Goal: Task Accomplishment & Management: Manage account settings

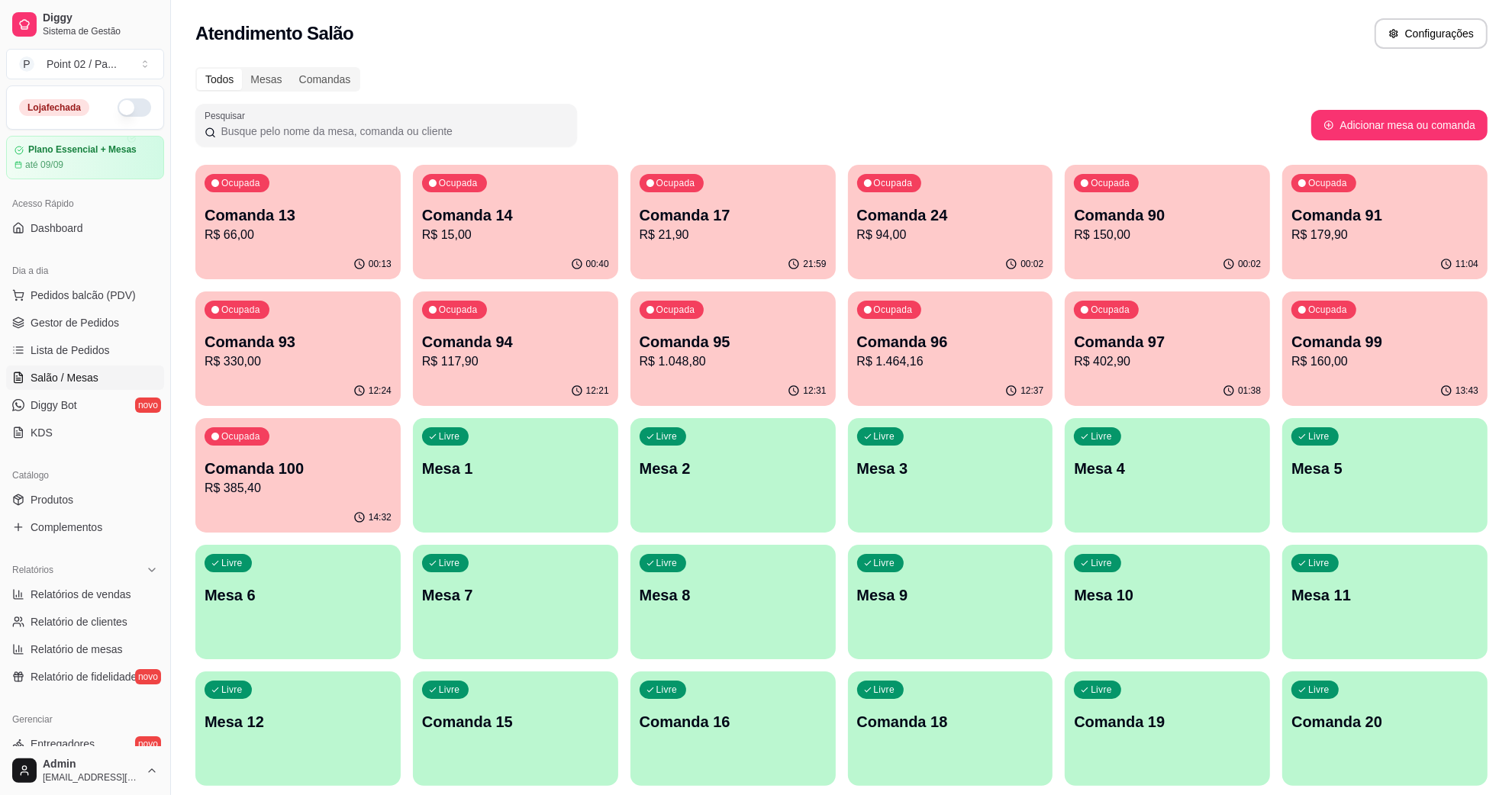
click at [467, 742] on div "Livre Comanda 15" at bounding box center [515, 720] width 205 height 96
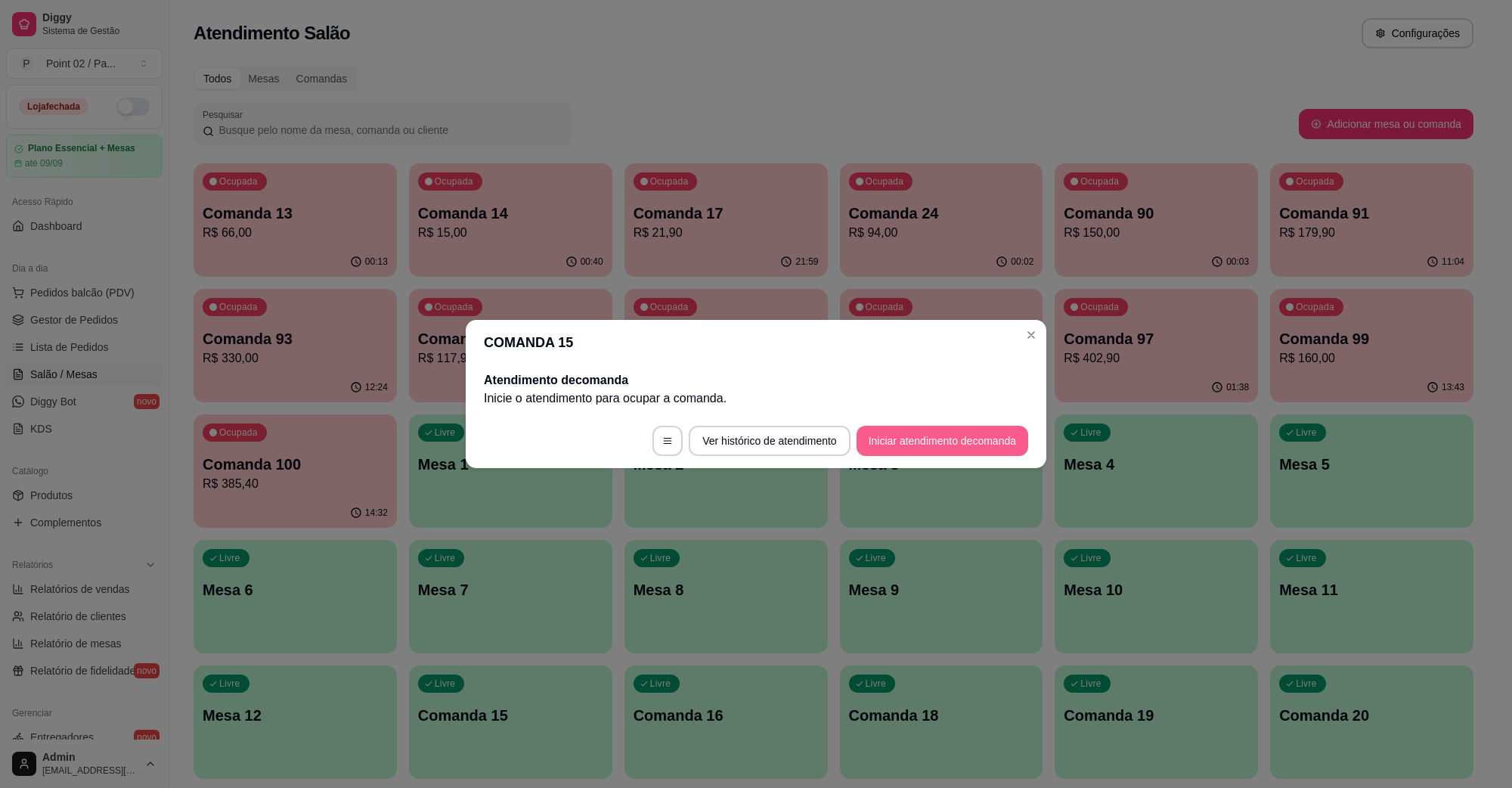
click at [932, 440] on button "Iniciar atendimento de comanda" at bounding box center [942, 441] width 171 height 30
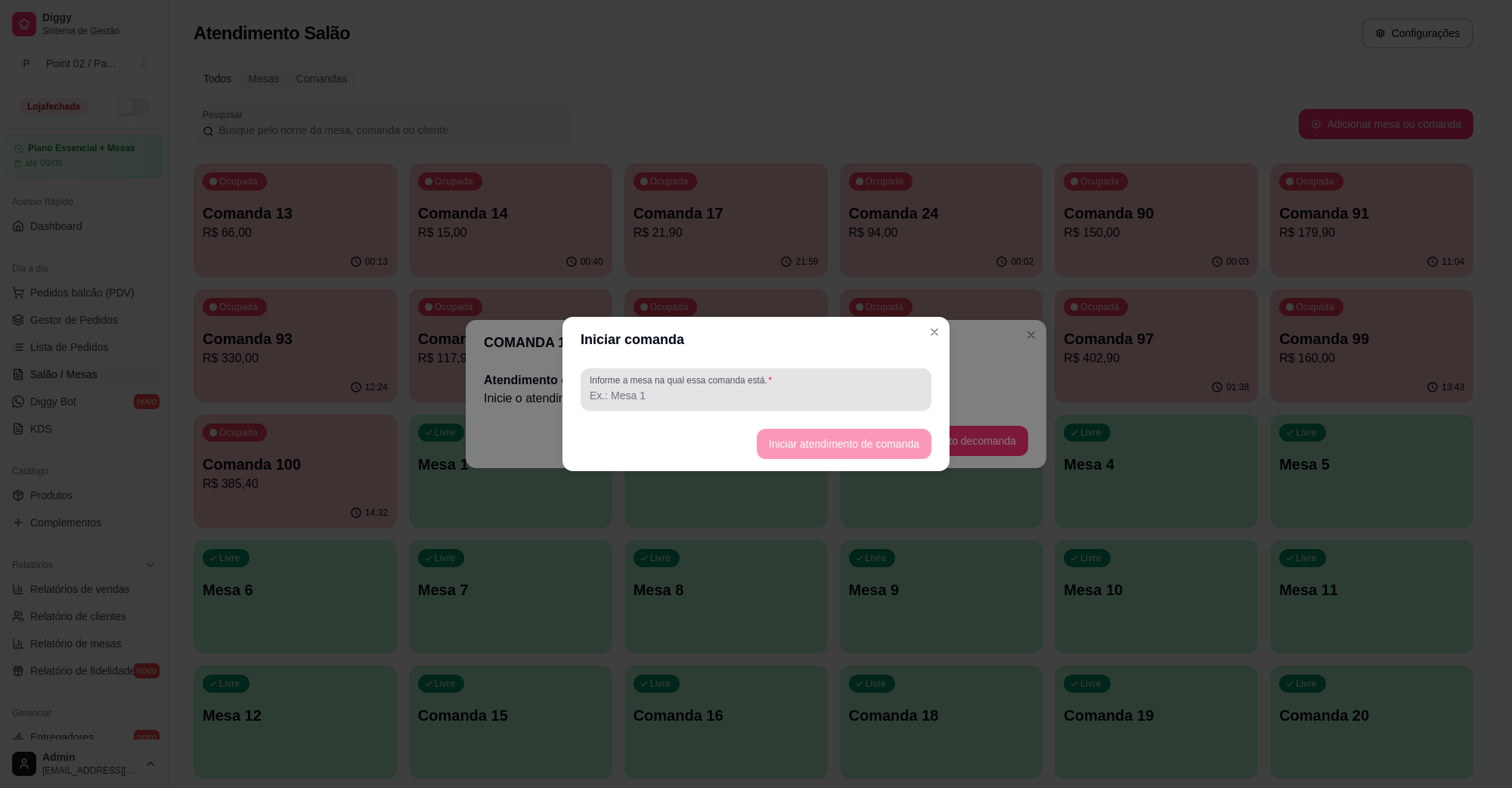
click at [840, 396] on input "Informe a mesa na qual essa comanda está." at bounding box center [756, 395] width 332 height 15
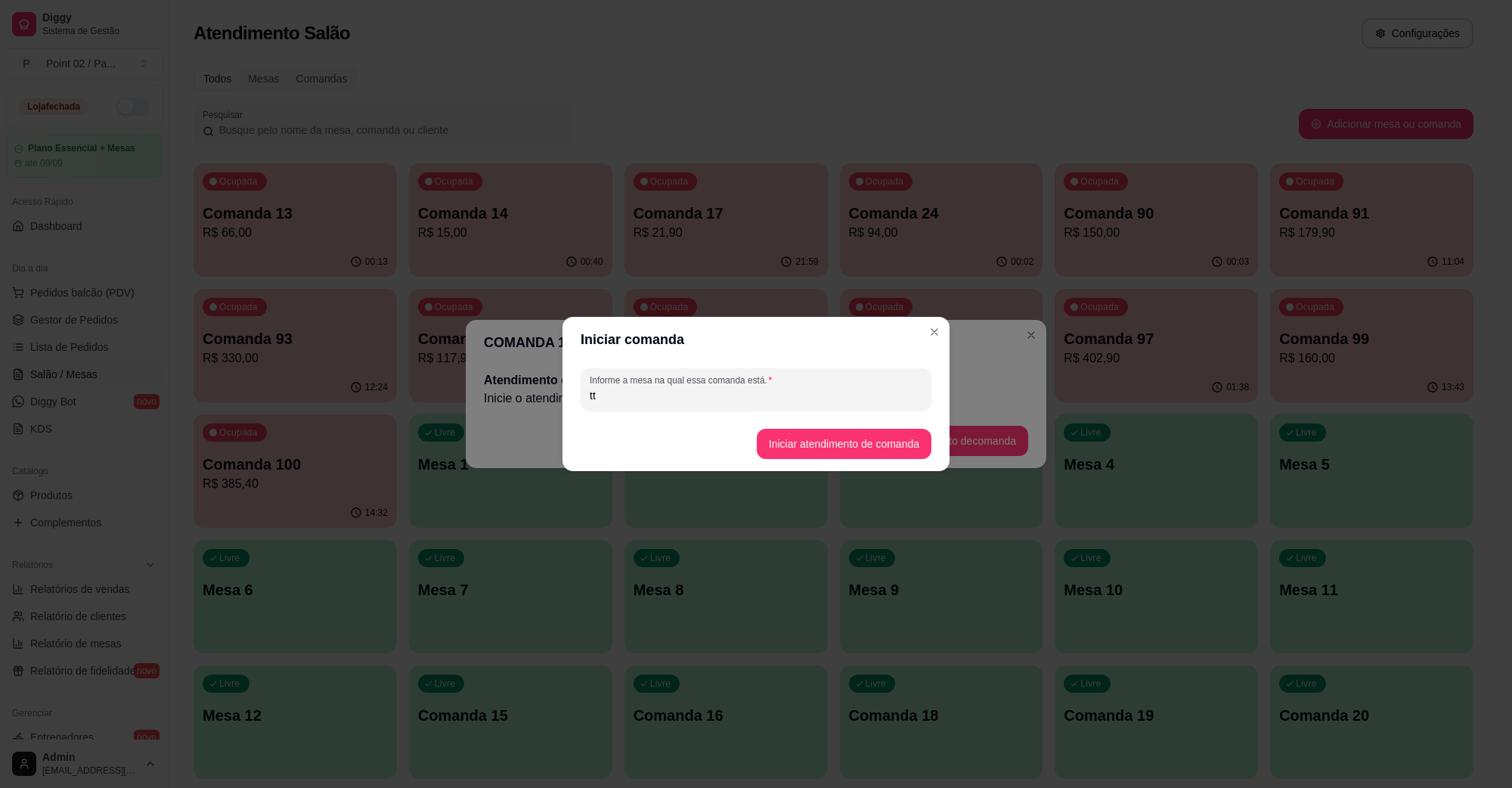
type input "t"
click at [806, 398] on input "Informe a mesa na qual essa comanda está." at bounding box center [756, 395] width 332 height 15
type input "levar"
click at [833, 434] on button "Iniciar atendimento de comanda" at bounding box center [844, 445] width 170 height 30
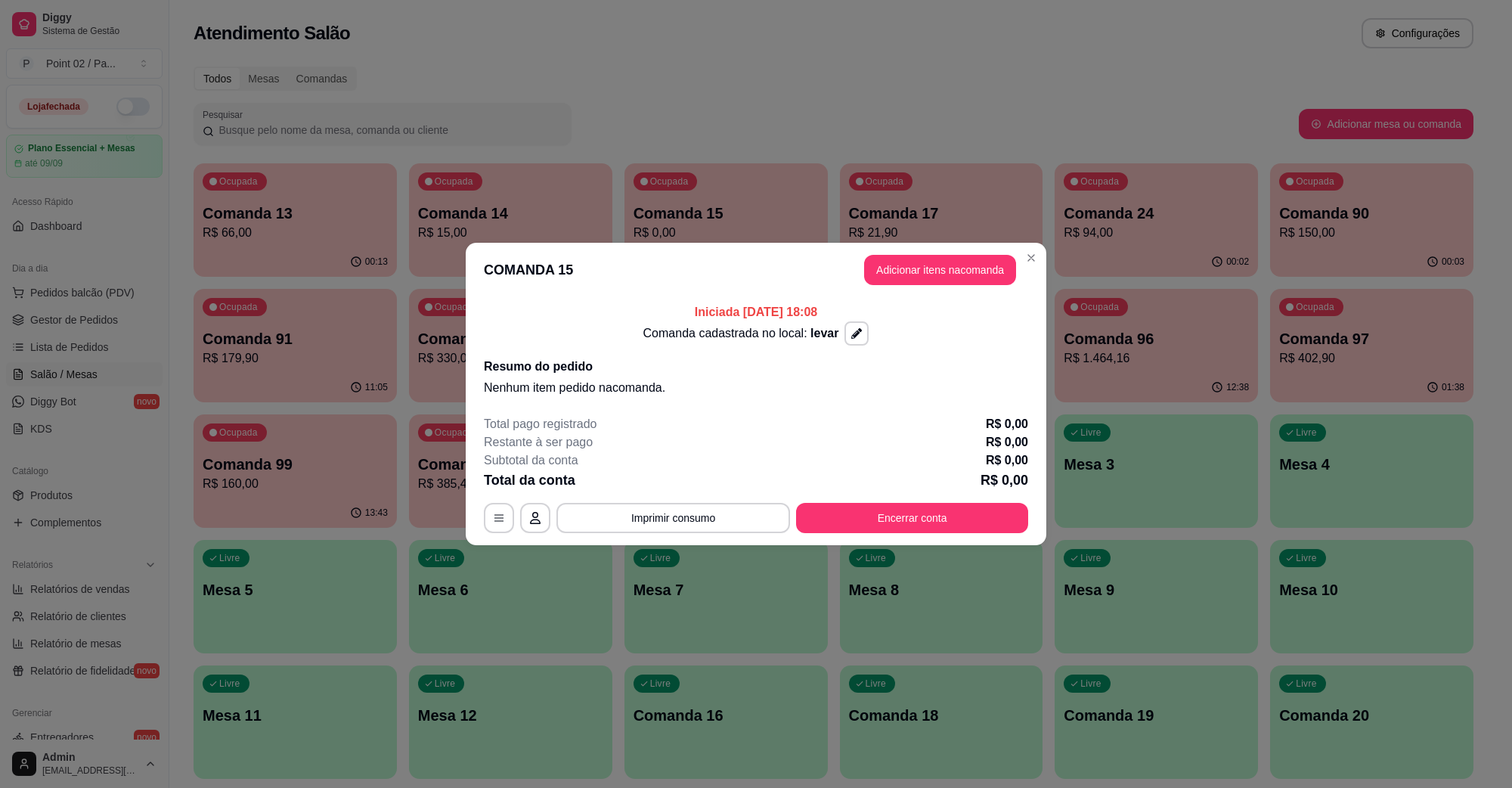
drag, startPoint x: 920, startPoint y: 252, endPoint x: 915, endPoint y: 261, distance: 10.3
click at [917, 259] on header "COMANDA 15 Adicionar itens na comanda" at bounding box center [756, 270] width 581 height 55
click at [915, 261] on button "Adicionar itens na comanda" at bounding box center [941, 271] width 148 height 30
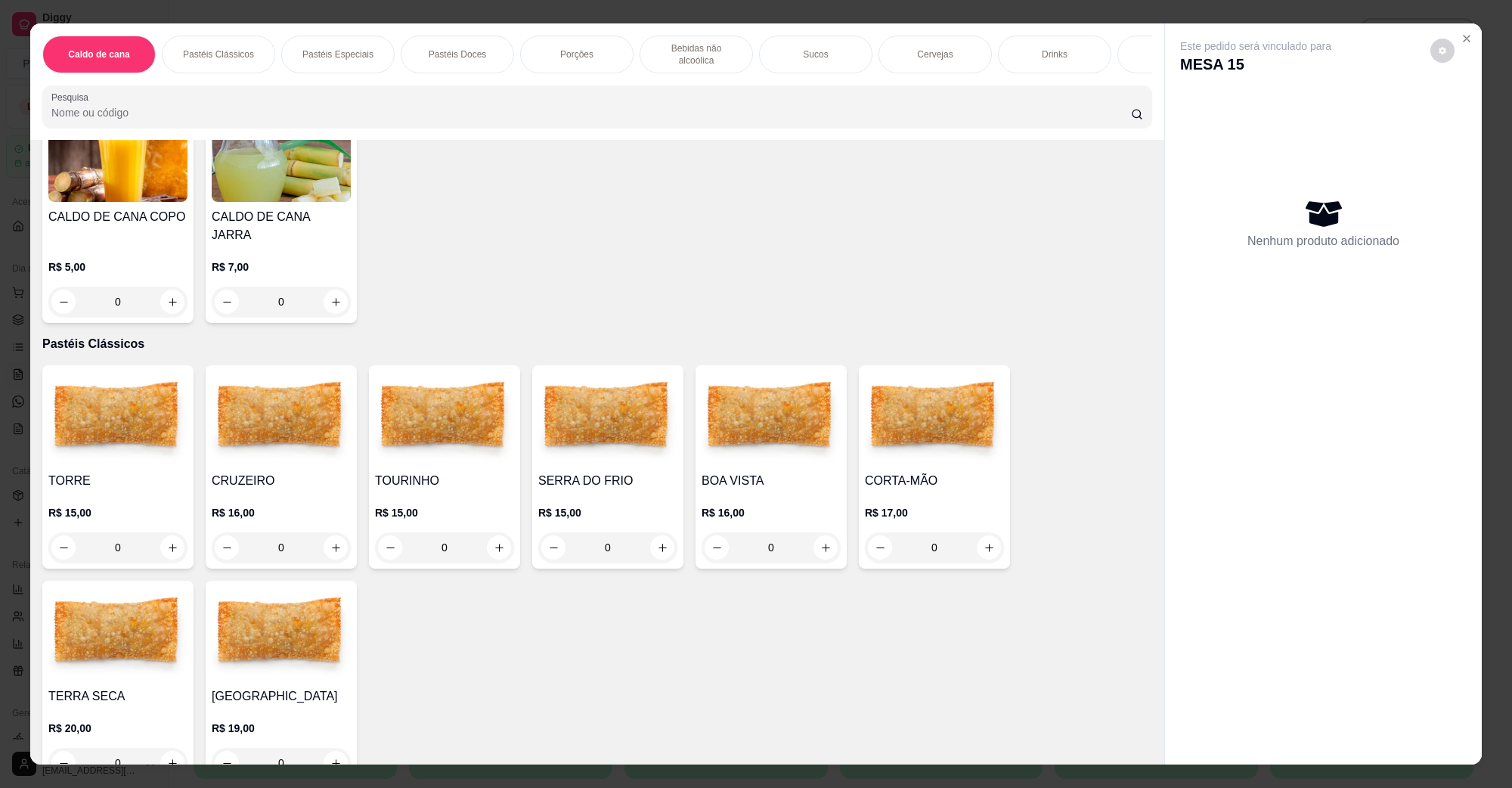
scroll to position [189, 0]
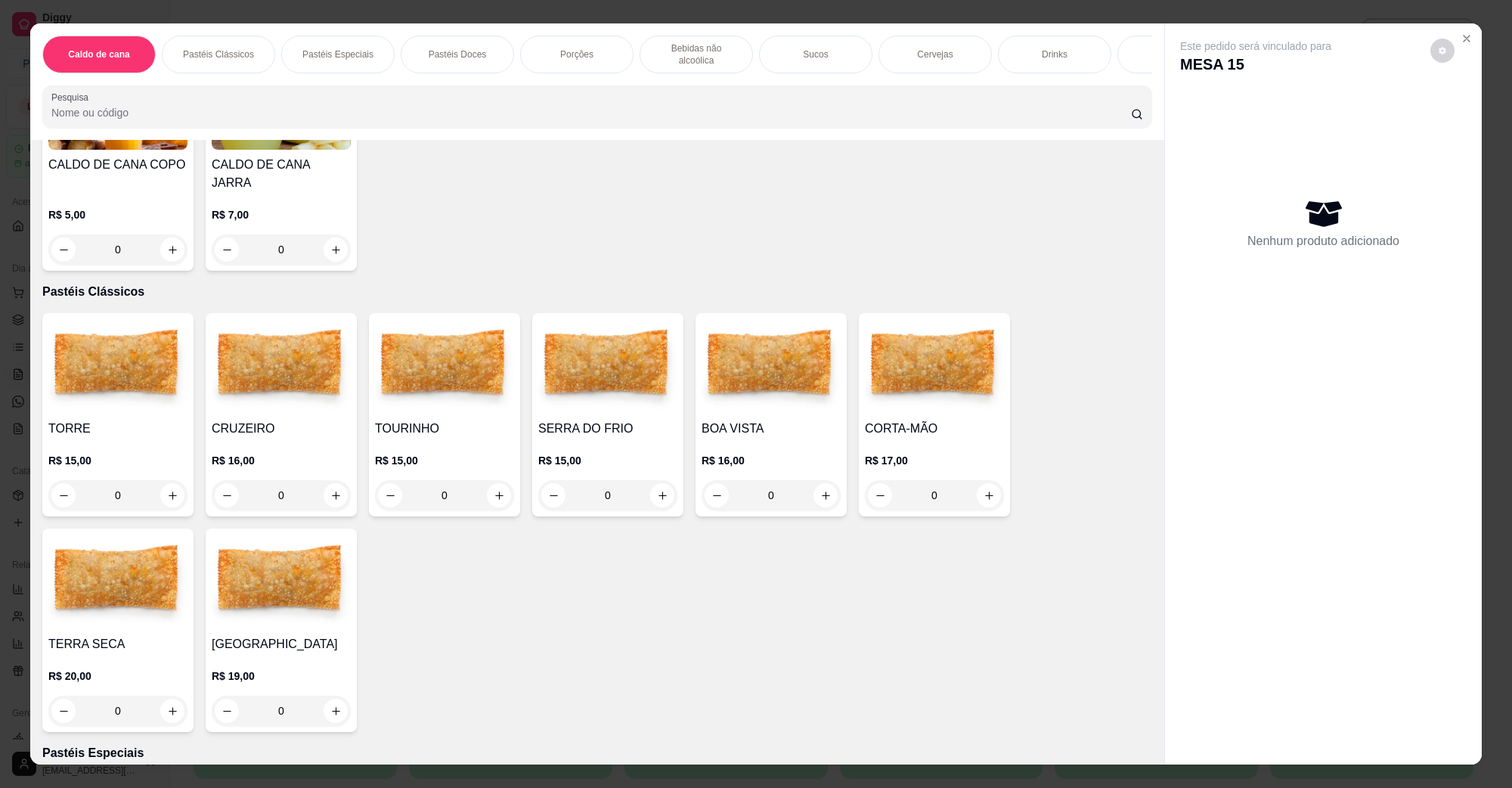
click at [477, 386] on img at bounding box center [445, 367] width 139 height 95
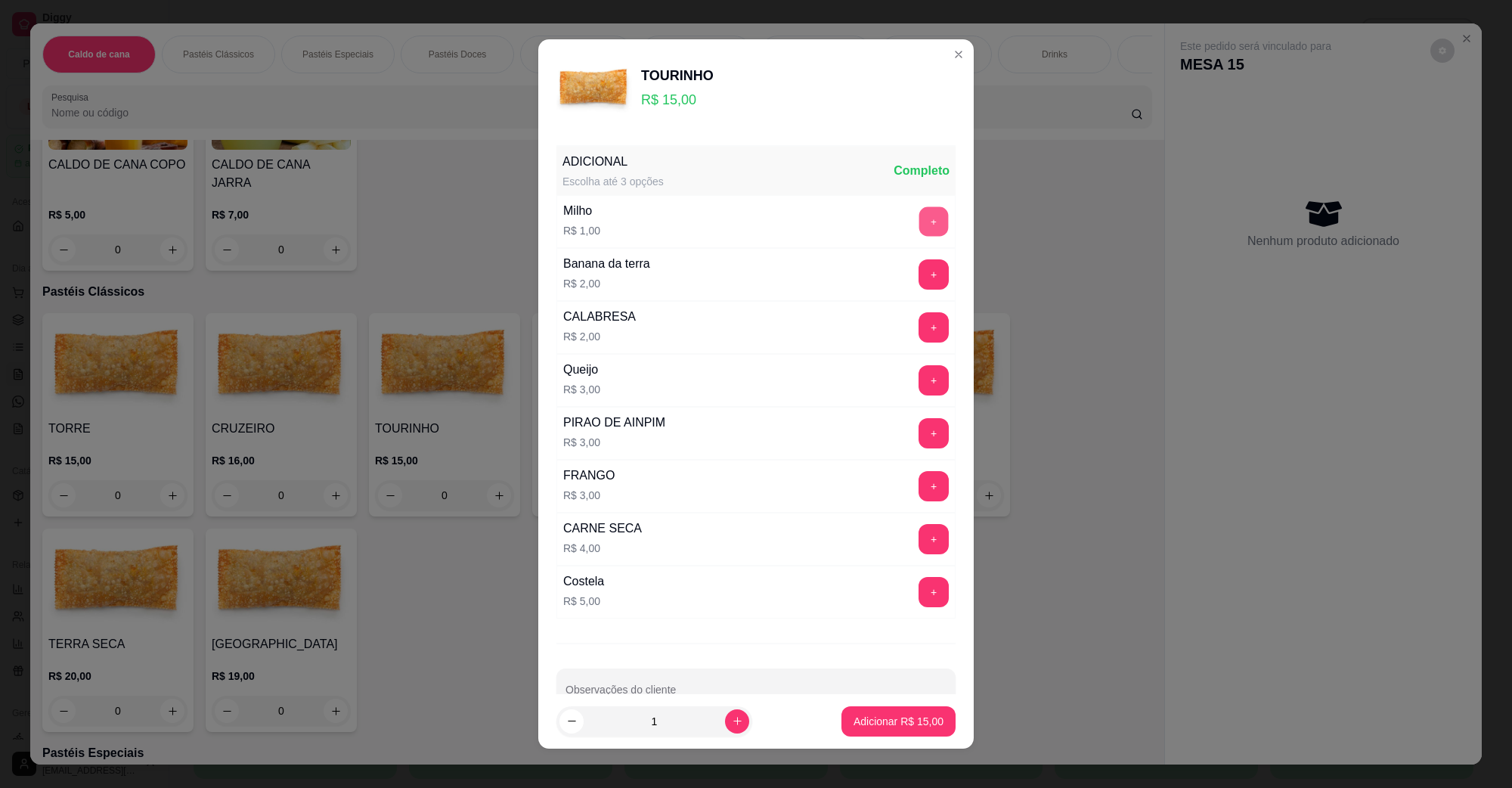
click at [920, 216] on button "+" at bounding box center [934, 223] width 30 height 30
click at [878, 712] on button "Adicionar R$ 16,00" at bounding box center [898, 721] width 114 height 30
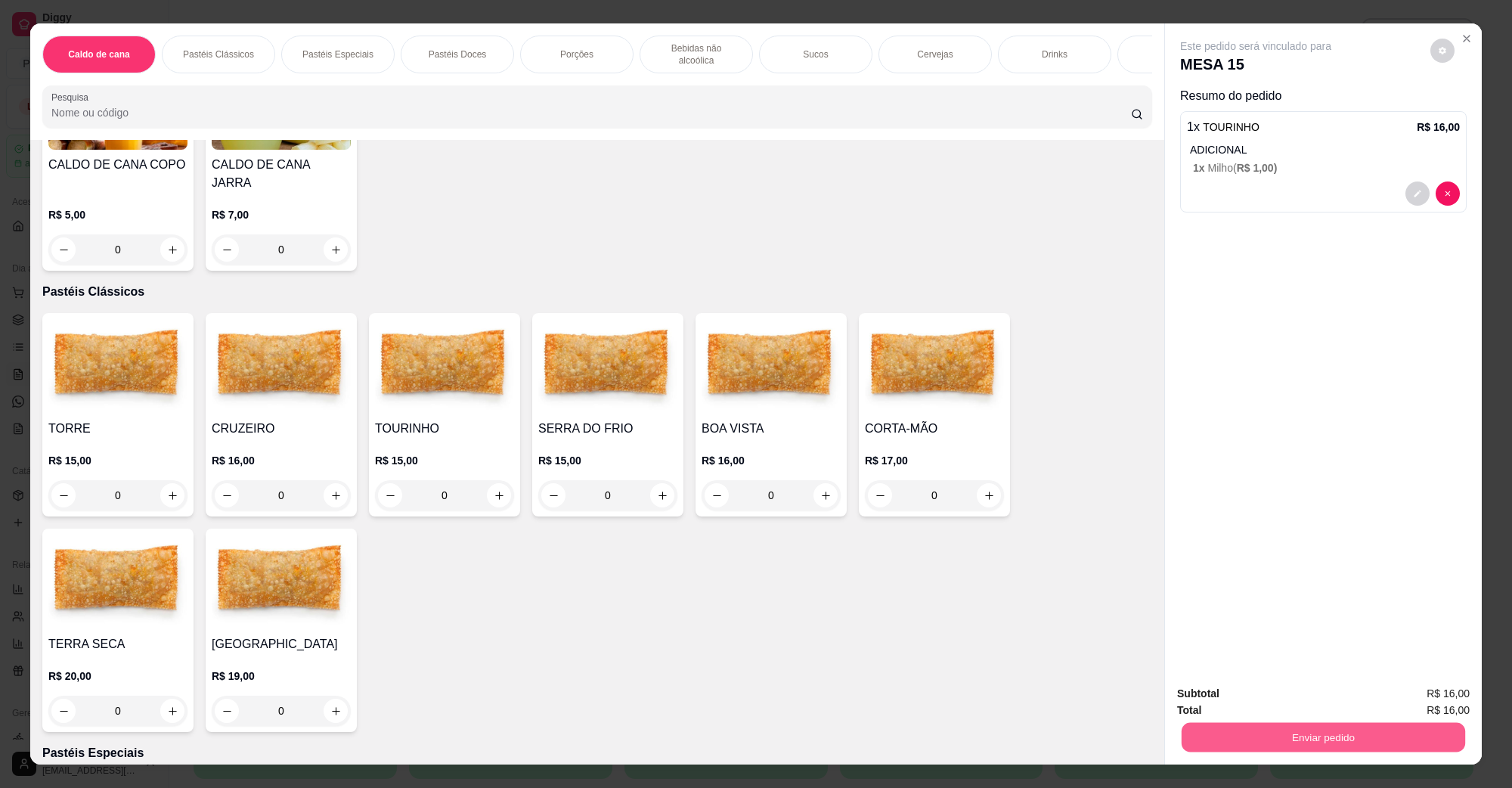
click at [1276, 731] on button "Enviar pedido" at bounding box center [1323, 737] width 284 height 30
click at [1270, 686] on button "Não registrar e enviar pedido" at bounding box center [1272, 700] width 157 height 29
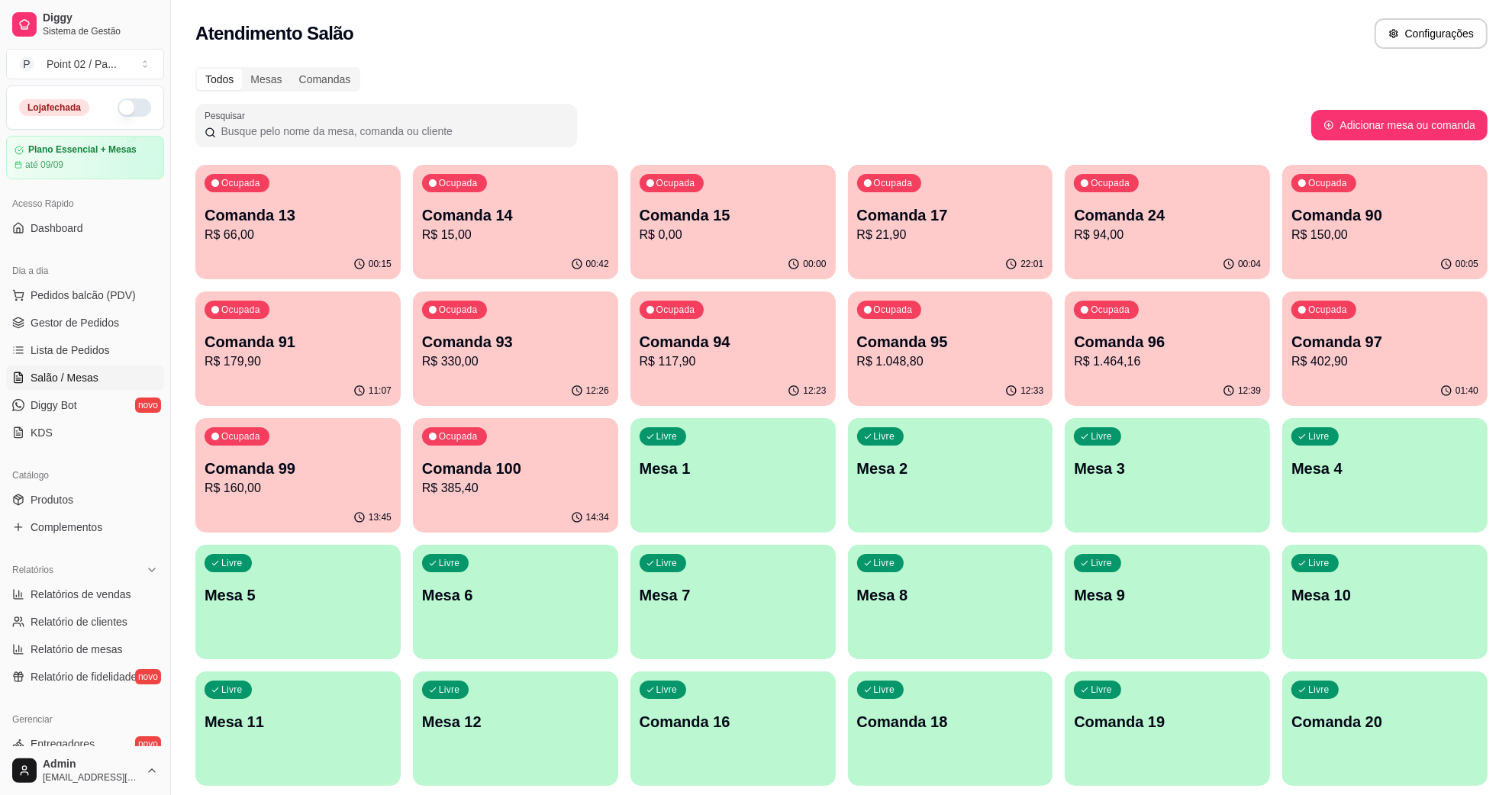
click at [749, 358] on p "R$ 117,90" at bounding box center [733, 361] width 187 height 19
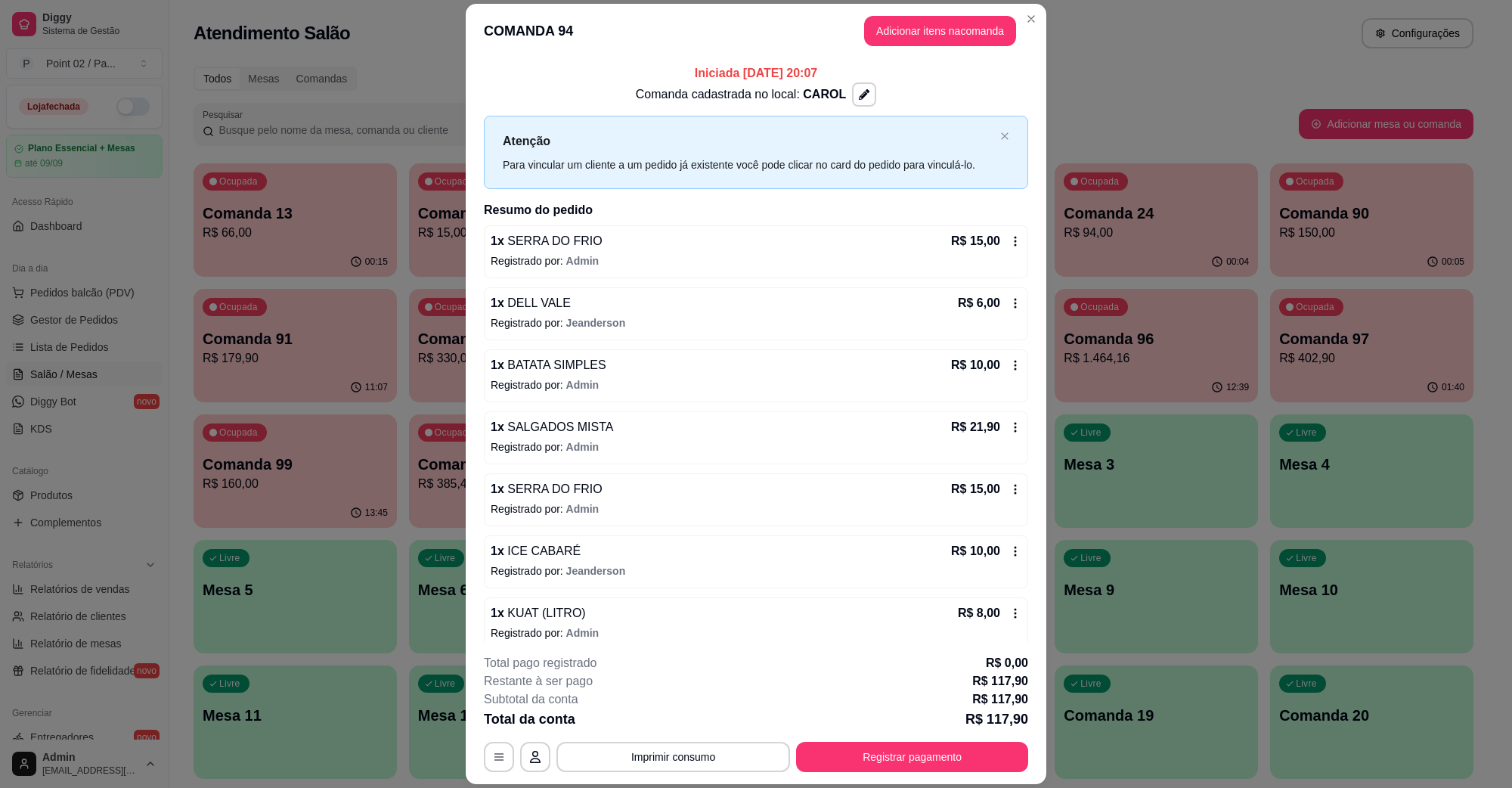
click at [964, 49] on header "COMANDA 94 Adicionar itens na comanda" at bounding box center [756, 31] width 581 height 55
click at [959, 44] on button "Adicionar itens na comanda" at bounding box center [941, 32] width 148 height 30
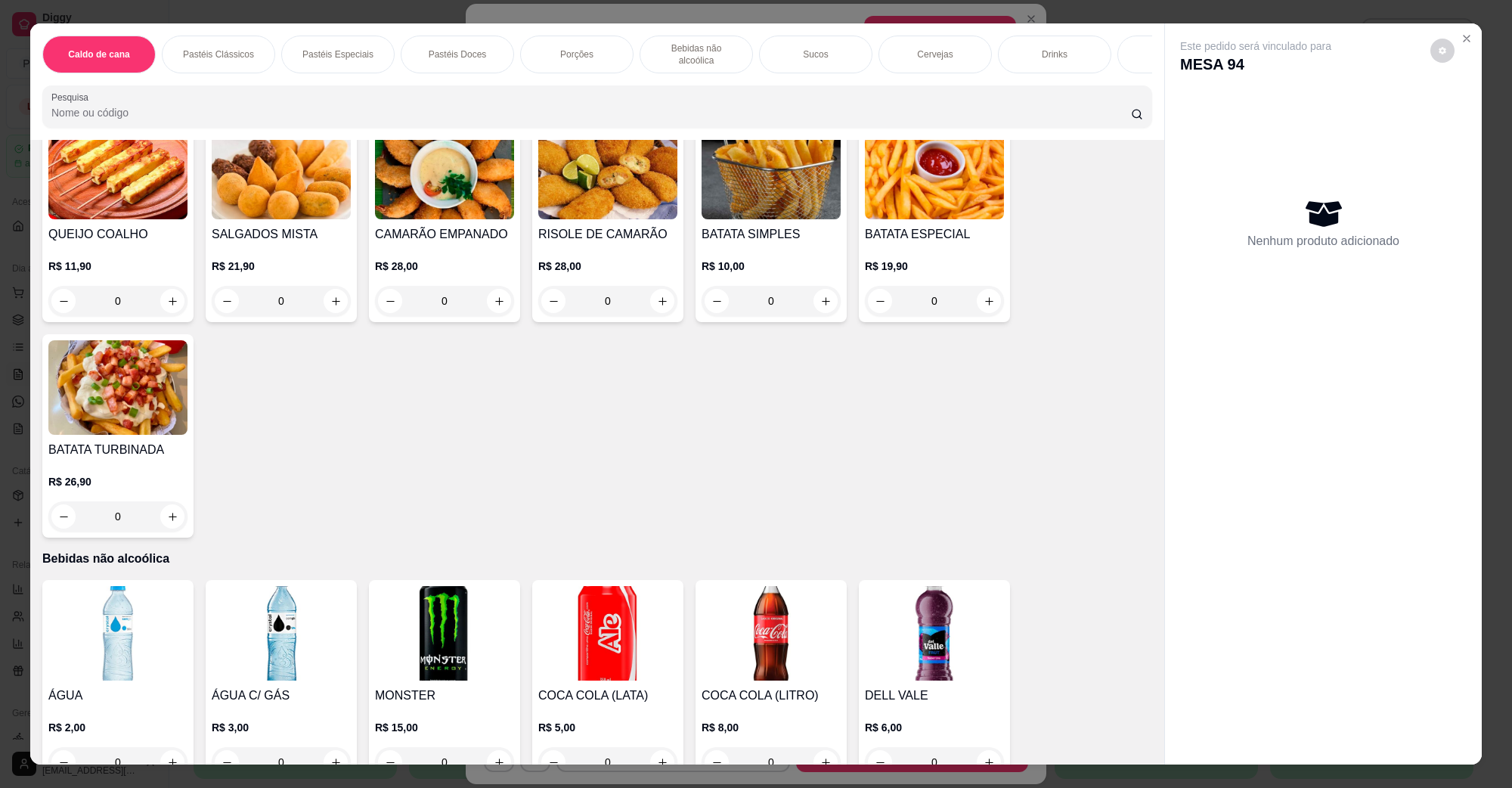
scroll to position [1702, 0]
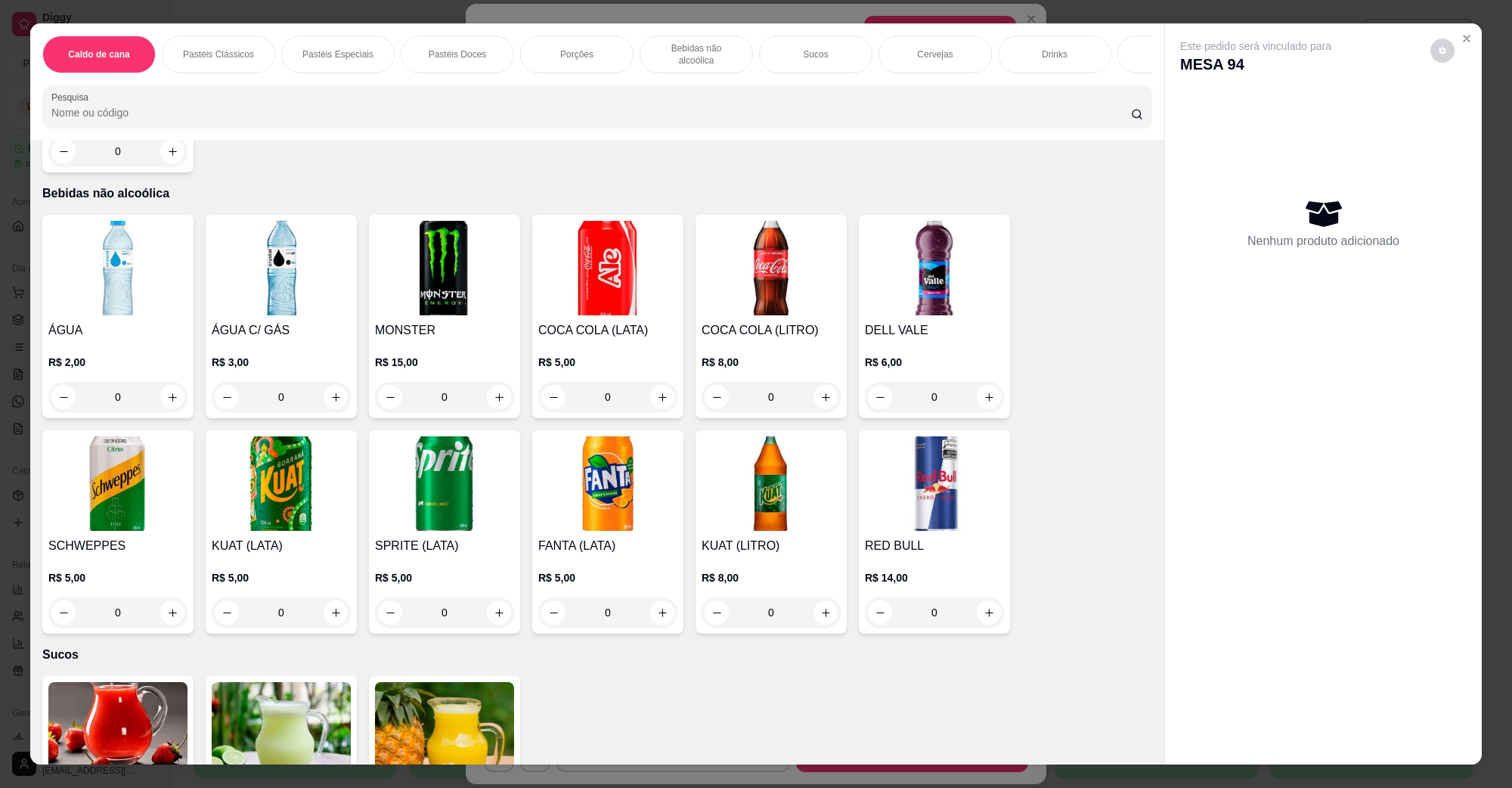
click at [648, 233] on img at bounding box center [607, 268] width 139 height 95
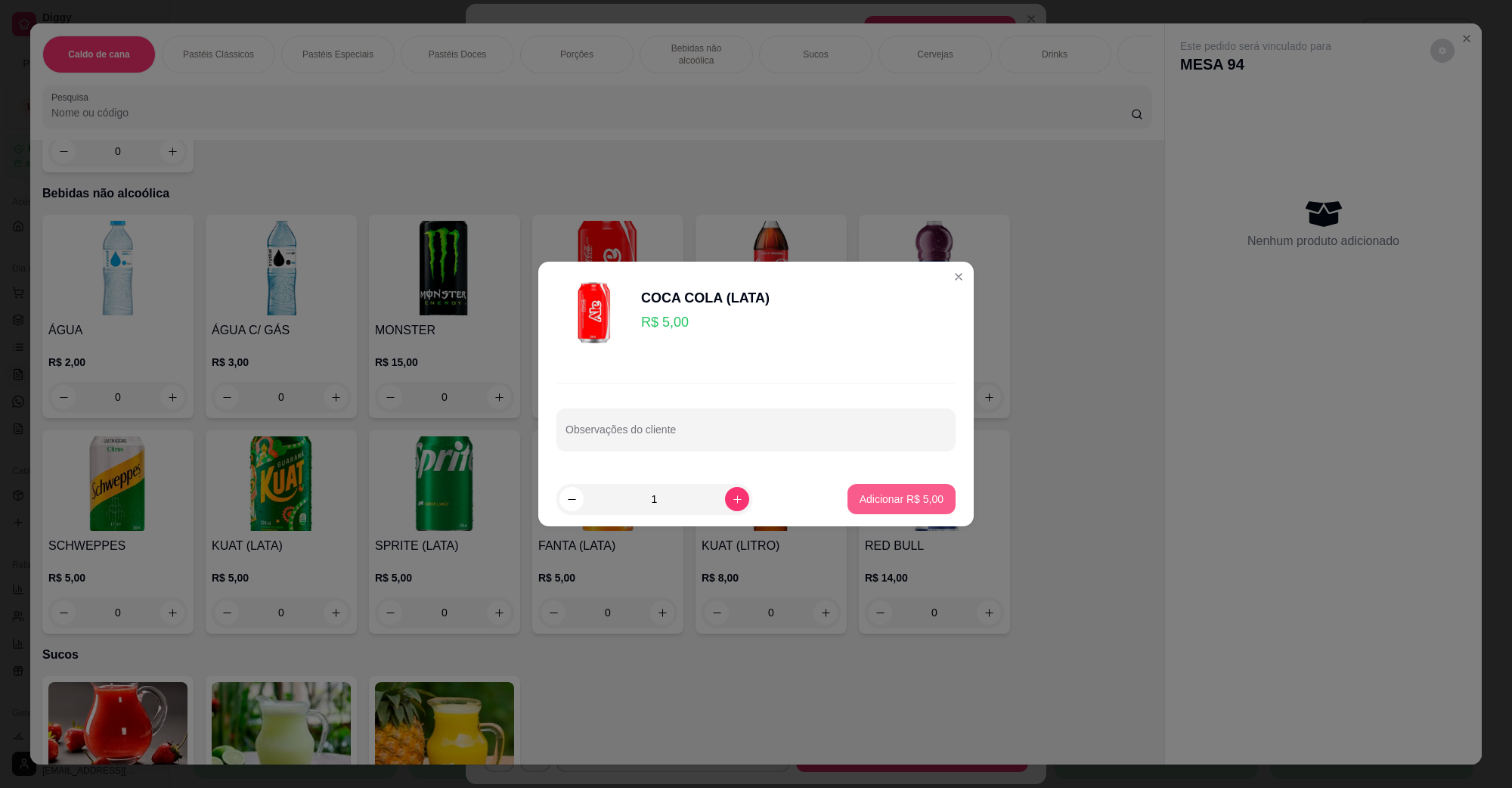
click at [908, 489] on button "Adicionar R$ 5,00" at bounding box center [901, 500] width 108 height 30
type input "1"
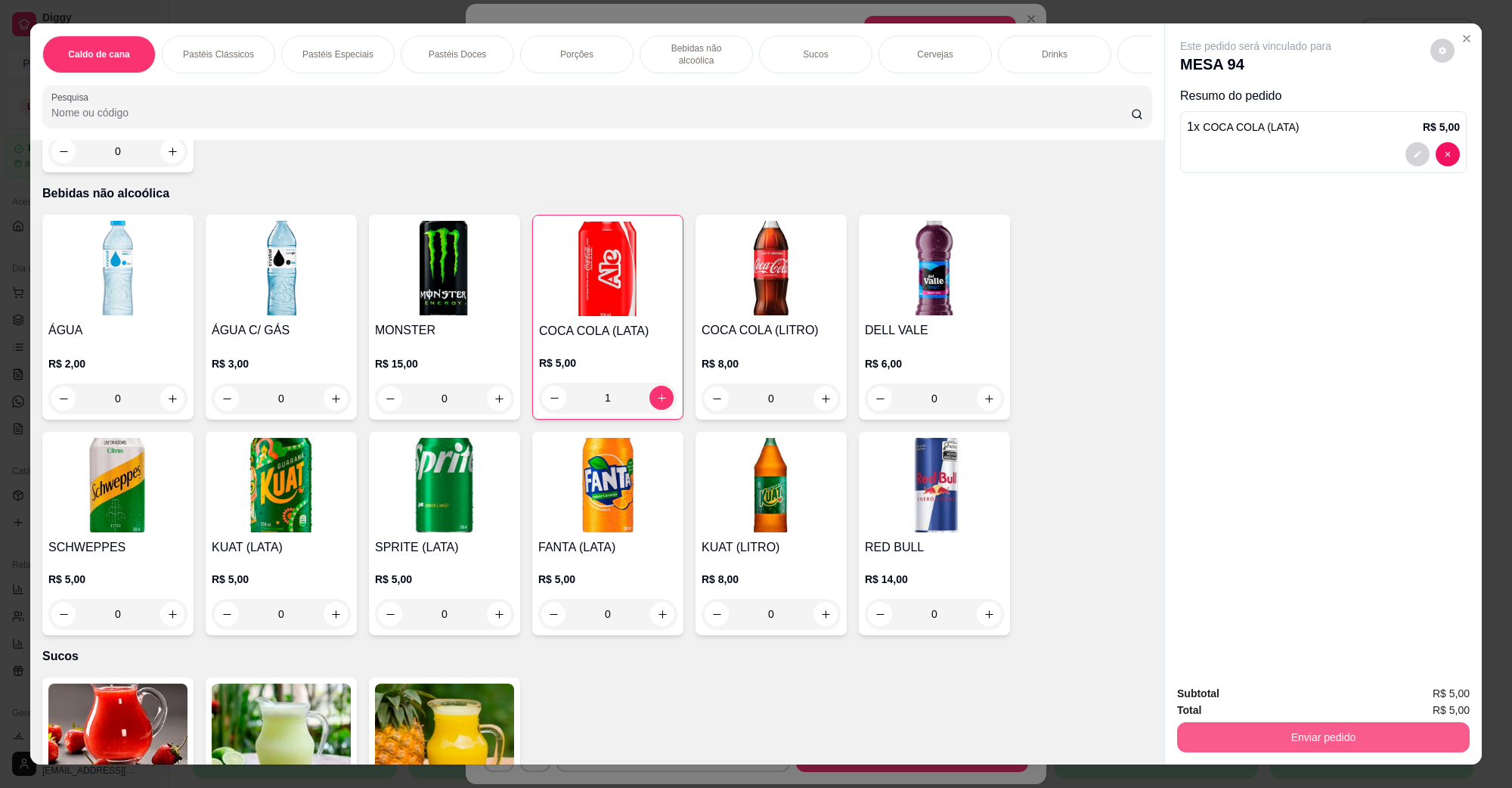
click at [1188, 725] on button "Enviar pedido" at bounding box center [1323, 737] width 293 height 30
click at [1218, 690] on button "Não registrar e enviar pedido" at bounding box center [1272, 700] width 157 height 29
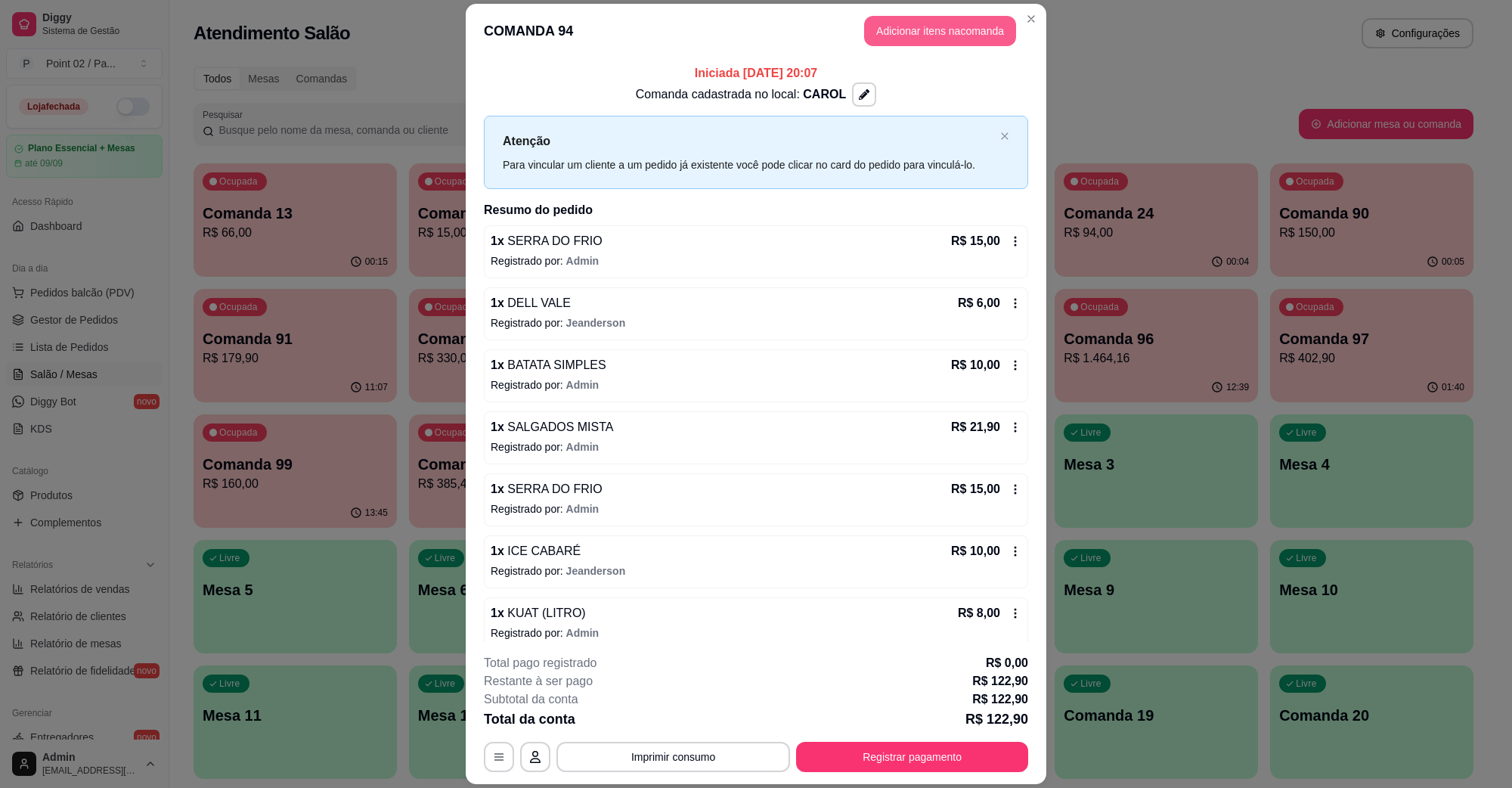
click at [922, 17] on button "Adicionar itens na comanda" at bounding box center [940, 31] width 152 height 30
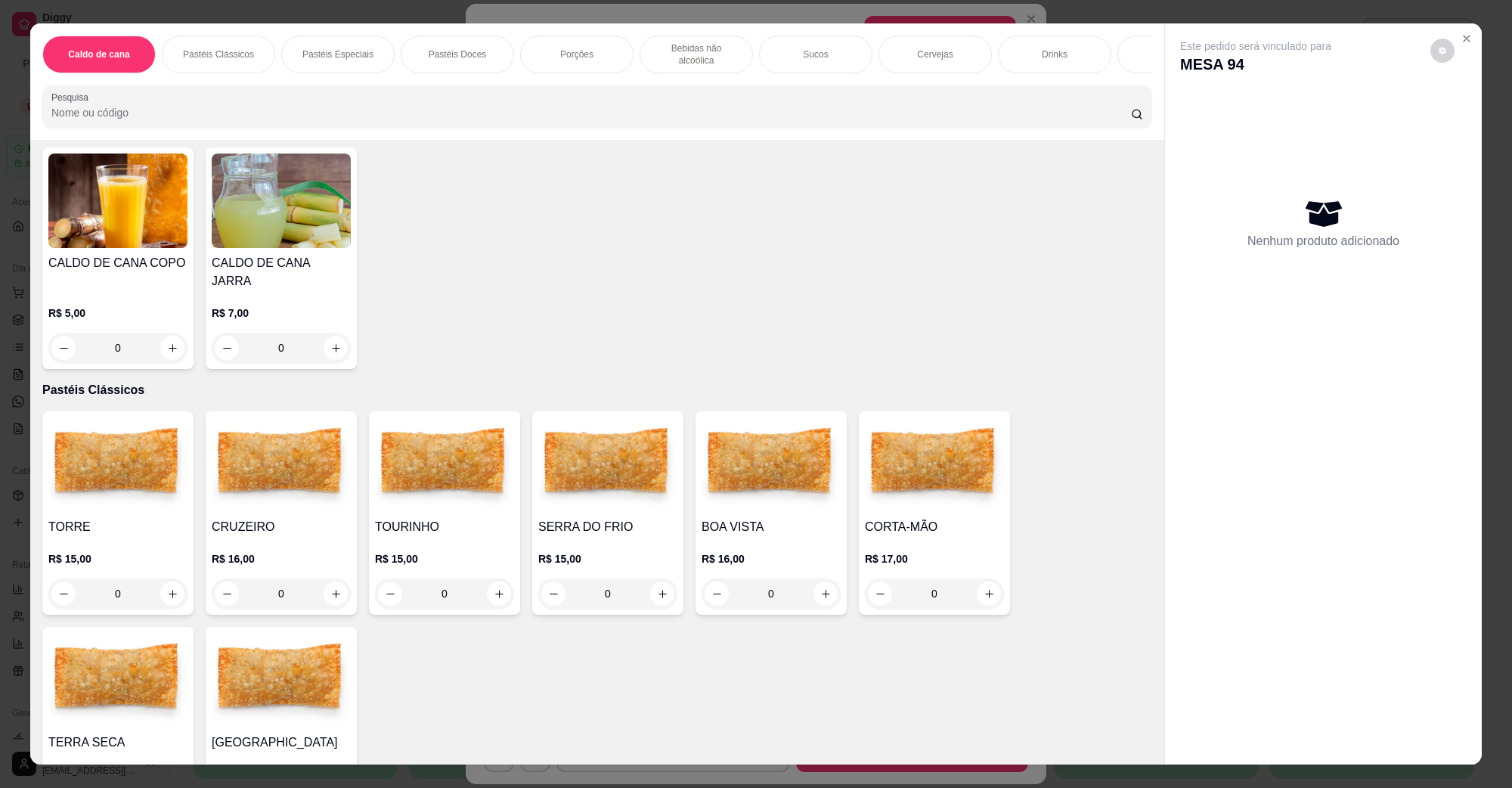
scroll to position [95, 0]
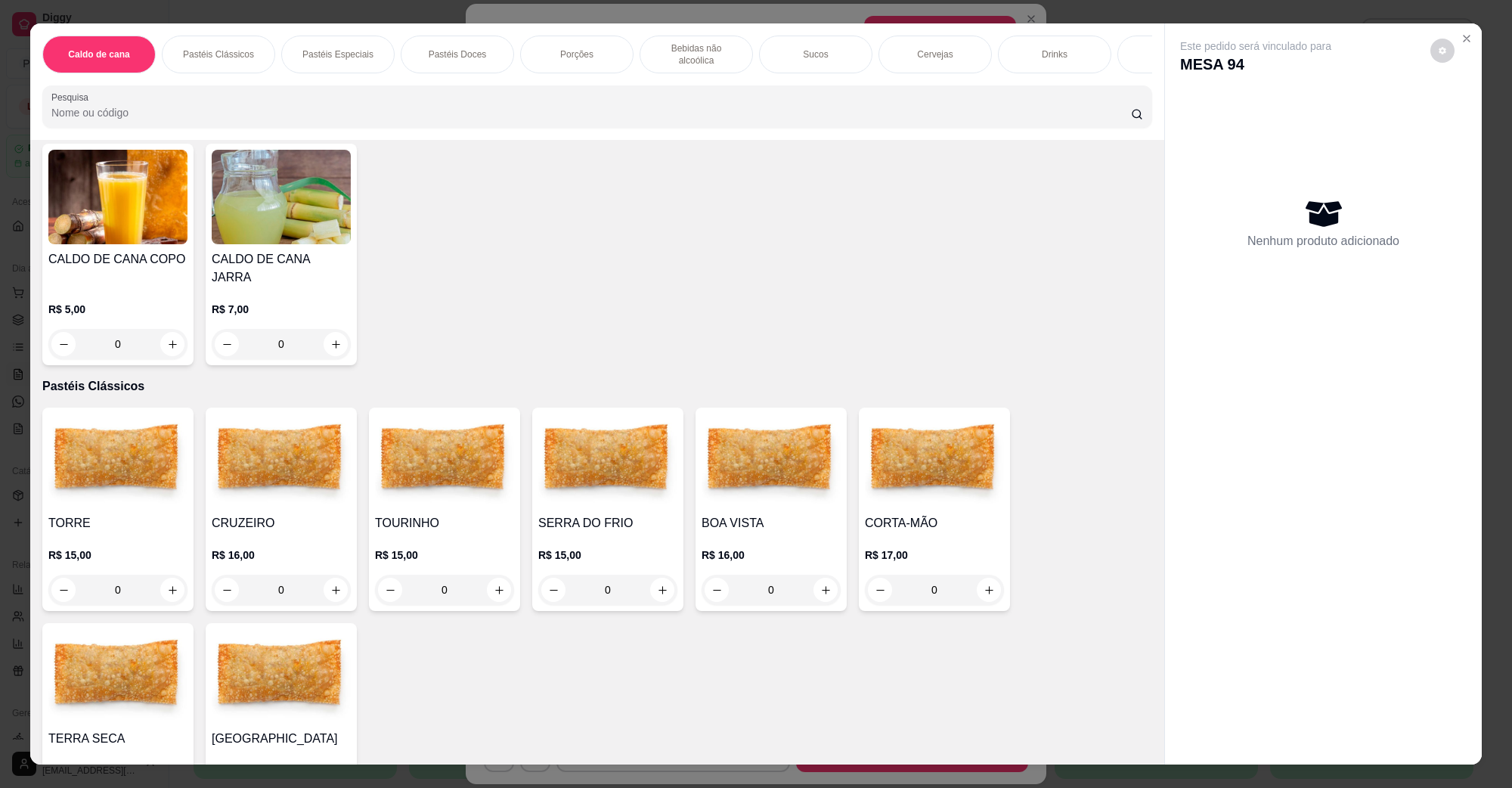
click at [601, 481] on img at bounding box center [607, 462] width 139 height 95
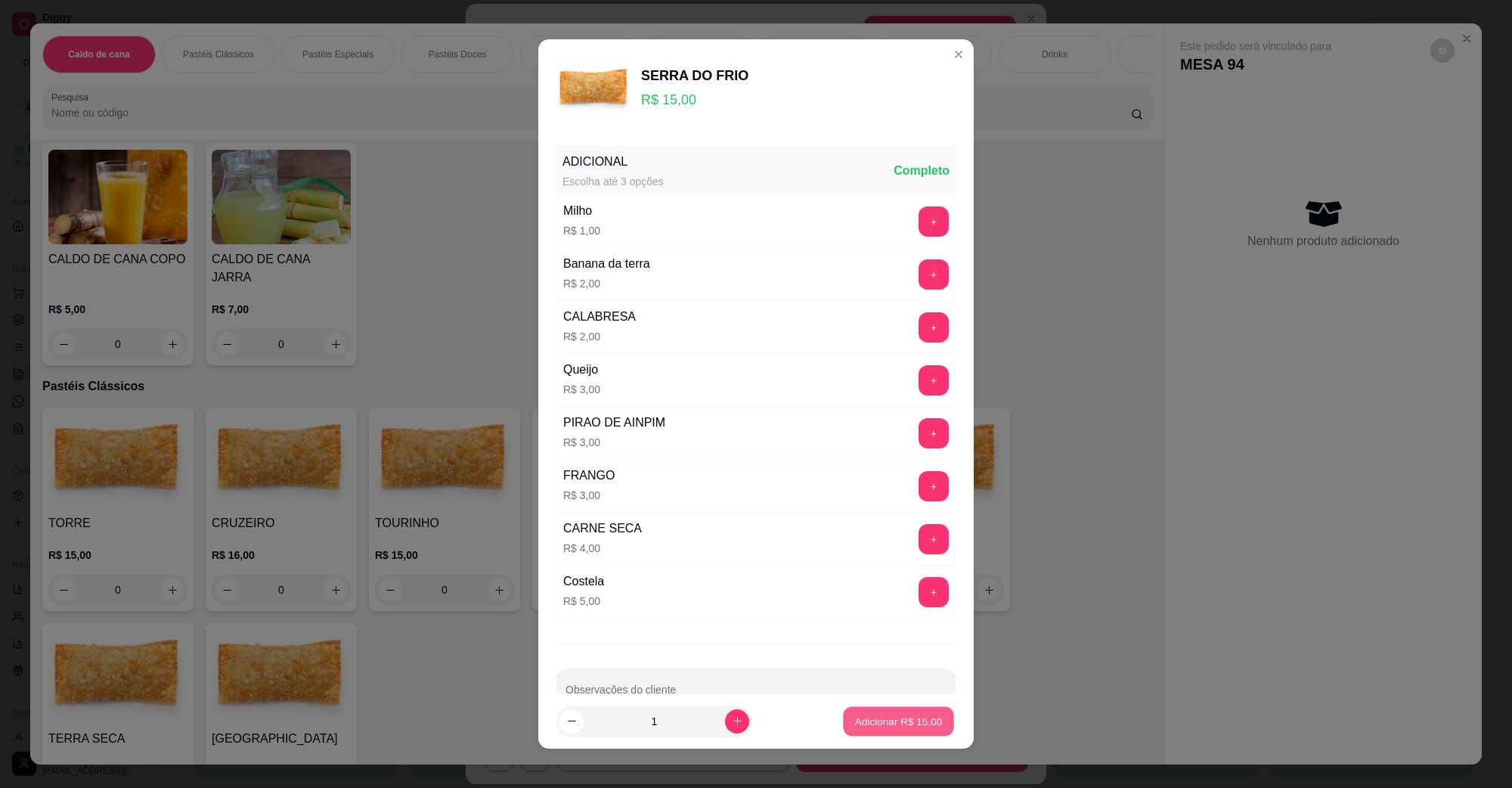
click at [879, 719] on p "Adicionar R$ 15,00" at bounding box center [899, 721] width 88 height 14
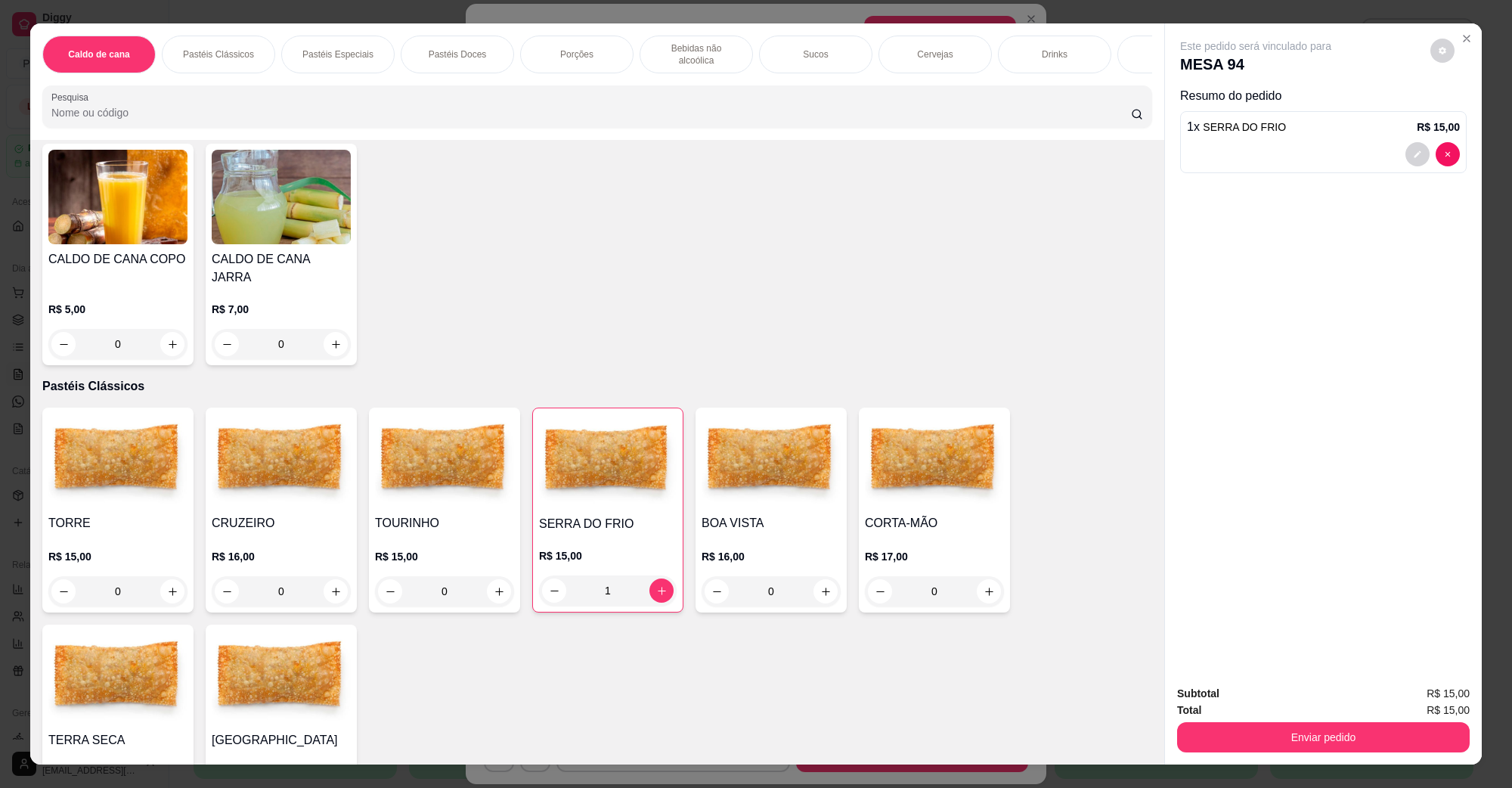
click at [651, 576] on div "1" at bounding box center [607, 591] width 138 height 30
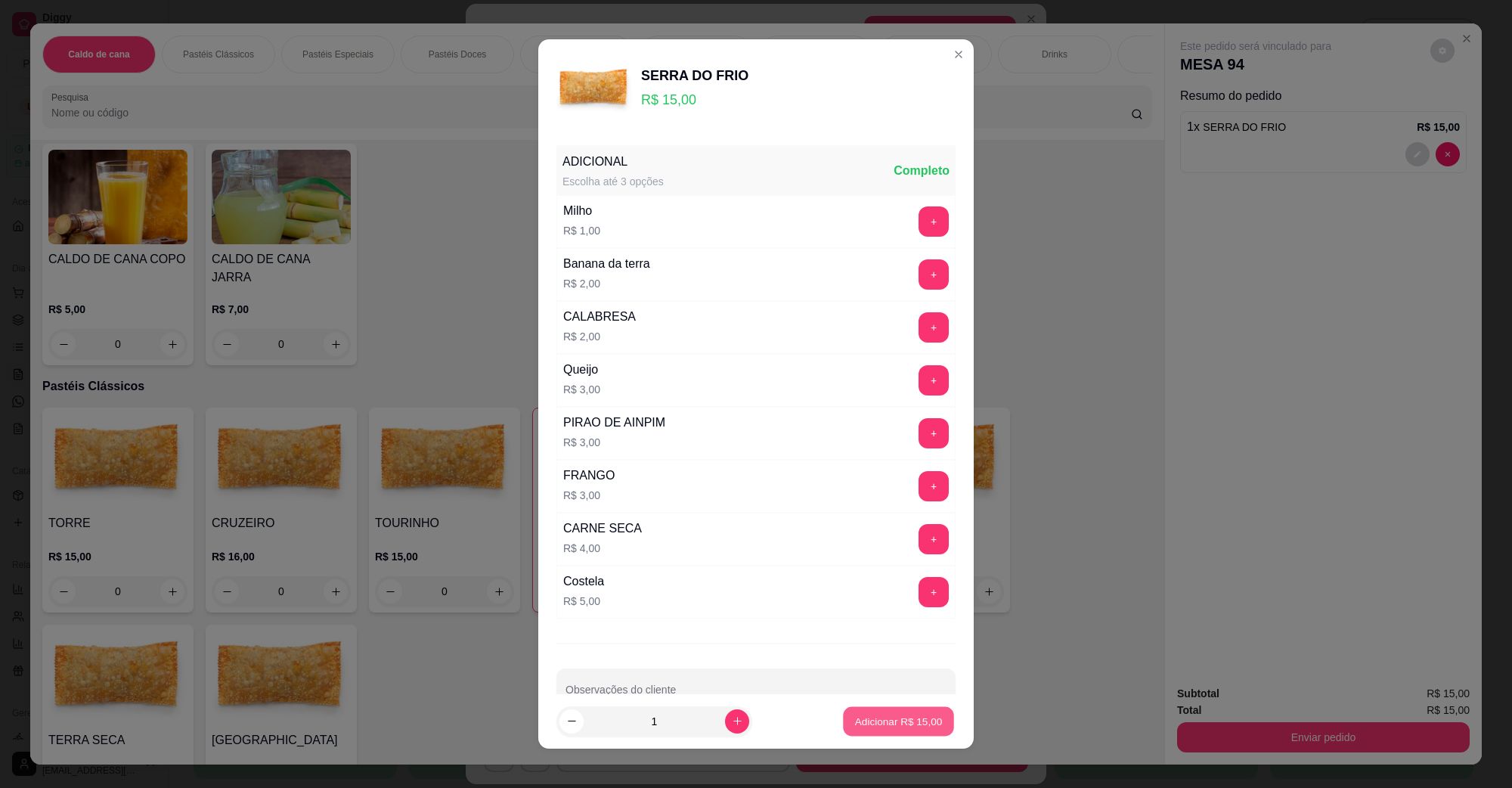
click at [861, 728] on p "Adicionar R$ 15,00" at bounding box center [899, 721] width 88 height 14
type input "2"
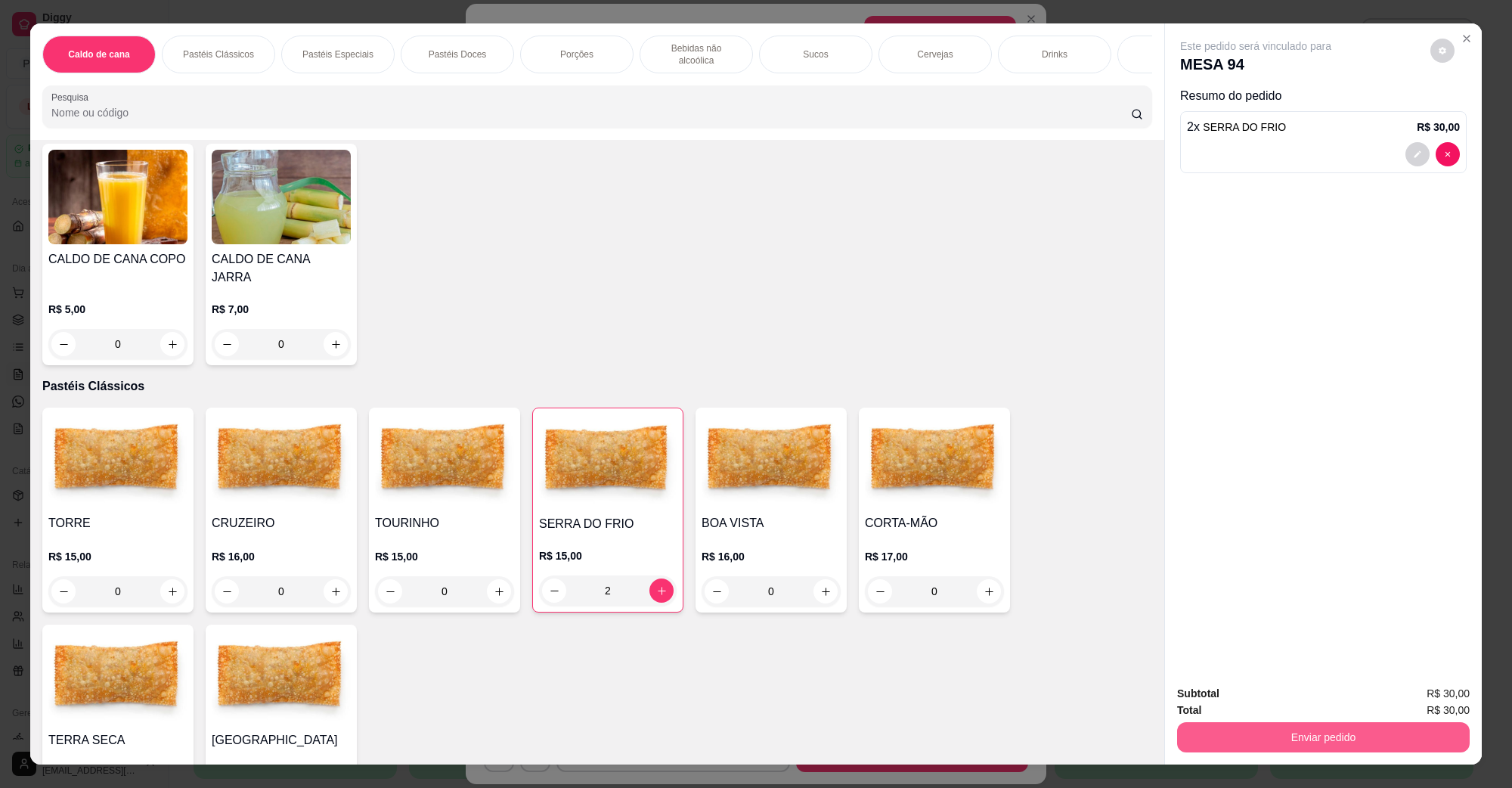
click at [1203, 726] on button "Enviar pedido" at bounding box center [1323, 737] width 293 height 30
click at [1203, 698] on button "Não registrar e enviar pedido" at bounding box center [1273, 700] width 153 height 28
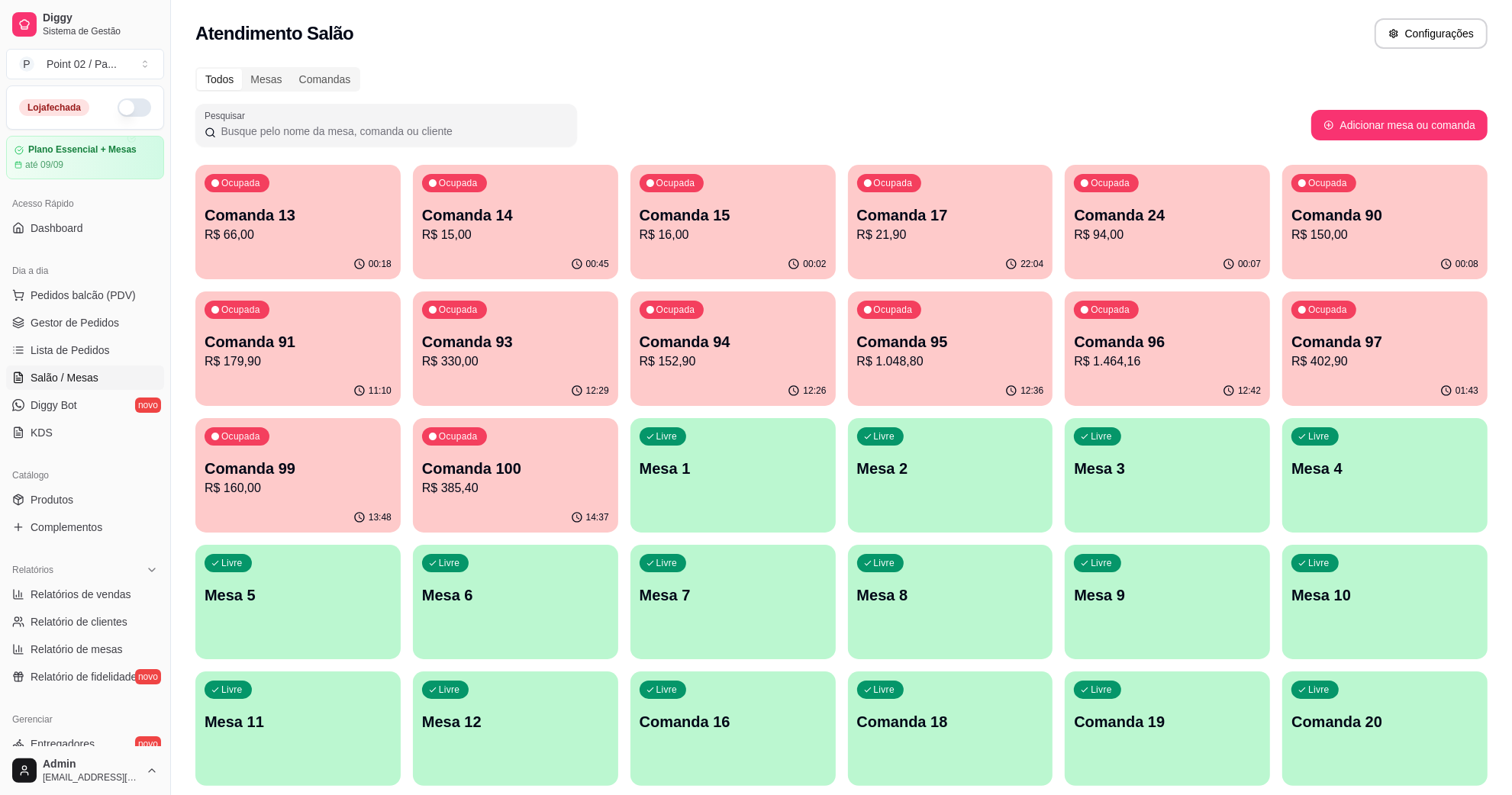
click at [268, 188] on div "Ocupada Comanda 13 R$ 66,00" at bounding box center [297, 207] width 205 height 84
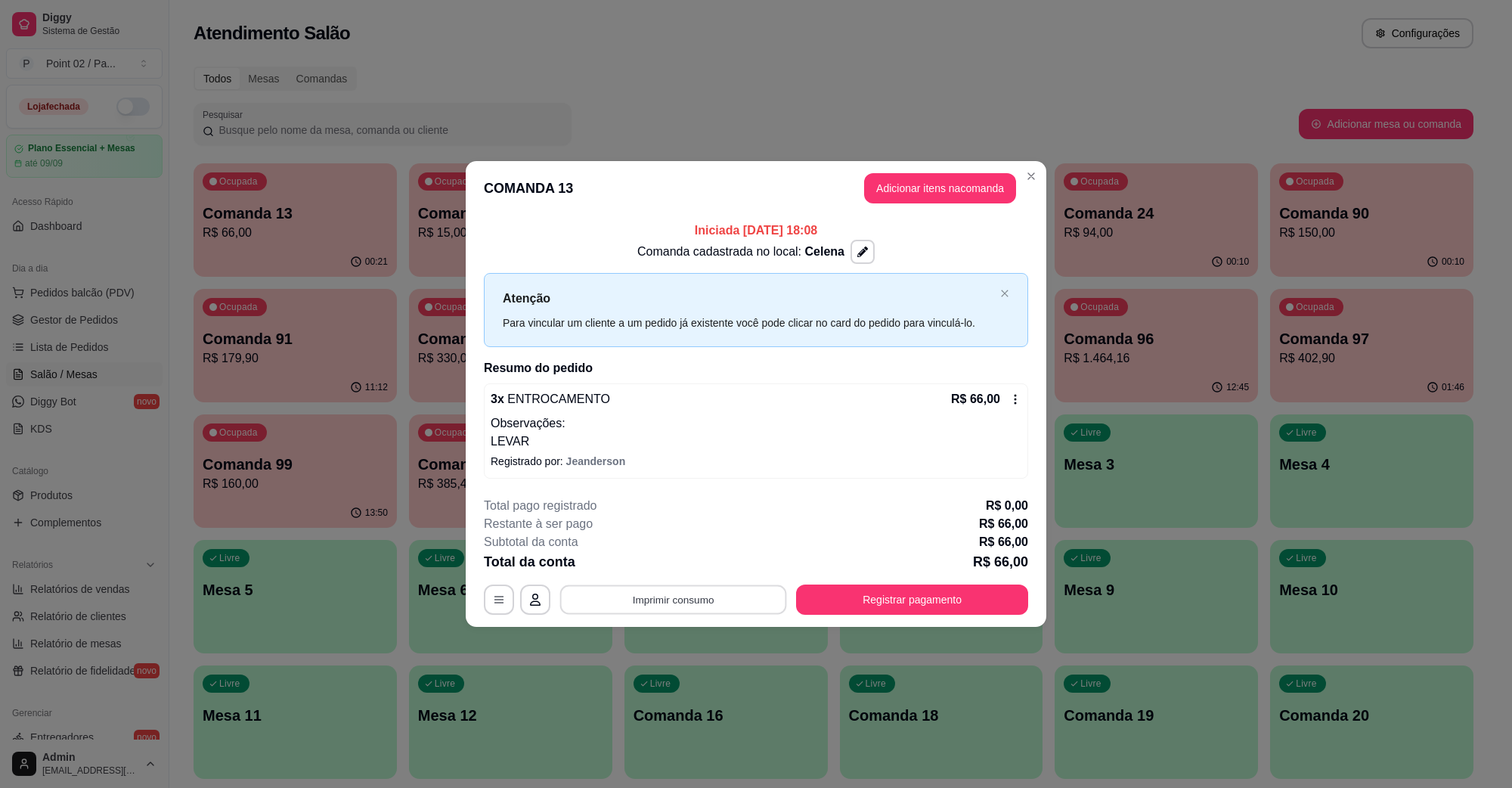
click at [681, 592] on button "Imprimir consumo" at bounding box center [673, 600] width 227 height 30
click at [670, 575] on button "IMPRESSORA" at bounding box center [678, 565] width 105 height 24
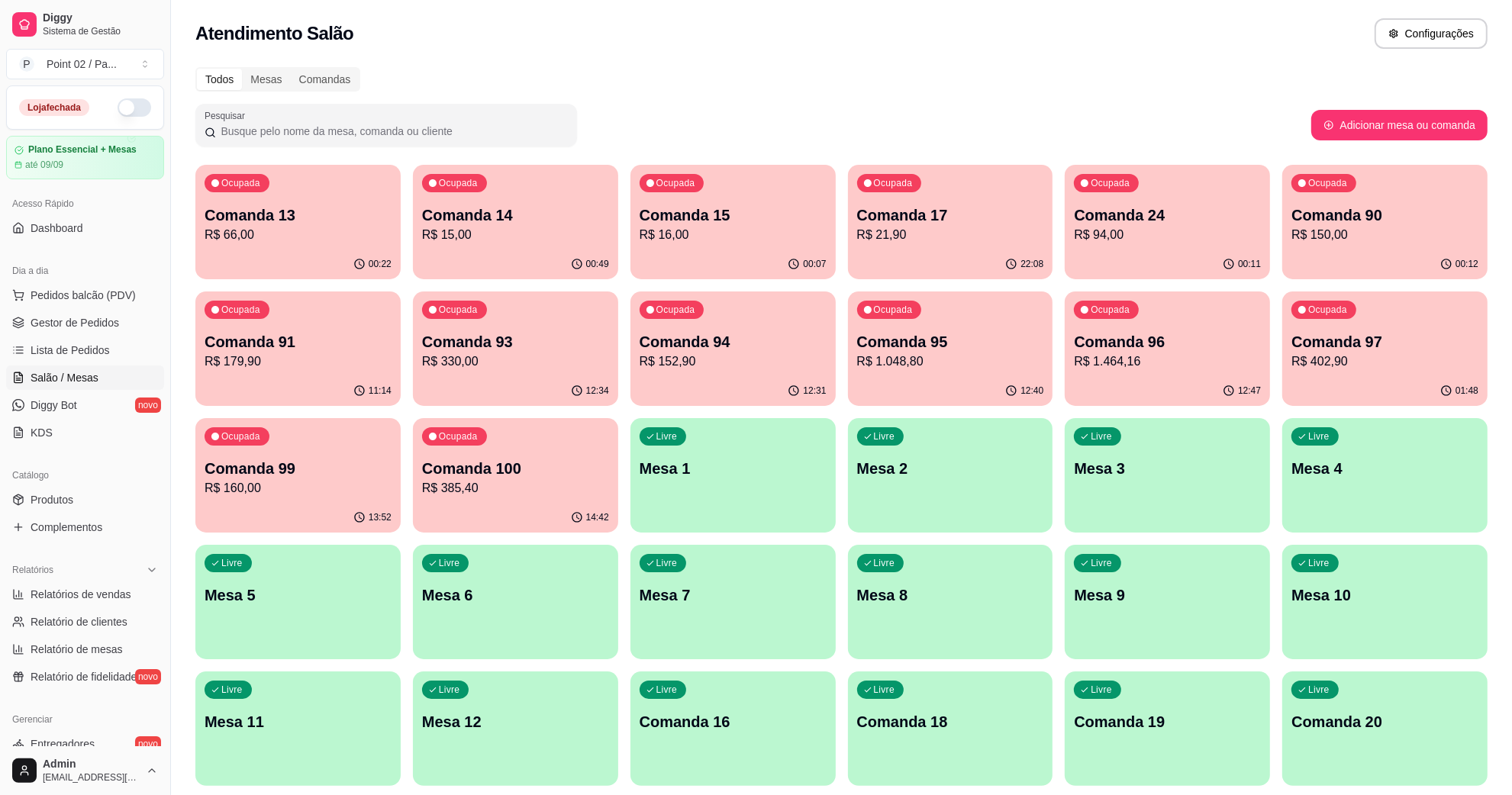
click at [548, 207] on p "Comanda 14" at bounding box center [516, 216] width 187 height 21
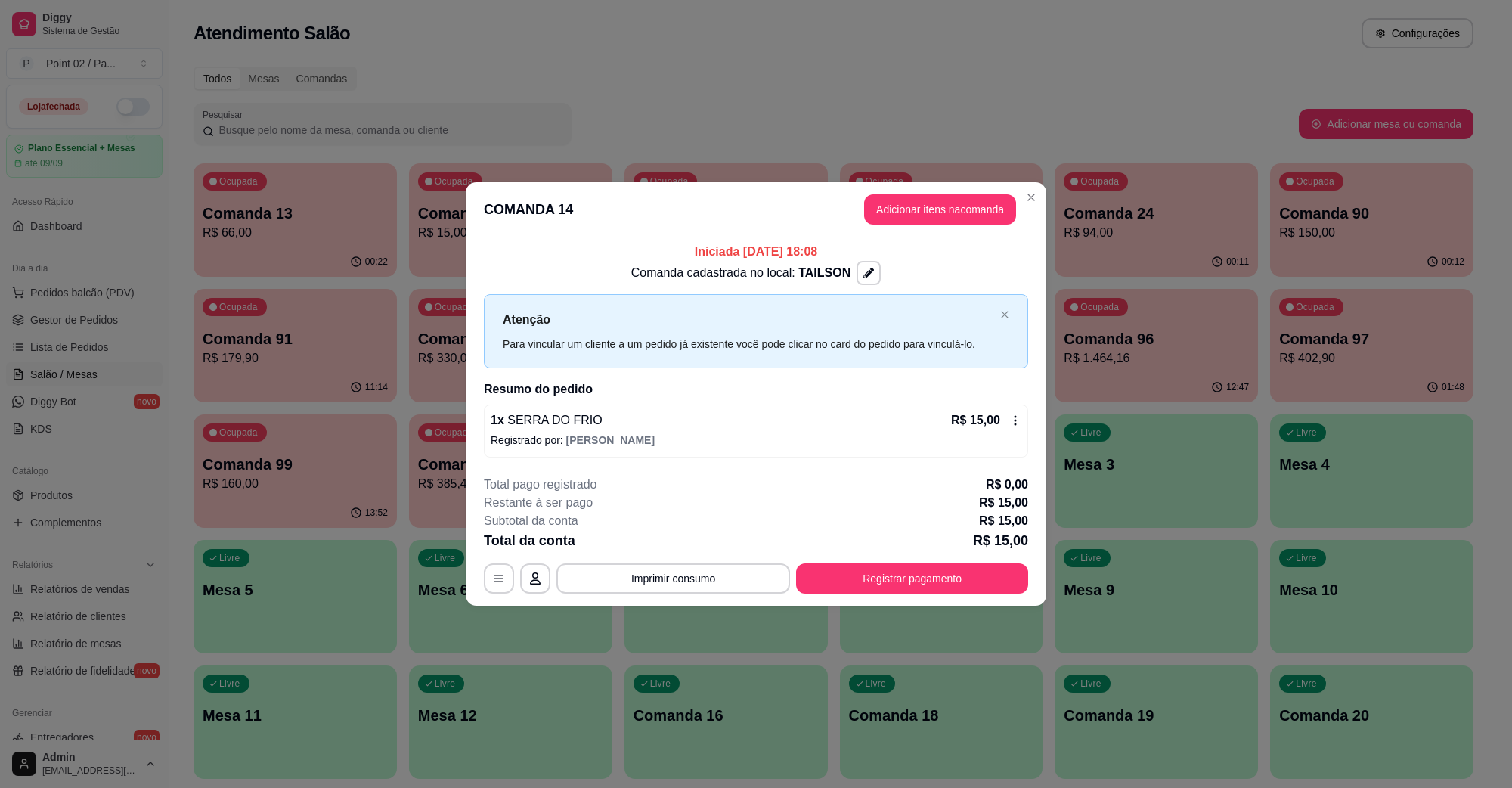
click at [704, 183] on header "COMANDA 14 Adicionar itens na comanda" at bounding box center [756, 209] width 581 height 55
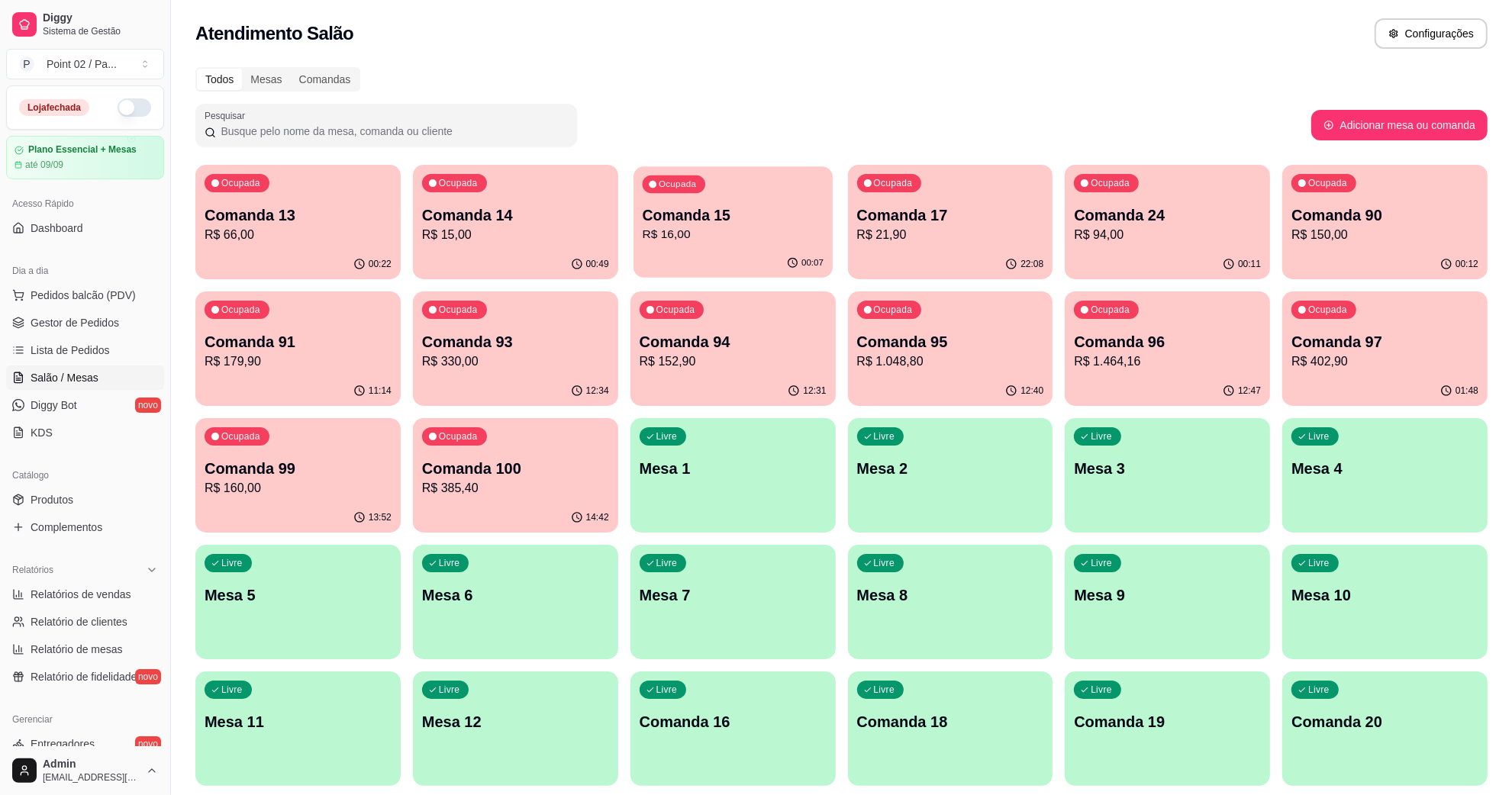
click at [711, 176] on div "Ocupada Comanda 15 R$ 16,00" at bounding box center [733, 208] width 200 height 83
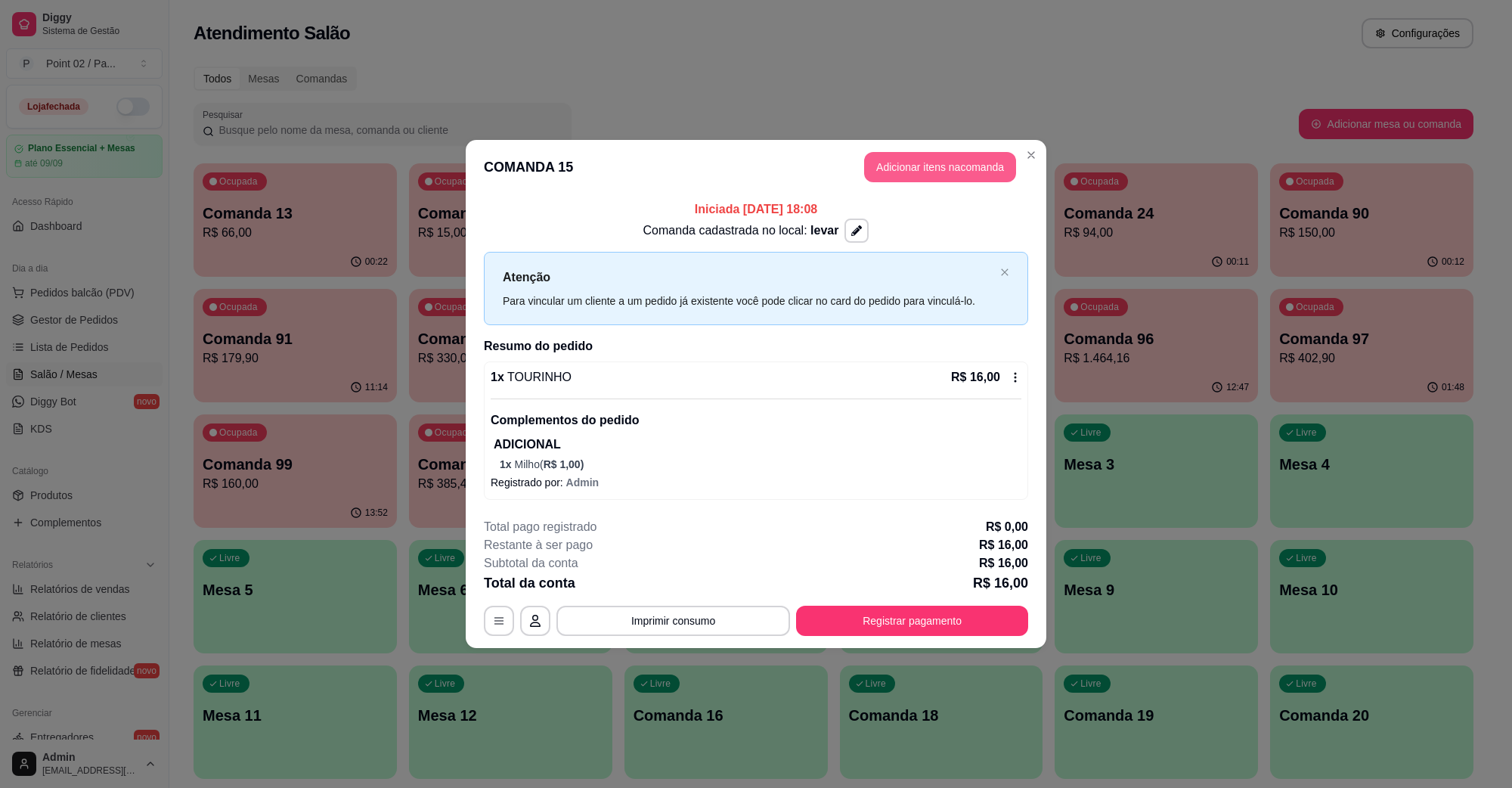
click at [890, 163] on button "Adicionar itens na comanda" at bounding box center [940, 167] width 152 height 30
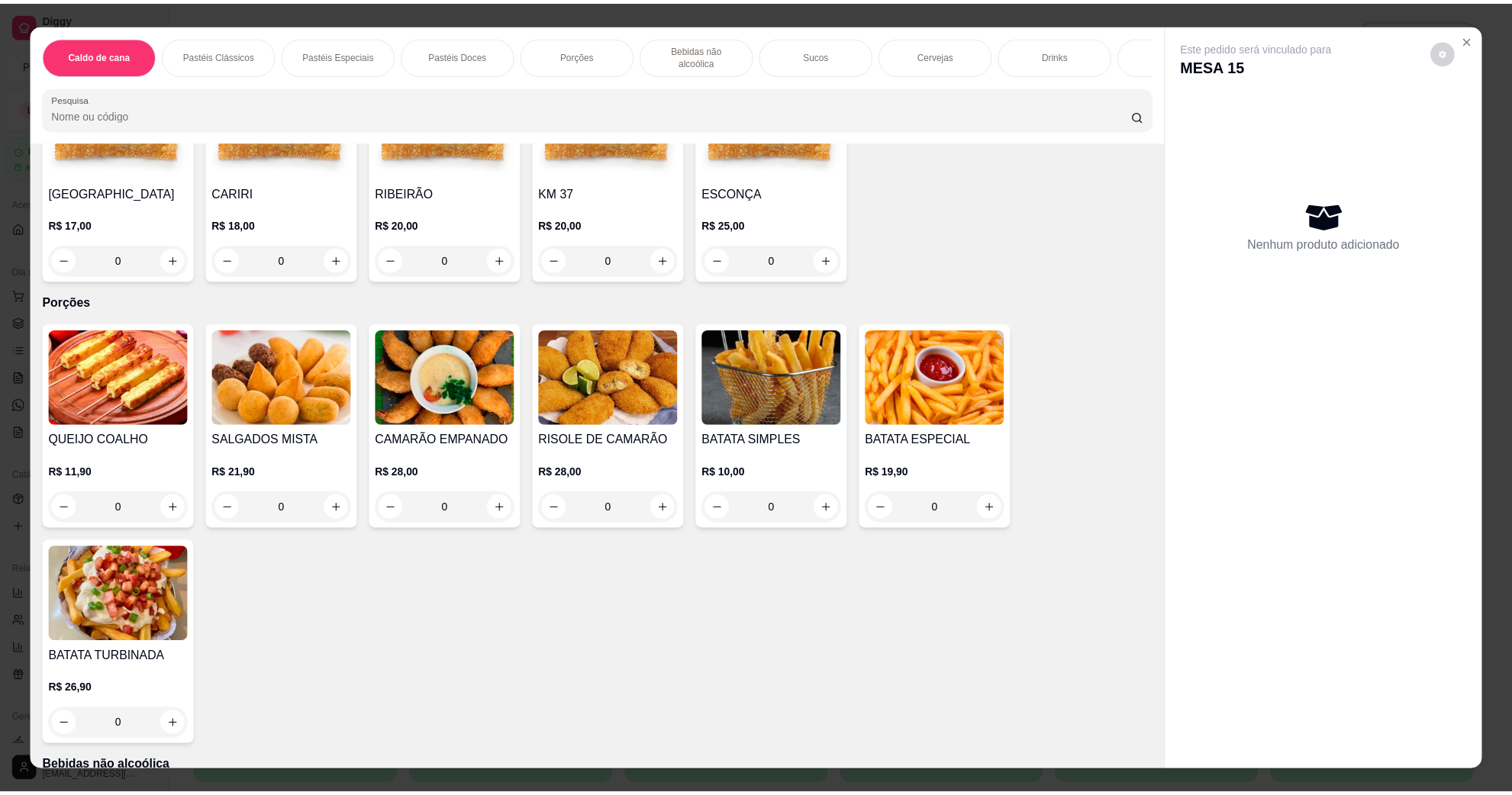
scroll to position [1717, 0]
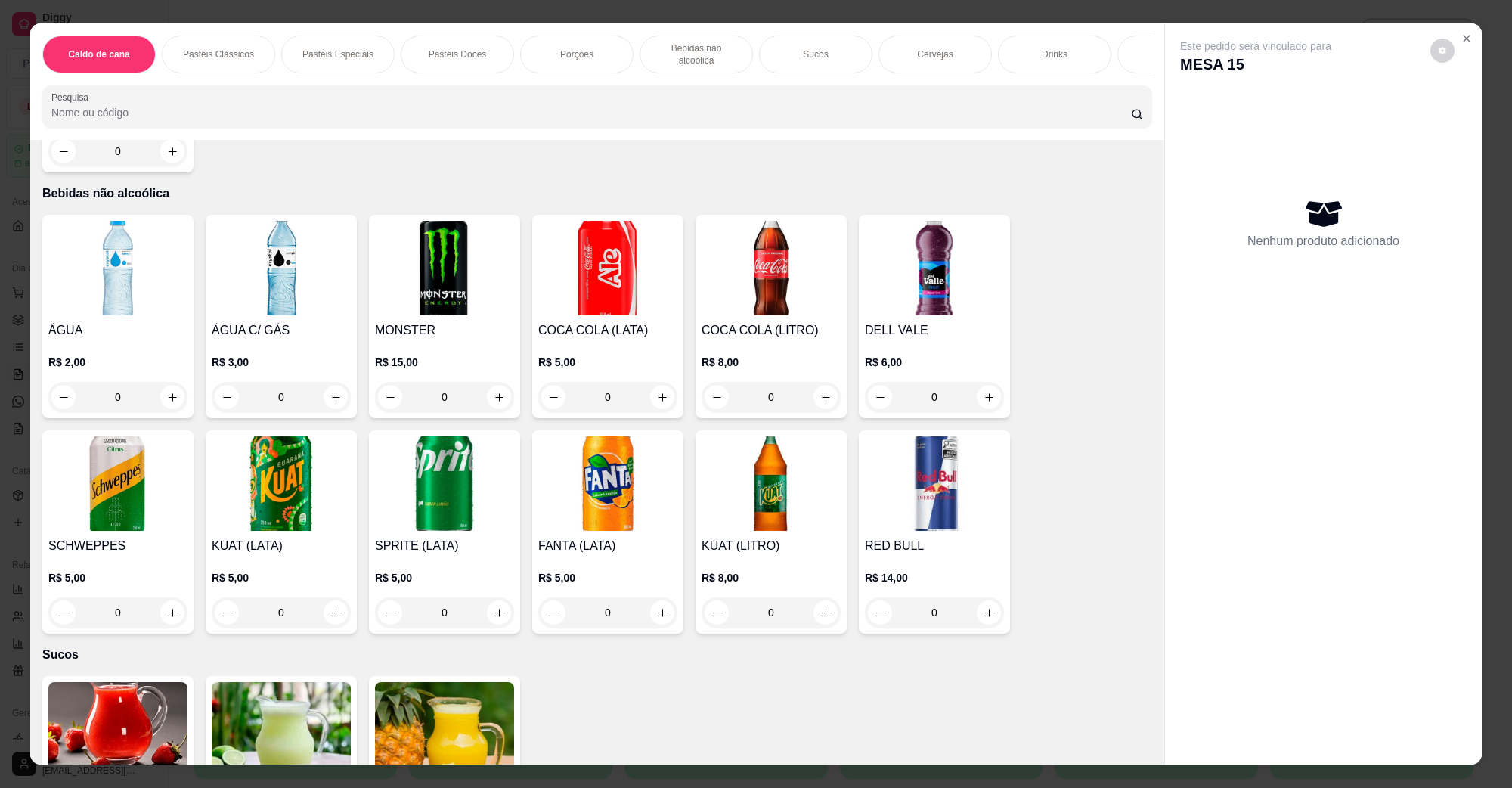
click at [538, 480] on img at bounding box center [607, 484] width 139 height 95
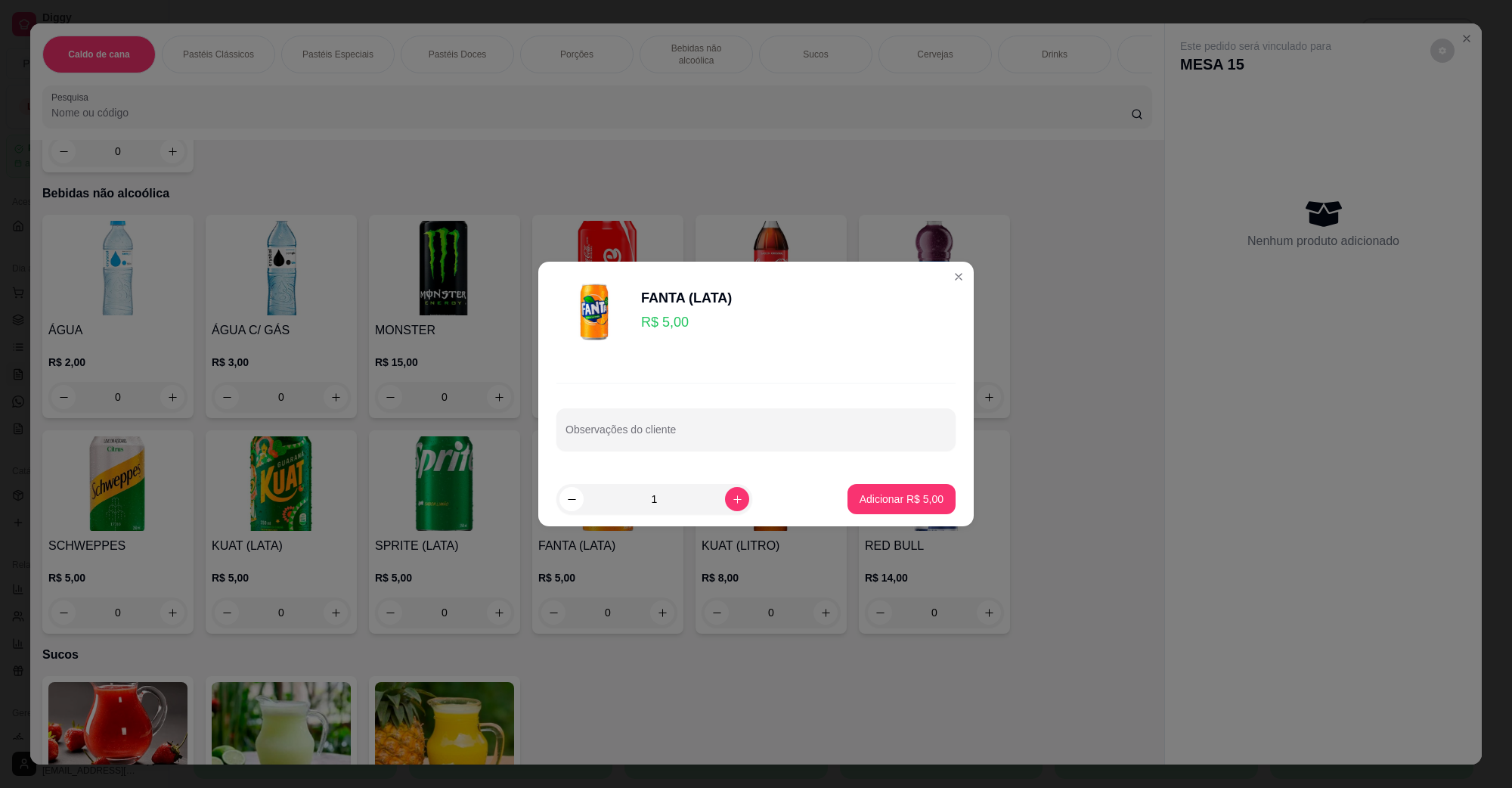
click at [898, 498] on p "Adicionar R$ 5,00" at bounding box center [901, 499] width 84 height 15
type input "1"
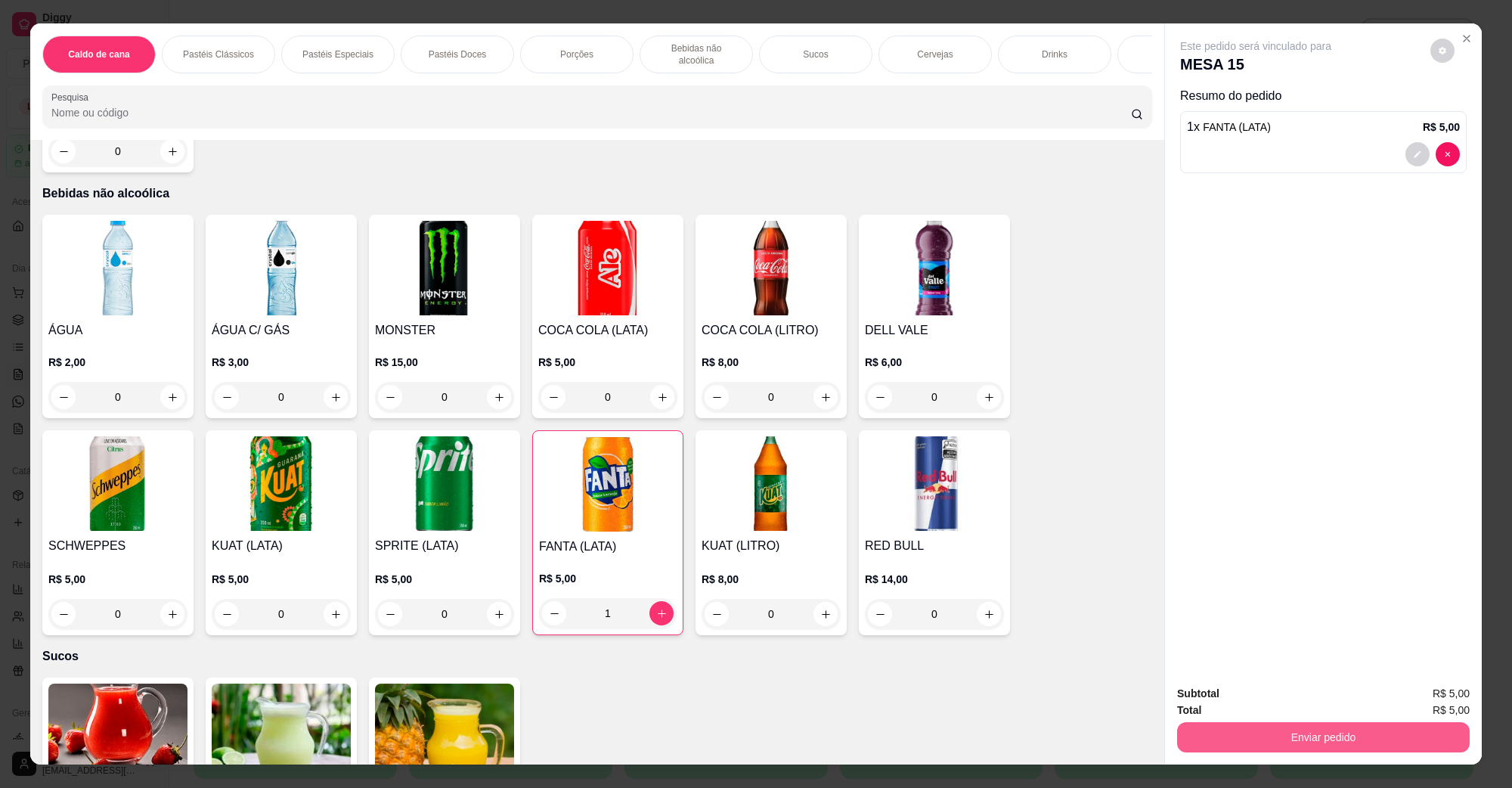
click at [1272, 732] on button "Enviar pedido" at bounding box center [1323, 737] width 293 height 30
click at [1274, 710] on button "Não registrar e enviar pedido" at bounding box center [1272, 700] width 157 height 29
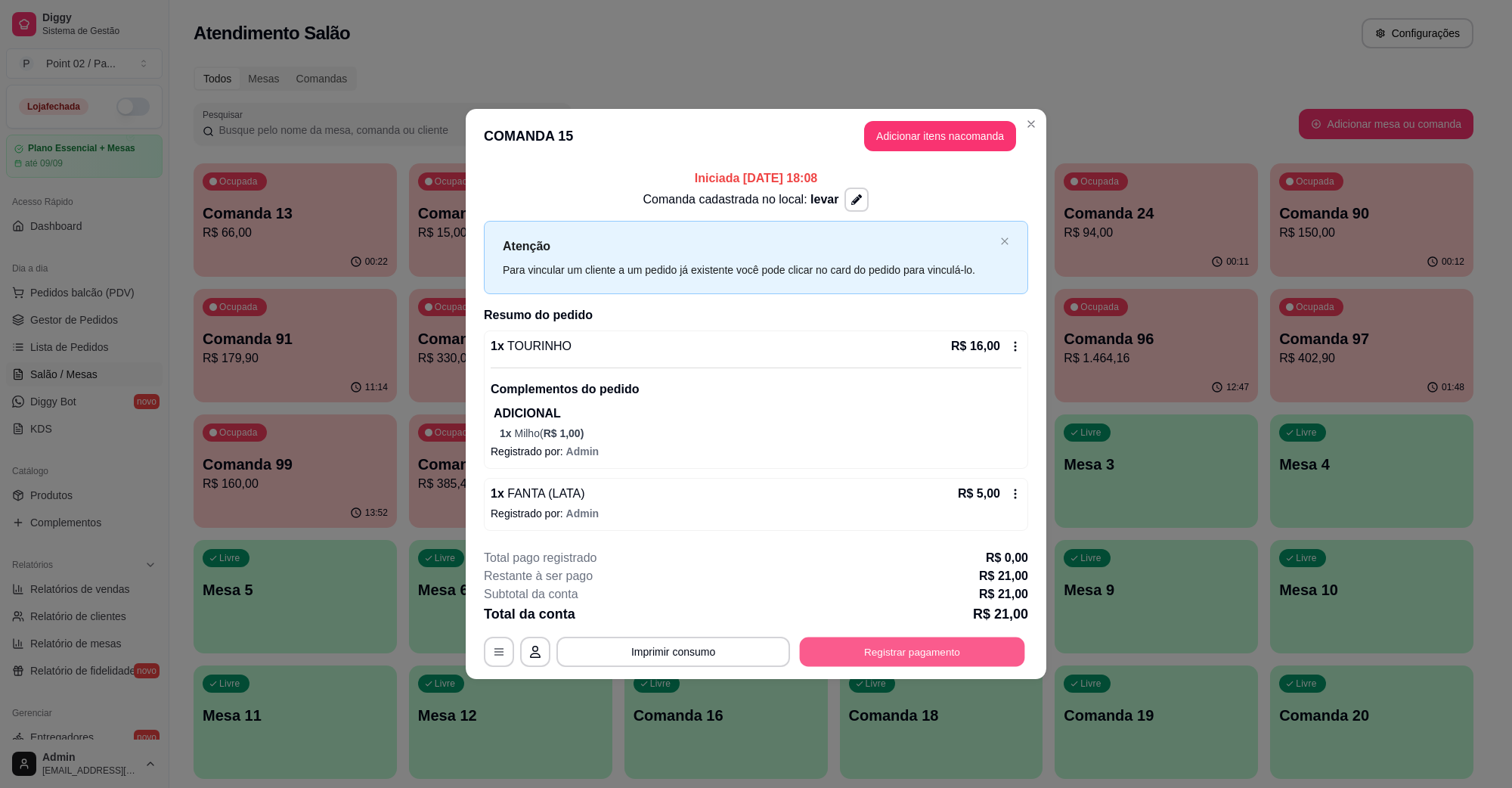
click at [872, 652] on button "Registrar pagamento" at bounding box center [912, 653] width 225 height 30
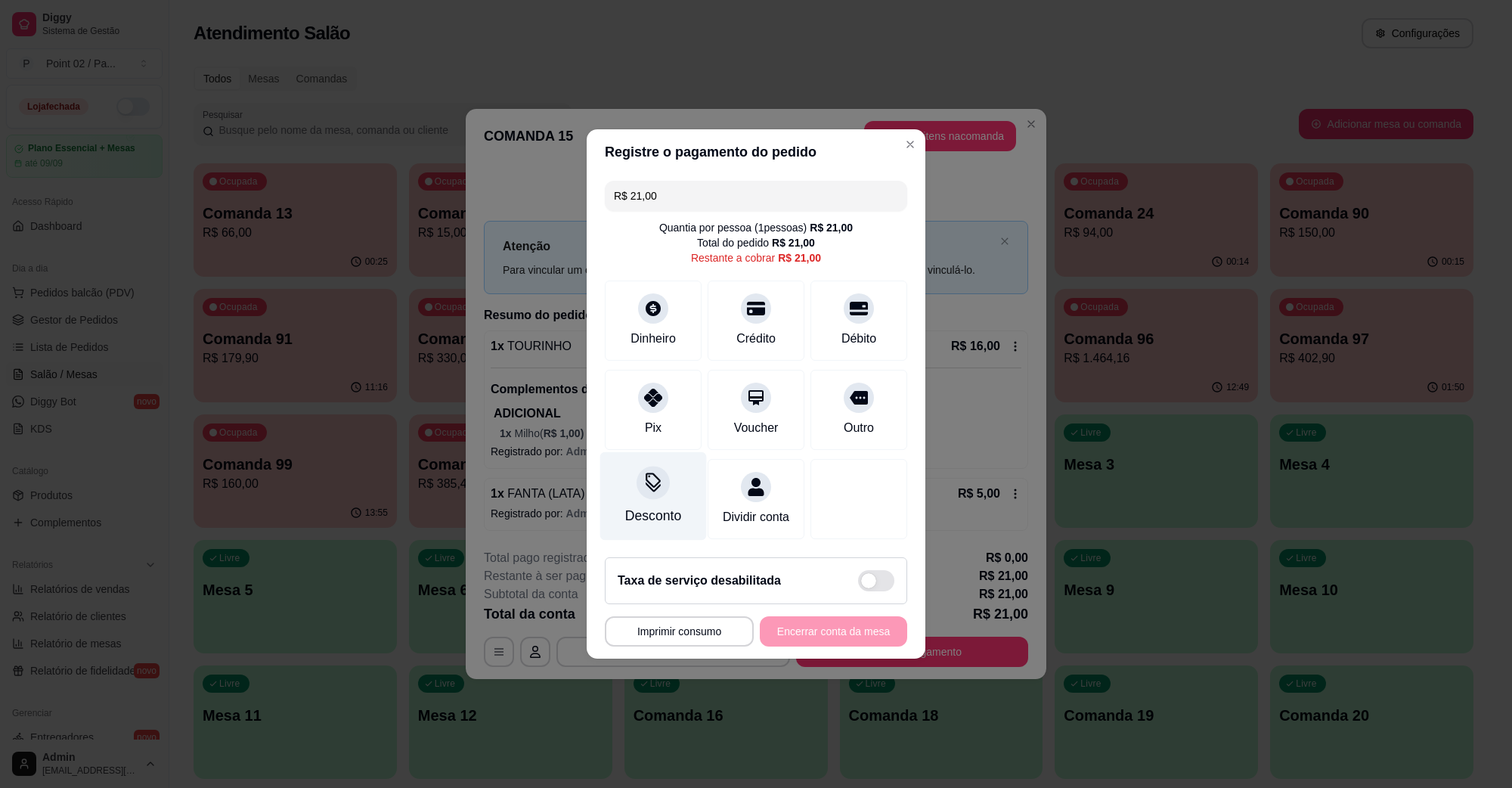
click at [651, 506] on div "Desconto" at bounding box center [653, 515] width 56 height 19
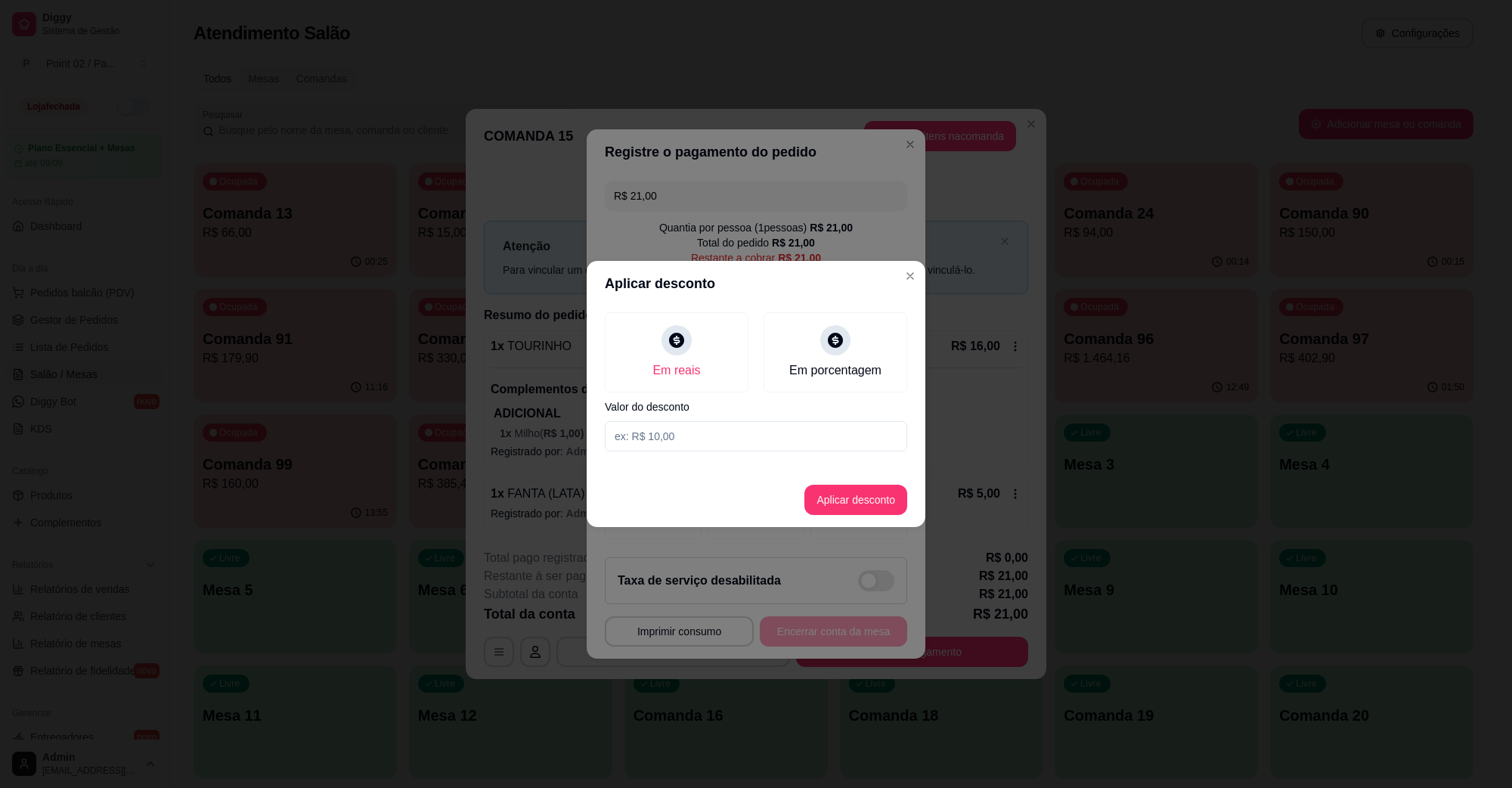
click at [711, 434] on input at bounding box center [756, 436] width 302 height 30
type input "1,00"
click at [840, 500] on button "Aplicar desconto" at bounding box center [855, 500] width 103 height 30
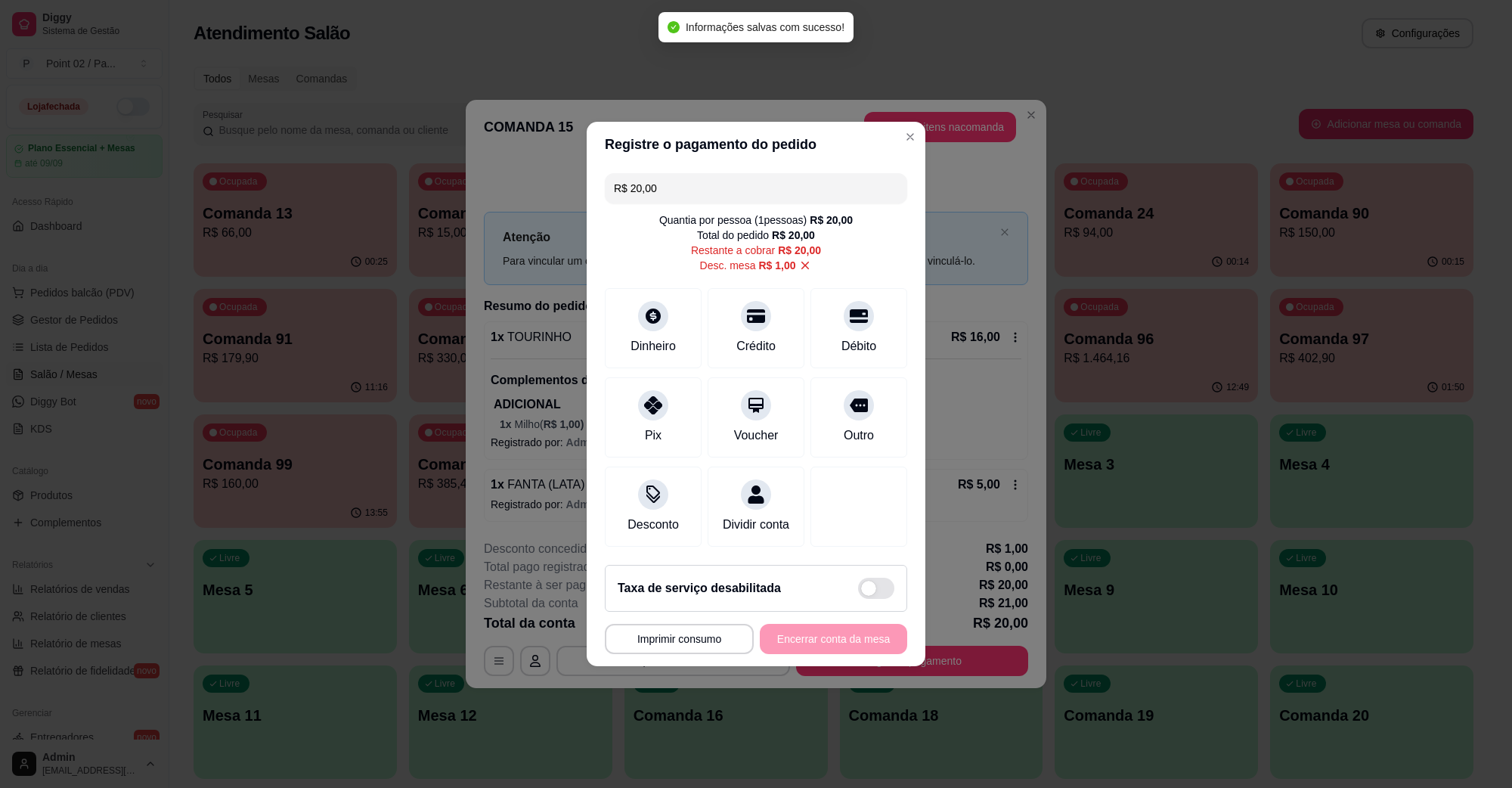
click at [819, 654] on div "**********" at bounding box center [756, 639] width 302 height 30
click at [639, 315] on div at bounding box center [653, 311] width 33 height 33
type input "R$ 0,00"
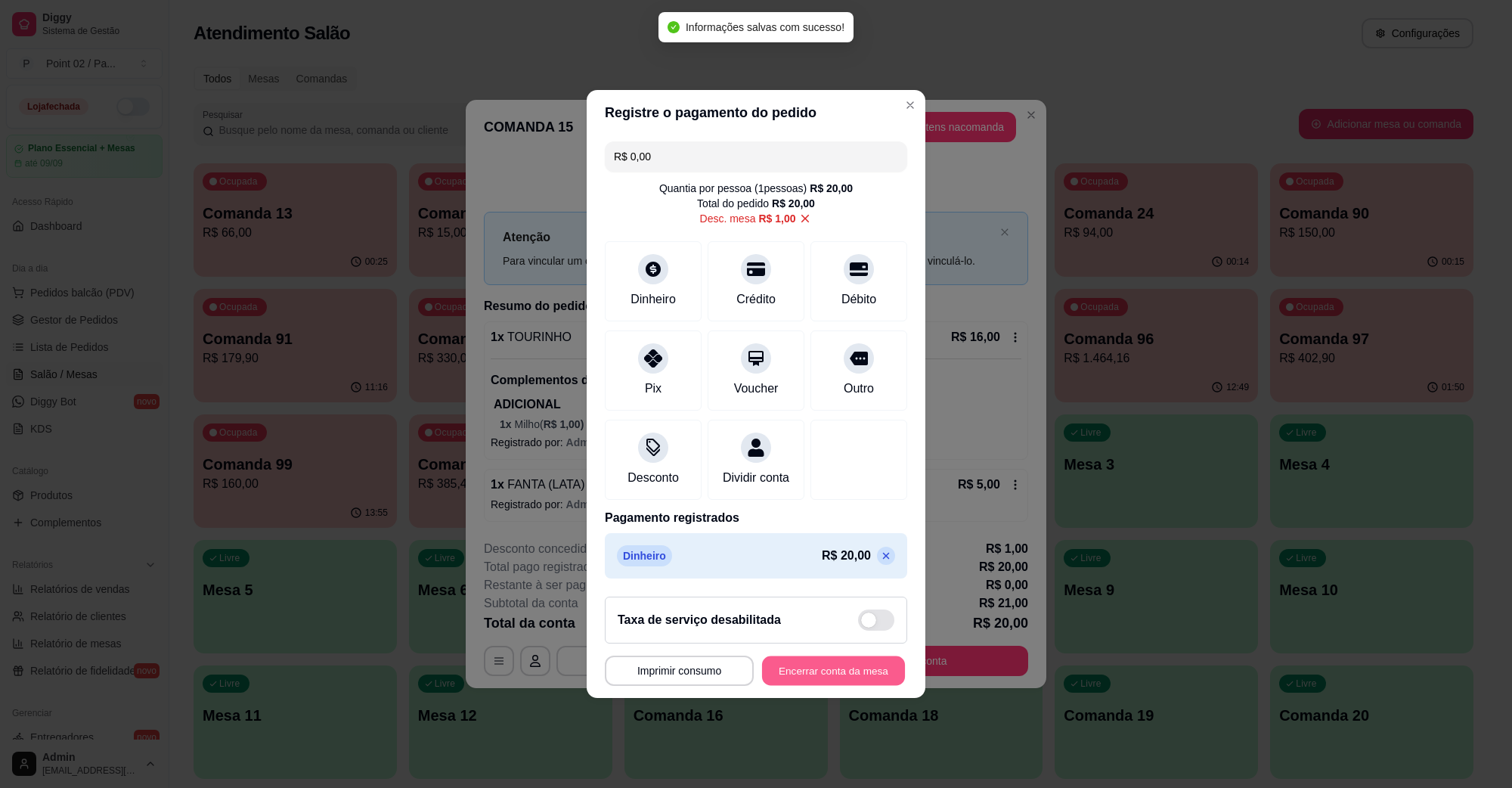
click at [822, 679] on button "Encerrar conta da mesa" at bounding box center [833, 672] width 143 height 30
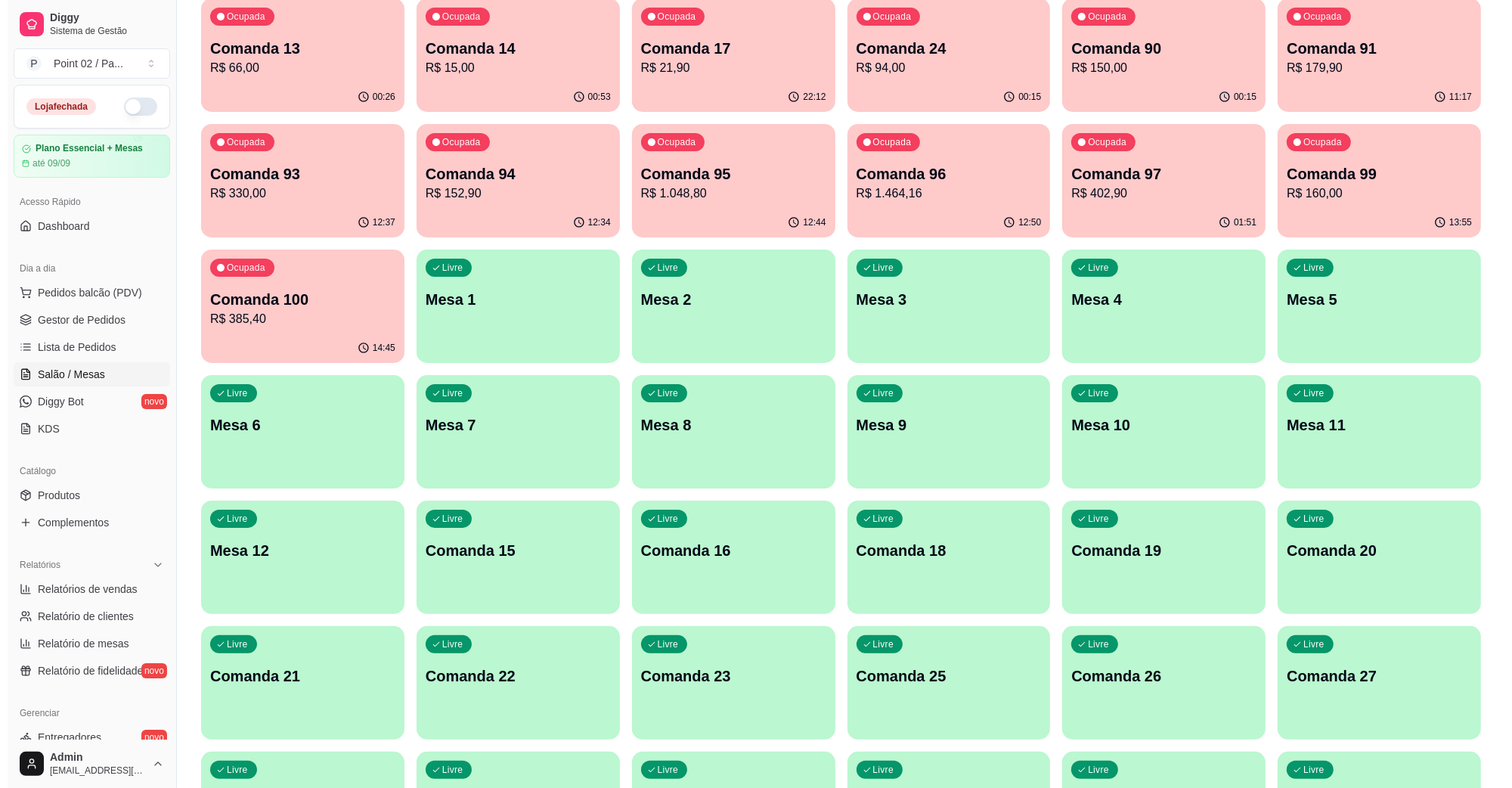
scroll to position [0, 0]
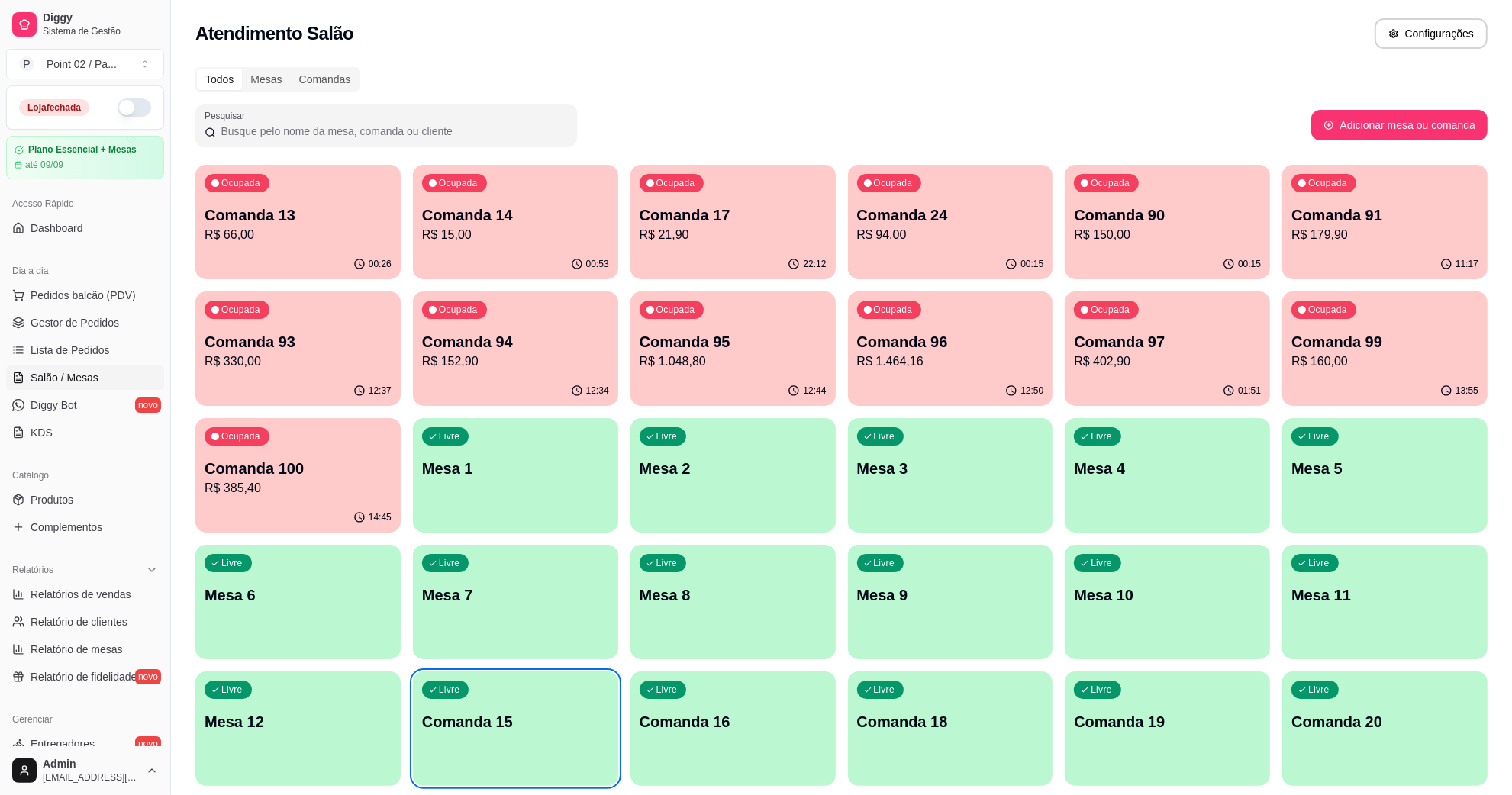
click at [330, 201] on div "Ocupada Comanda 13 R$ 66,00" at bounding box center [297, 207] width 205 height 84
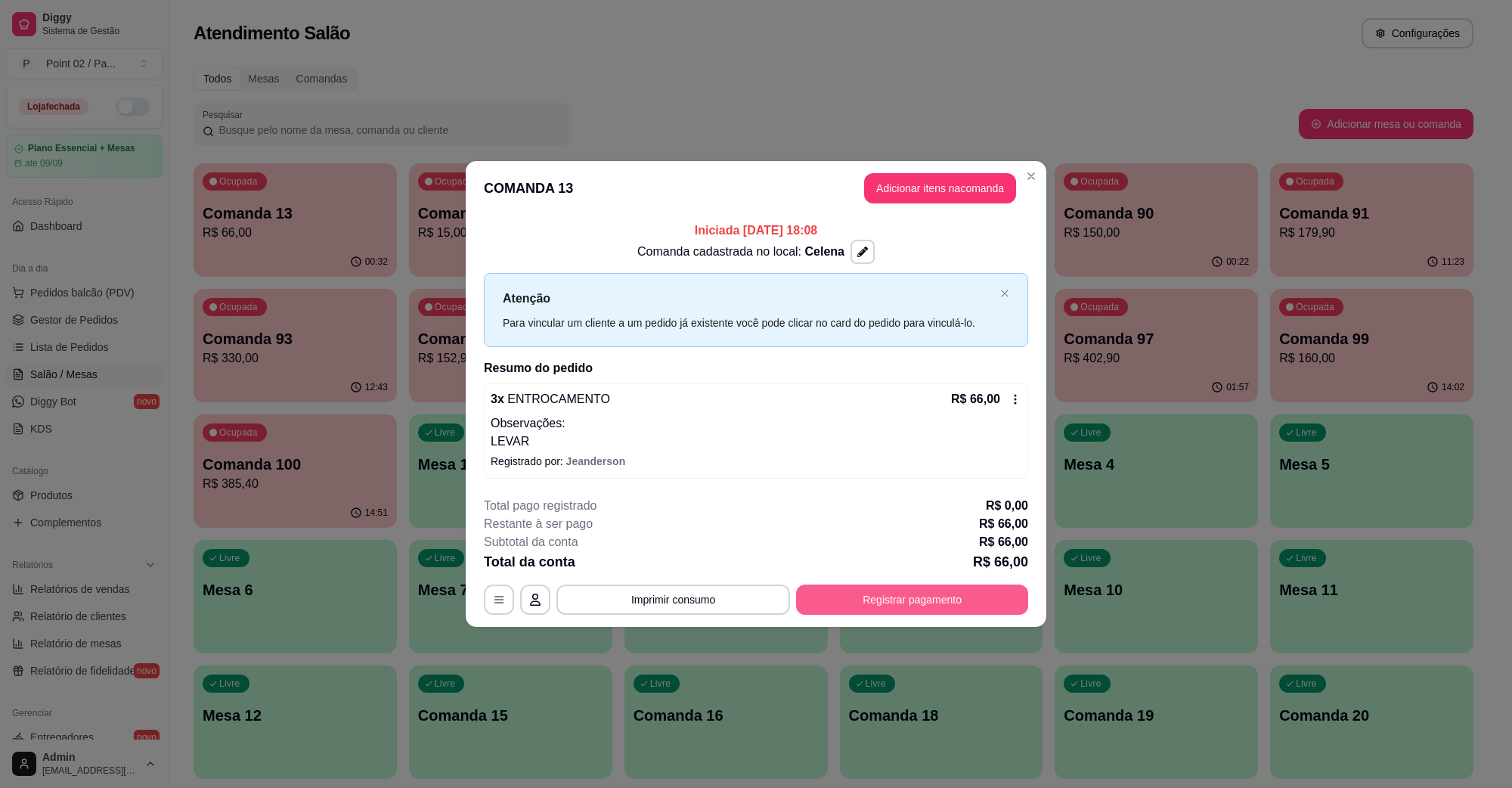
click at [849, 611] on button "Registrar pagamento" at bounding box center [912, 600] width 232 height 30
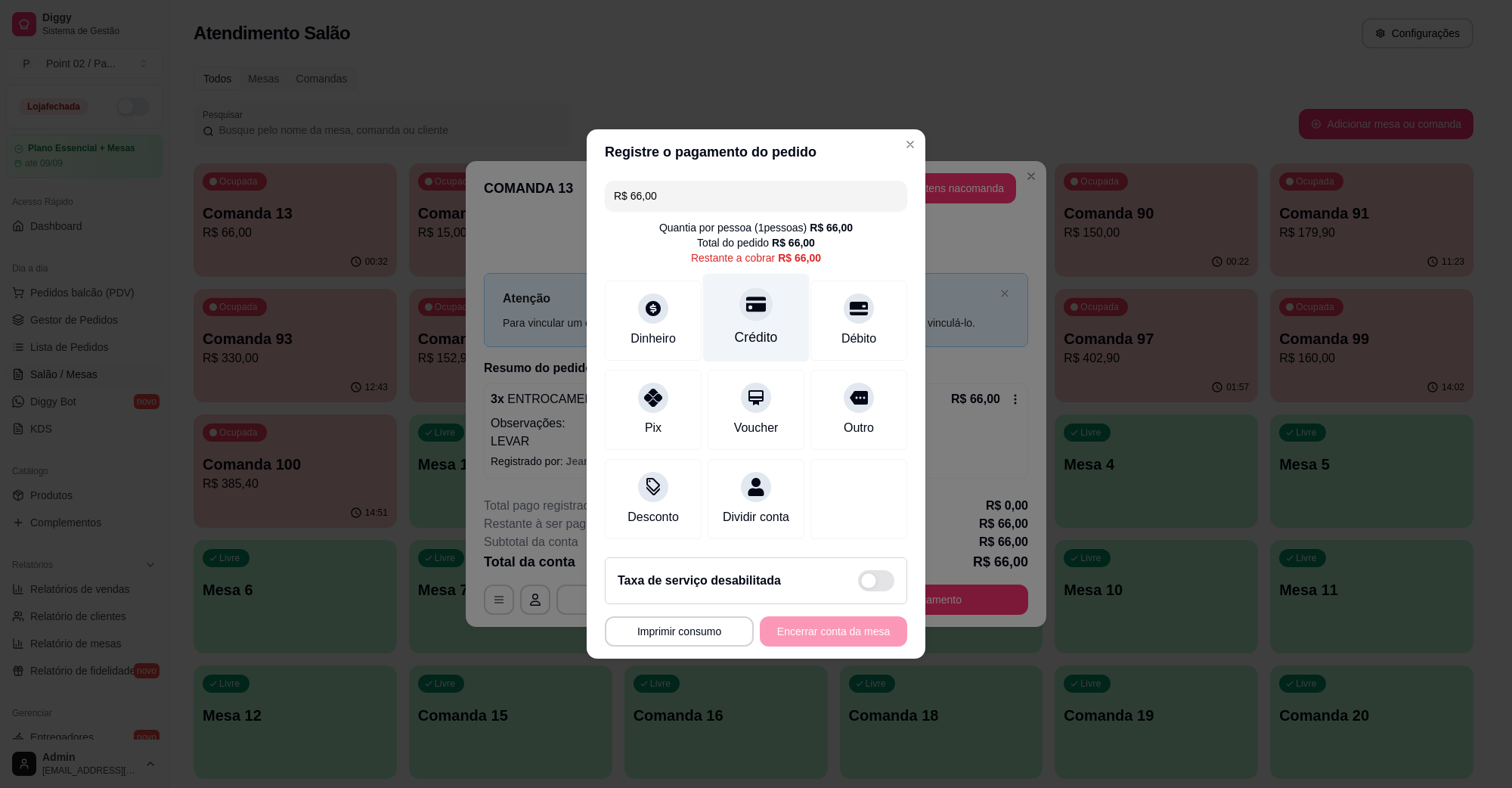
click at [758, 305] on div at bounding box center [756, 304] width 33 height 33
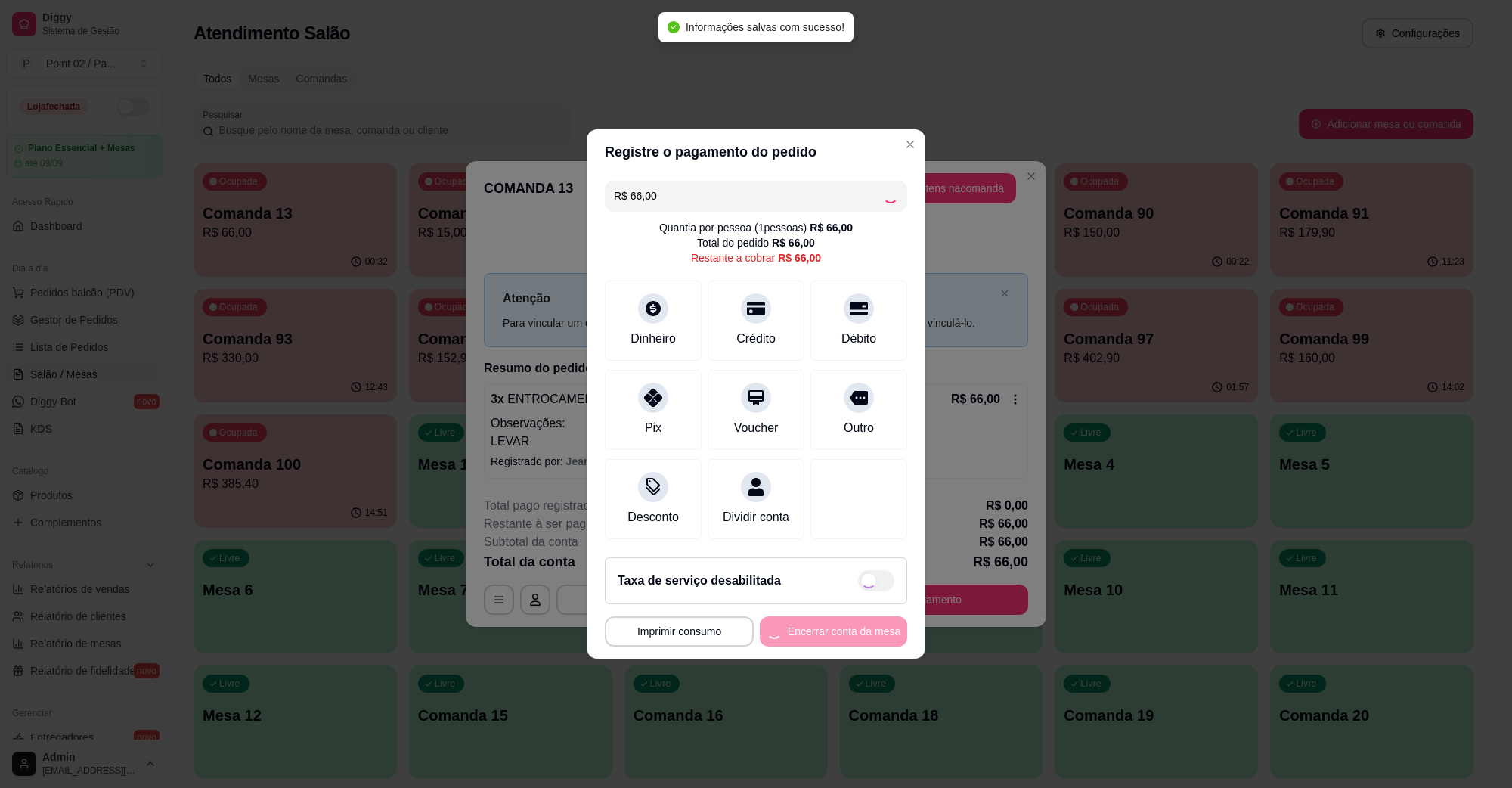
type input "R$ 0,00"
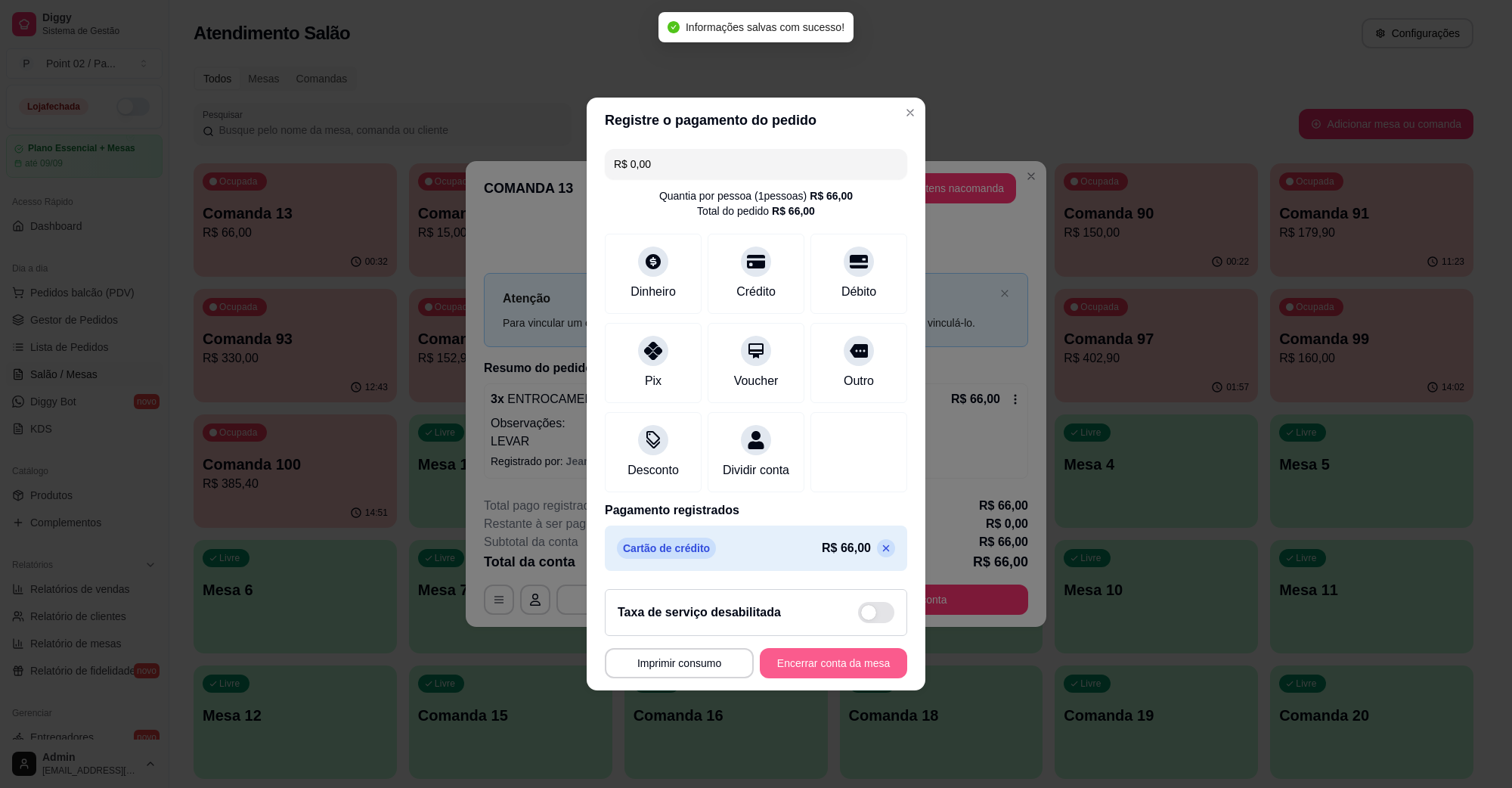
click at [820, 677] on button "Encerrar conta da mesa" at bounding box center [834, 663] width 148 height 30
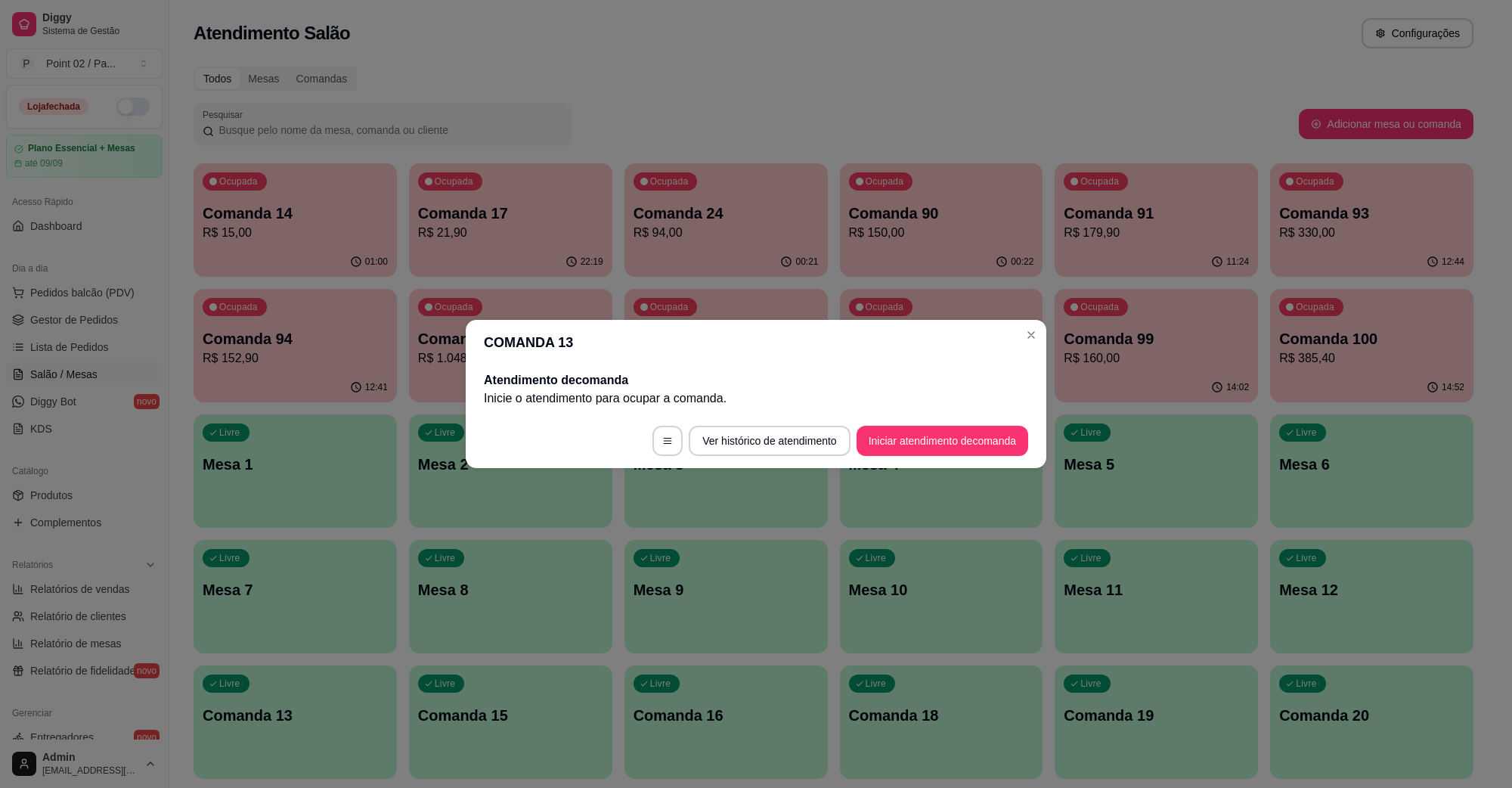
click at [994, 463] on footer "Ver histórico de atendimento Iniciar atendimento de comanda" at bounding box center [756, 441] width 581 height 55
click at [981, 452] on button "Iniciar atendimento de comanda" at bounding box center [942, 441] width 171 height 30
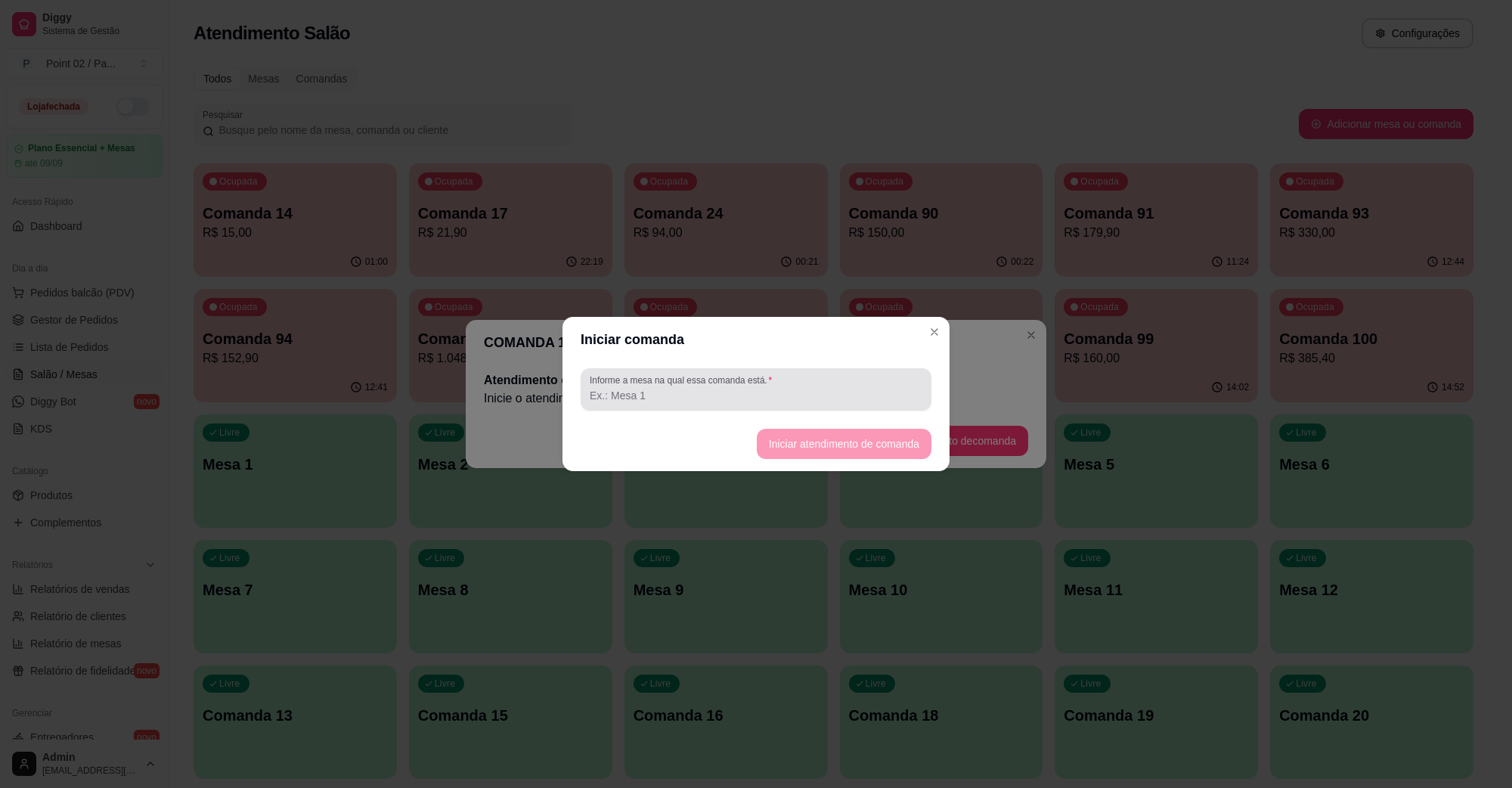
click at [757, 402] on input "Informe a mesa na qual essa comanda está." at bounding box center [756, 395] width 332 height 15
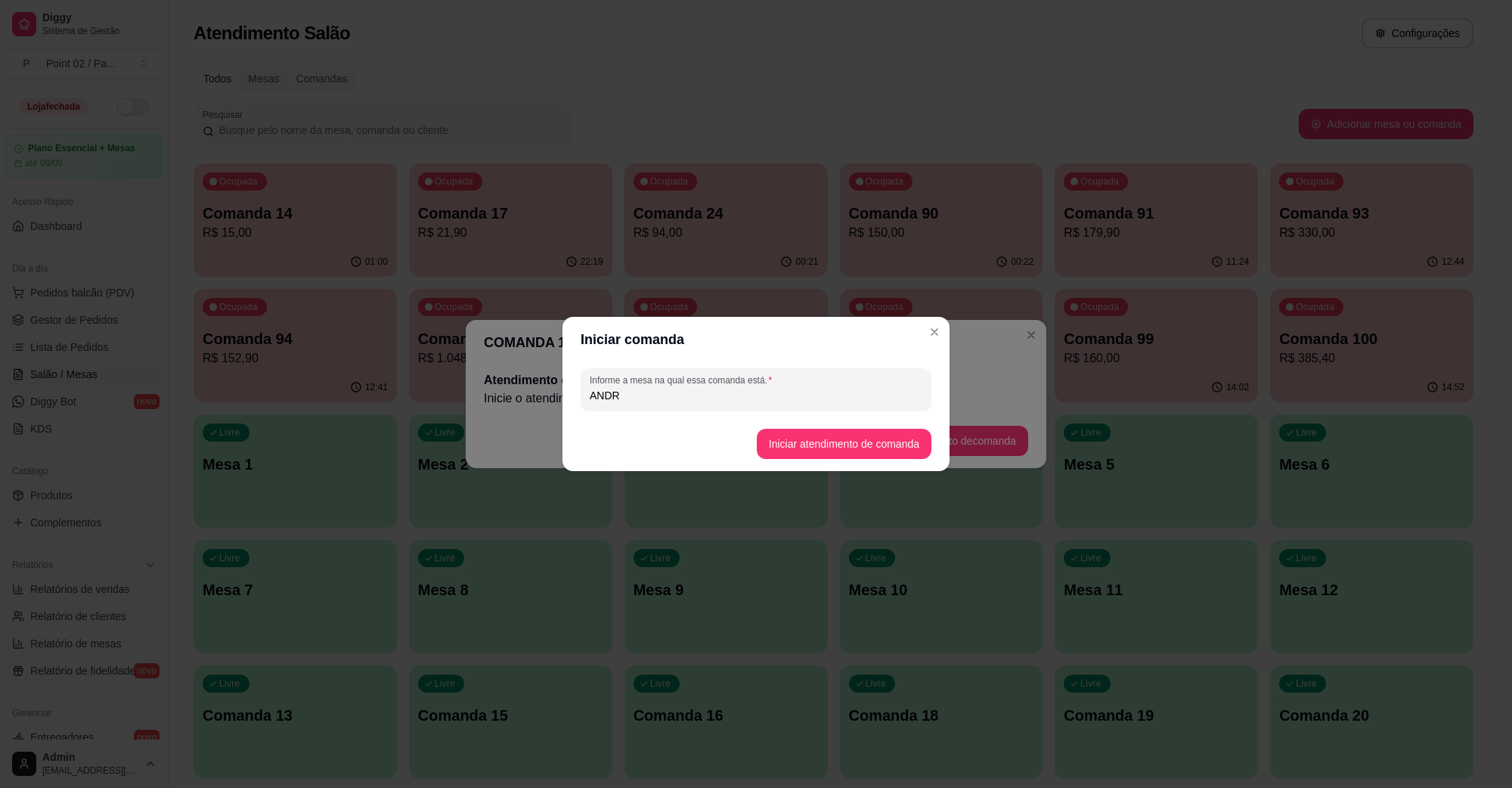
type input "[PERSON_NAME]"
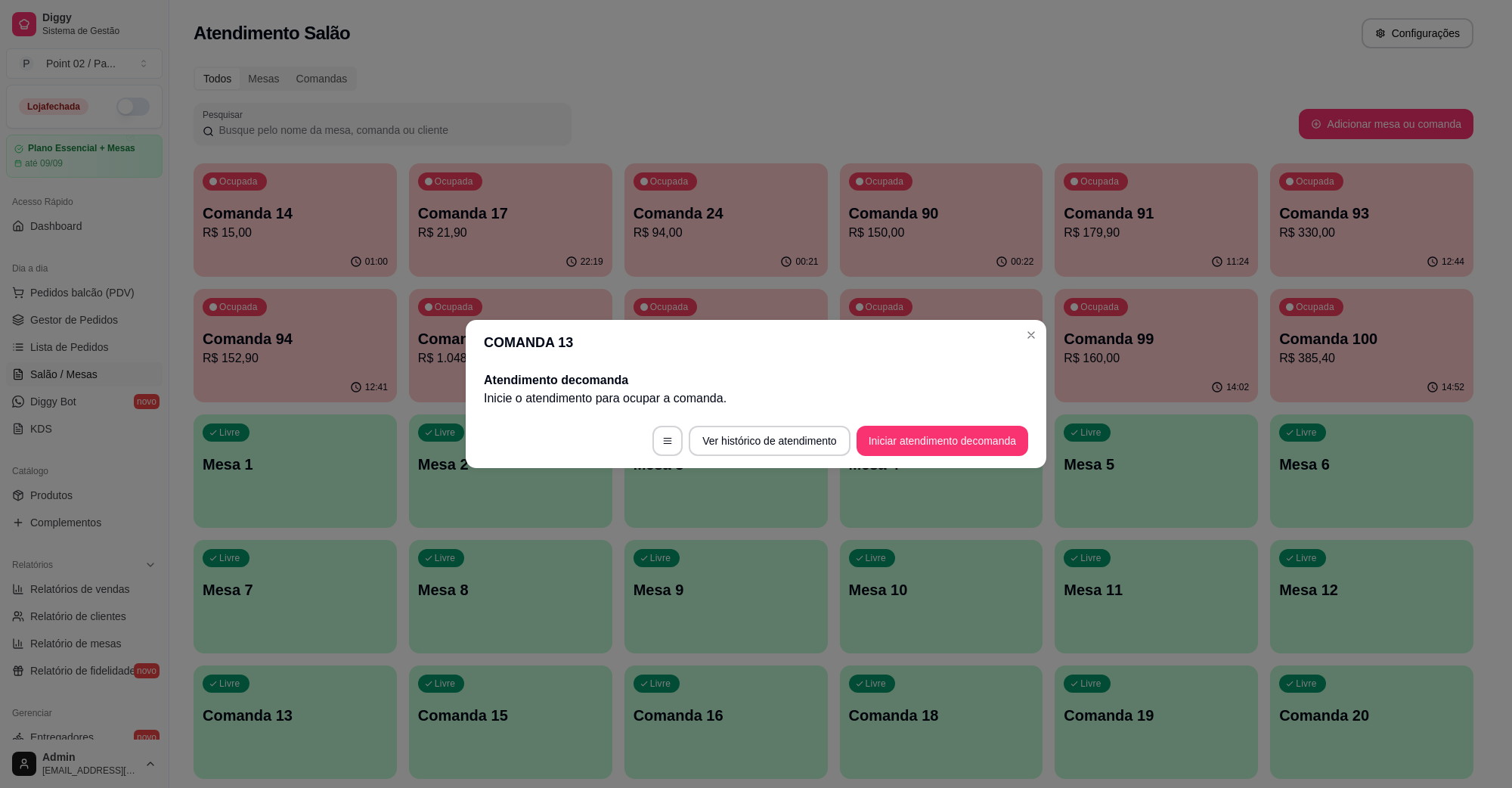
drag, startPoint x: 658, startPoint y: 463, endPoint x: 636, endPoint y: 471, distance: 23.4
click at [657, 463] on footer "Ver histórico de atendimento Iniciar atendimento de comanda" at bounding box center [756, 441] width 581 height 55
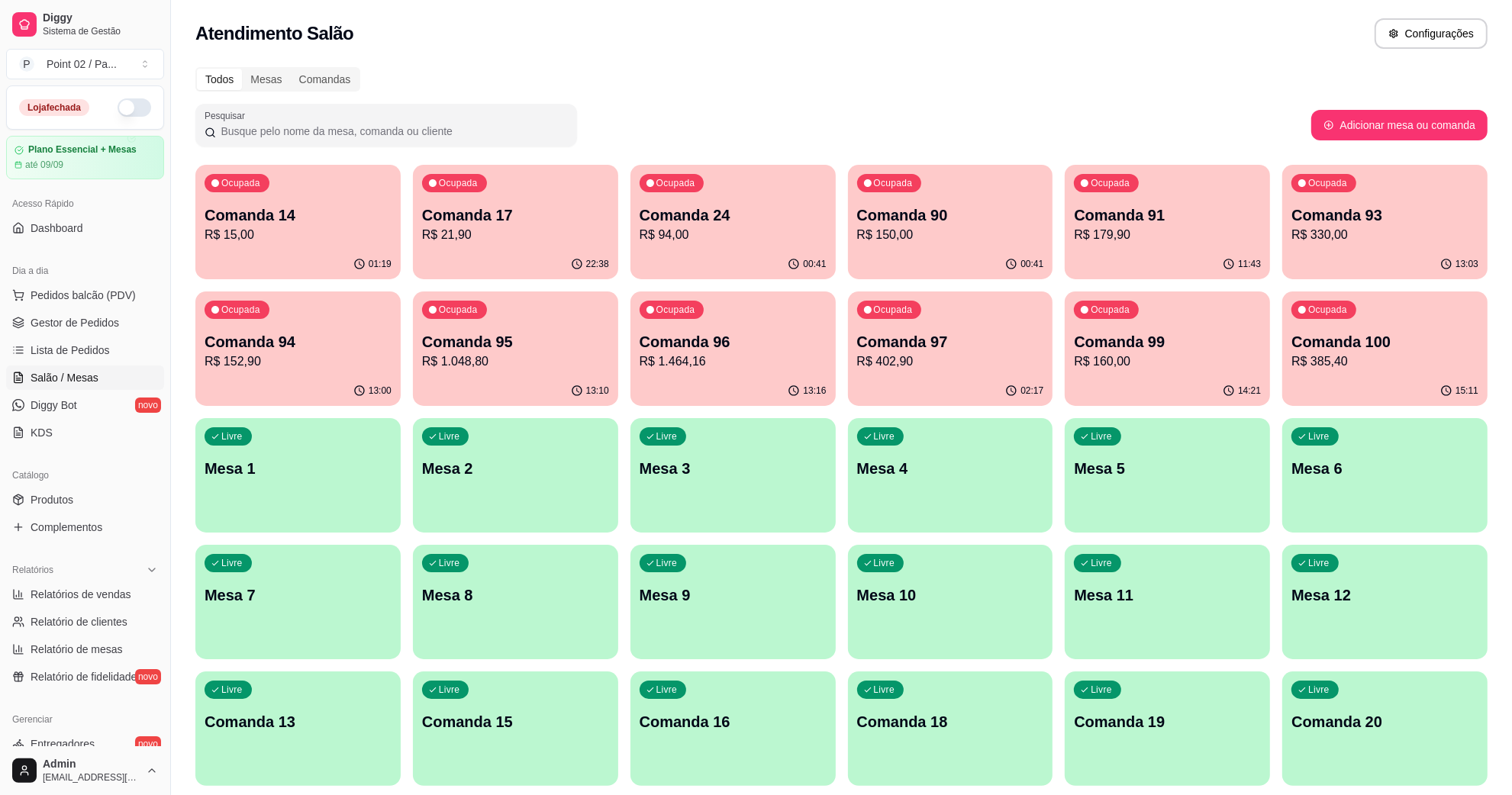
click at [560, 523] on div "button" at bounding box center [515, 523] width 205 height 19
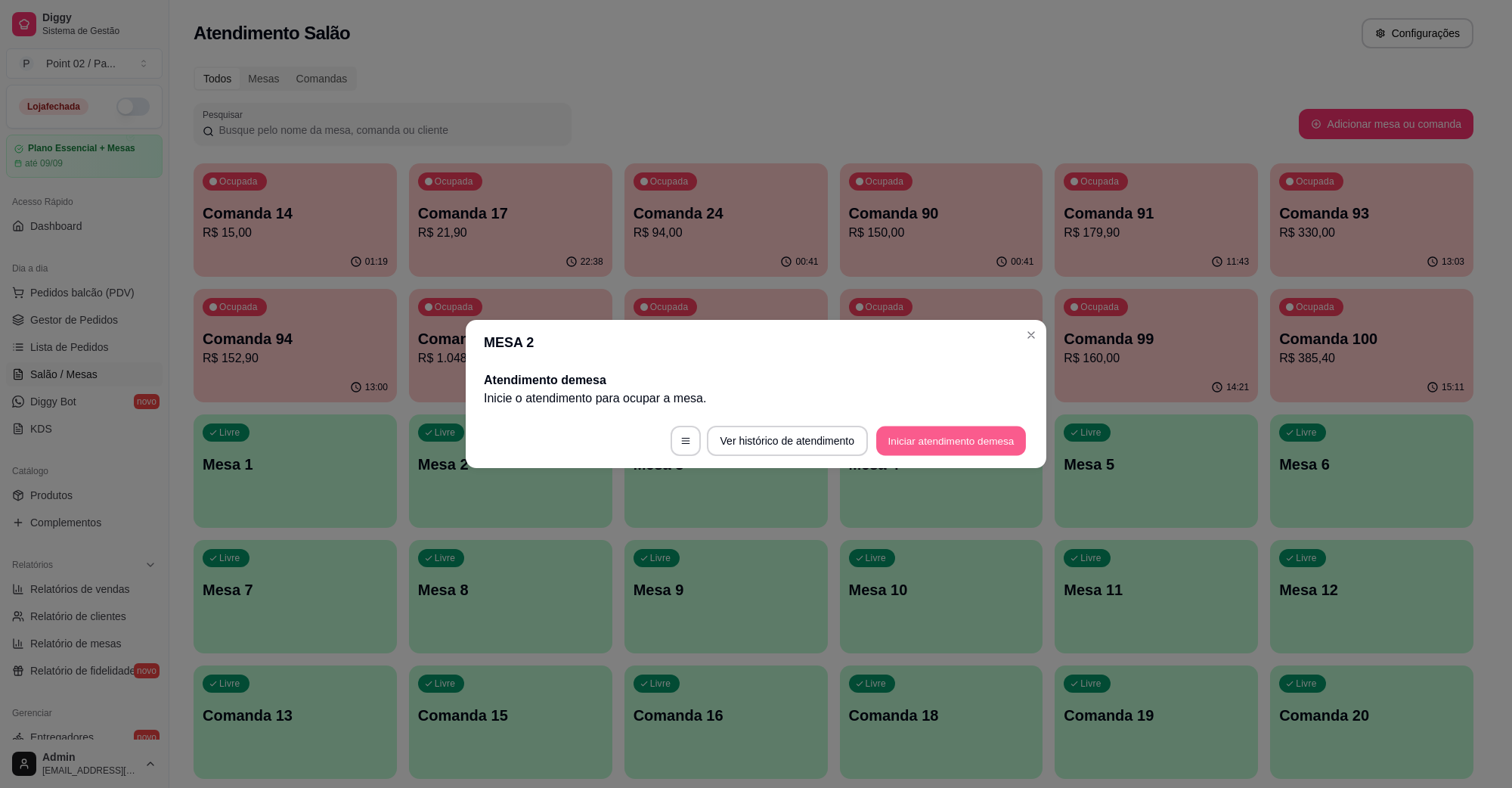
click at [970, 425] on footer "Ver histórico de atendimento Iniciar atendimento de mesa" at bounding box center [756, 441] width 581 height 55
click at [927, 436] on button "Iniciar atendimento de mesa" at bounding box center [950, 441] width 154 height 30
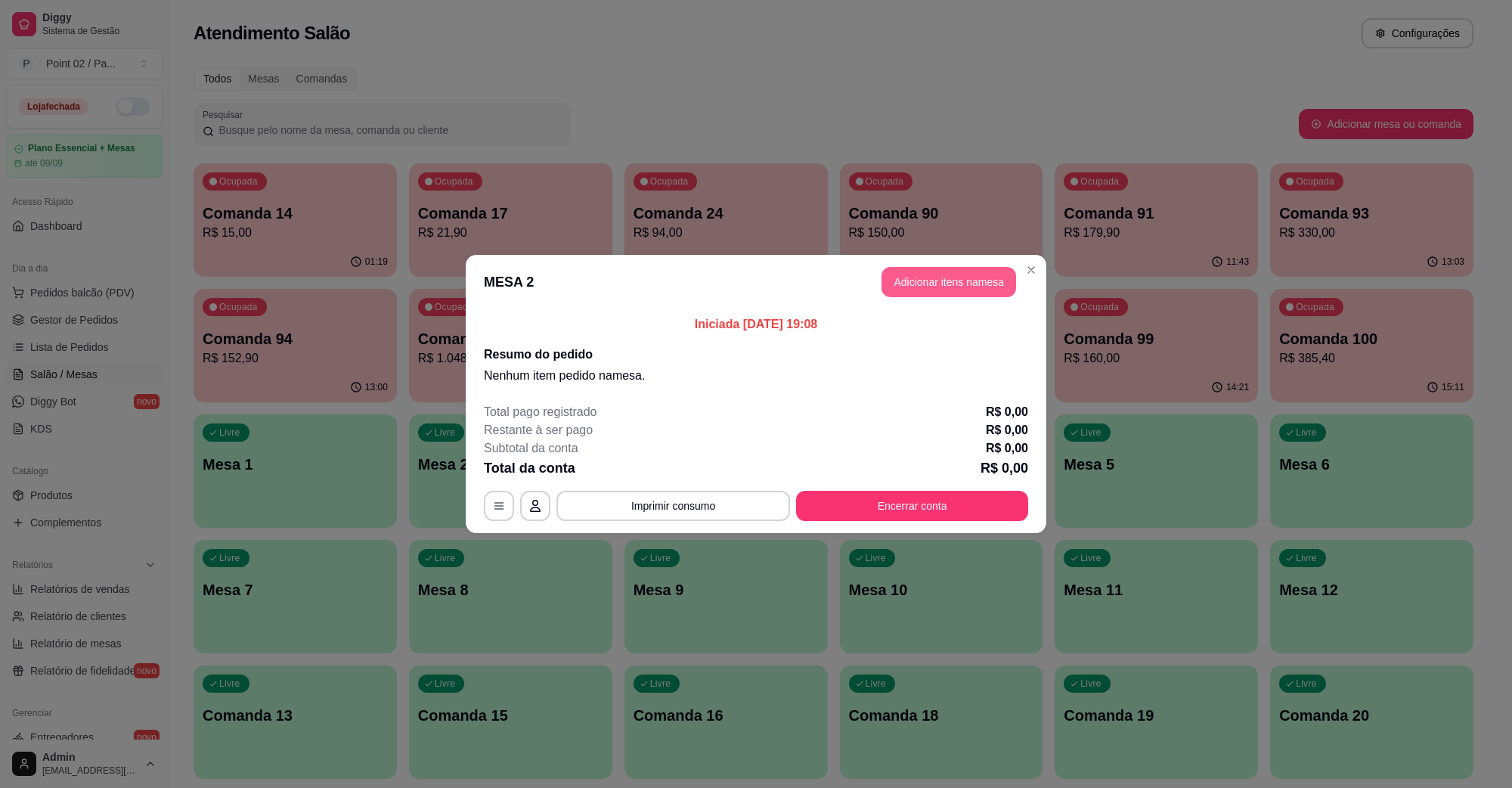
click at [942, 296] on button "Adicionar itens na mesa" at bounding box center [949, 282] width 134 height 30
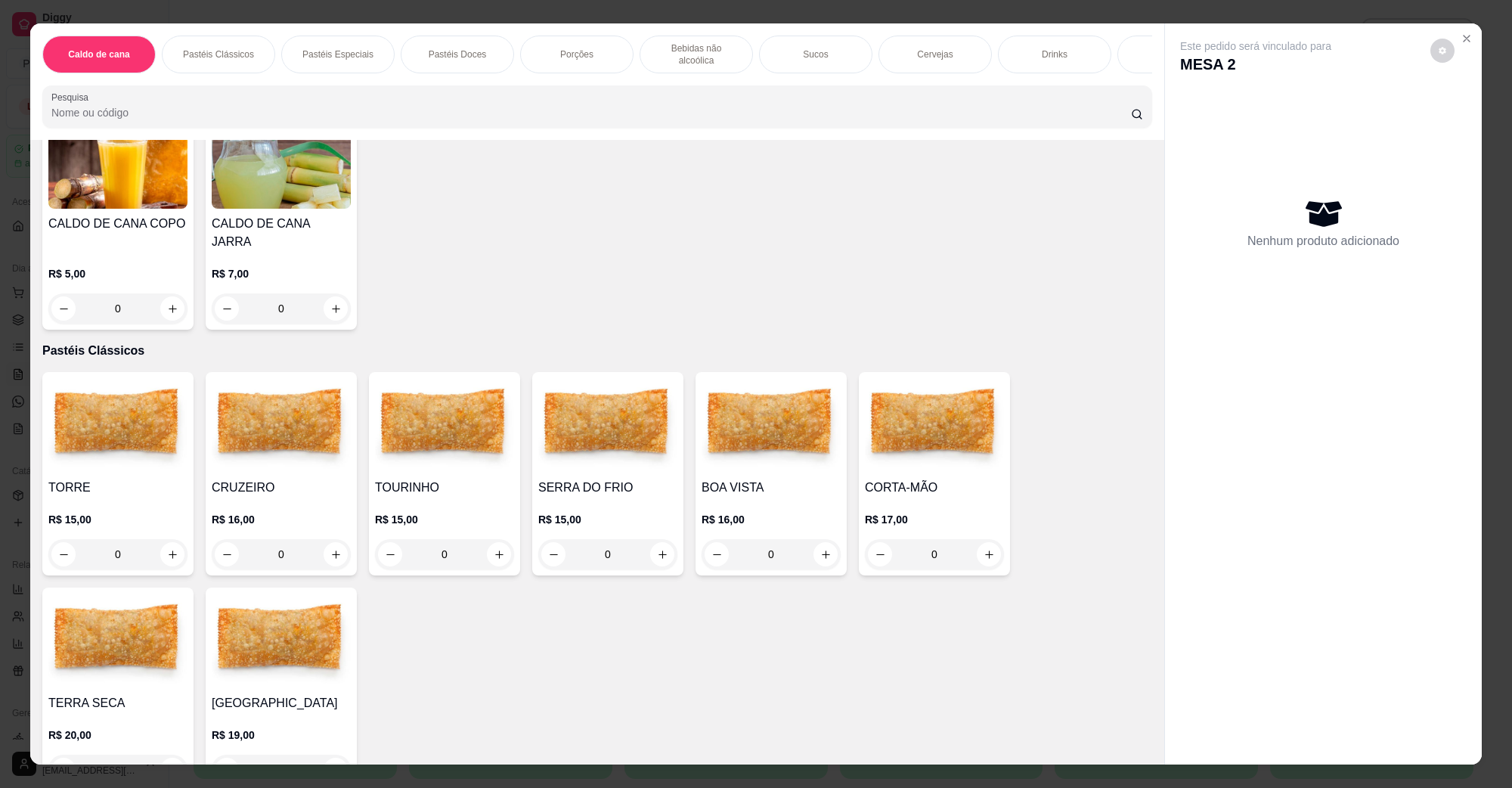
scroll to position [189, 0]
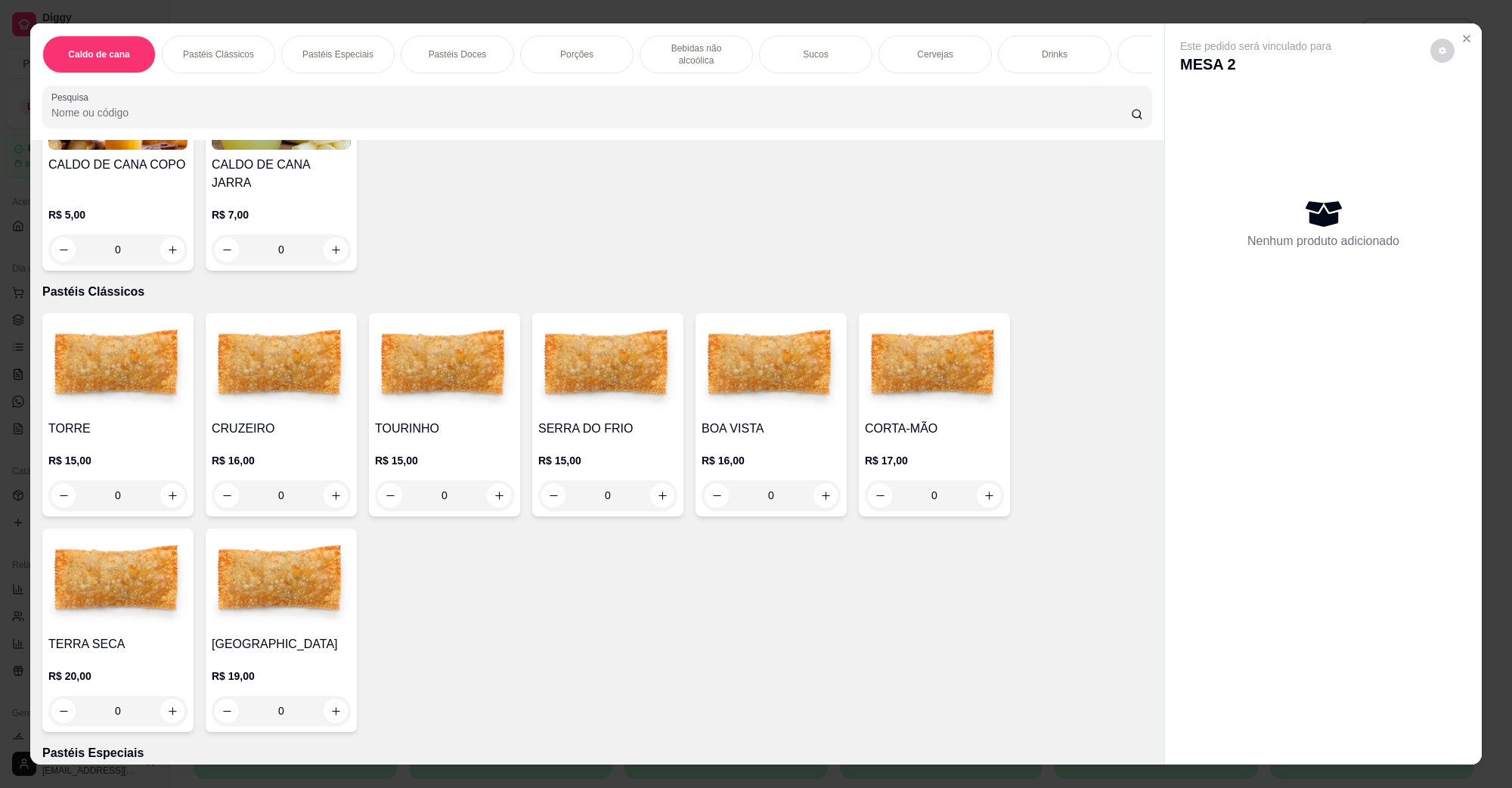
click at [127, 392] on img at bounding box center [118, 367] width 139 height 95
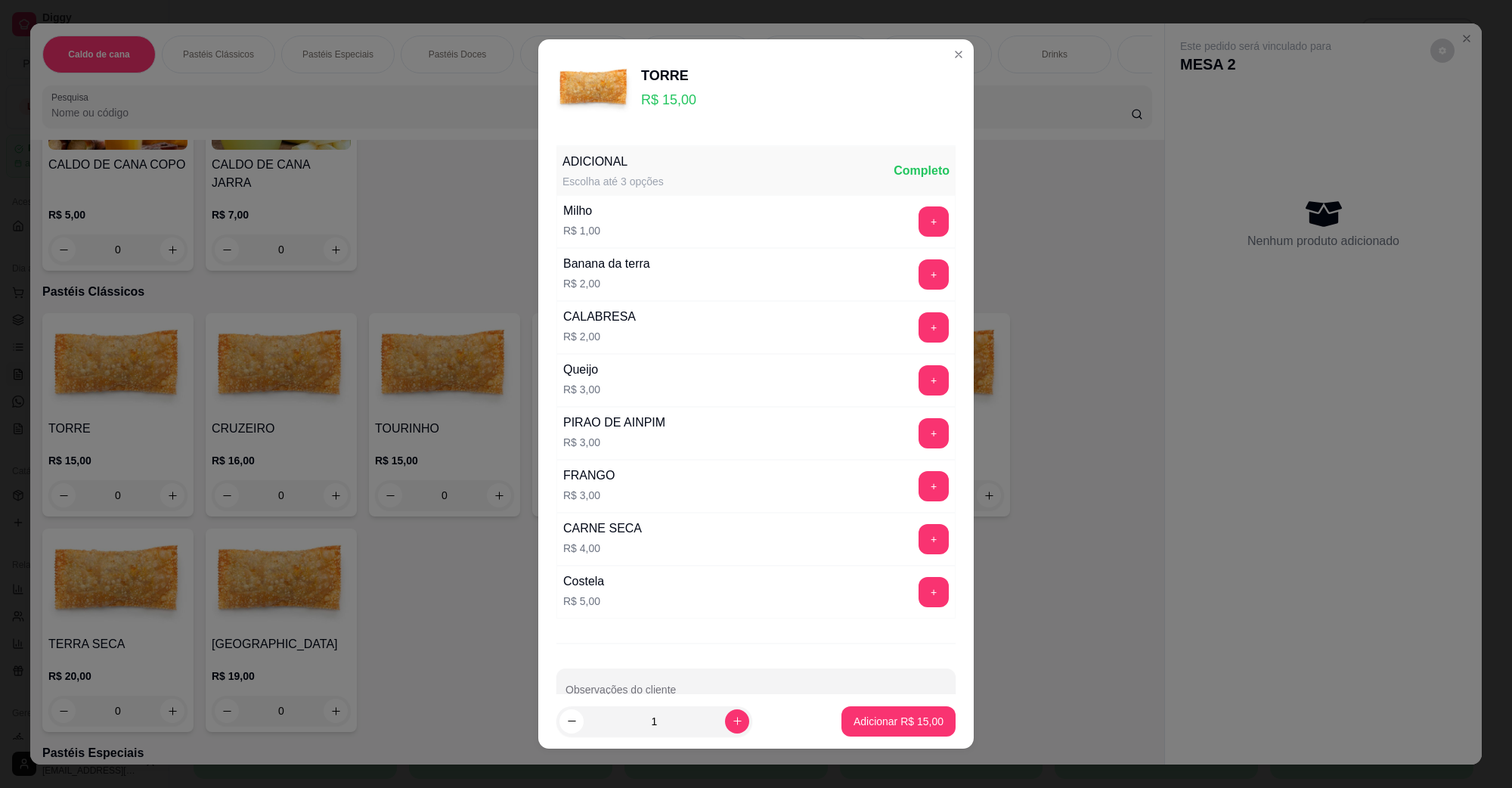
click at [934, 387] on div "ADICIONAL Escolha até 3 opções Completo Milho R$ 1,00 + Banana da terra R$ 2,00…" at bounding box center [755, 416] width 435 height 555
click at [919, 375] on button "+" at bounding box center [934, 380] width 30 height 30
click at [916, 741] on footer "1 Adicionar R$ 18,00" at bounding box center [755, 722] width 435 height 55
click at [909, 720] on p "Adicionar R$ 18,00" at bounding box center [899, 721] width 88 height 14
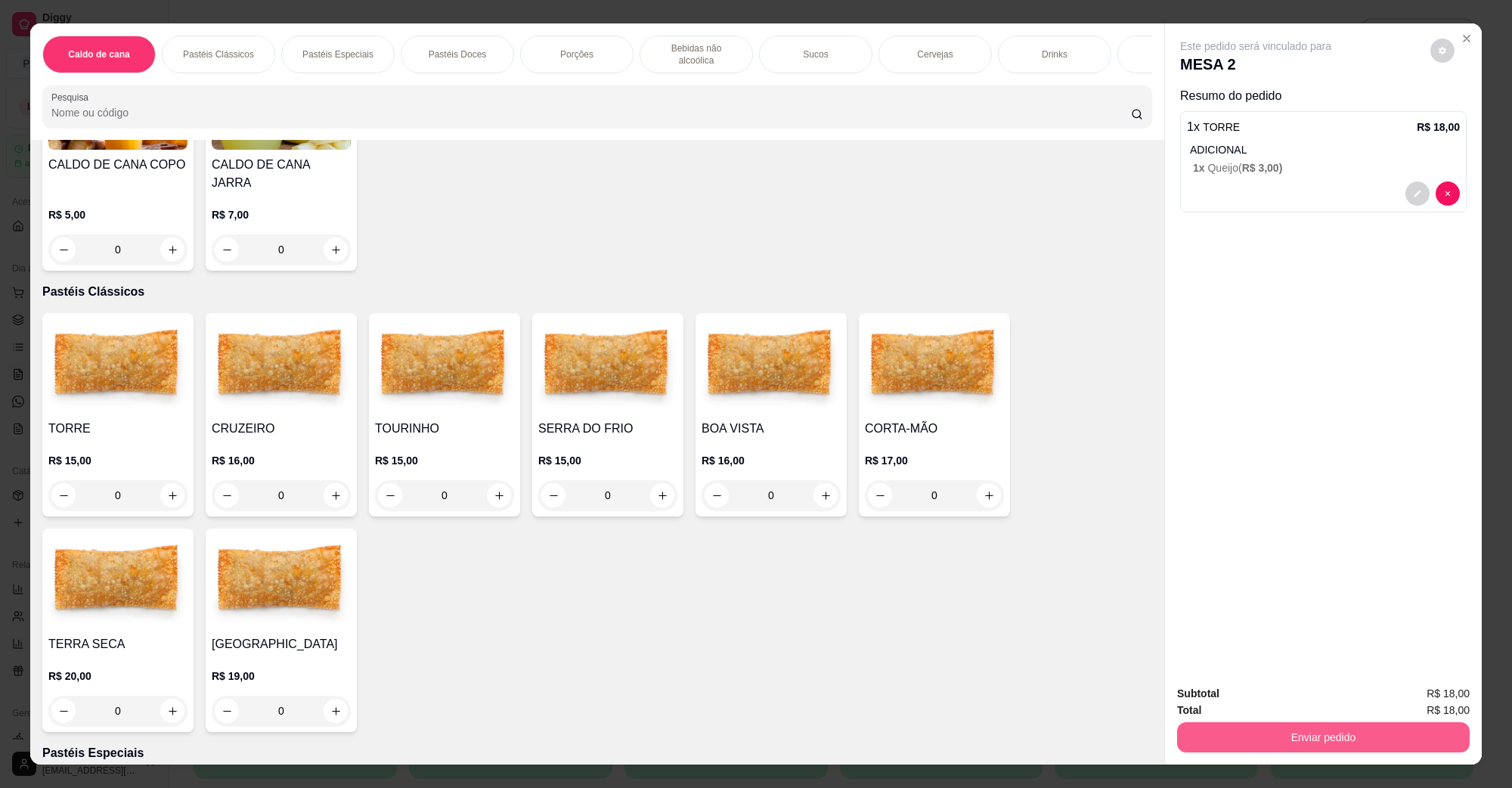
click at [1193, 732] on button "Enviar pedido" at bounding box center [1323, 737] width 293 height 30
click at [1208, 698] on button "Não registrar e enviar pedido" at bounding box center [1272, 700] width 157 height 29
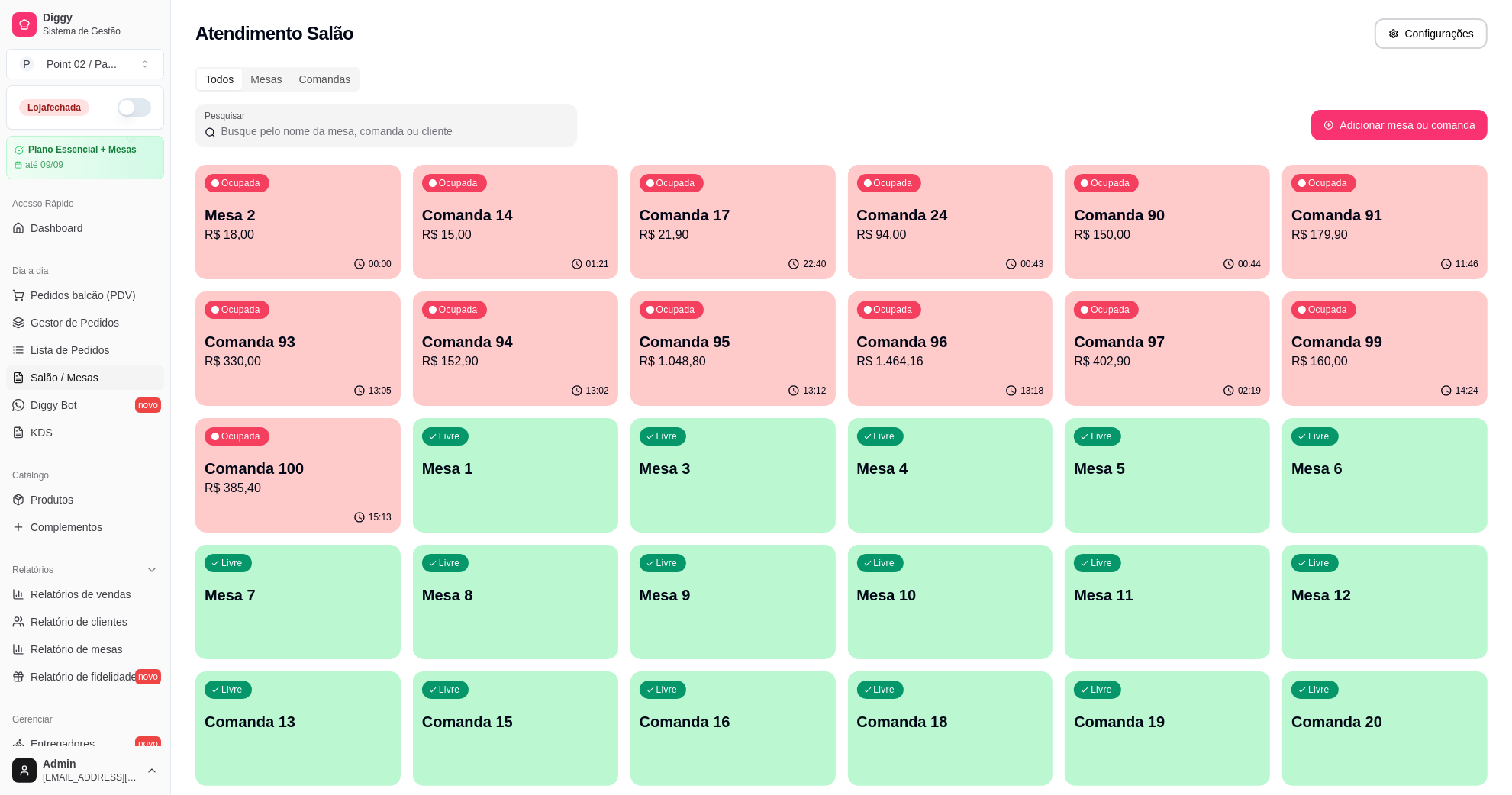
click at [1337, 36] on div "Atendimento Salão Configurações" at bounding box center [841, 34] width 1292 height 30
click at [298, 248] on button "Ocupada Mesa 2 R$ 18,00 00:00" at bounding box center [297, 222] width 205 height 114
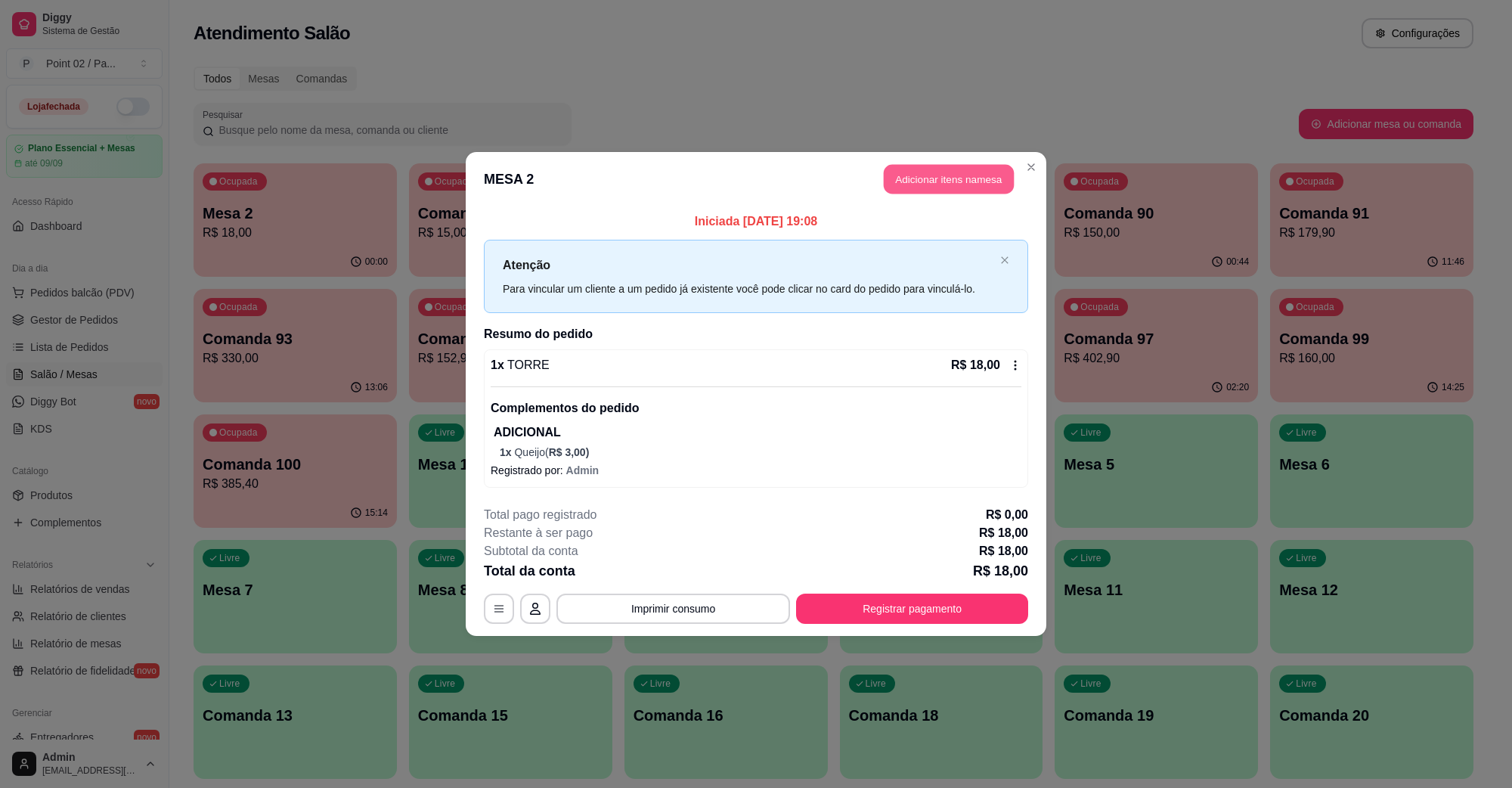
click at [912, 174] on button "Adicionar itens na mesa" at bounding box center [949, 180] width 130 height 30
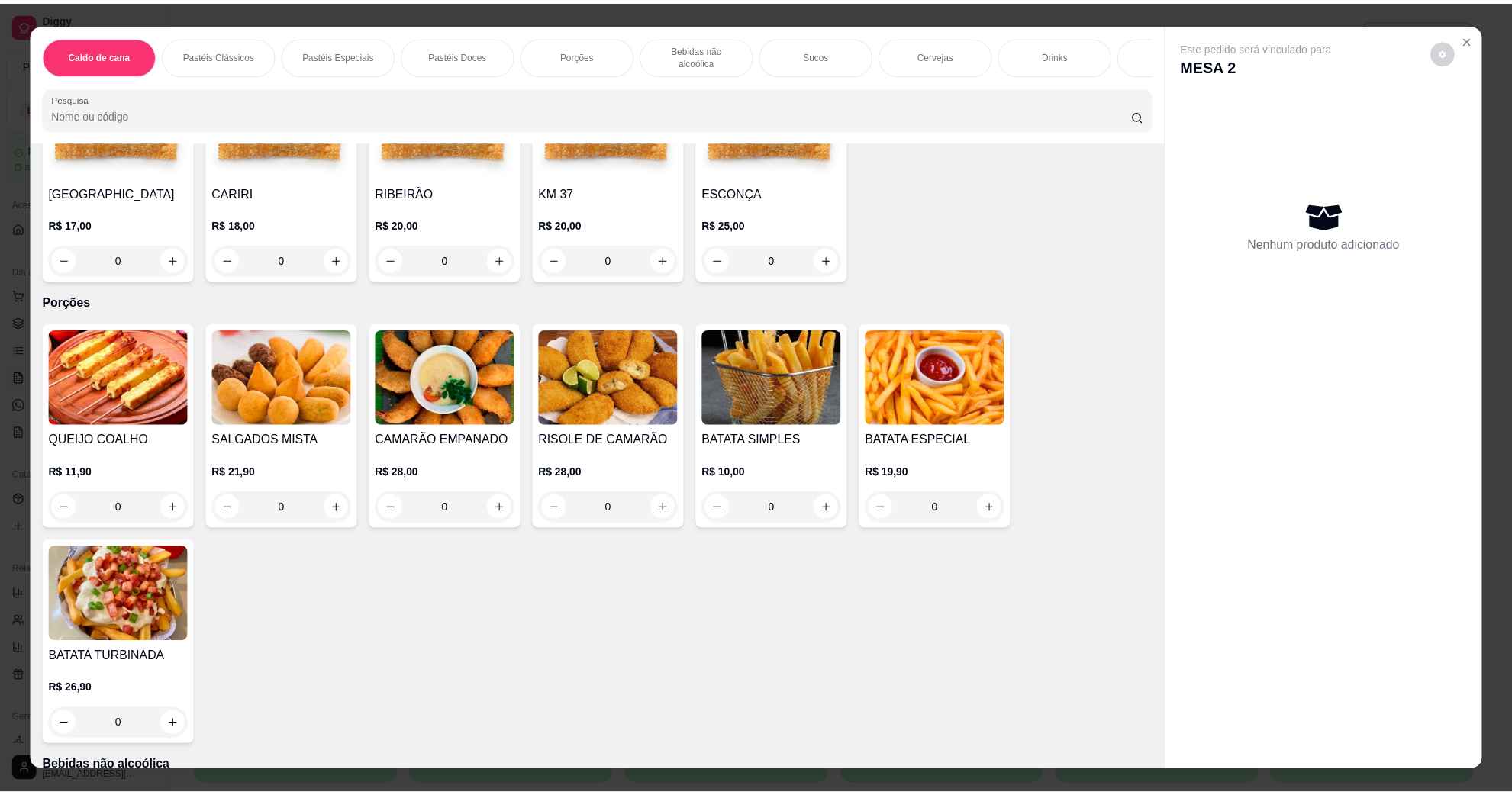
scroll to position [1622, 0]
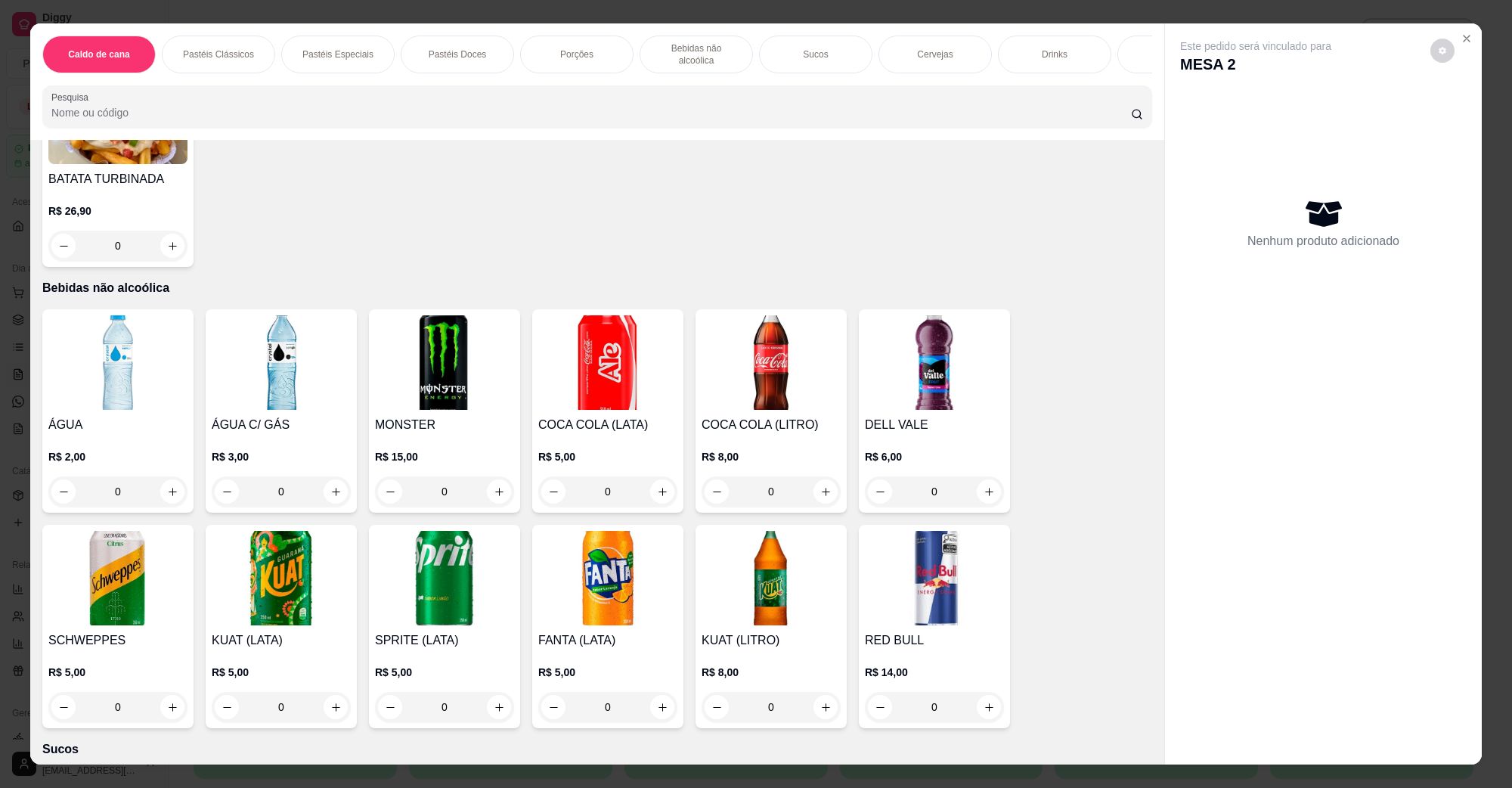
click at [617, 352] on img at bounding box center [607, 363] width 139 height 95
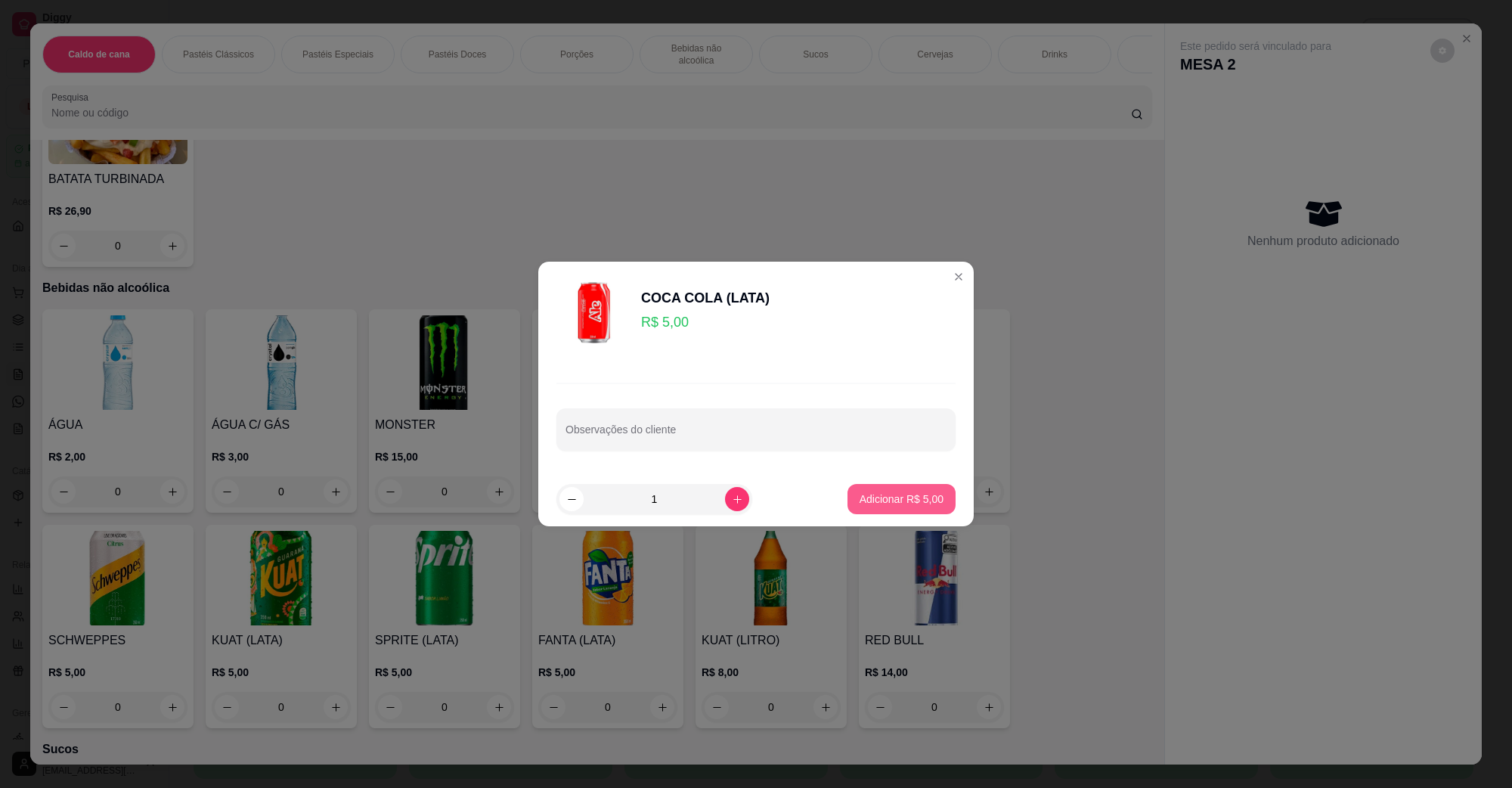
click at [856, 486] on button "Adicionar R$ 5,00" at bounding box center [901, 500] width 108 height 30
type input "1"
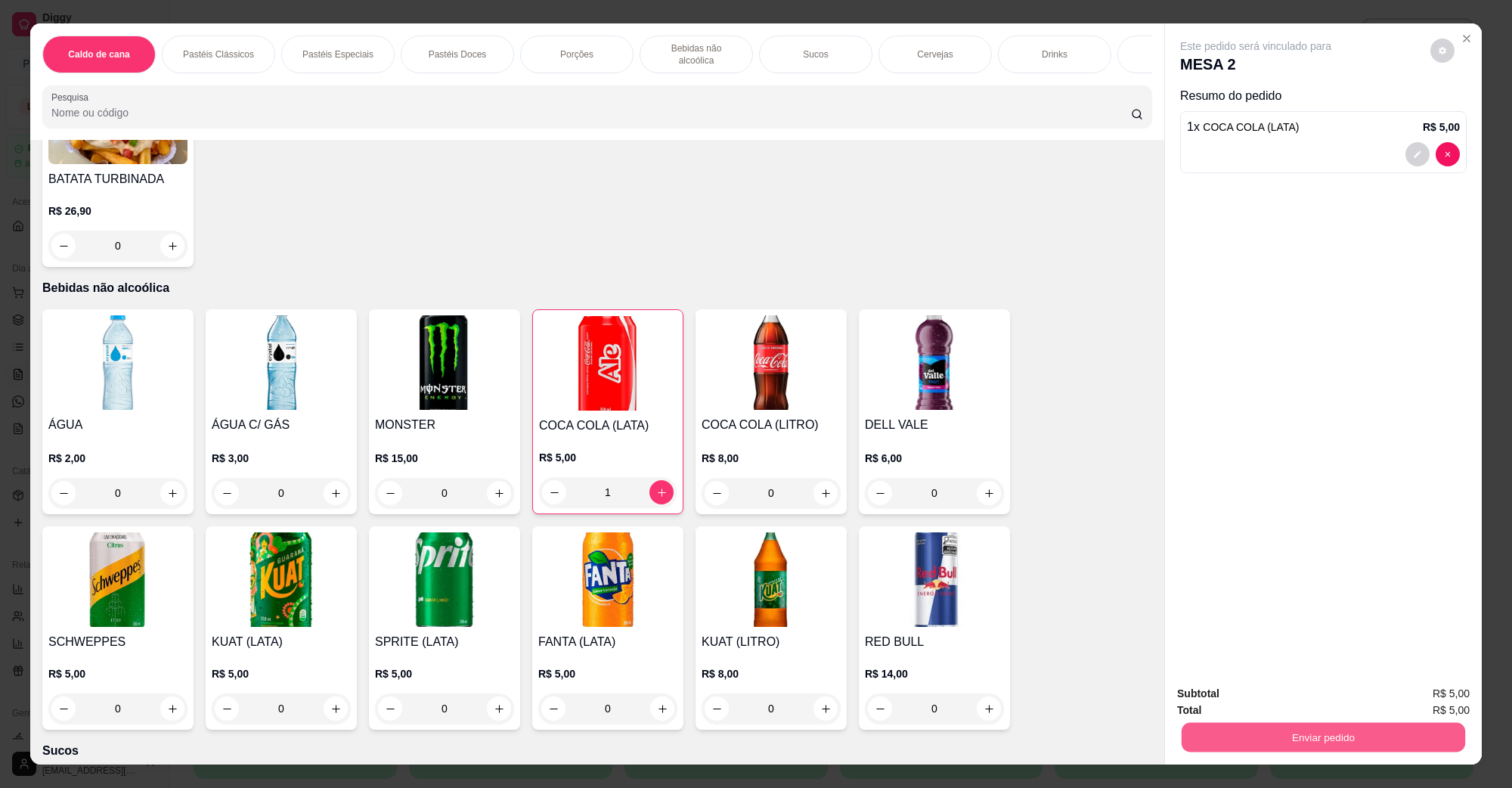
click at [1222, 722] on button "Enviar pedido" at bounding box center [1323, 737] width 284 height 30
click at [1227, 721] on div "Enviar pedido" at bounding box center [1323, 735] width 293 height 34
click at [1231, 728] on button "Enviar pedido" at bounding box center [1323, 737] width 293 height 30
click at [1239, 710] on button "Não registrar e enviar pedido" at bounding box center [1272, 700] width 157 height 29
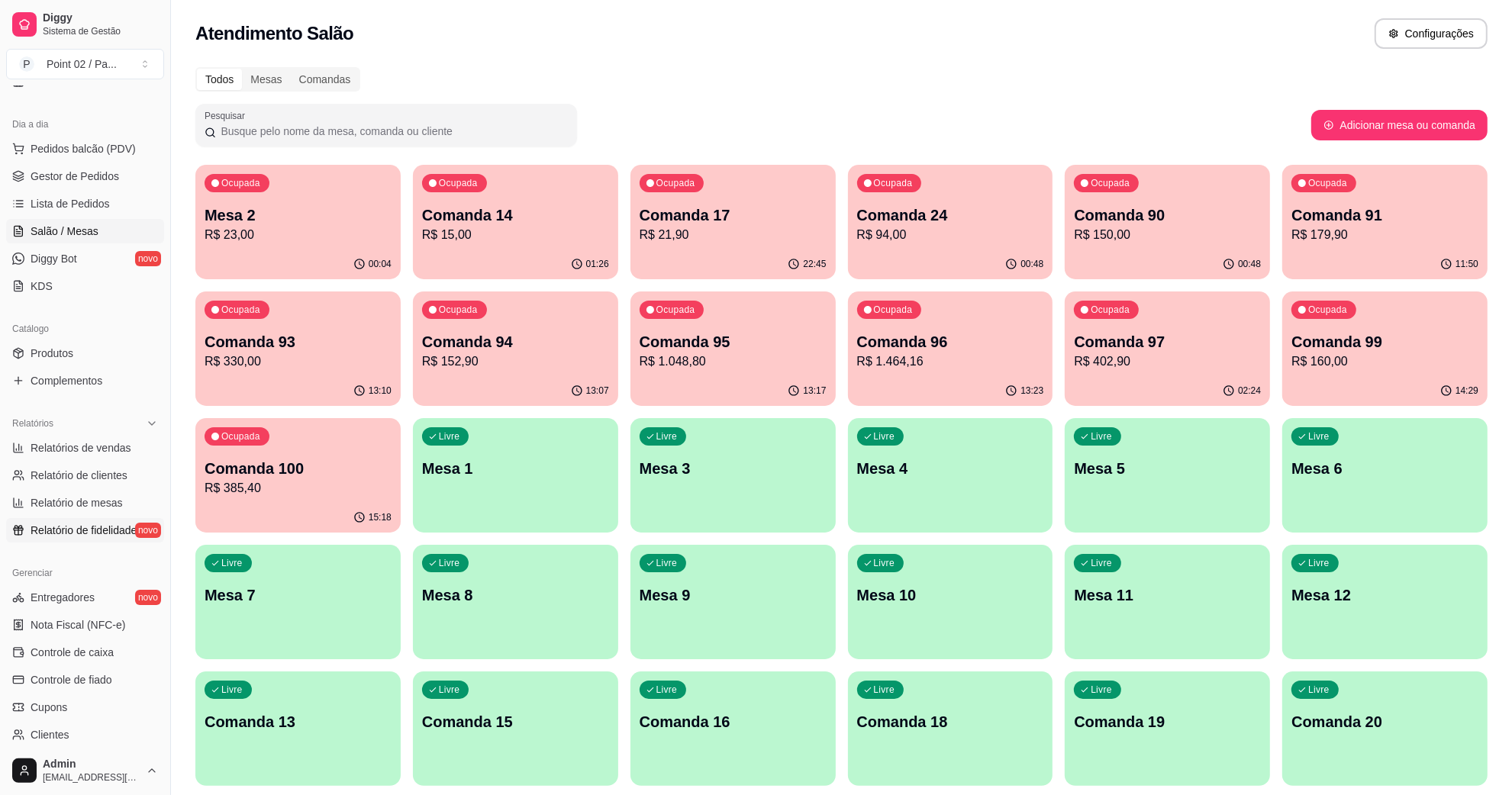
scroll to position [303, 0]
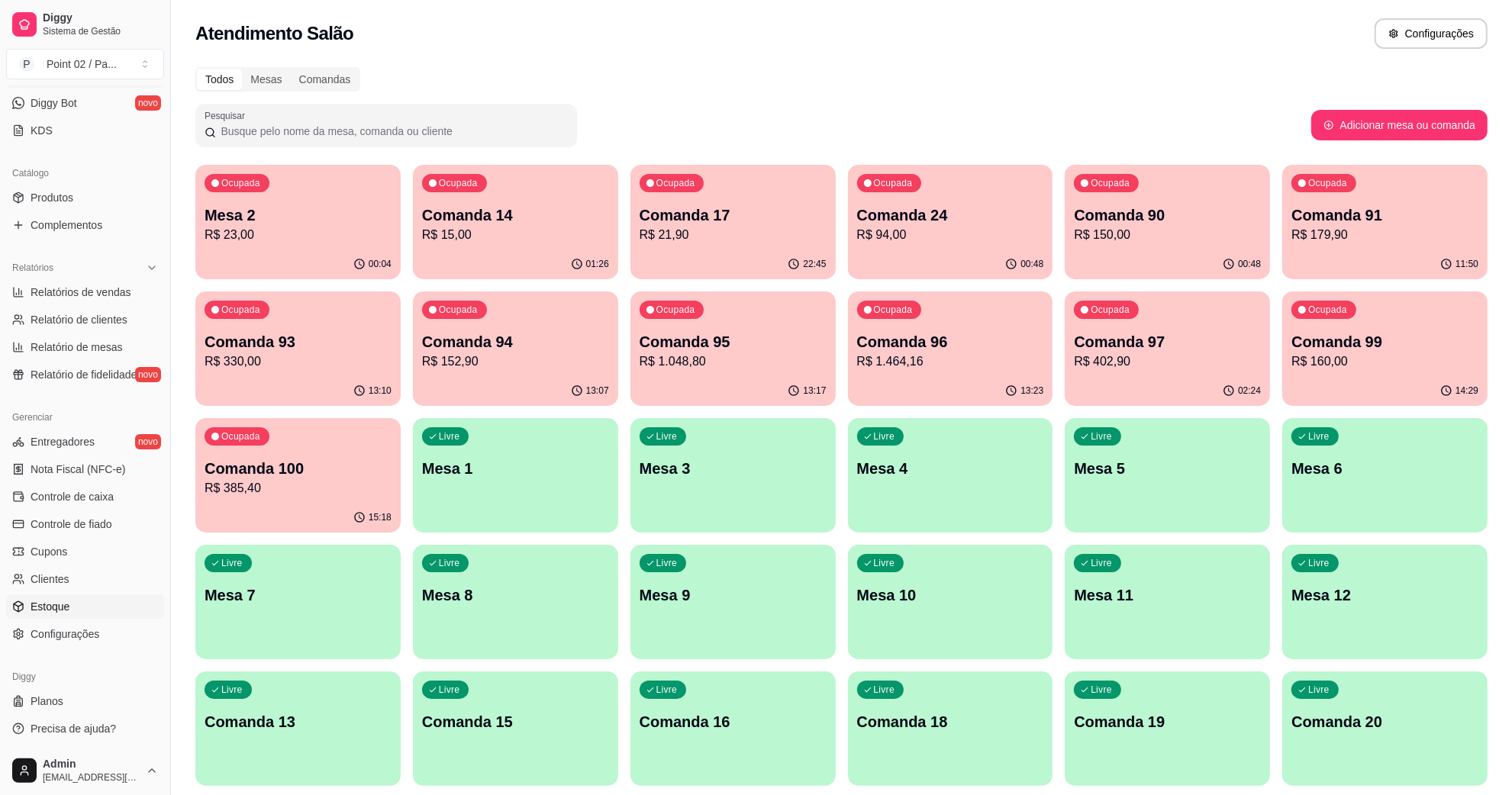
click at [106, 607] on link "Estoque" at bounding box center [85, 607] width 158 height 25
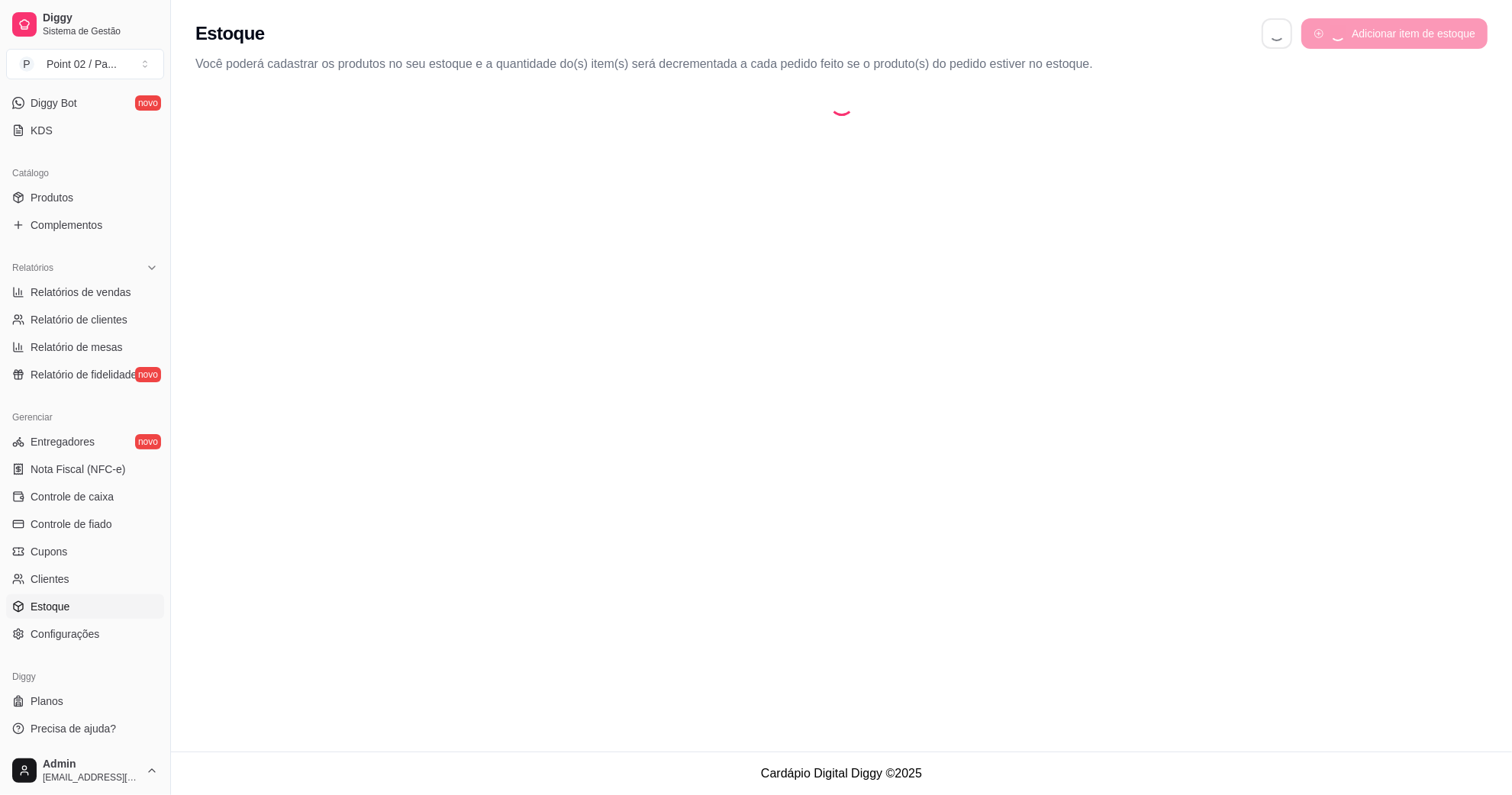
select select "QUANTITY_ORDER"
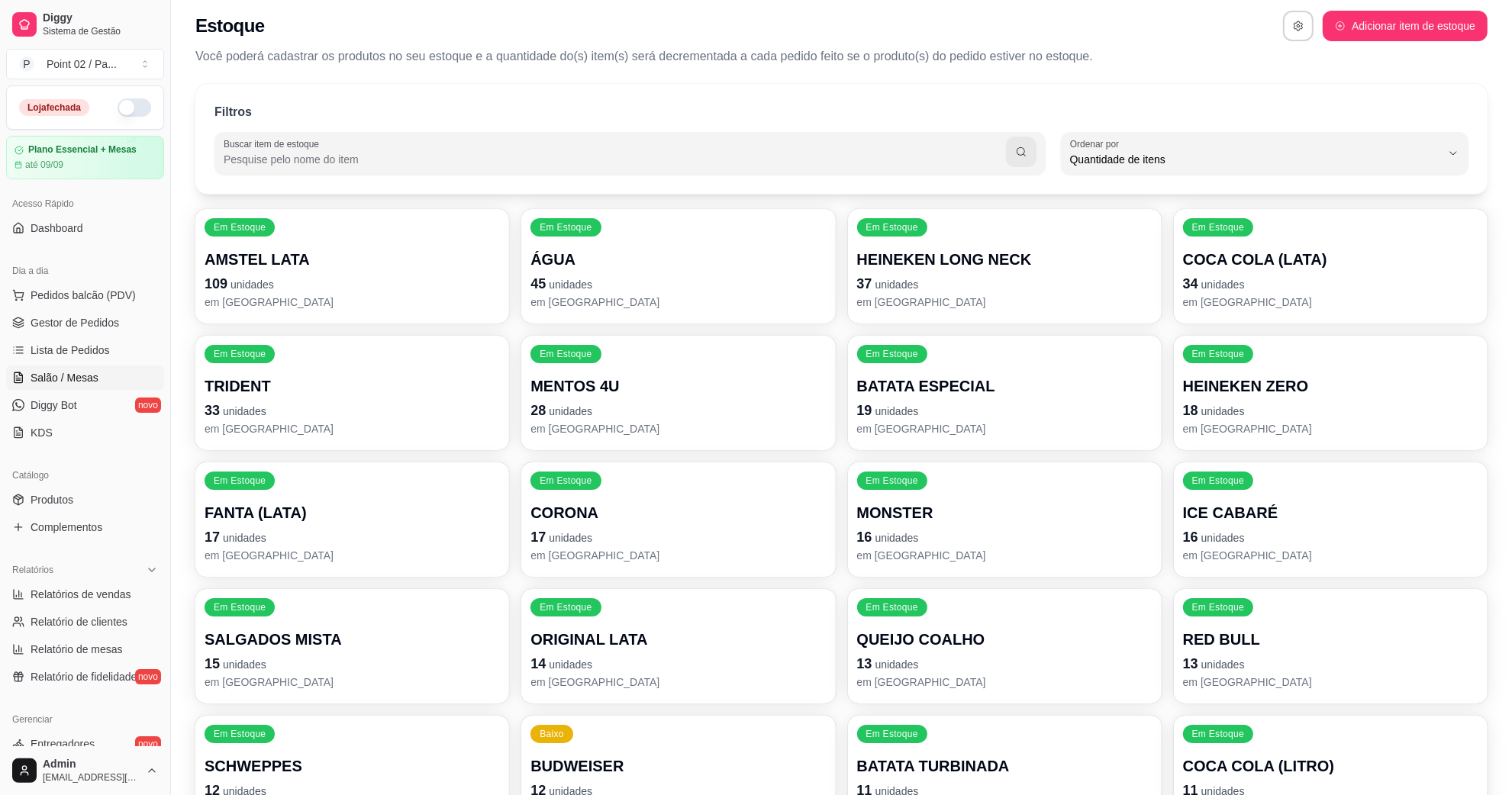
click at [80, 380] on span "Salão / Mesas" at bounding box center [64, 377] width 68 height 15
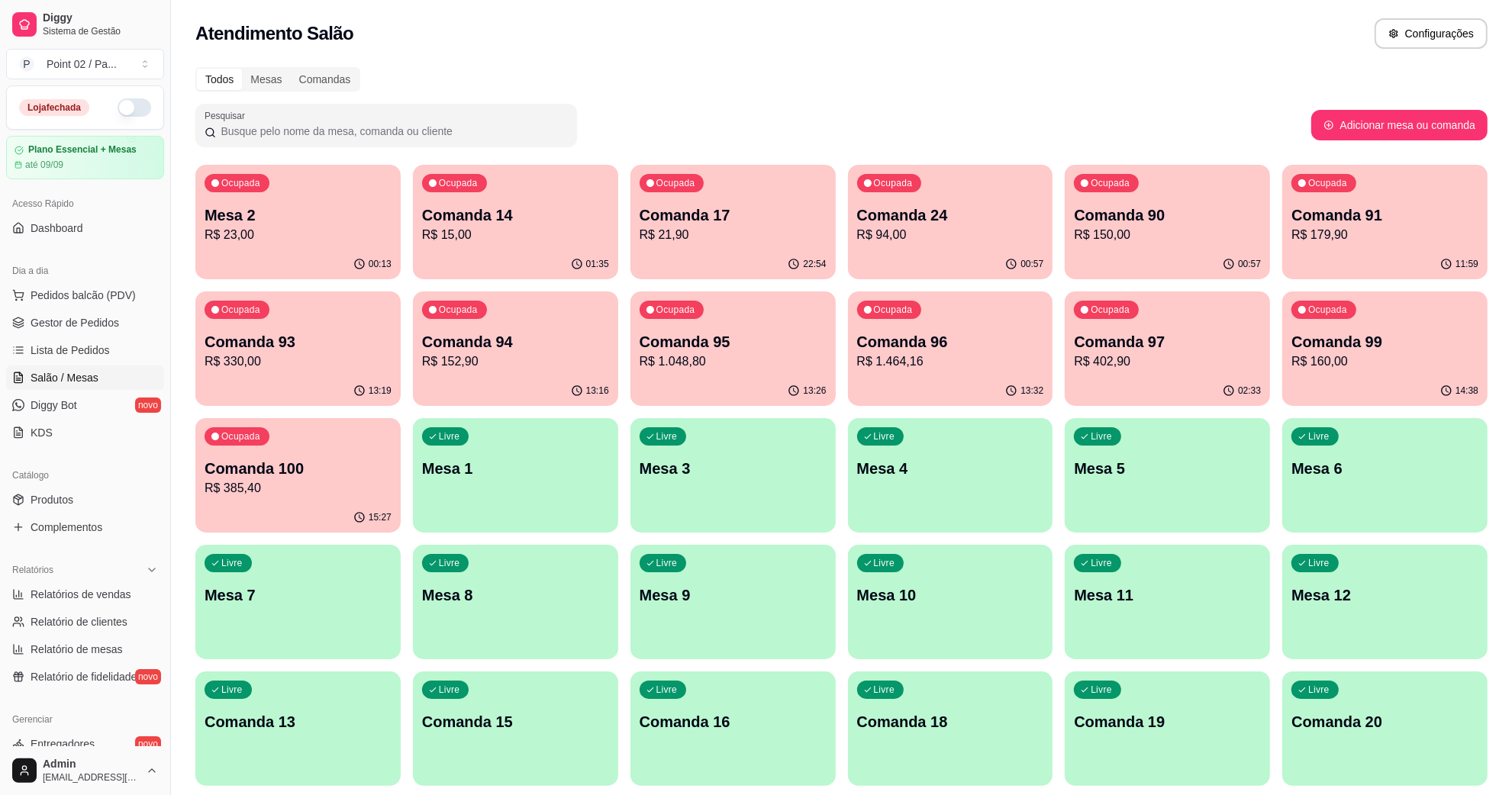
click at [351, 703] on div "Livre Comanda 13" at bounding box center [297, 720] width 205 height 96
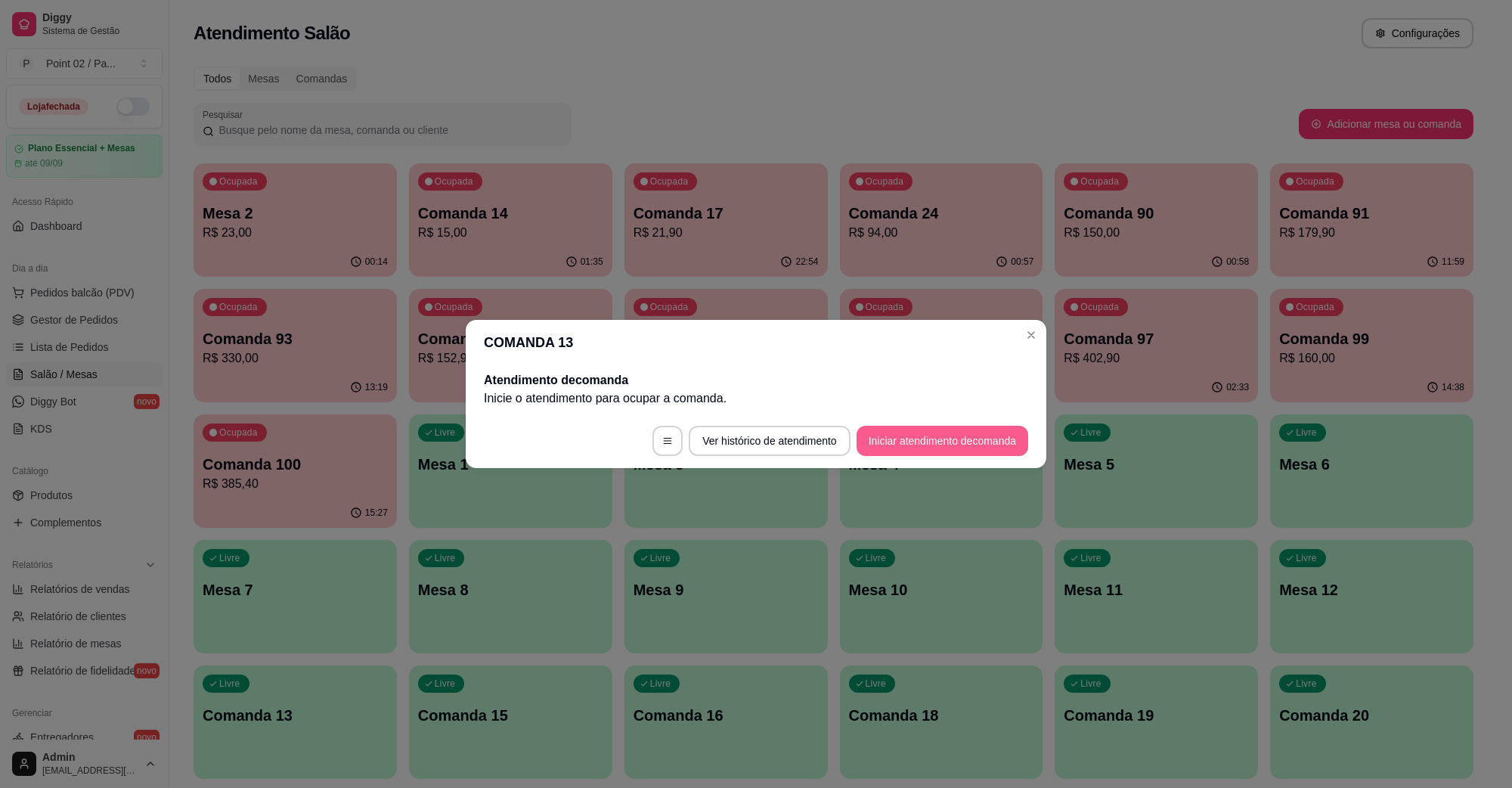
click at [943, 443] on button "Iniciar atendimento de comanda" at bounding box center [942, 441] width 171 height 30
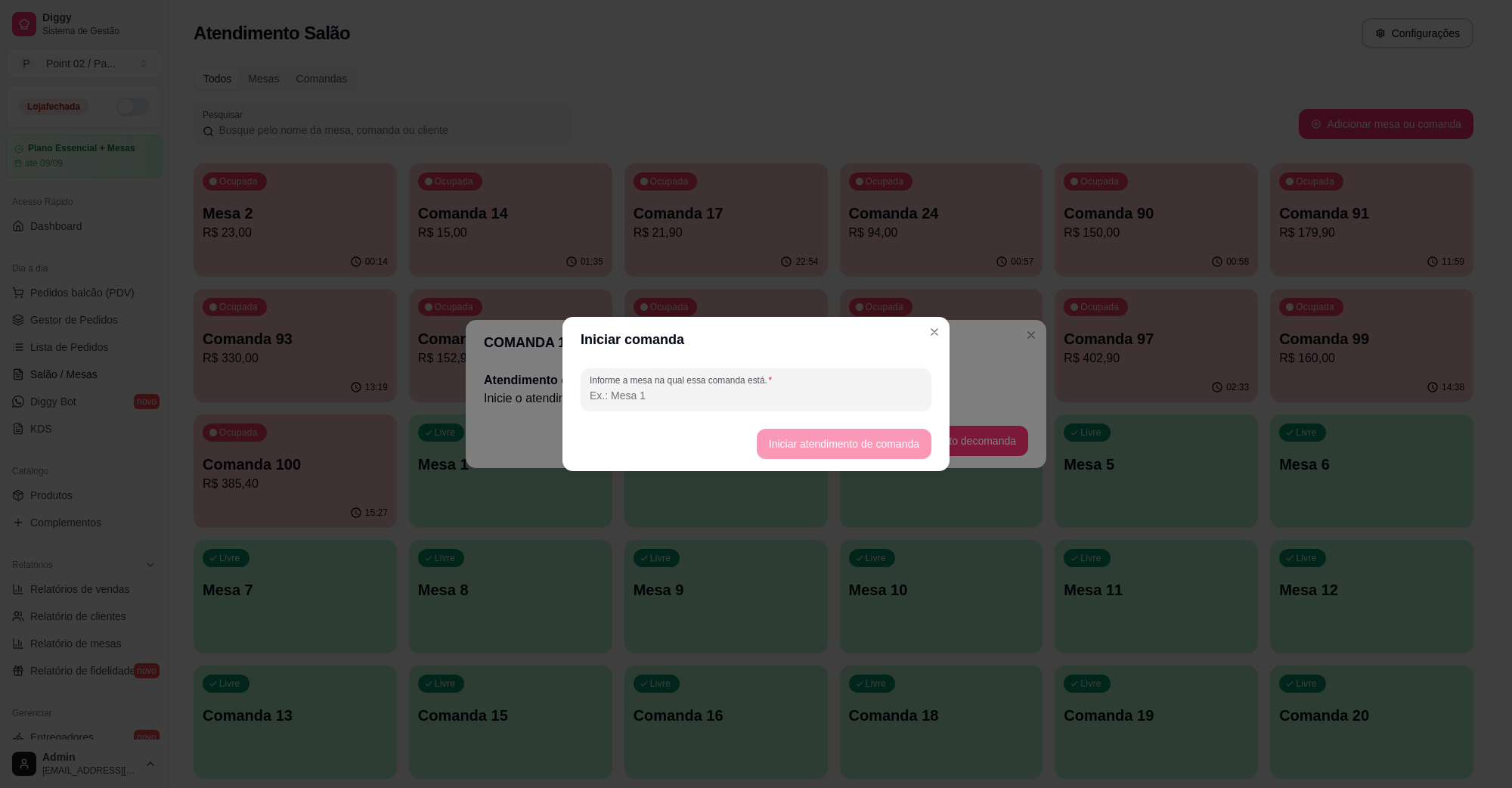
drag, startPoint x: 795, startPoint y: 412, endPoint x: 768, endPoint y: 409, distance: 27.2
click at [781, 412] on div "Informe a mesa na qual essa comanda está." at bounding box center [756, 390] width 387 height 55
click at [741, 395] on input "Informe a mesa na qual essa comanda está." at bounding box center [756, 395] width 332 height 15
type input "[PERSON_NAME]"
click at [796, 435] on button "Iniciar atendimento de comanda" at bounding box center [844, 444] width 175 height 30
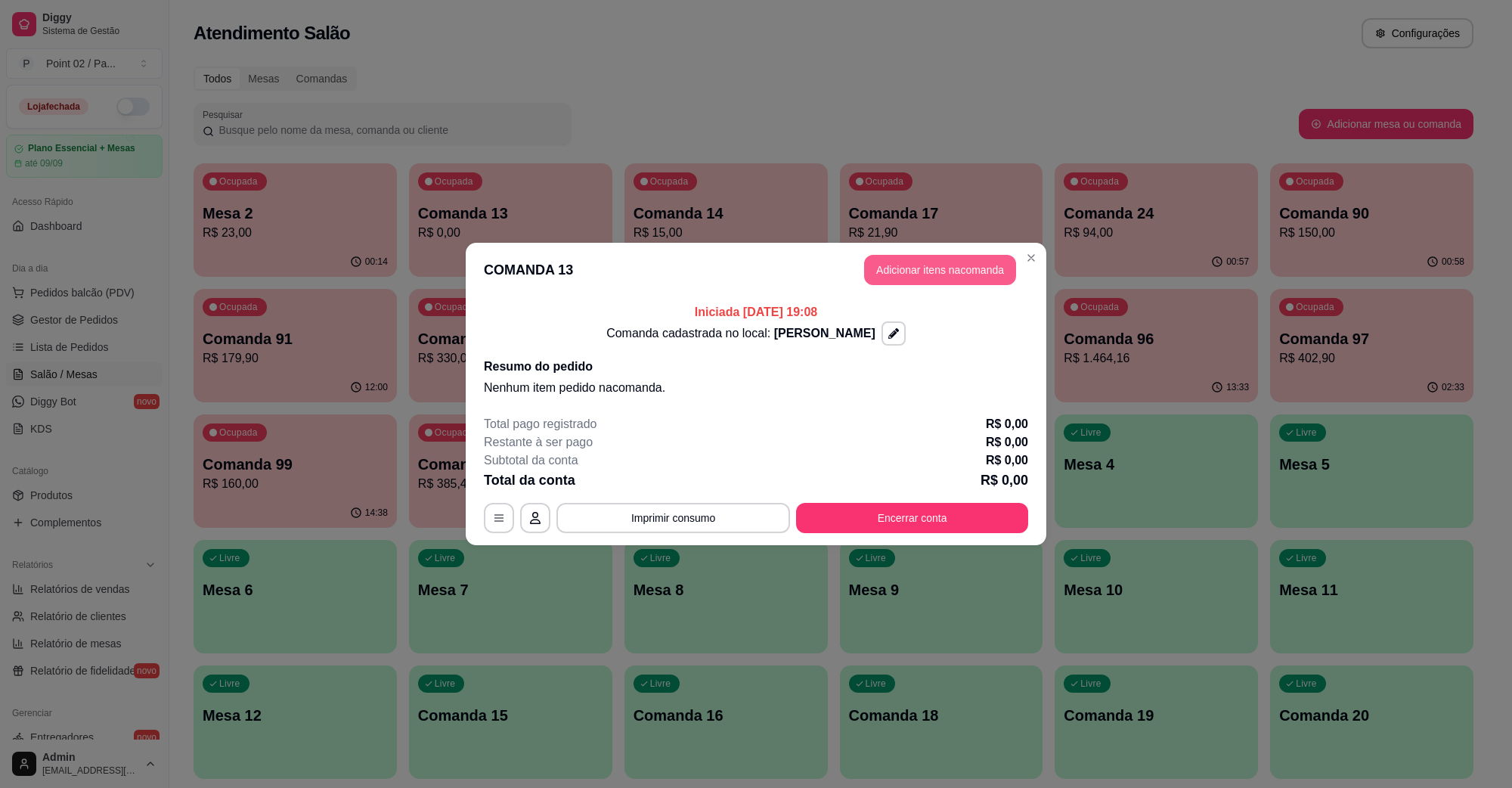
click at [917, 248] on header "COMANDA 13 Adicionar itens na comanda" at bounding box center [756, 270] width 581 height 55
click at [915, 267] on button "Adicionar itens na comanda" at bounding box center [940, 270] width 152 height 30
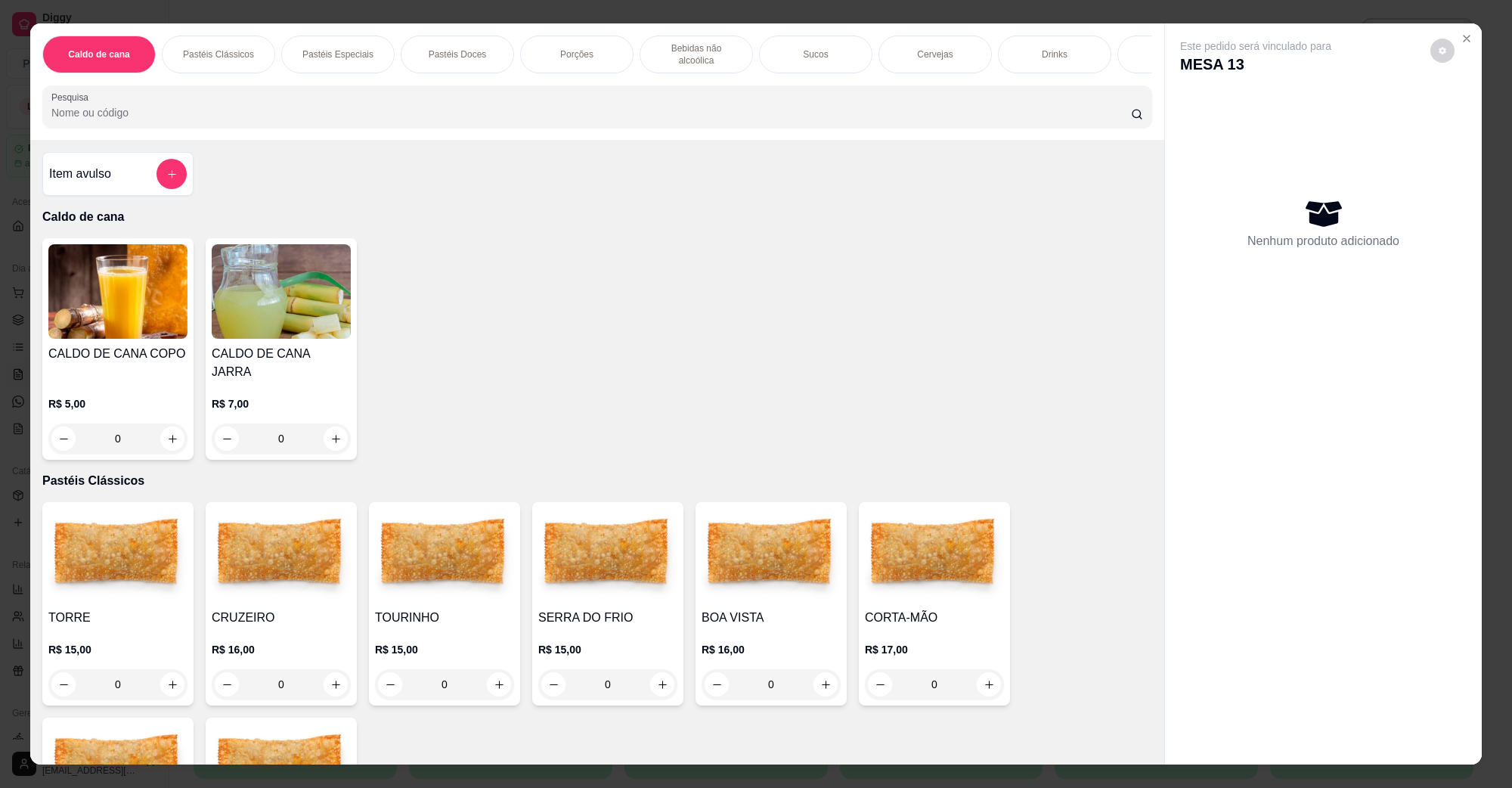
click at [705, 547] on img at bounding box center [771, 556] width 139 height 95
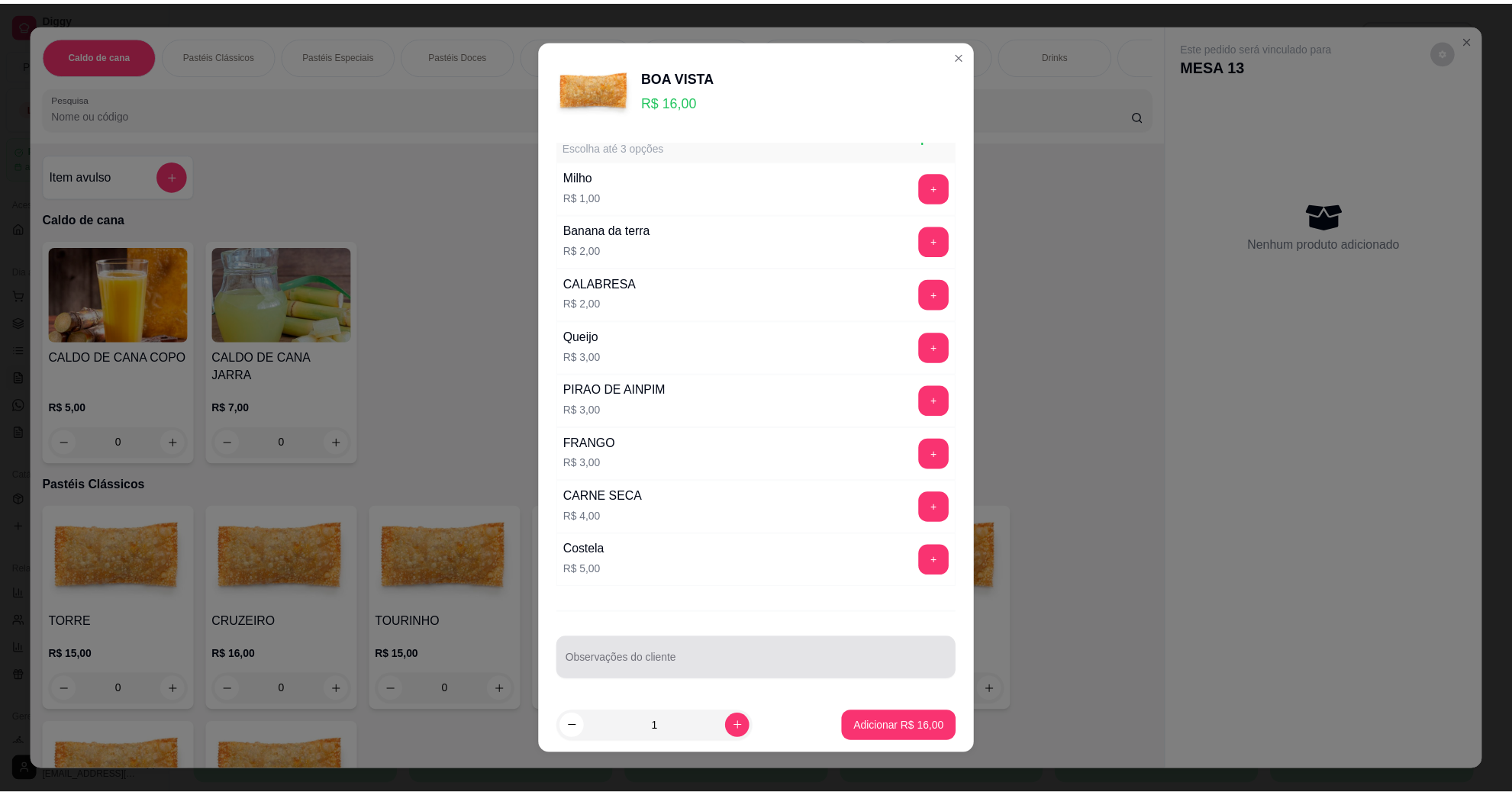
scroll to position [41, 0]
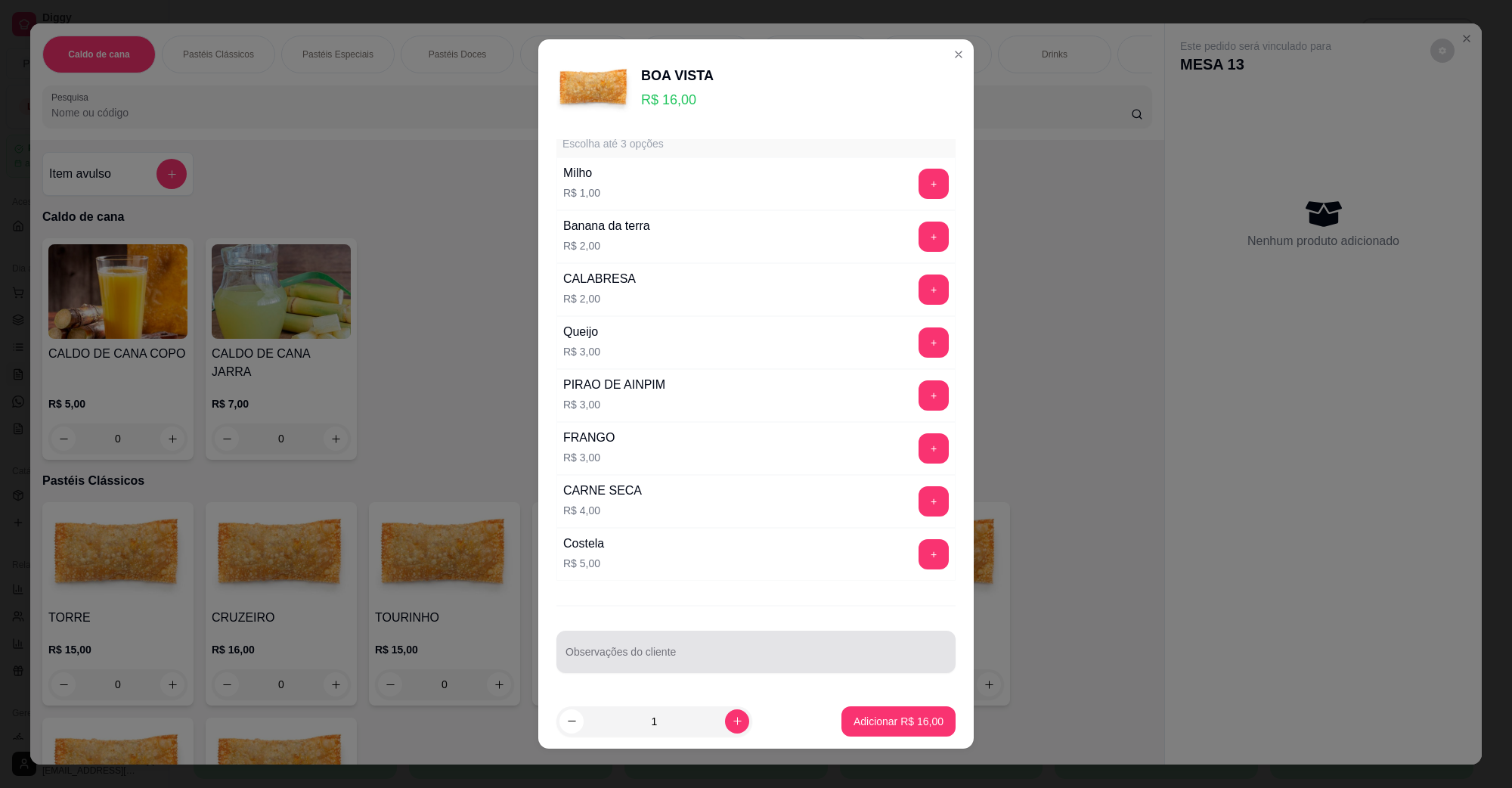
click at [674, 670] on div "Observações do cliente" at bounding box center [756, 652] width 399 height 42
type input "SEM MILHO"
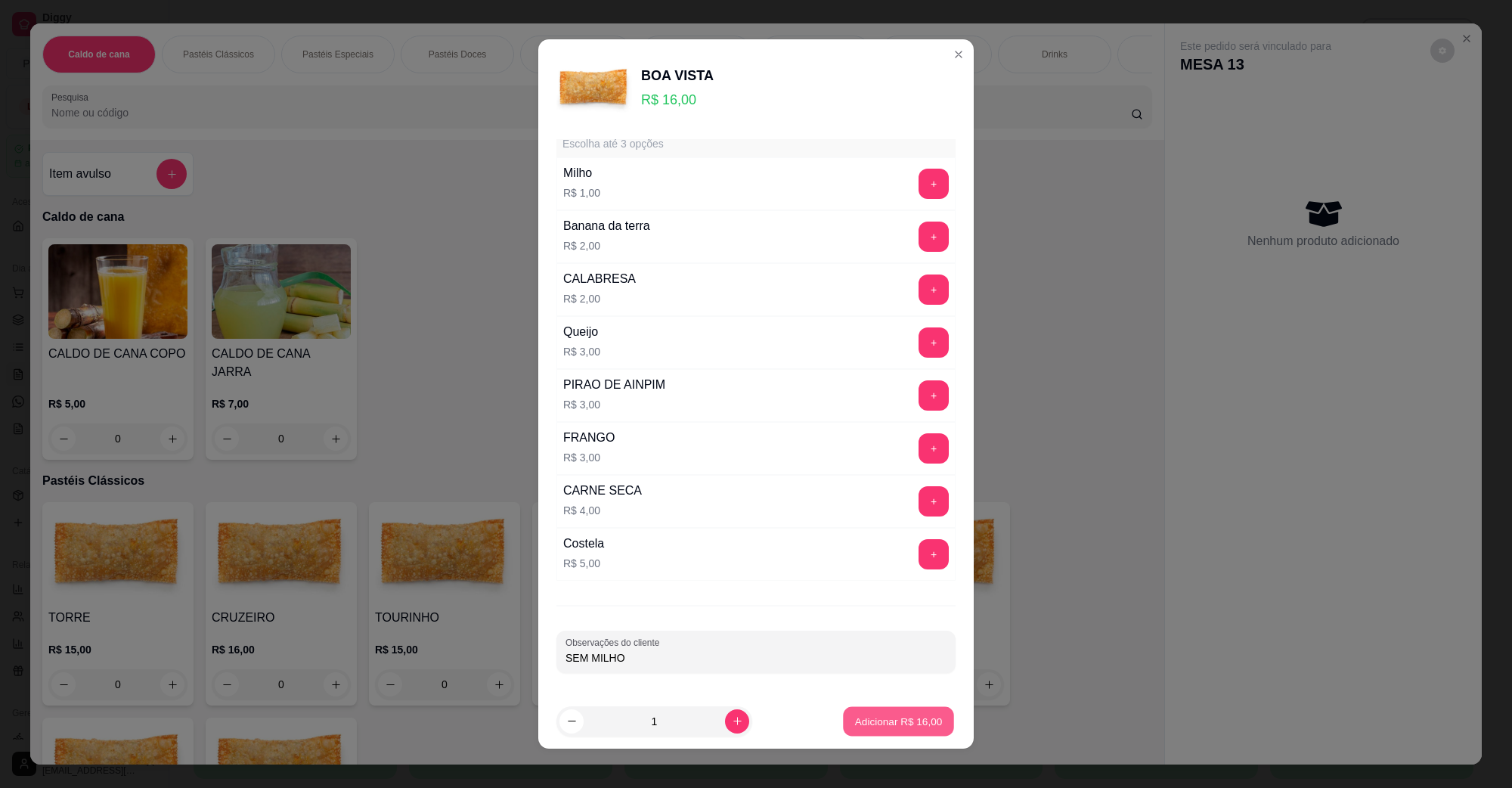
click at [869, 725] on p "Adicionar R$ 16,00" at bounding box center [899, 721] width 88 height 14
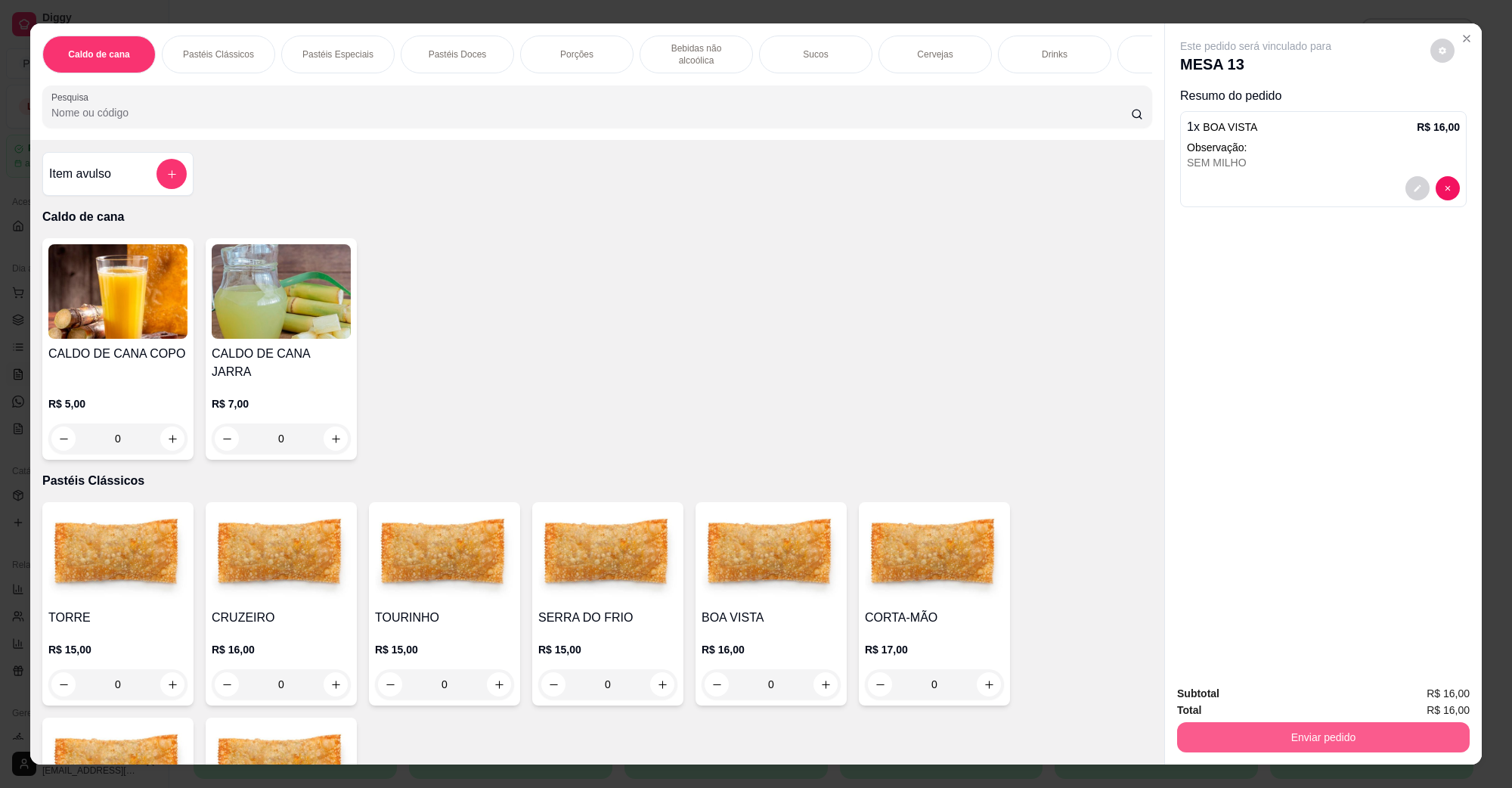
click at [1421, 736] on button "Enviar pedido" at bounding box center [1323, 737] width 293 height 30
click at [1285, 695] on button "Não registrar e enviar pedido" at bounding box center [1272, 700] width 157 height 29
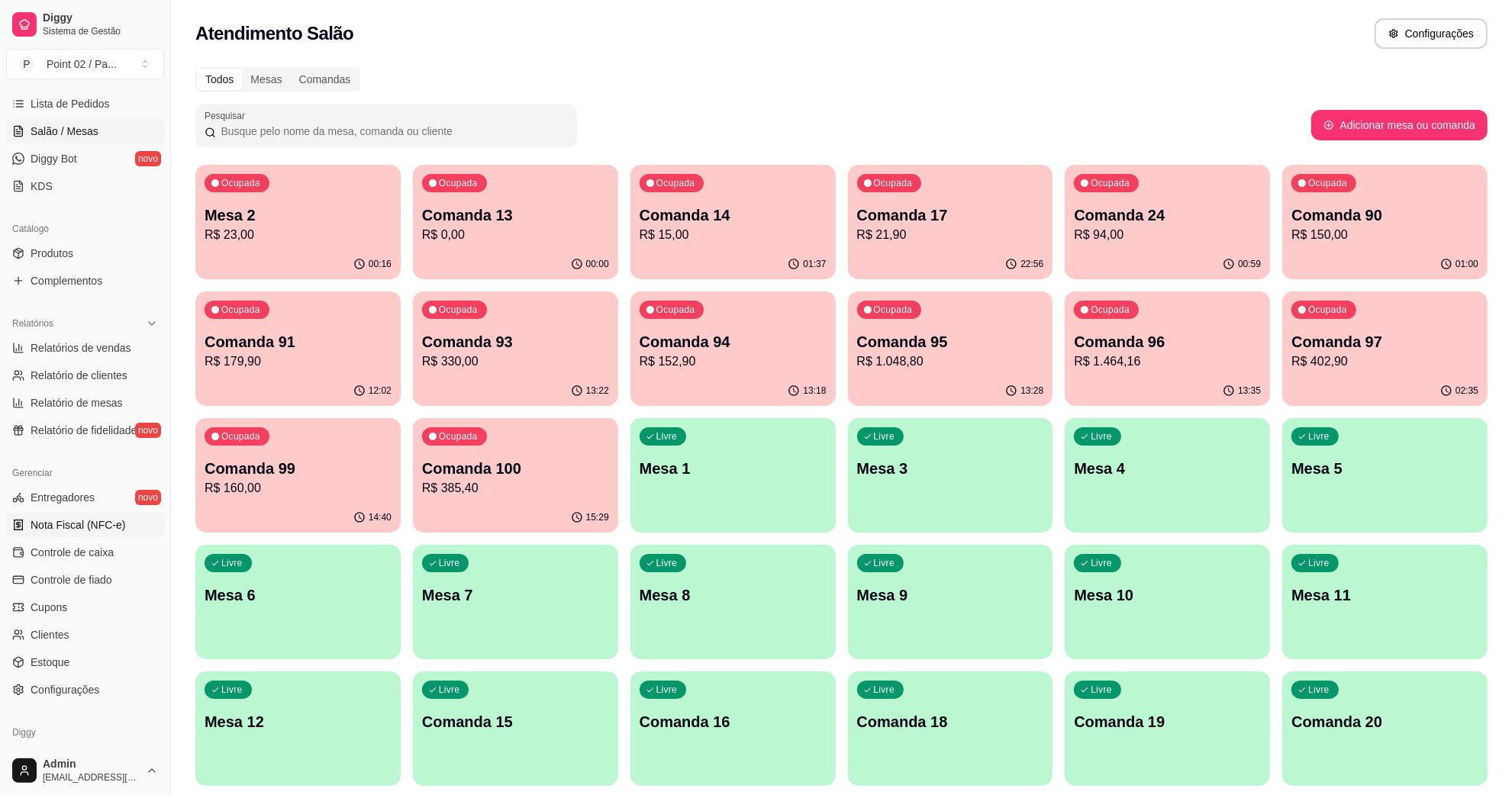
scroll to position [303, 0]
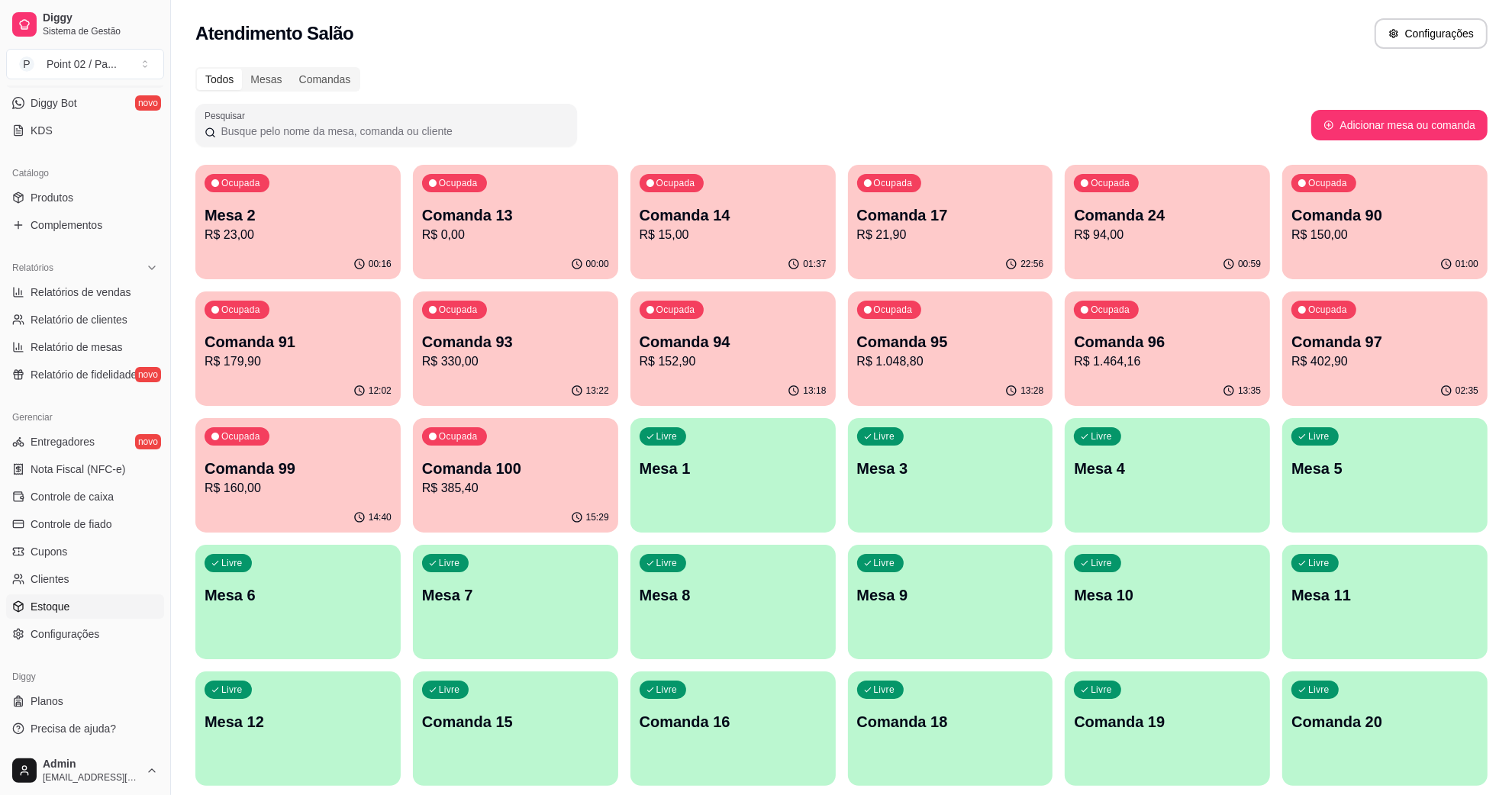
click at [105, 617] on link "Estoque" at bounding box center [85, 607] width 158 height 25
select select "QUANTITY_ORDER"
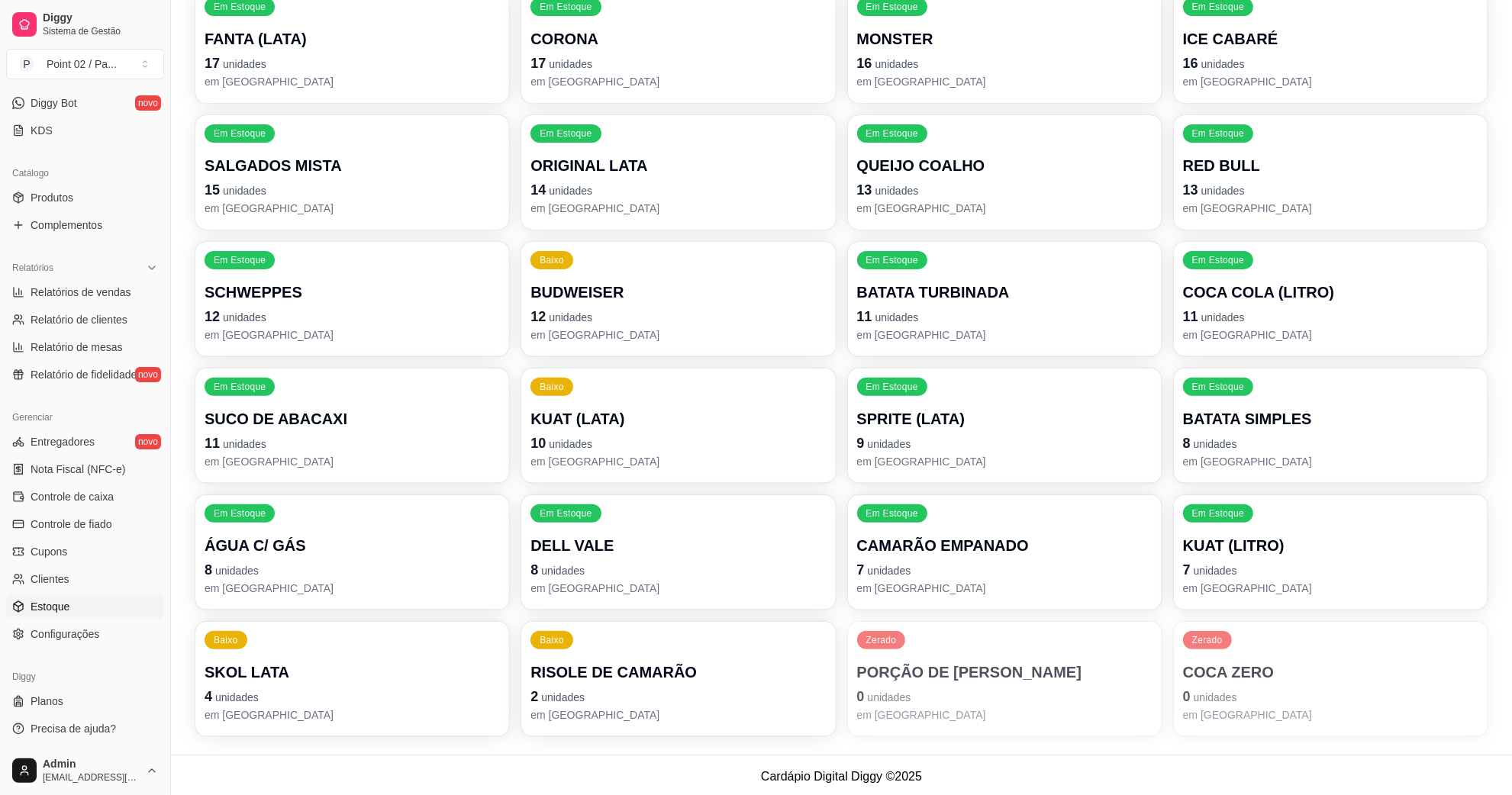
scroll to position [484, 0]
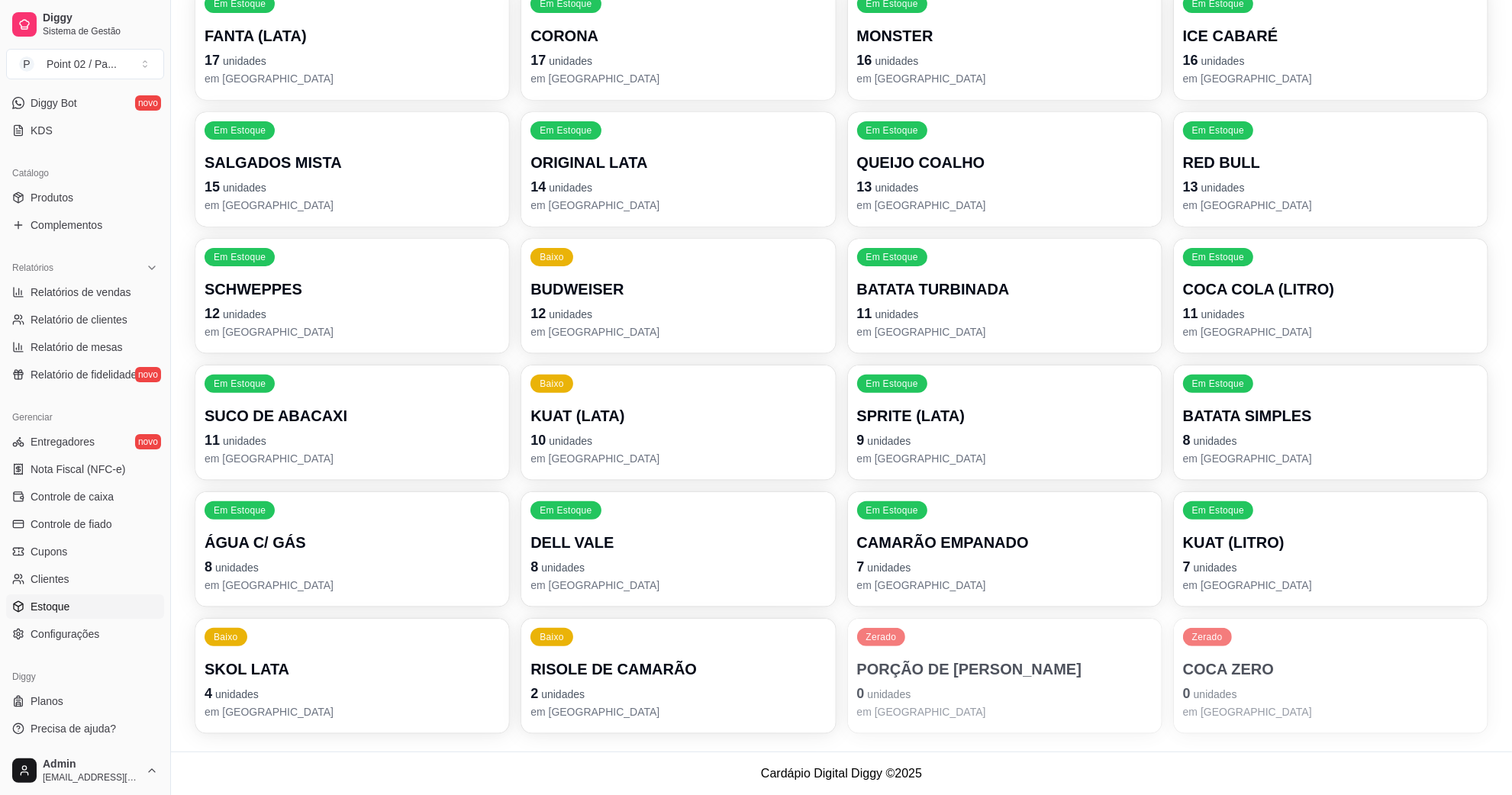
click at [1201, 413] on p "BATATA SIMPLES" at bounding box center [1330, 416] width 295 height 21
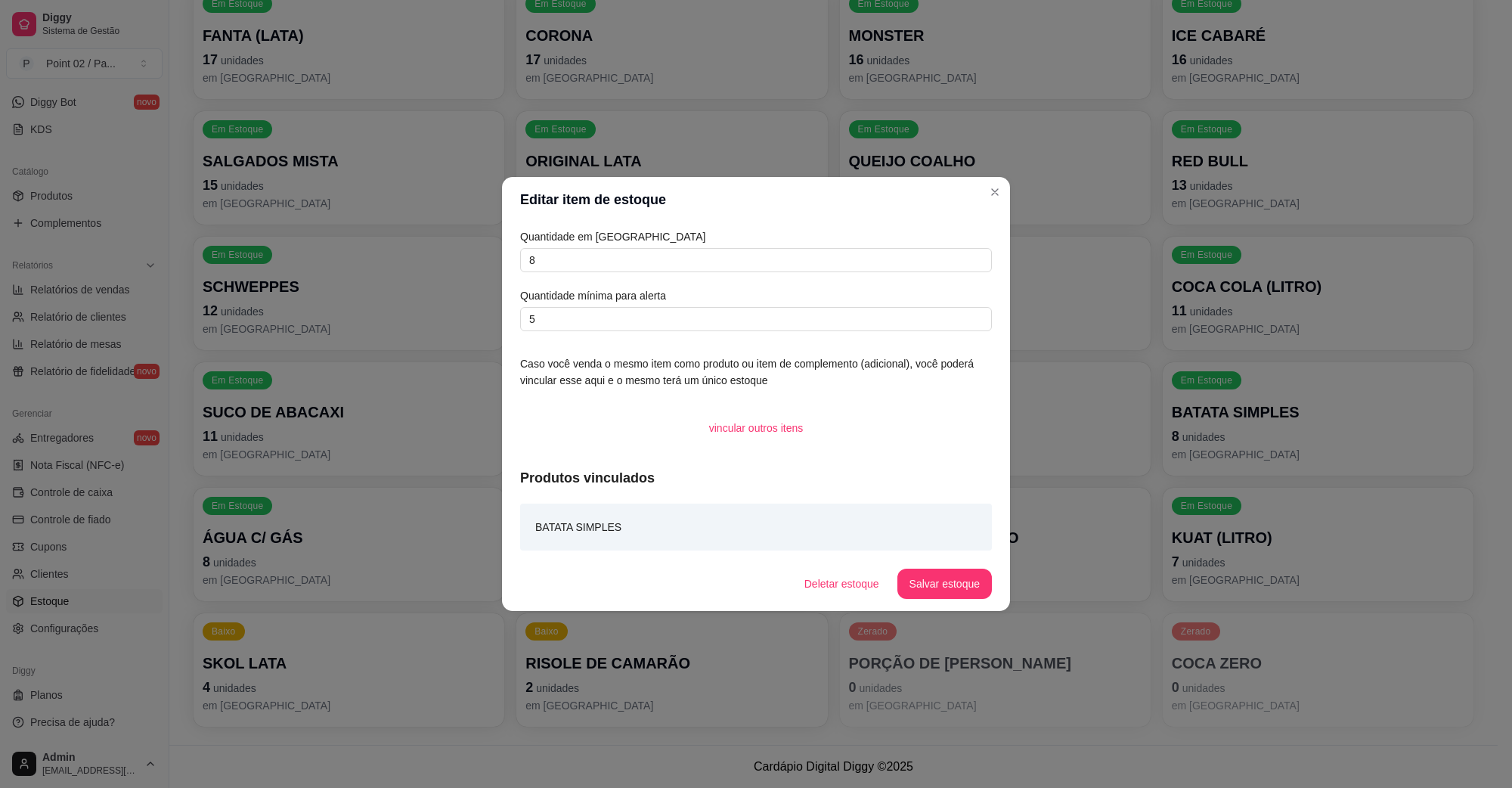
click at [641, 274] on div "Quantidade em estoque 8 Quantidade mínima para alerta 5" at bounding box center [756, 280] width 472 height 103
click at [639, 263] on input "8" at bounding box center [756, 260] width 472 height 25
type input "18"
click at [925, 570] on button "Salvar estoque" at bounding box center [944, 585] width 92 height 30
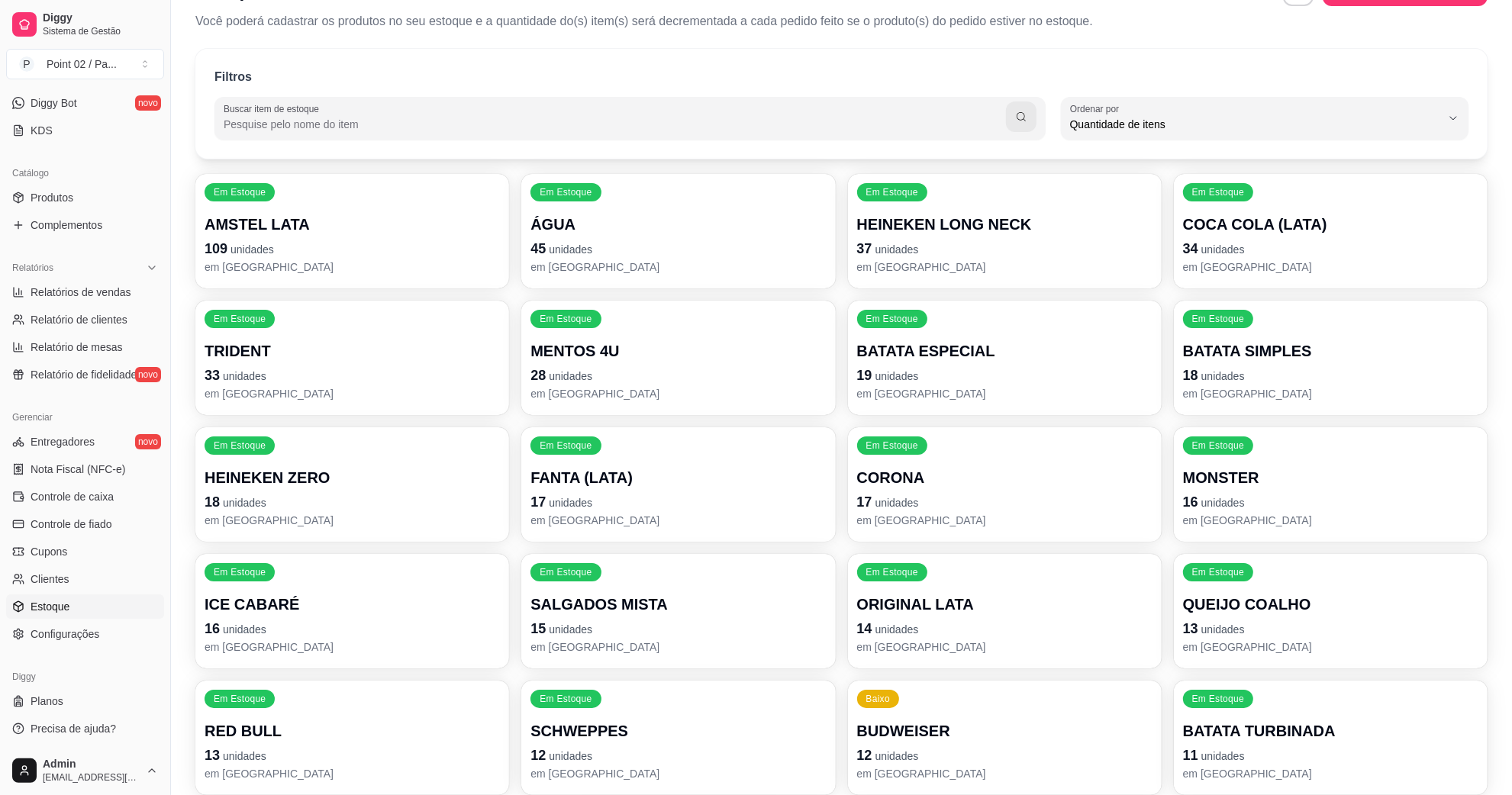
scroll to position [8, 0]
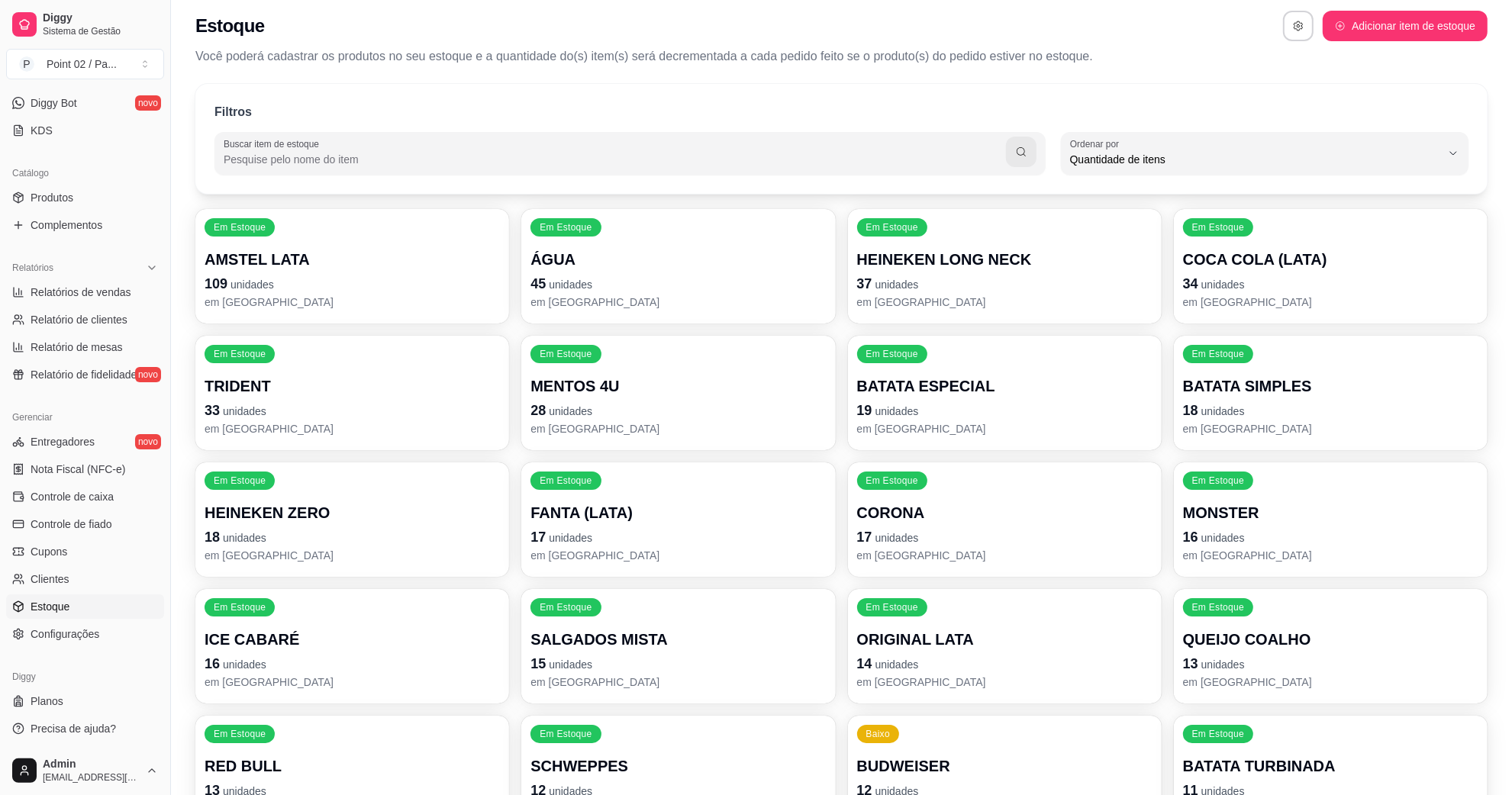
click at [1185, 393] on p "BATATA SIMPLES" at bounding box center [1330, 386] width 295 height 21
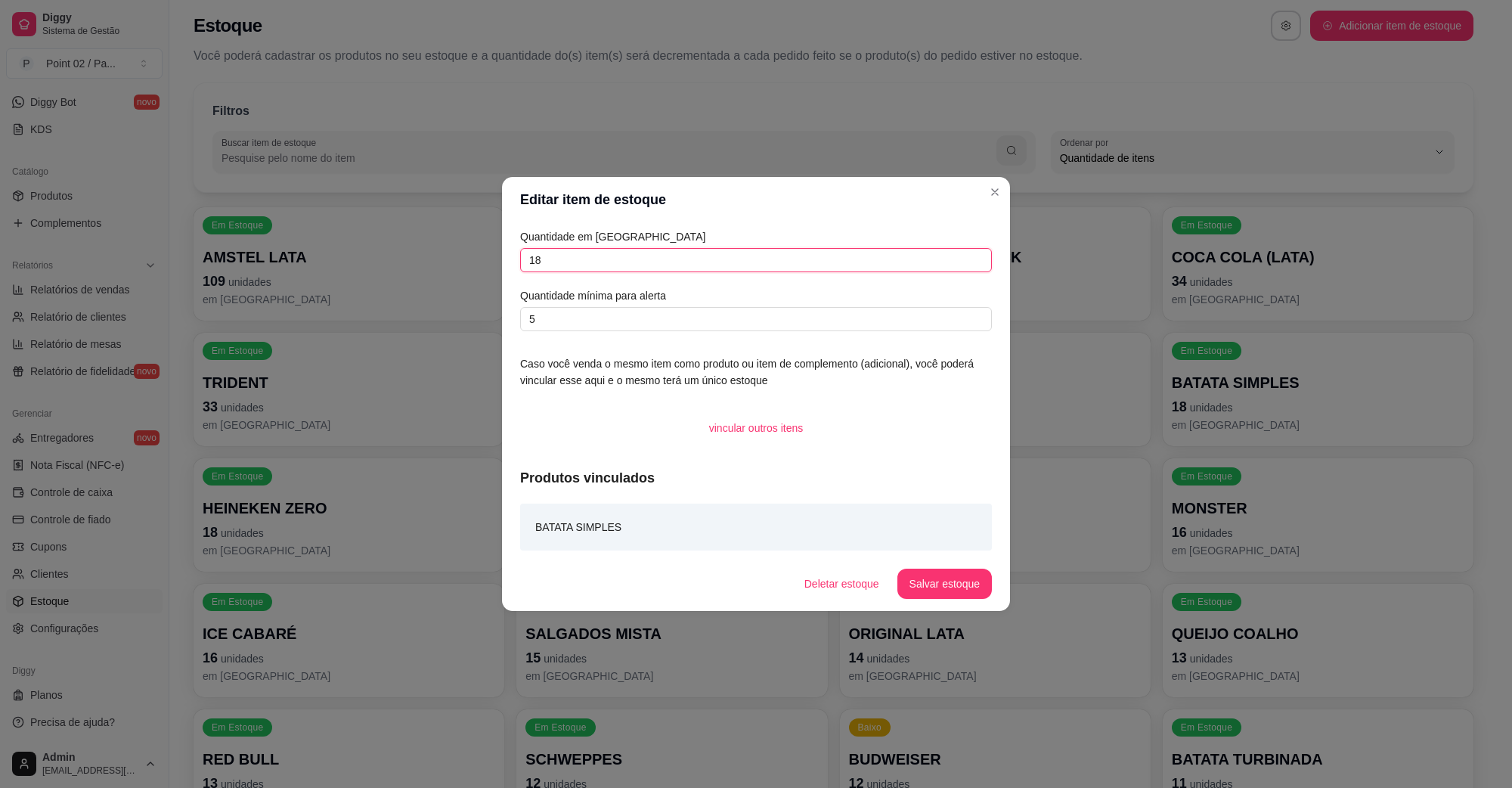
click at [647, 252] on input "18" at bounding box center [756, 260] width 472 height 25
type input "1"
type input "20"
click at [936, 582] on button "Salvar estoque" at bounding box center [944, 585] width 92 height 30
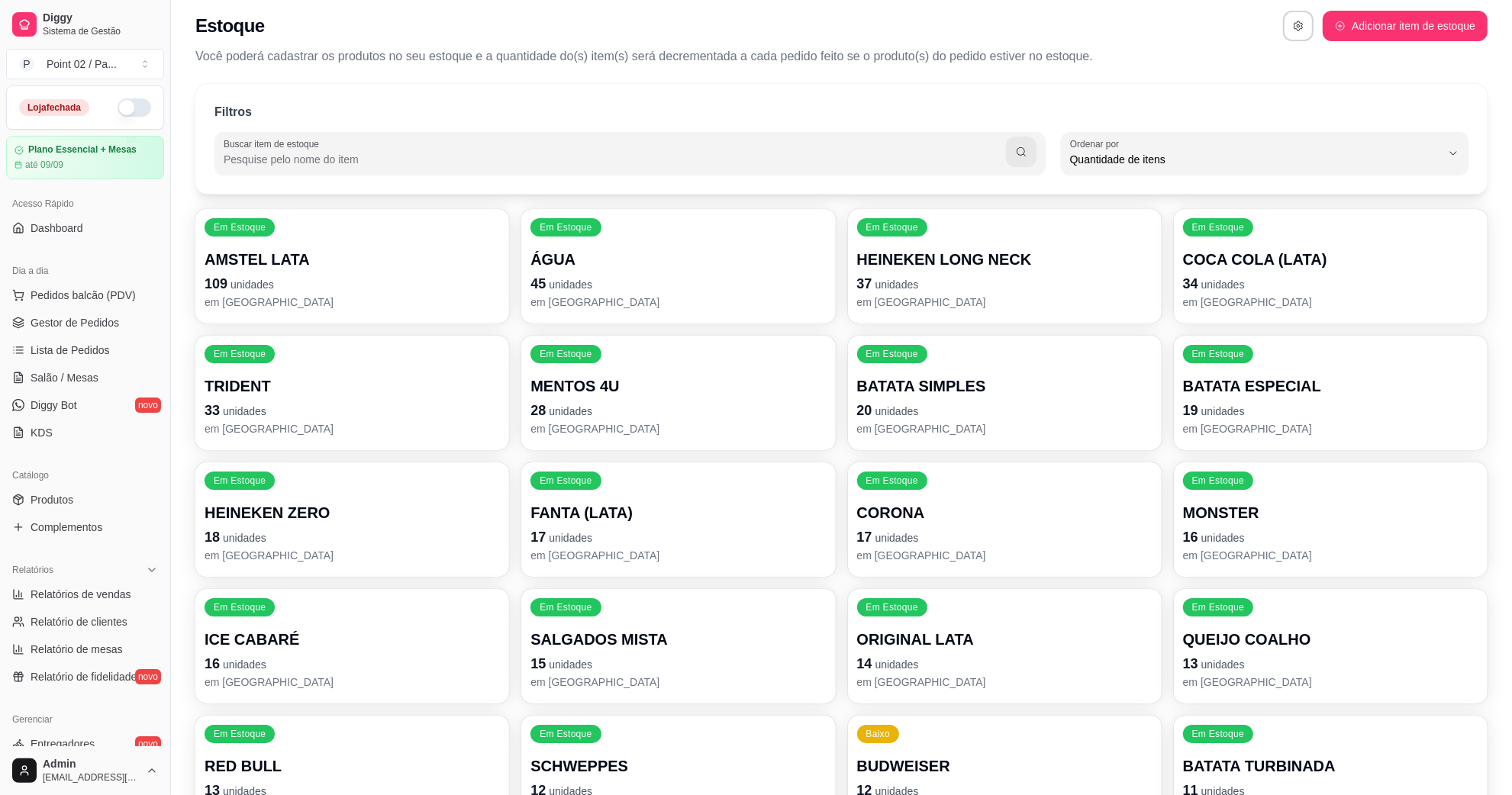
scroll to position [103, 0]
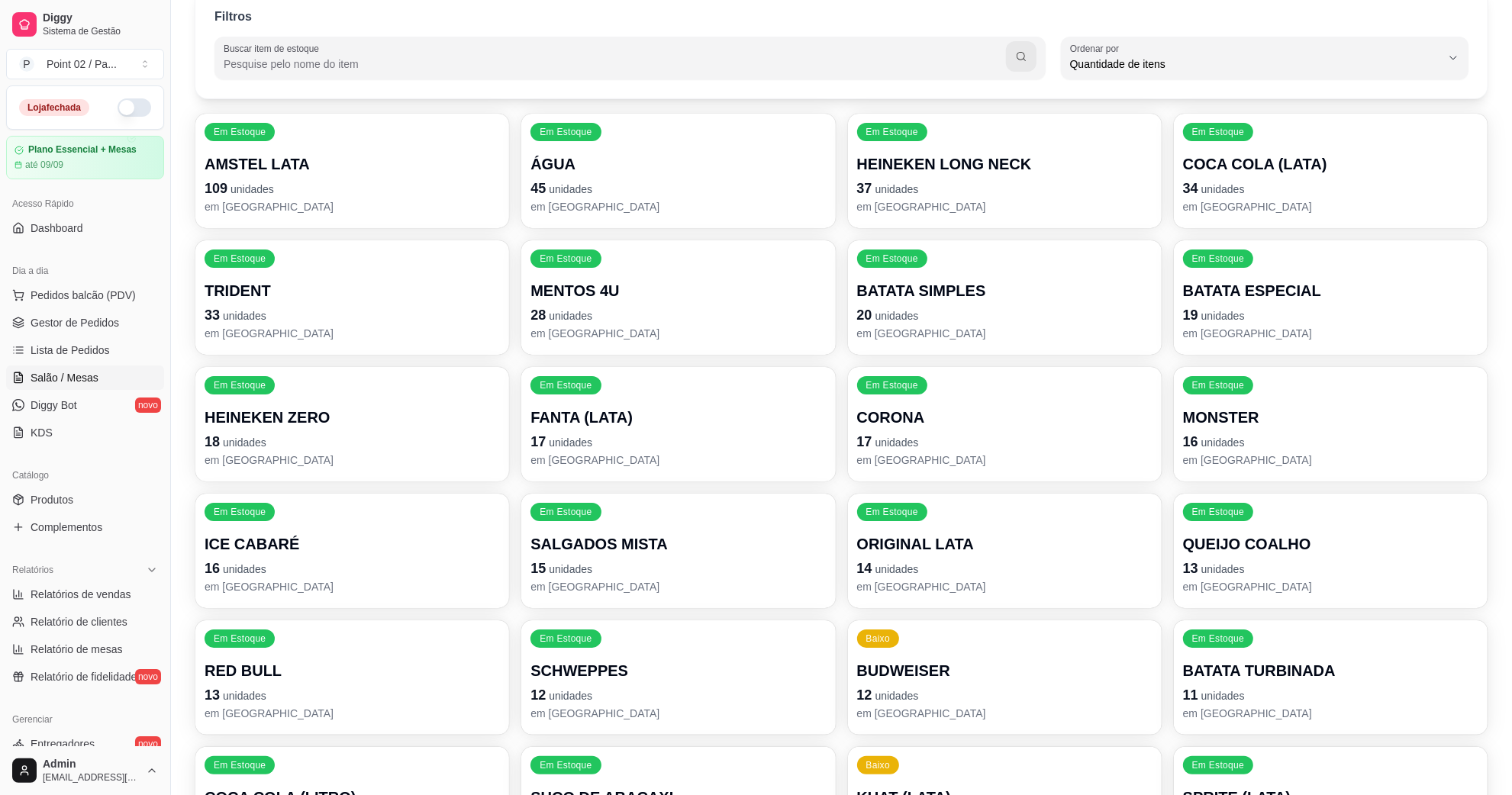
click at [65, 372] on span "Salão / Mesas" at bounding box center [64, 377] width 68 height 15
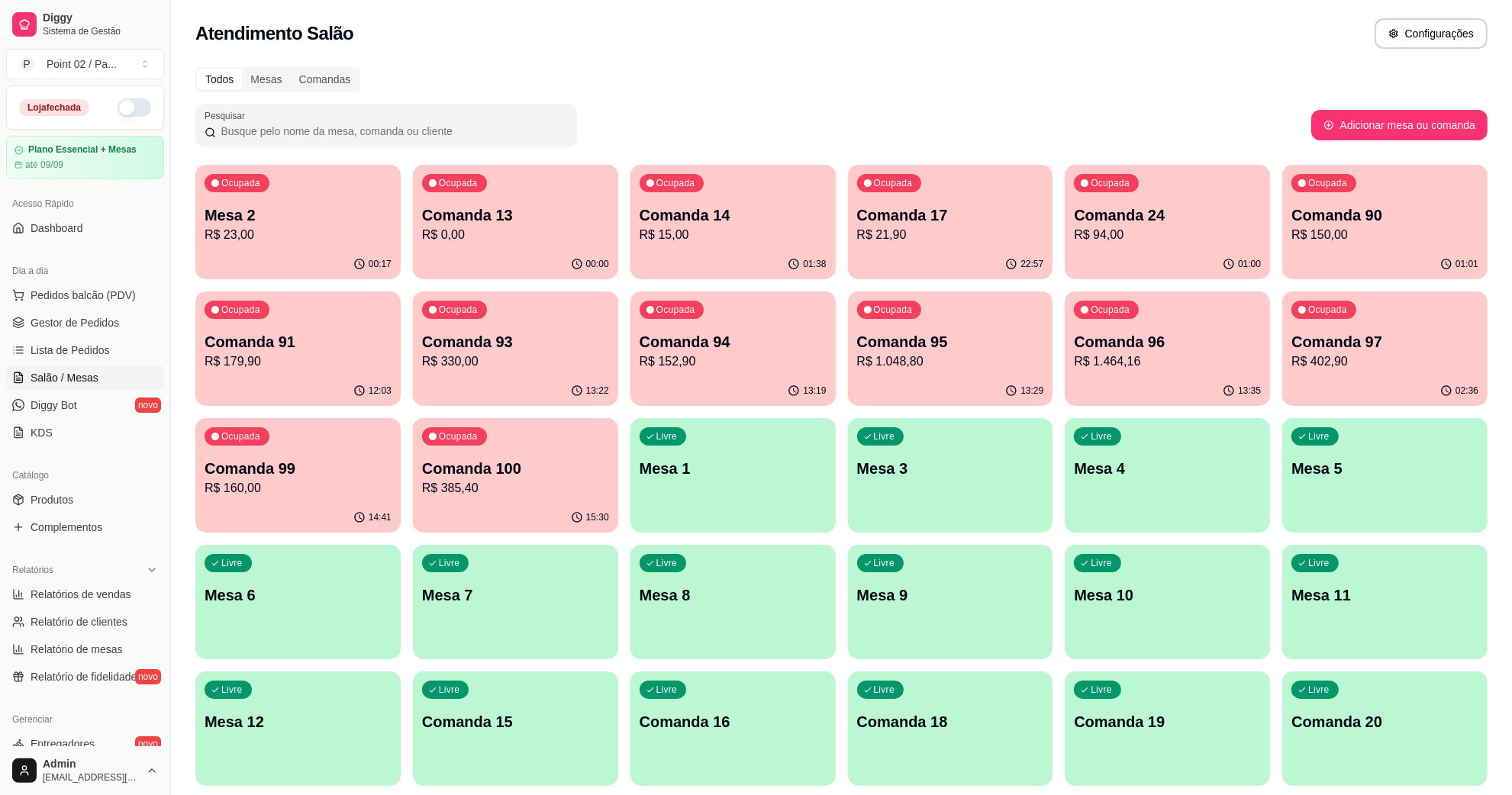
click at [887, 333] on p "Comanda 95" at bounding box center [950, 342] width 187 height 21
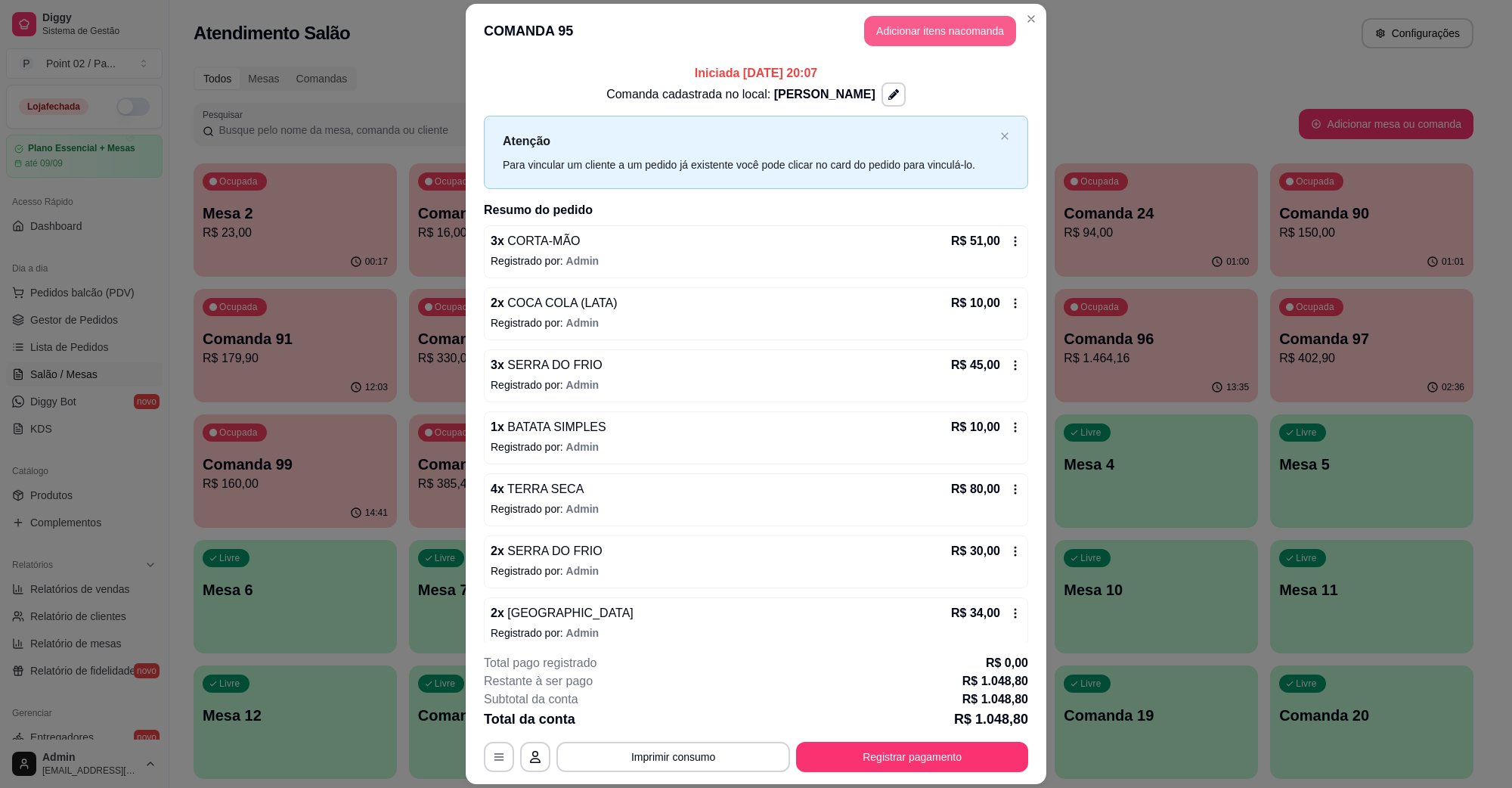
click at [927, 46] on button "Adicionar itens na comanda" at bounding box center [940, 31] width 152 height 30
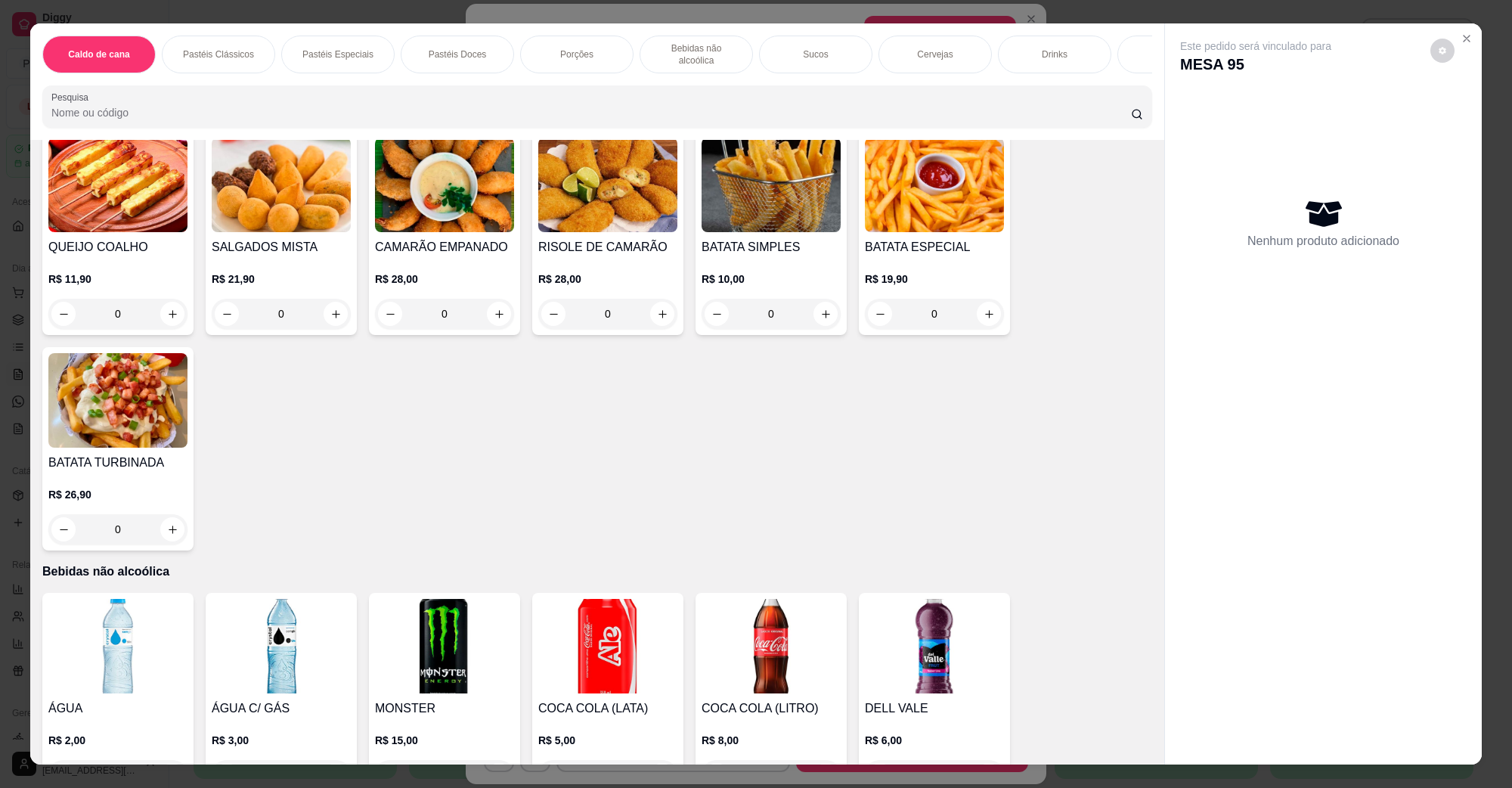
scroll to position [1986, 0]
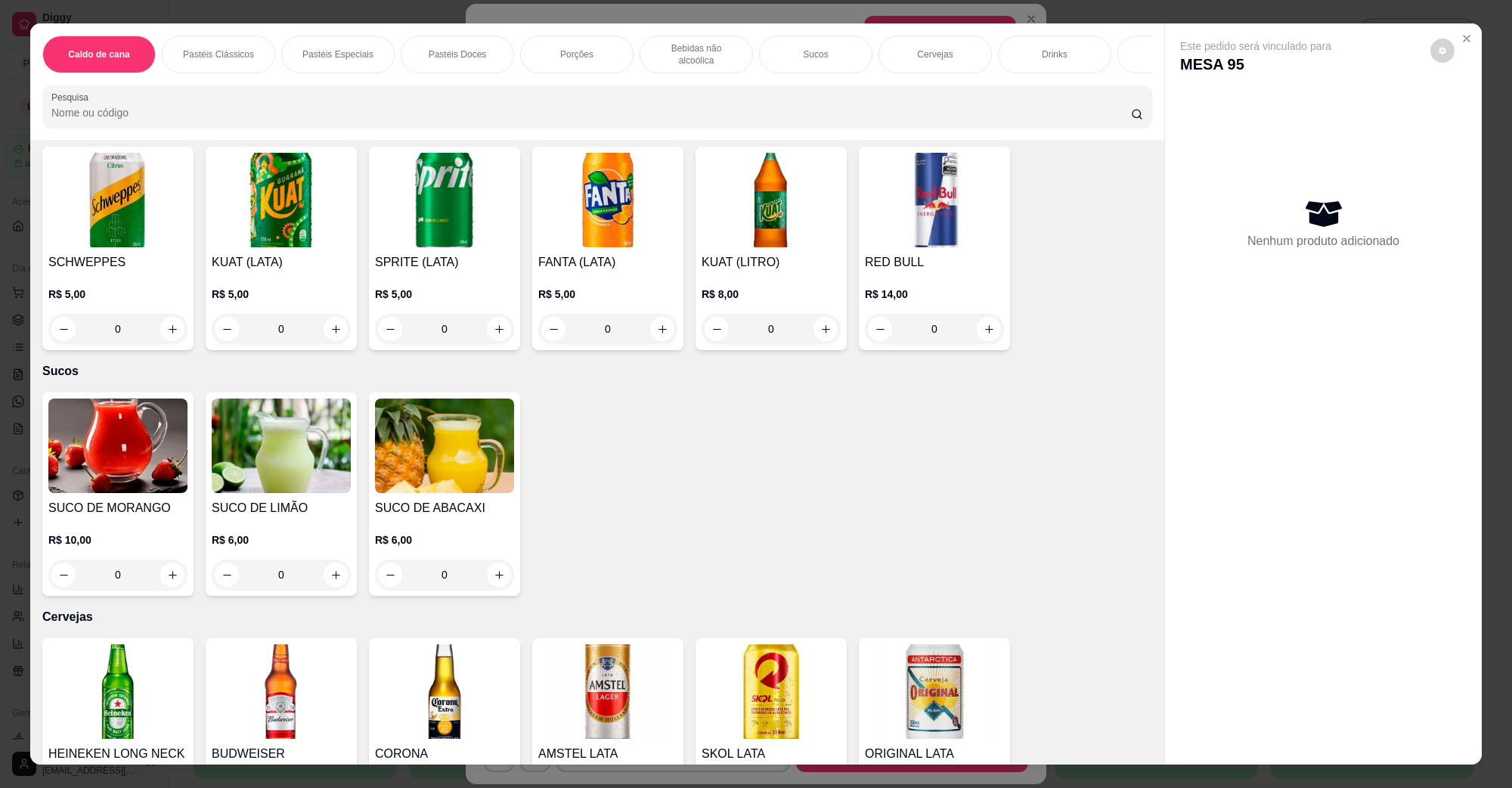
click at [137, 662] on img at bounding box center [118, 692] width 139 height 95
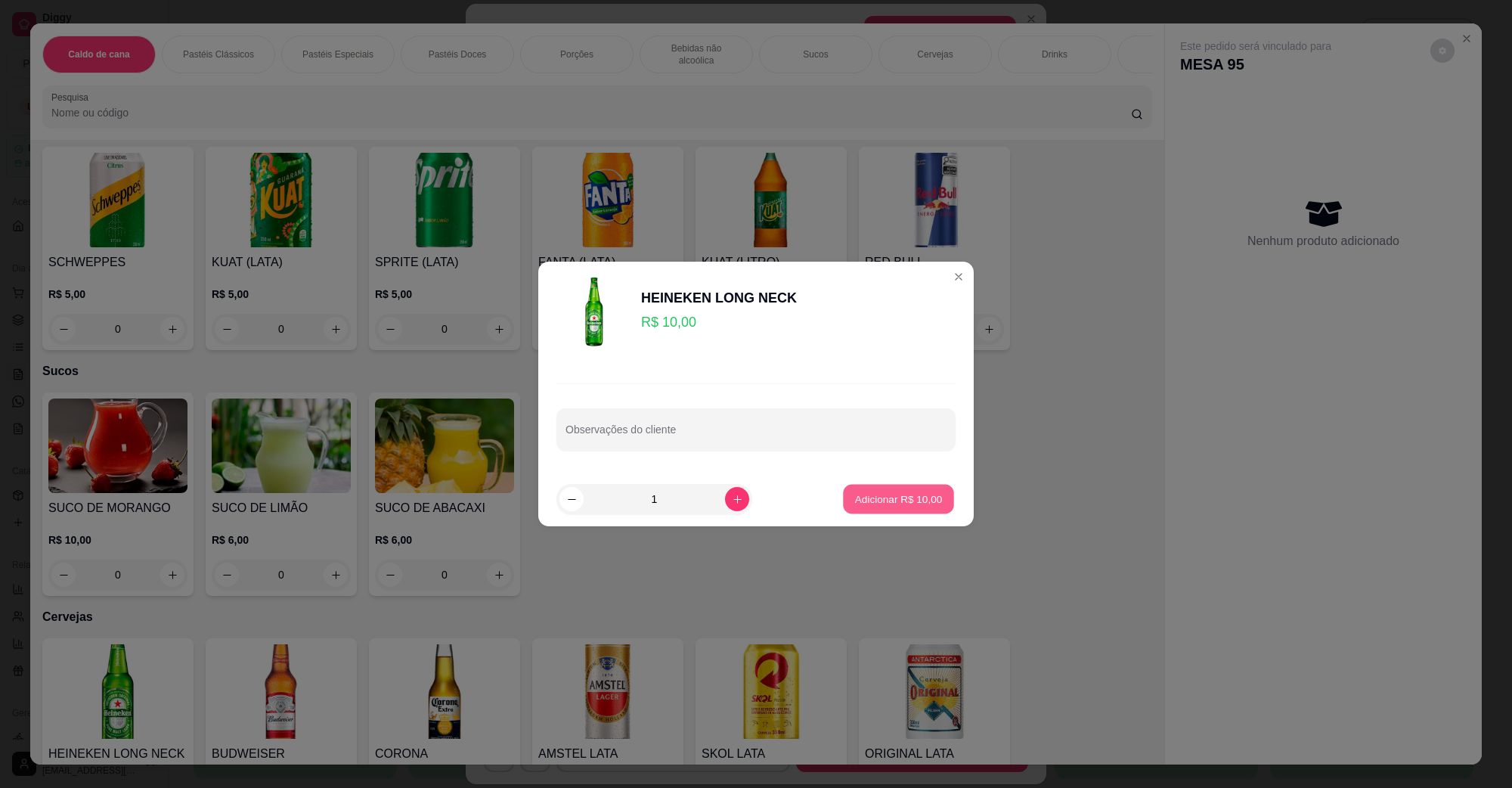
click at [898, 500] on p "Adicionar R$ 10,00" at bounding box center [899, 499] width 88 height 14
type input "1"
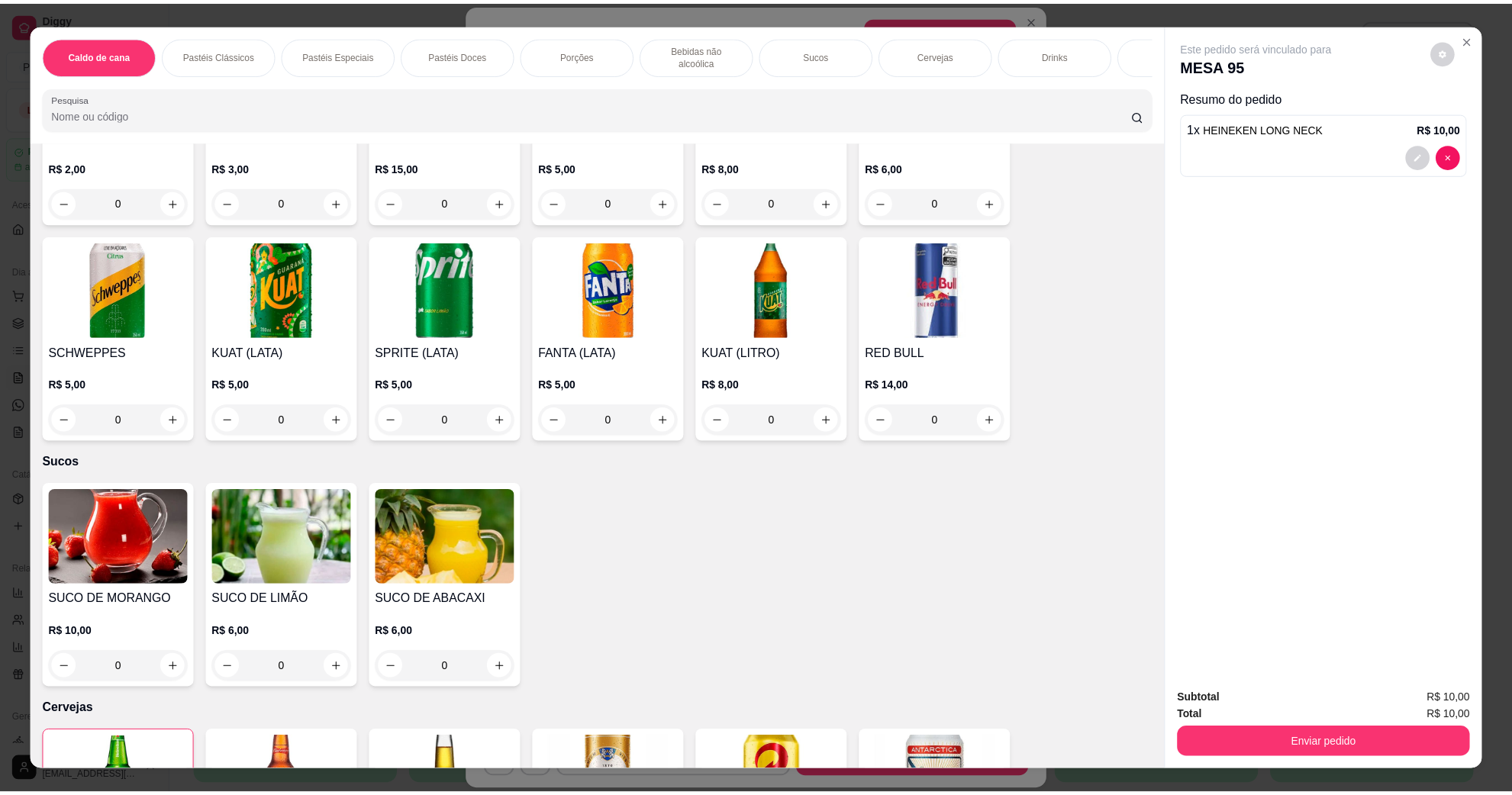
scroll to position [1908, 0]
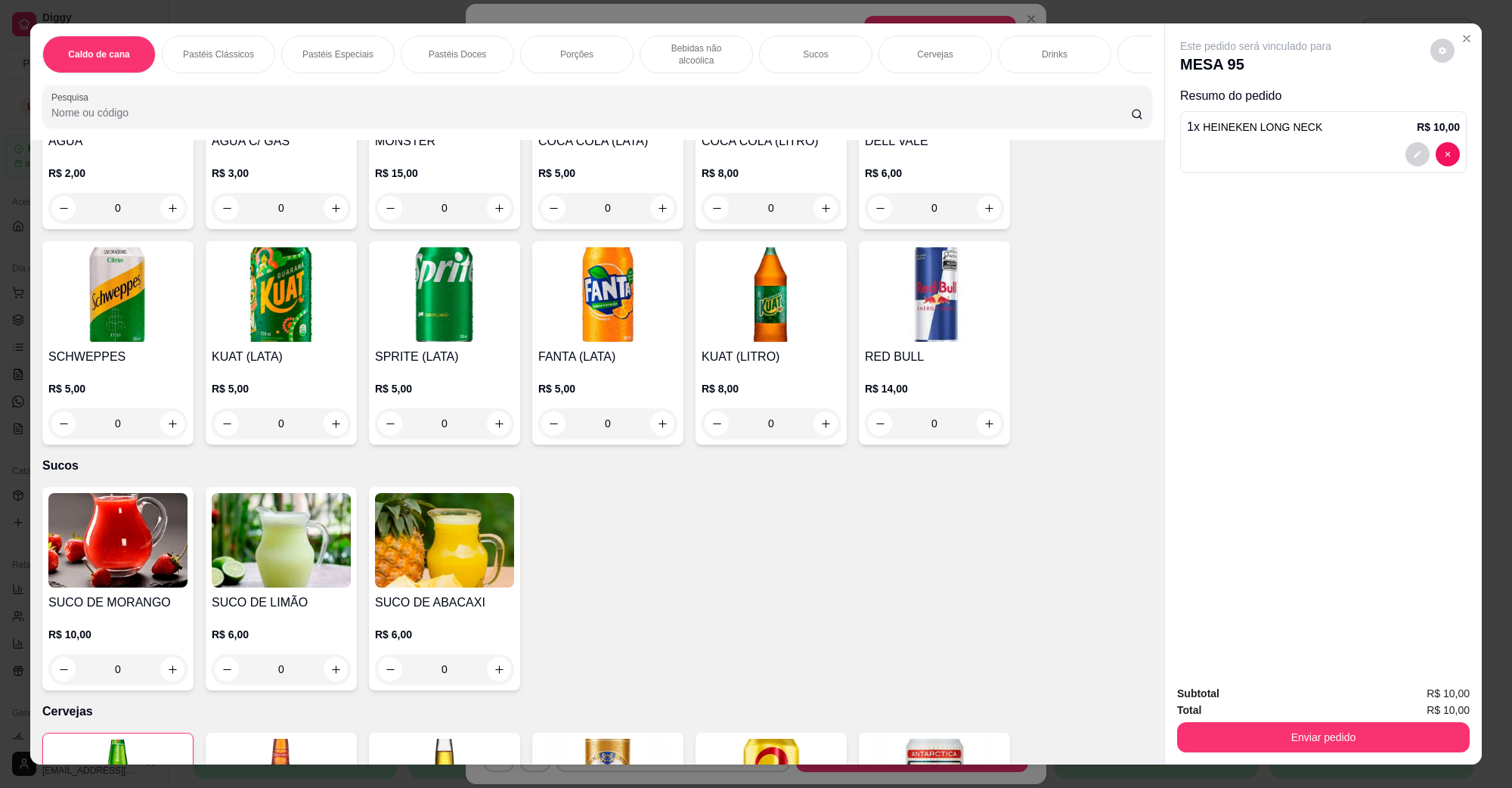
click at [723, 319] on img at bounding box center [771, 295] width 139 height 95
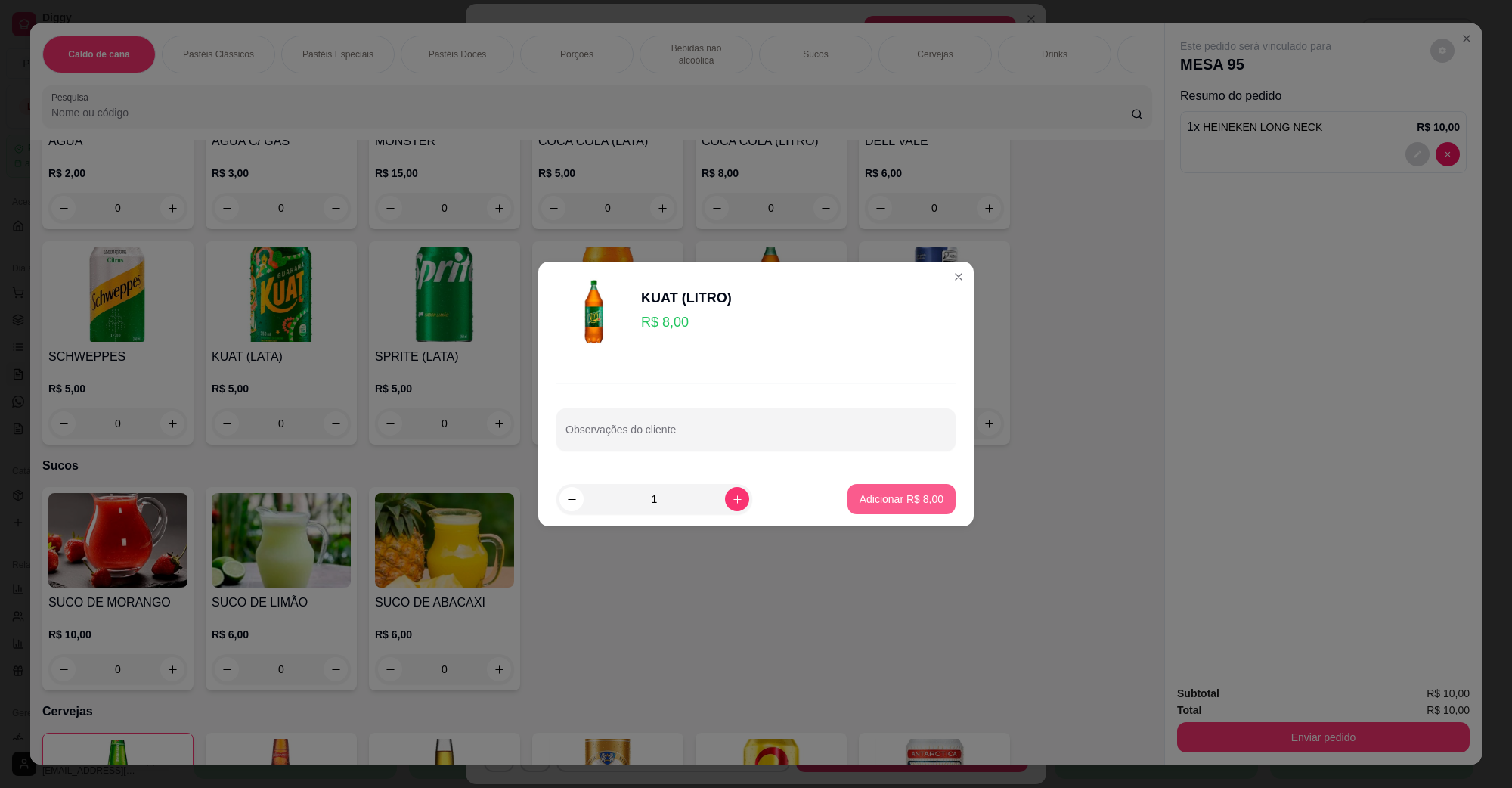
click at [896, 501] on p "Adicionar R$ 8,00" at bounding box center [901, 499] width 84 height 15
type input "1"
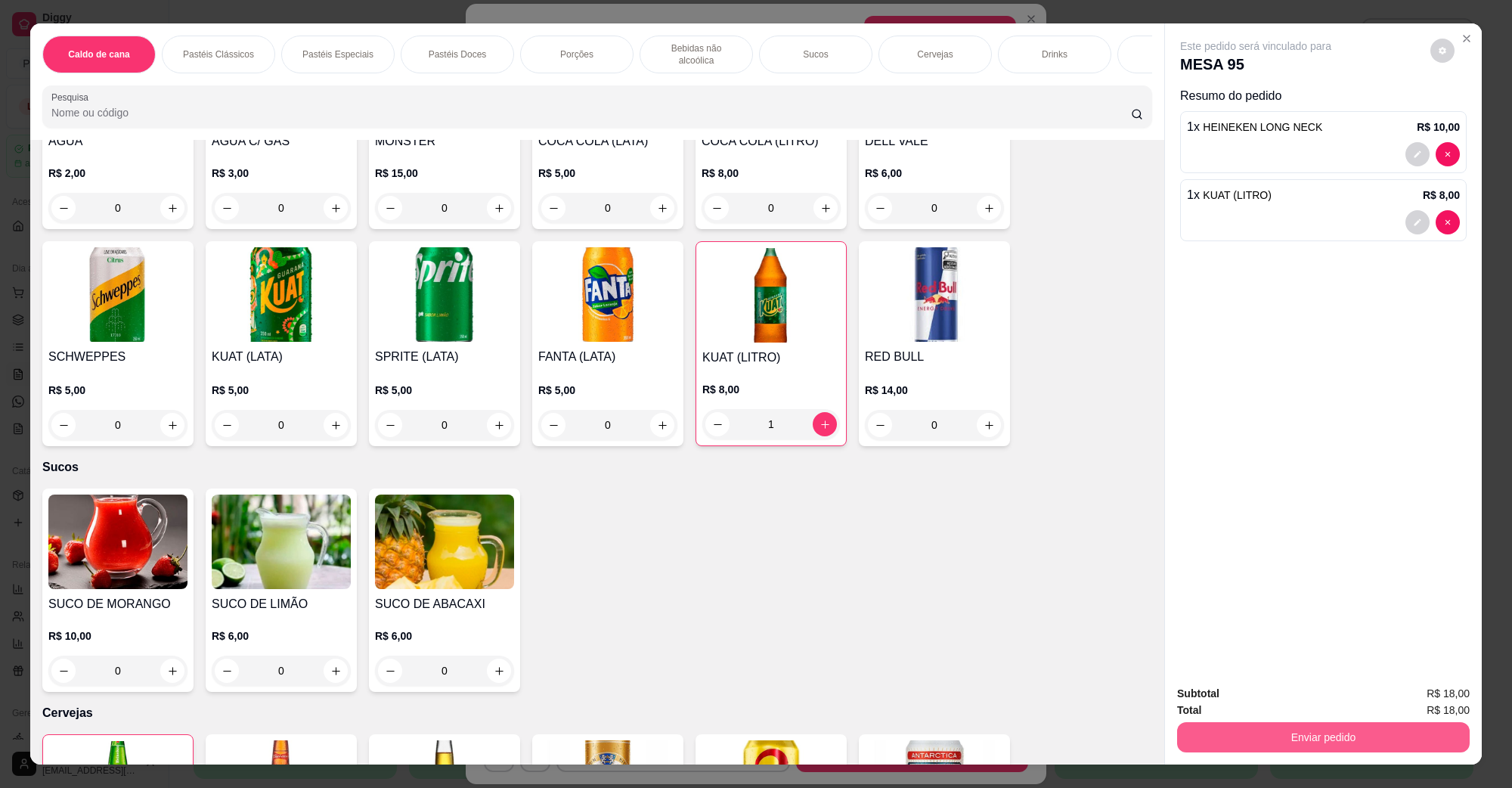
click at [1294, 736] on button "Enviar pedido" at bounding box center [1323, 737] width 293 height 30
click at [1283, 705] on button "Não registrar e enviar pedido" at bounding box center [1272, 700] width 157 height 29
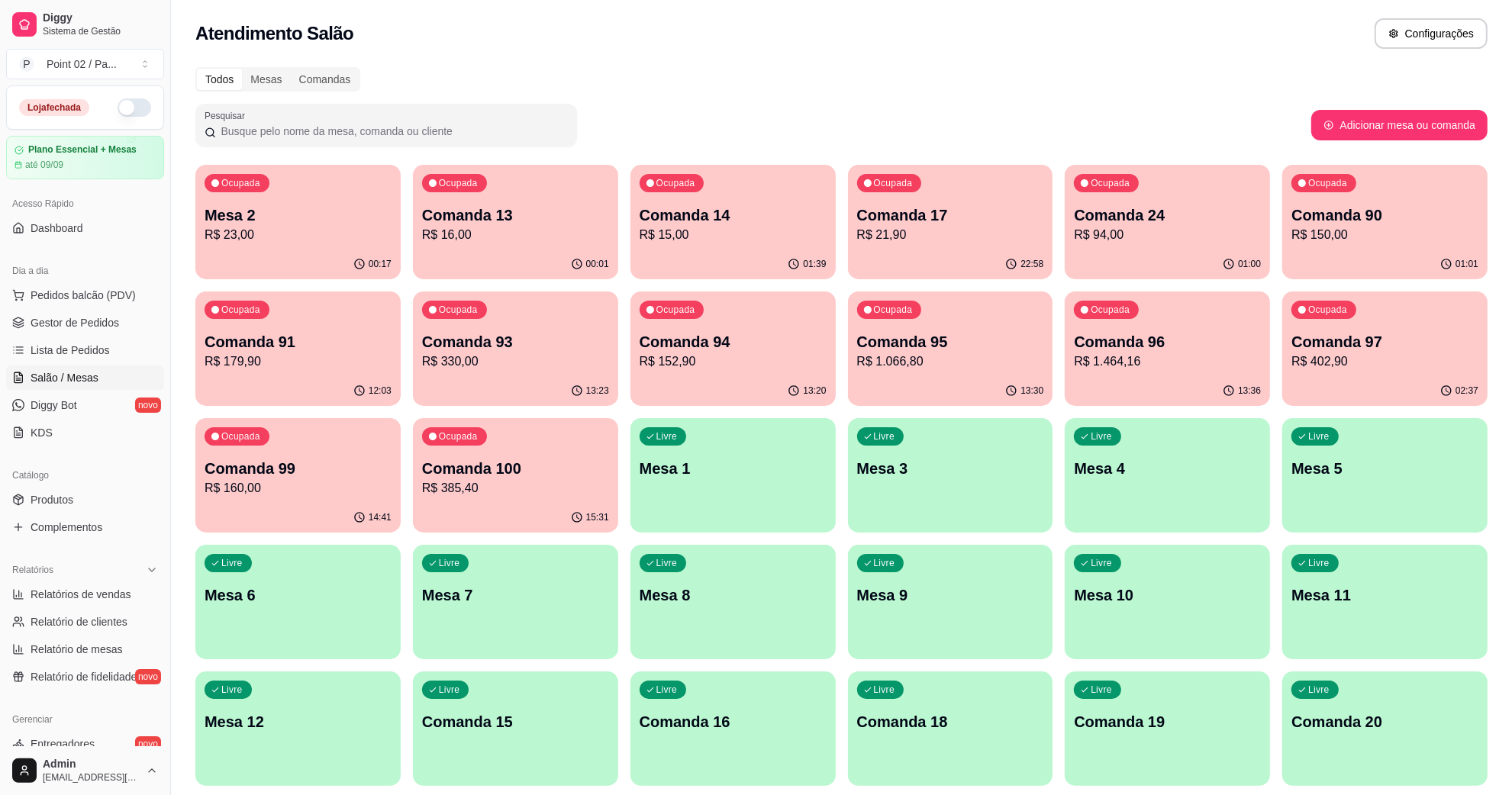
click at [992, 25] on div "Atendimento Salão Configurações" at bounding box center [841, 34] width 1292 height 30
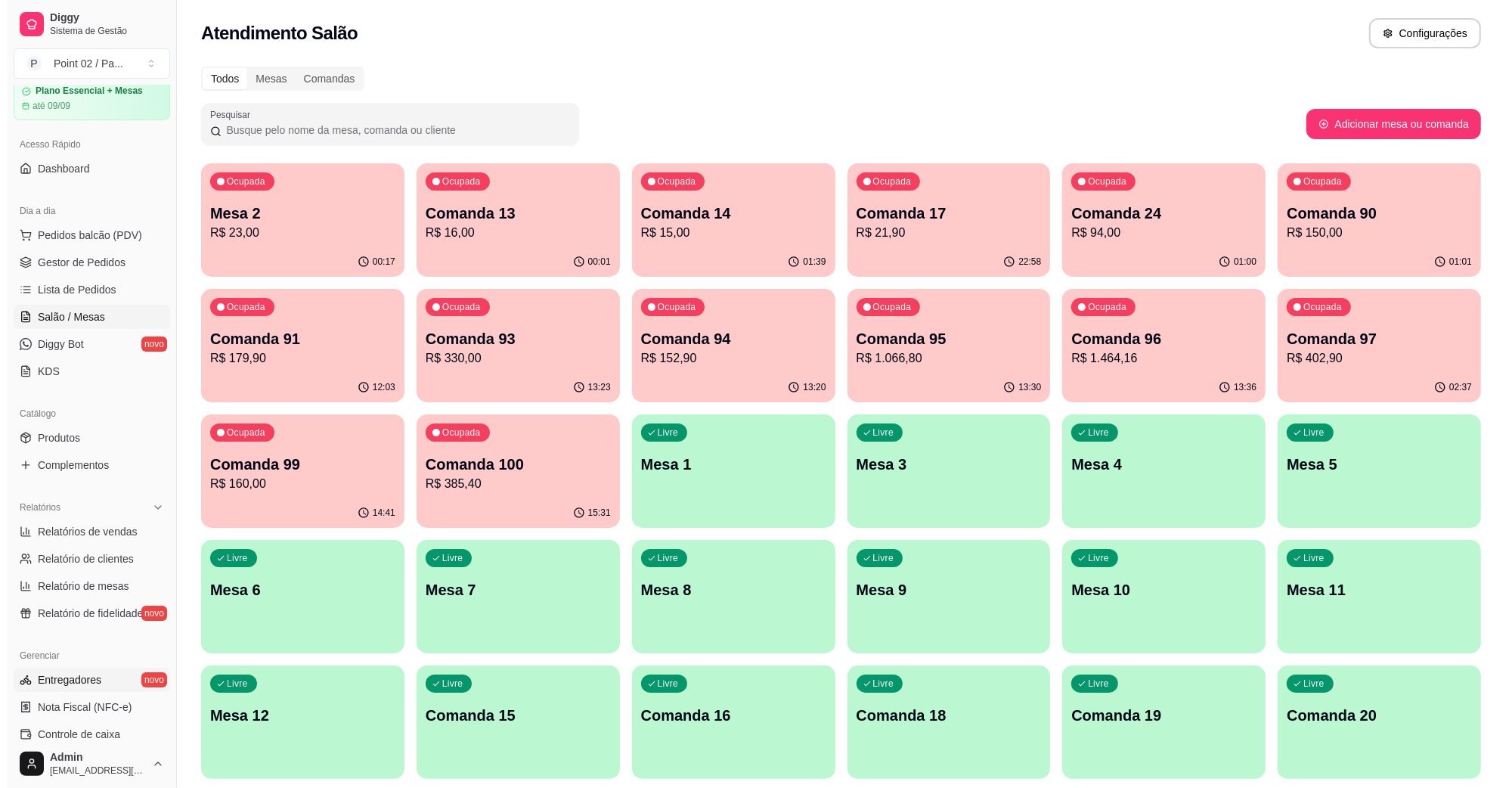
scroll to position [16, 0]
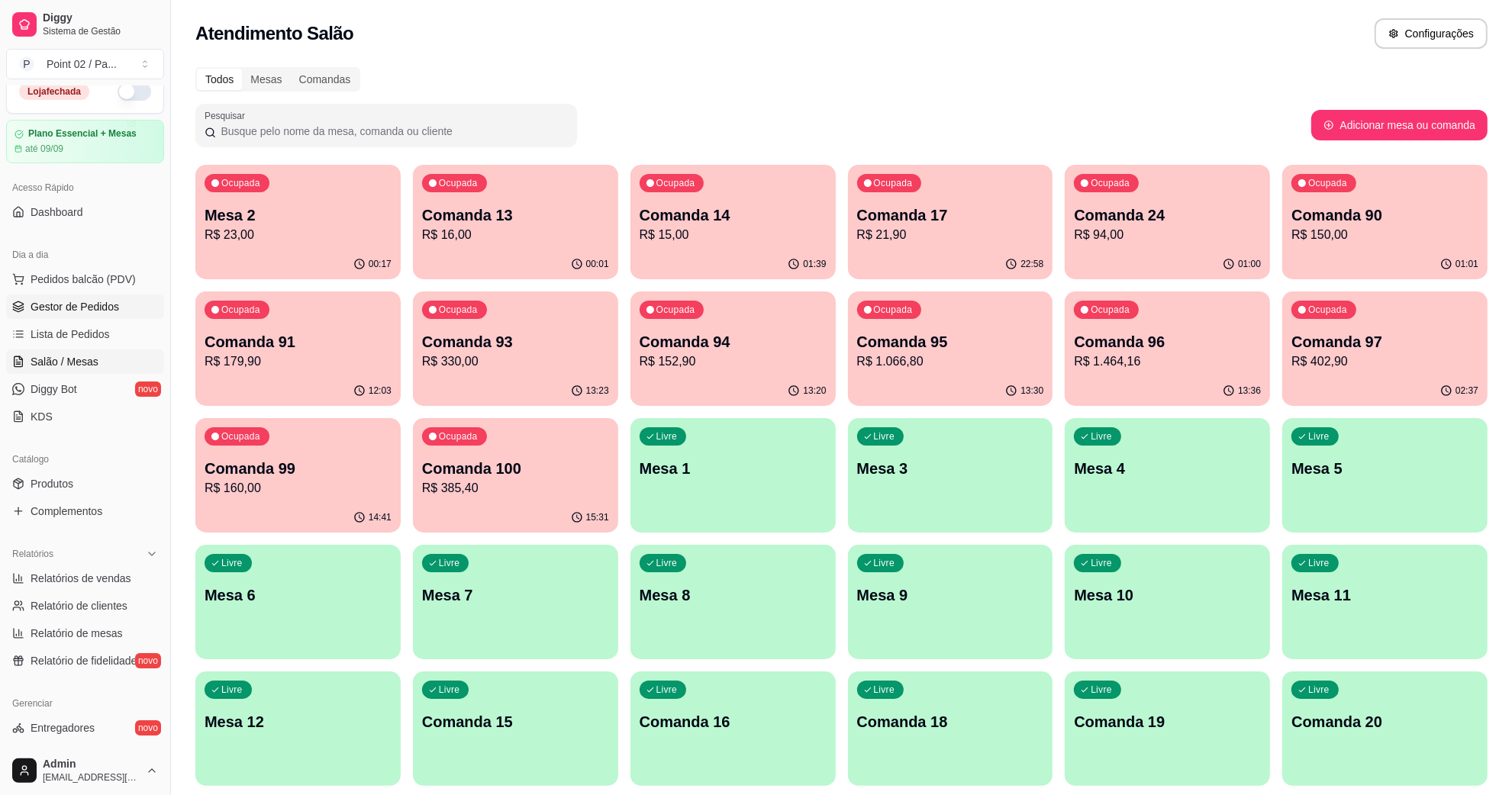
click at [78, 318] on link "Gestor de Pedidos" at bounding box center [85, 307] width 158 height 25
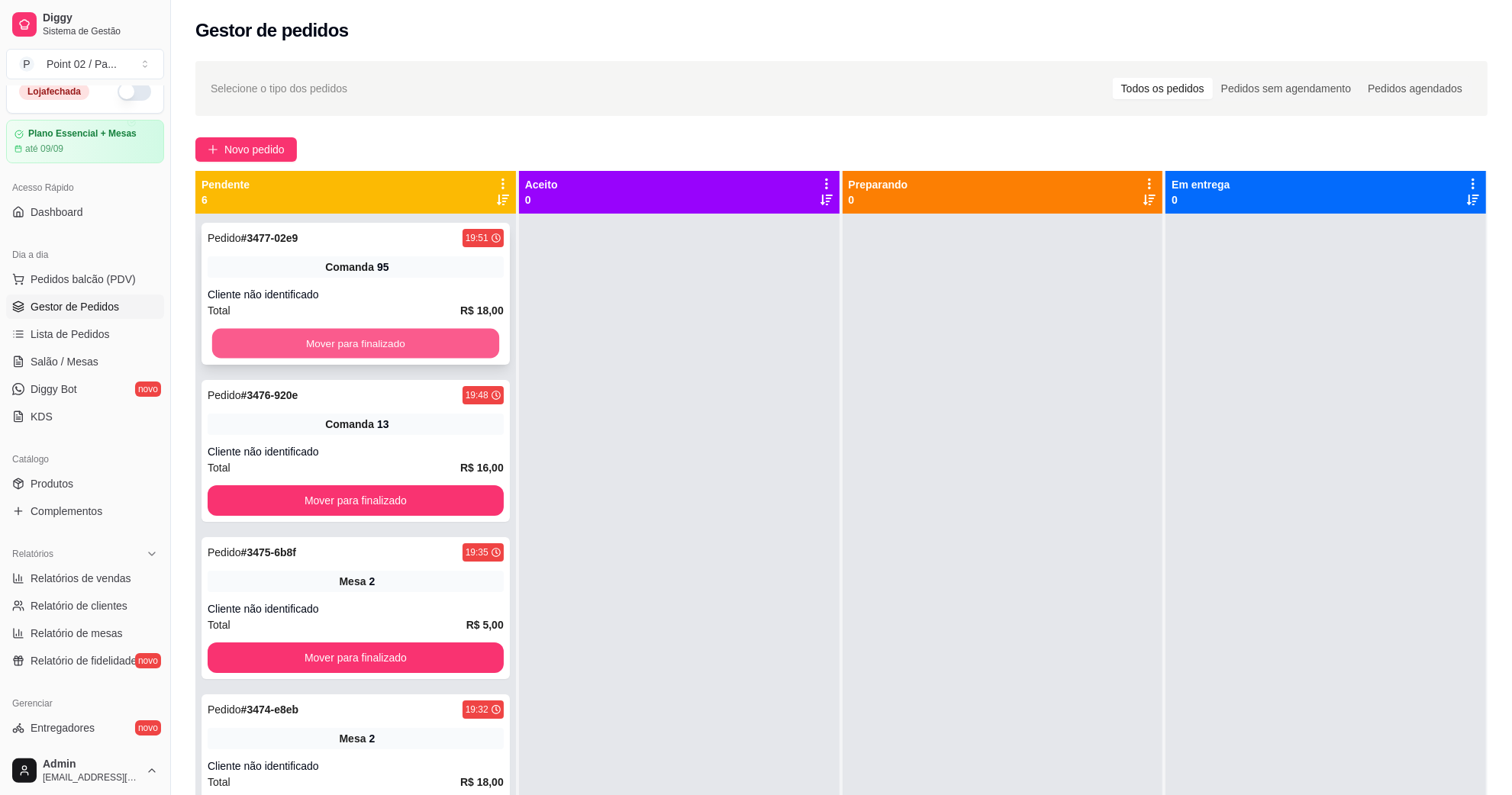
click at [423, 352] on button "Mover para finalizado" at bounding box center [355, 344] width 287 height 30
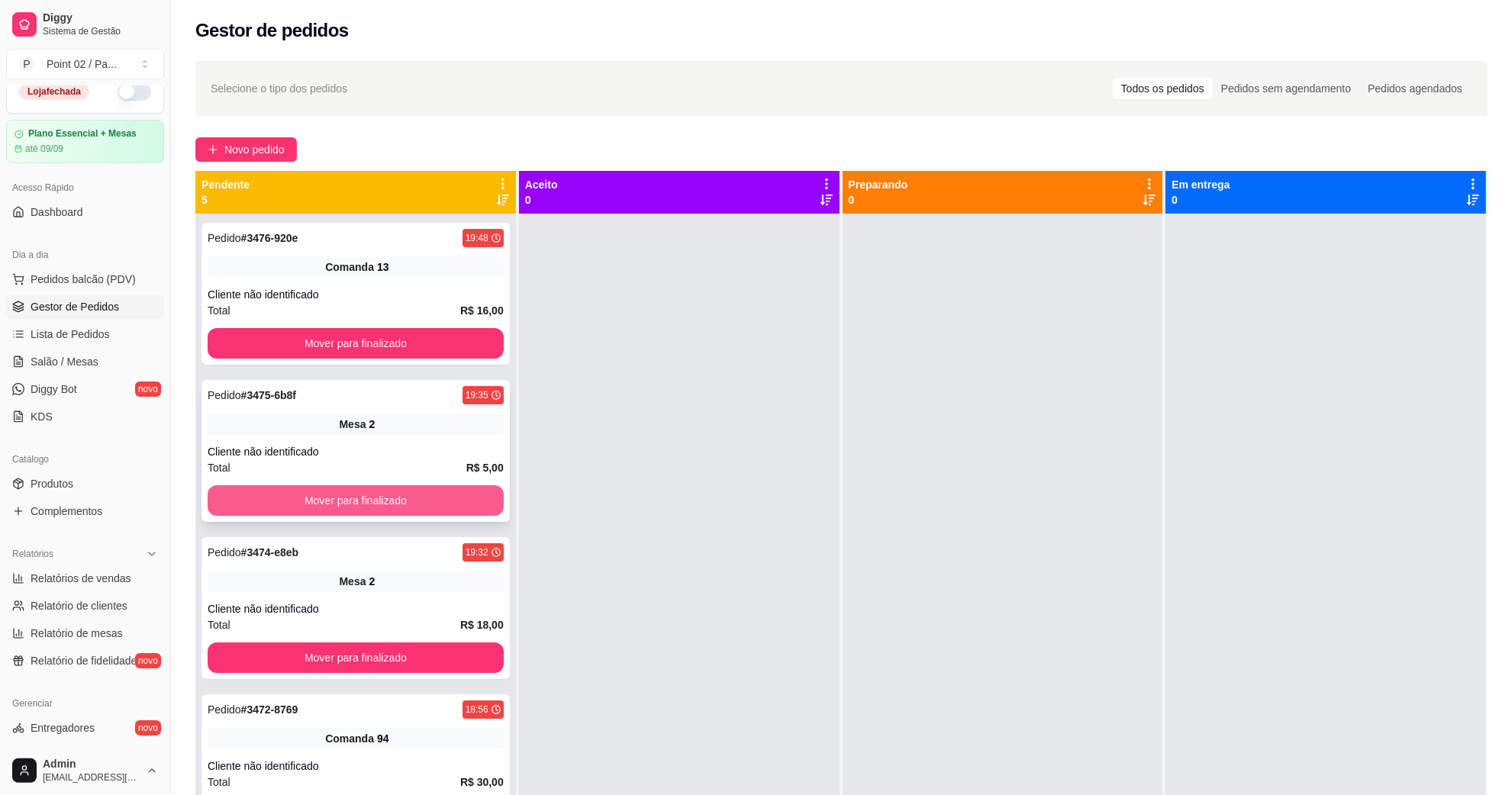
click at [355, 509] on button "Mover para finalizado" at bounding box center [356, 500] width 296 height 30
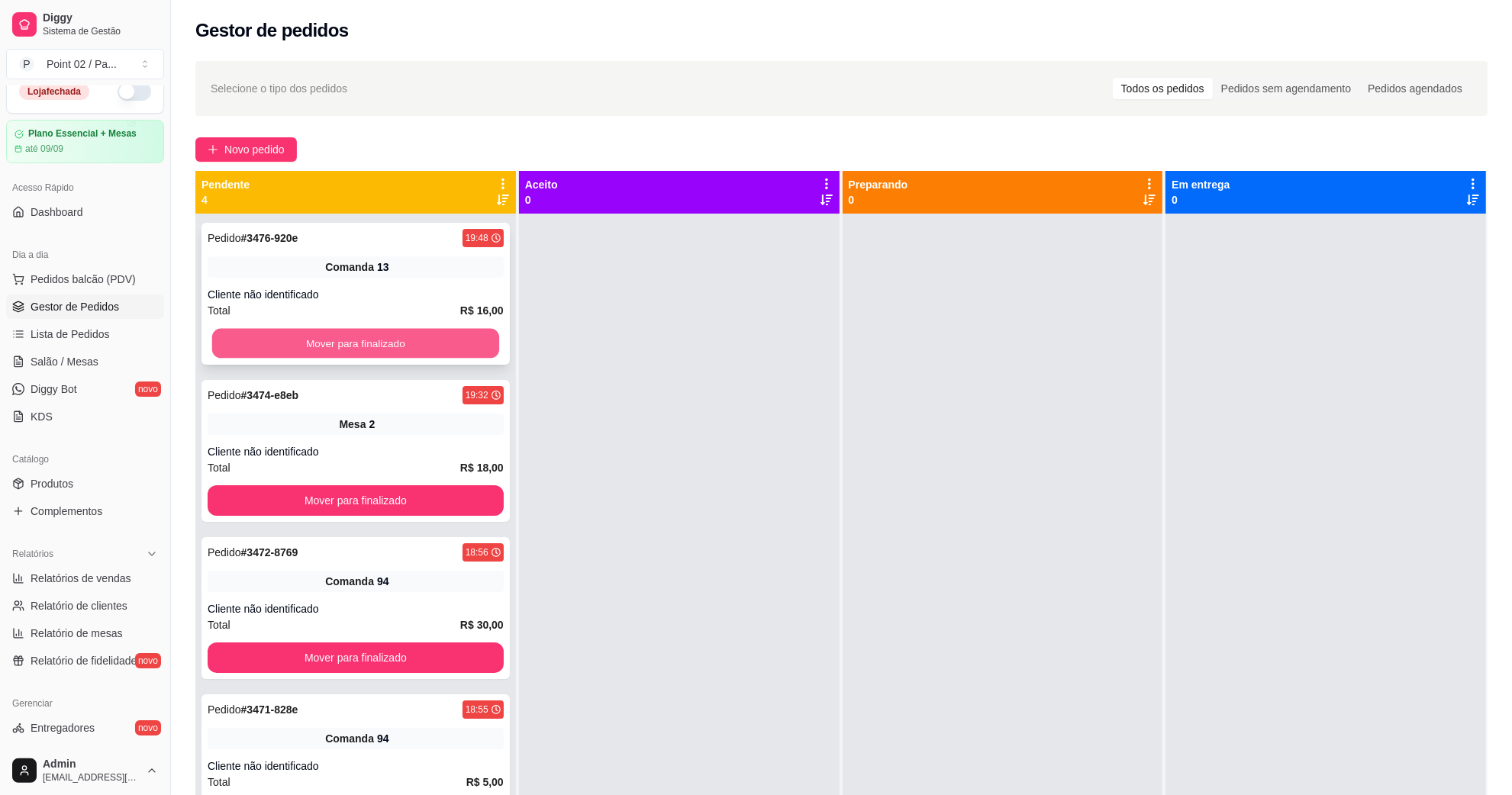
click at [386, 347] on button "Mover para finalizado" at bounding box center [355, 344] width 287 height 30
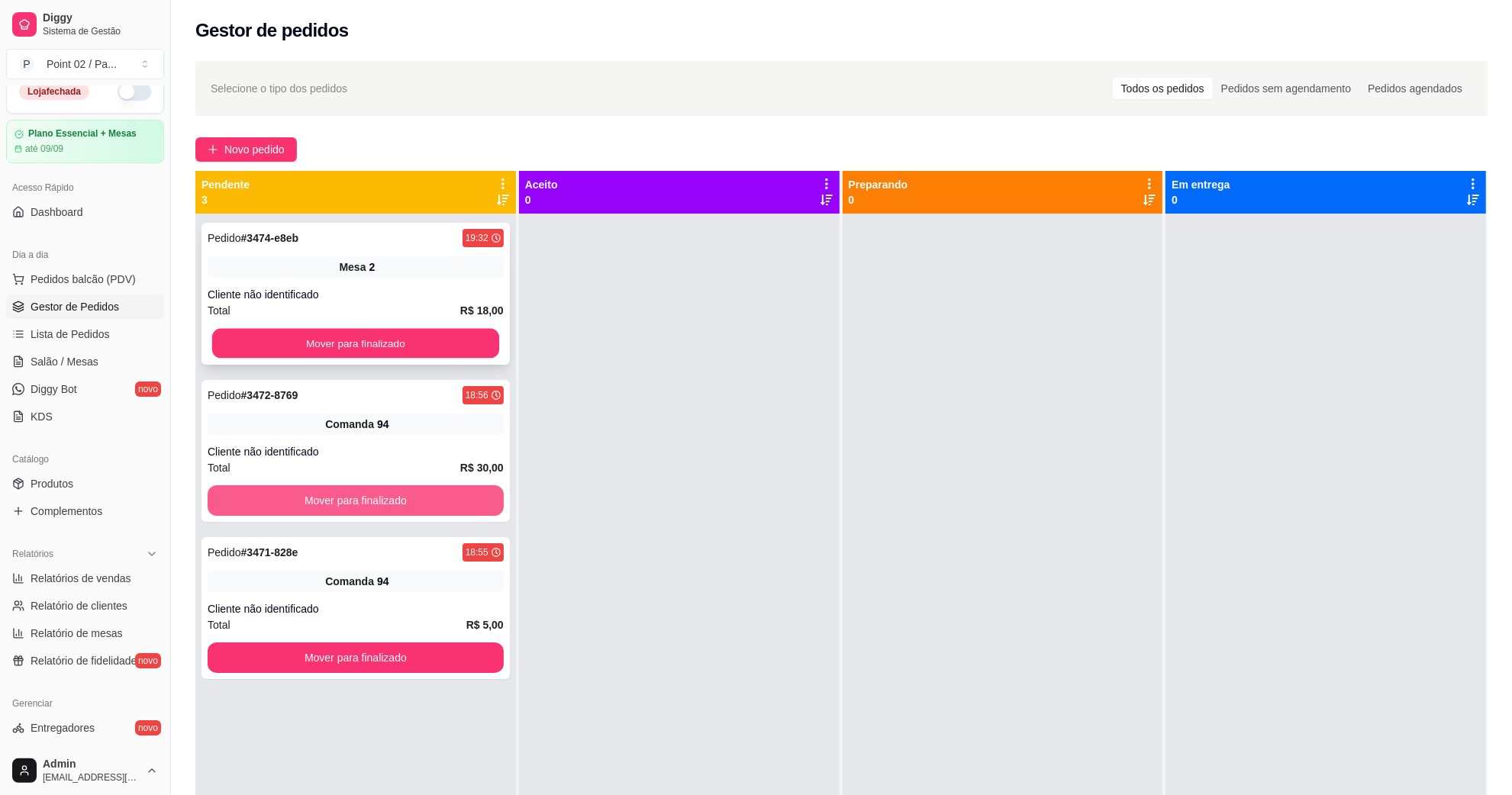
click at [378, 496] on div "Pedido # 3474-e8eb 19:32 Mesa 2 Cliente não identificado Total R$ 18,00 Mover p…" at bounding box center [355, 611] width 320 height 795
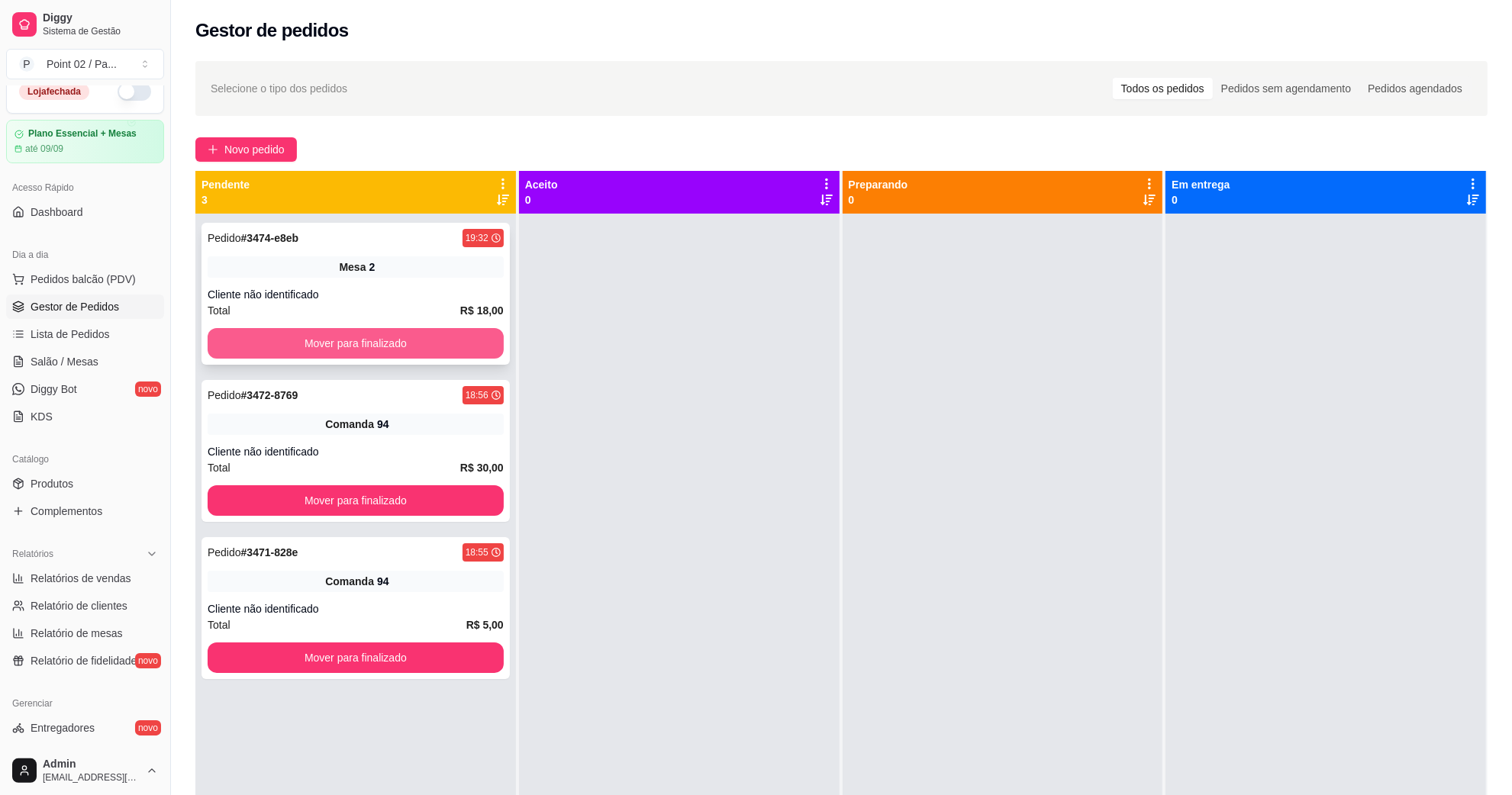
click at [403, 342] on button "Mover para finalizado" at bounding box center [356, 343] width 296 height 30
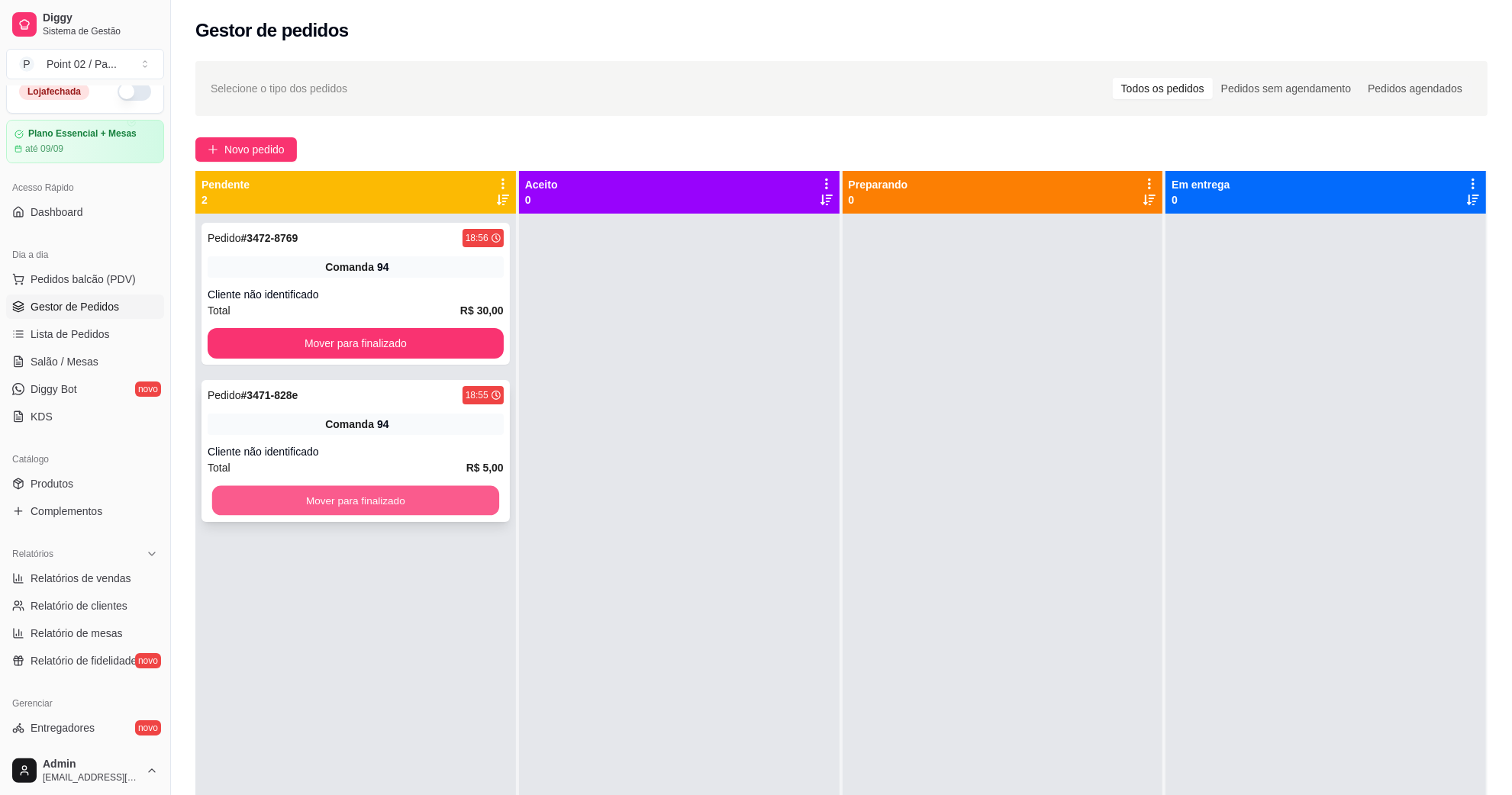
click at [365, 491] on button "Mover para finalizado" at bounding box center [355, 501] width 287 height 30
click at [402, 325] on div "Pedido # 3472-8769 18:56 Comanda 94 Cliente não identificado Total R$ 30,00 Mov…" at bounding box center [356, 294] width 309 height 142
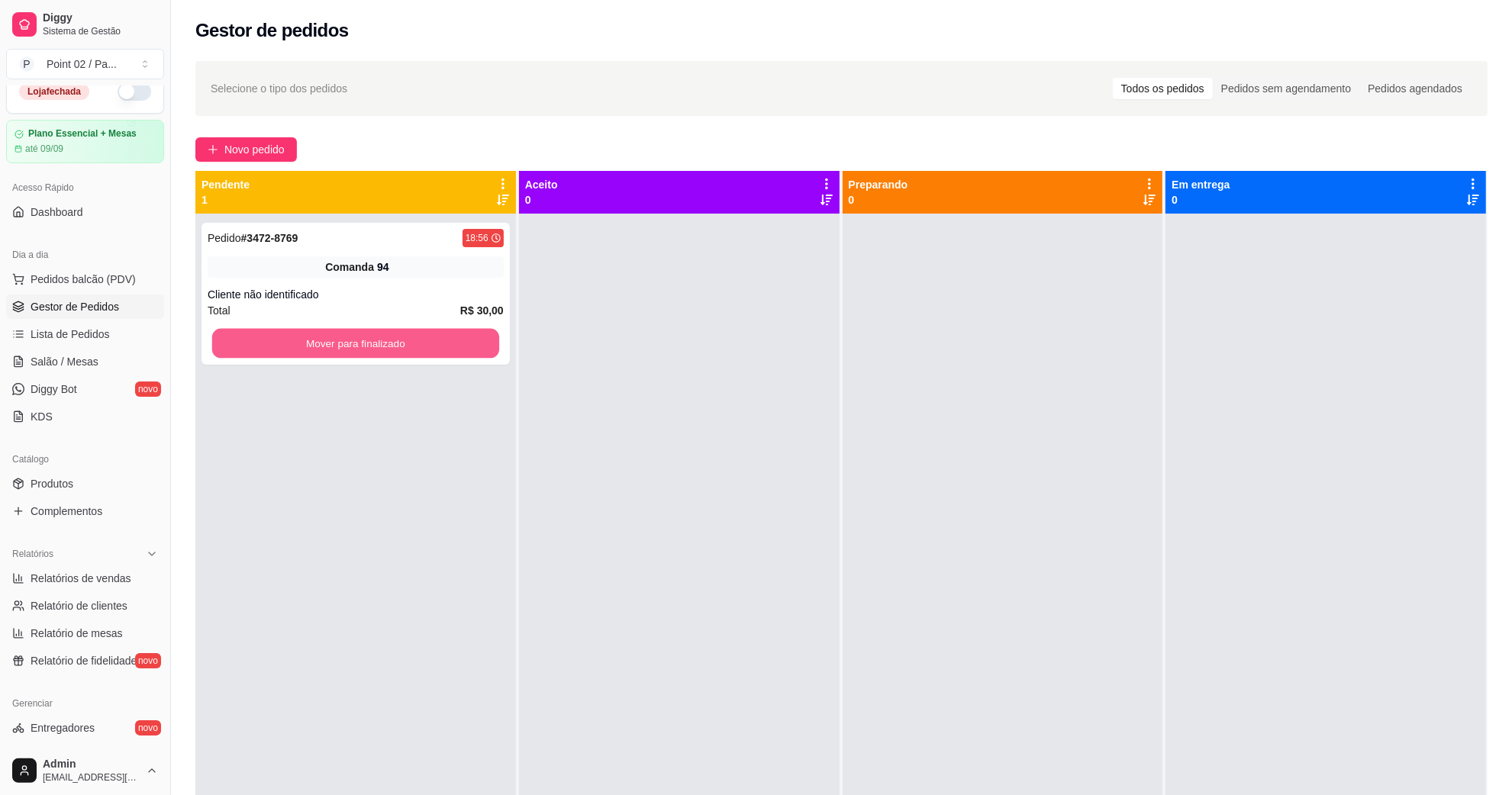
click at [401, 346] on button "Mover para finalizado" at bounding box center [355, 344] width 287 height 30
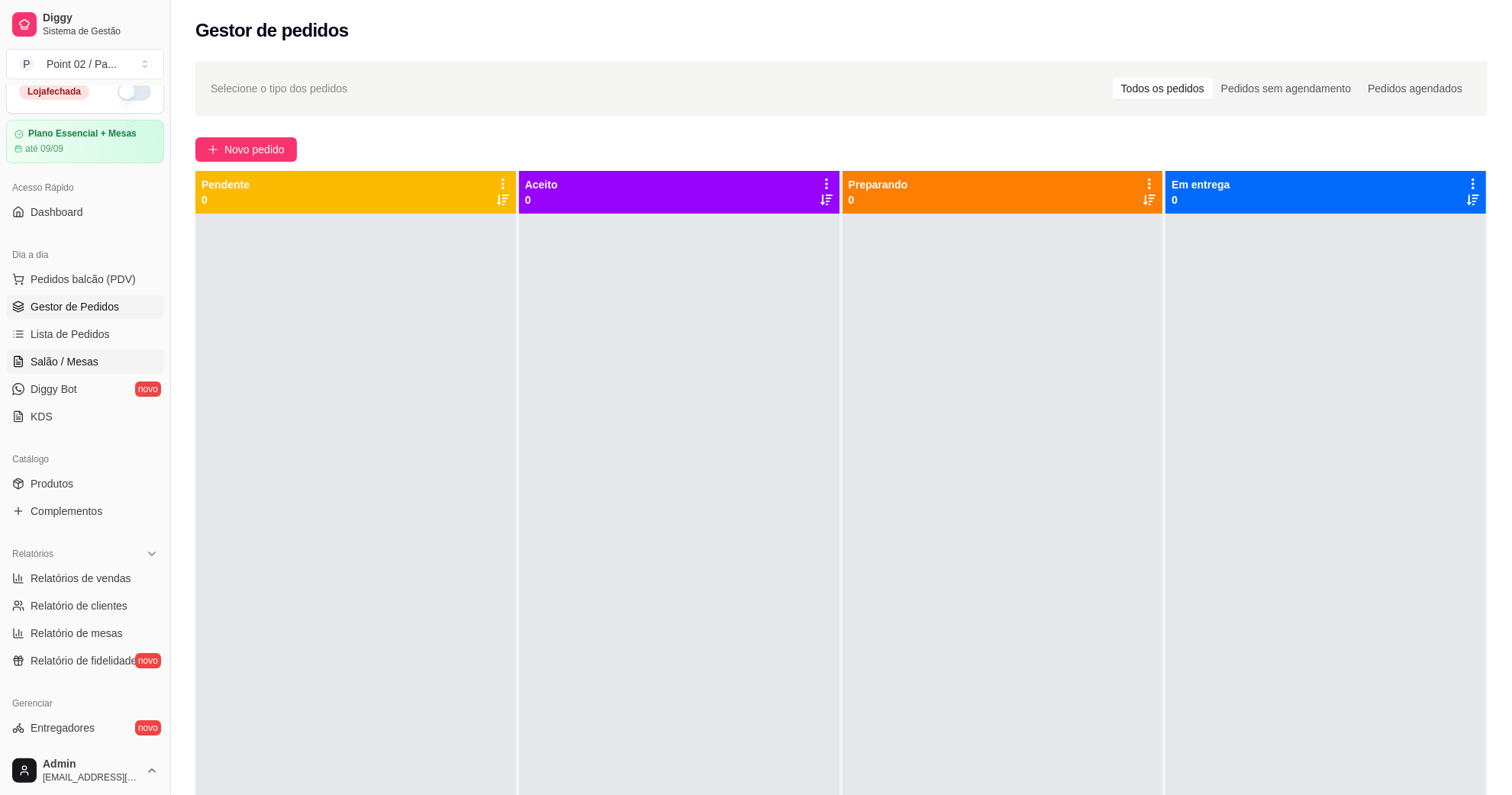
click at [74, 370] on link "Salão / Mesas" at bounding box center [85, 362] width 158 height 25
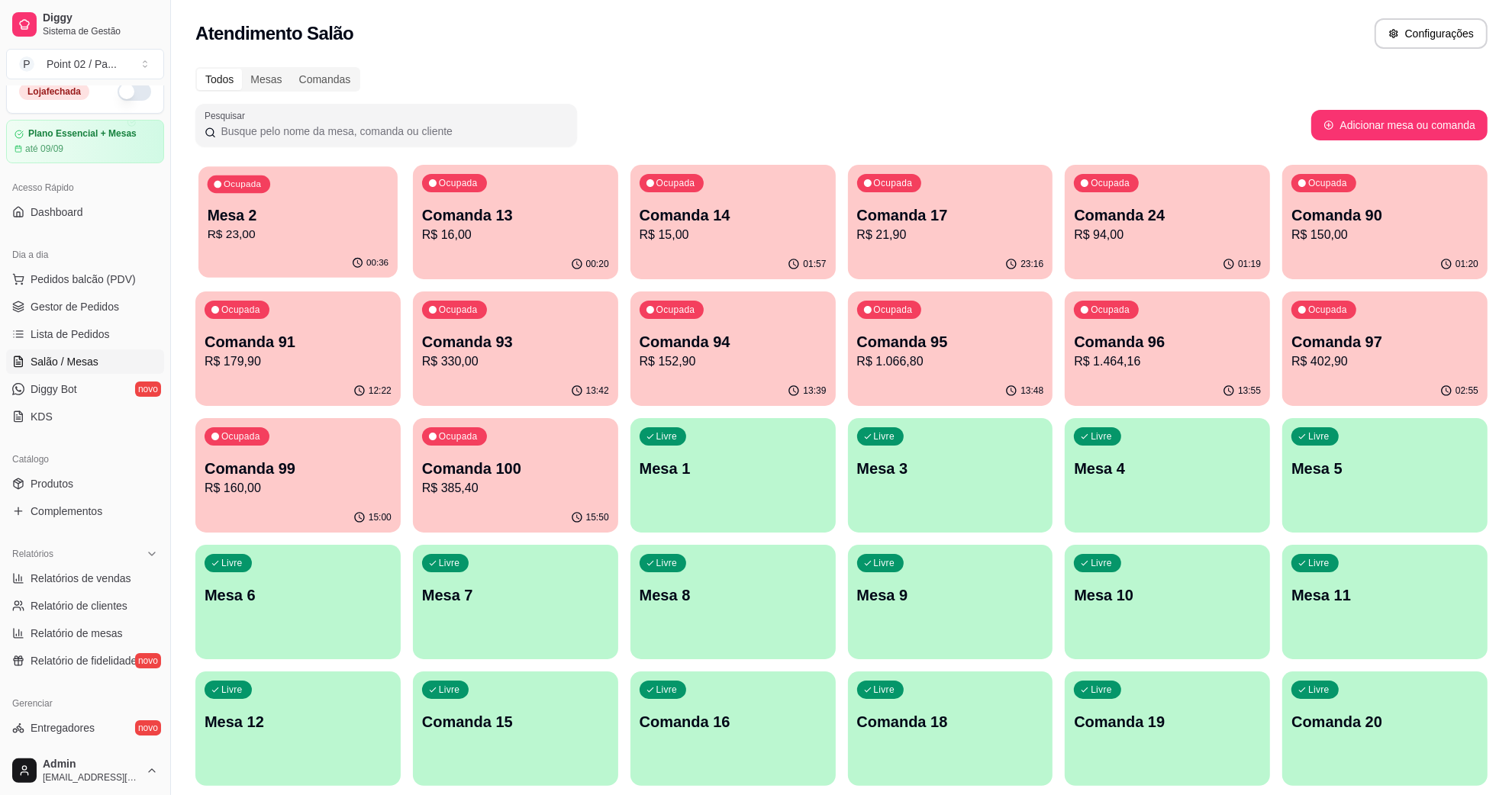
click at [356, 218] on p "Mesa 2" at bounding box center [298, 215] width 181 height 20
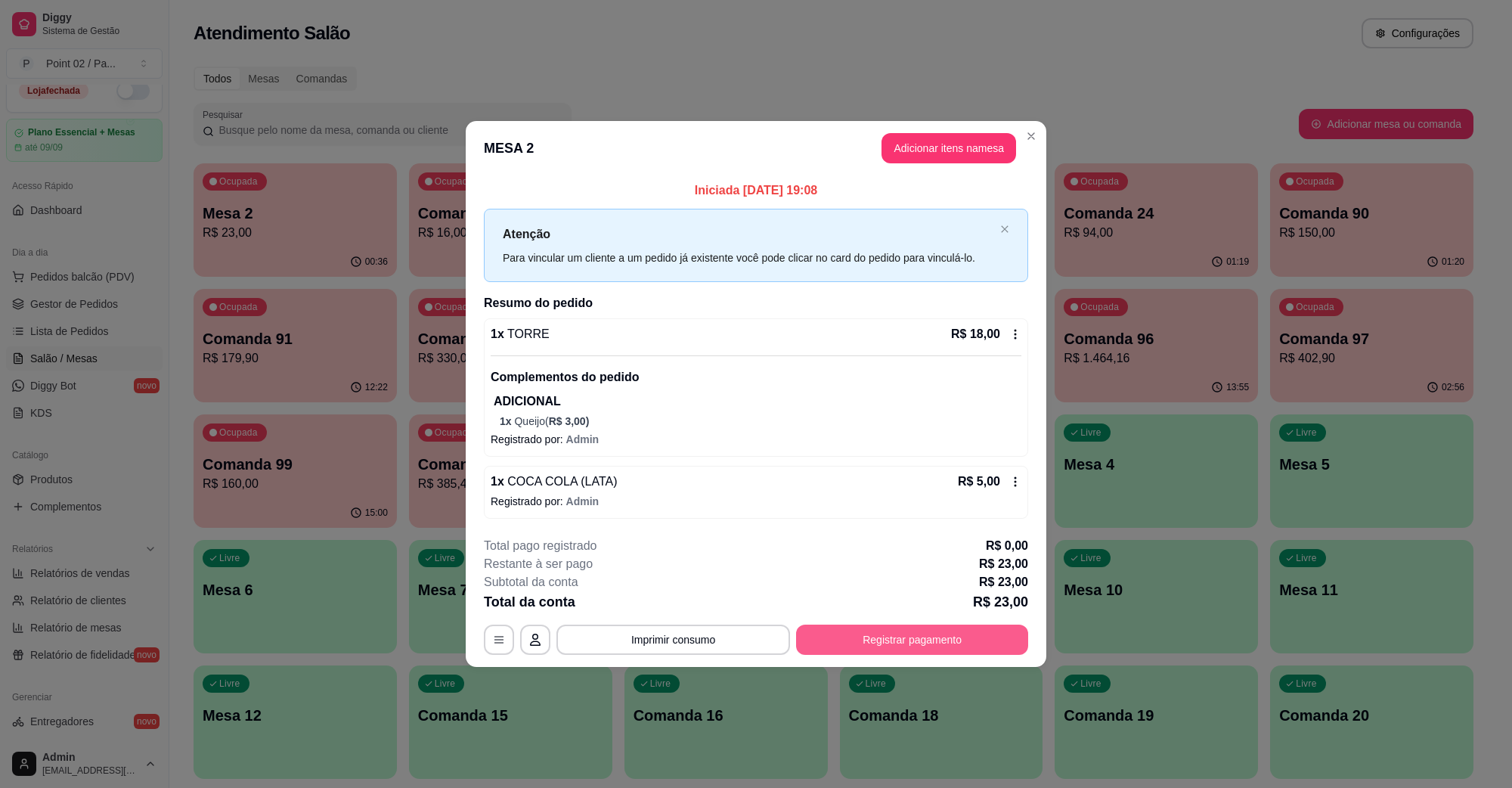
click at [882, 644] on button "Registrar pagamento" at bounding box center [912, 640] width 232 height 30
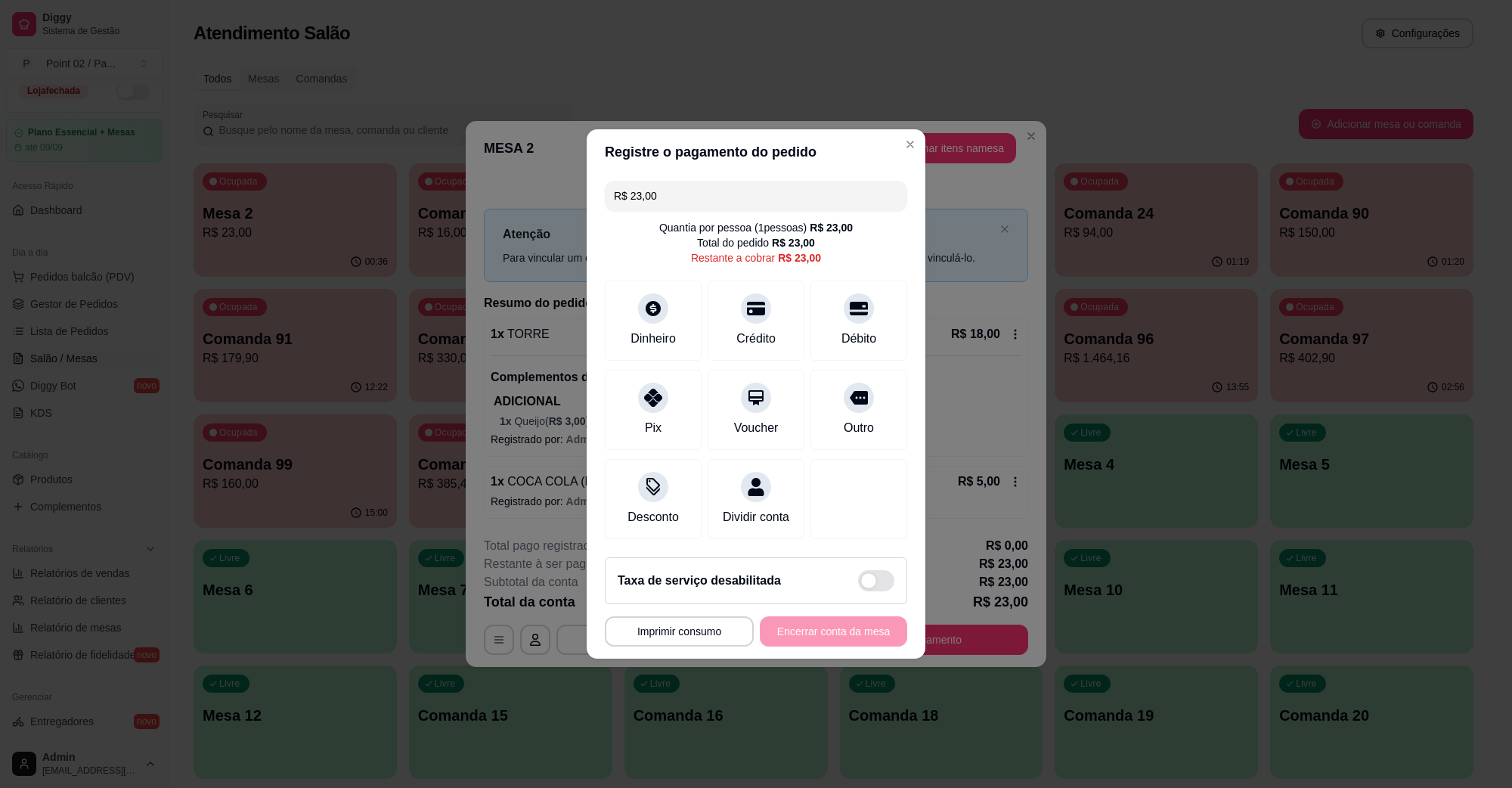
click at [693, 202] on div "R$ 23,00 Quantia por pessoa ( 1 pessoas) R$ 23,00 Total do pedido R$ 23,00 Rest…" at bounding box center [756, 360] width 338 height 370
click at [697, 186] on input "R$ 23,00" at bounding box center [755, 196] width 284 height 30
click at [825, 285] on div "Débito" at bounding box center [859, 317] width 106 height 89
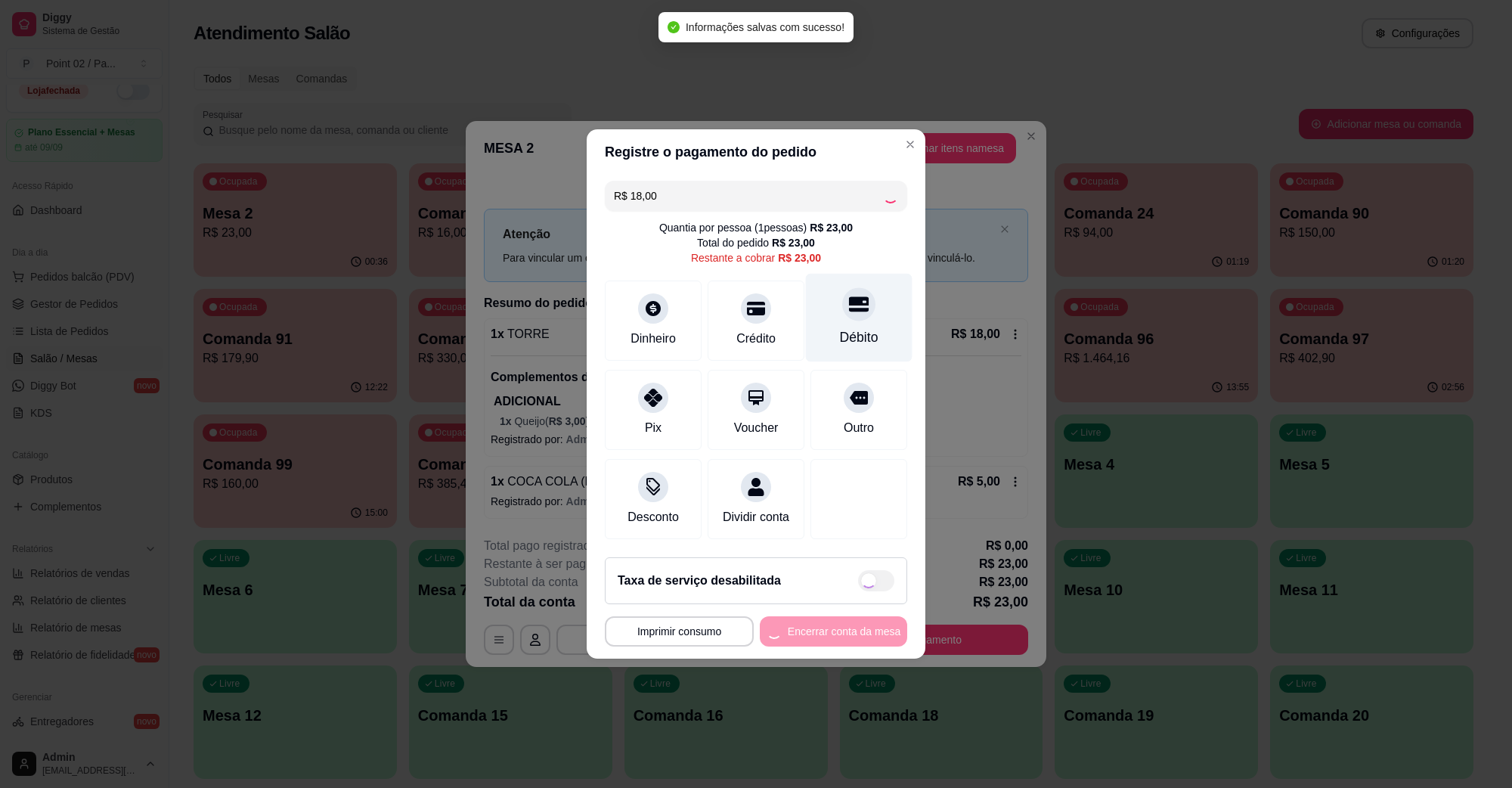
type input "R$ 5,00"
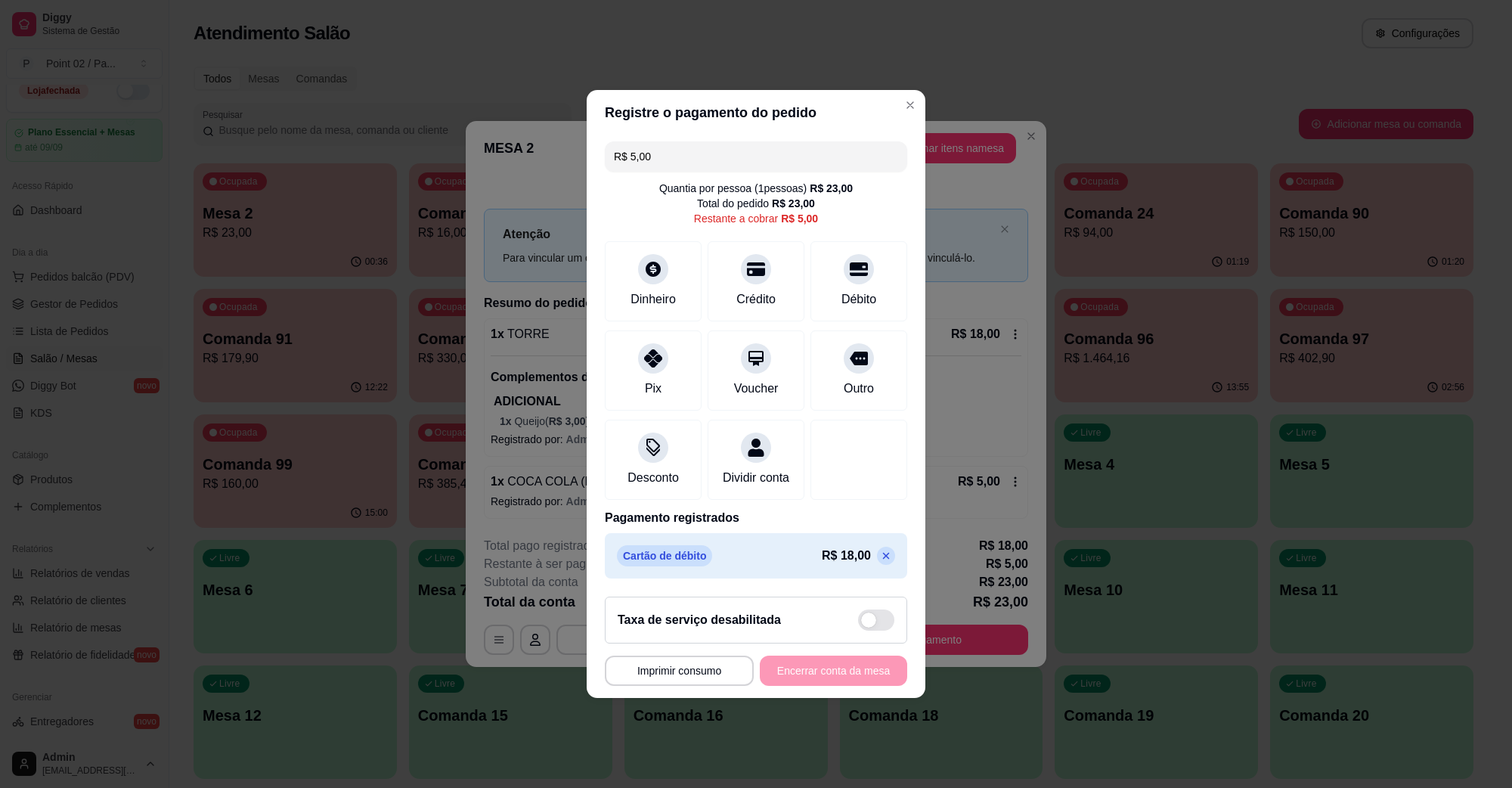
click at [908, 180] on div "R$ 5,00 Quantia por pessoa ( 1 pessoas) R$ 23,00 Total do pedido R$ 23,00 Resta…" at bounding box center [756, 360] width 338 height 449
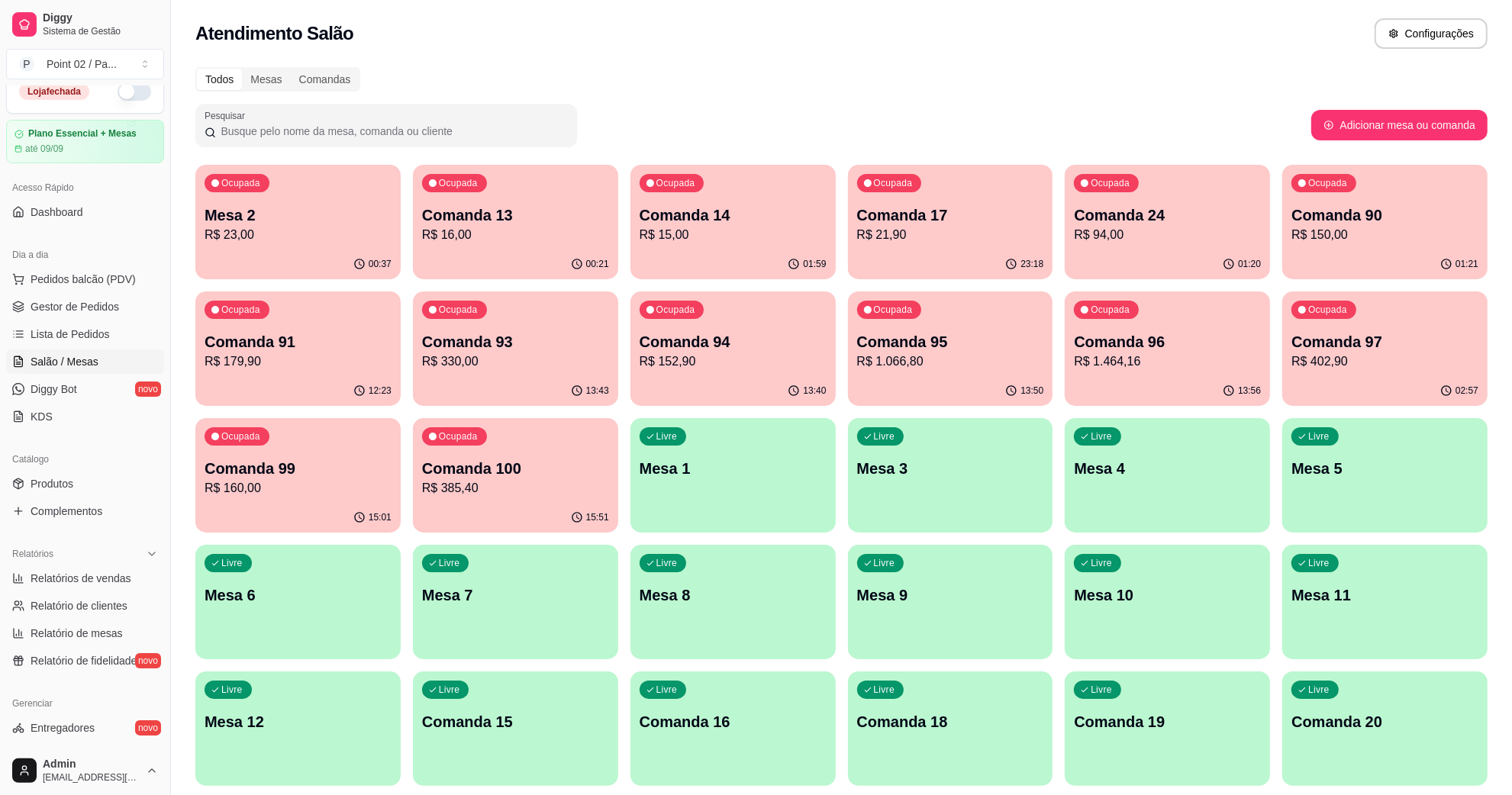
click at [878, 611] on div "Livre Mesa 9" at bounding box center [950, 593] width 205 height 96
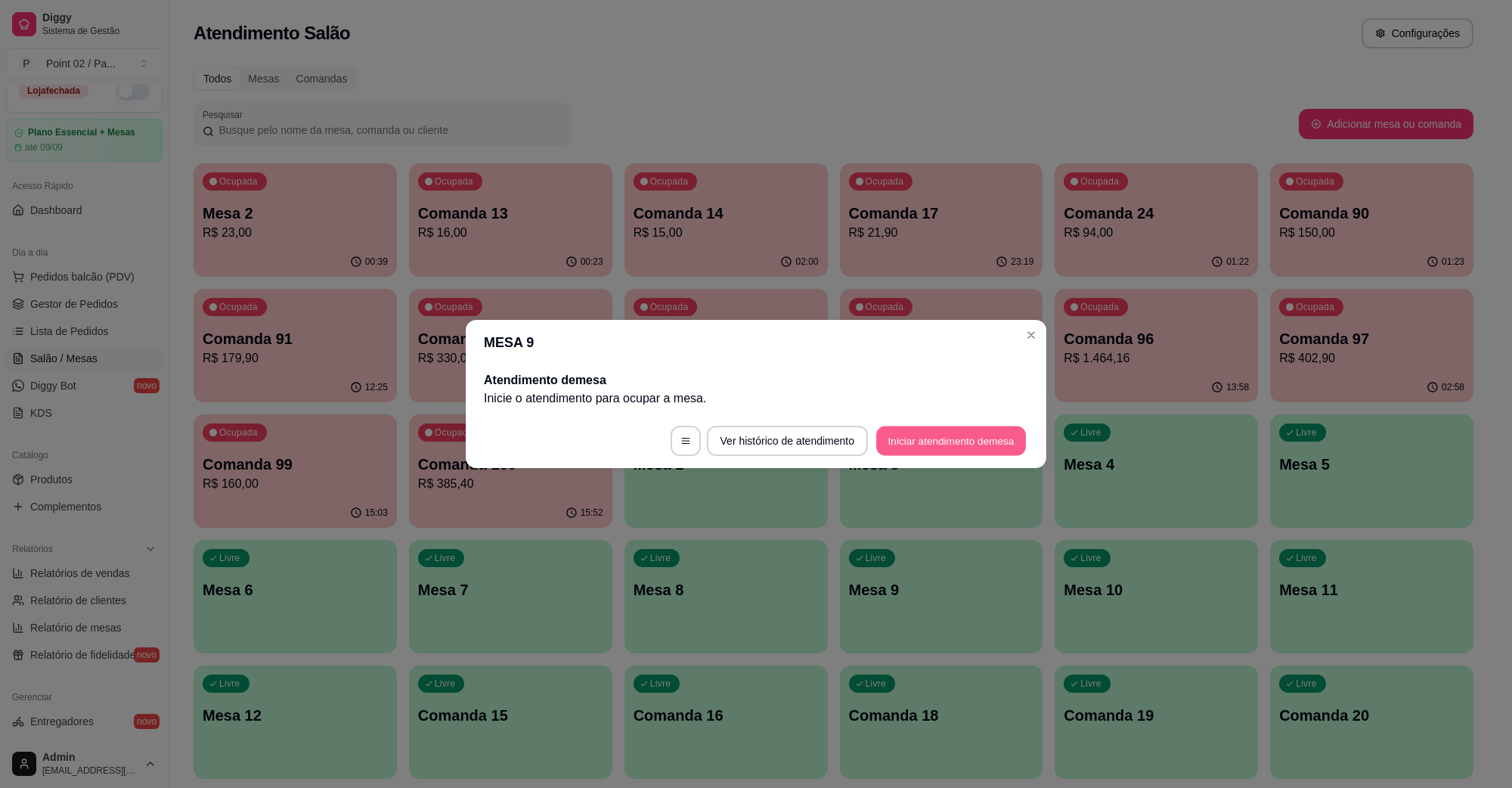
click at [912, 430] on button "Iniciar atendimento de mesa" at bounding box center [951, 441] width 149 height 30
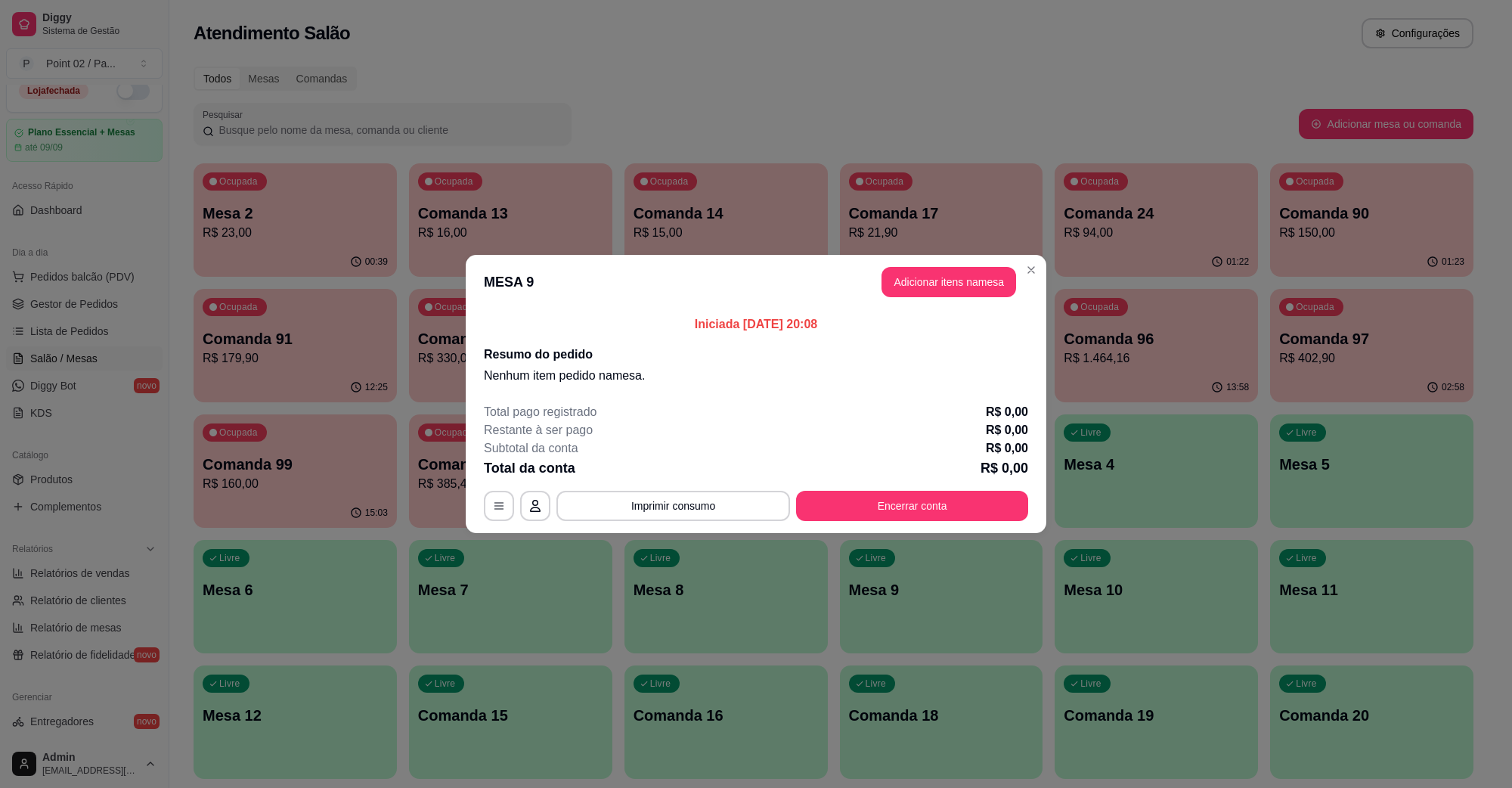
click at [921, 300] on header "MESA 9 Adicionar itens na mesa" at bounding box center [756, 282] width 581 height 55
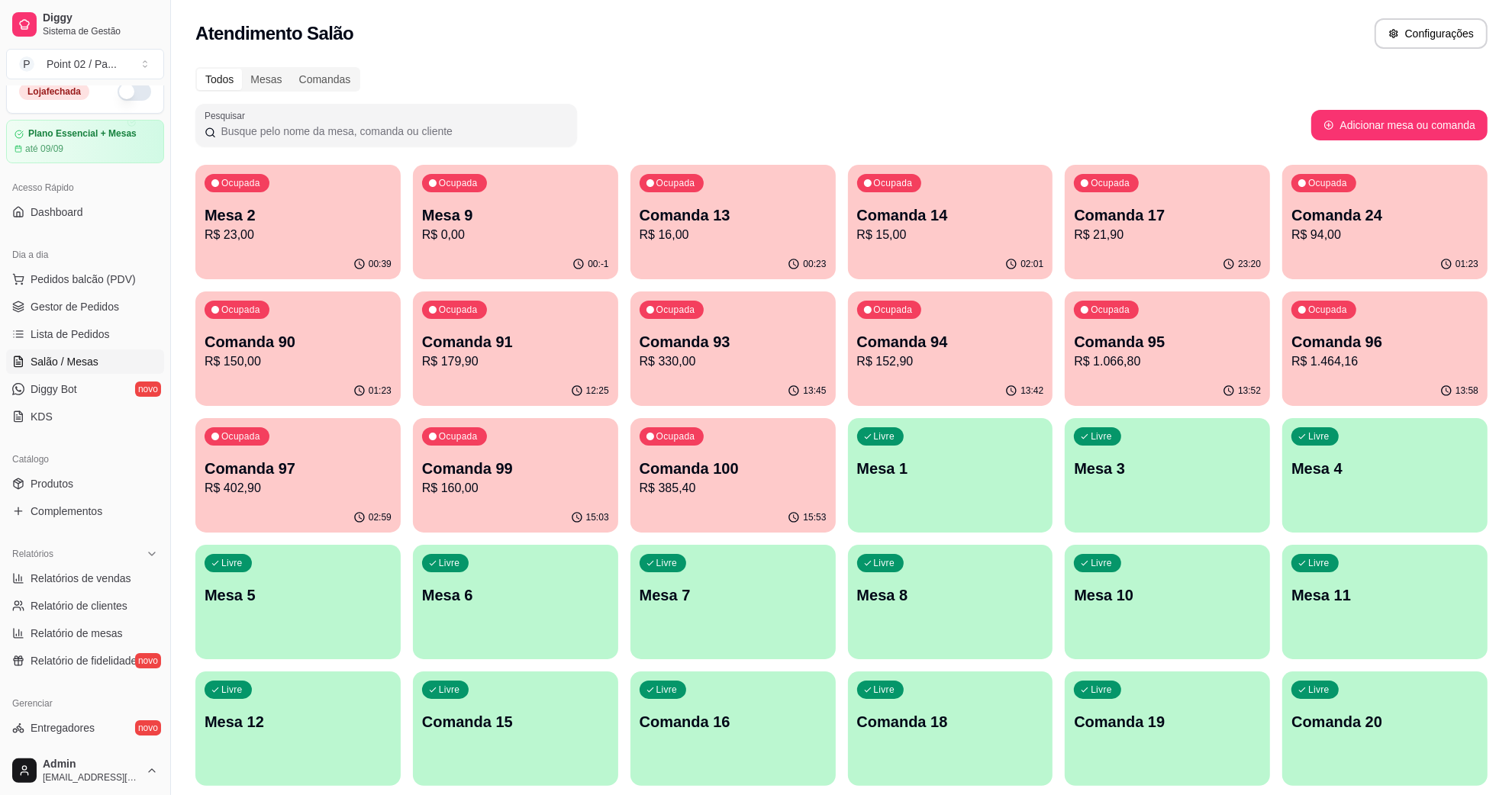
click at [372, 212] on p "Mesa 2" at bounding box center [298, 216] width 187 height 21
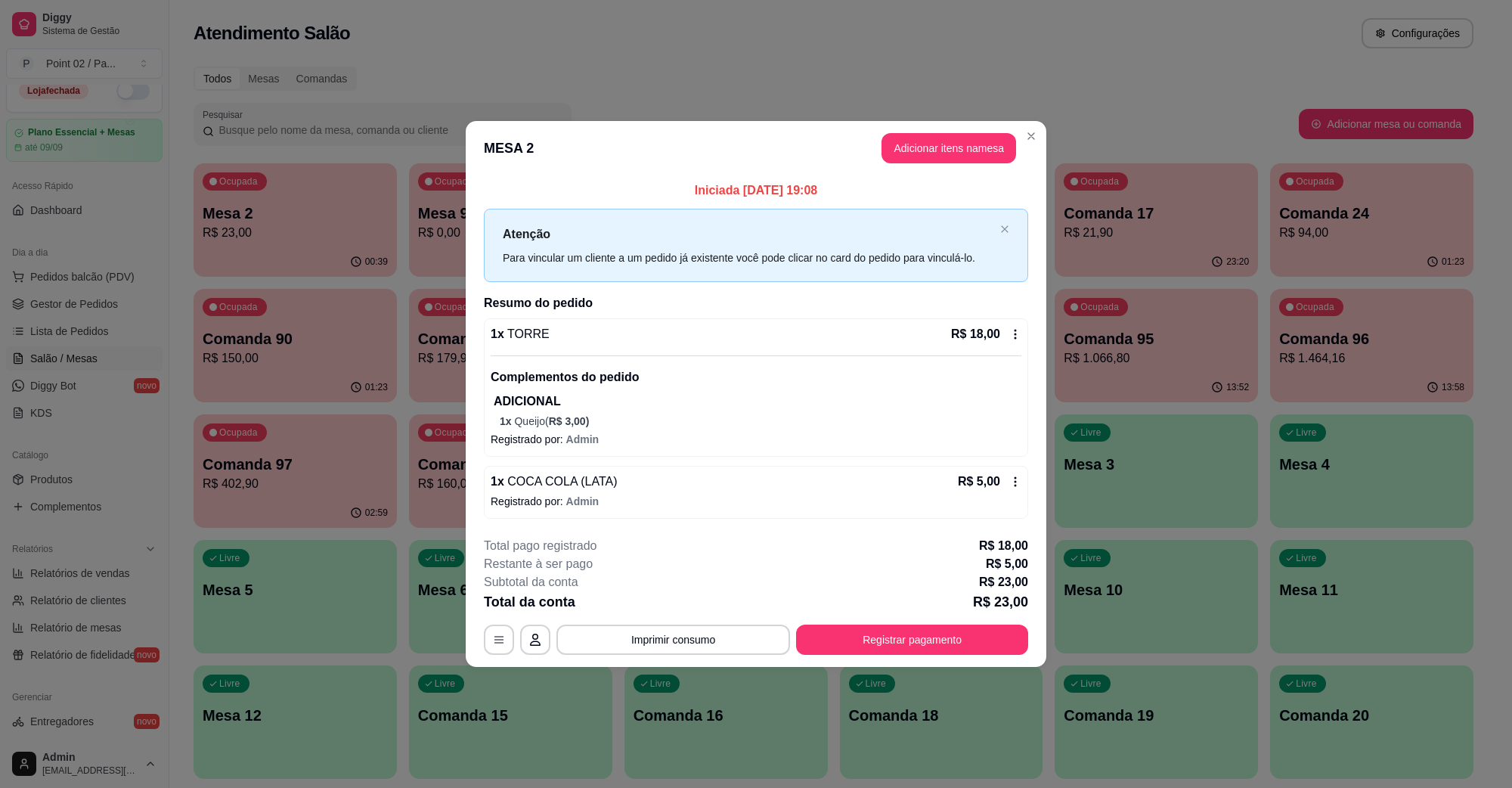
drag, startPoint x: 949, startPoint y: 617, endPoint x: 944, endPoint y: 644, distance: 27.5
click at [949, 617] on div "**********" at bounding box center [756, 596] width 544 height 118
click at [941, 649] on button "Registrar pagamento" at bounding box center [912, 640] width 232 height 30
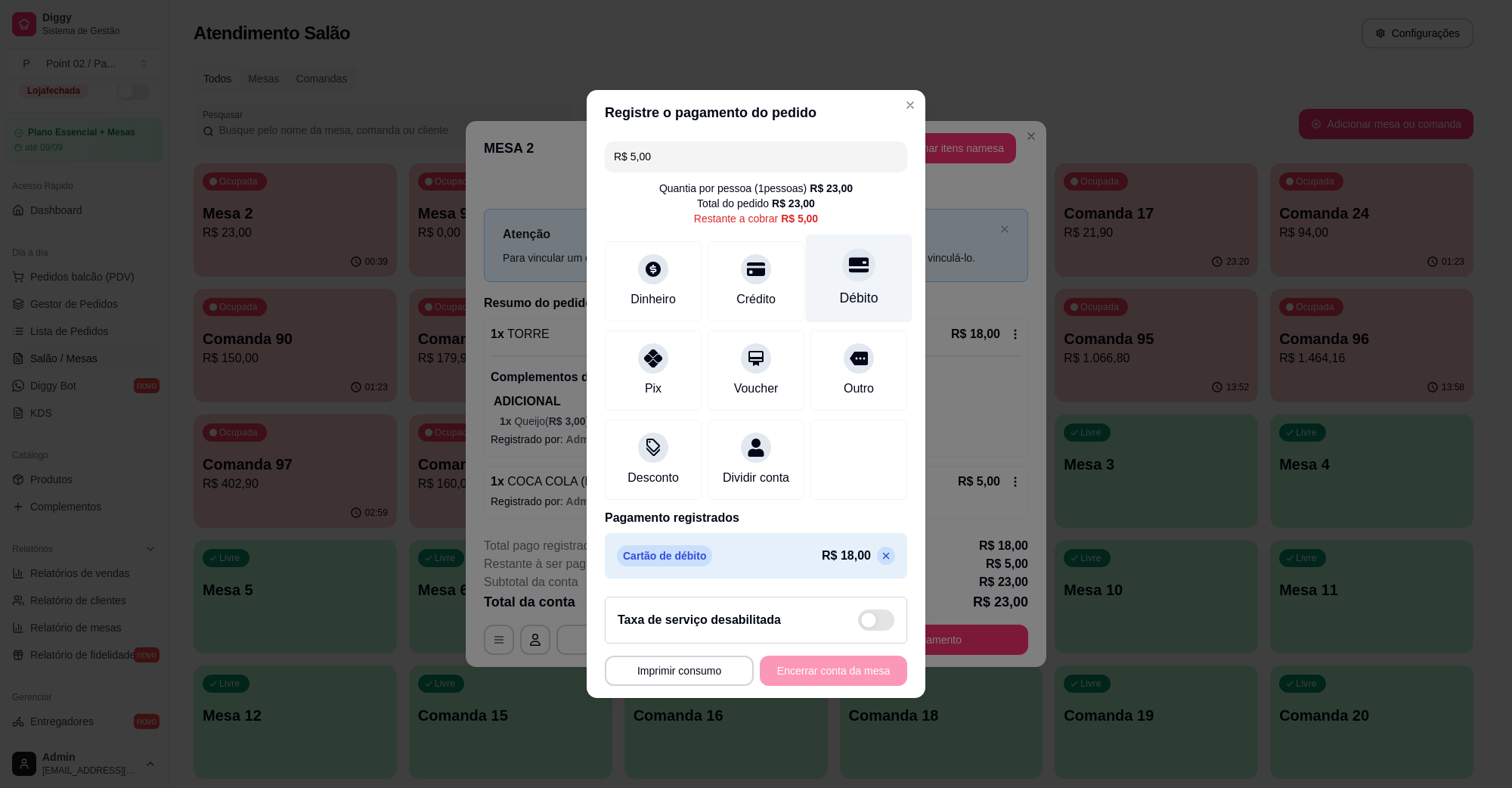
click at [825, 254] on div "Débito" at bounding box center [859, 279] width 106 height 89
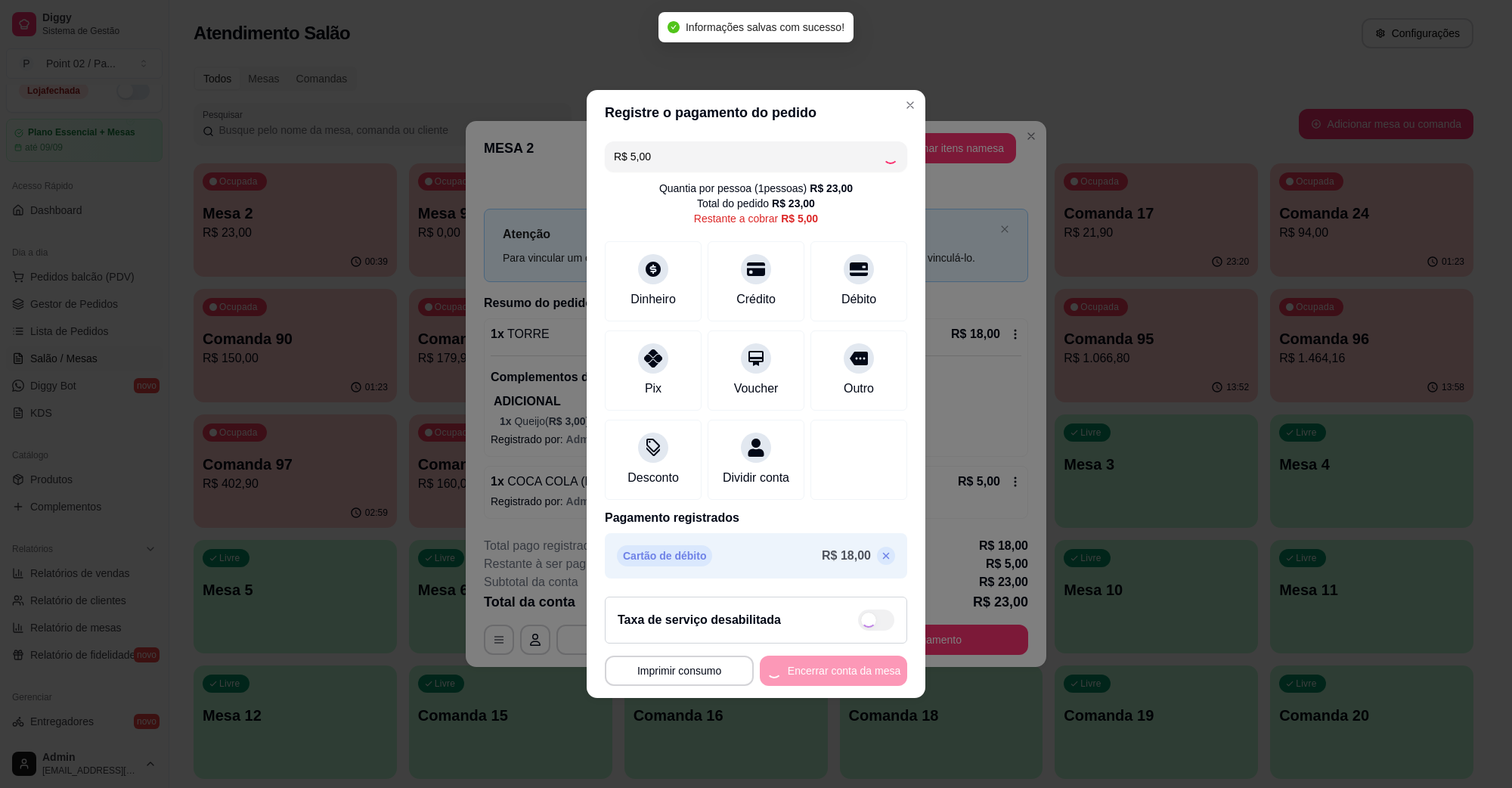
type input "R$ 0,00"
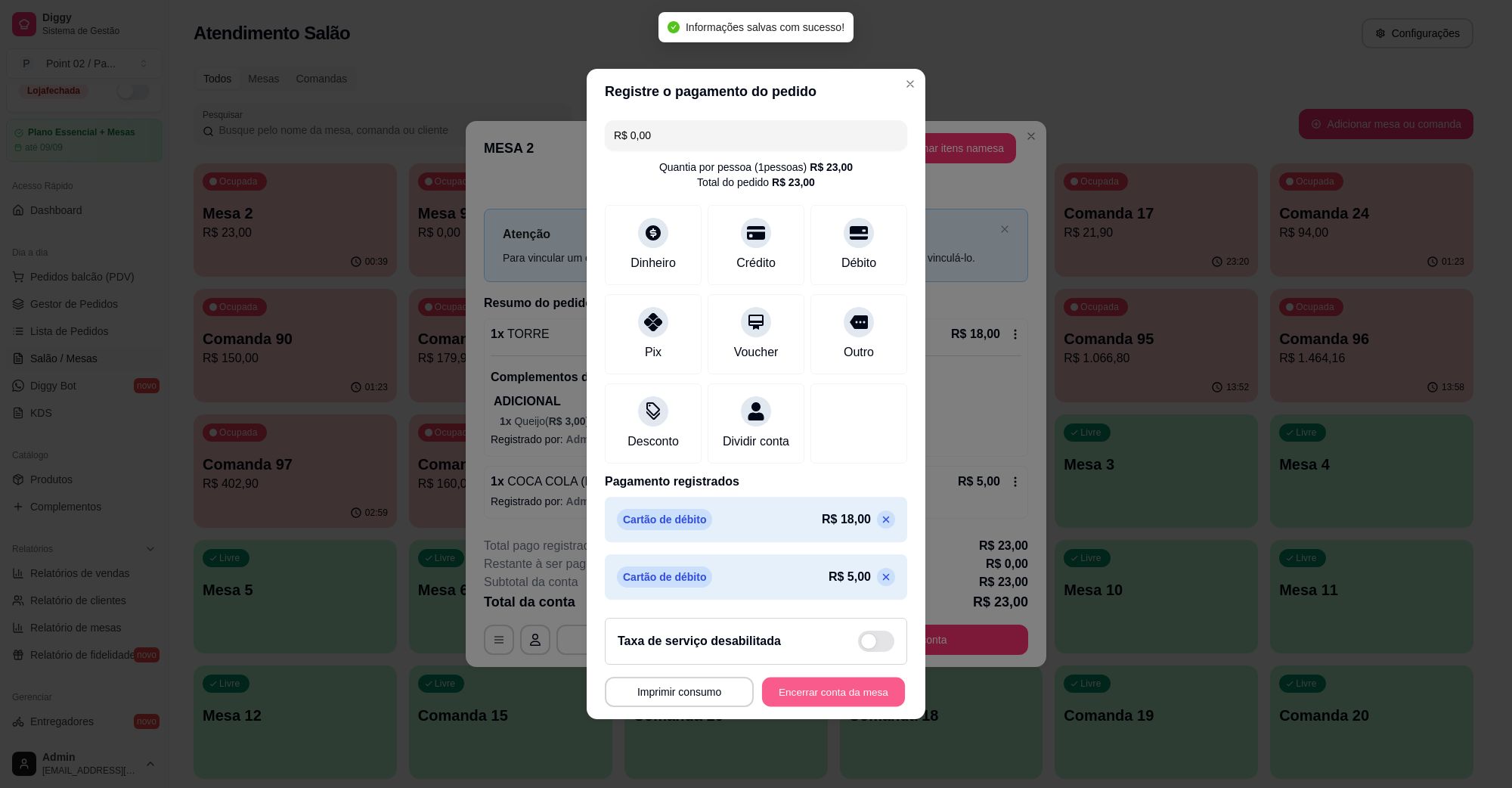
click at [821, 695] on button "Encerrar conta da mesa" at bounding box center [833, 693] width 143 height 30
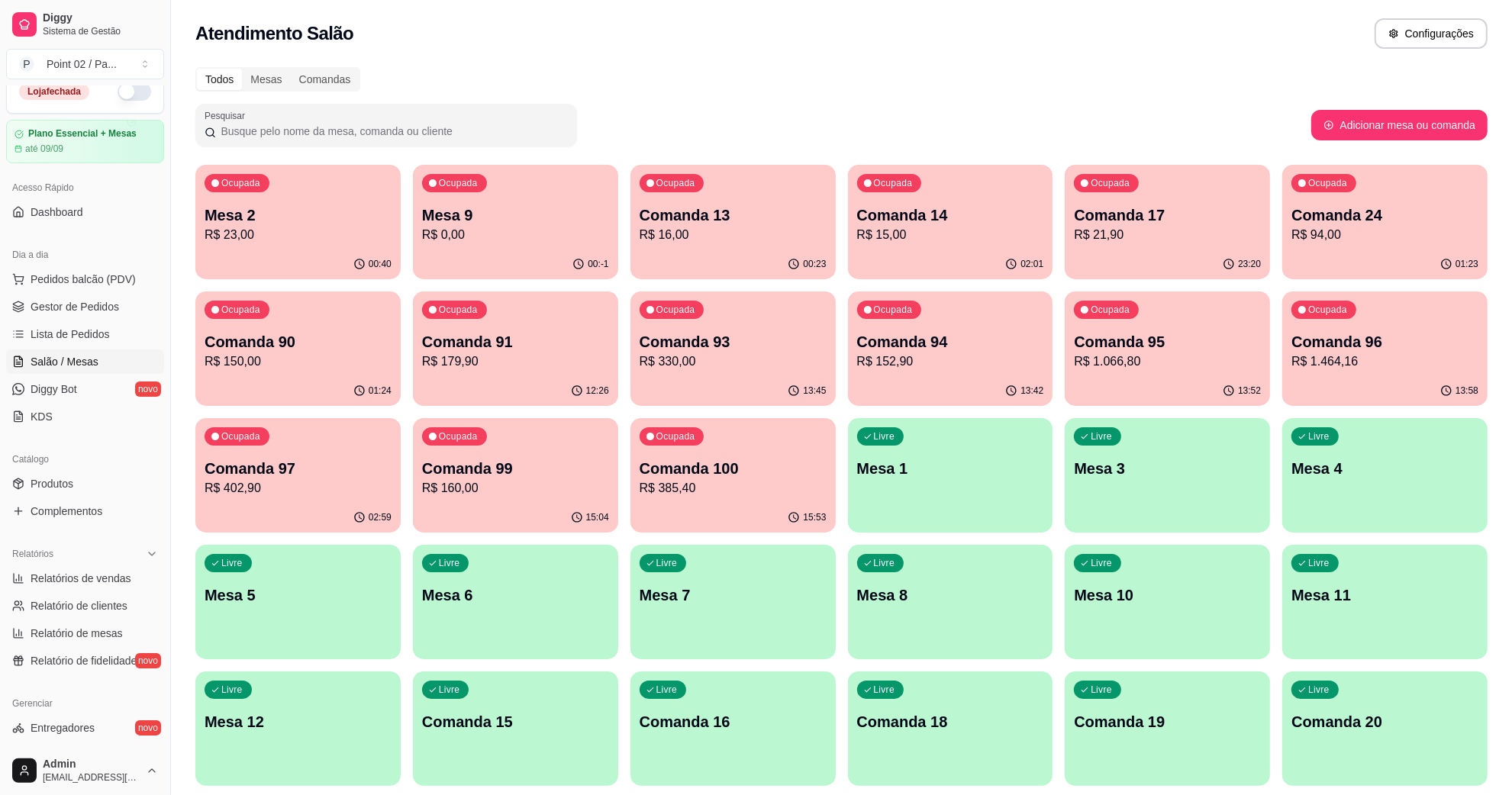
click at [567, 207] on p "Mesa 9" at bounding box center [516, 216] width 187 height 21
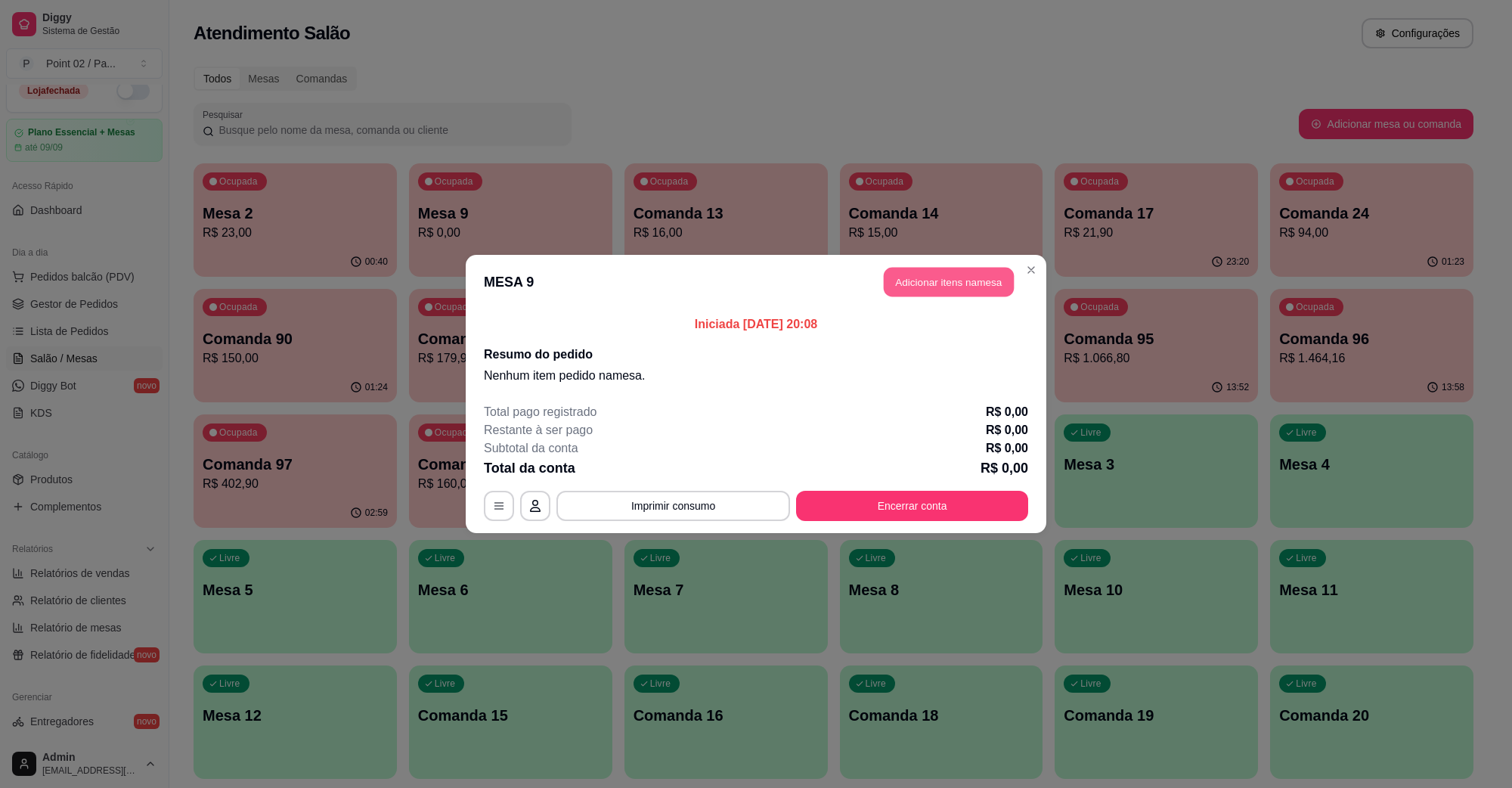
click at [900, 280] on button "Adicionar itens na mesa" at bounding box center [949, 283] width 130 height 30
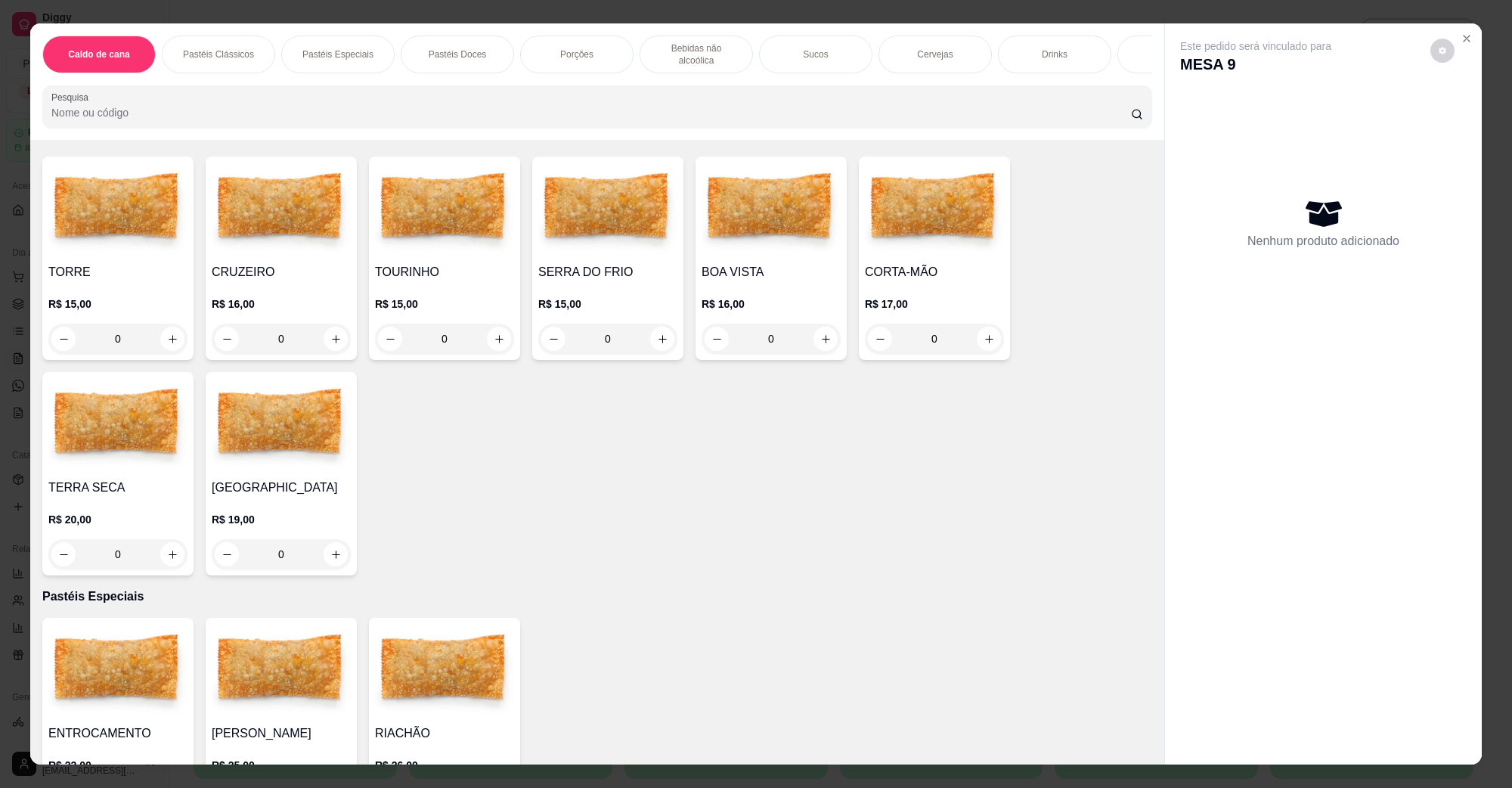
scroll to position [284, 0]
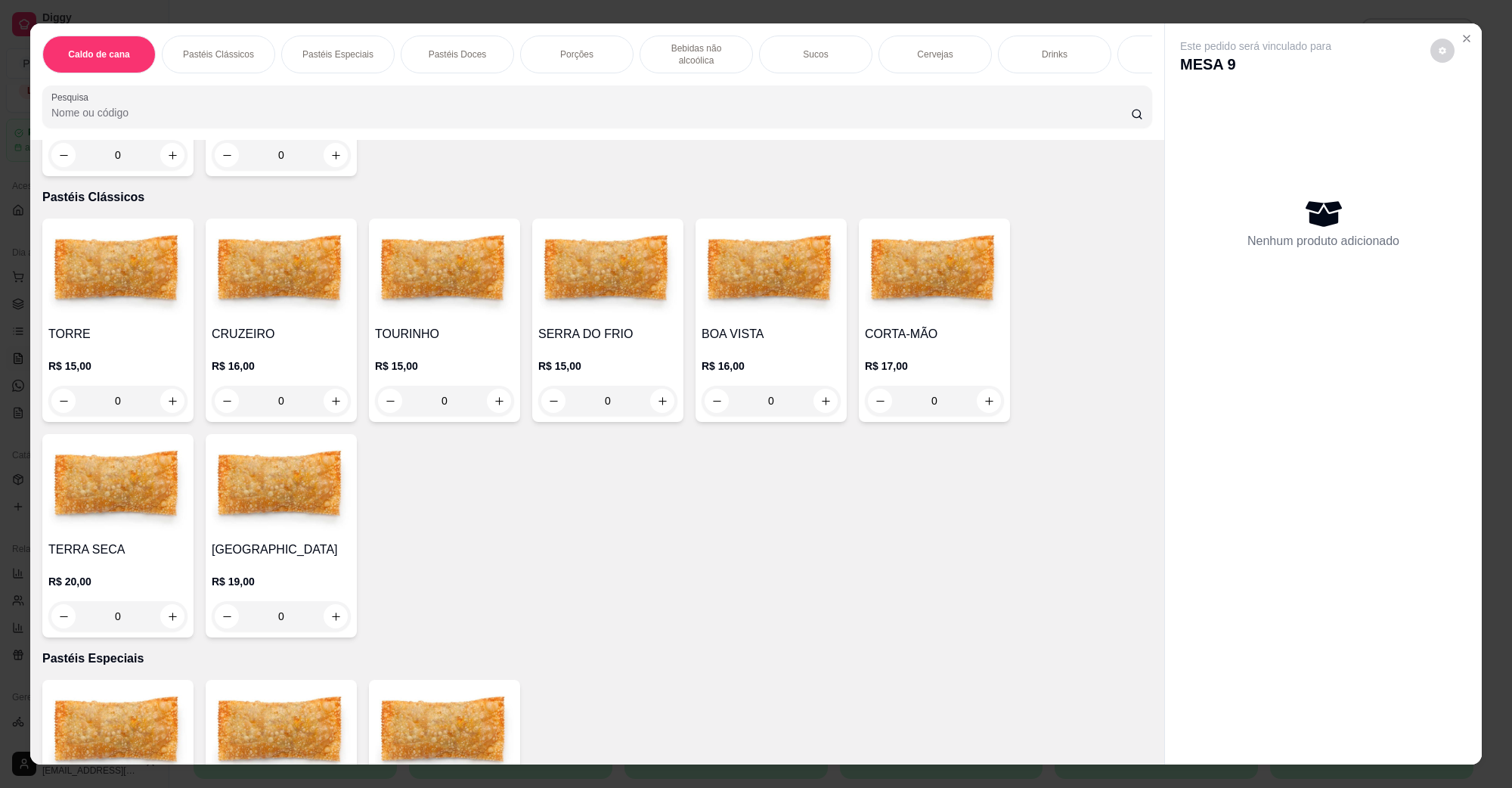
click at [915, 289] on img at bounding box center [934, 272] width 139 height 95
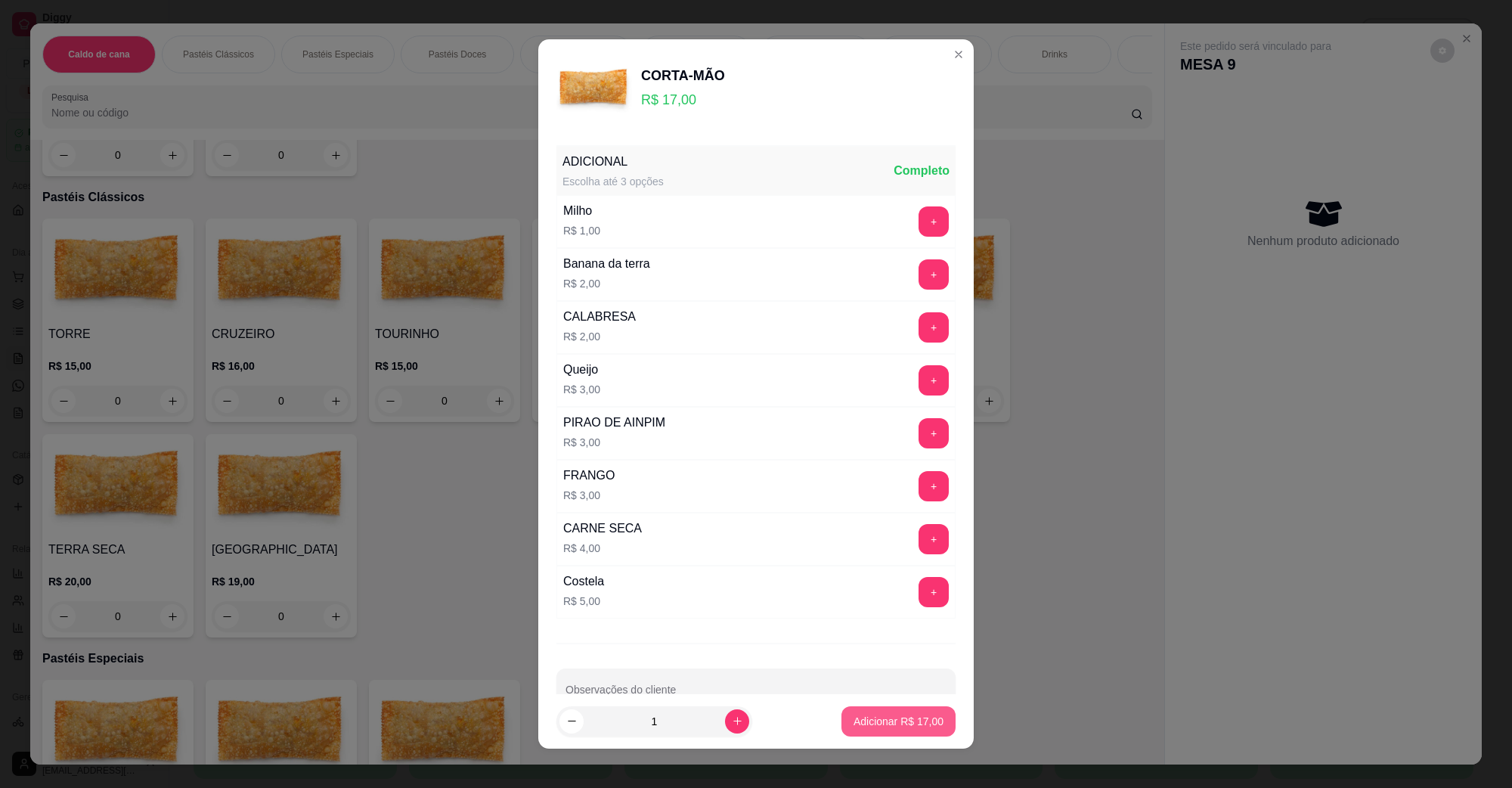
click at [871, 728] on p "Adicionar R$ 17,00" at bounding box center [898, 721] width 90 height 15
type input "1"
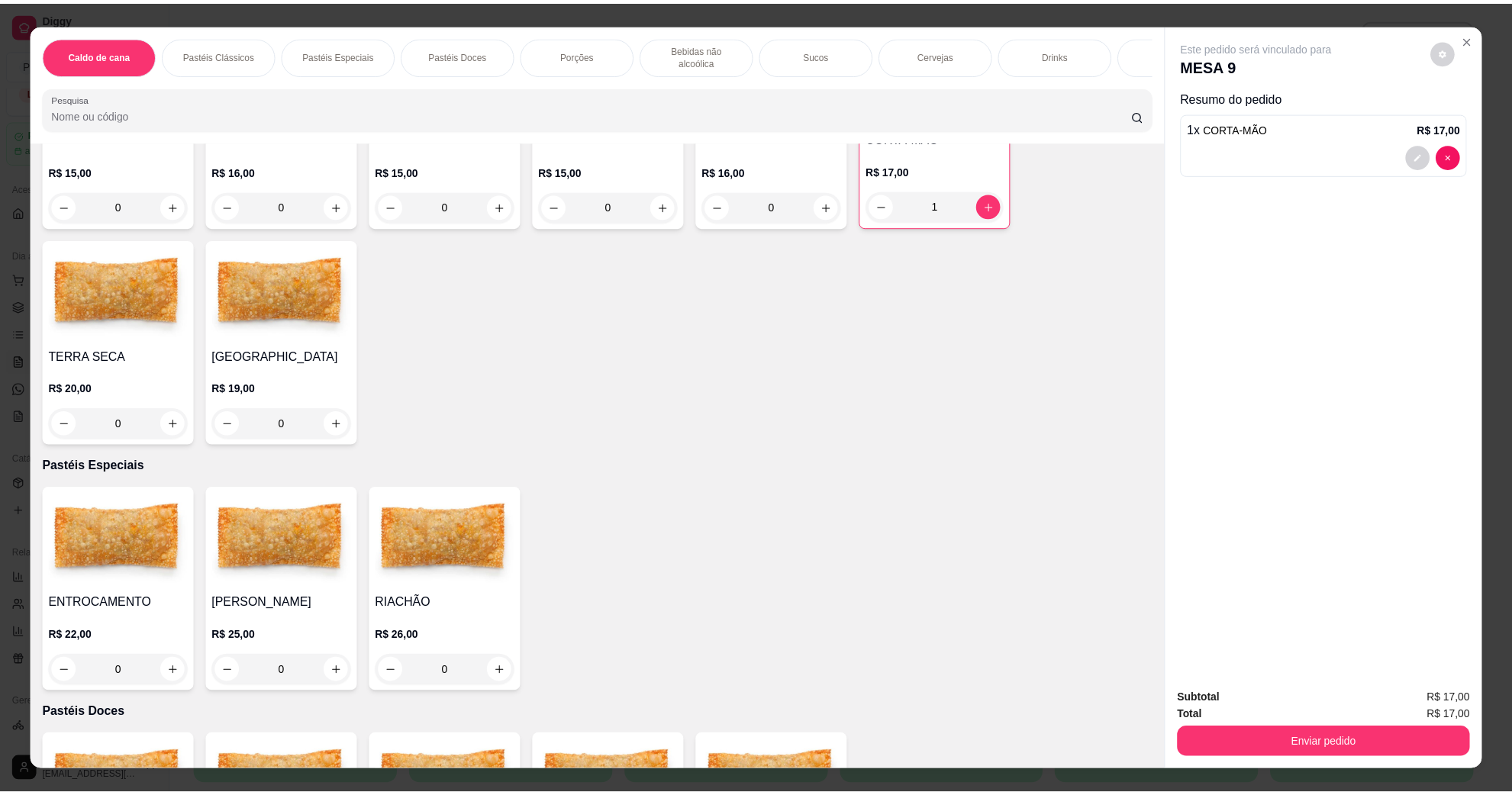
scroll to position [572, 0]
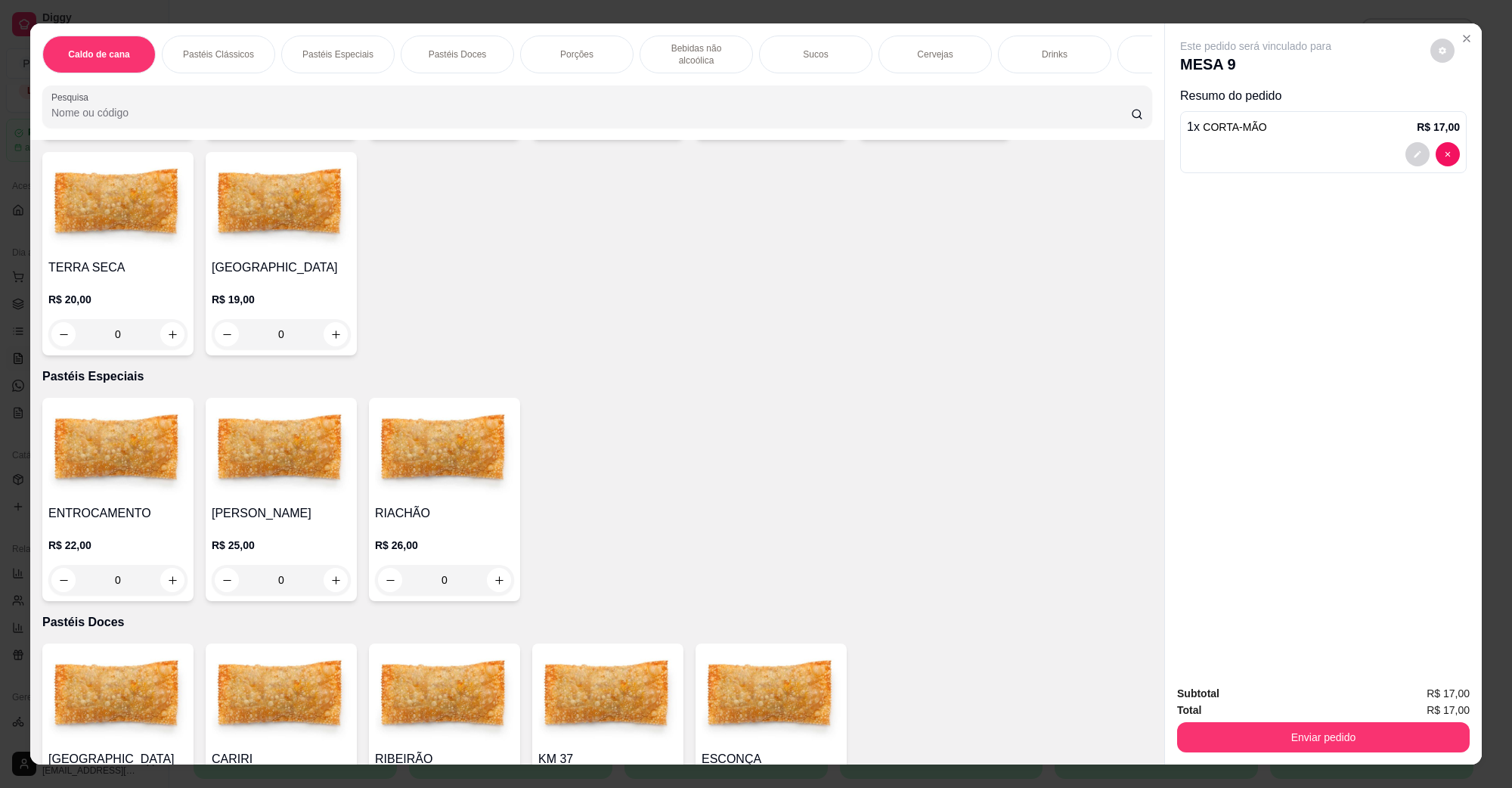
click at [90, 473] on img at bounding box center [118, 451] width 139 height 95
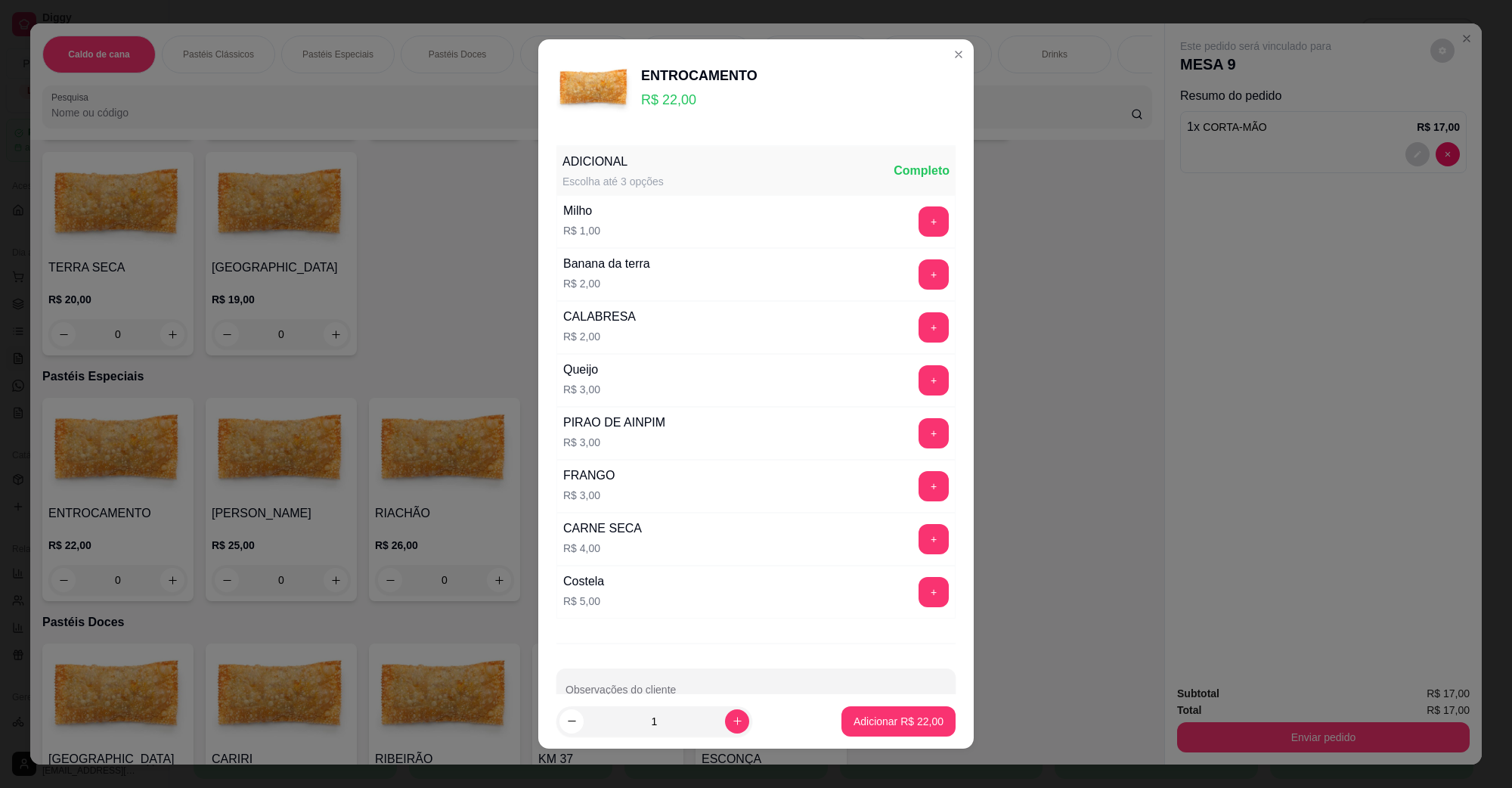
click at [887, 735] on button "Adicionar R$ 22,00" at bounding box center [898, 721] width 114 height 30
type input "1"
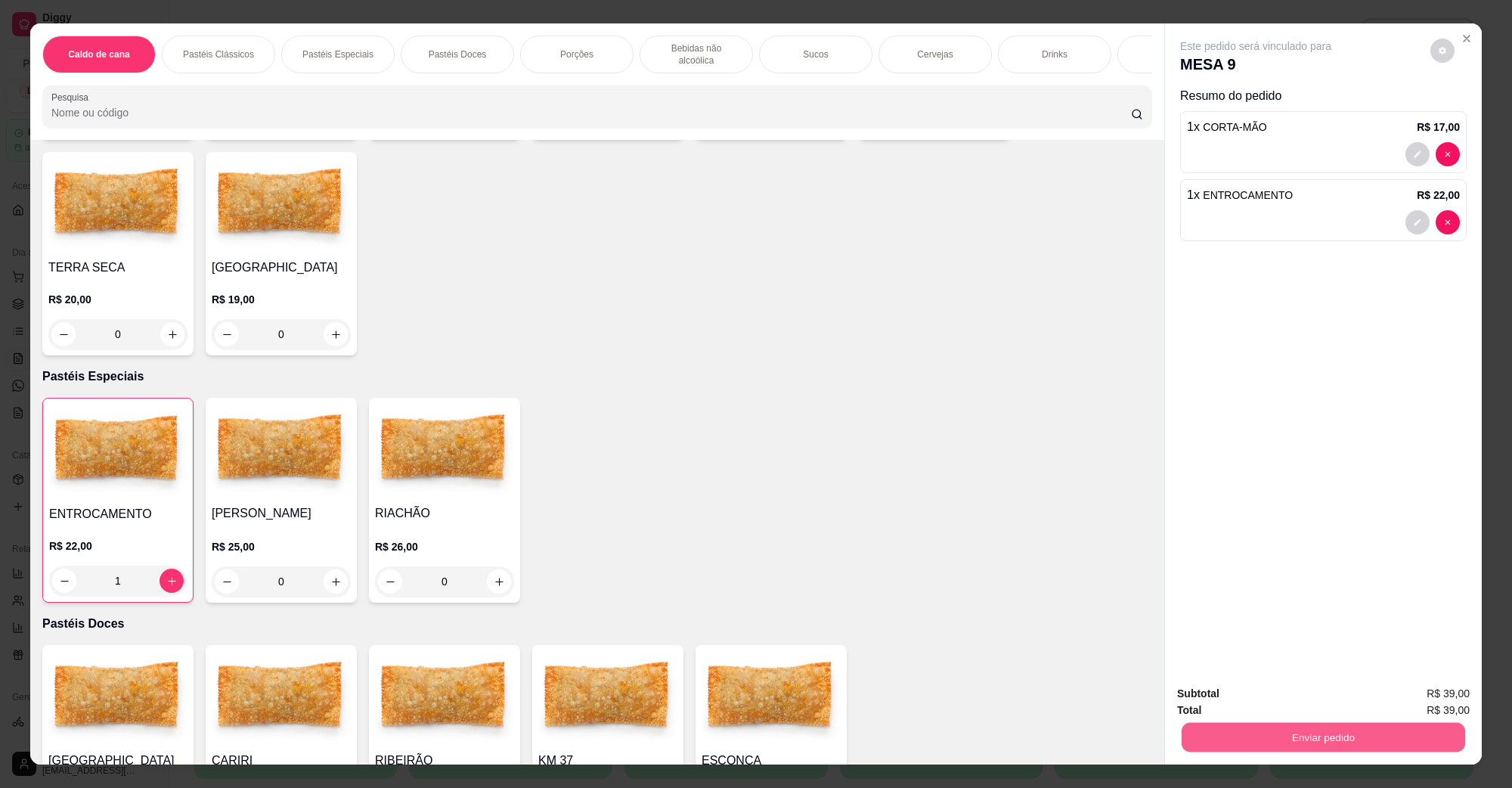
click at [1334, 724] on button "Enviar pedido" at bounding box center [1323, 737] width 284 height 30
click at [1301, 698] on button "Não registrar e enviar pedido" at bounding box center [1272, 700] width 157 height 29
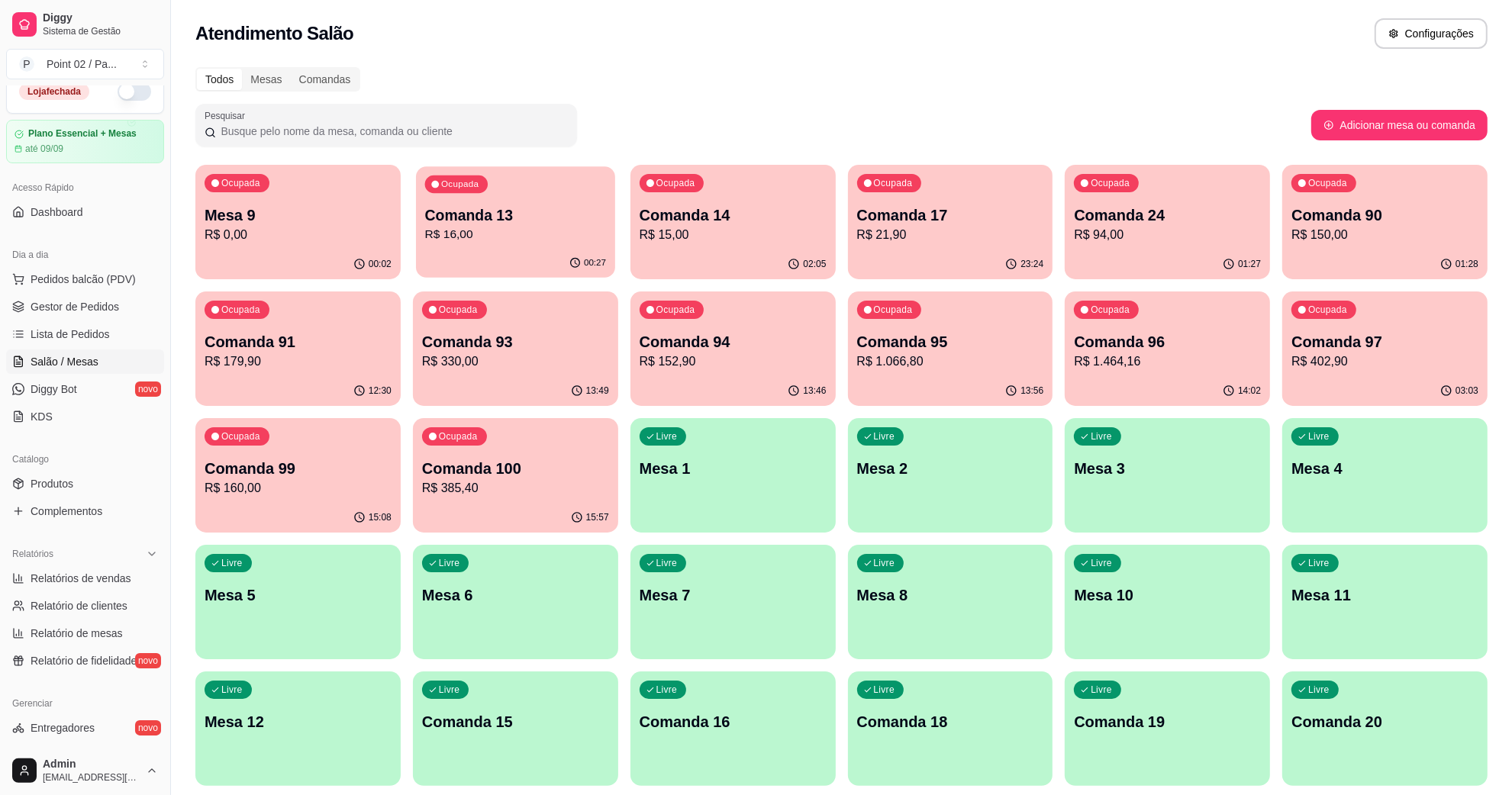
click at [534, 193] on div "Ocupada Comanda 13 R$ 16,00" at bounding box center [516, 208] width 200 height 83
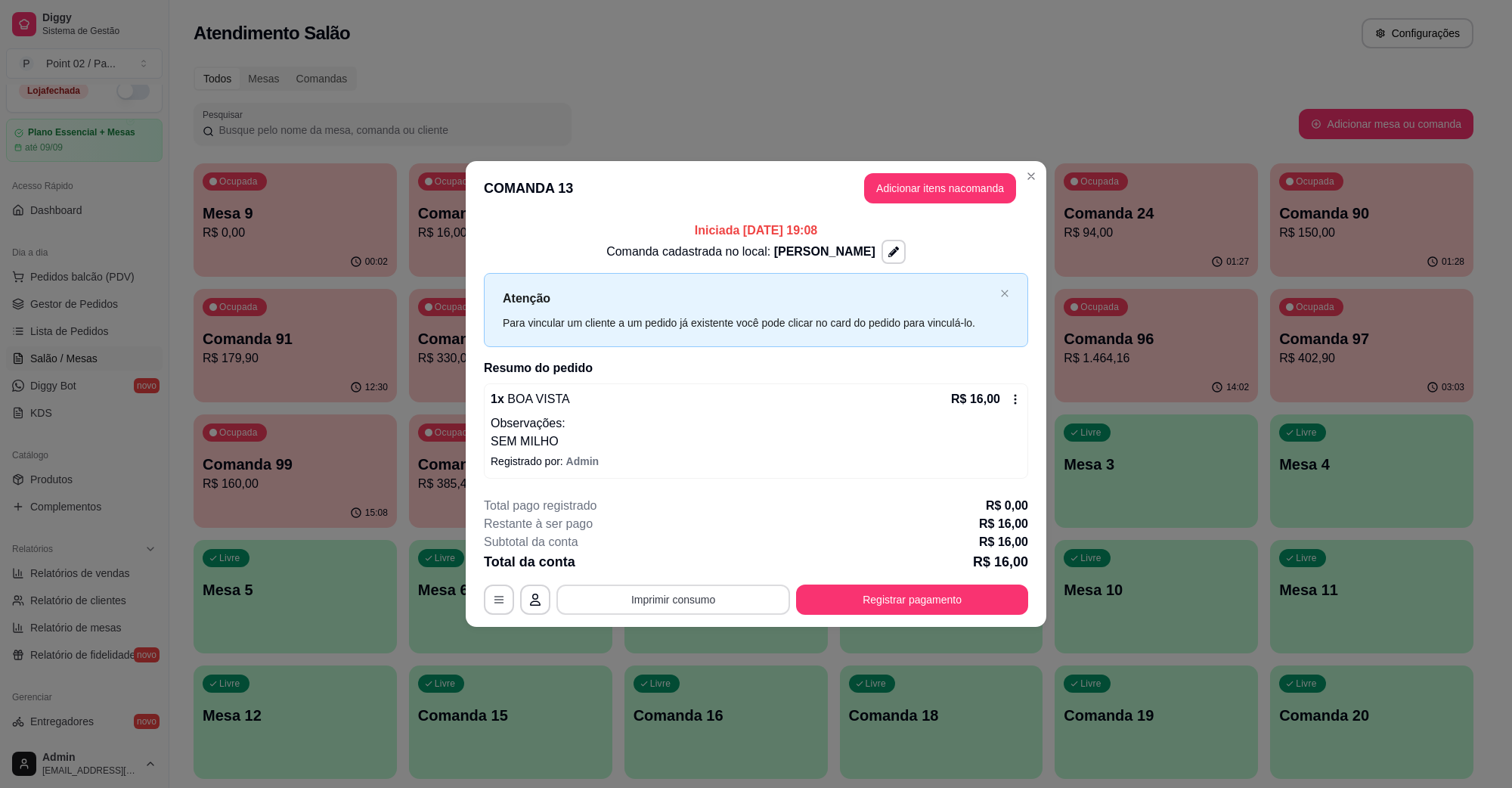
click at [731, 607] on button "Imprimir consumo" at bounding box center [673, 600] width 234 height 30
click at [711, 573] on button "IMPRESSORA" at bounding box center [678, 565] width 105 height 24
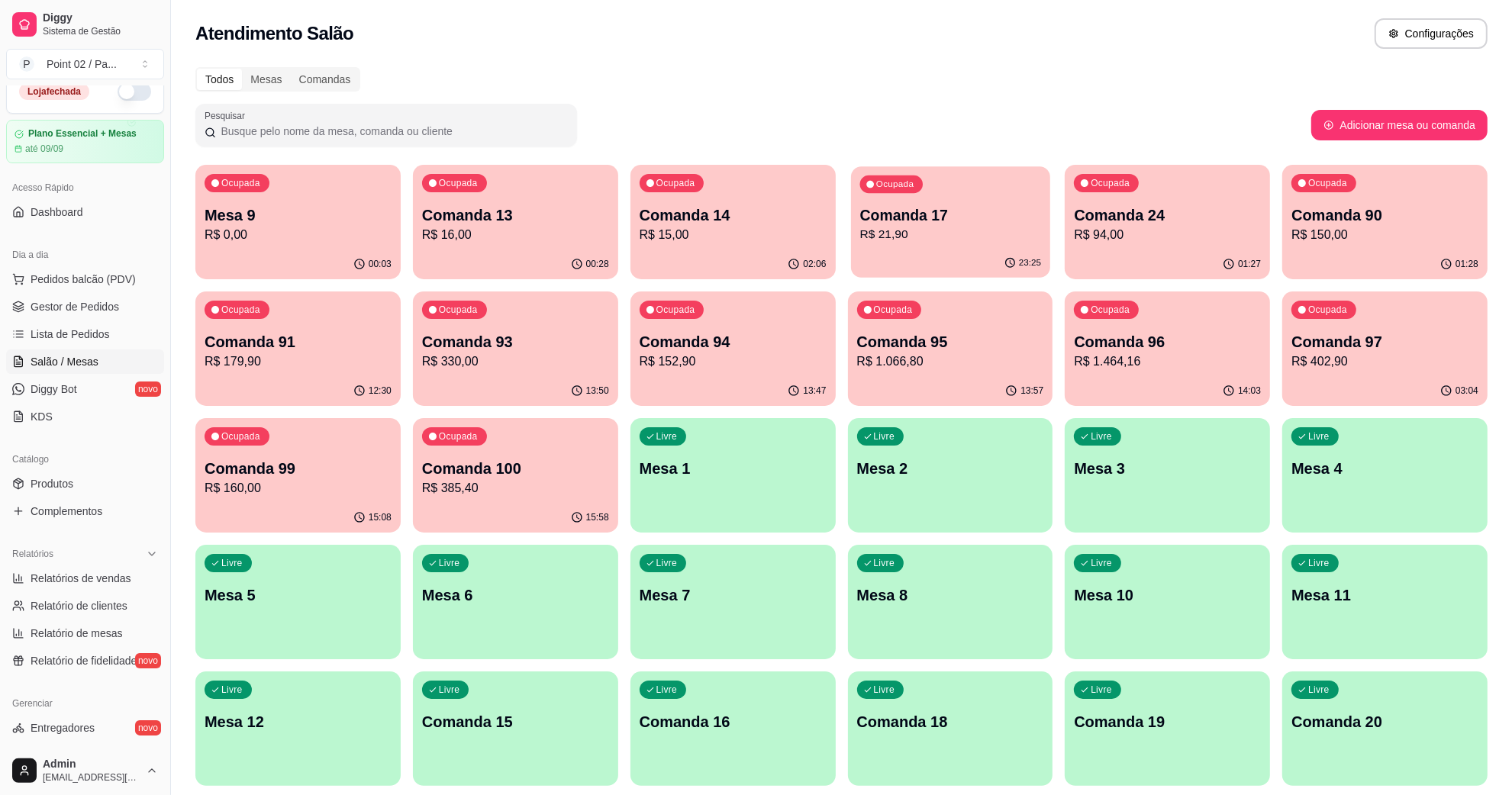
click at [870, 210] on p "Comanda 17" at bounding box center [950, 215] width 181 height 20
click at [504, 216] on p "Comanda 13" at bounding box center [516, 216] width 187 height 21
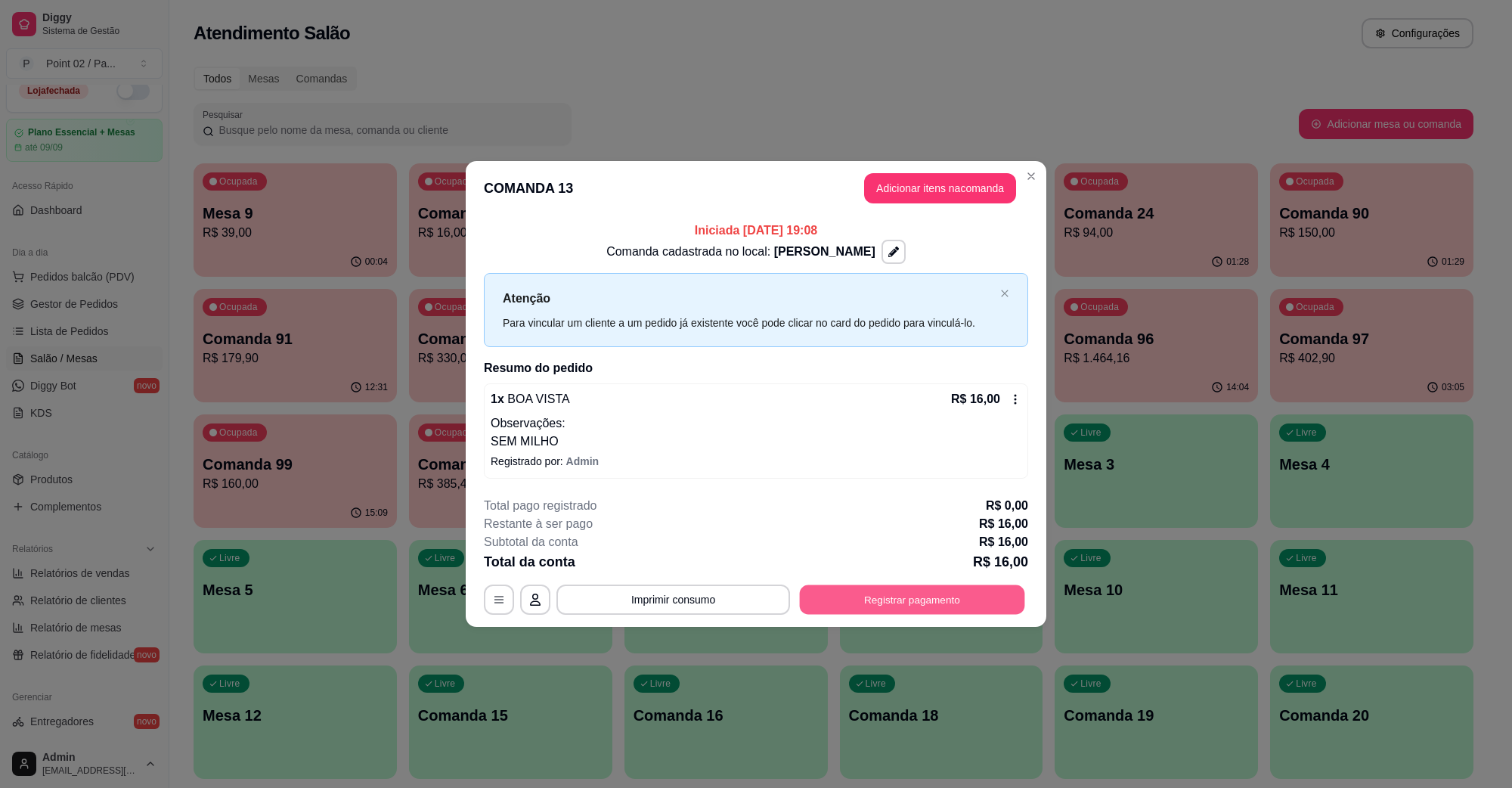
click at [909, 595] on button "Registrar pagamento" at bounding box center [912, 600] width 225 height 30
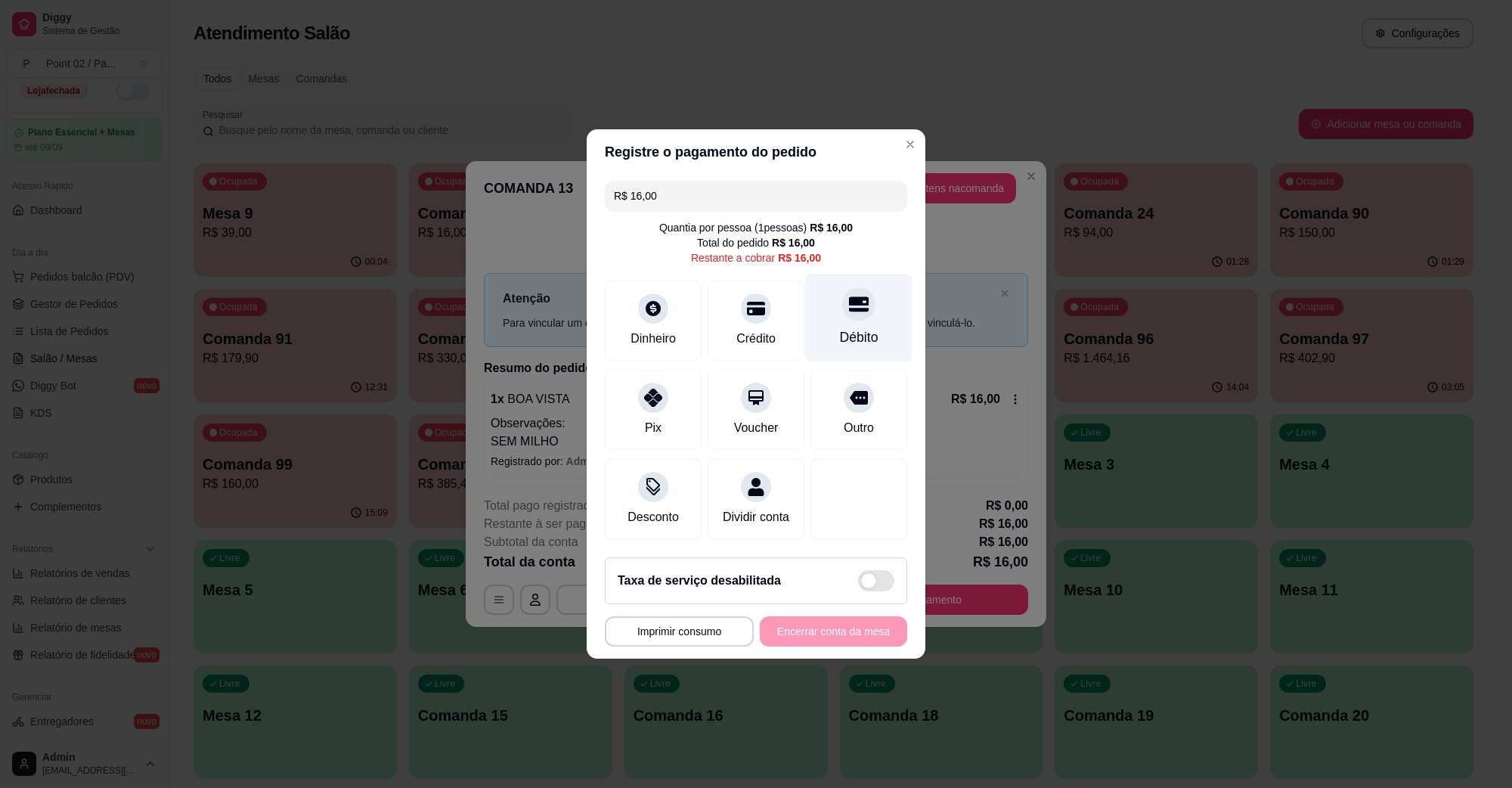
click at [862, 327] on div "Débito" at bounding box center [860, 337] width 39 height 19
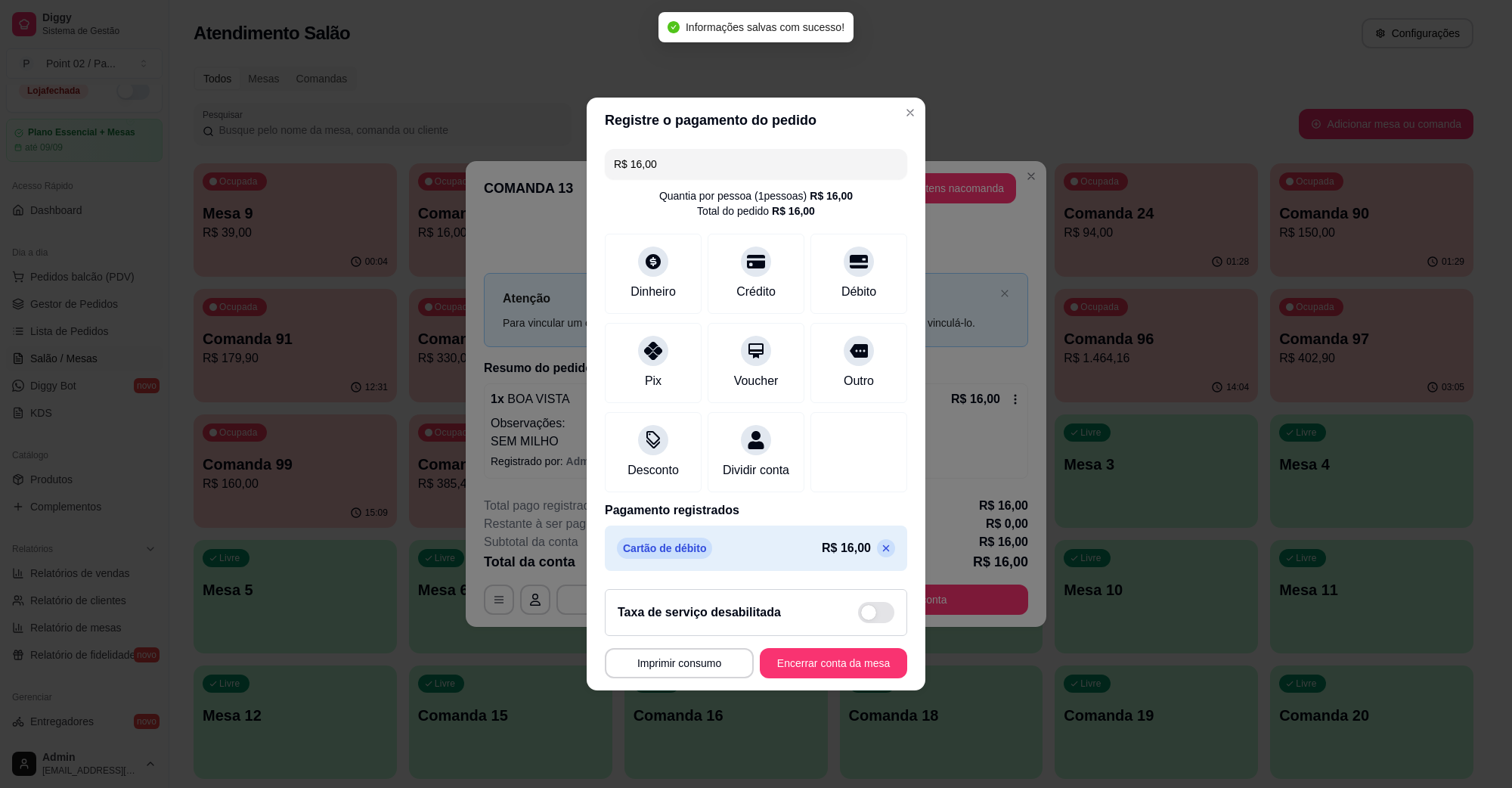
type input "R$ 0,00"
click at [840, 658] on button "Encerrar conta da mesa" at bounding box center [833, 664] width 143 height 30
click at [832, 660] on button "Encerrar conta da mesa" at bounding box center [834, 663] width 148 height 30
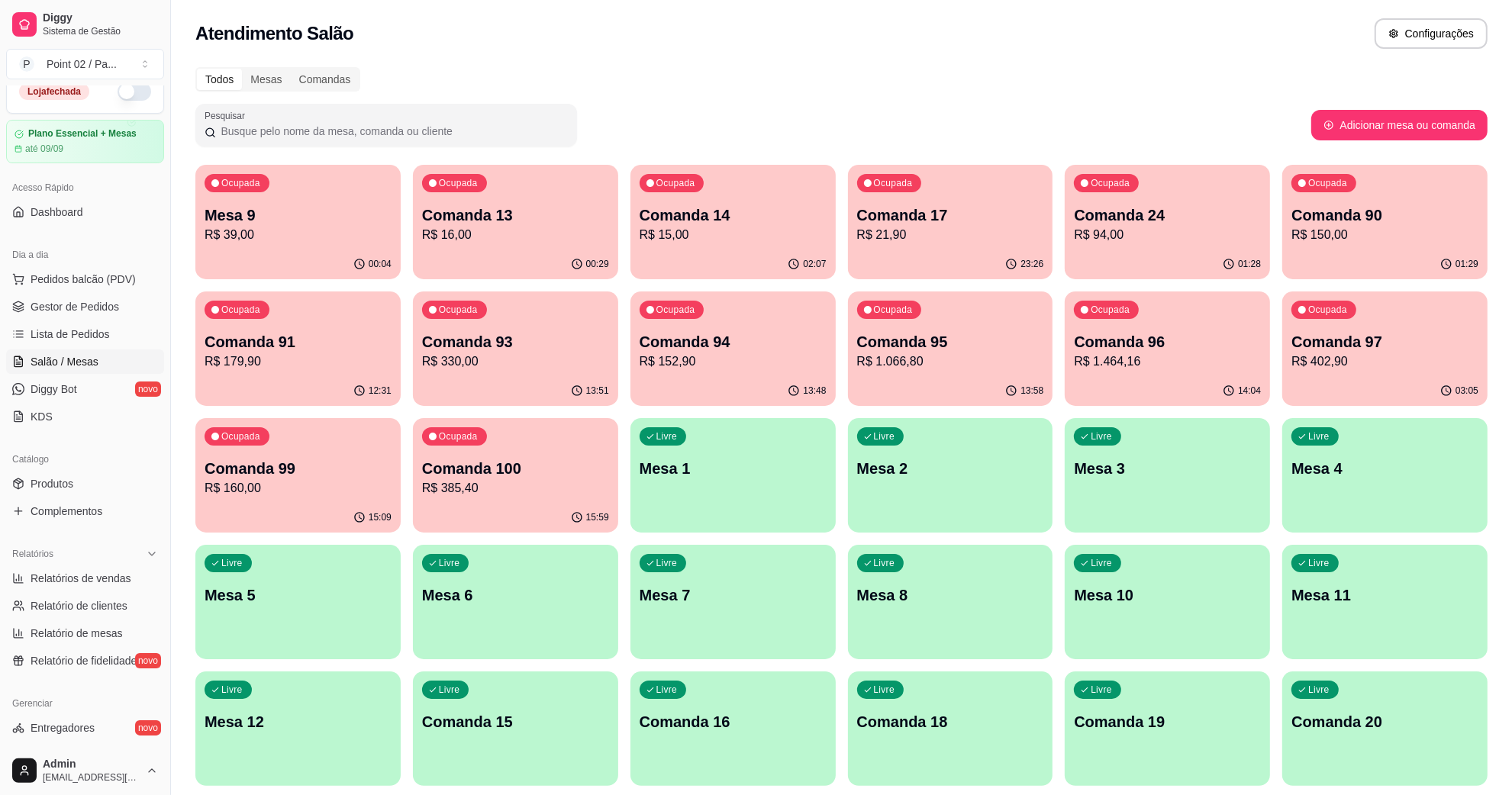
click at [567, 248] on button "Ocupada Comanda 13 R$ 16,00 00:29" at bounding box center [515, 222] width 205 height 114
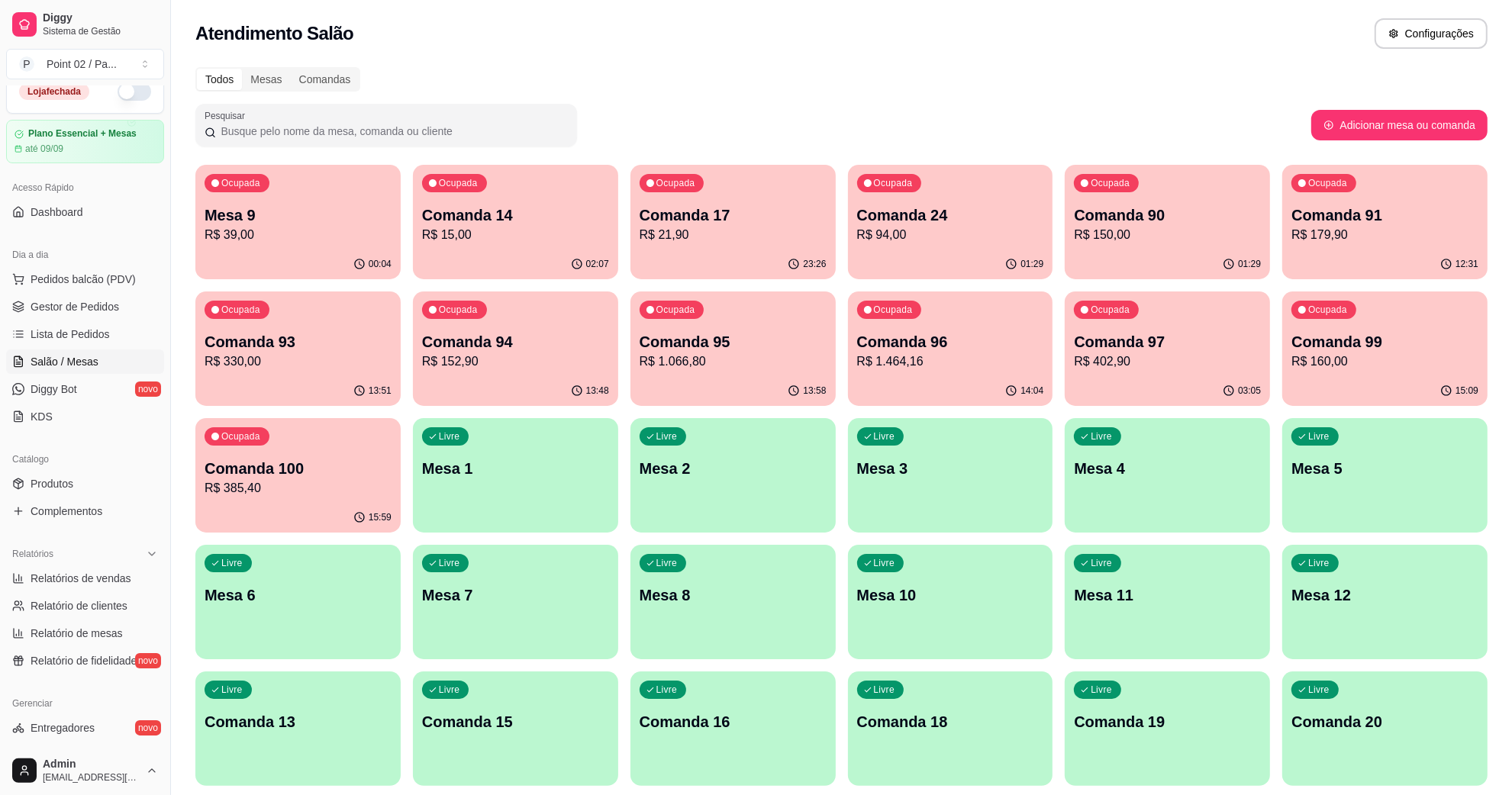
click at [776, 235] on p "R$ 21,90" at bounding box center [733, 235] width 187 height 19
click at [388, 218] on p "Mesa 9" at bounding box center [298, 216] width 187 height 21
click at [398, 73] on div "Todos Mesas Comandas" at bounding box center [841, 80] width 1292 height 25
click at [634, 83] on div "Todos Mesas Comandas" at bounding box center [841, 80] width 1292 height 25
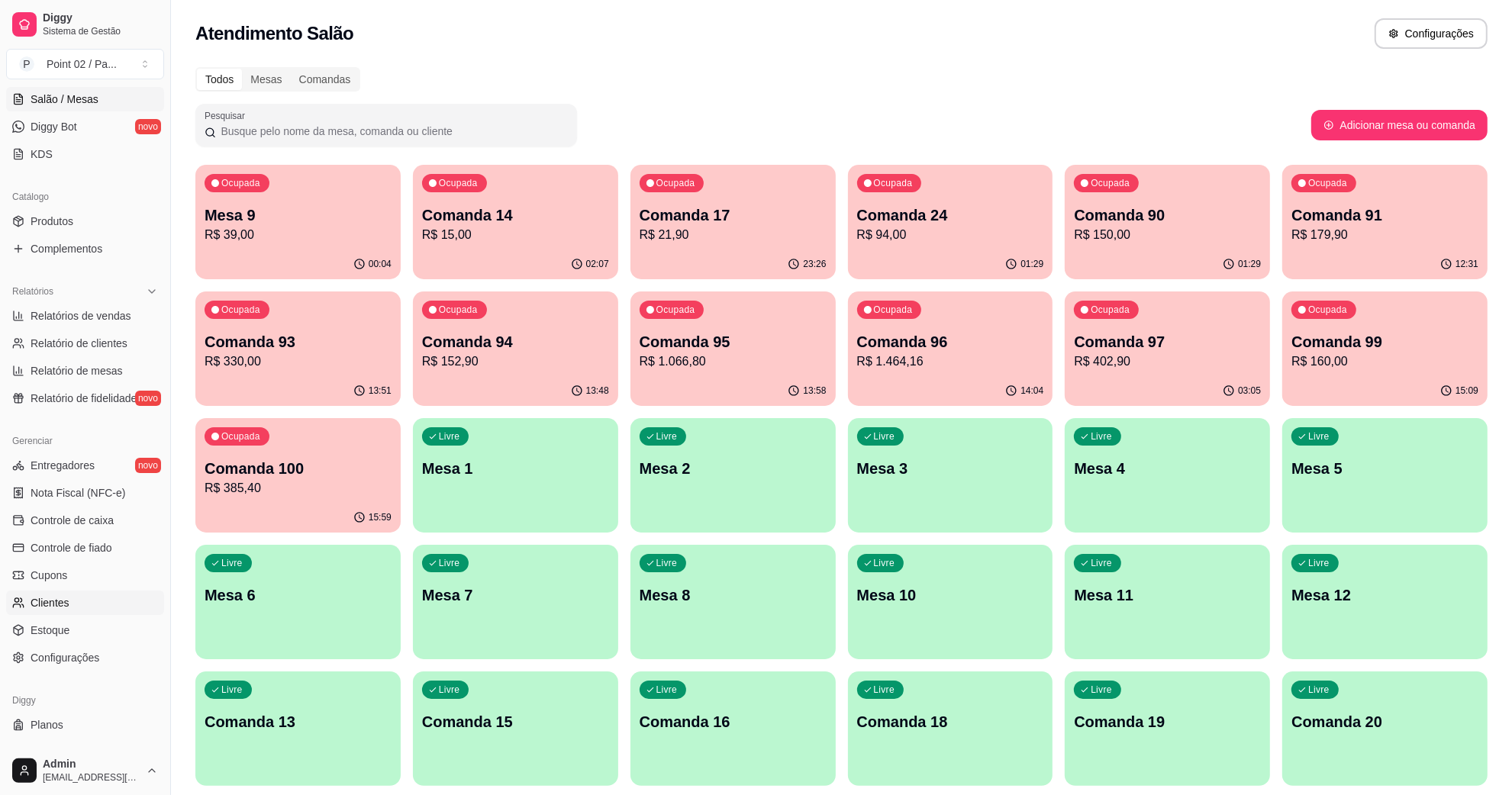
scroll to position [303, 0]
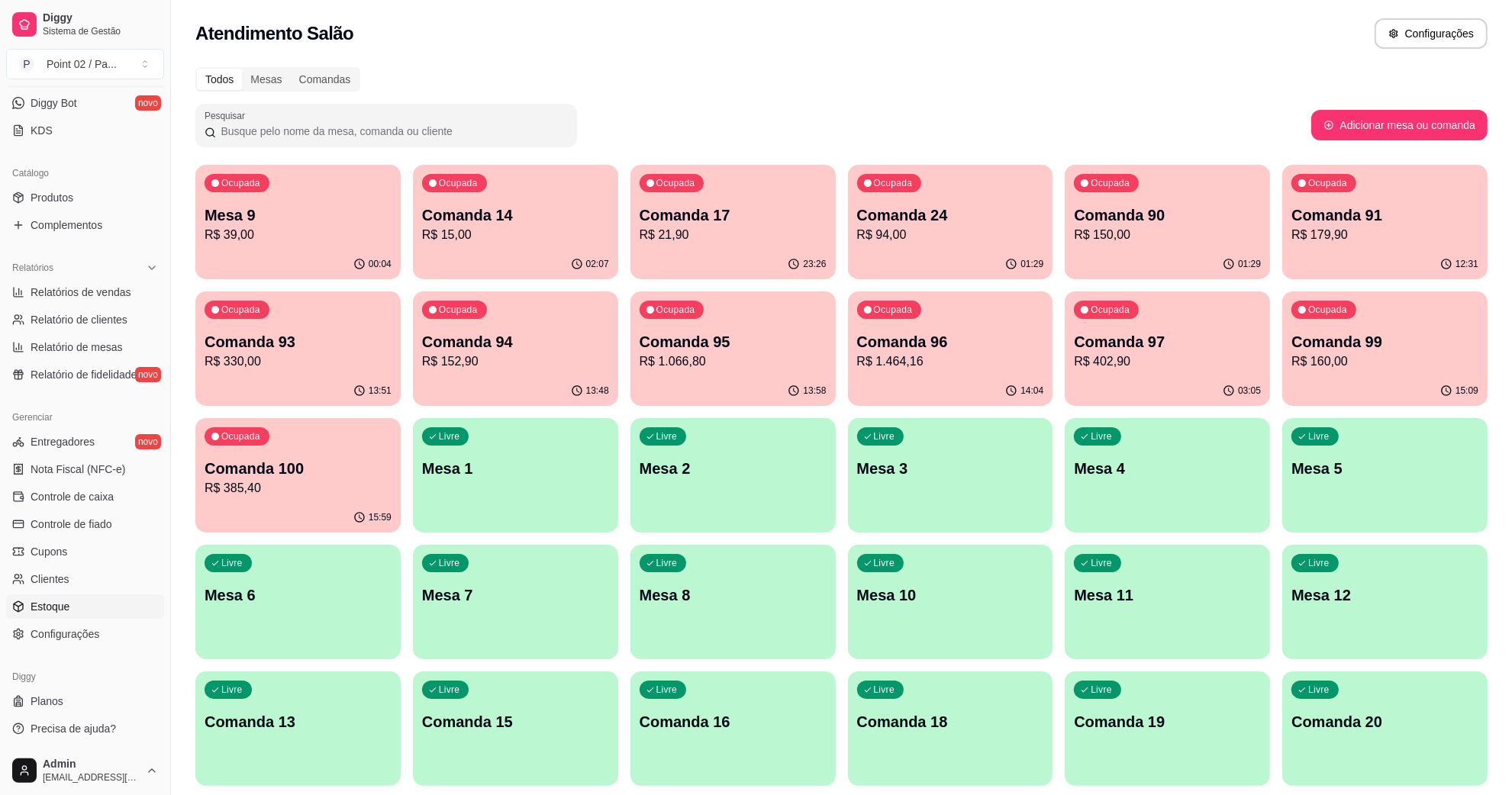
click at [68, 603] on link "Estoque" at bounding box center [85, 607] width 158 height 25
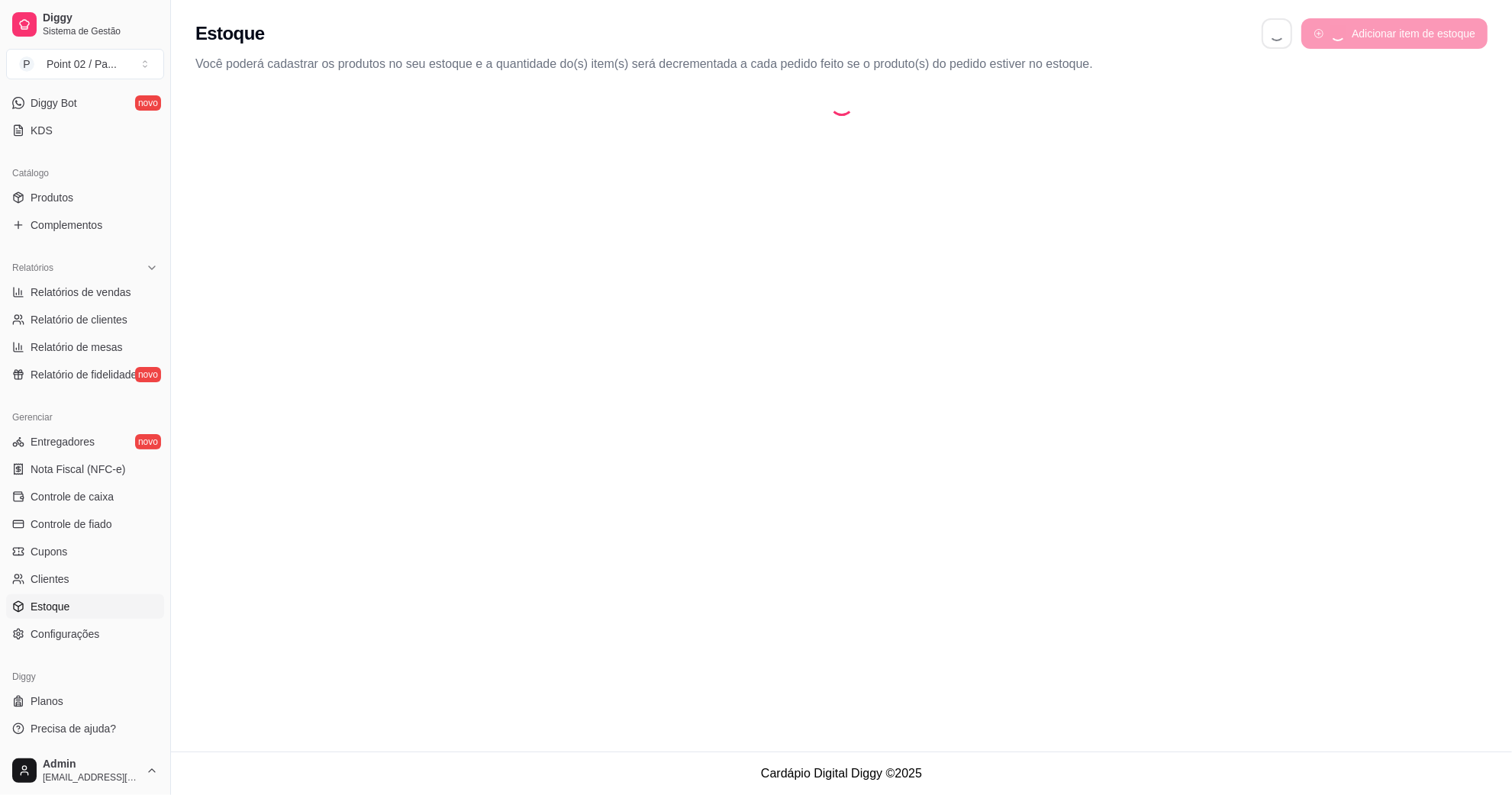
select select "QUANTITY_ORDER"
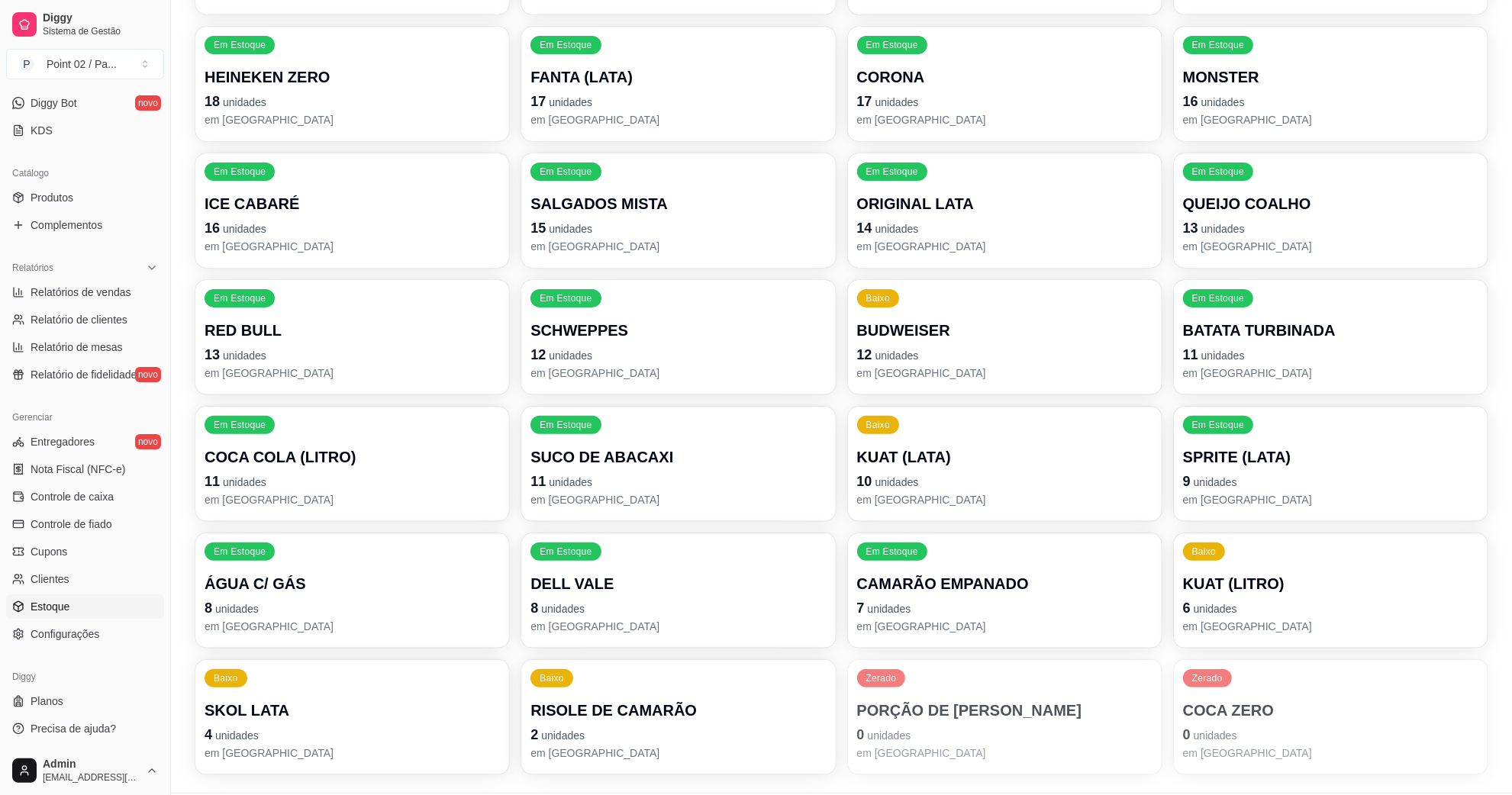
scroll to position [477, 0]
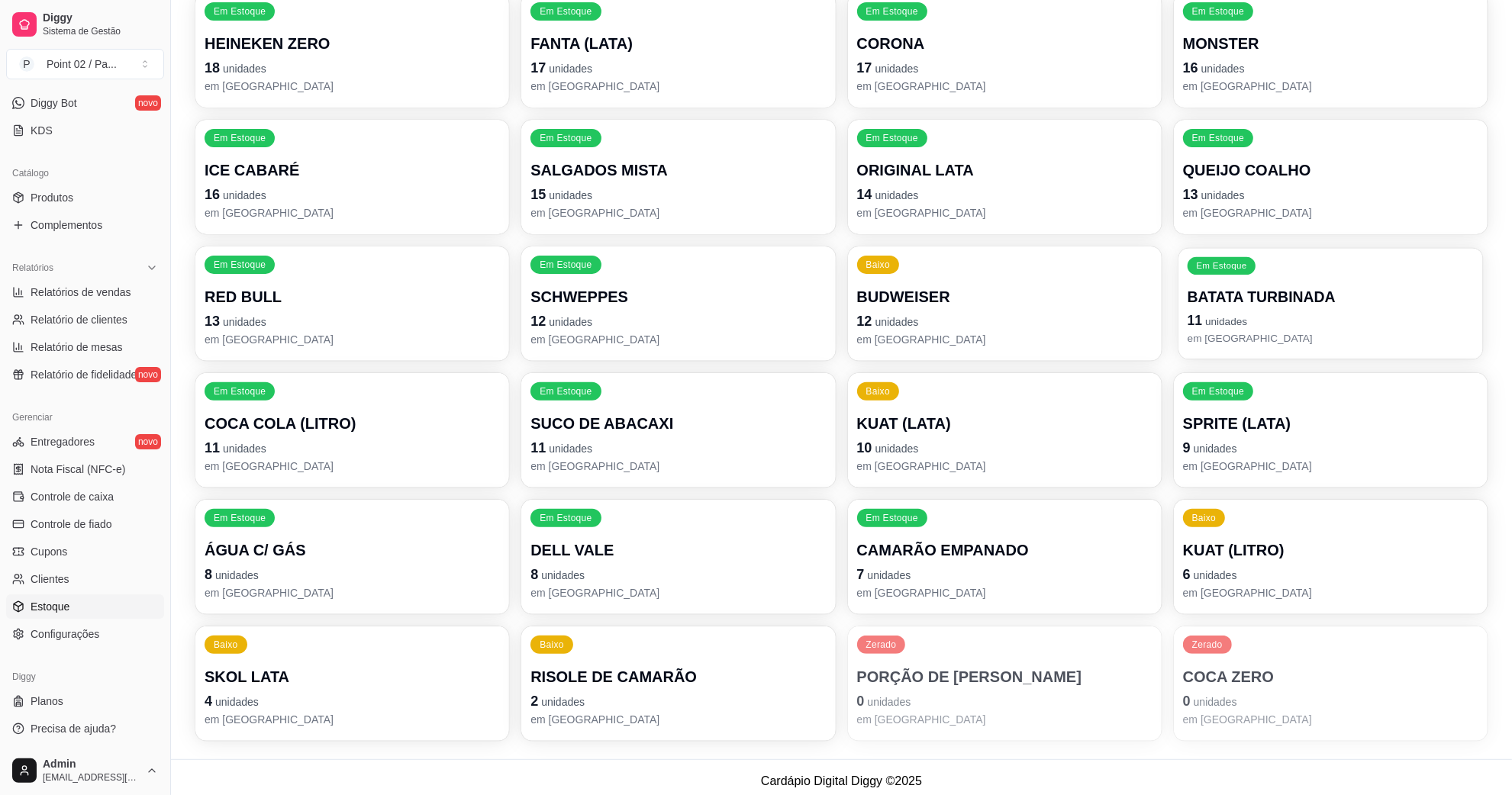
click at [1280, 302] on p "BATATA TURBINADA" at bounding box center [1330, 296] width 287 height 20
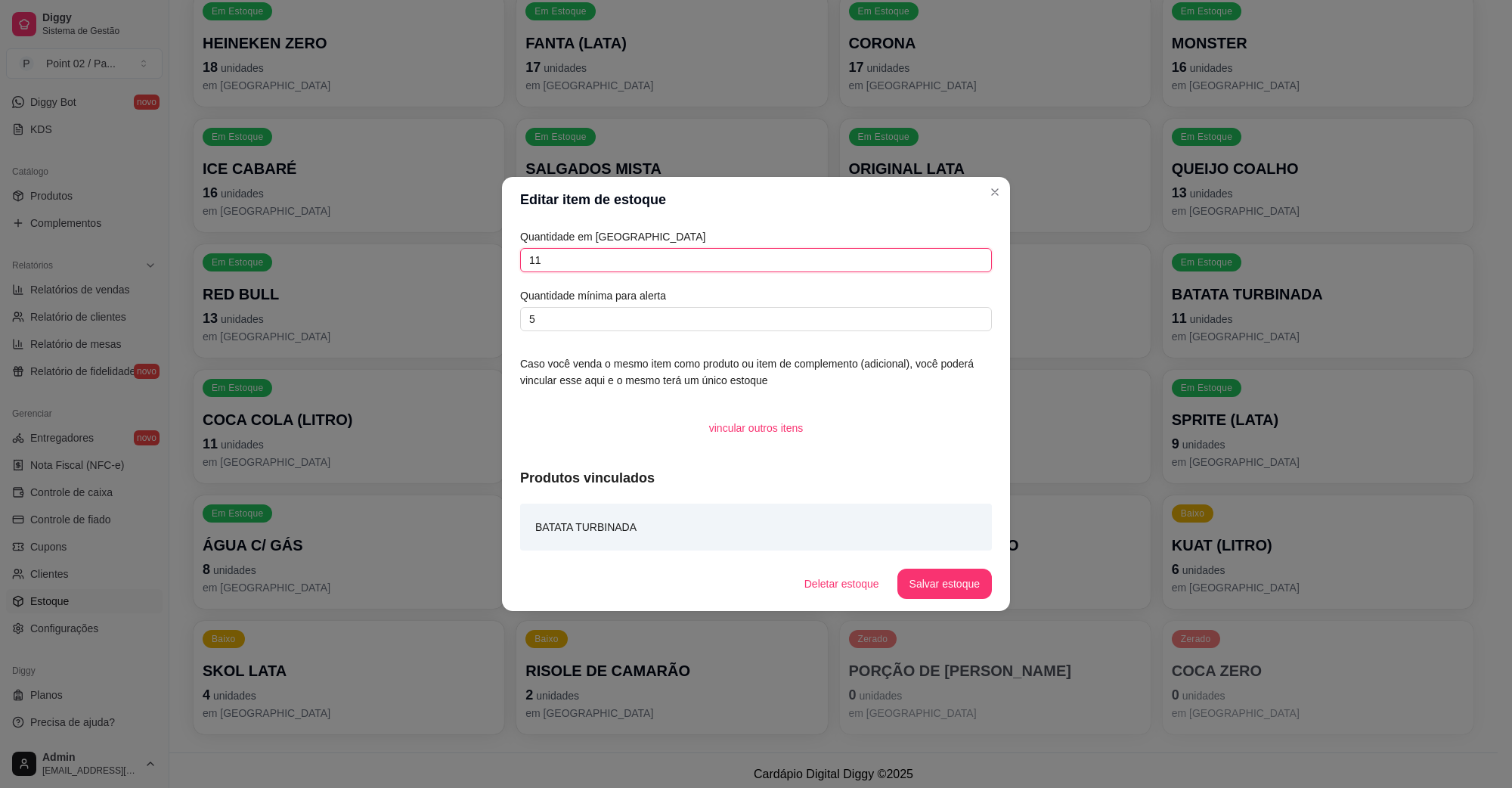
click at [583, 273] on input "11" at bounding box center [756, 260] width 472 height 25
type input "1"
type input "27"
click at [939, 595] on button "Salvar estoque" at bounding box center [944, 585] width 92 height 30
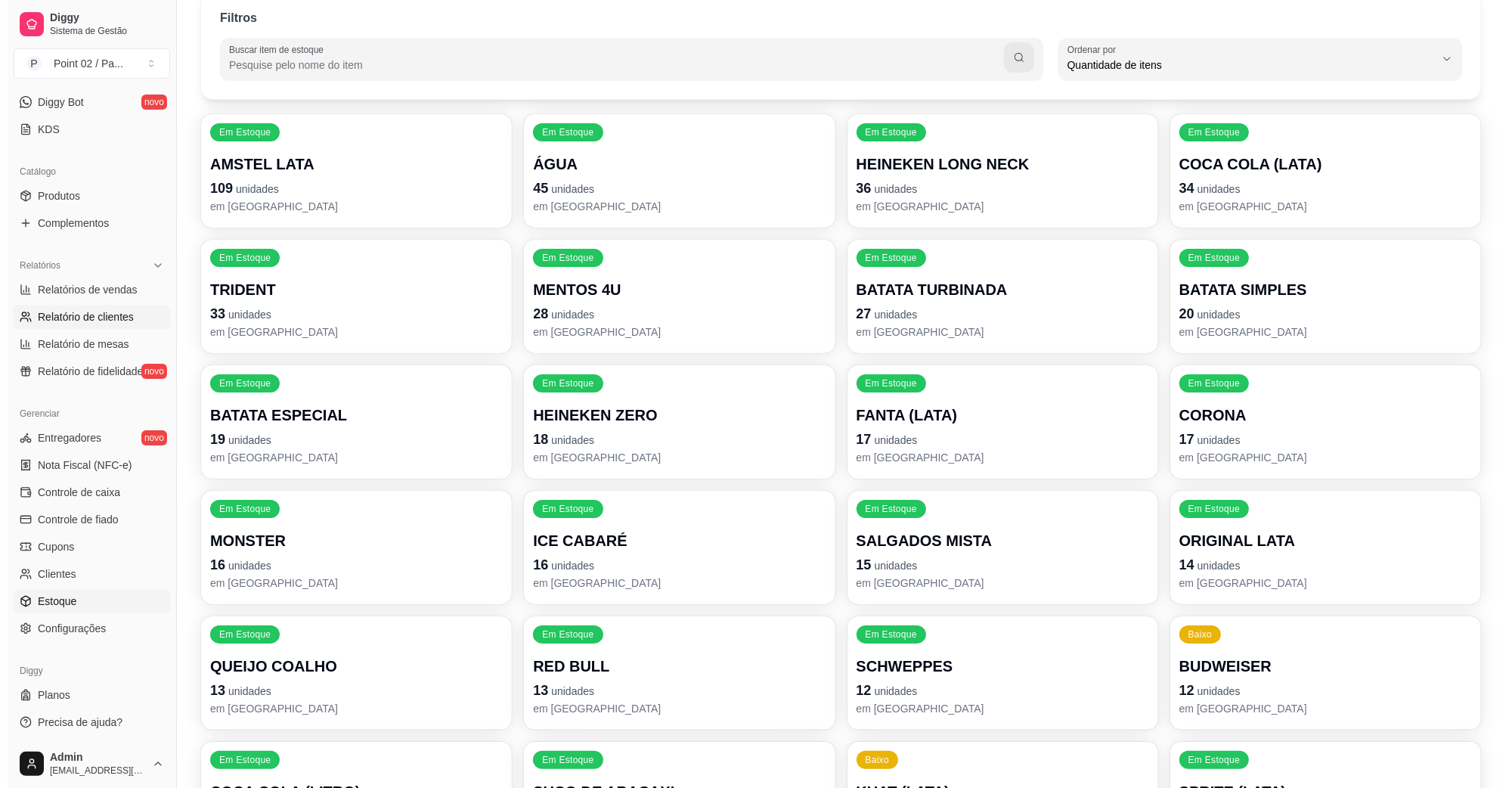
scroll to position [0, 0]
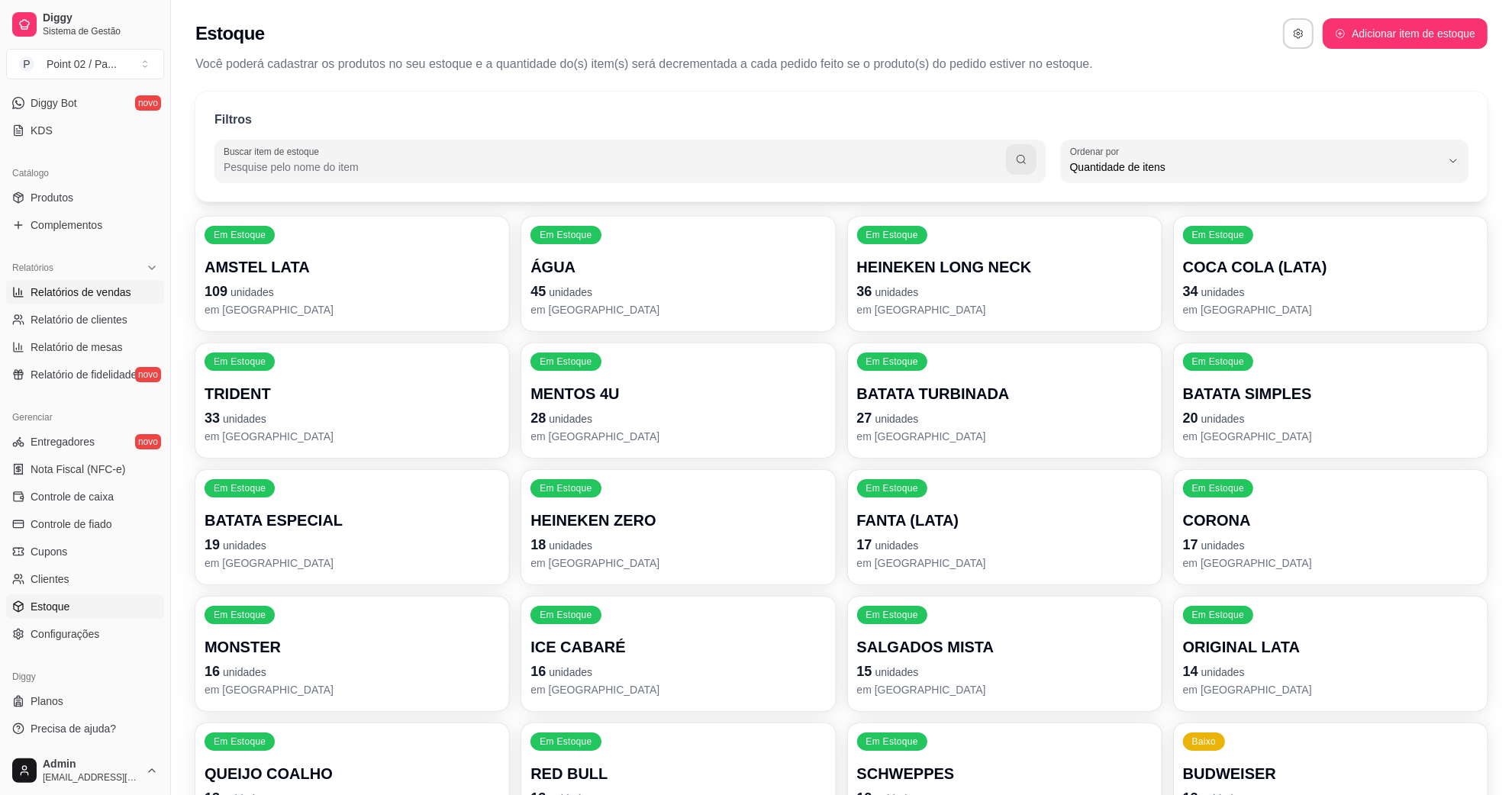
click at [55, 299] on span "Relatórios de vendas" at bounding box center [81, 292] width 101 height 15
select select "ALL"
select select "0"
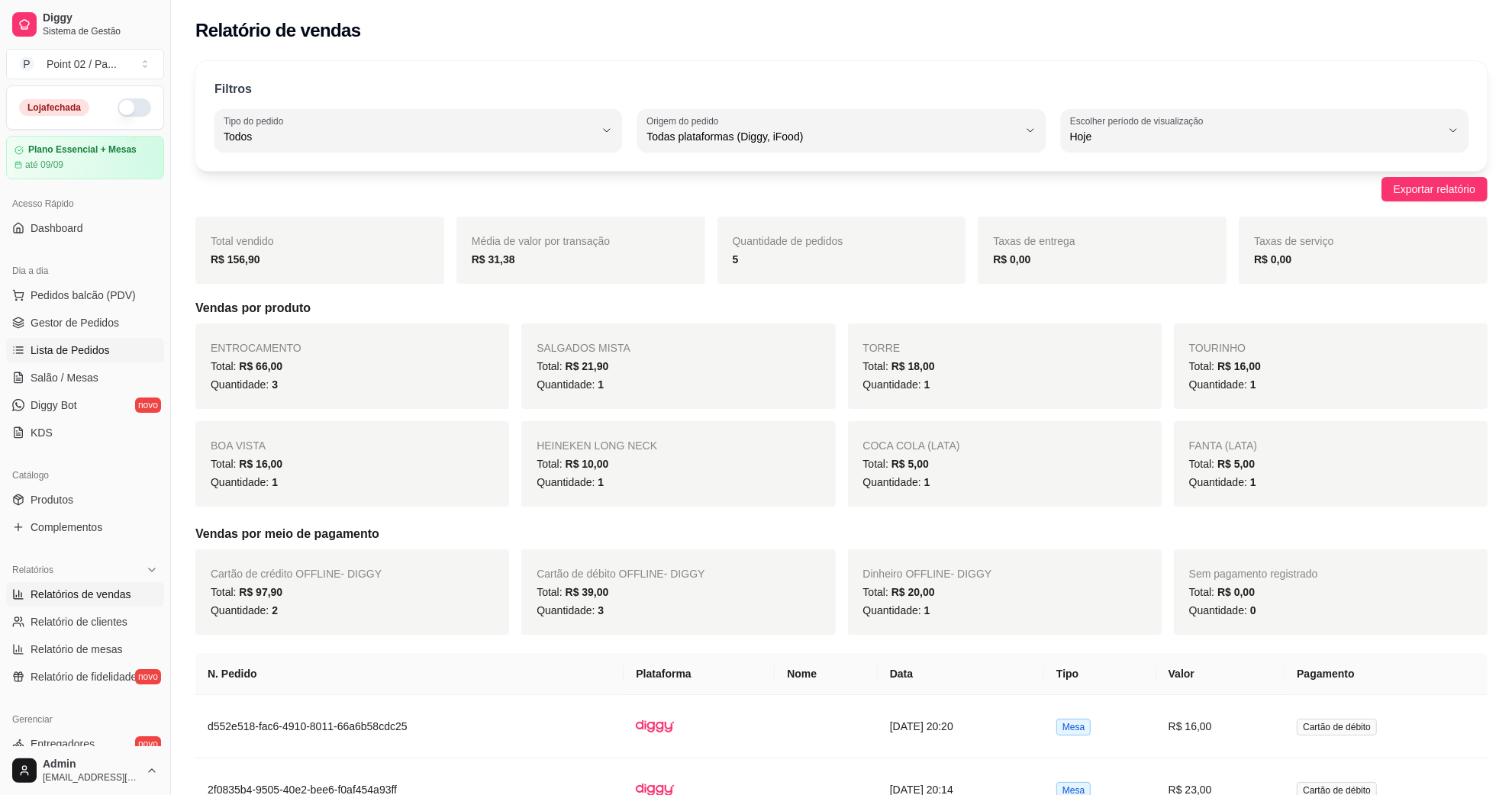
click at [76, 340] on link "Lista de Pedidos" at bounding box center [85, 350] width 158 height 25
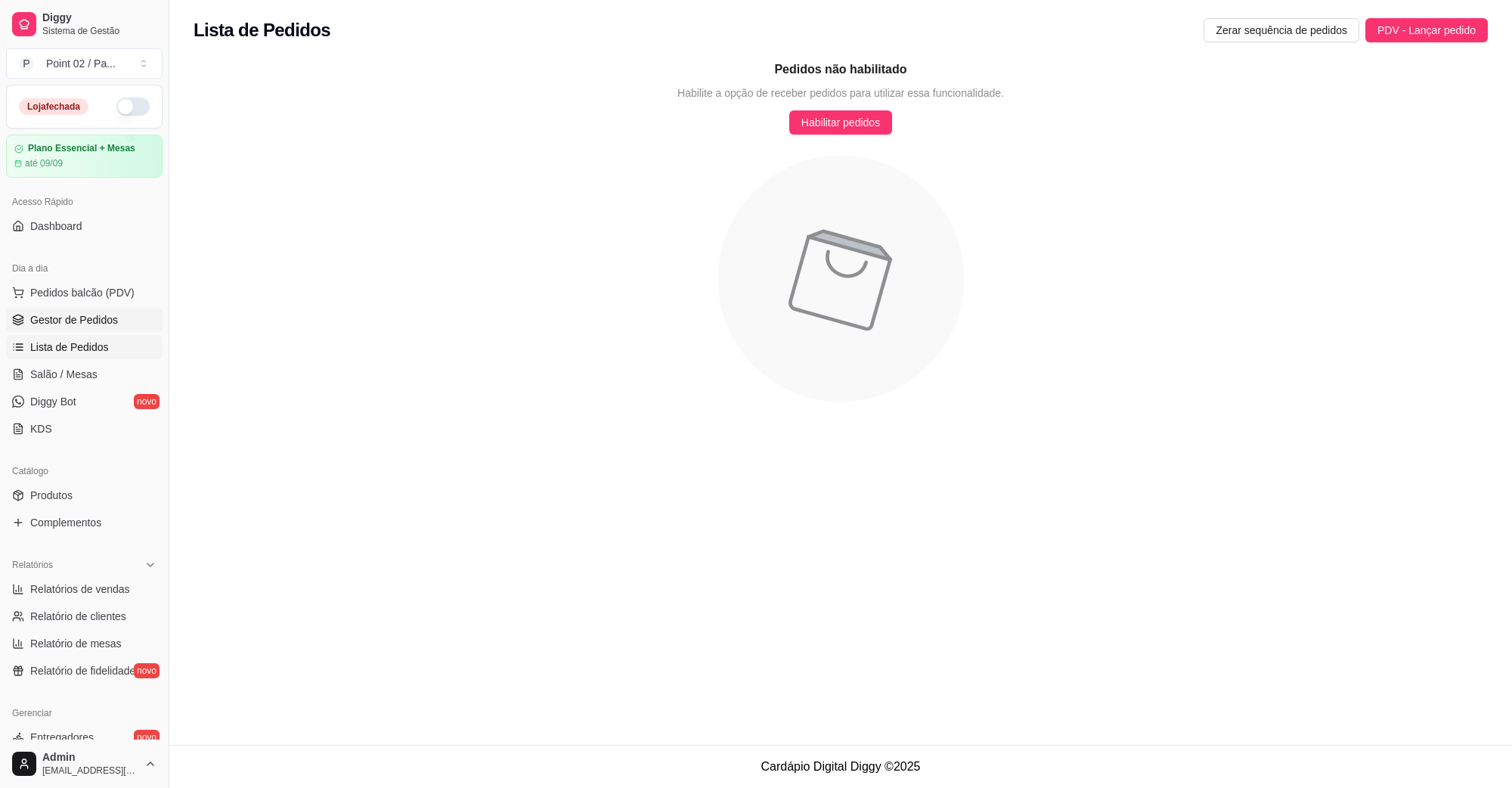
click at [97, 324] on span "Gestor de Pedidos" at bounding box center [74, 319] width 88 height 15
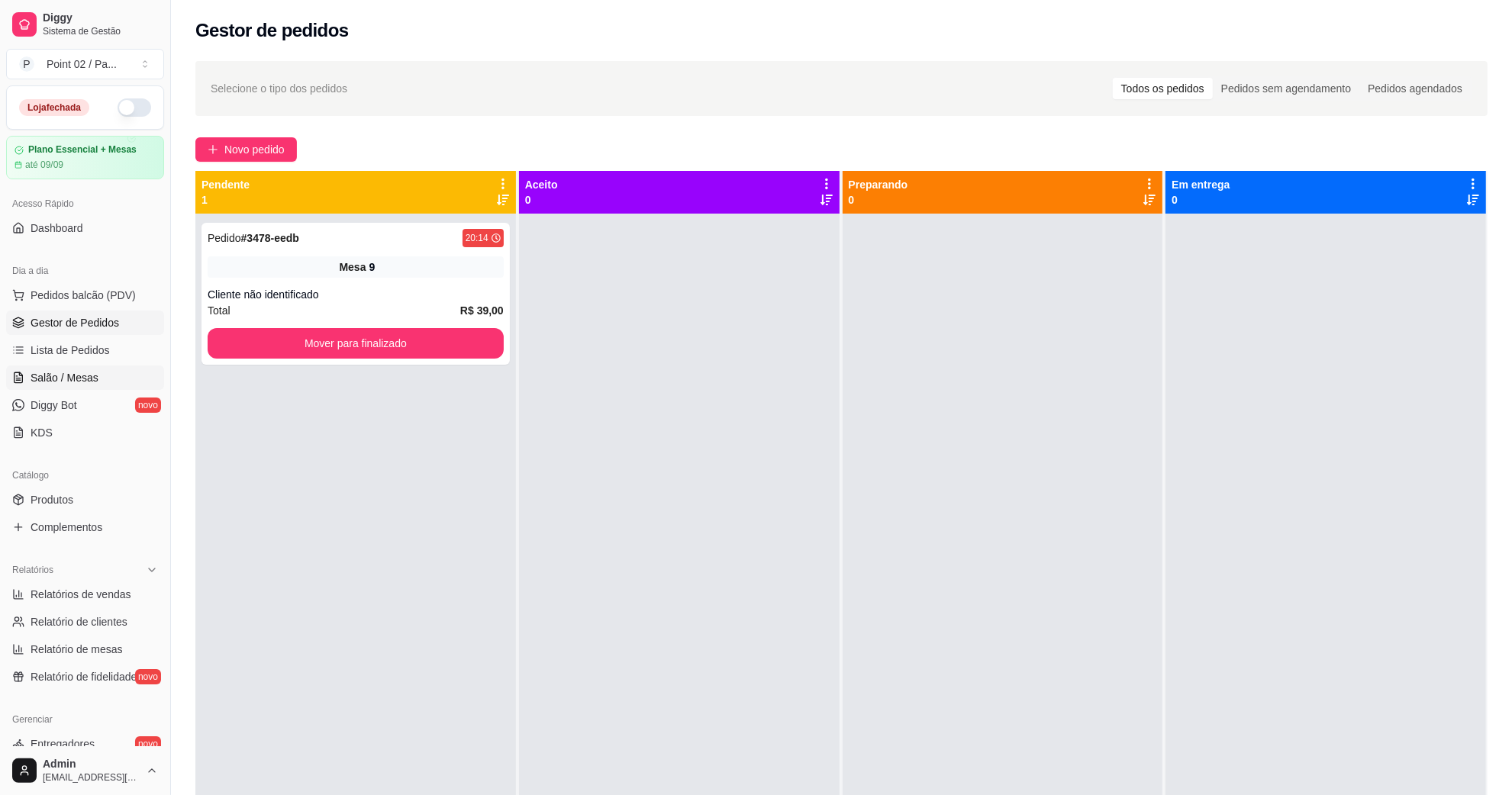
click at [83, 368] on link "Salão / Mesas" at bounding box center [85, 378] width 158 height 25
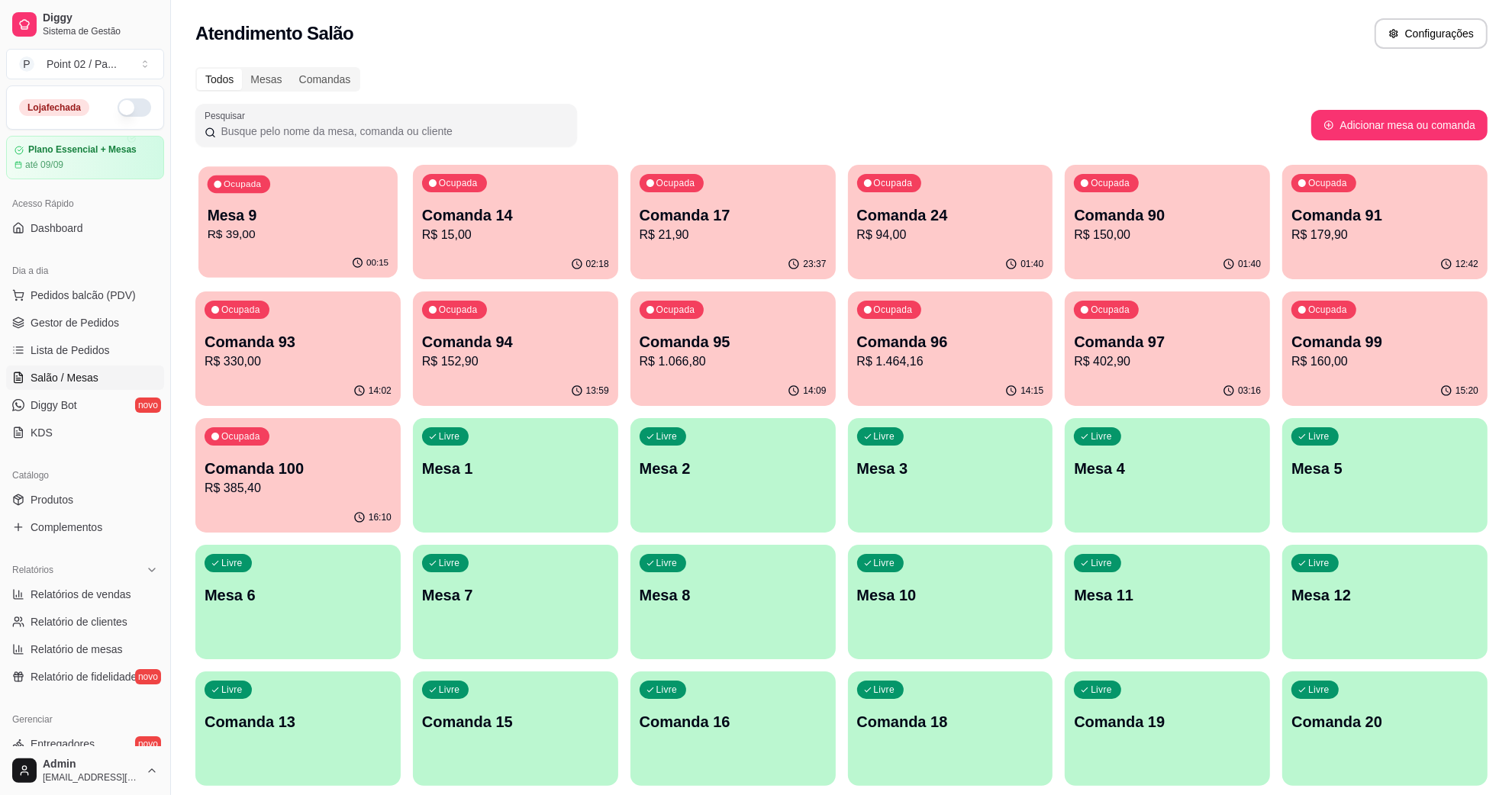
click at [302, 238] on p "R$ 39,00" at bounding box center [298, 235] width 181 height 18
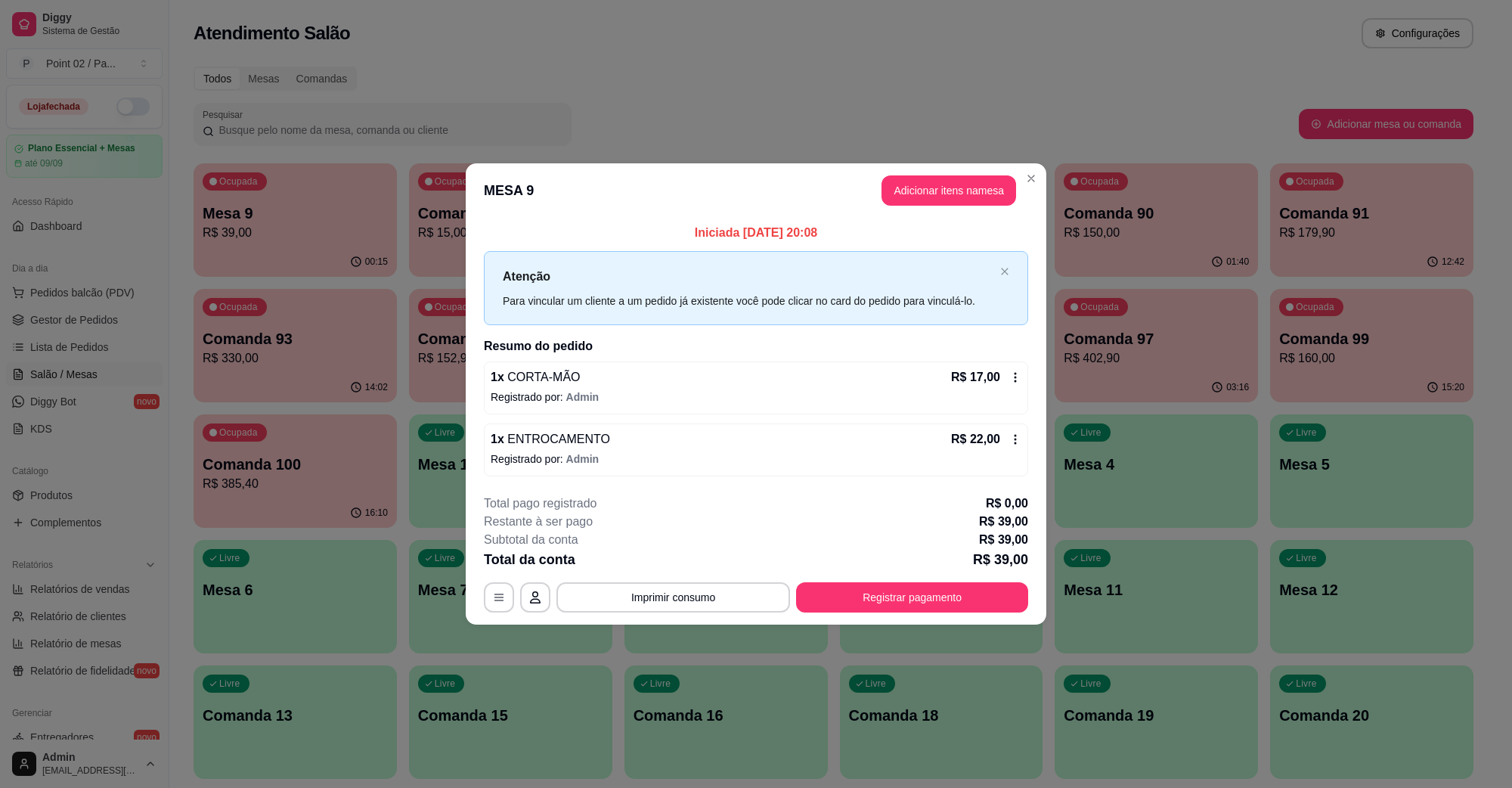
click at [951, 175] on header "MESA 9 Adicionar itens na mesa" at bounding box center [756, 191] width 581 height 55
click at [946, 179] on button "Adicionar itens na mesa" at bounding box center [949, 191] width 130 height 30
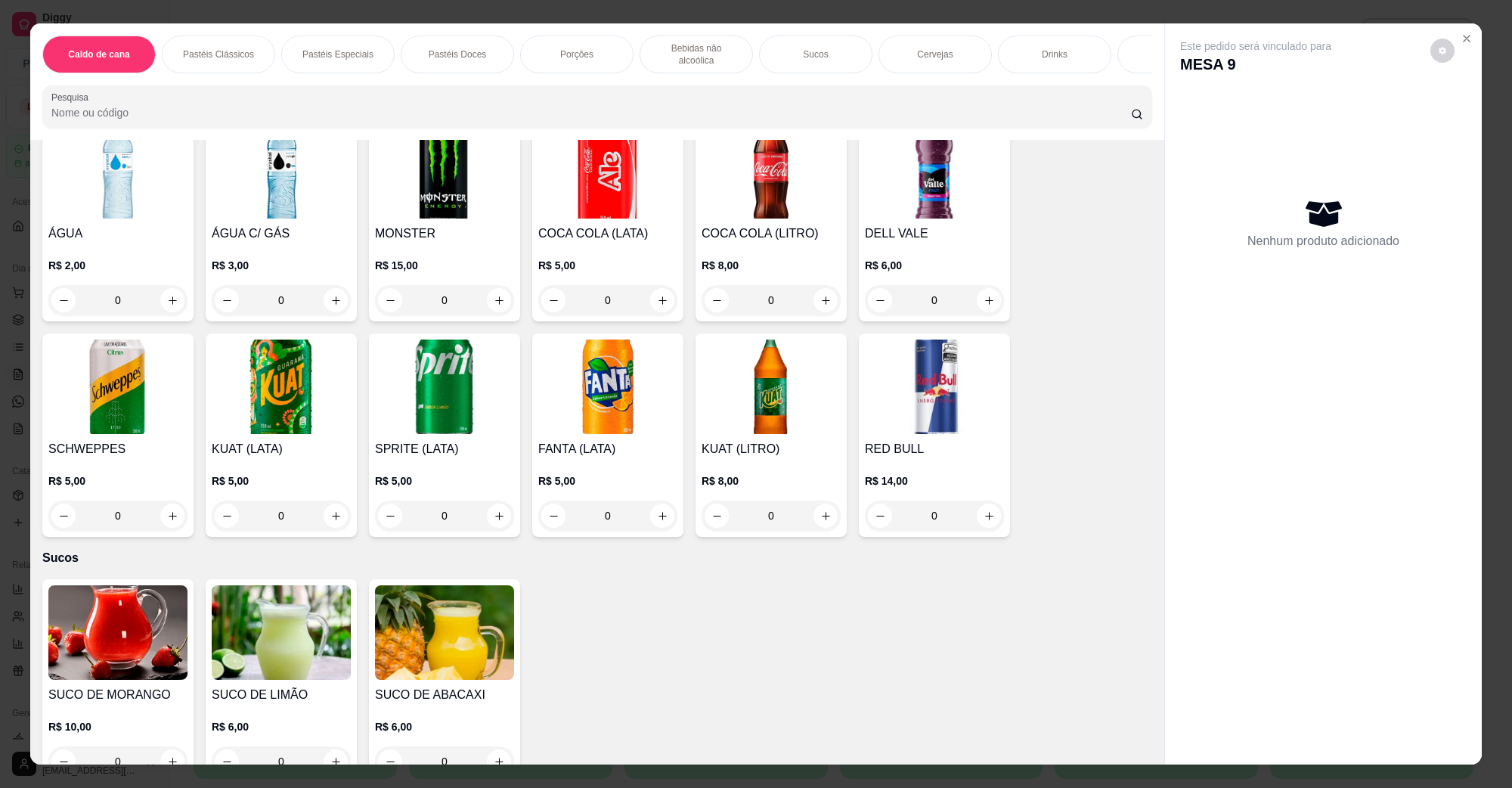
scroll to position [1797, 0]
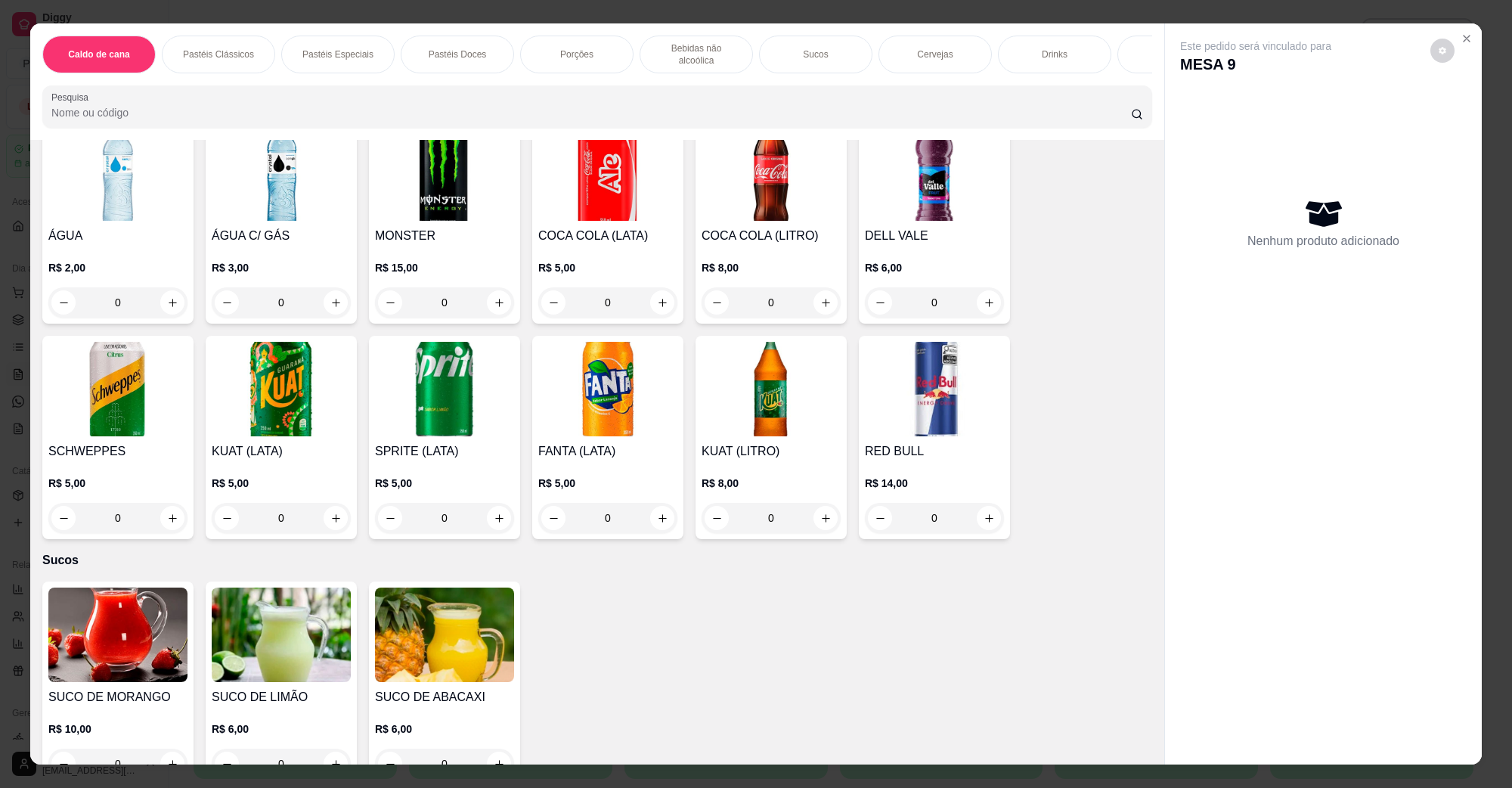
click at [640, 202] on img at bounding box center [607, 174] width 139 height 95
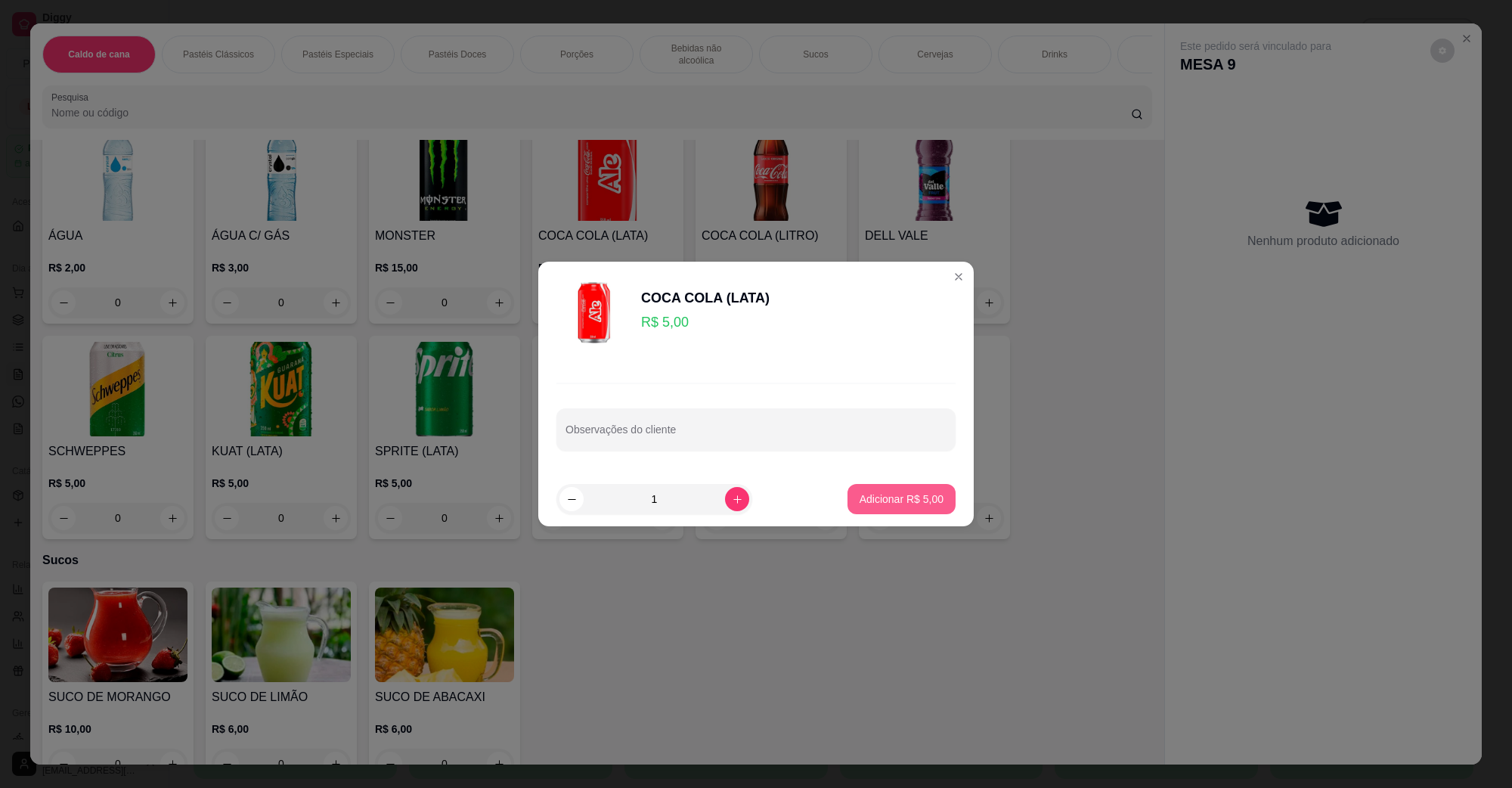
click at [883, 490] on button "Adicionar R$ 5,00" at bounding box center [901, 500] width 108 height 30
type input "1"
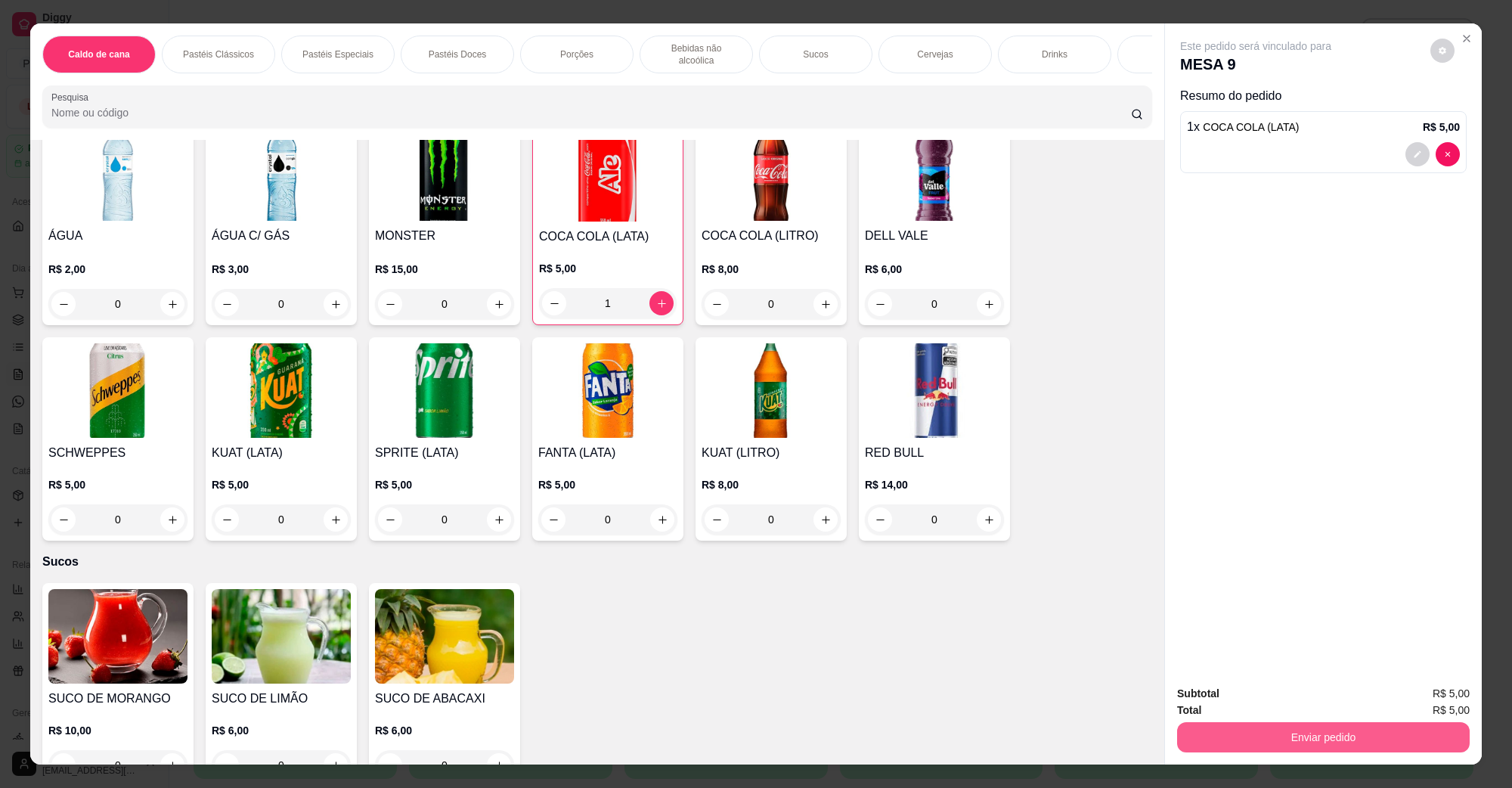
click at [1279, 723] on button "Enviar pedido" at bounding box center [1323, 737] width 293 height 30
click at [1256, 711] on button "Não registrar e enviar pedido" at bounding box center [1273, 700] width 153 height 28
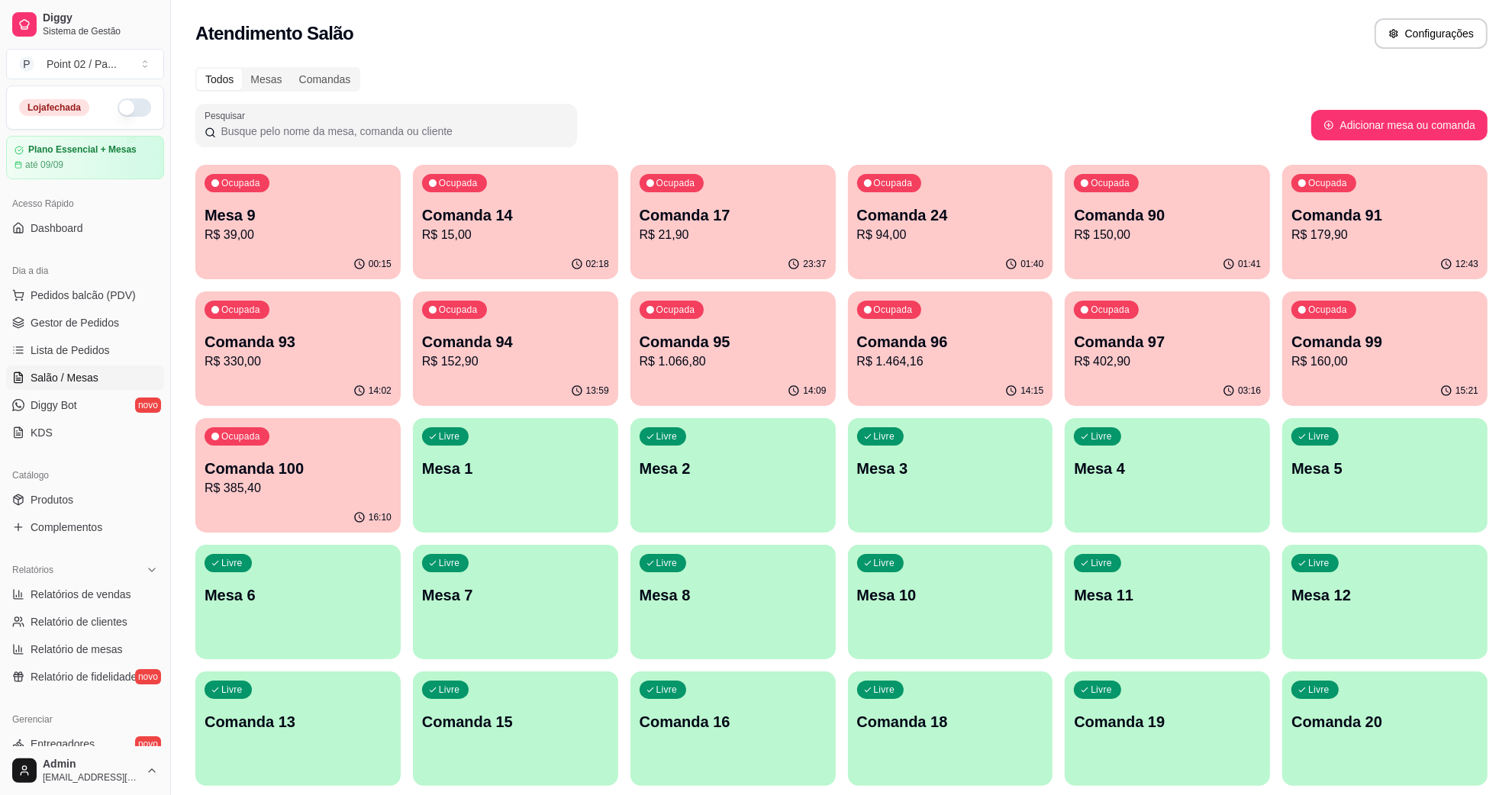
click at [726, 224] on p "Comanda 17" at bounding box center [733, 216] width 187 height 21
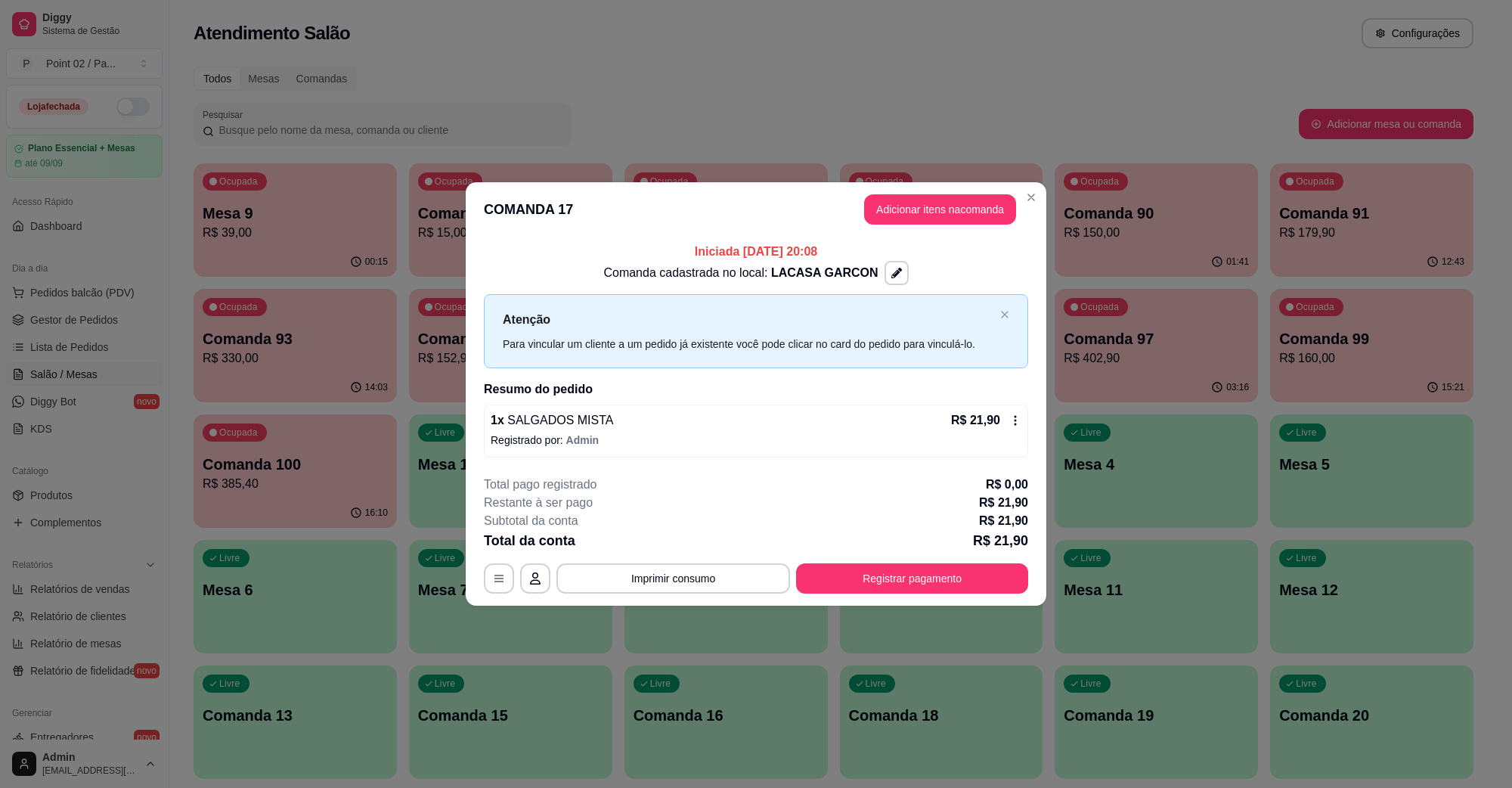
click at [663, 428] on div "1 x SALGADOS MISTA R$ 21,90" at bounding box center [756, 420] width 531 height 18
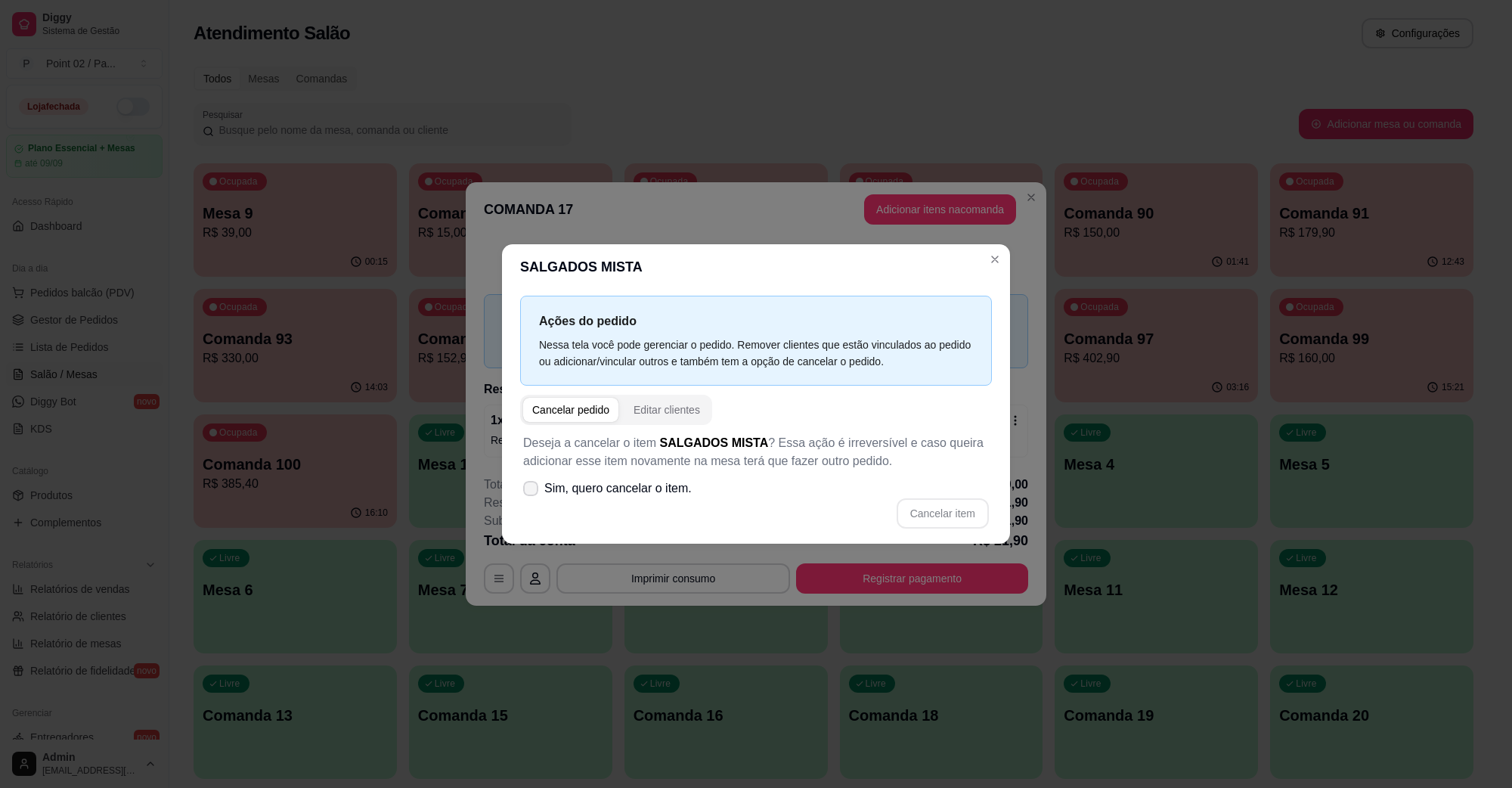
click at [637, 490] on span "Sim, quero cancelar o item." at bounding box center [618, 488] width 148 height 18
click at [533, 492] on input "Sim, quero cancelar o item." at bounding box center [527, 496] width 10 height 10
checkbox input "true"
click at [943, 505] on button "Cancelar item" at bounding box center [942, 514] width 92 height 30
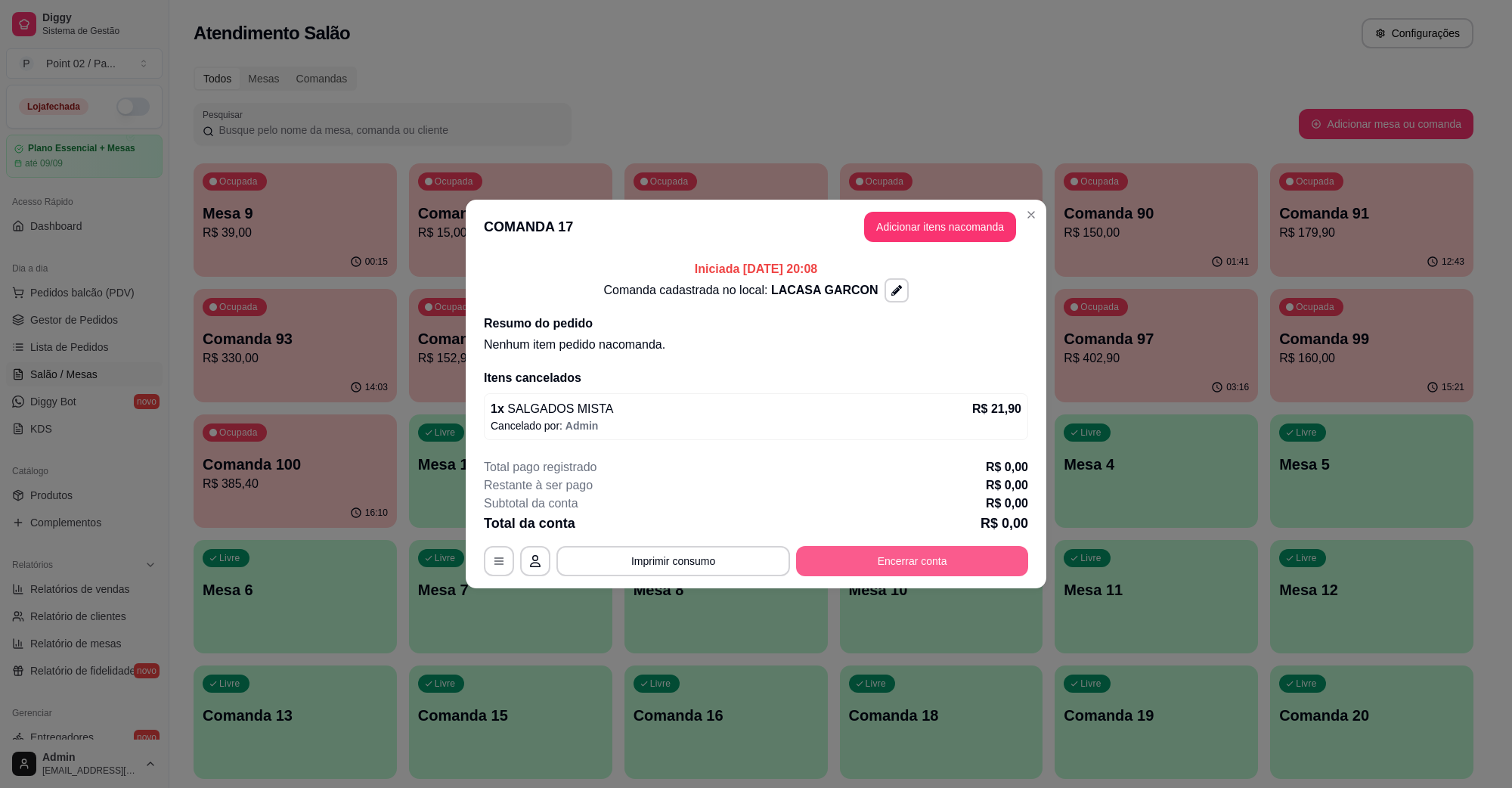
click at [905, 565] on button "Encerrar conta" at bounding box center [912, 561] width 232 height 30
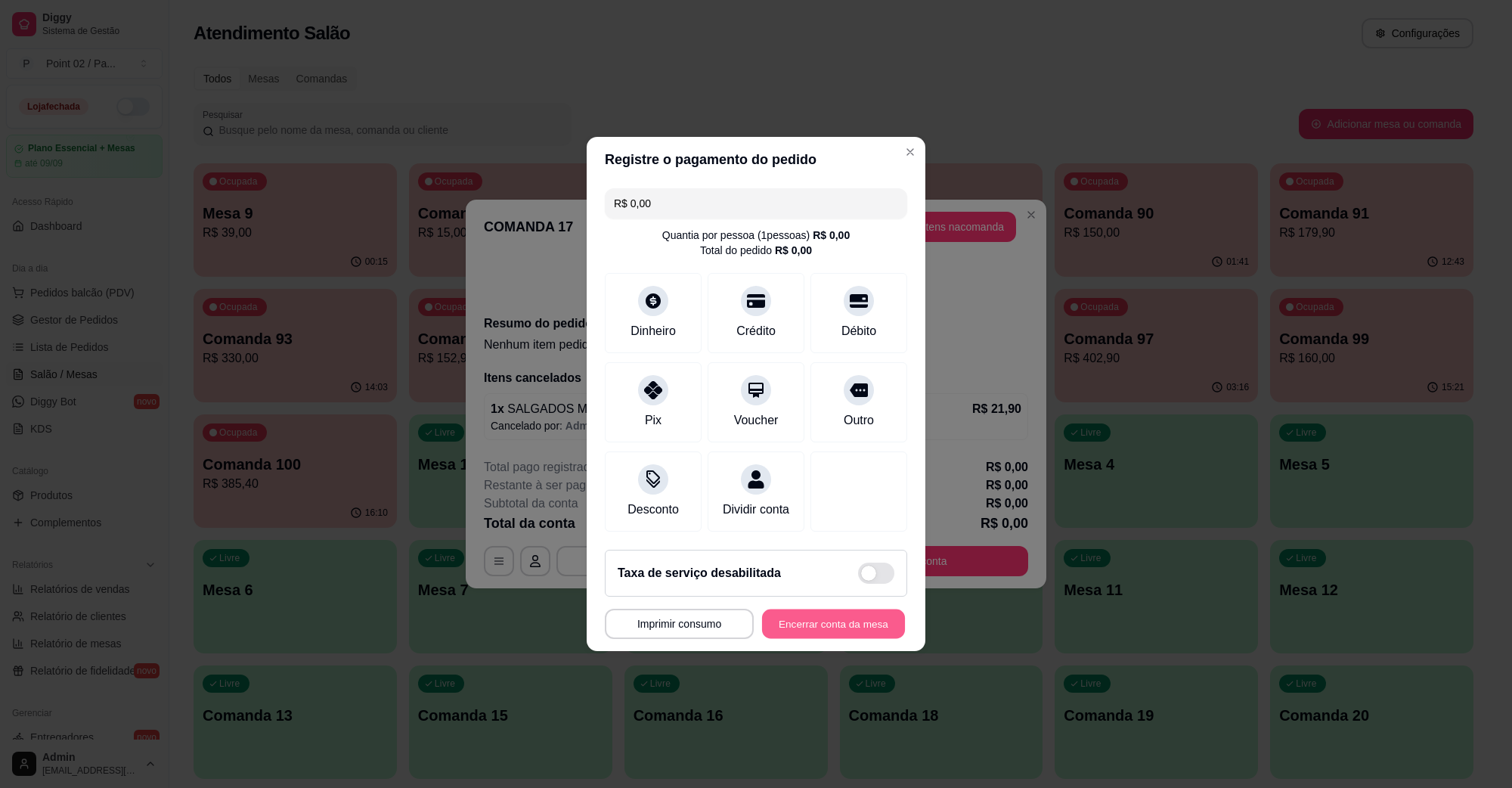
click at [832, 619] on button "Encerrar conta da mesa" at bounding box center [833, 624] width 143 height 30
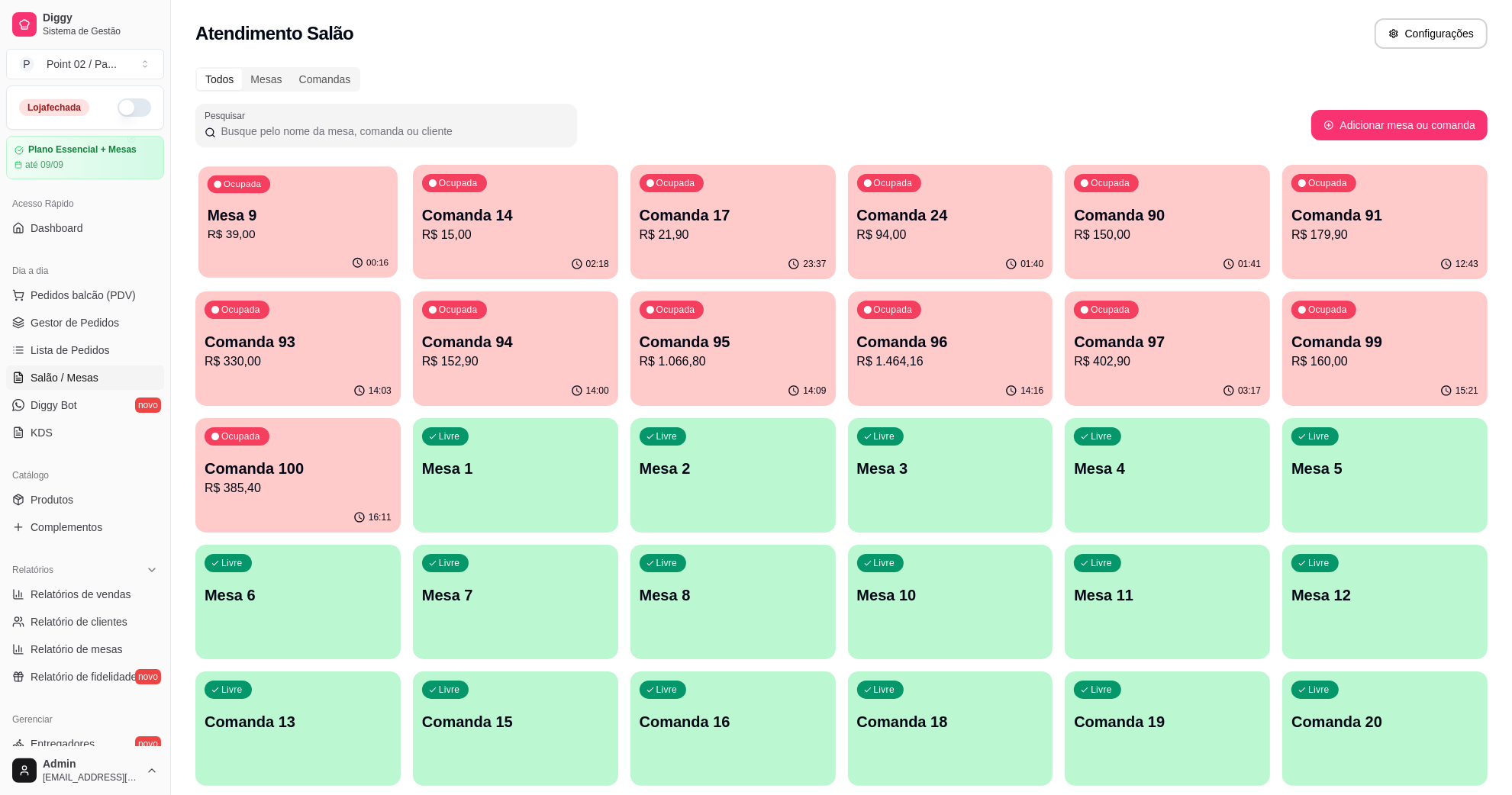
click at [325, 200] on div "Ocupada Mesa 9 R$ 39,00" at bounding box center [298, 208] width 200 height 83
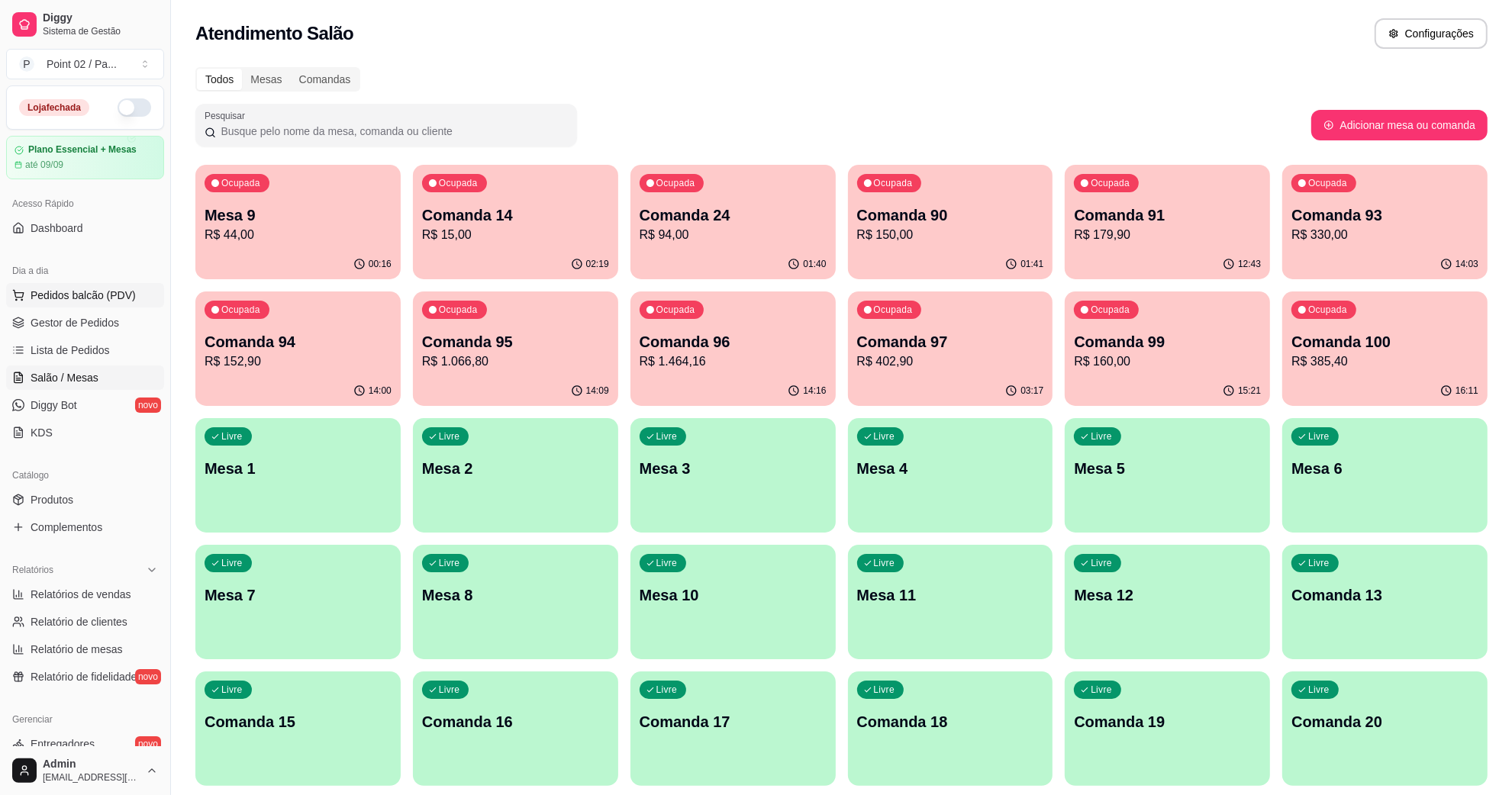
click at [96, 307] on button "Pedidos balcão (PDV)" at bounding box center [85, 295] width 158 height 25
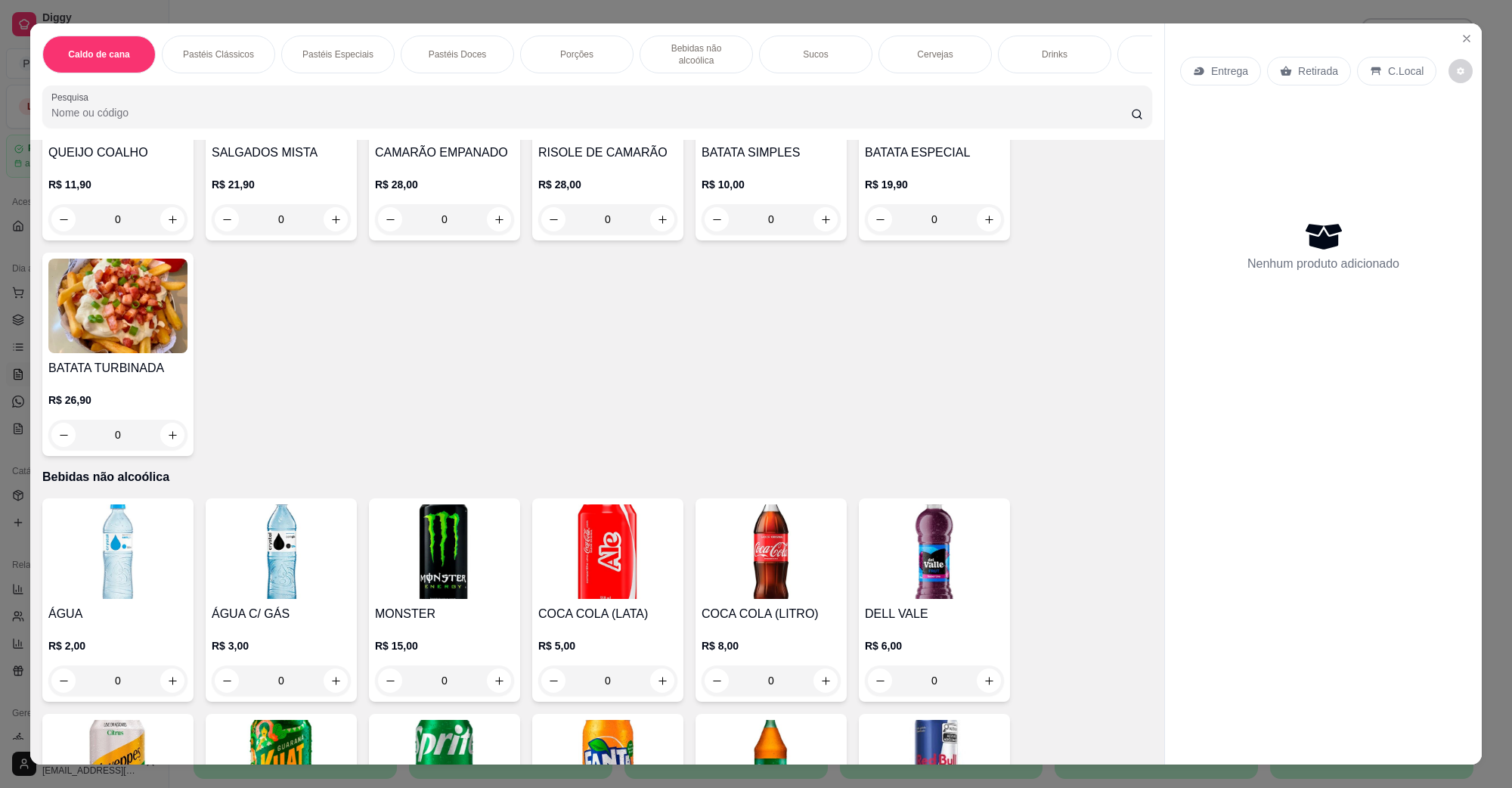
scroll to position [1986, 0]
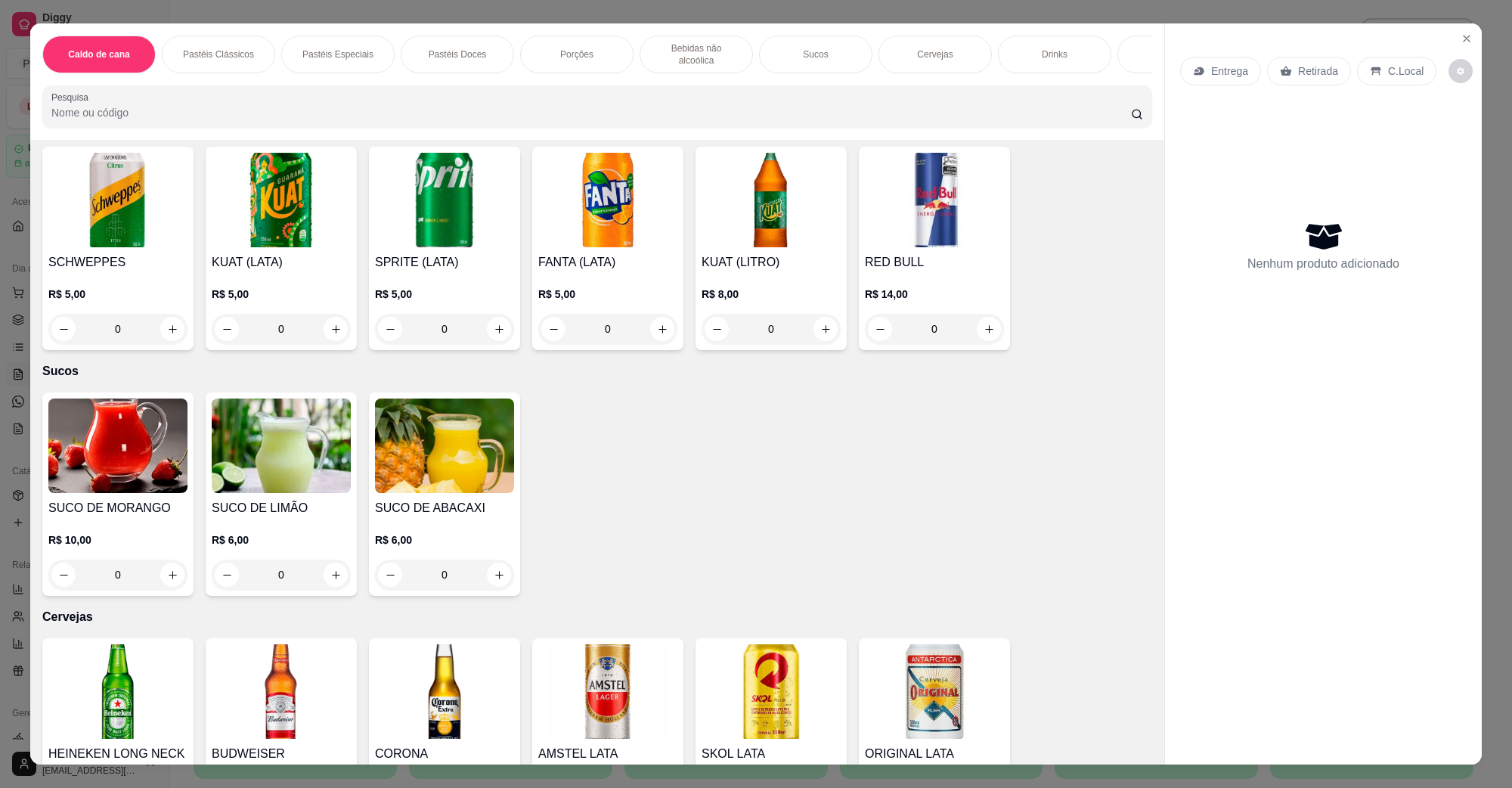
click at [752, 745] on h4 "SKOL LATA" at bounding box center [771, 754] width 139 height 18
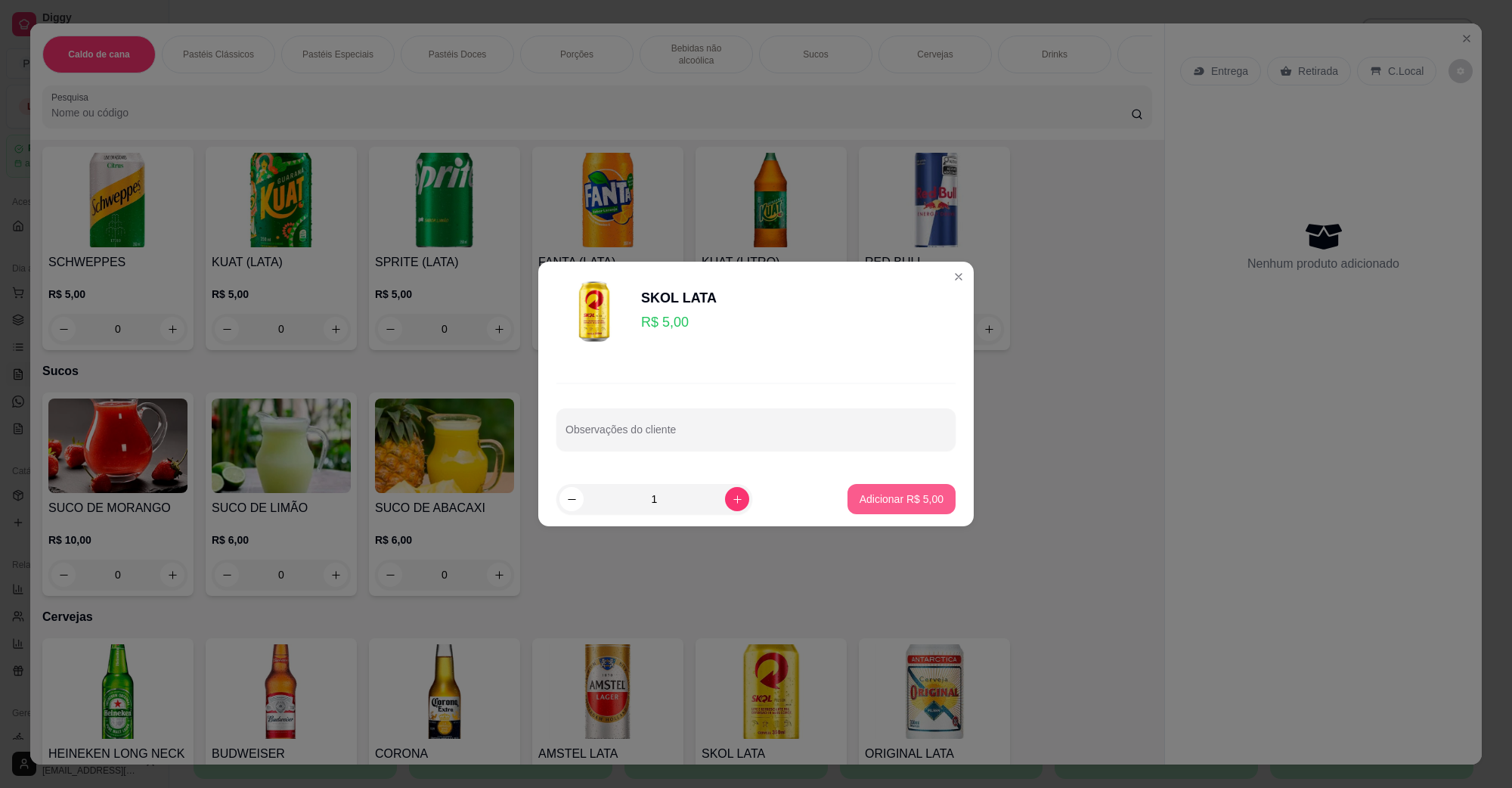
click at [860, 503] on p "Adicionar R$ 5,00" at bounding box center [901, 499] width 84 height 15
type input "1"
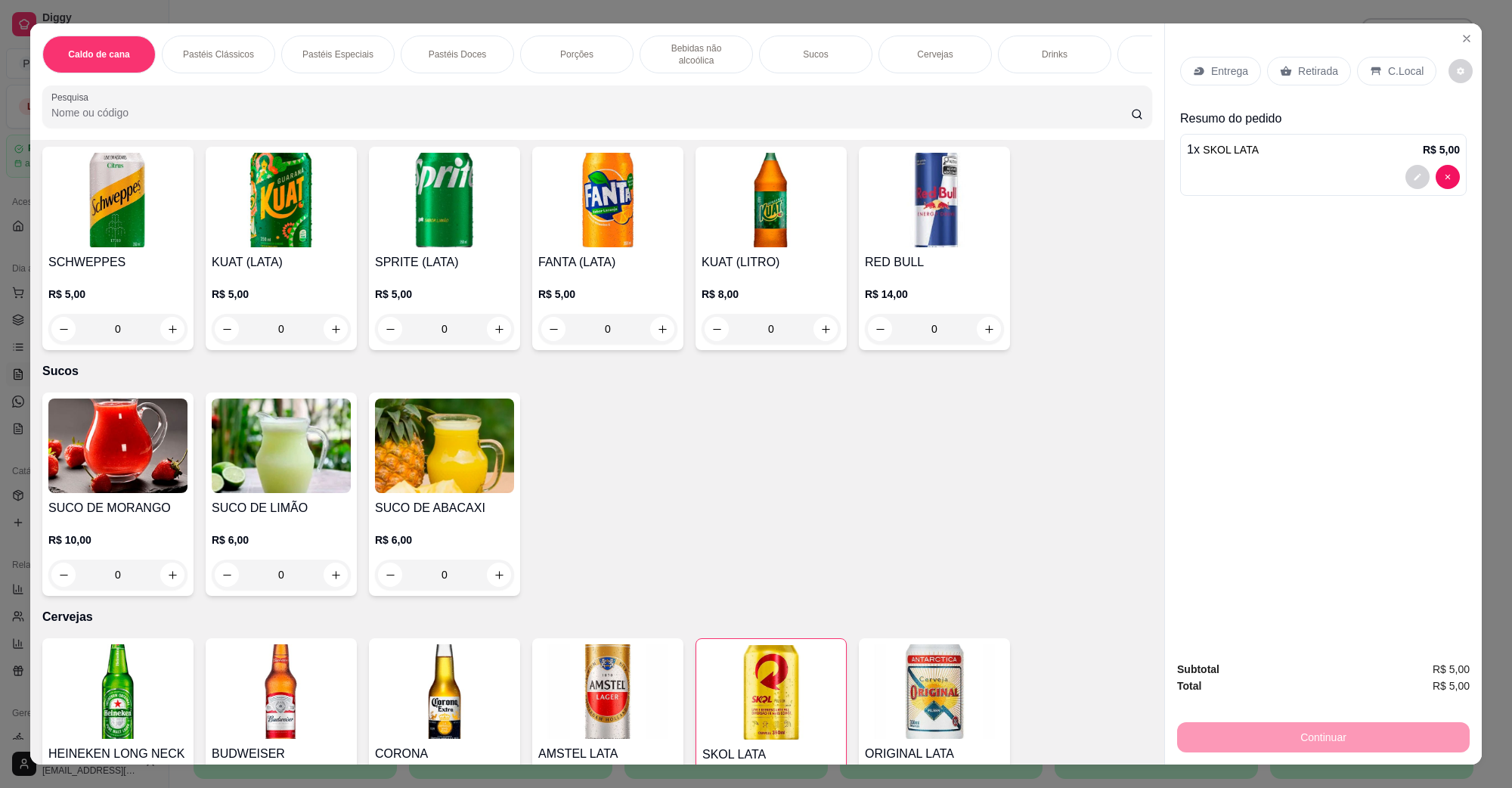
drag, startPoint x: 1384, startPoint y: 87, endPoint x: 1389, endPoint y: 68, distance: 19.6
click at [1384, 85] on div "Entrega Retirada C.Local" at bounding box center [1324, 71] width 287 height 53
click at [1389, 68] on p "C.Local" at bounding box center [1406, 70] width 35 height 15
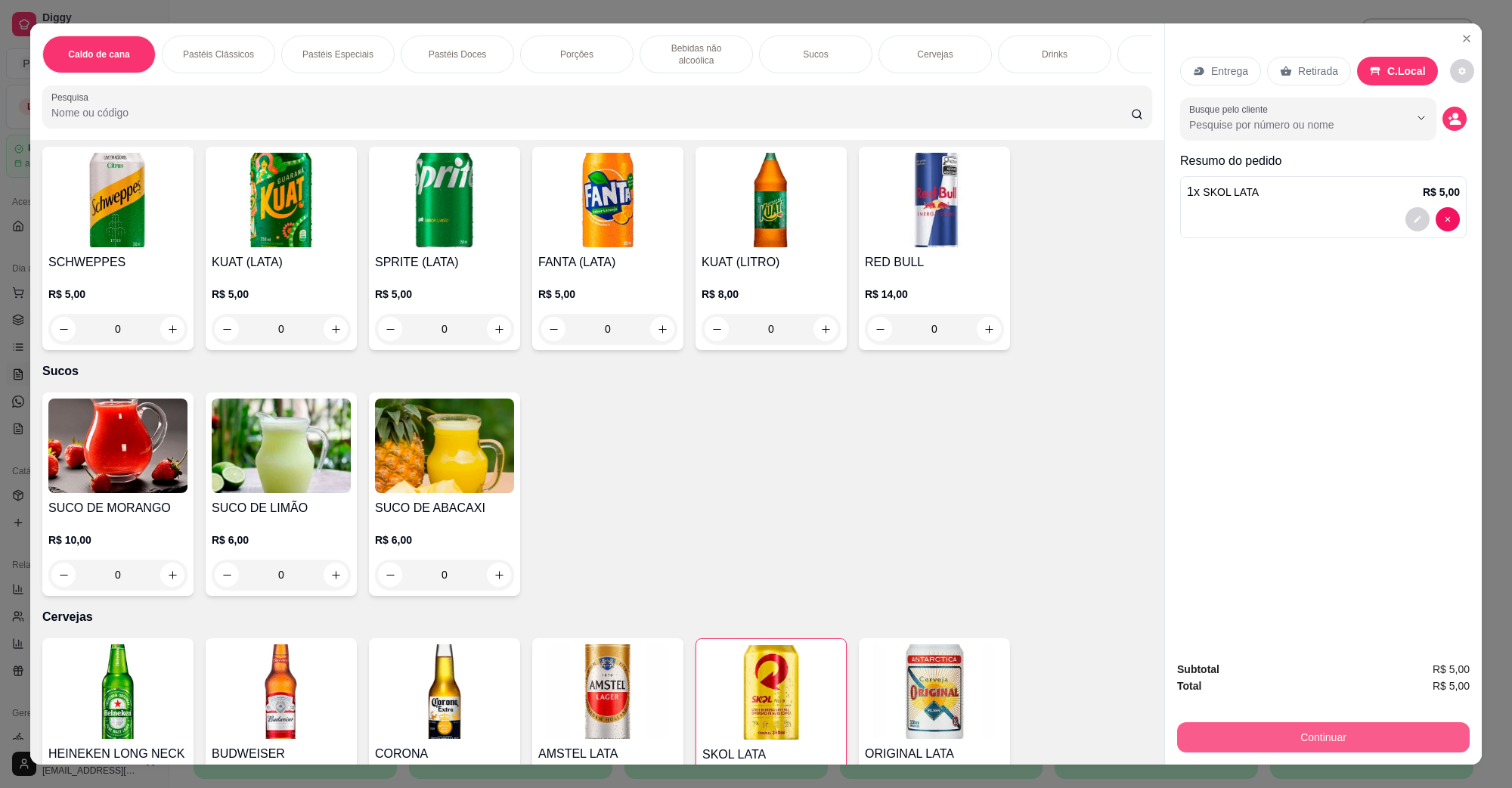
click at [1290, 739] on button "Continuar" at bounding box center [1323, 737] width 293 height 30
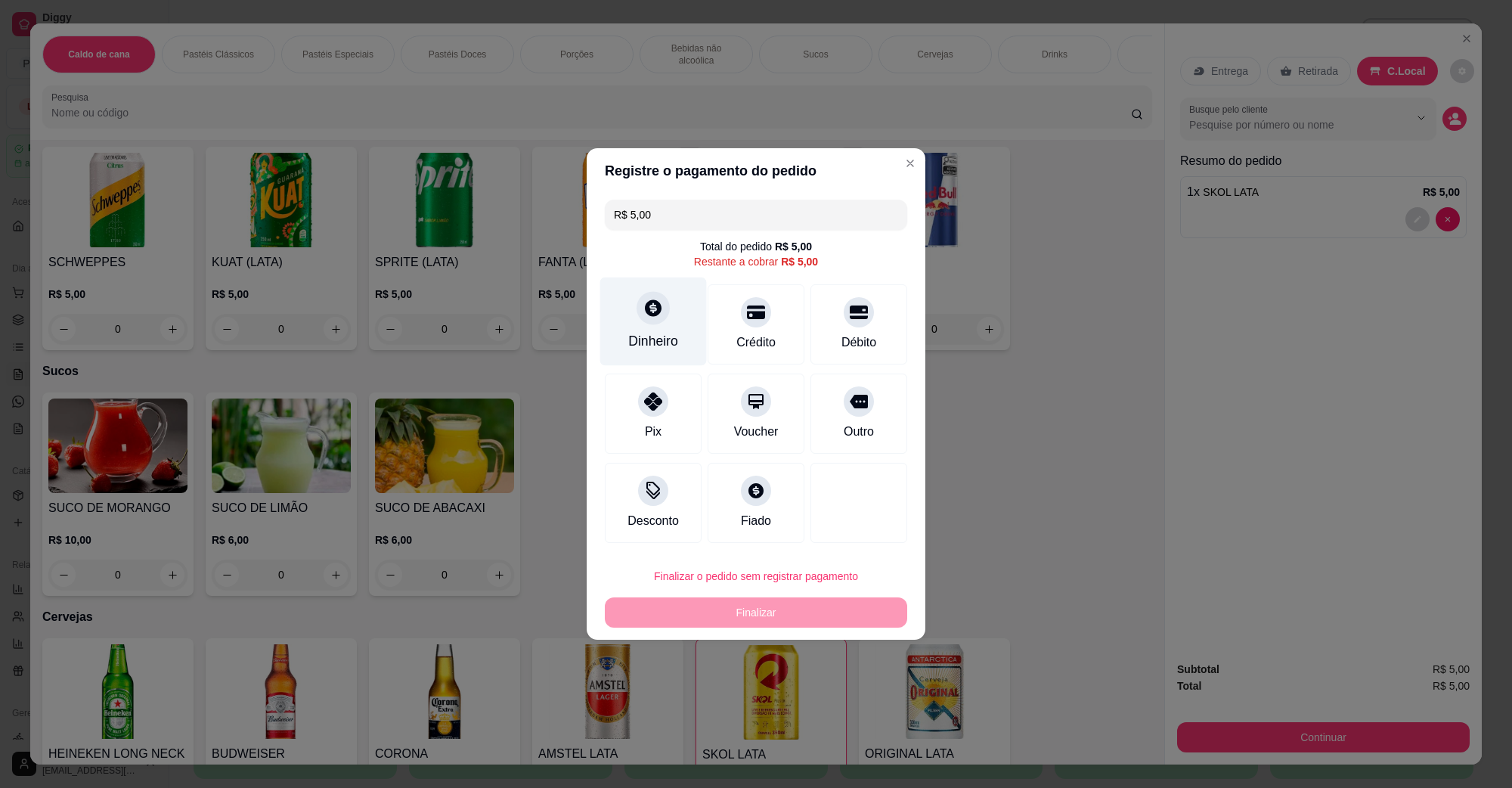
click at [652, 303] on icon at bounding box center [653, 308] width 19 height 19
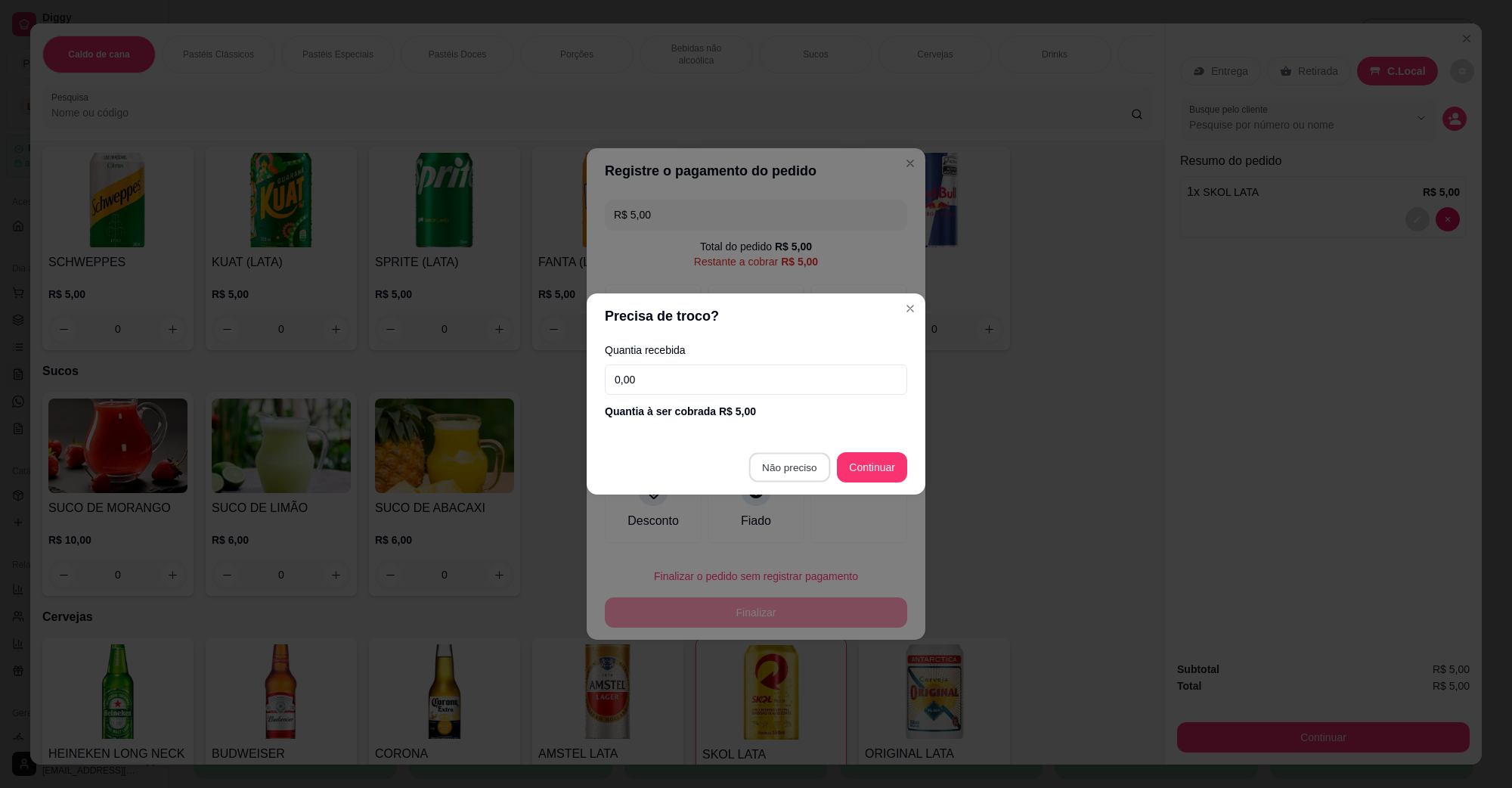
type input "R$ 0,00"
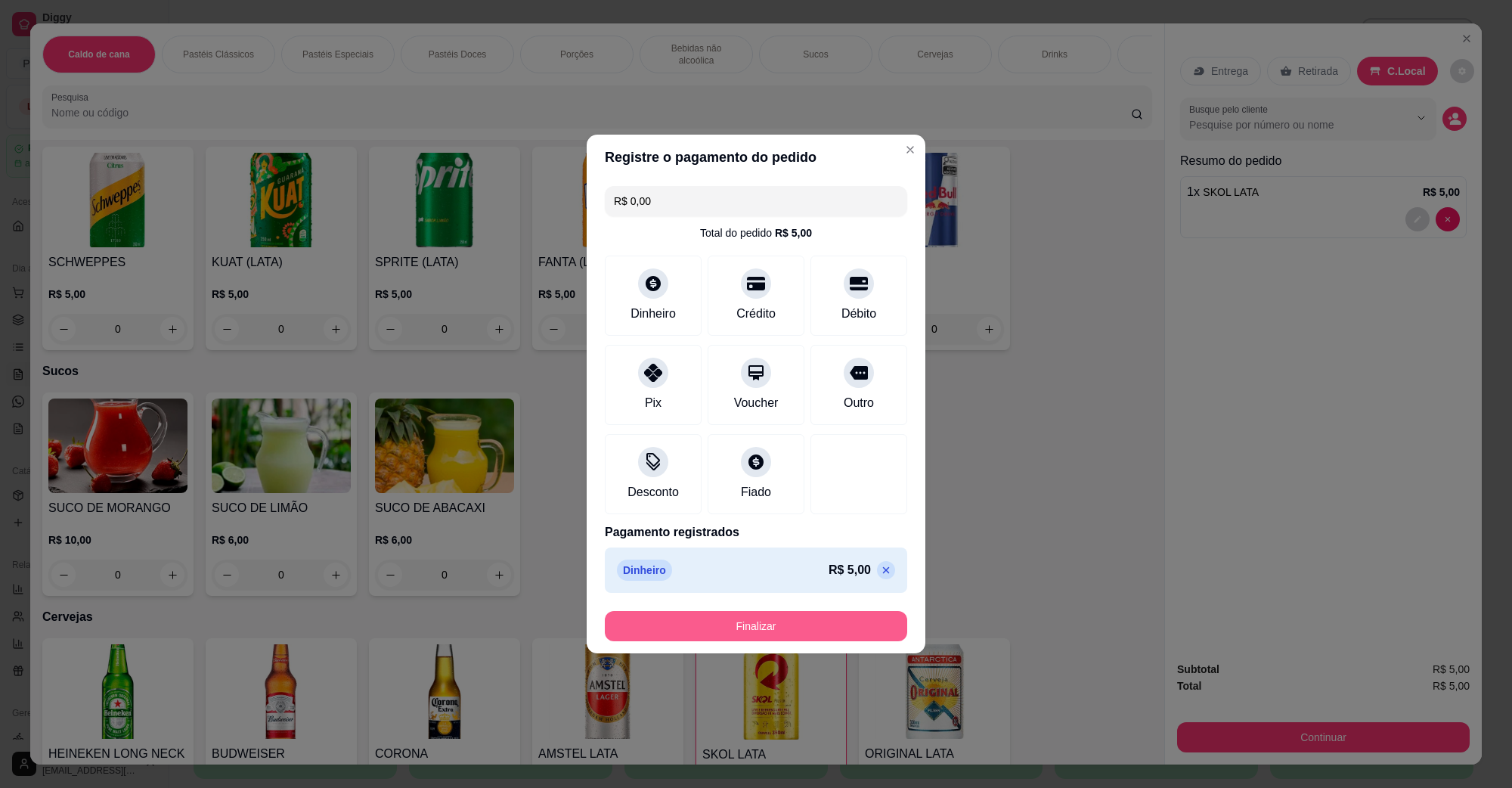
click at [781, 614] on button "Finalizar" at bounding box center [756, 626] width 302 height 30
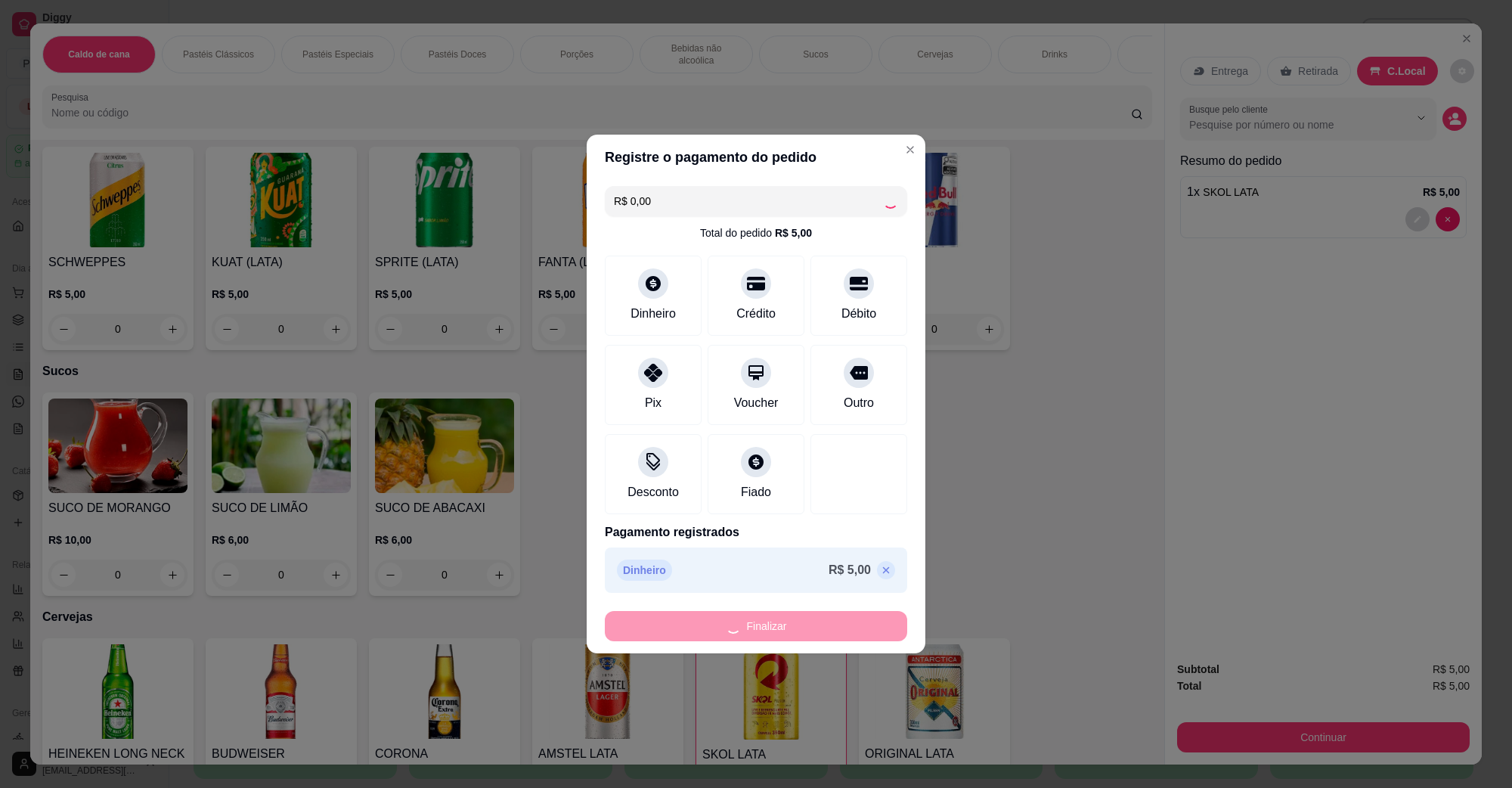
type input "0"
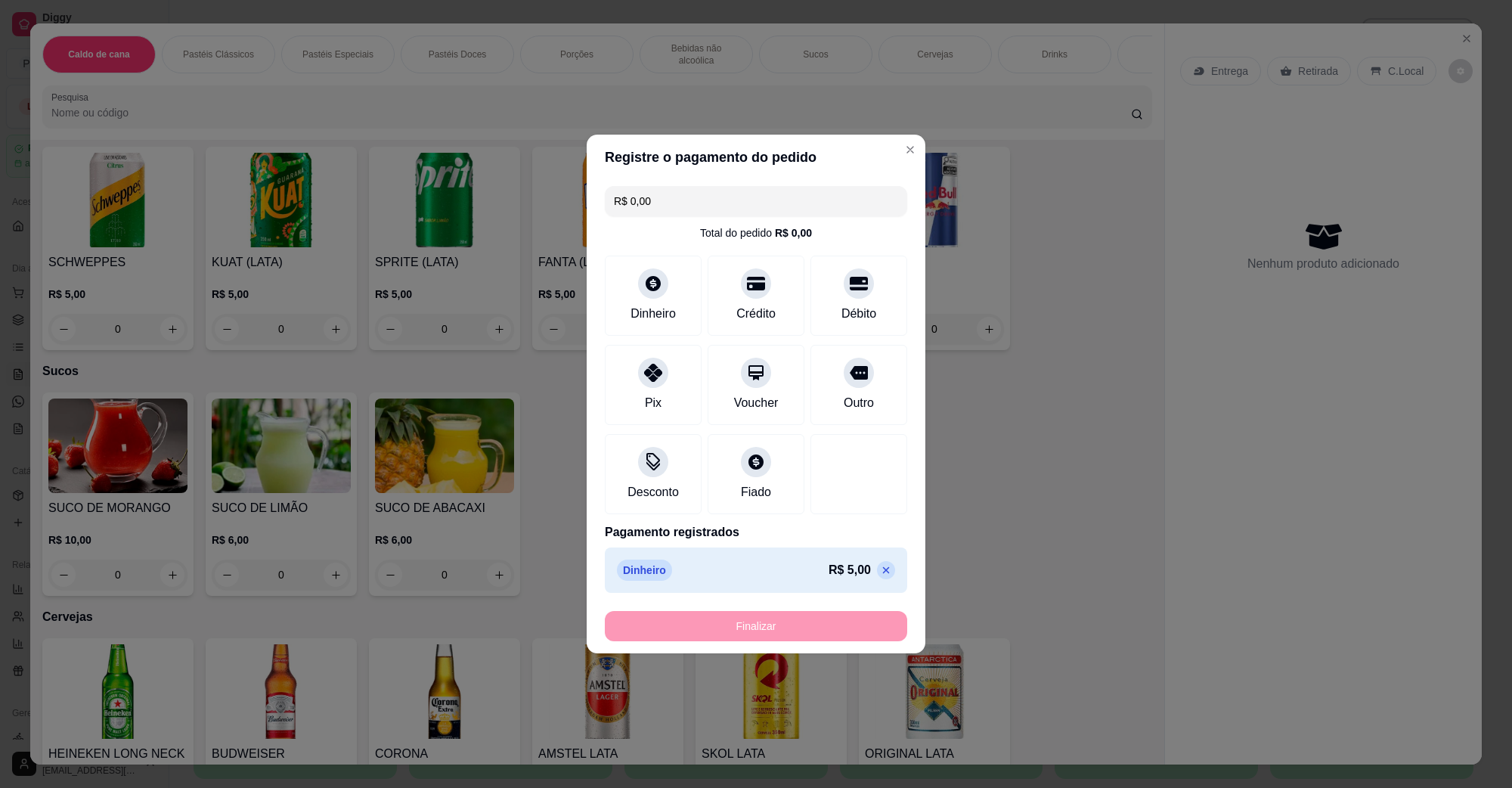
type input "-R$ 5,00"
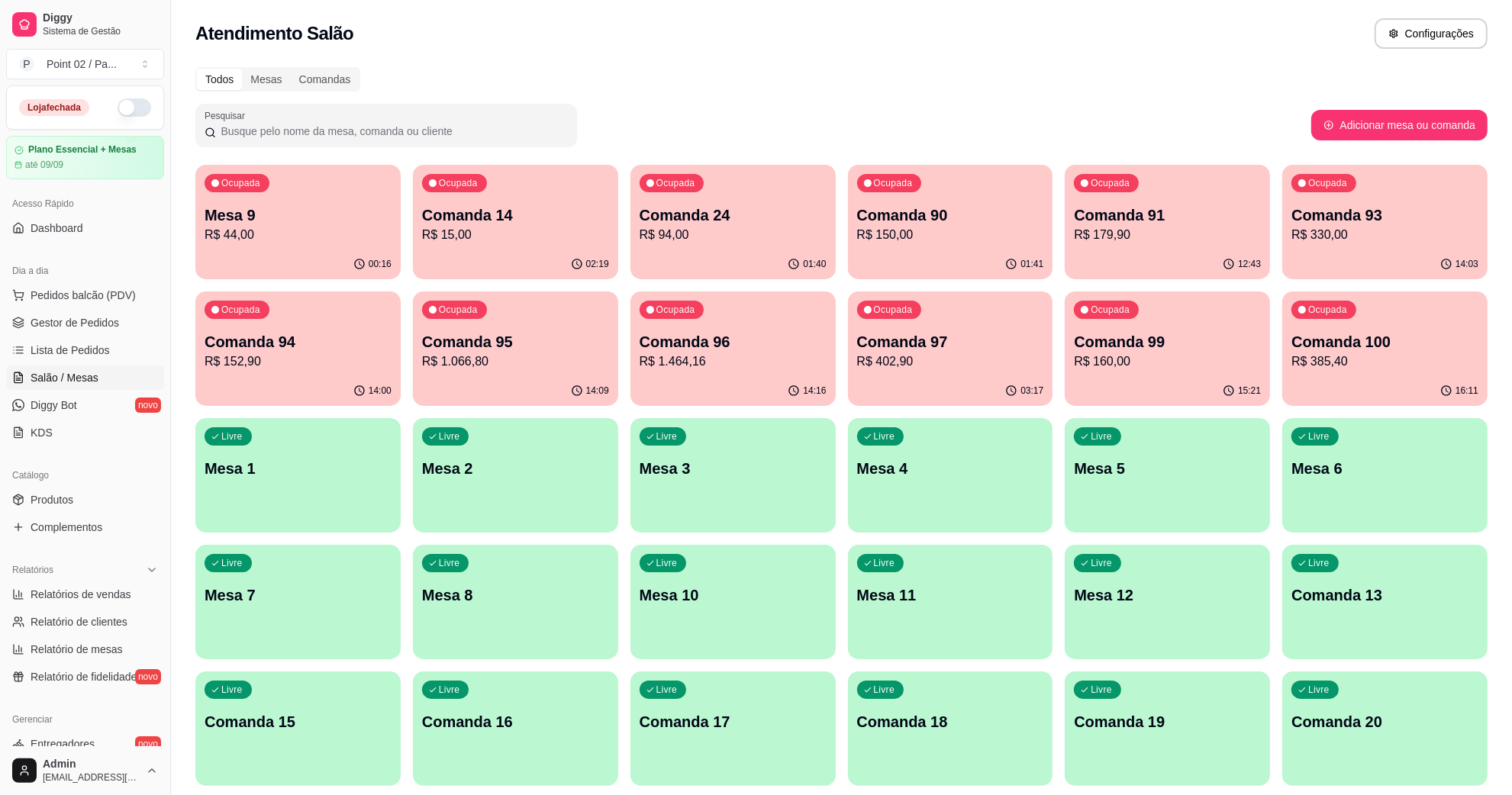
click at [829, 12] on div "Atendimento Salão Configurações" at bounding box center [841, 28] width 1341 height 58
click at [1429, 598] on p "Comanda 13" at bounding box center [1385, 595] width 181 height 20
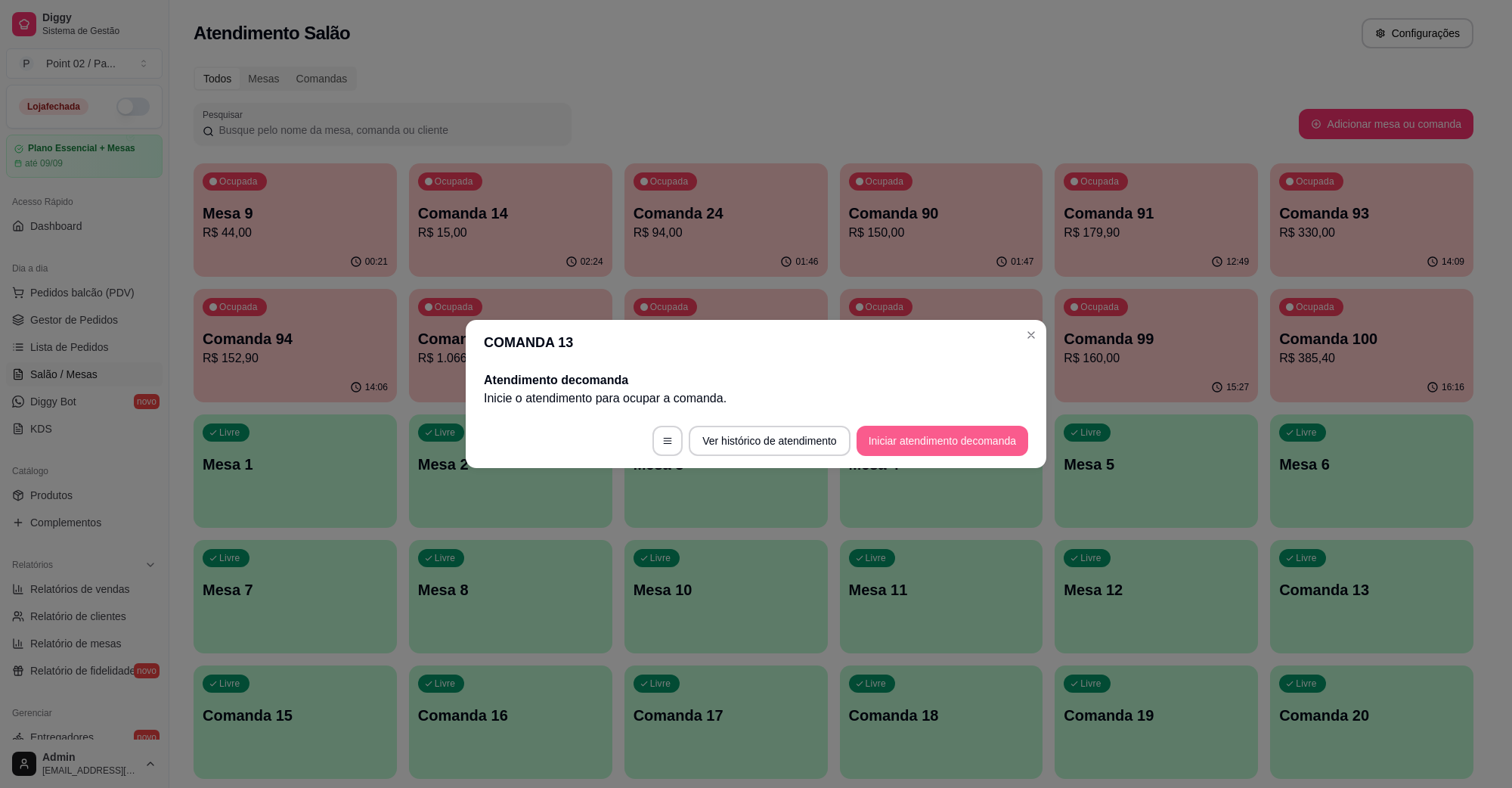
click at [894, 447] on button "Iniciar atendimento de comanda" at bounding box center [942, 441] width 171 height 30
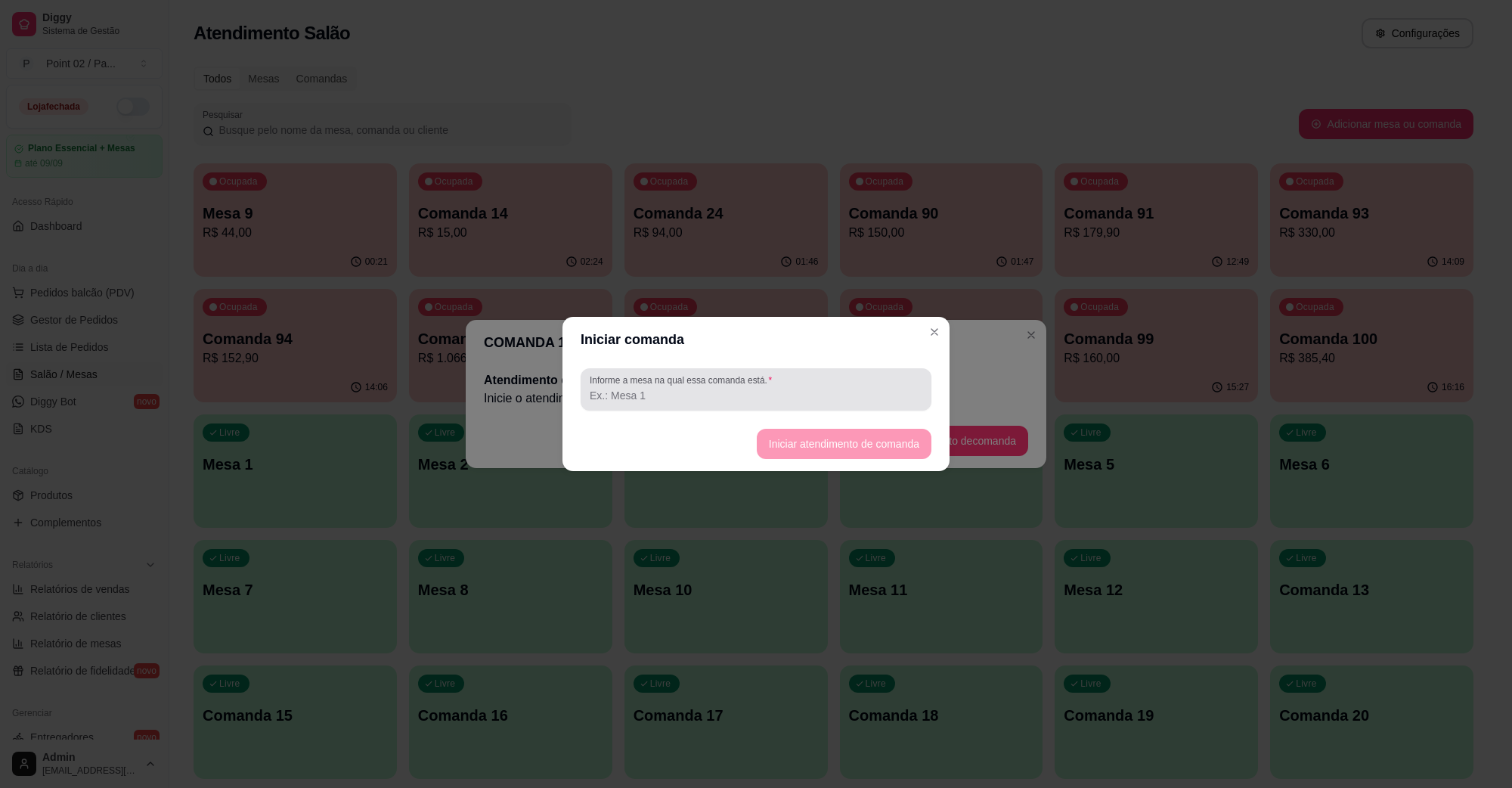
click at [825, 387] on div at bounding box center [756, 390] width 332 height 30
click at [829, 396] on input "Informe a mesa na qual essa comanda está." at bounding box center [756, 395] width 332 height 15
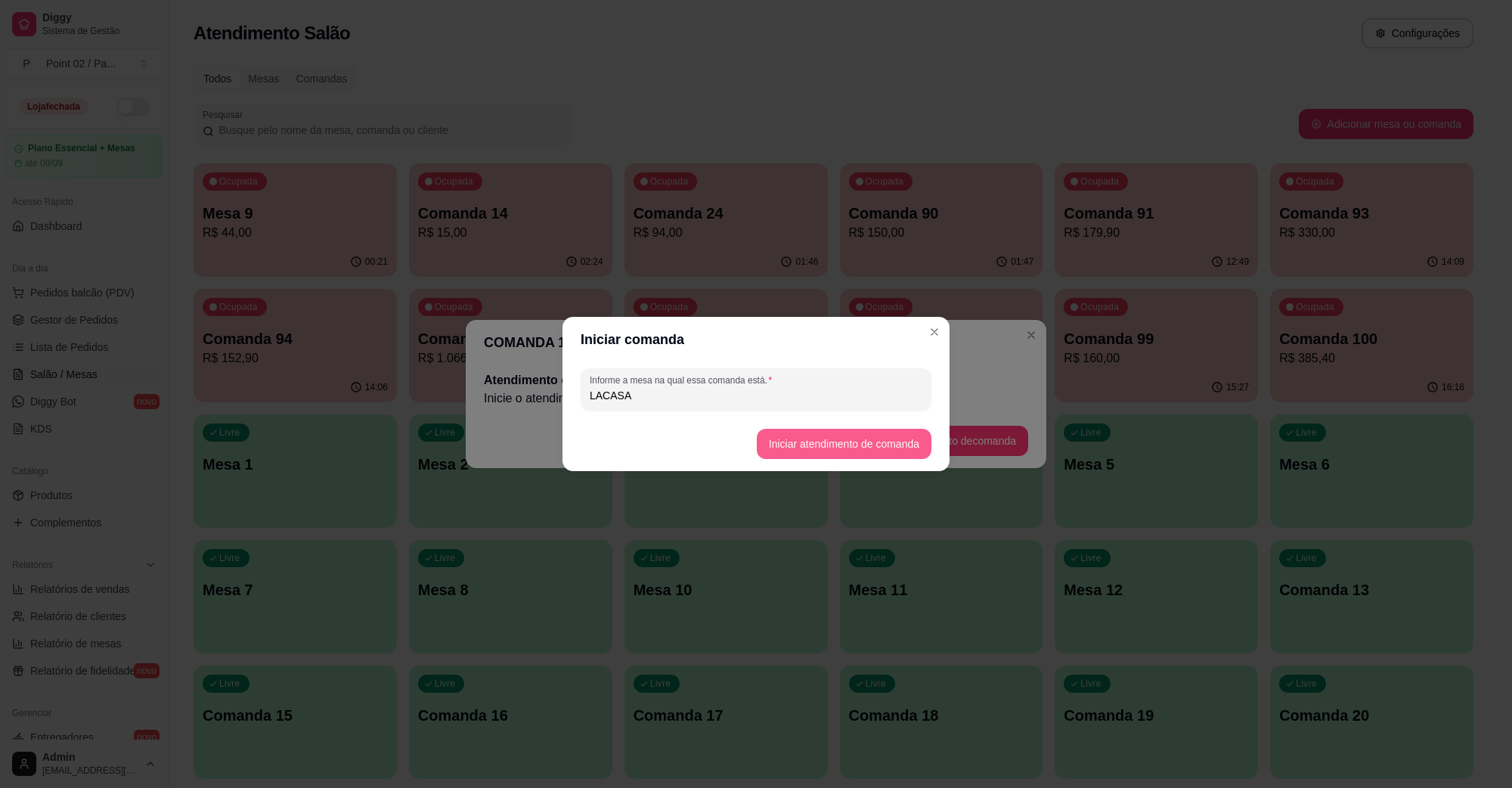
type input "LACASA"
click at [895, 448] on button "Iniciar atendimento de comanda" at bounding box center [844, 445] width 170 height 30
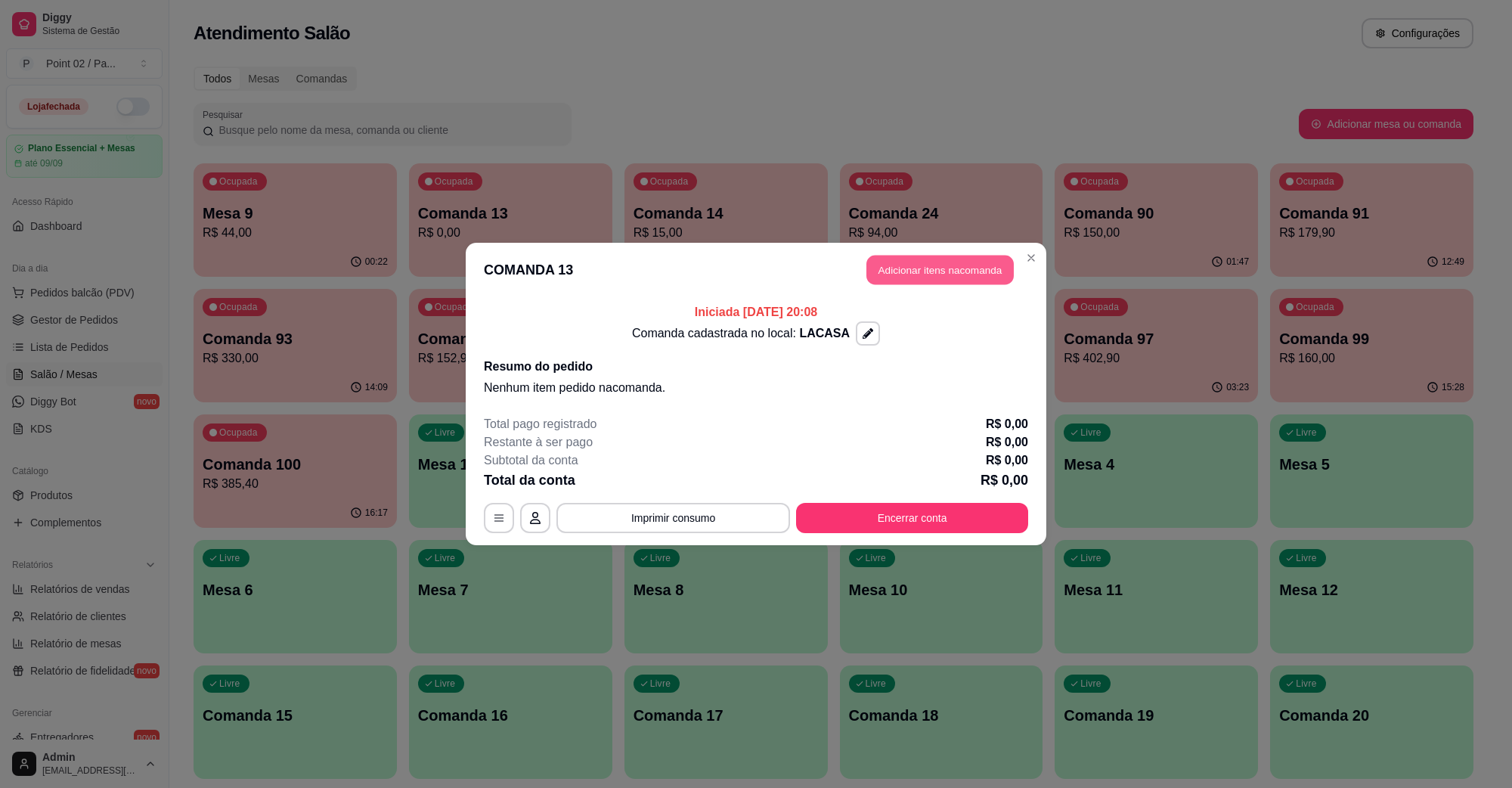
click at [912, 270] on button "Adicionar itens na comanda" at bounding box center [941, 271] width 148 height 30
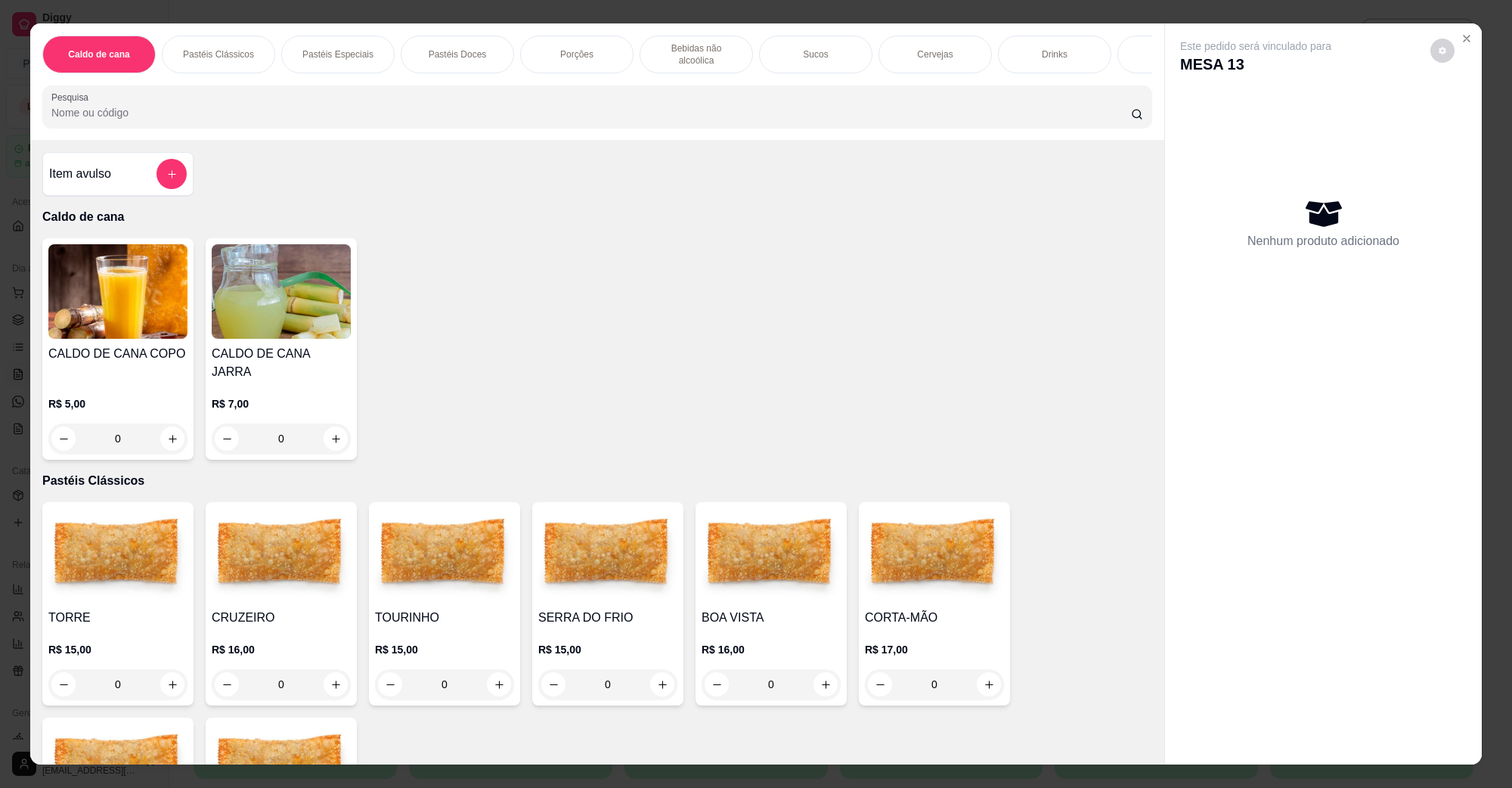
click at [436, 562] on img at bounding box center [445, 556] width 139 height 95
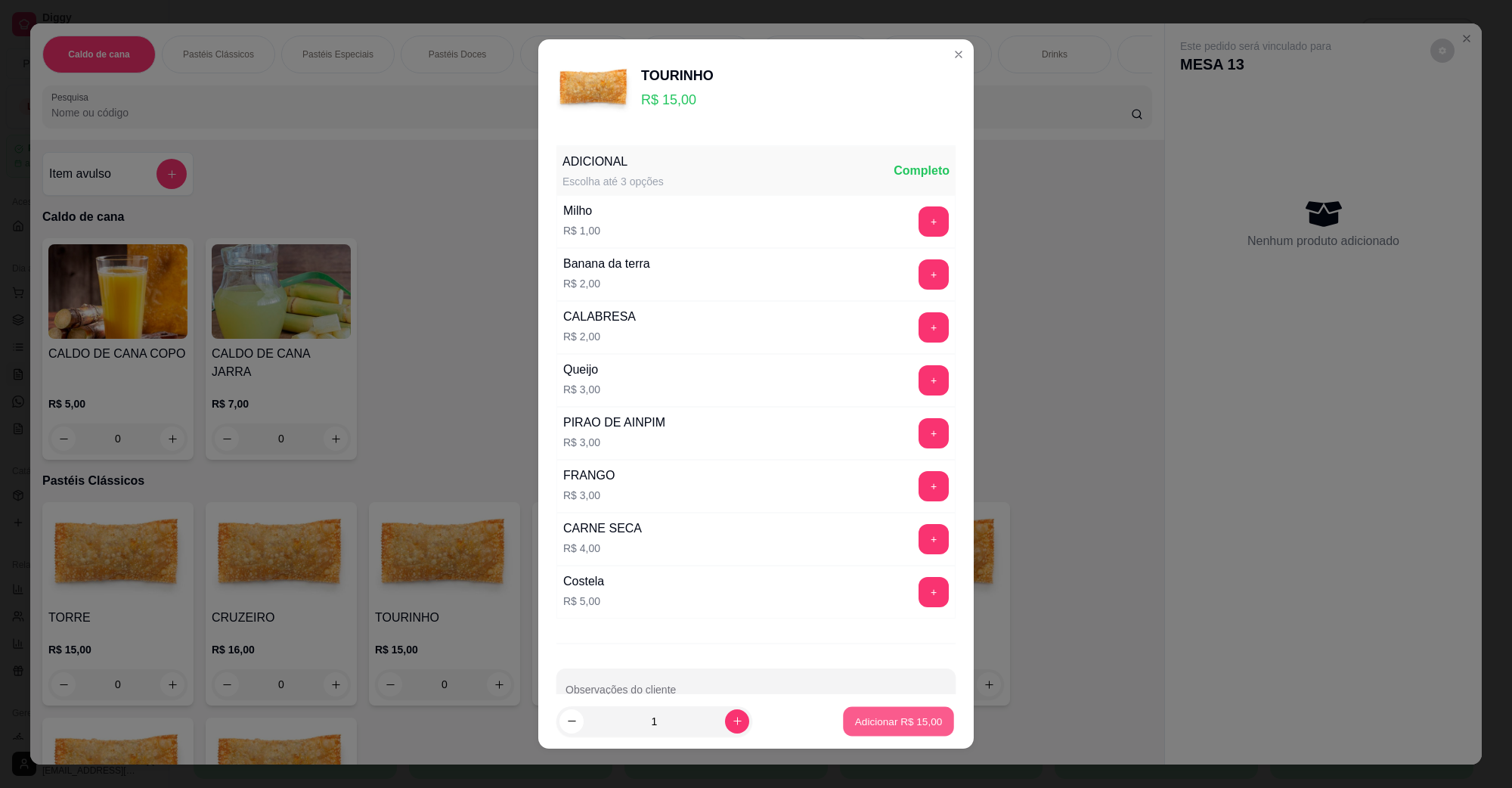
click at [889, 733] on button "Adicionar R$ 15,00" at bounding box center [898, 722] width 111 height 30
type input "1"
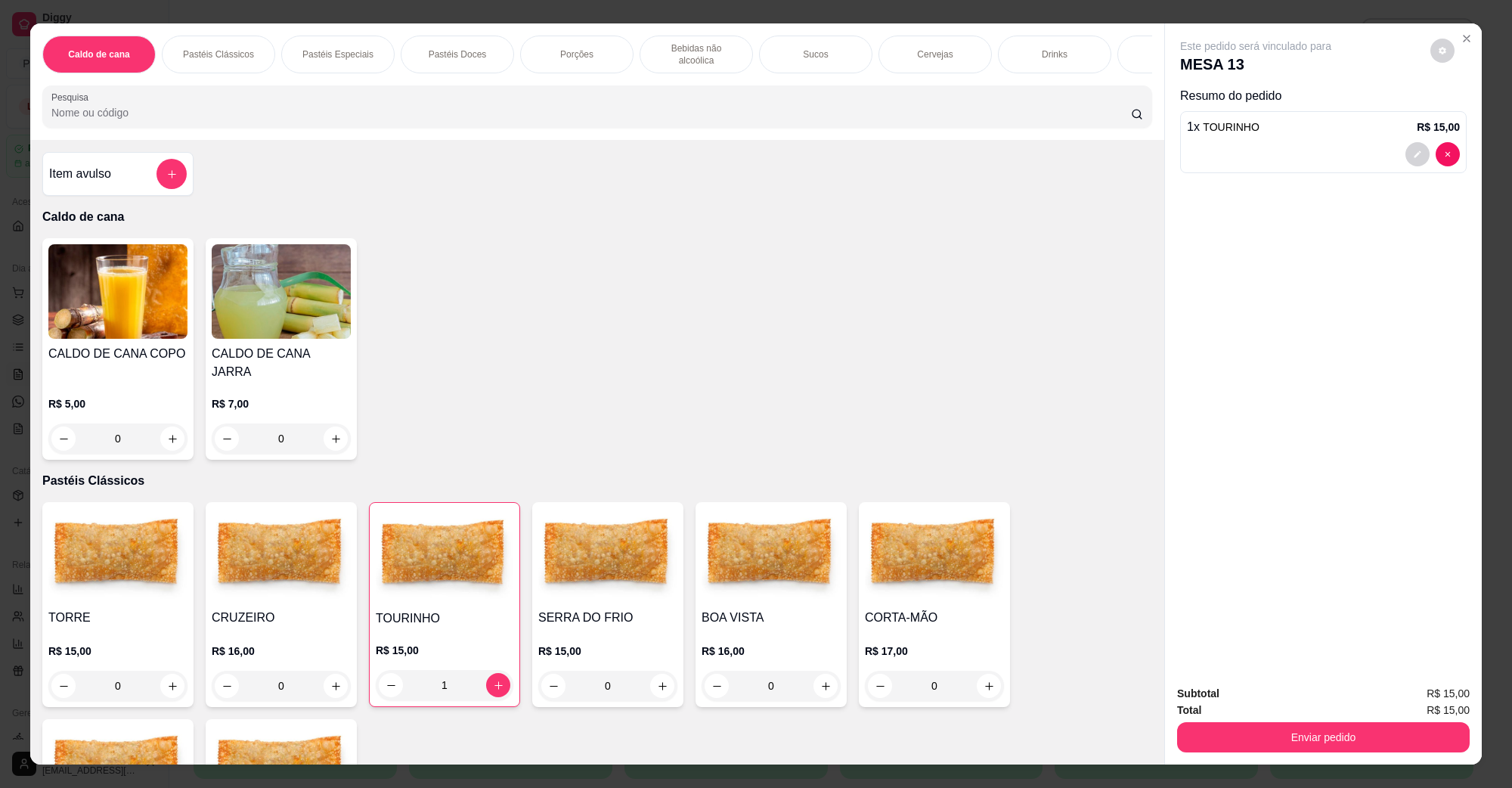
click at [1337, 755] on div "Subtotal R$ 15,00 Total R$ 15,00 Enviar pedido" at bounding box center [1324, 719] width 316 height 91
click at [1326, 749] on button "Enviar pedido" at bounding box center [1323, 737] width 293 height 30
click at [1247, 697] on button "Não registrar e enviar pedido" at bounding box center [1272, 700] width 157 height 29
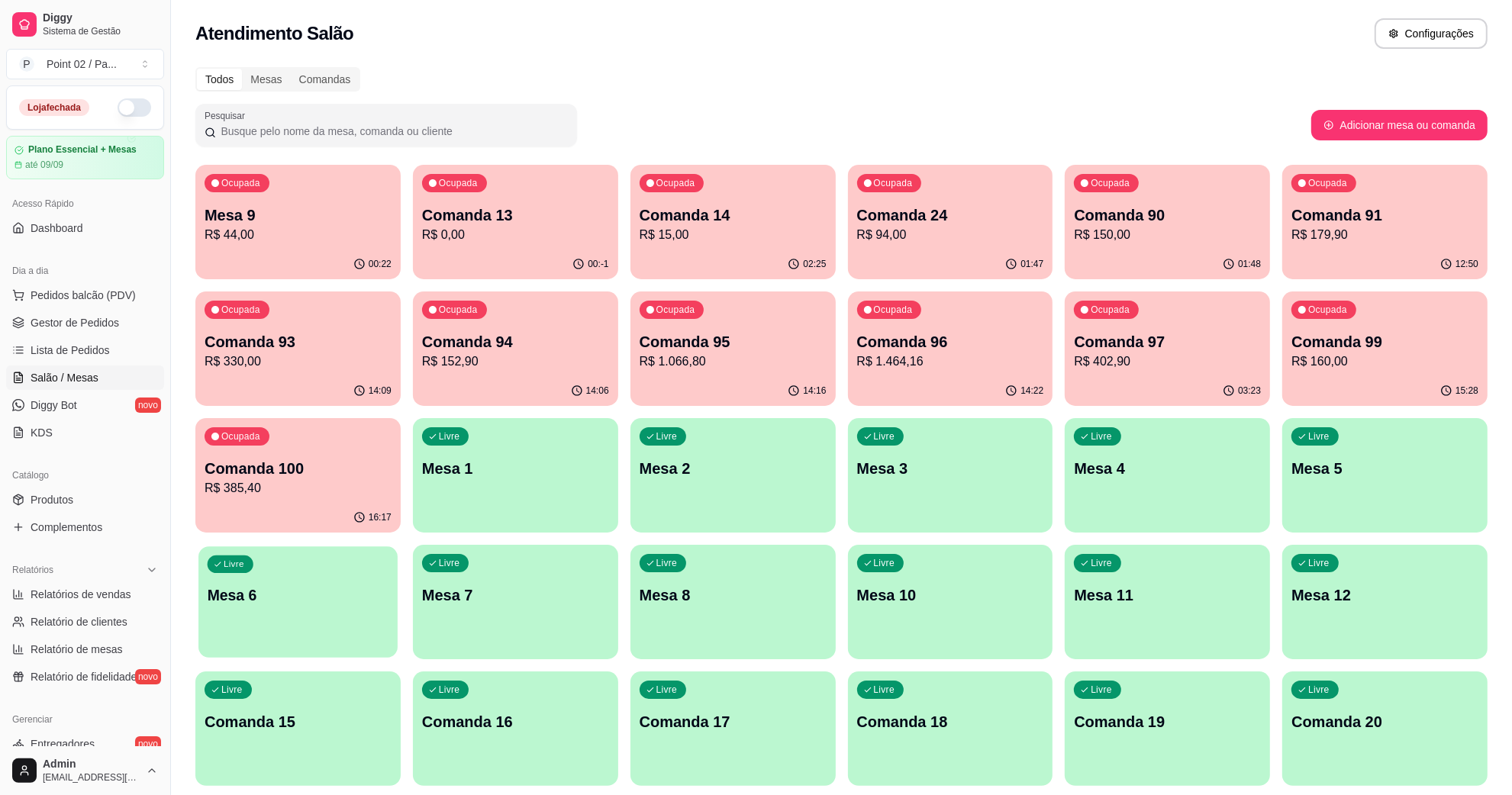
click at [203, 613] on div "Livre Mesa 6" at bounding box center [298, 593] width 200 height 93
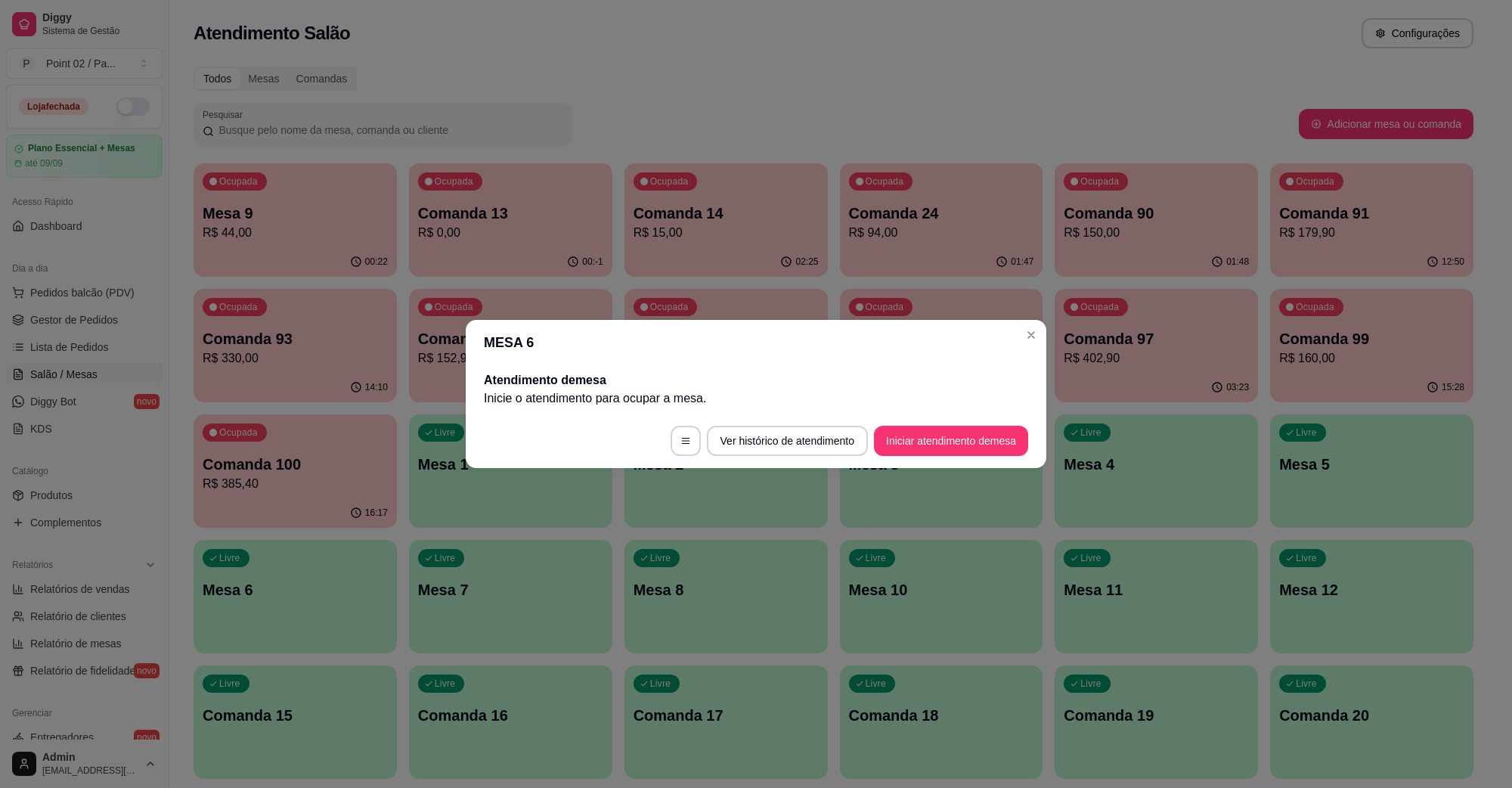
click at [932, 429] on button "Iniciar atendimento de mesa" at bounding box center [950, 441] width 154 height 30
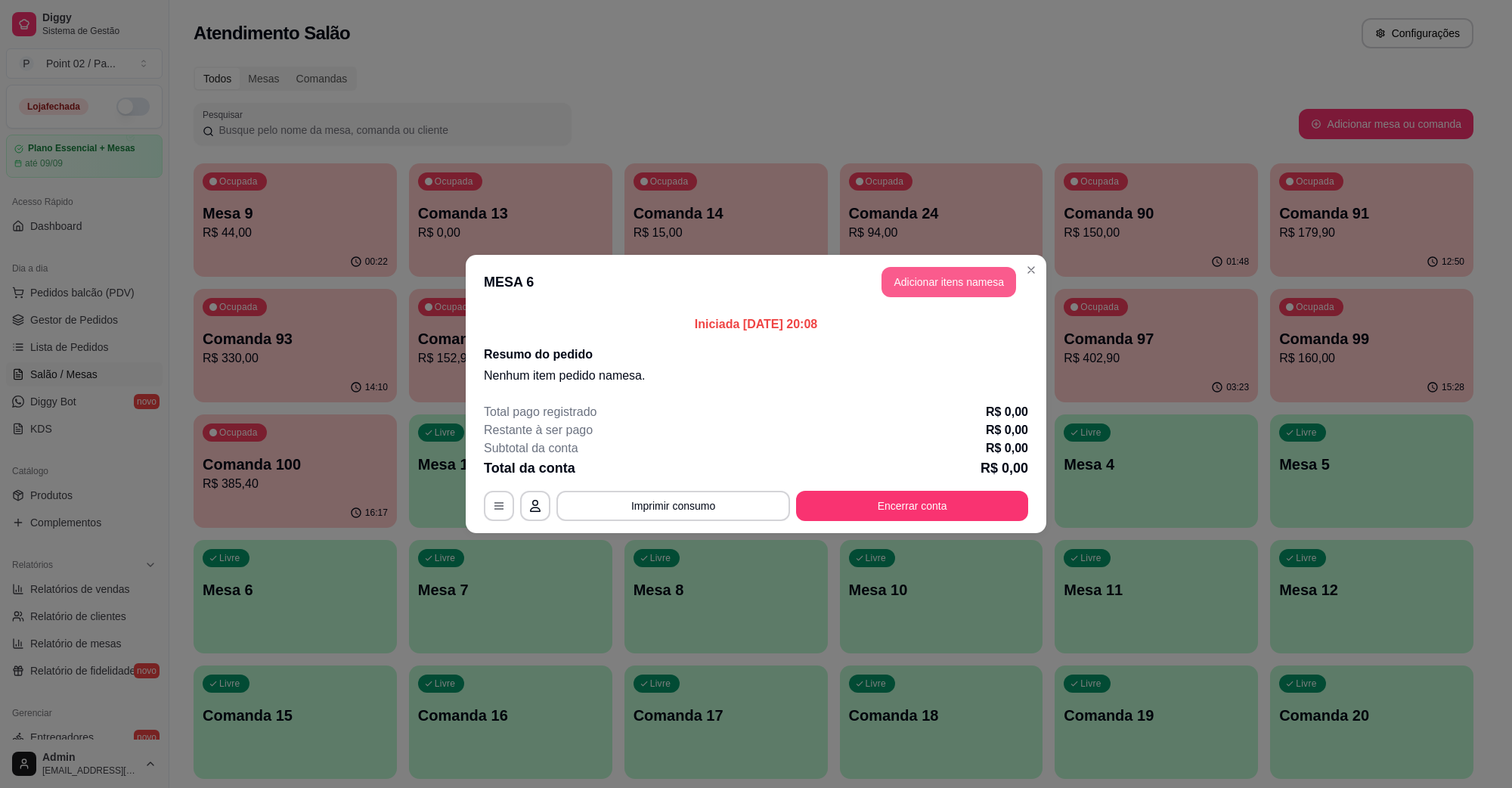
click at [936, 278] on button "Adicionar itens na mesa" at bounding box center [949, 282] width 134 height 30
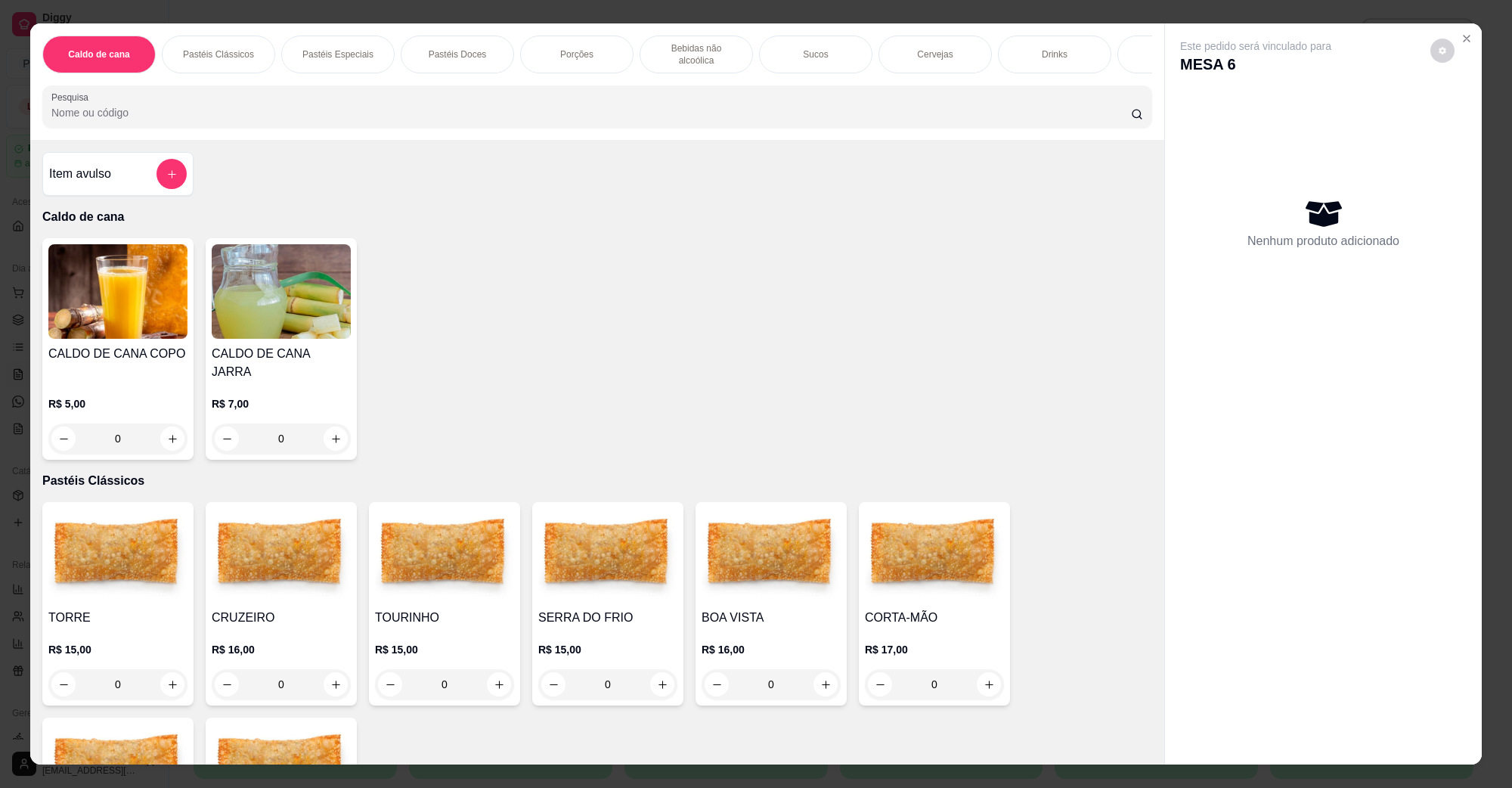
click at [99, 570] on img at bounding box center [118, 556] width 139 height 95
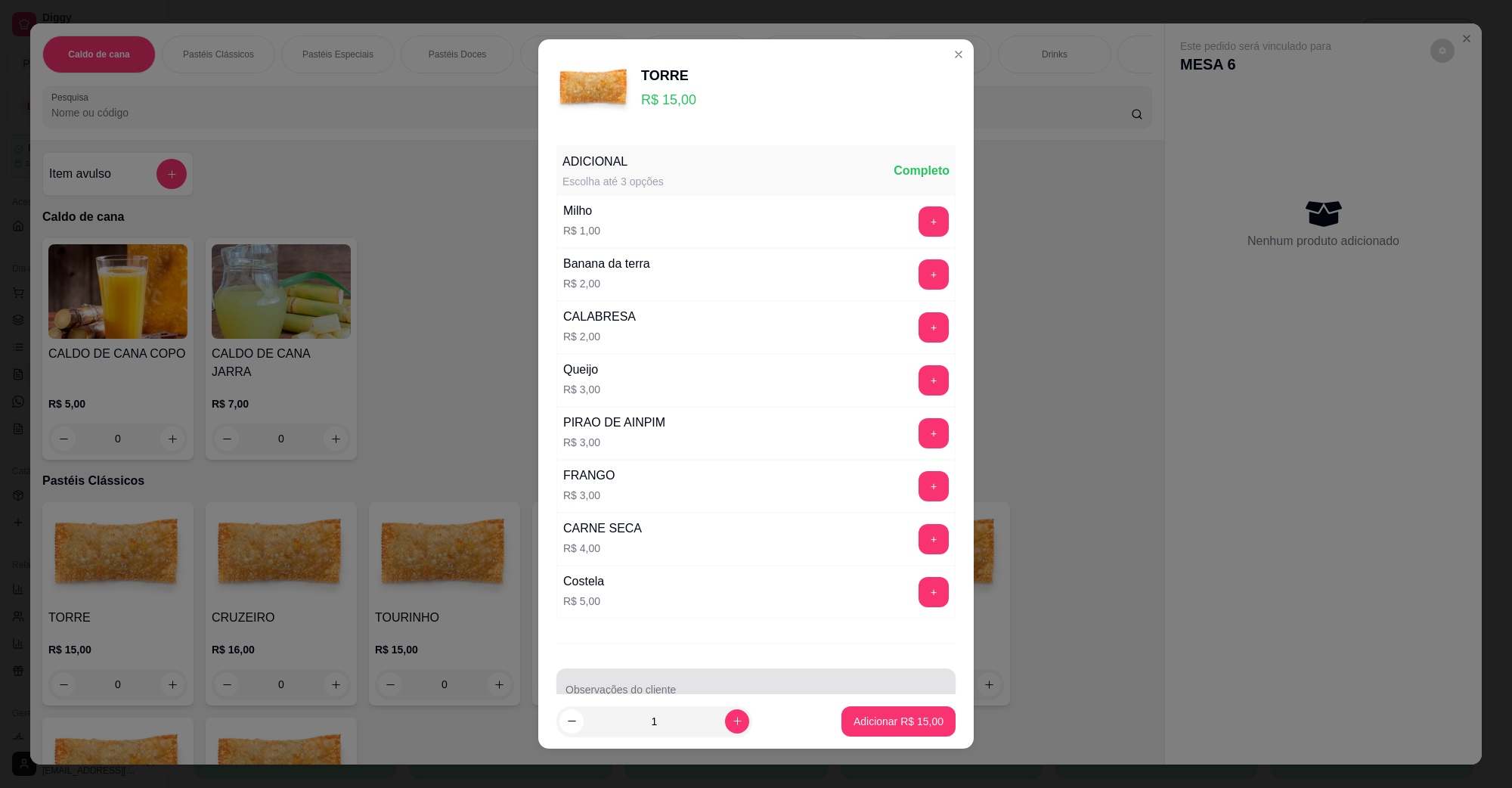
click at [758, 672] on div "Observações do cliente" at bounding box center [756, 690] width 399 height 42
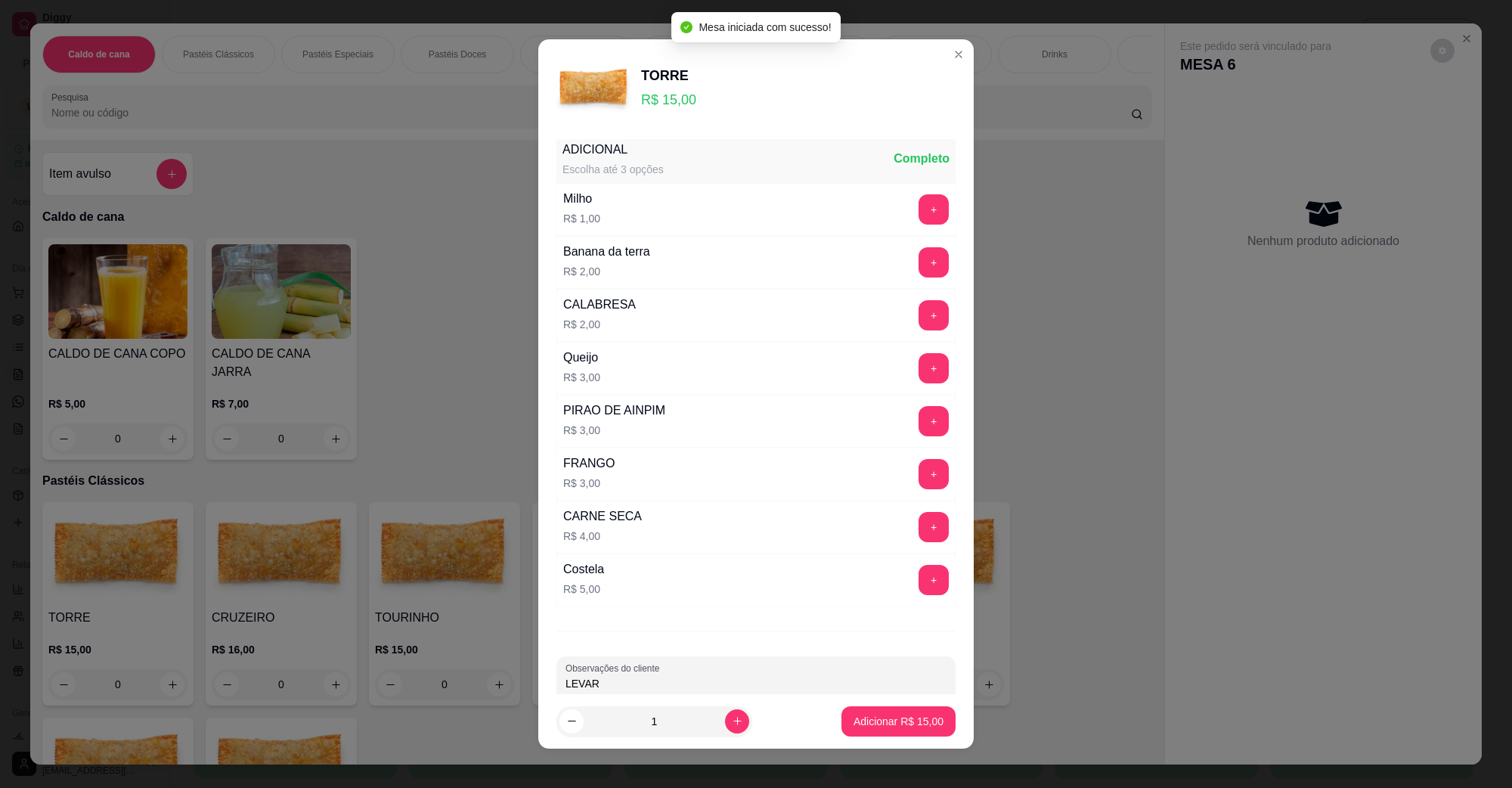
type input "LEVAR"
click at [844, 713] on button "Adicionar R$ 15,00" at bounding box center [898, 721] width 114 height 30
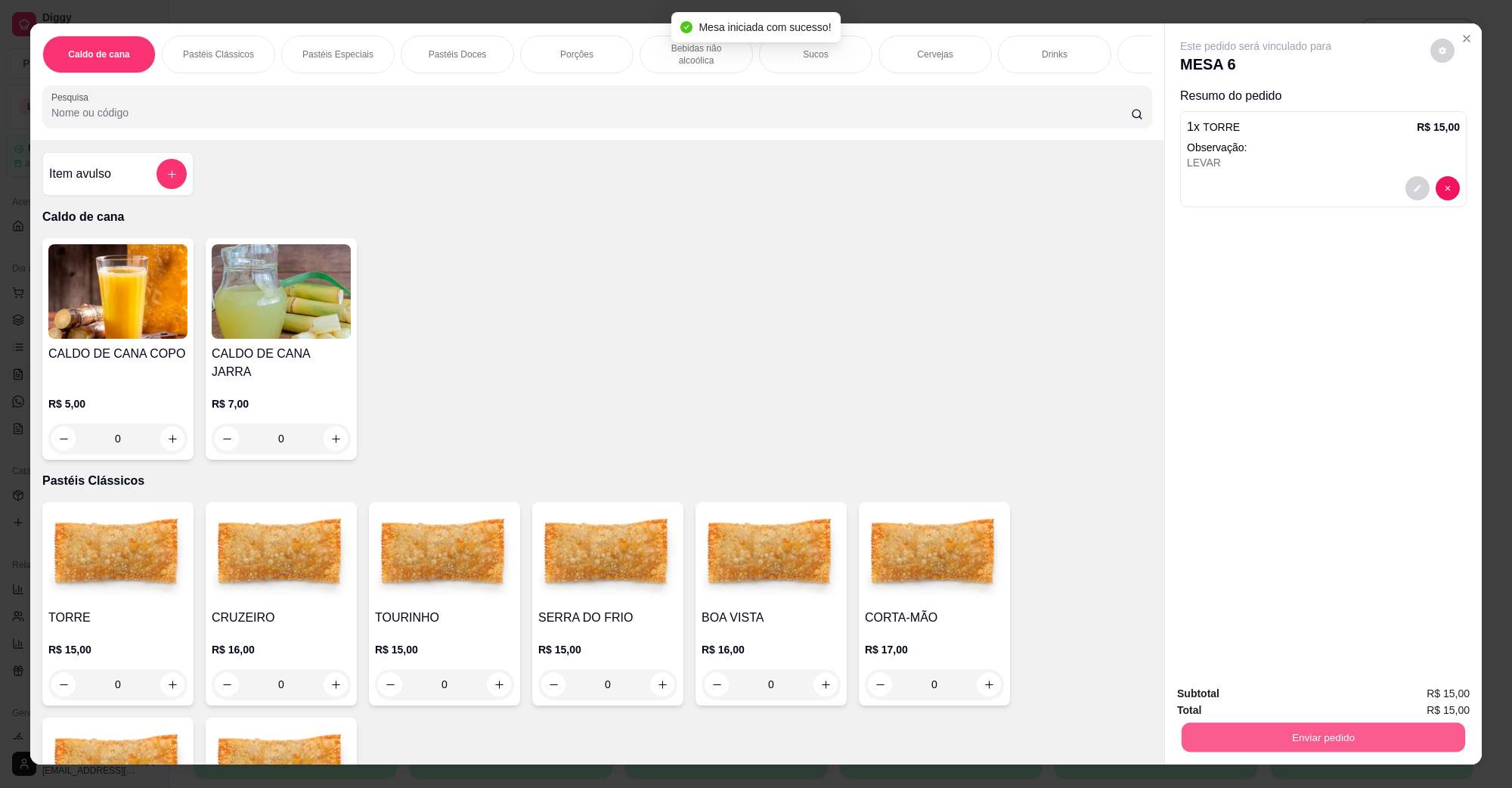
click at [1399, 739] on button "Enviar pedido" at bounding box center [1323, 737] width 284 height 30
click at [1298, 701] on button "Não registrar e enviar pedido" at bounding box center [1273, 700] width 153 height 28
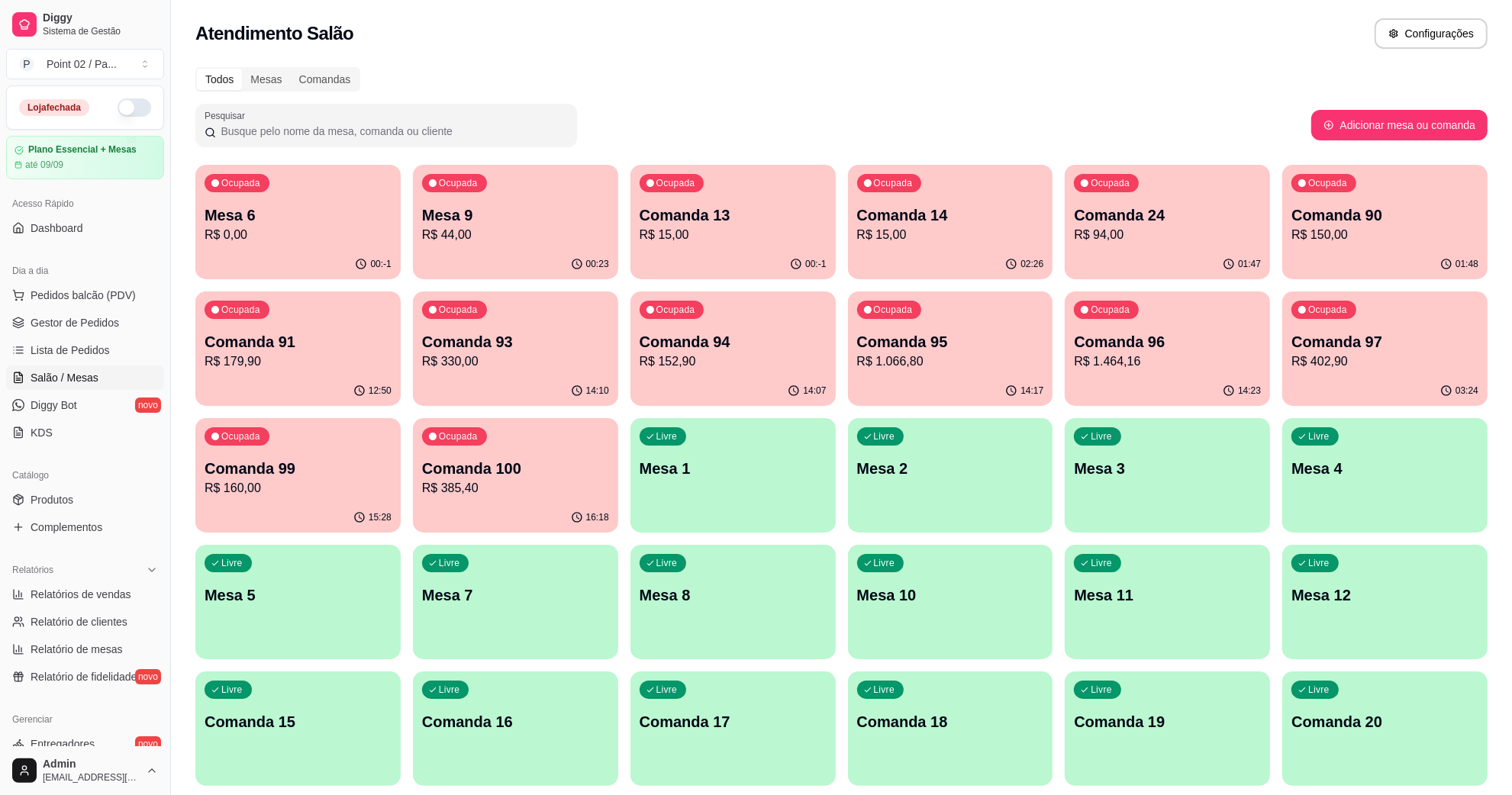
click at [287, 718] on p "Comanda 15" at bounding box center [298, 722] width 187 height 21
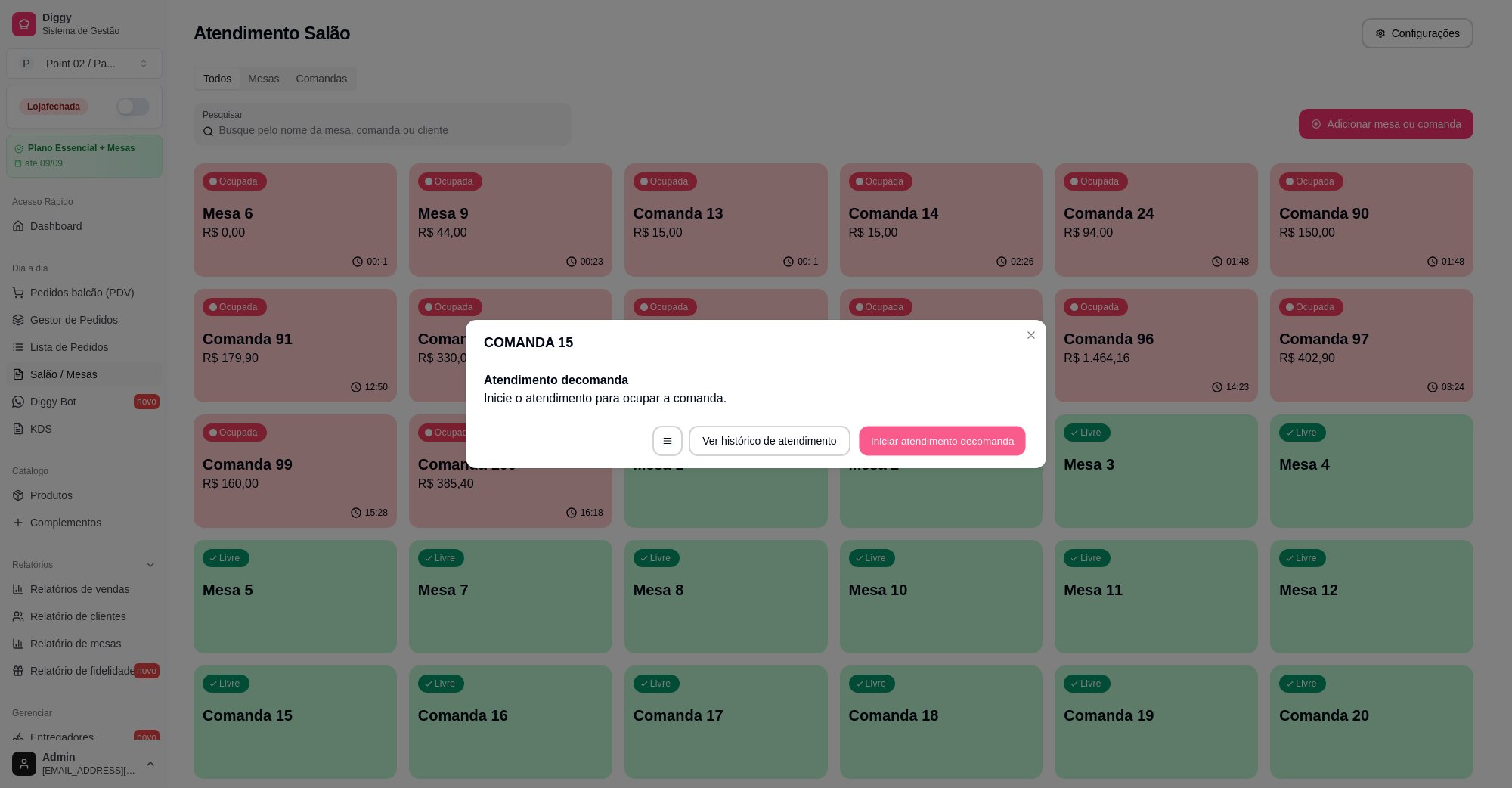
click at [886, 444] on button "Iniciar atendimento de comanda" at bounding box center [942, 441] width 167 height 30
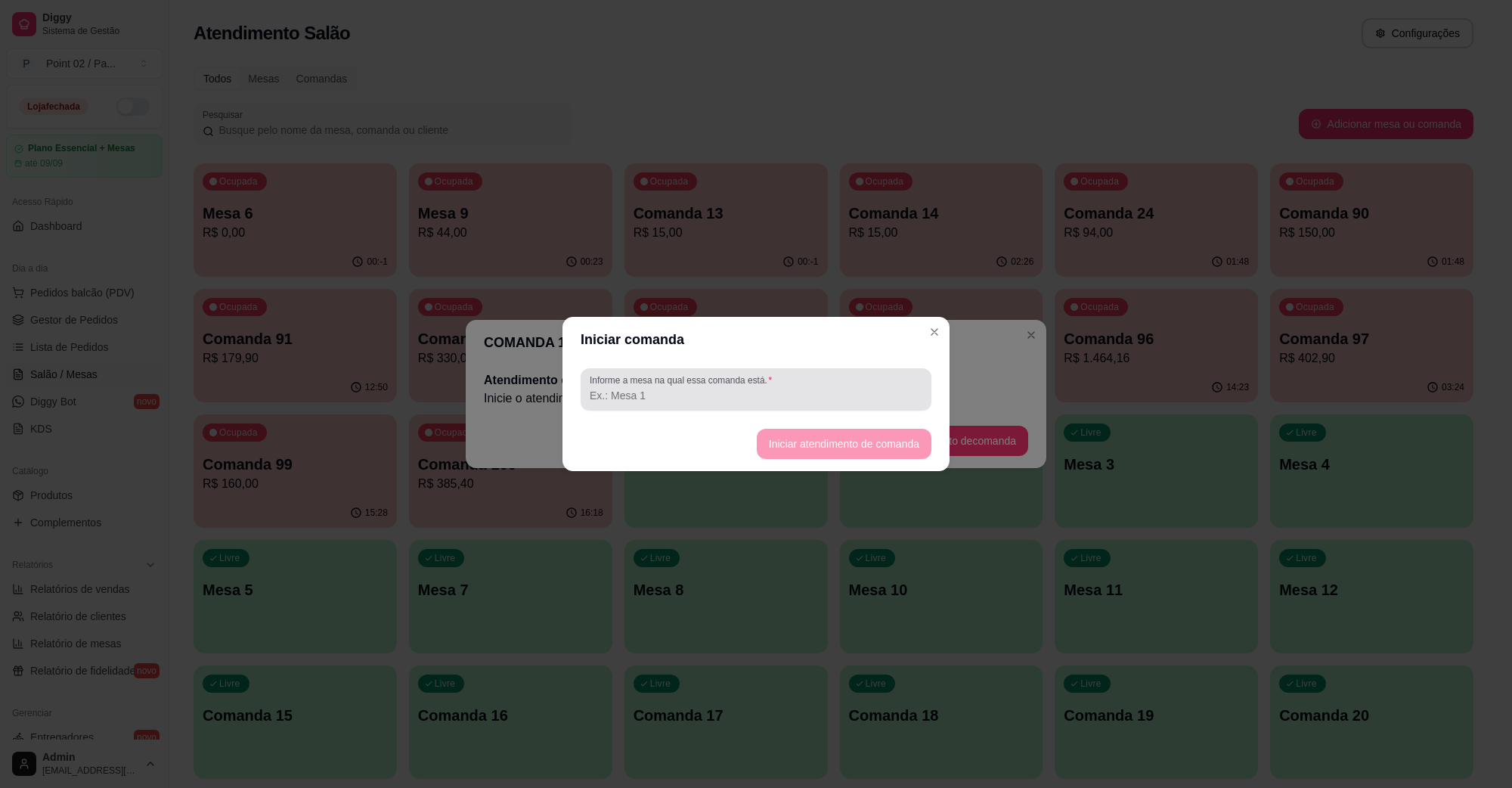
click at [837, 409] on div "Informe a mesa na qual essa comanda está." at bounding box center [756, 390] width 351 height 42
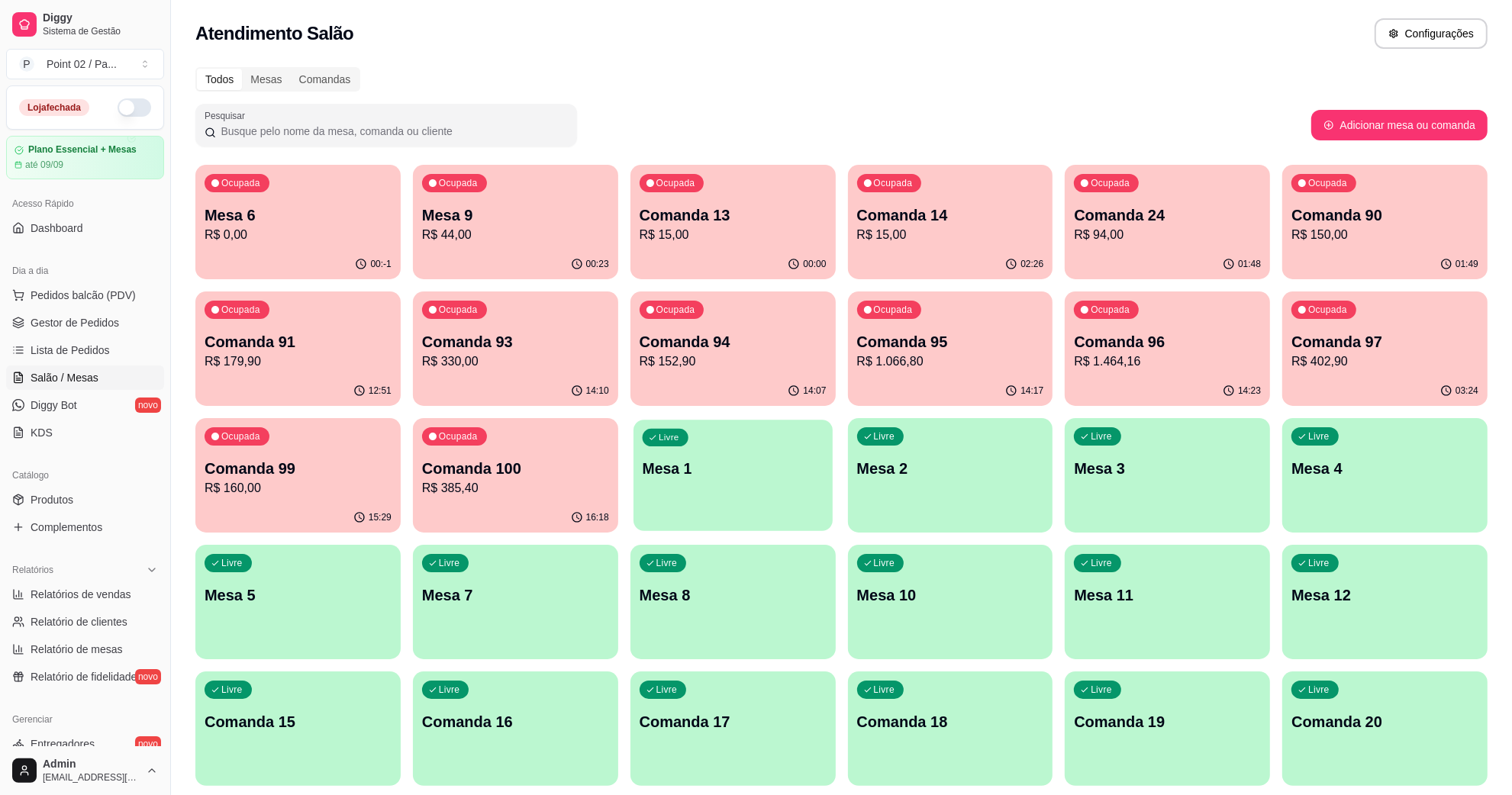
click at [756, 489] on div "Livre Mesa 1" at bounding box center [733, 466] width 200 height 93
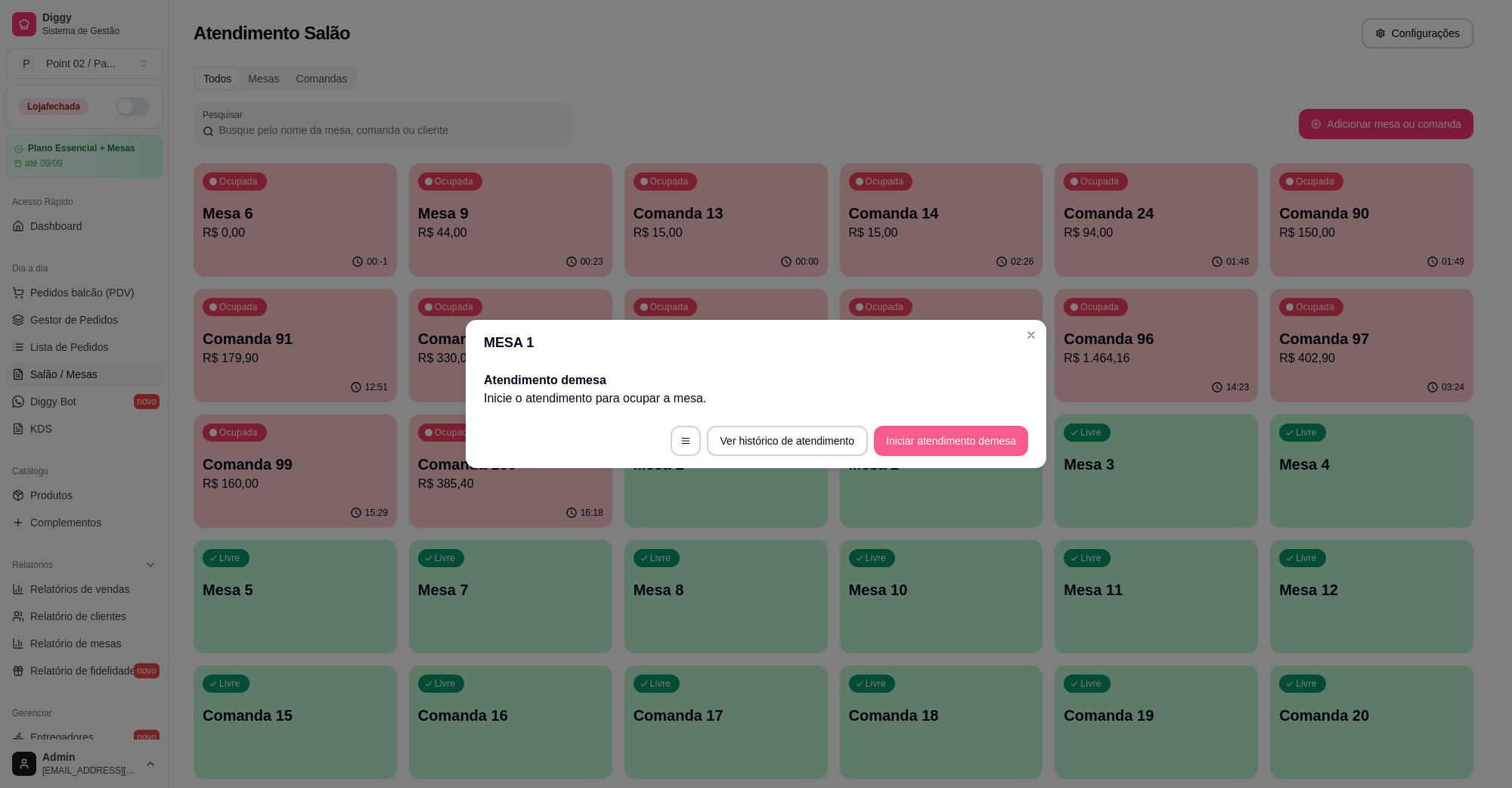
click at [883, 435] on button "Iniciar atendimento de mesa" at bounding box center [950, 441] width 154 height 30
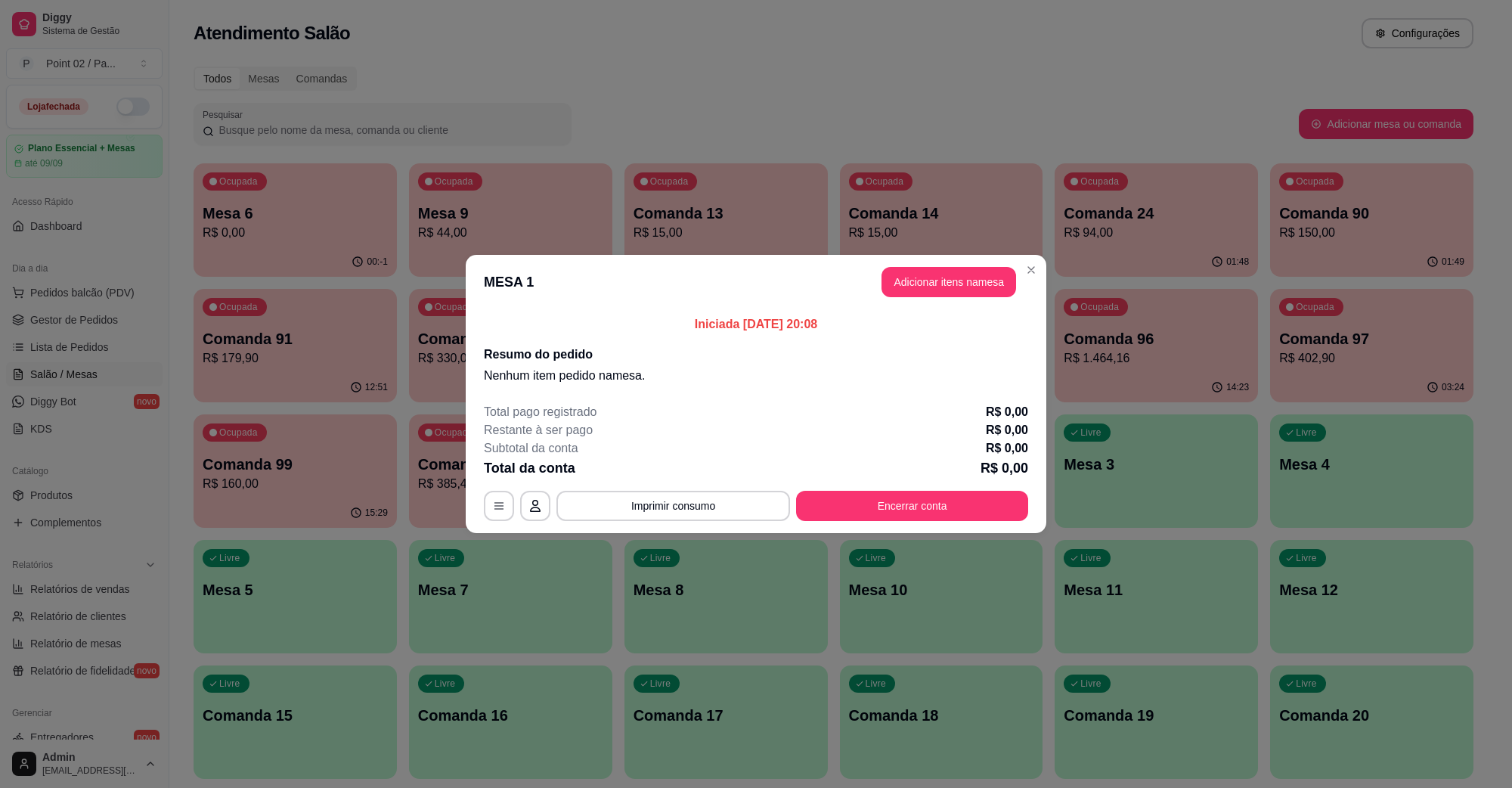
click at [940, 299] on header "MESA 1 Adicionar itens na mesa" at bounding box center [756, 282] width 581 height 55
click at [934, 288] on button "Adicionar itens na mesa" at bounding box center [949, 283] width 130 height 30
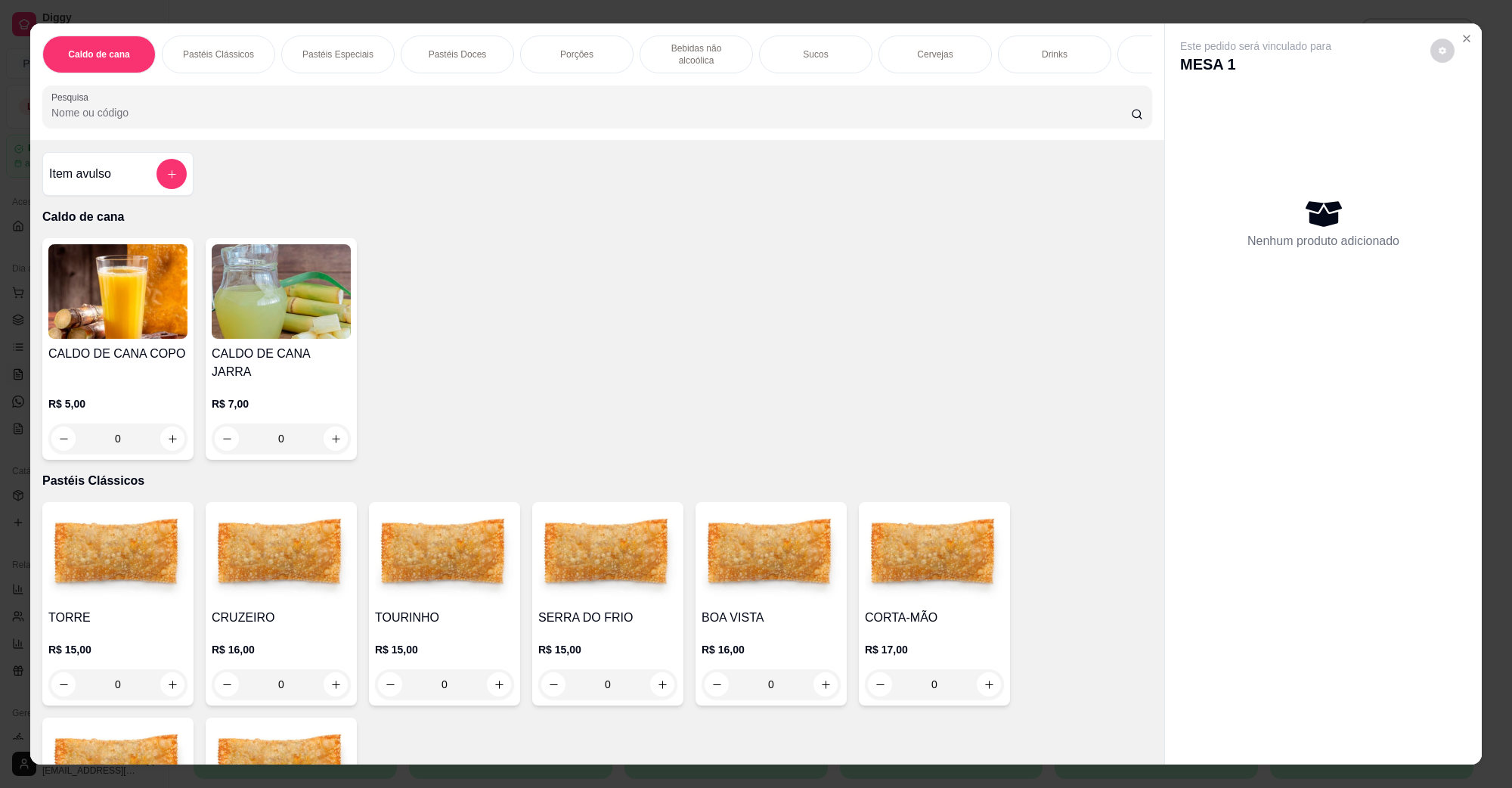
scroll to position [473, 0]
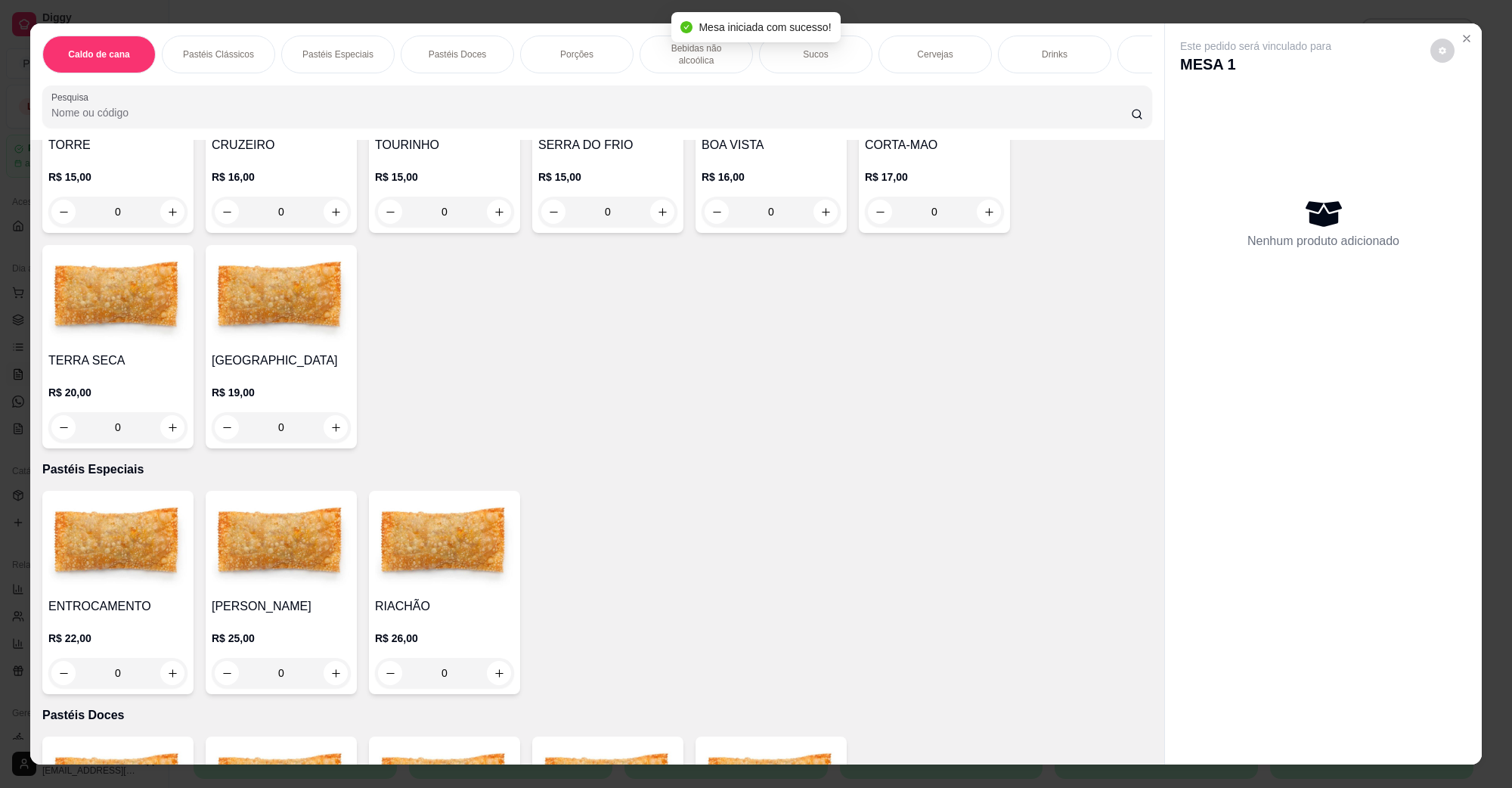
click at [98, 312] on img at bounding box center [118, 299] width 139 height 95
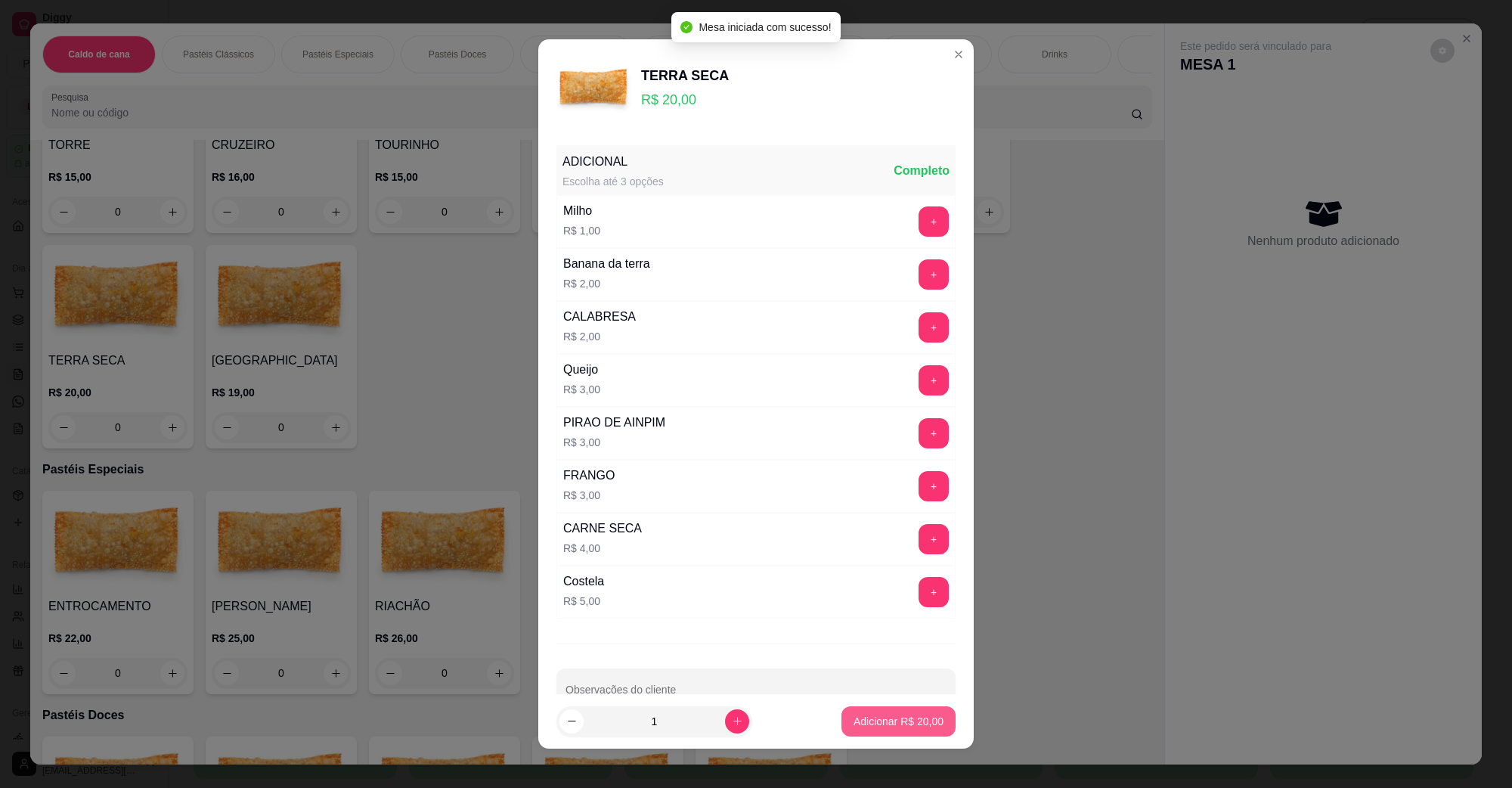
click at [893, 722] on p "Adicionar R$ 20,00" at bounding box center [898, 721] width 90 height 15
type input "1"
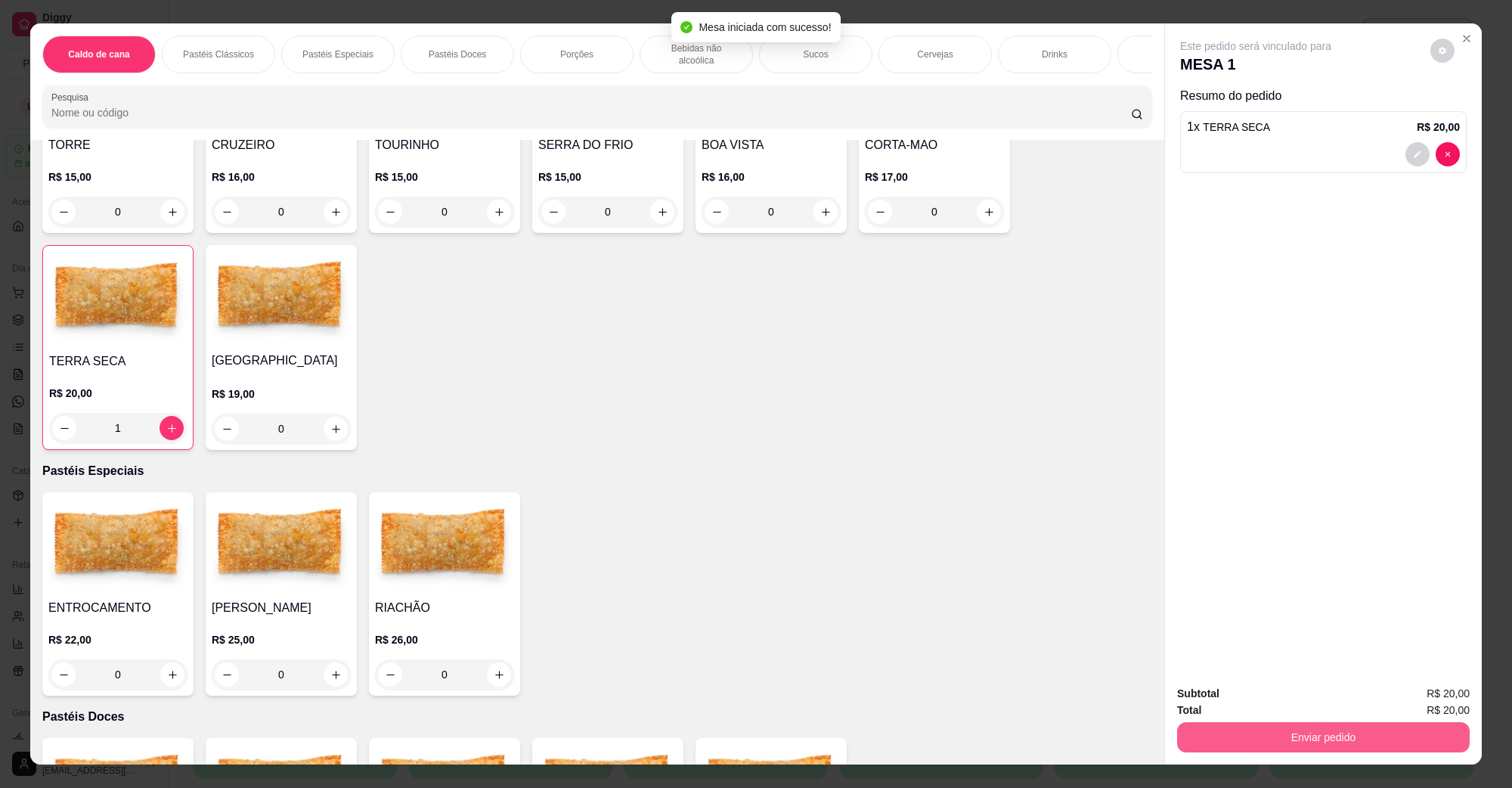
click at [1291, 731] on button "Enviar pedido" at bounding box center [1323, 737] width 293 height 30
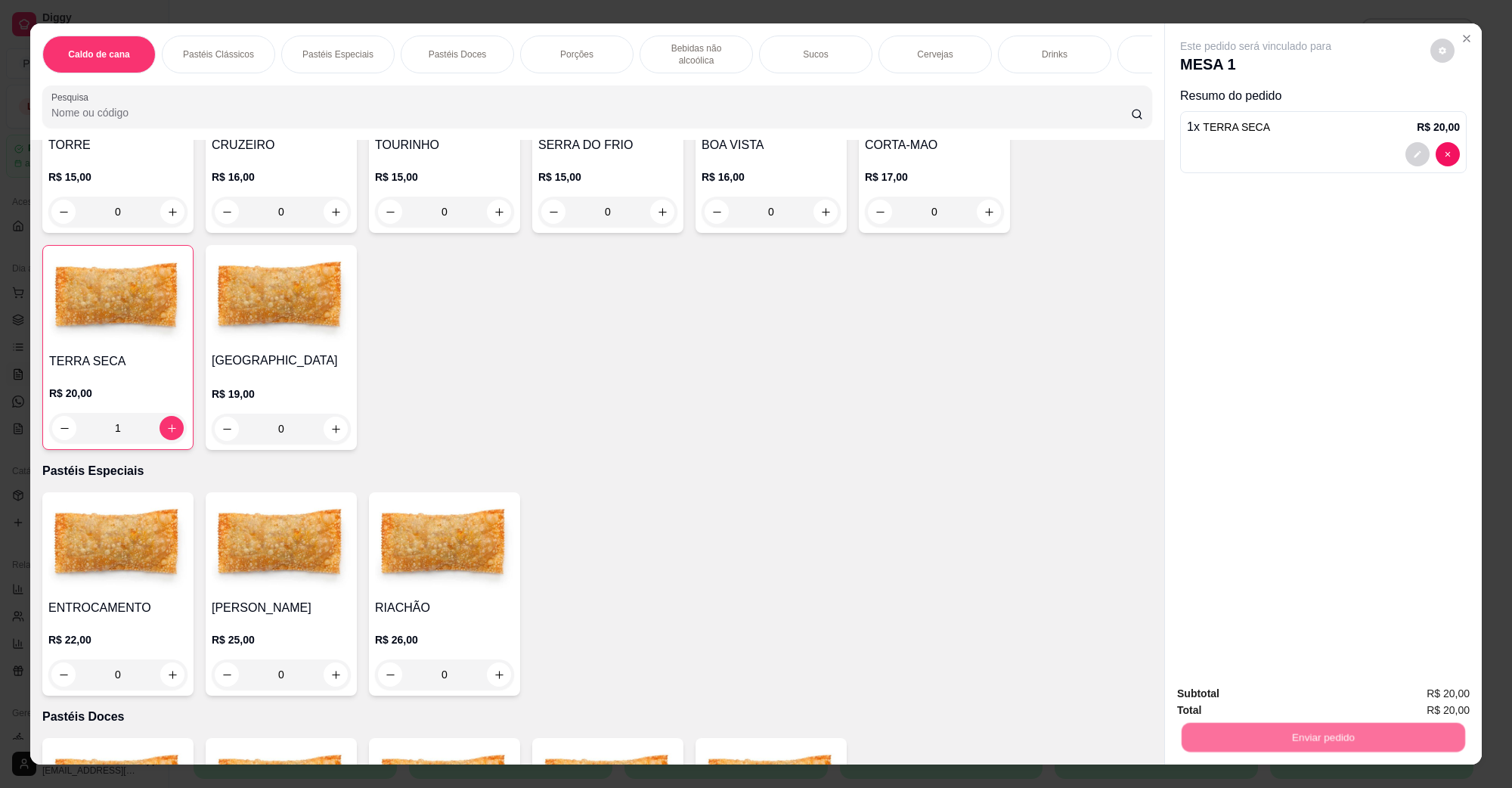
click at [1287, 701] on button "Não registrar e enviar pedido" at bounding box center [1273, 700] width 153 height 28
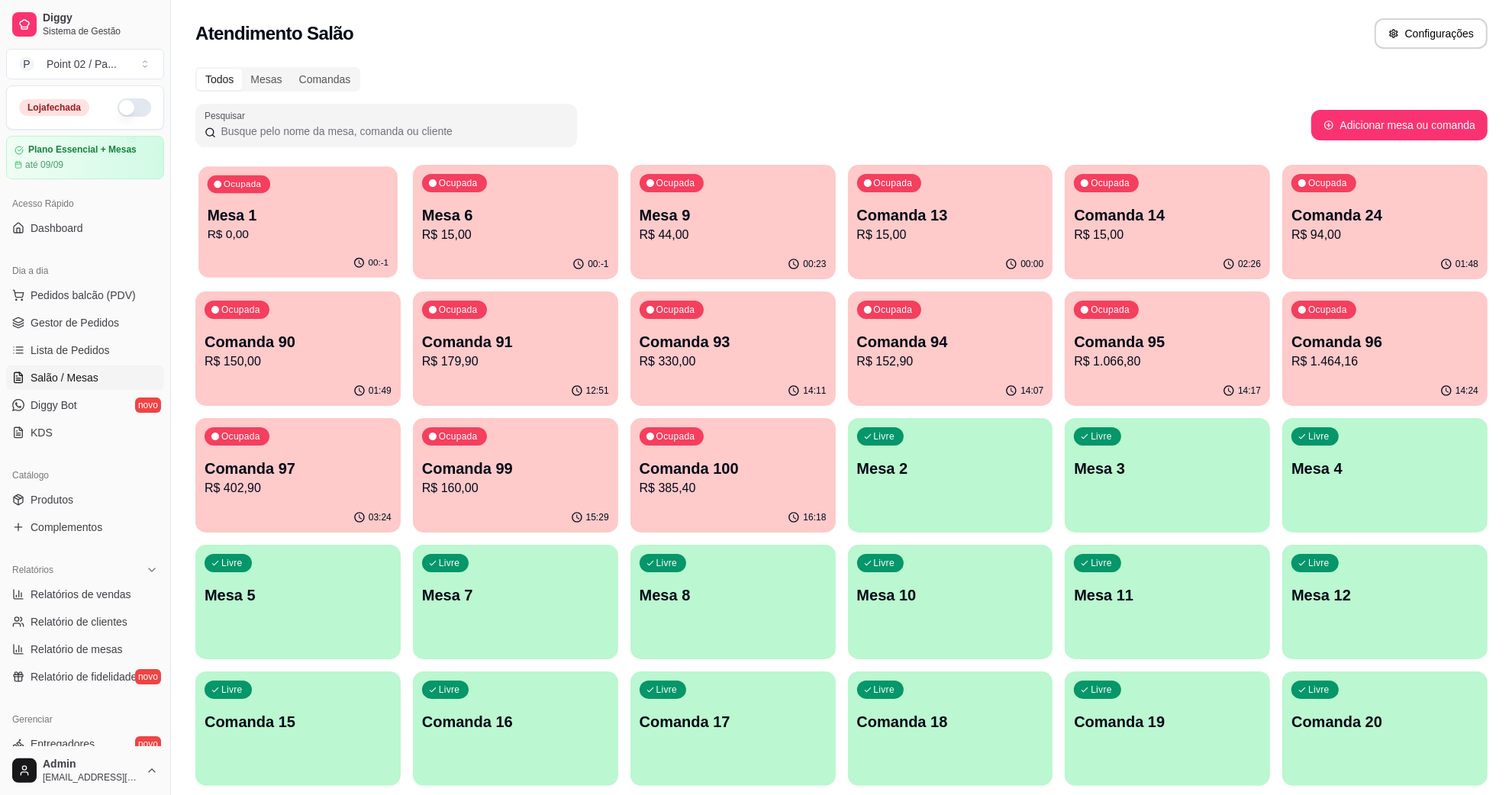
click at [375, 172] on div "Ocupada Mesa 1 R$ 0,00" at bounding box center [298, 208] width 200 height 83
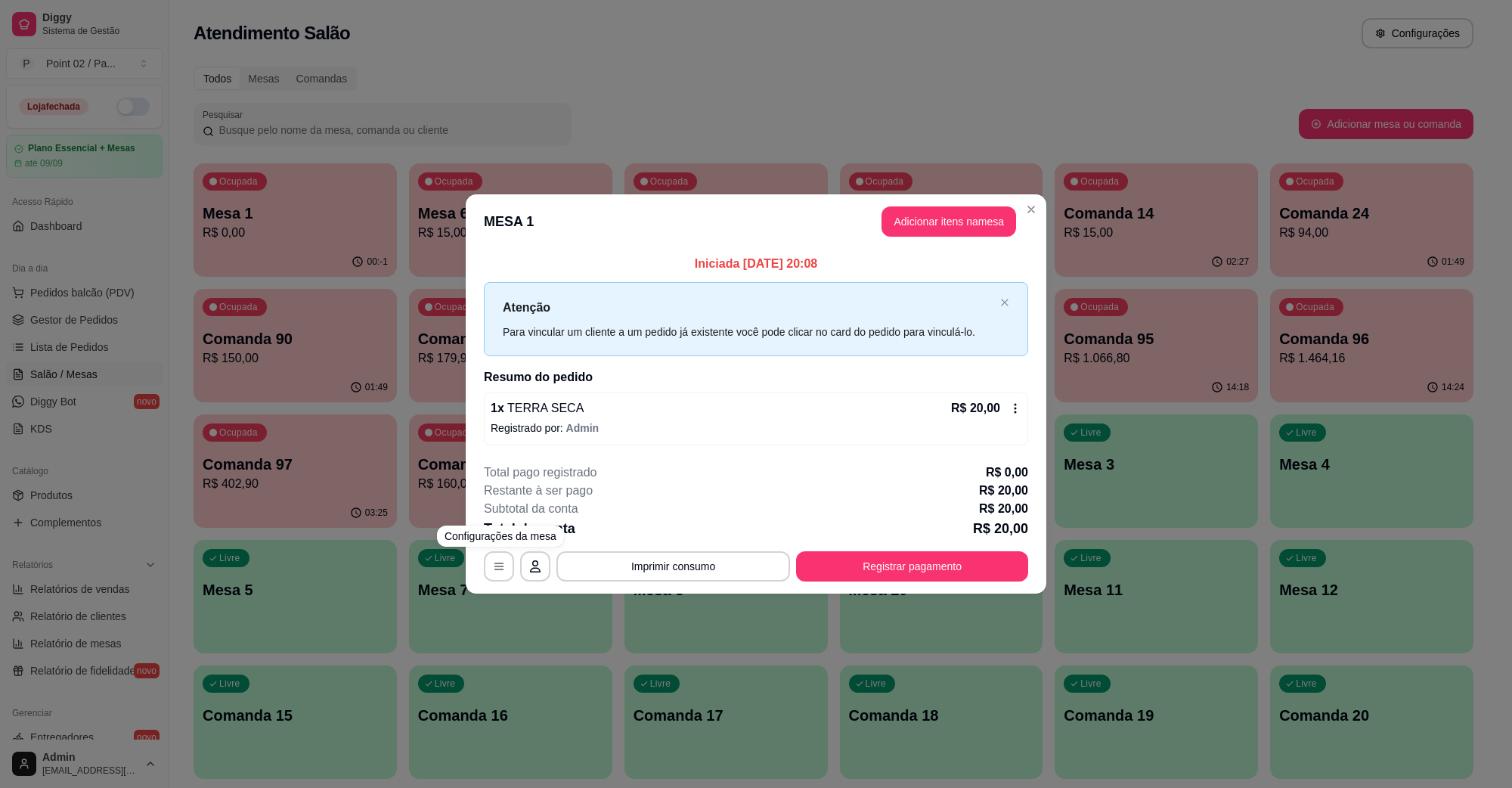
click at [555, 560] on div "**********" at bounding box center [756, 566] width 544 height 30
click at [538, 560] on icon "button" at bounding box center [535, 566] width 12 height 12
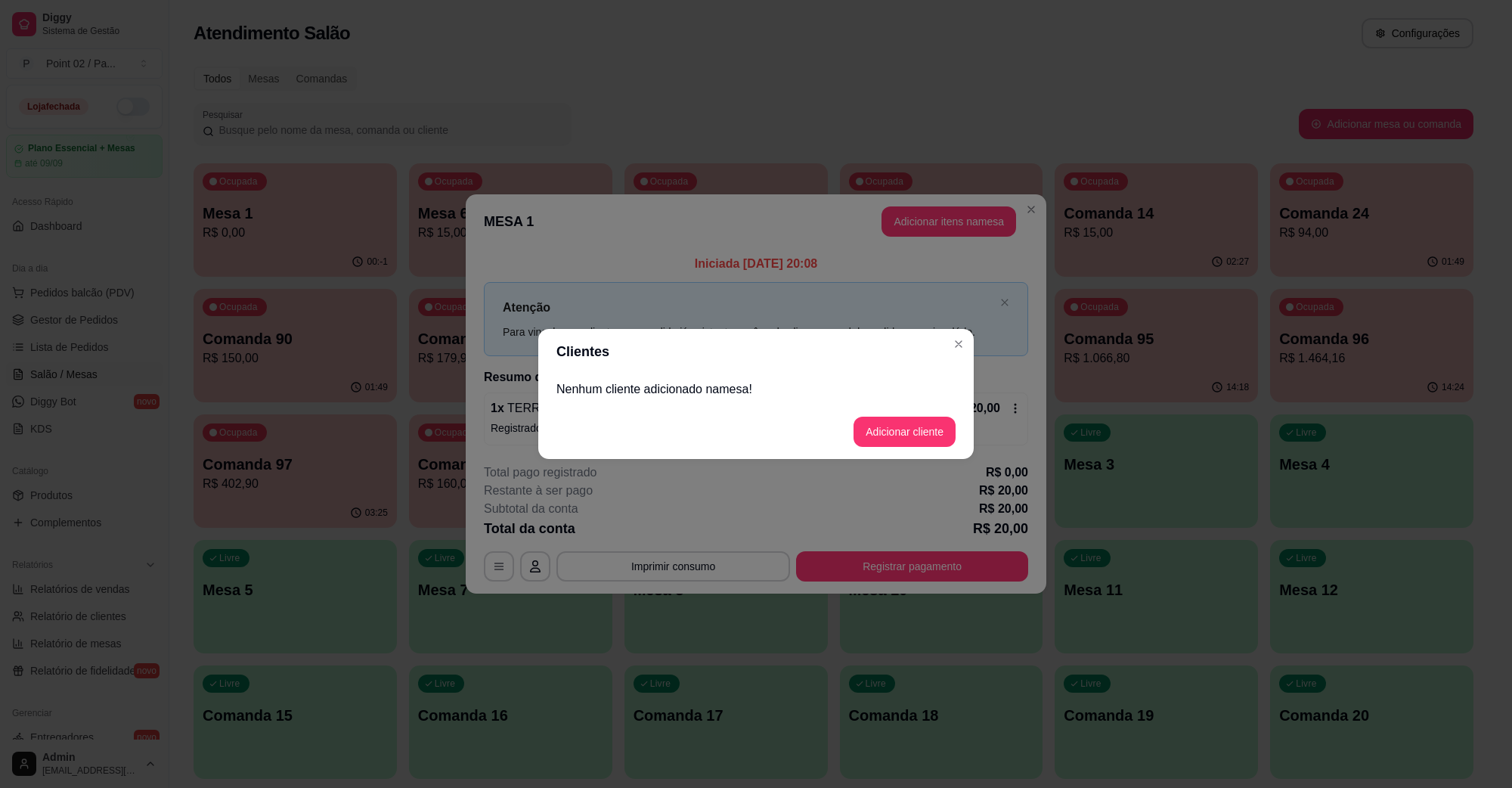
click at [878, 450] on footer "Adicionar cliente" at bounding box center [755, 432] width 435 height 55
click at [879, 445] on button "Adicionar cliente" at bounding box center [905, 433] width 99 height 30
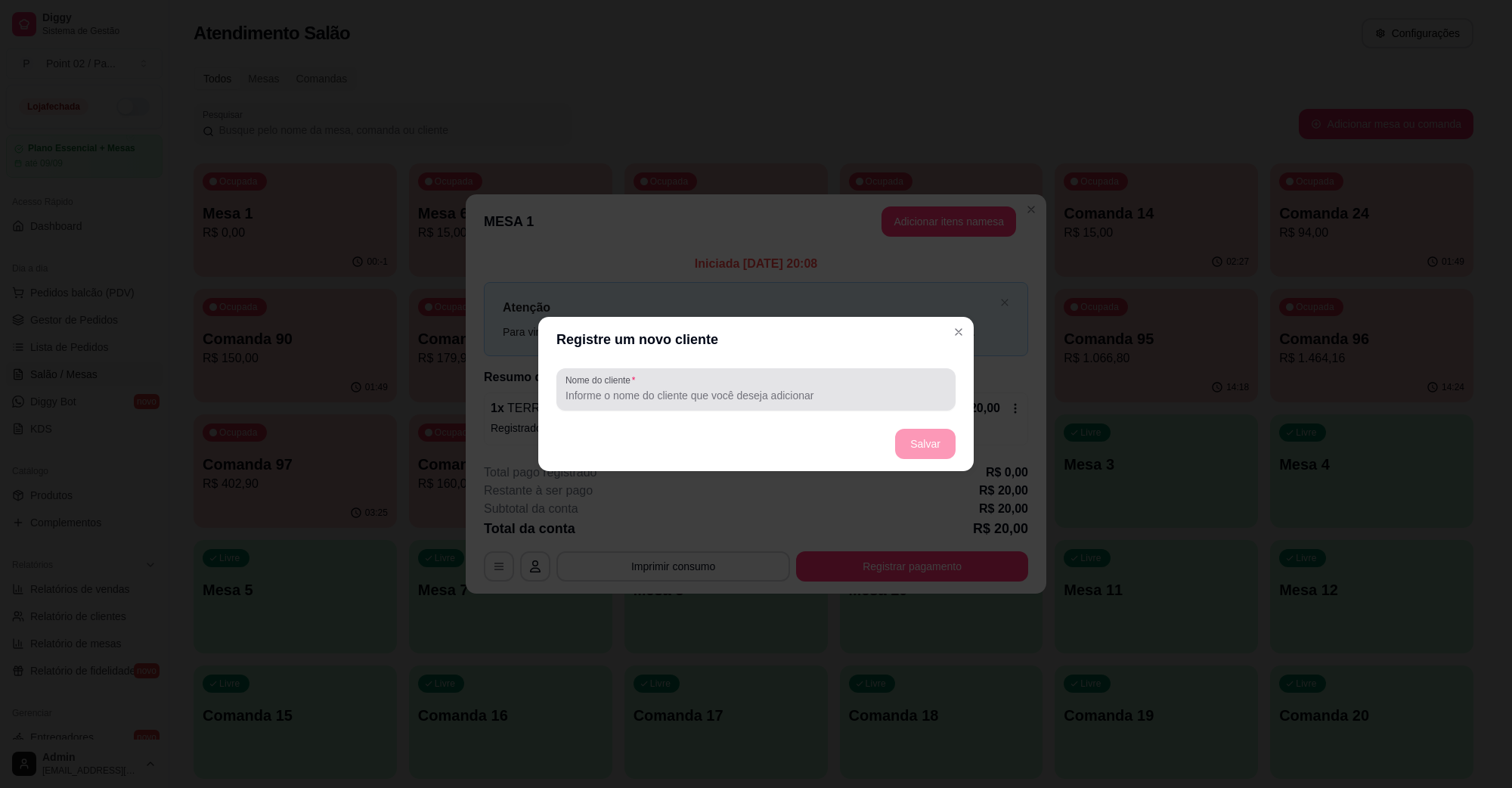
click at [791, 405] on div at bounding box center [756, 390] width 382 height 30
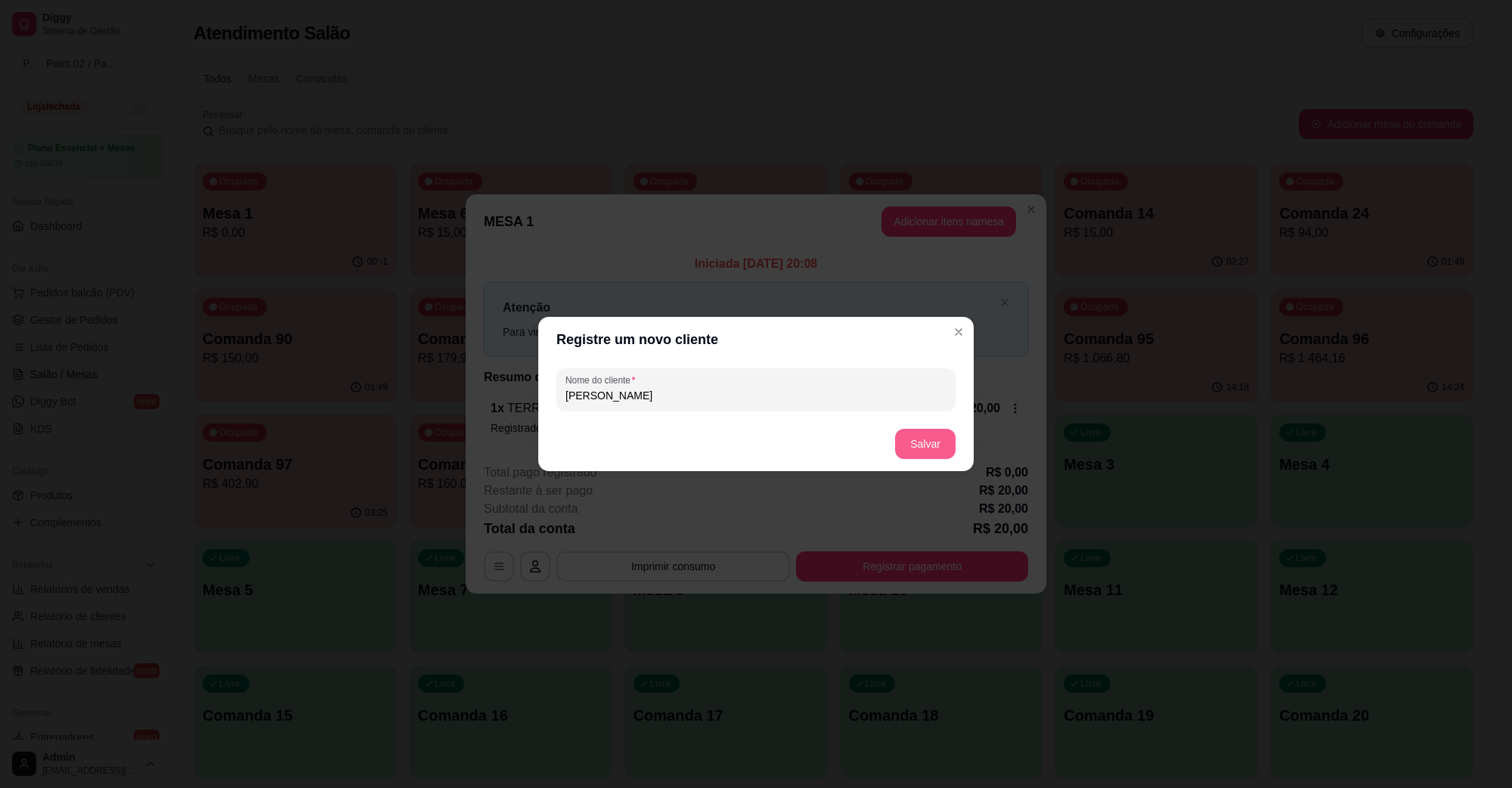
type input "[PERSON_NAME]"
click at [925, 443] on button "Salvar" at bounding box center [925, 445] width 59 height 30
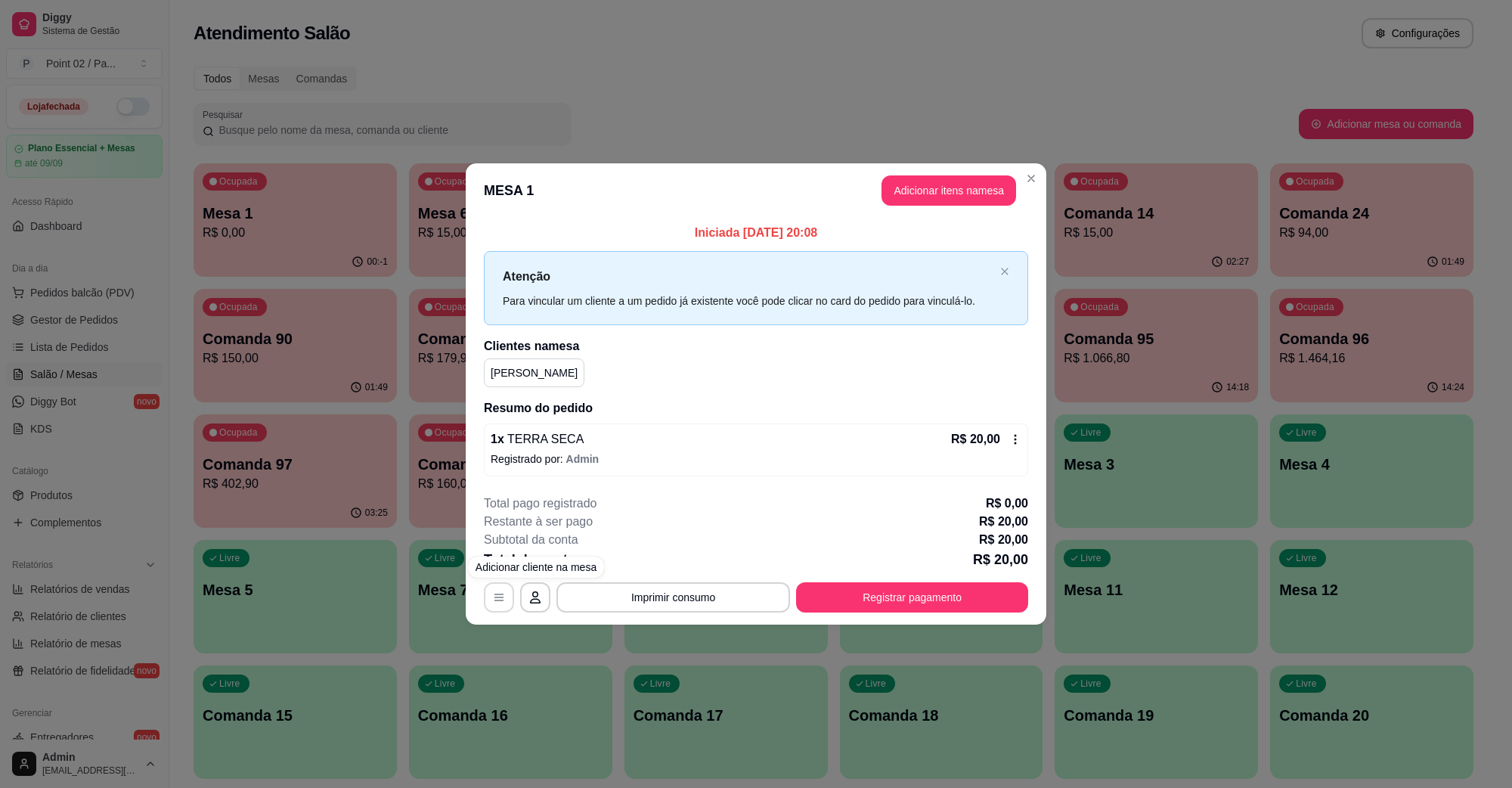
click at [509, 593] on button "button" at bounding box center [499, 597] width 30 height 30
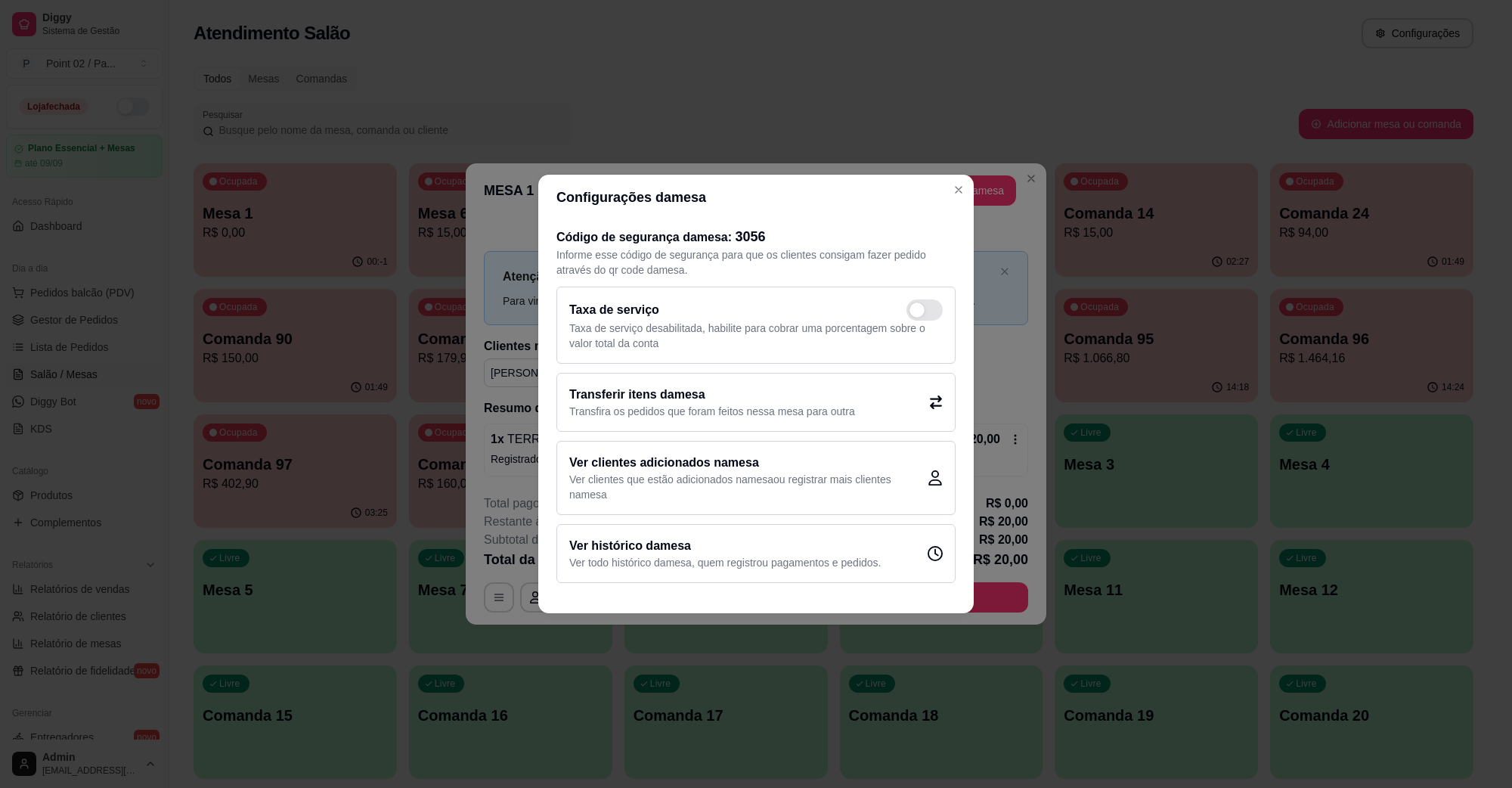
click at [659, 391] on h2 "Transferir itens da mesa" at bounding box center [712, 395] width 286 height 18
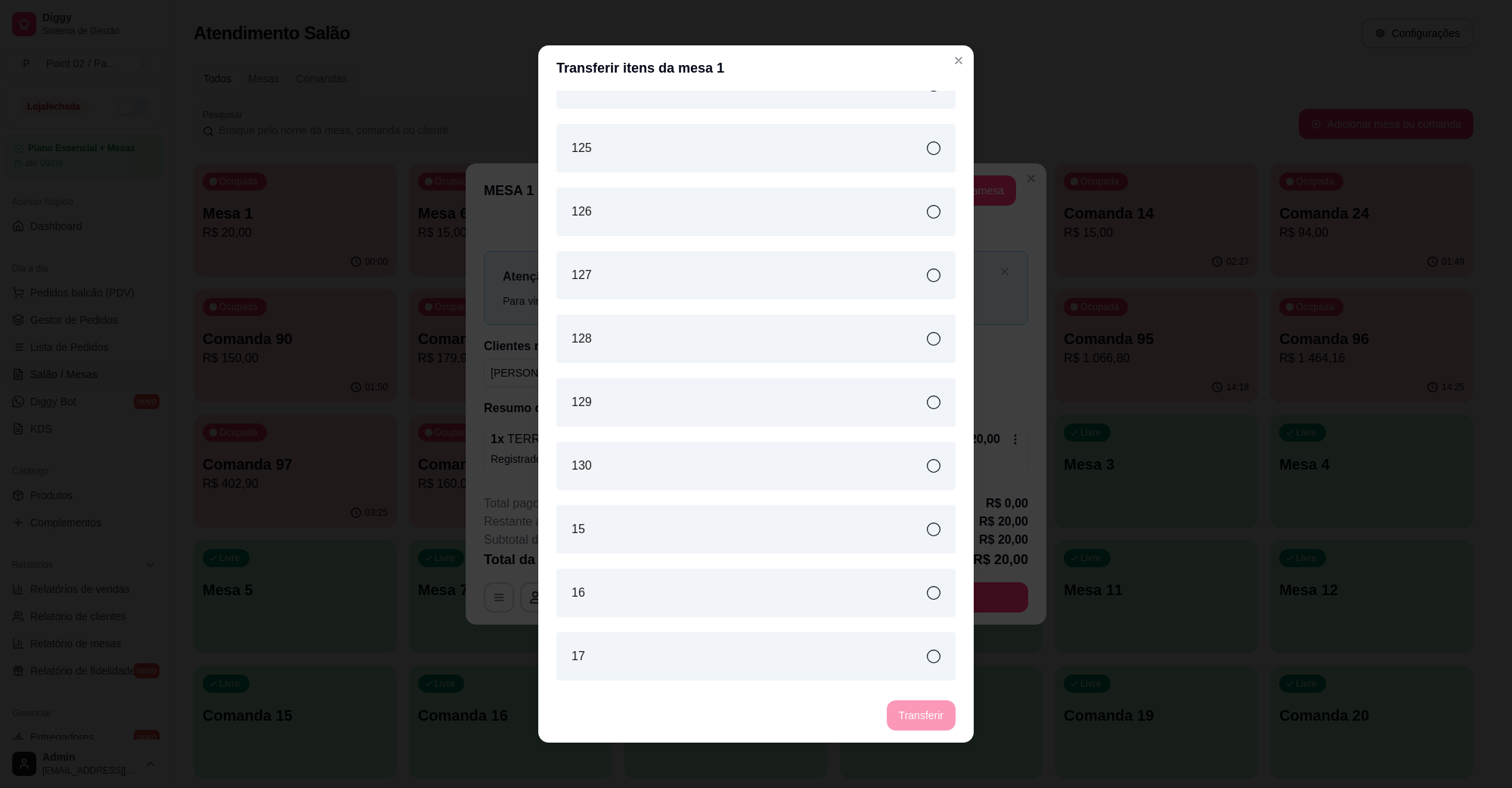
scroll to position [1702, 0]
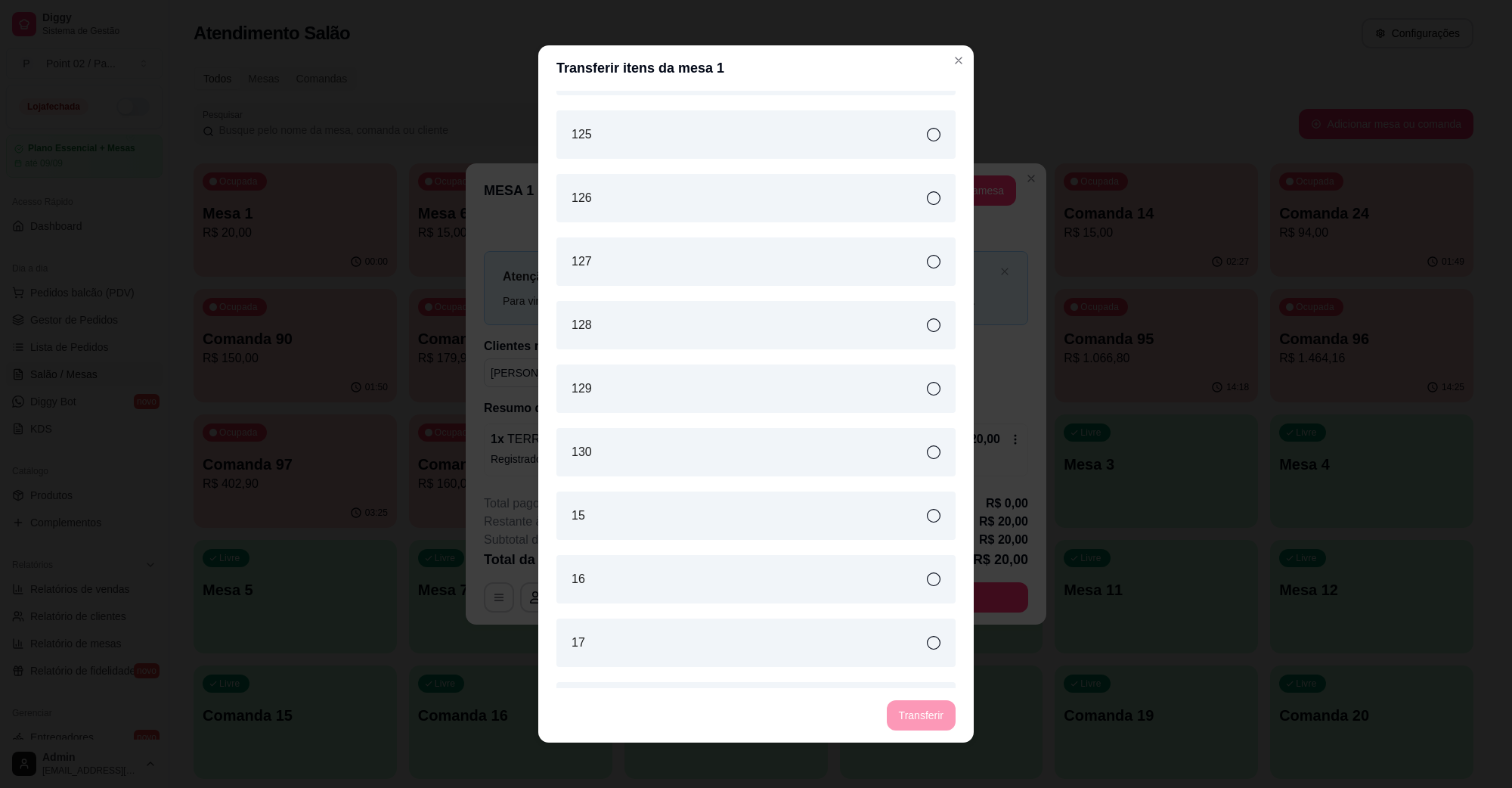
click at [631, 508] on div "15" at bounding box center [756, 515] width 399 height 48
click at [916, 709] on button "Transferir" at bounding box center [921, 716] width 69 height 30
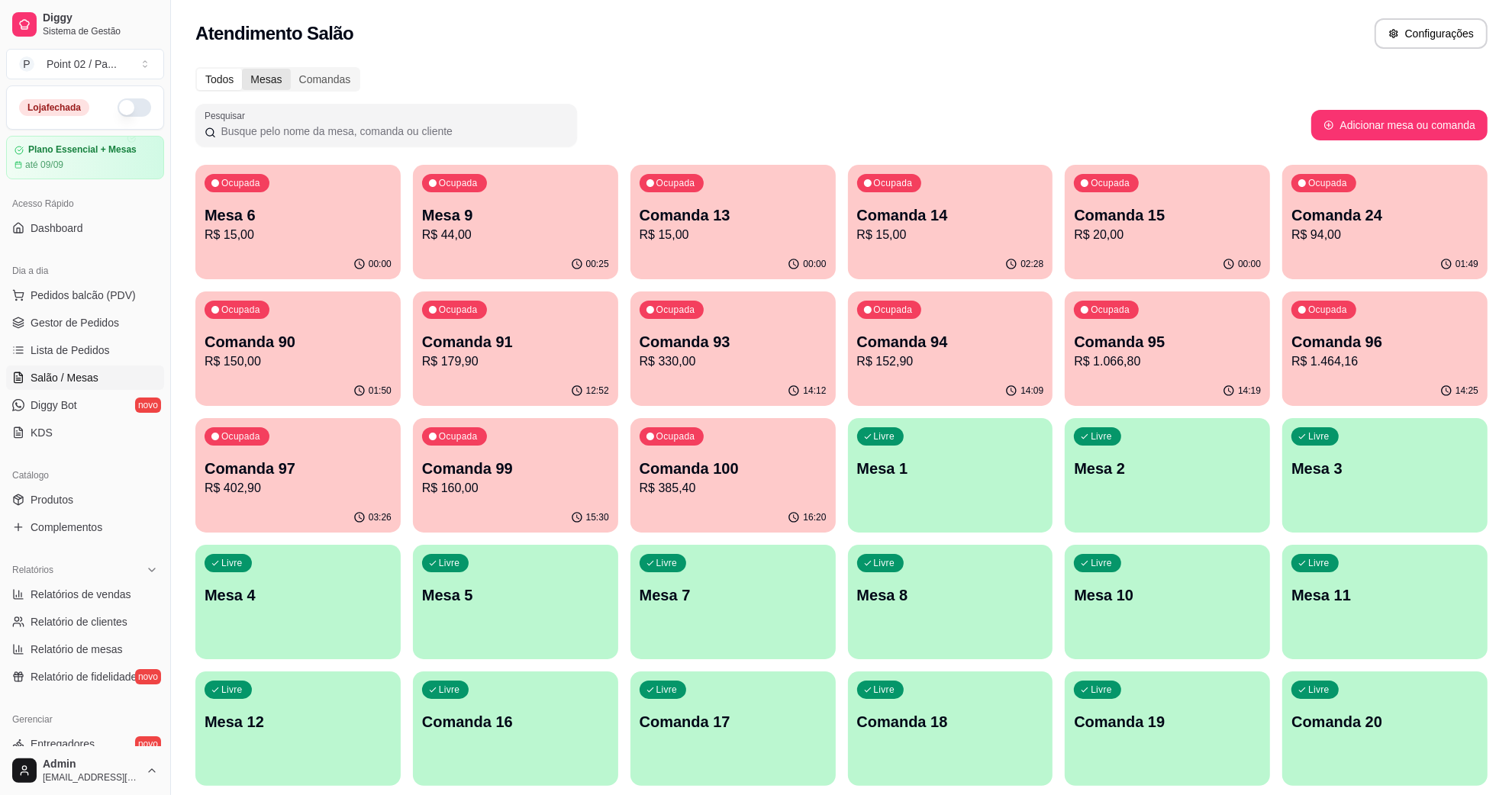
click at [262, 82] on div "Mesas" at bounding box center [266, 79] width 48 height 21
click at [242, 68] on input "Mesas" at bounding box center [242, 68] width 0 height 0
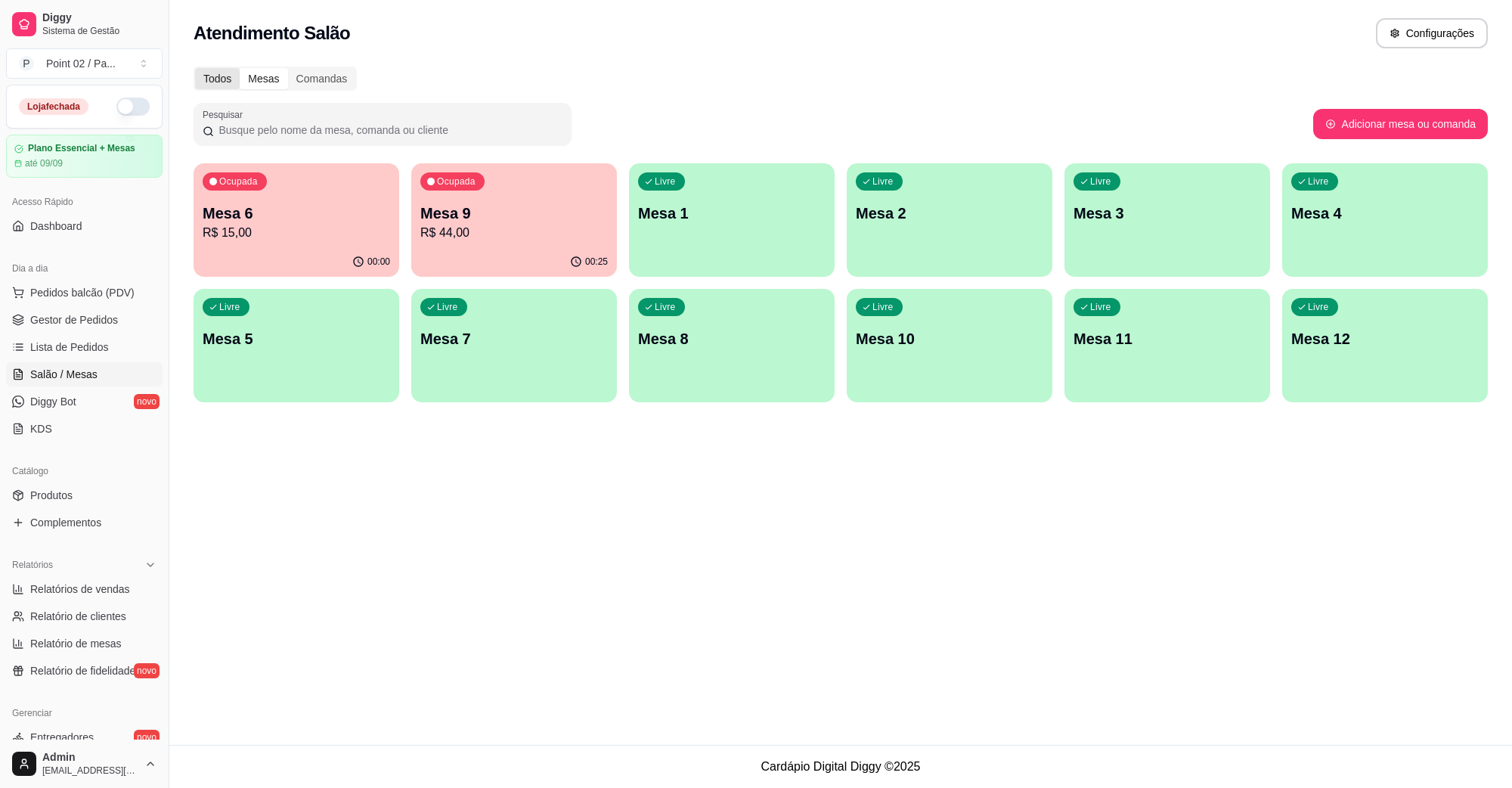
click at [203, 68] on div "Todos" at bounding box center [217, 78] width 45 height 21
click at [195, 68] on input "Todos" at bounding box center [195, 68] width 0 height 0
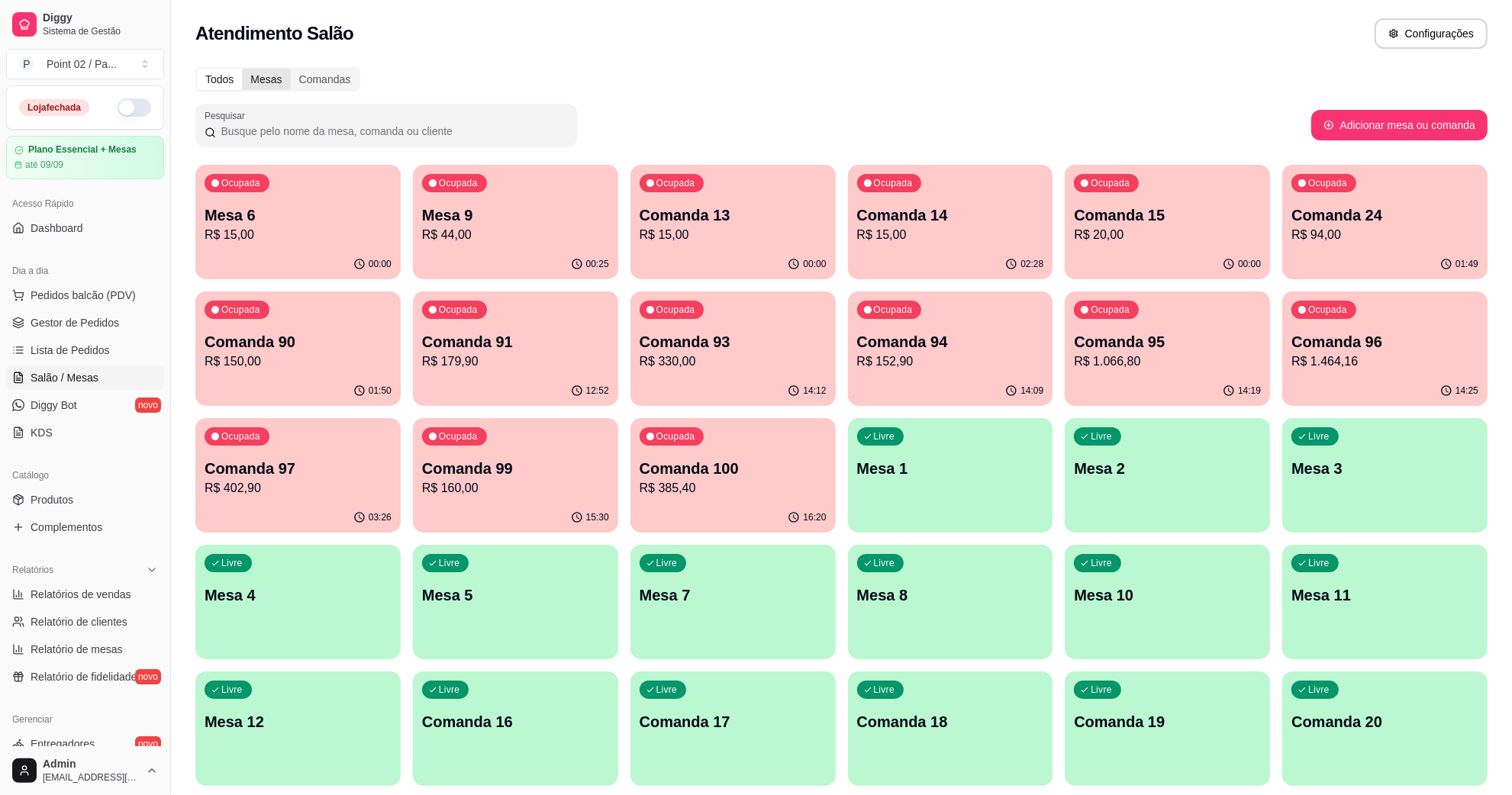
click at [282, 77] on div "Mesas" at bounding box center [266, 79] width 48 height 21
click at [242, 68] on input "Mesas" at bounding box center [242, 68] width 0 height 0
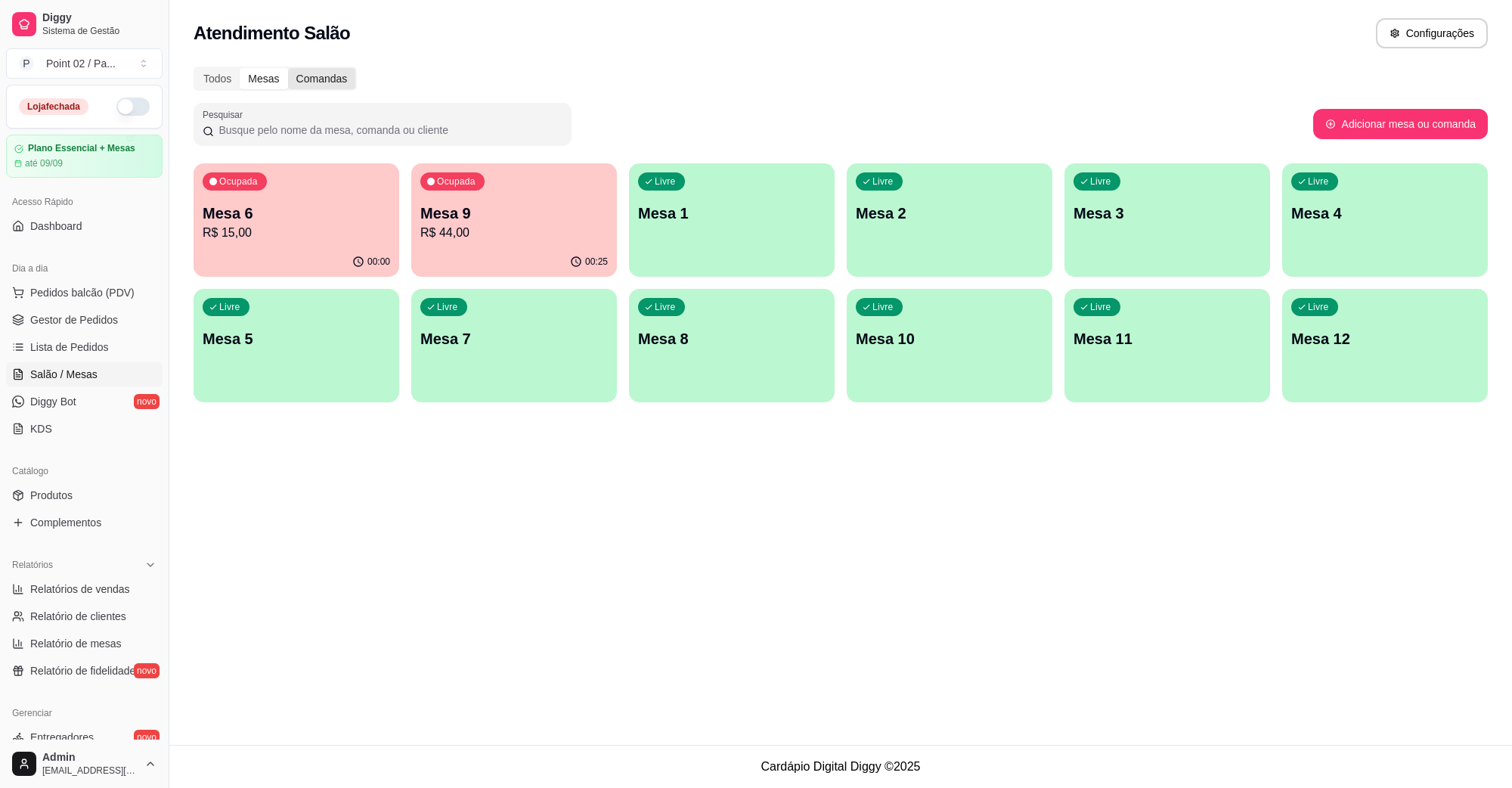
click at [305, 84] on div "Comandas" at bounding box center [322, 78] width 68 height 21
click at [288, 68] on input "Comandas" at bounding box center [288, 68] width 0 height 0
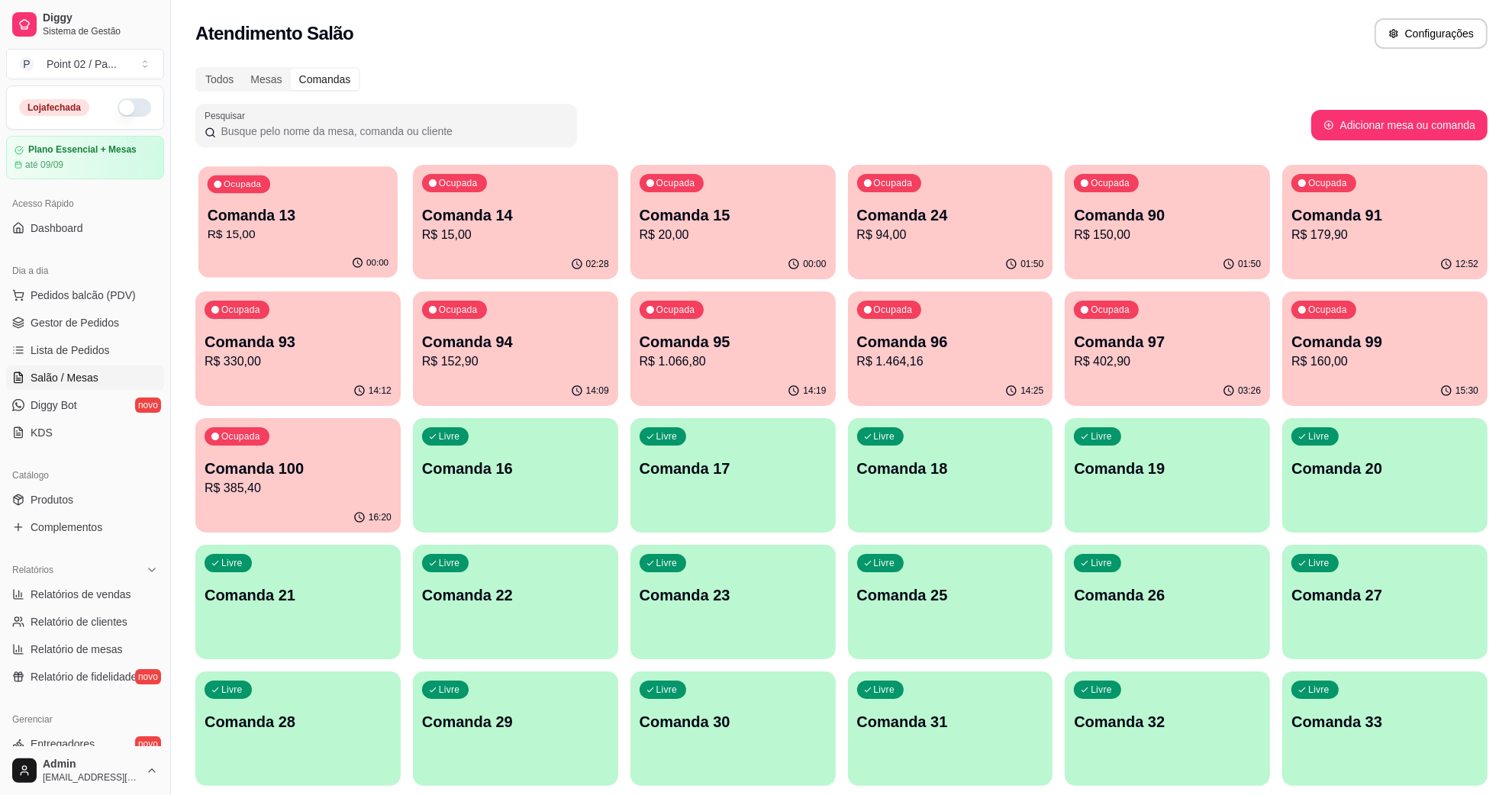
click at [348, 196] on div "Ocupada Comanda 13 R$ 15,00" at bounding box center [298, 208] width 200 height 83
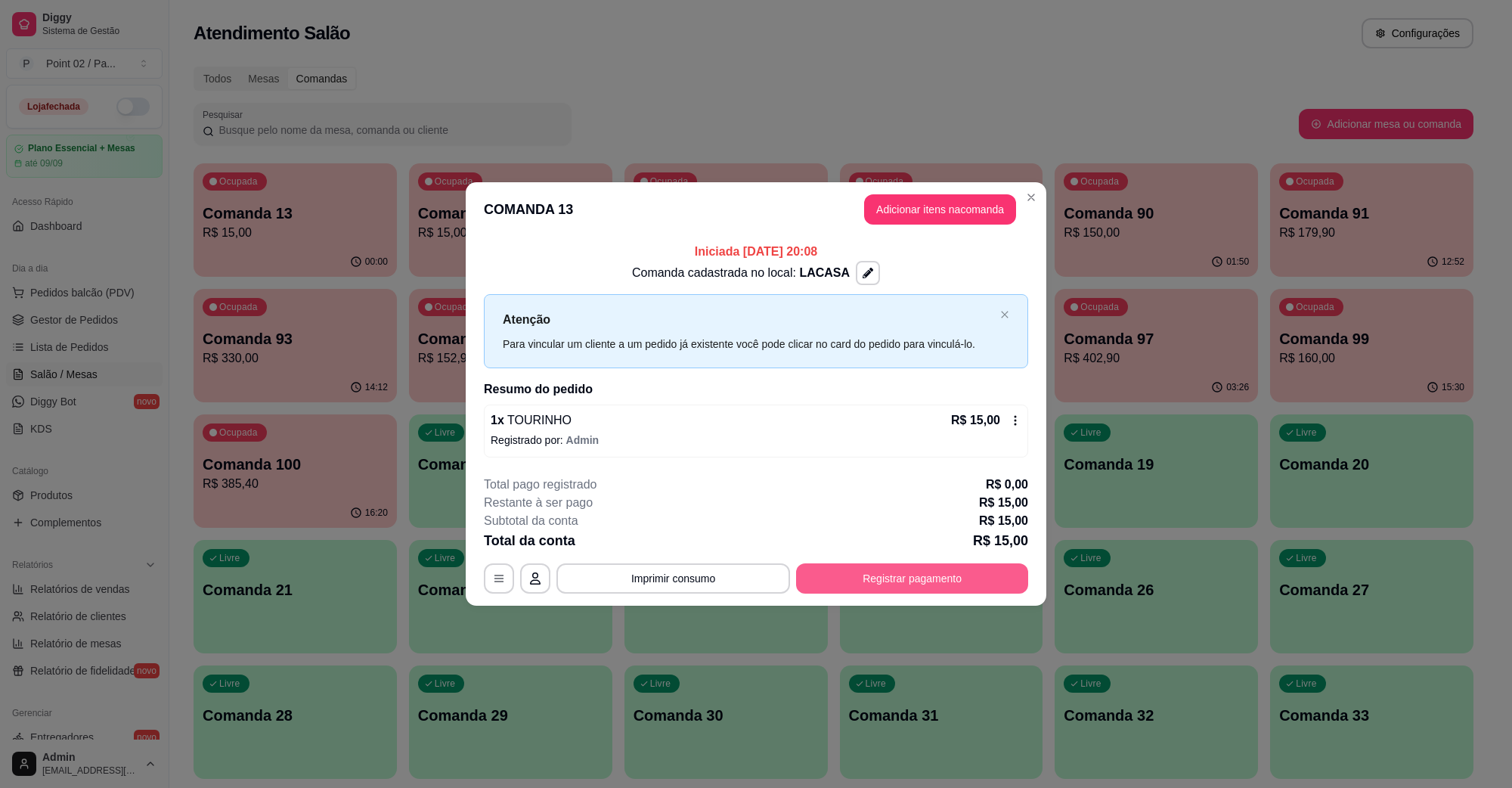
click at [895, 577] on button "Registrar pagamento" at bounding box center [912, 579] width 232 height 30
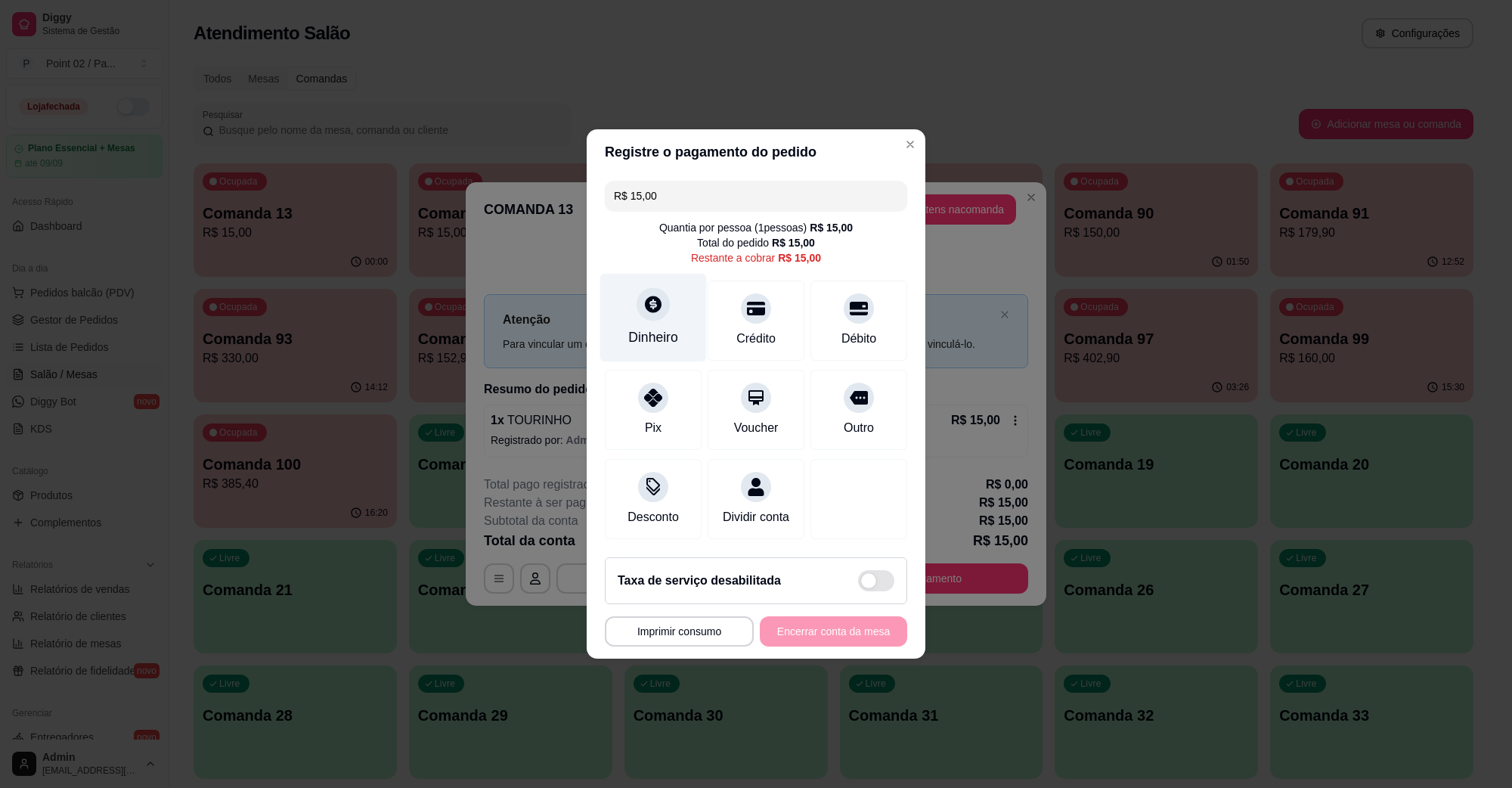
click at [665, 300] on div at bounding box center [653, 304] width 33 height 33
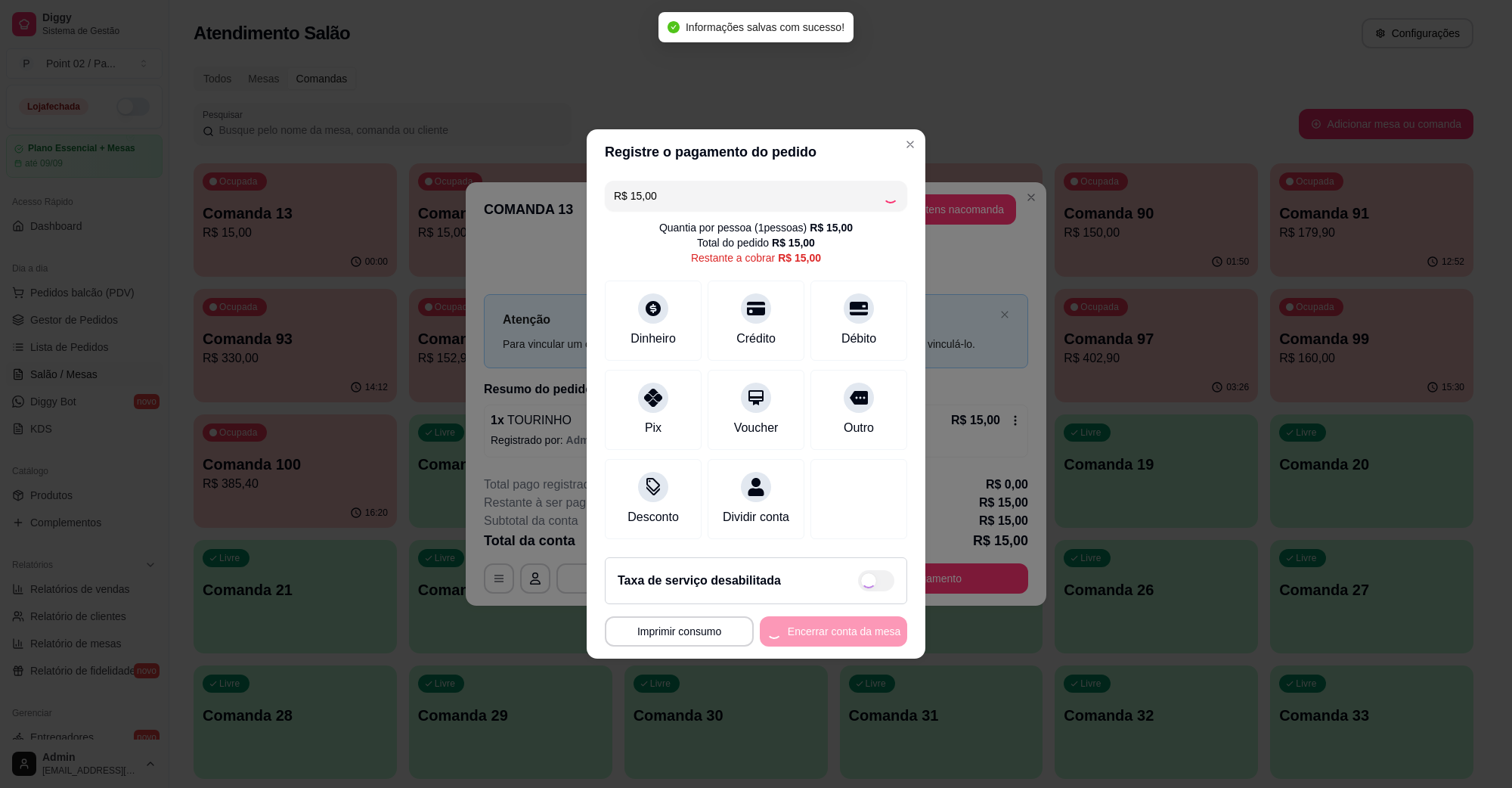
type input "R$ 0,00"
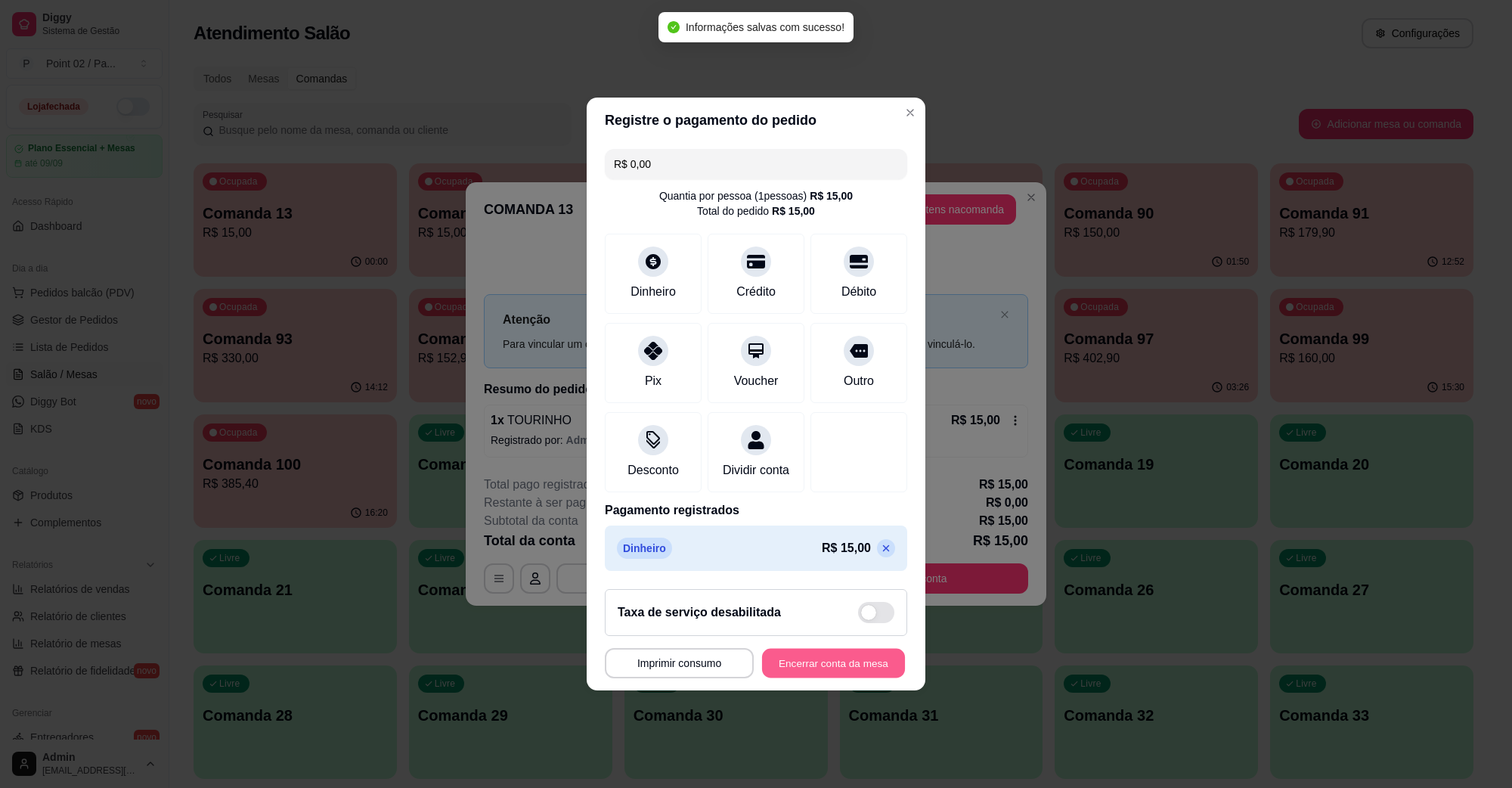
click at [818, 666] on button "Encerrar conta da mesa" at bounding box center [833, 664] width 143 height 30
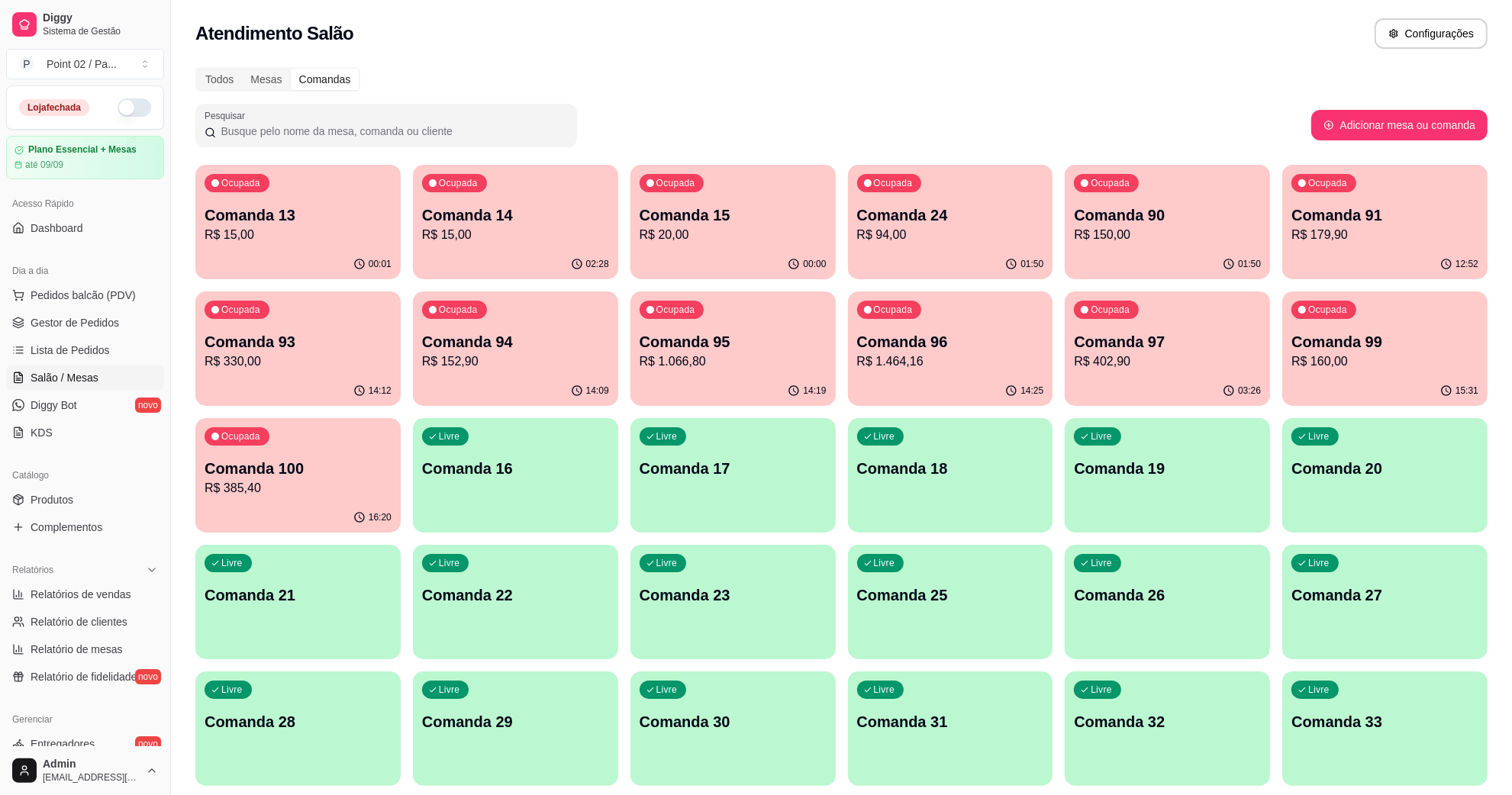
click at [380, 197] on div "Ocupada Comanda 13 R$ 15,00" at bounding box center [297, 207] width 205 height 84
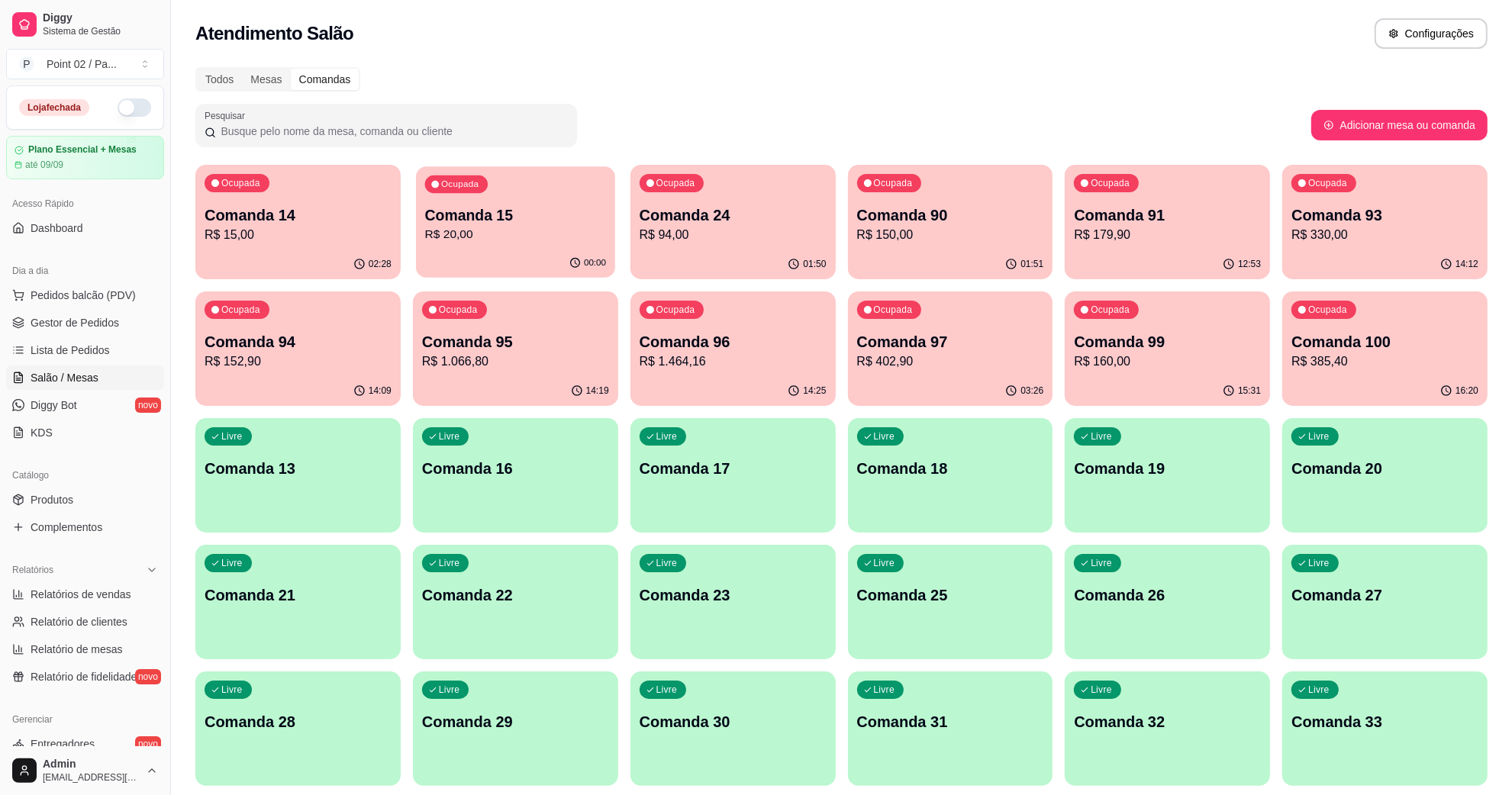
click at [478, 257] on div "00:00" at bounding box center [516, 263] width 200 height 29
click at [380, 243] on p "R$ 15,00" at bounding box center [298, 235] width 187 height 19
click at [428, 217] on p "Comanda 15" at bounding box center [516, 216] width 187 height 21
click at [258, 88] on div "Mesas" at bounding box center [266, 79] width 48 height 21
click at [242, 68] on input "Mesas" at bounding box center [242, 68] width 0 height 0
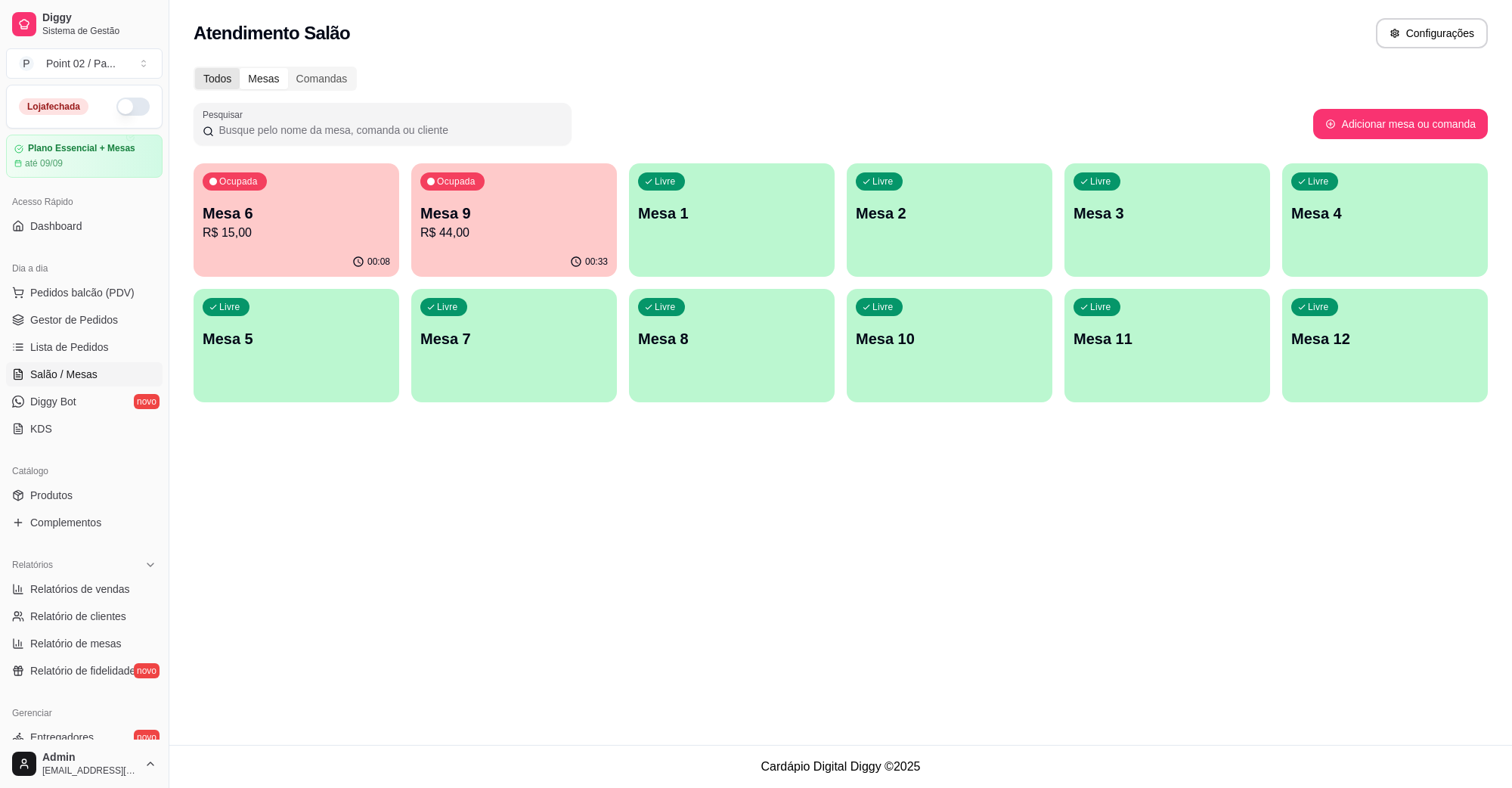
click at [227, 84] on div "Todos" at bounding box center [217, 78] width 45 height 21
click at [195, 68] on input "Todos" at bounding box center [195, 68] width 0 height 0
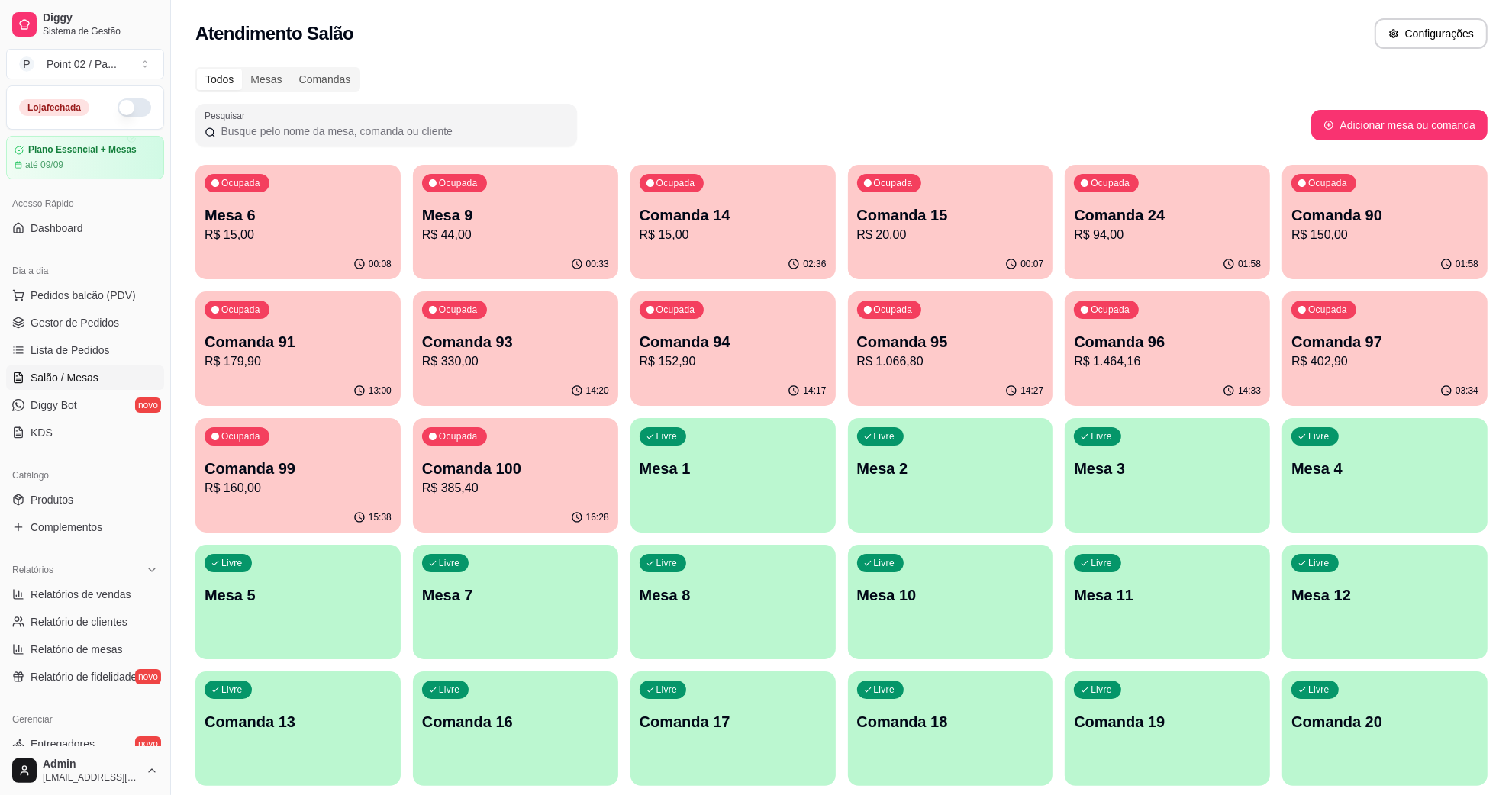
click at [302, 202] on div "Ocupada Mesa 6 R$ 15,00" at bounding box center [297, 207] width 205 height 84
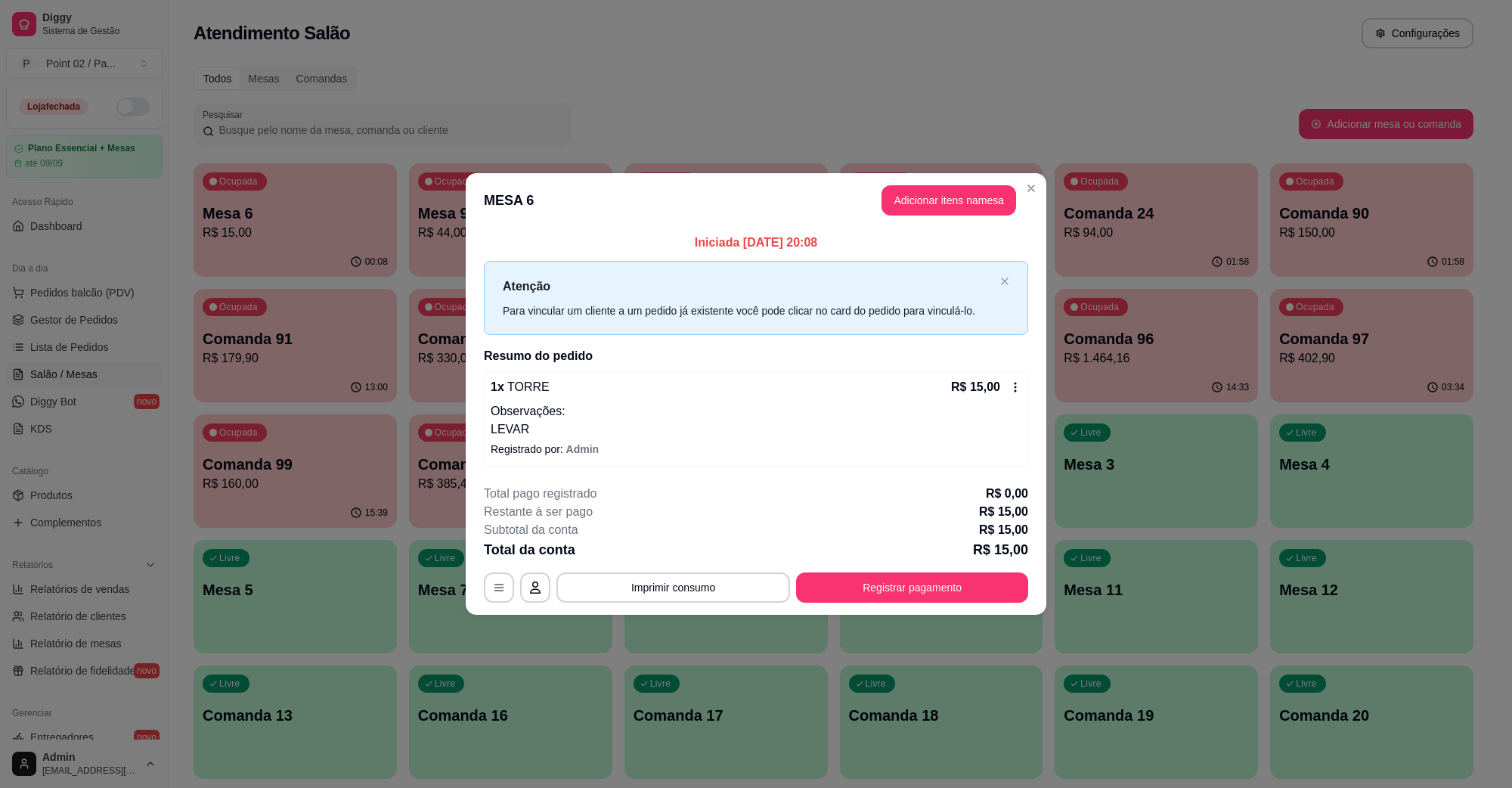
click at [934, 603] on footer "**********" at bounding box center [756, 544] width 581 height 142
click at [934, 582] on button "Registrar pagamento" at bounding box center [912, 587] width 225 height 30
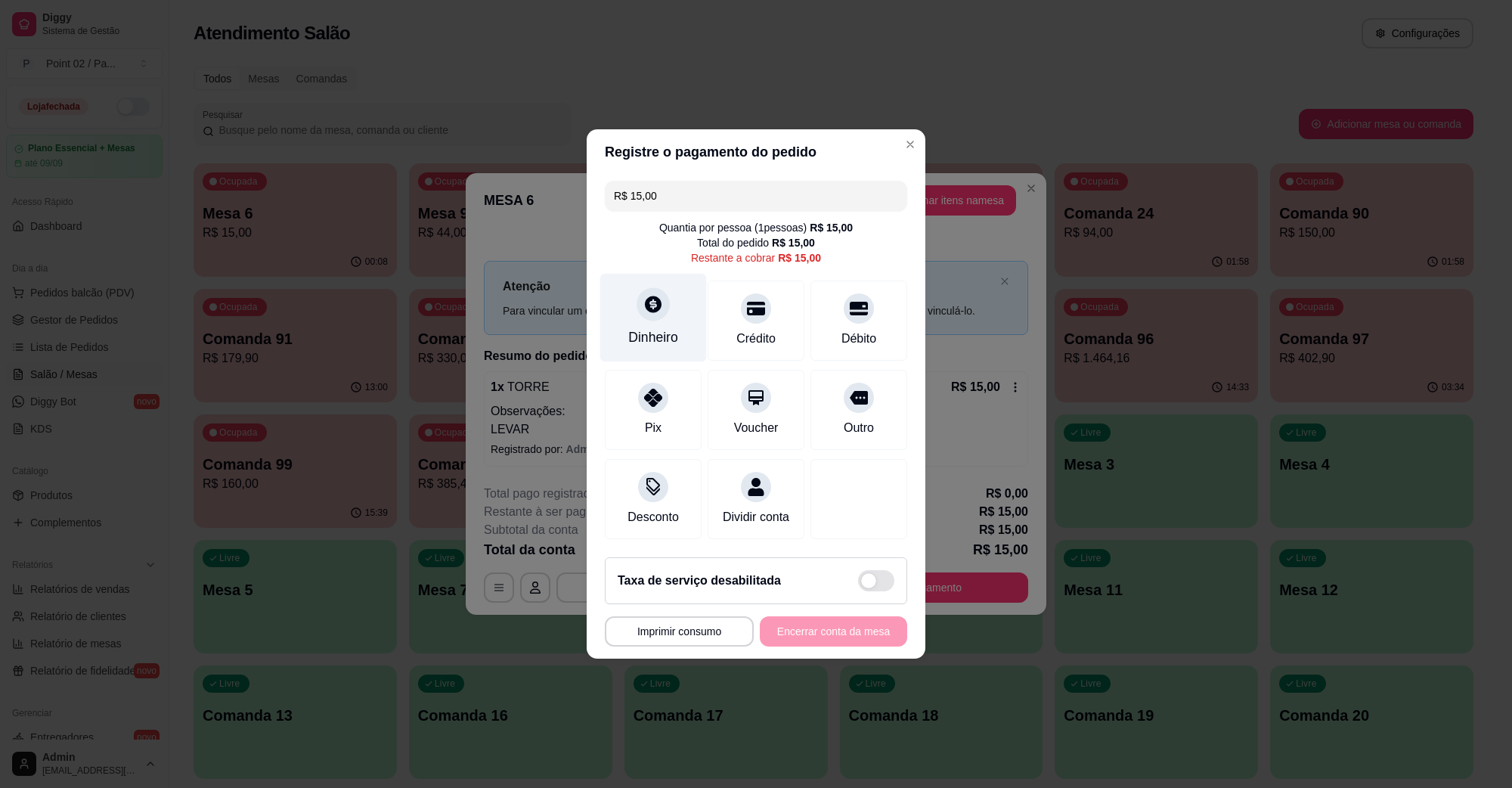
click at [643, 309] on div at bounding box center [653, 304] width 33 height 33
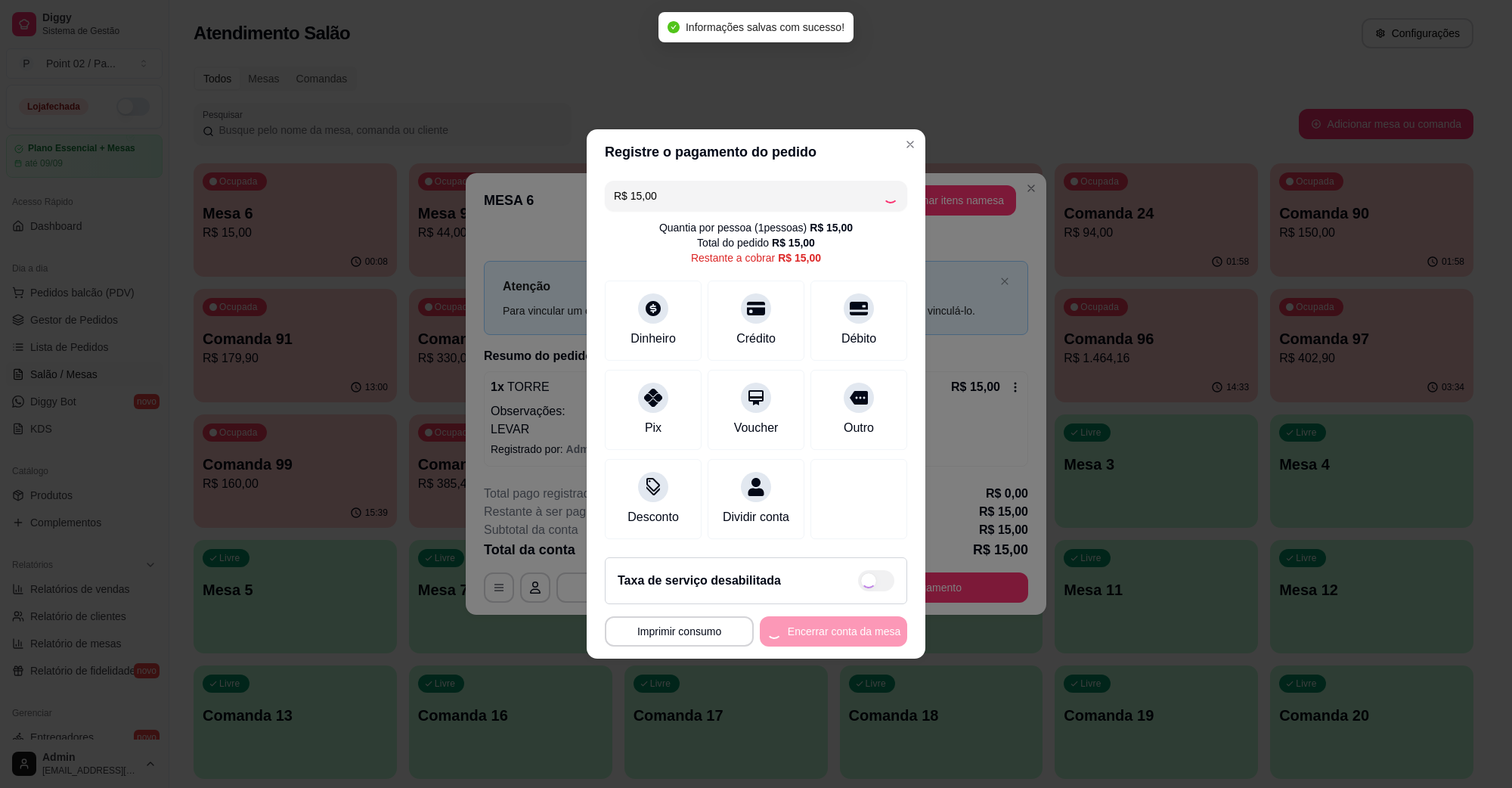
type input "R$ 0,00"
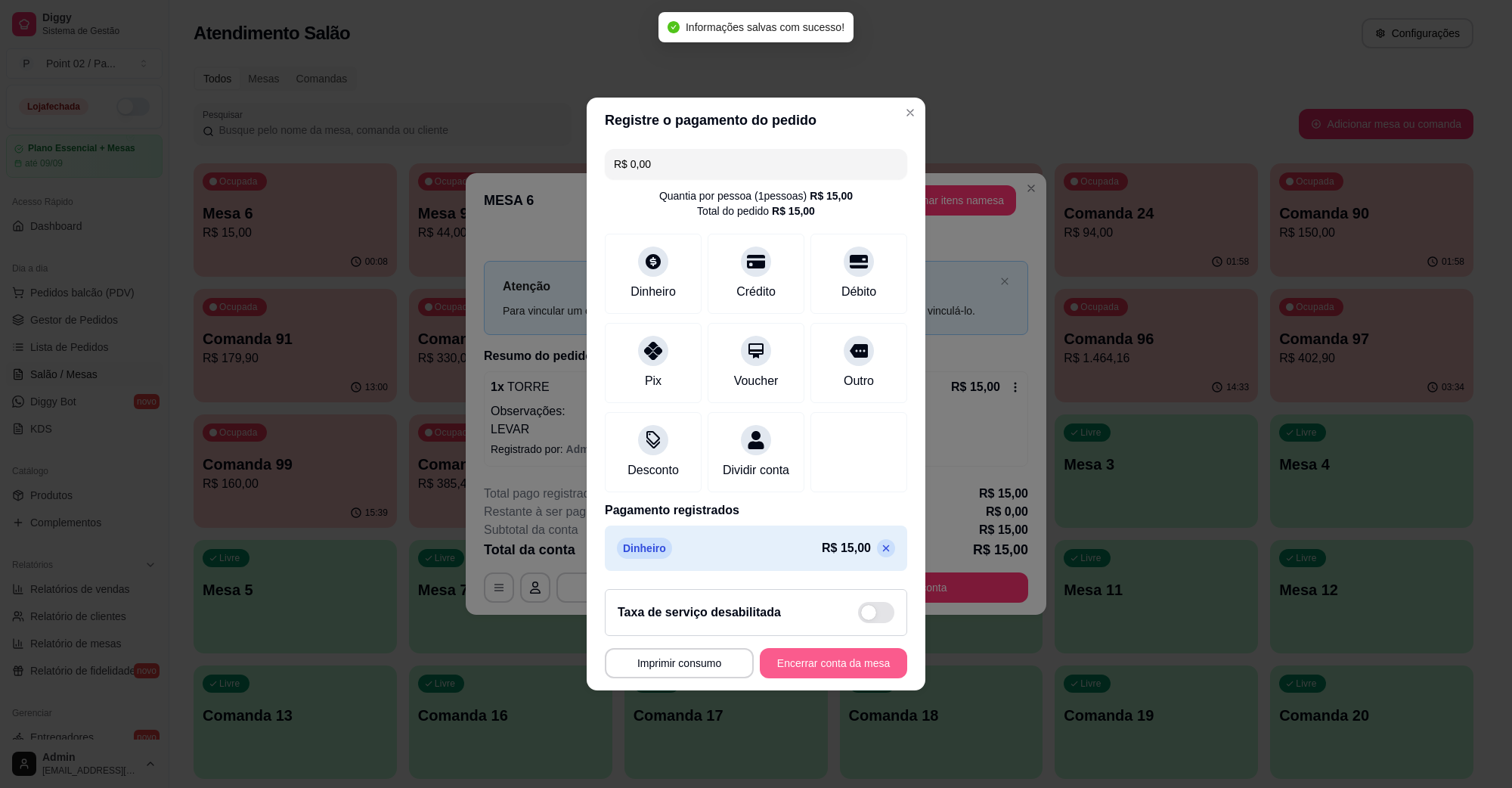
click at [849, 675] on button "Encerrar conta da mesa" at bounding box center [834, 663] width 148 height 30
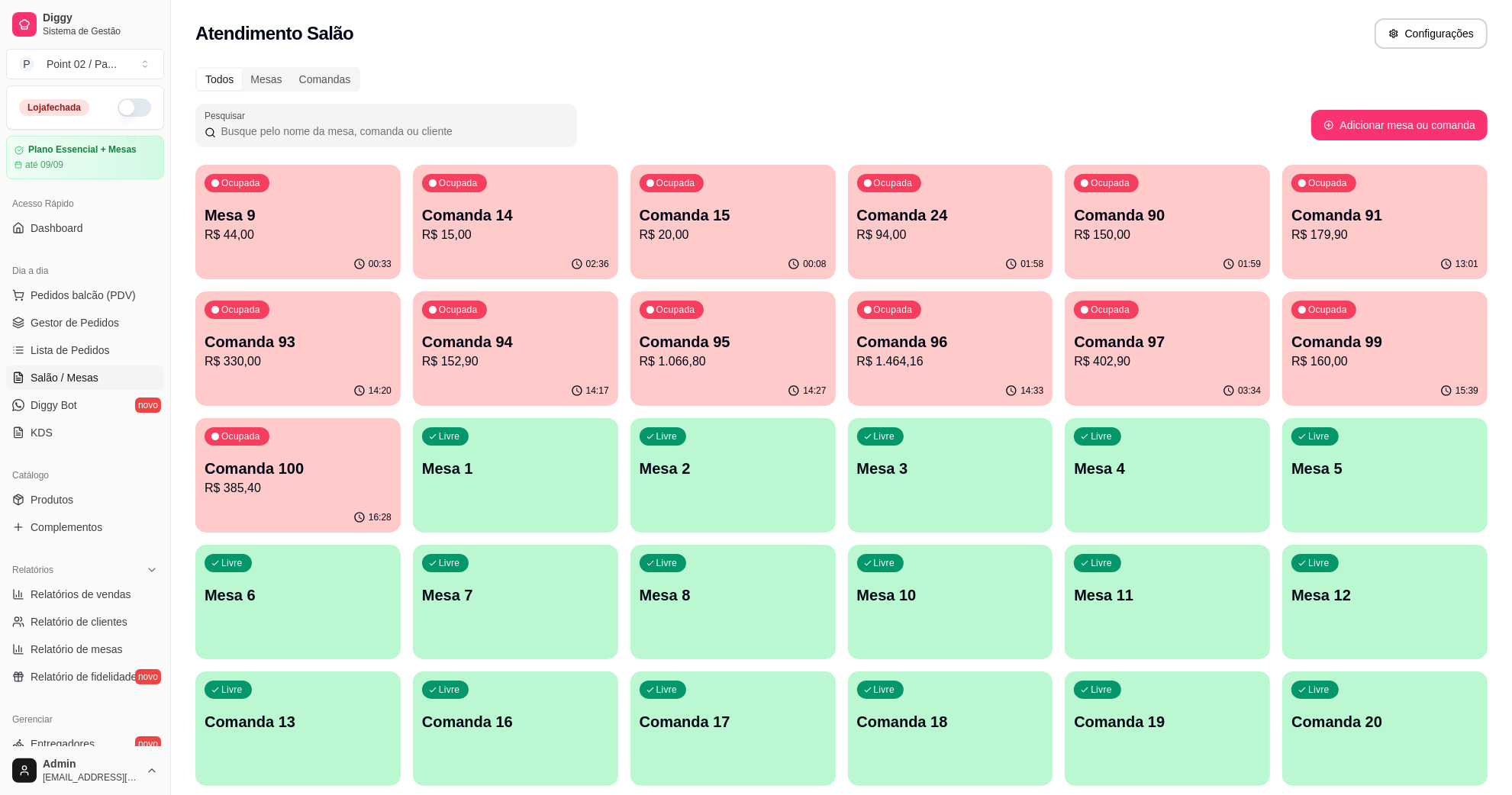
click at [654, 205] on p "Comanda 15" at bounding box center [733, 216] width 187 height 21
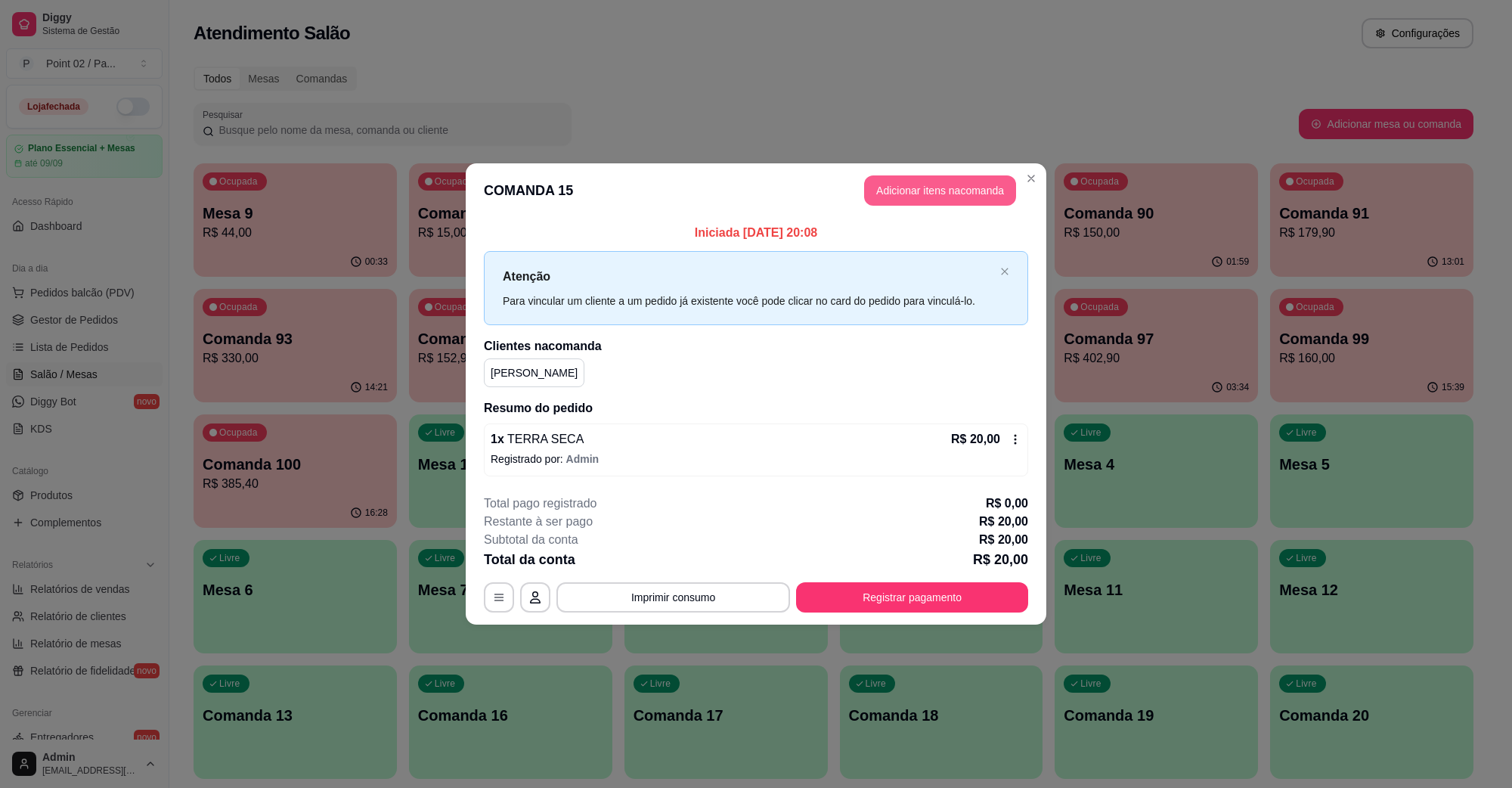
click at [886, 179] on button "Adicionar itens na comanda" at bounding box center [940, 191] width 152 height 30
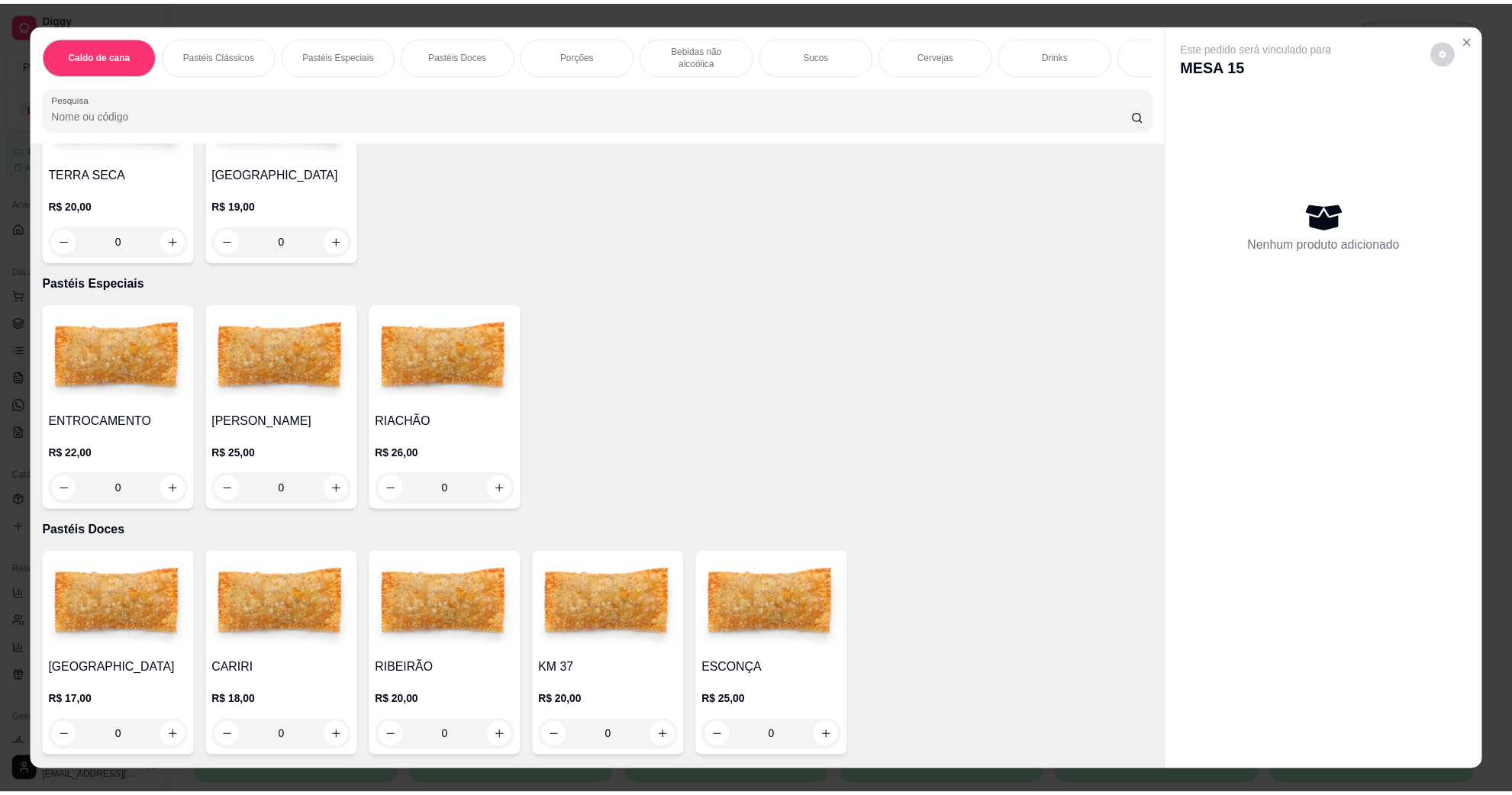
scroll to position [0, 0]
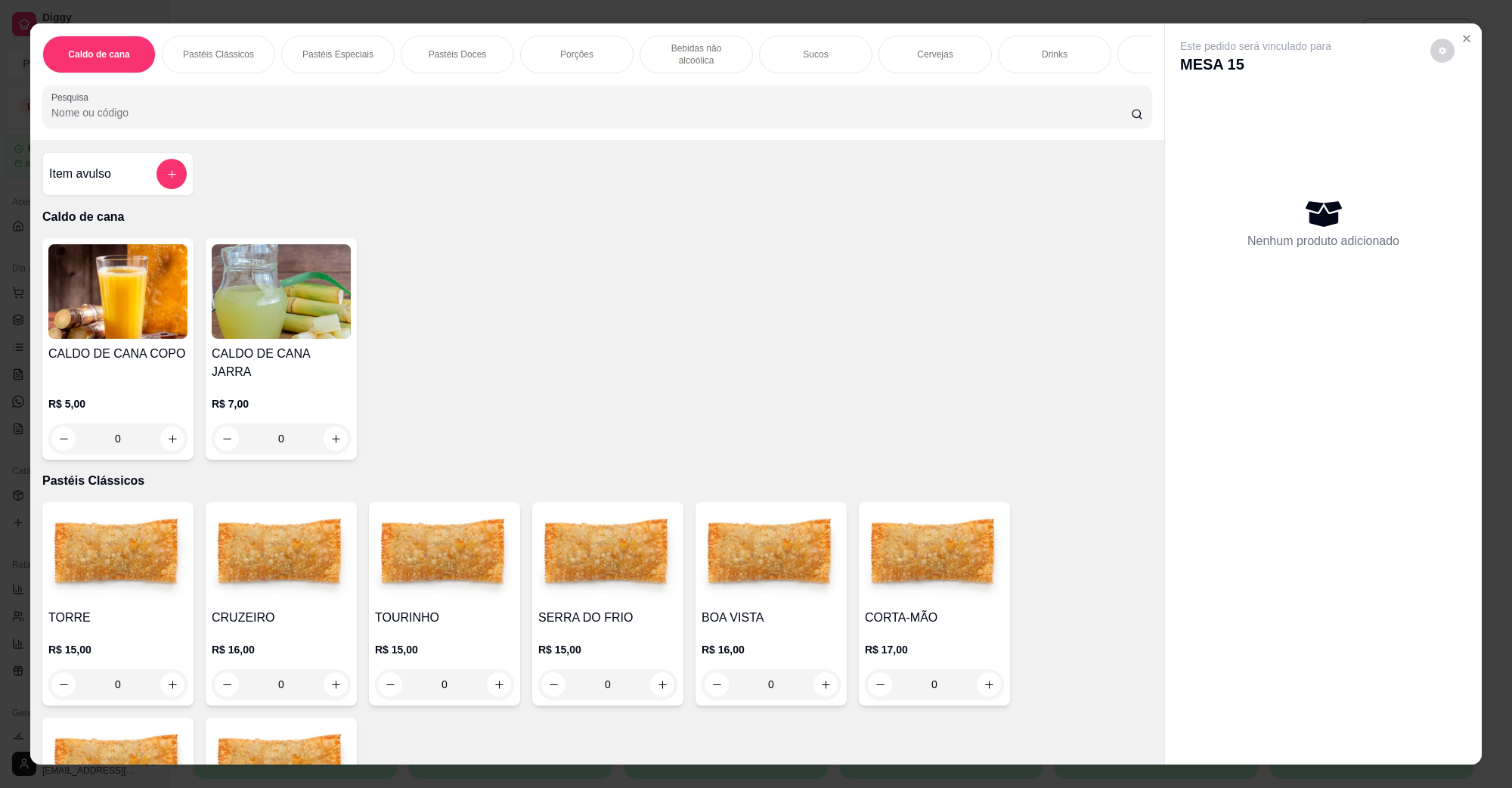
click at [107, 281] on img at bounding box center [118, 292] width 139 height 95
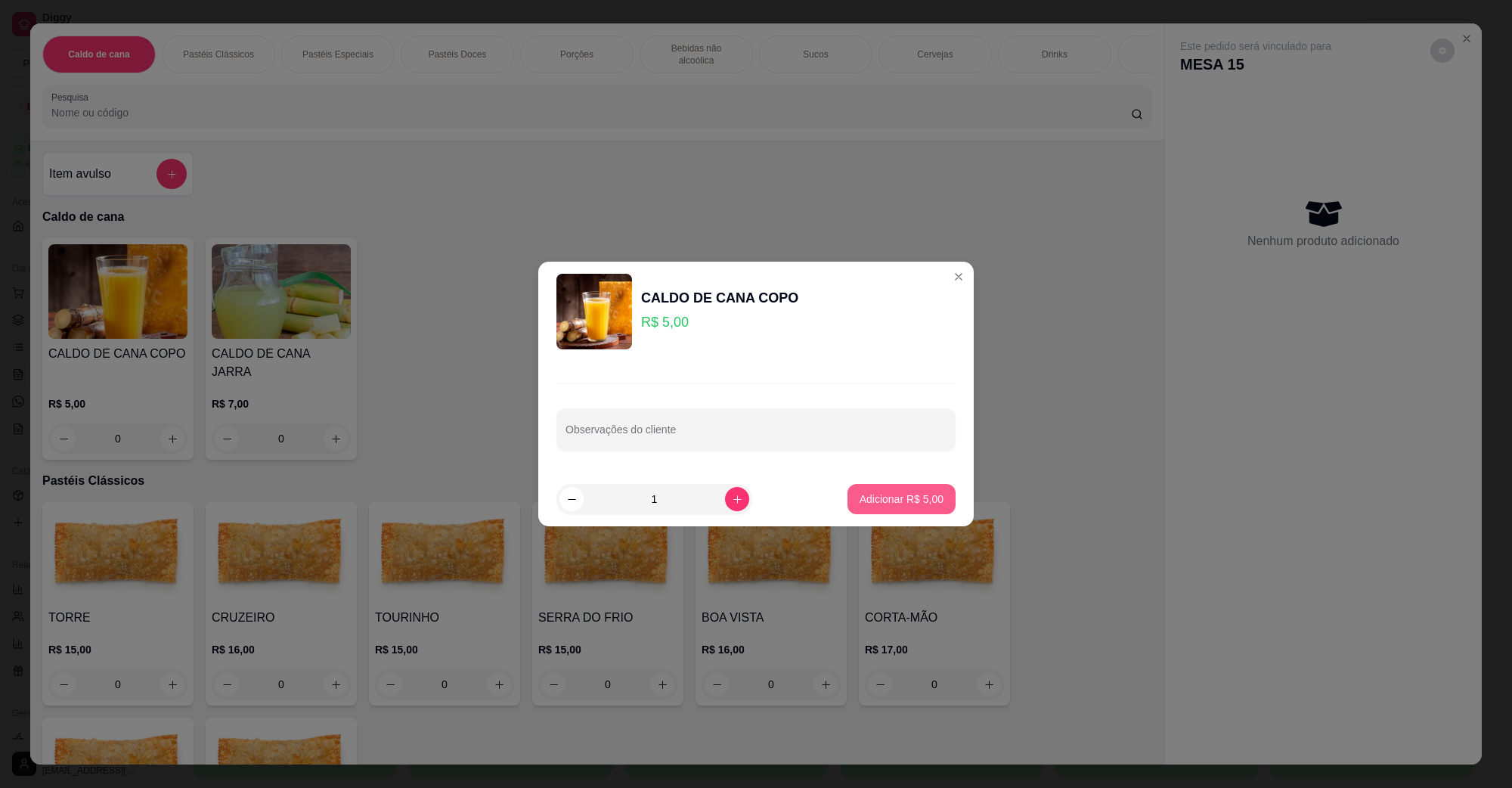
click at [908, 503] on p "Adicionar R$ 5,00" at bounding box center [901, 499] width 84 height 15
type input "1"
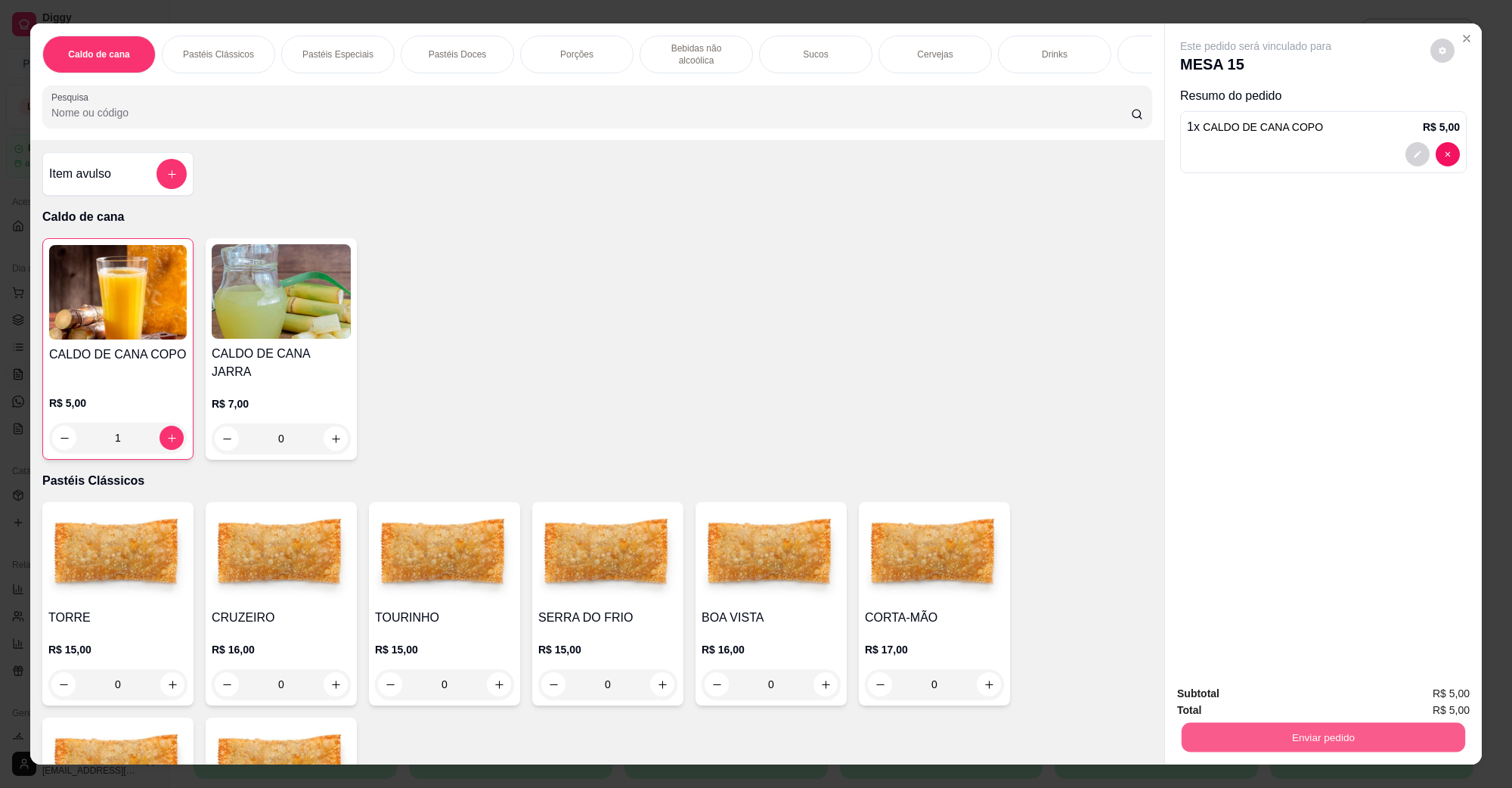
click at [1219, 733] on button "Enviar pedido" at bounding box center [1323, 737] width 284 height 30
click at [1239, 698] on button "Não registrar e enviar pedido" at bounding box center [1273, 700] width 153 height 28
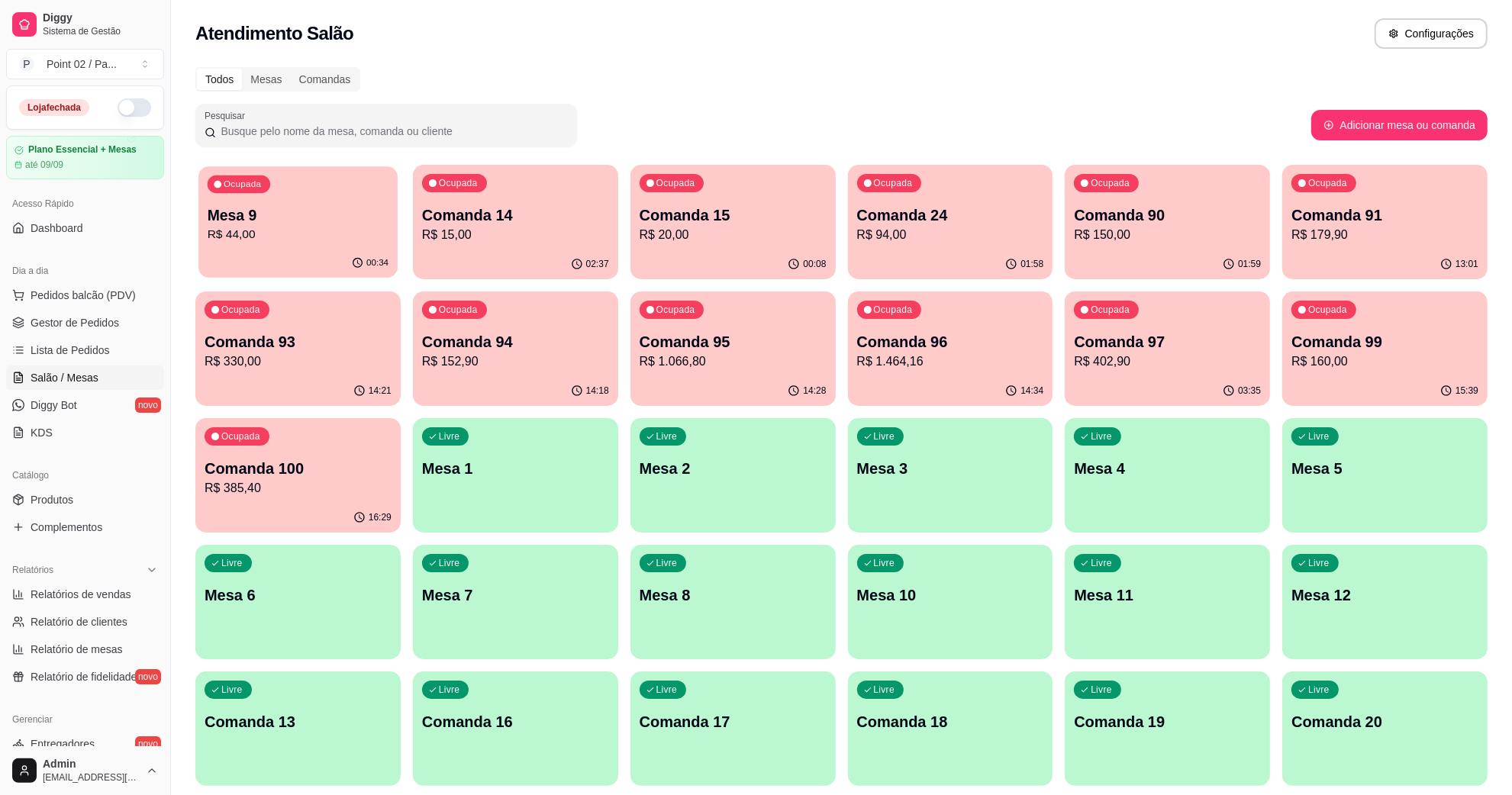
click at [303, 256] on div "00:34" at bounding box center [298, 263] width 200 height 29
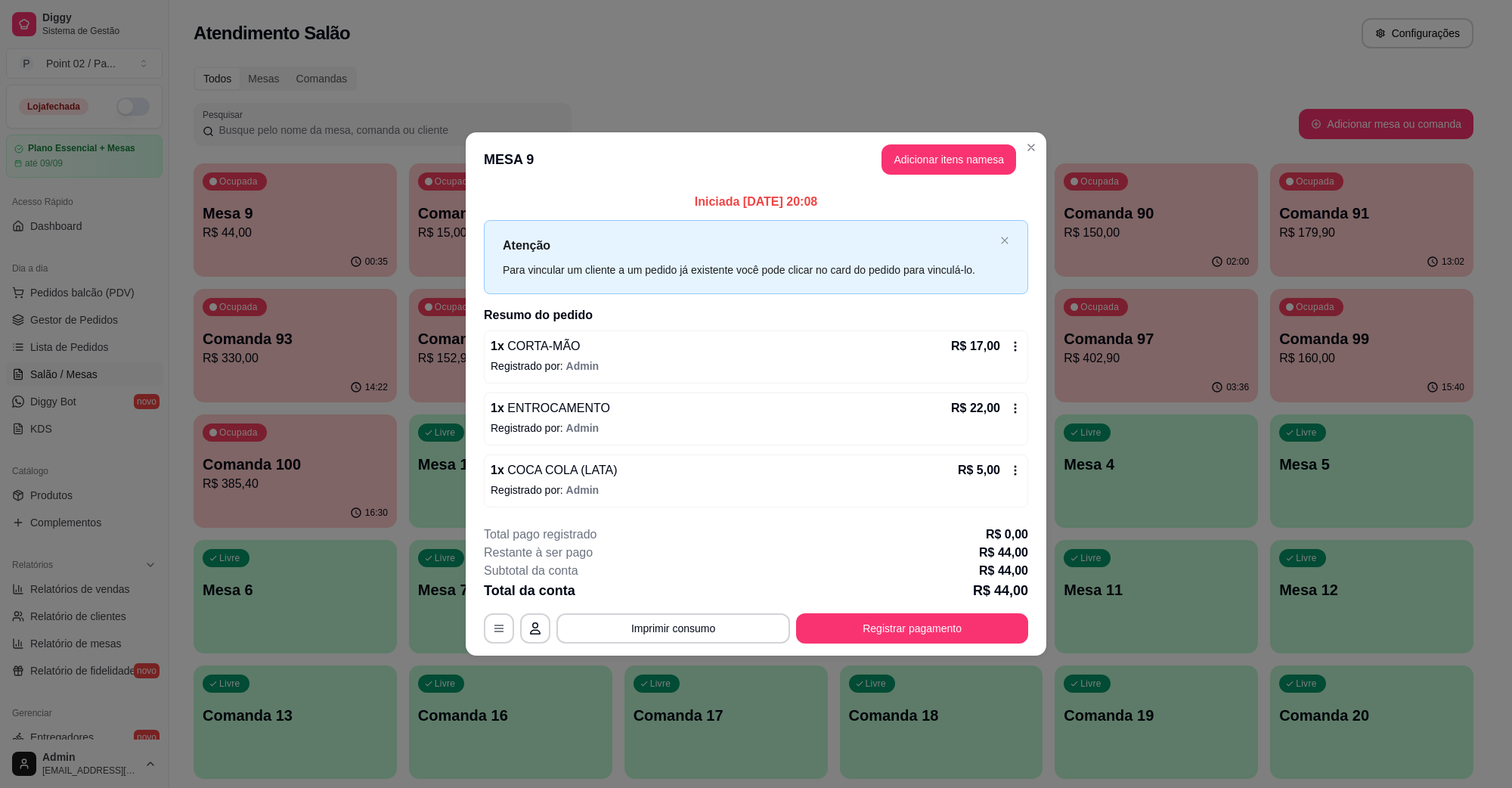
drag, startPoint x: 807, startPoint y: 134, endPoint x: 811, endPoint y: 125, distance: 9.8
click at [809, 133] on header "MESA 9 Adicionar itens na mesa" at bounding box center [756, 160] width 581 height 55
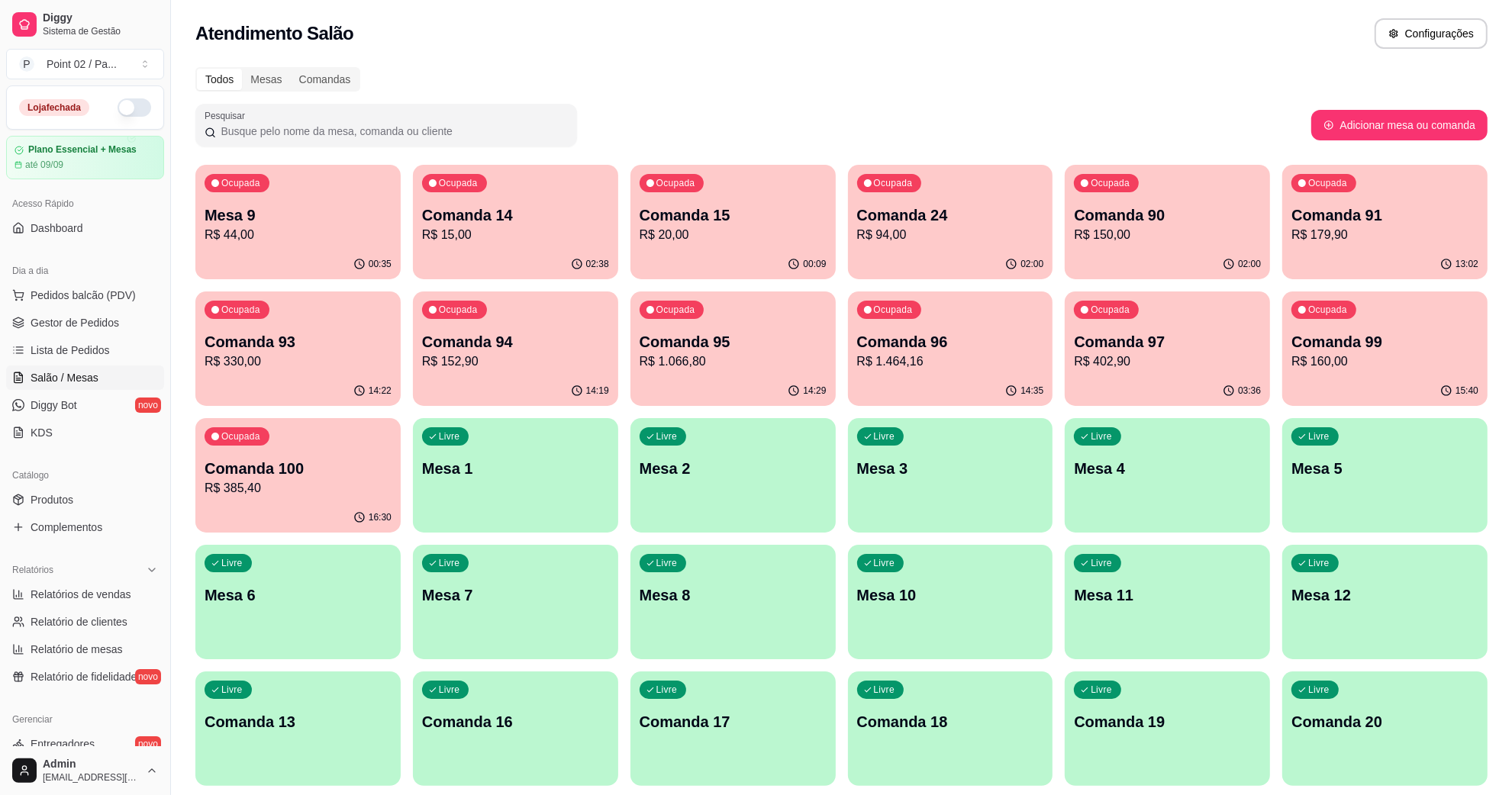
click at [318, 346] on p "Comanda 93" at bounding box center [298, 342] width 187 height 21
click at [101, 277] on div "Dia a dia" at bounding box center [85, 272] width 158 height 25
click at [97, 288] on span "Pedidos balcão (PDV)" at bounding box center [83, 295] width 106 height 15
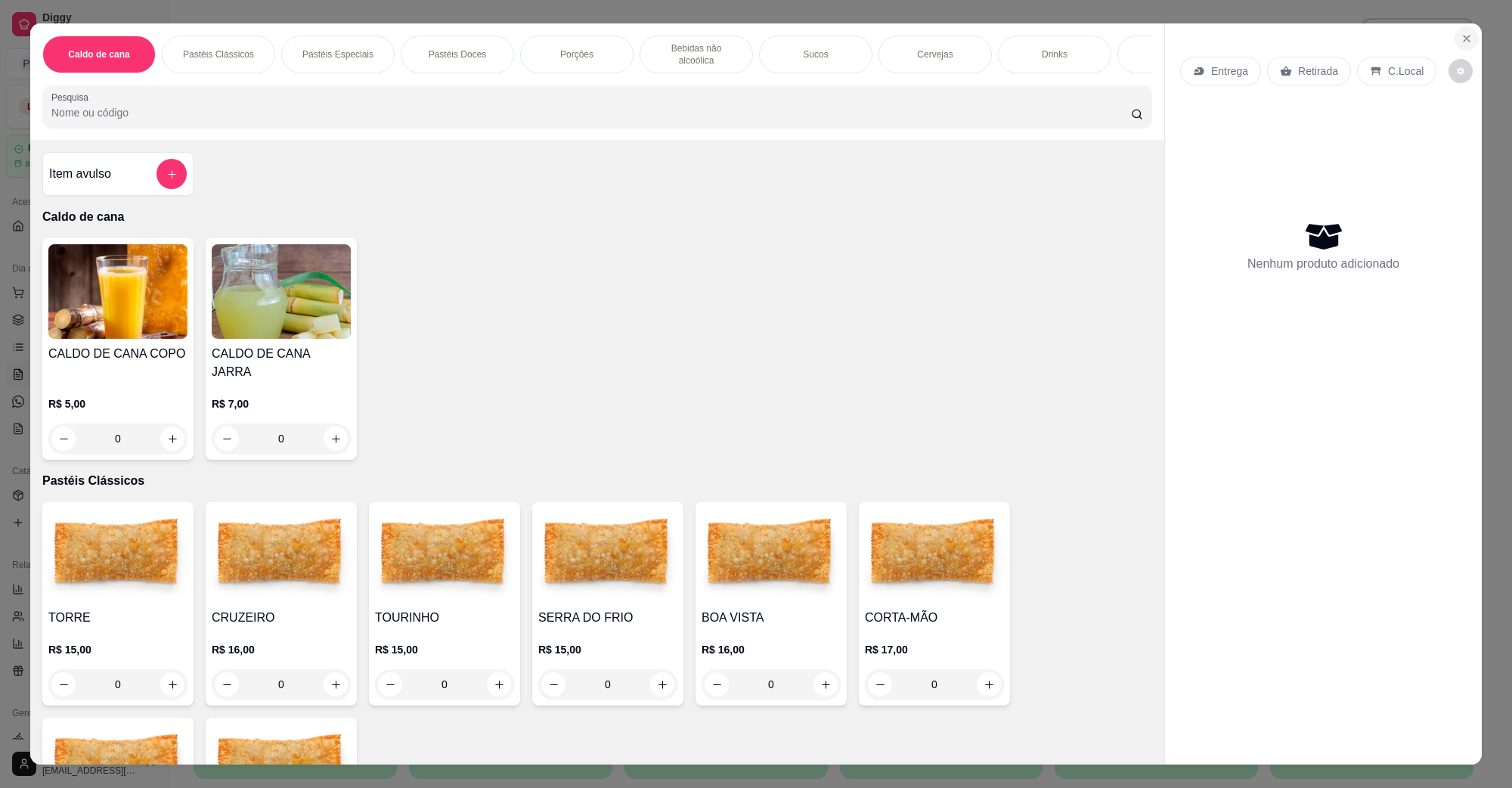
click at [1464, 36] on icon "Close" at bounding box center [1466, 38] width 6 height 6
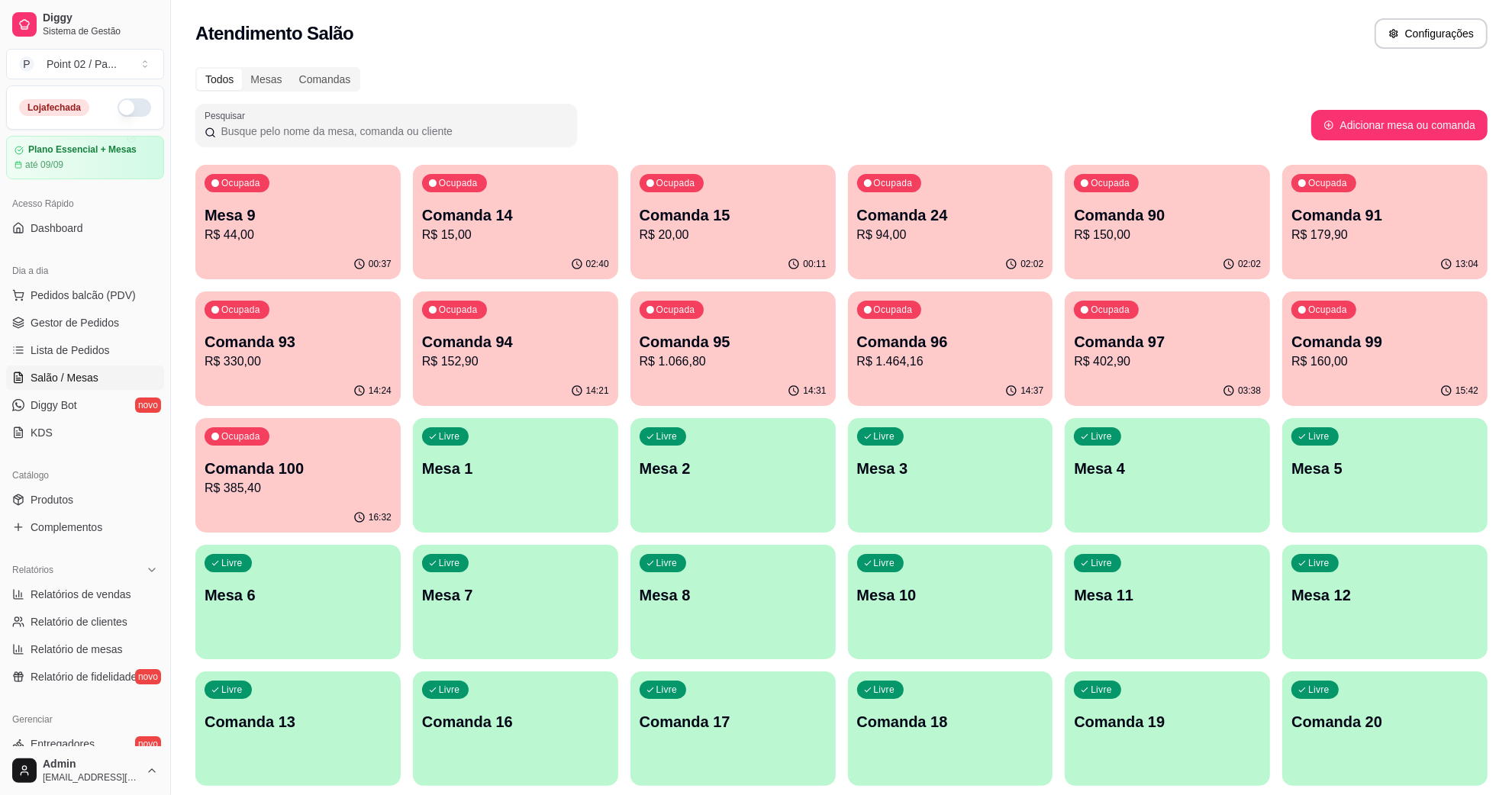
click at [737, 104] on div "Pesquisar" at bounding box center [753, 125] width 1116 height 43
click at [473, 257] on div "02:40" at bounding box center [516, 263] width 200 height 29
click at [721, 169] on div "Ocupada Comanda 15 R$ 25,00" at bounding box center [733, 207] width 205 height 84
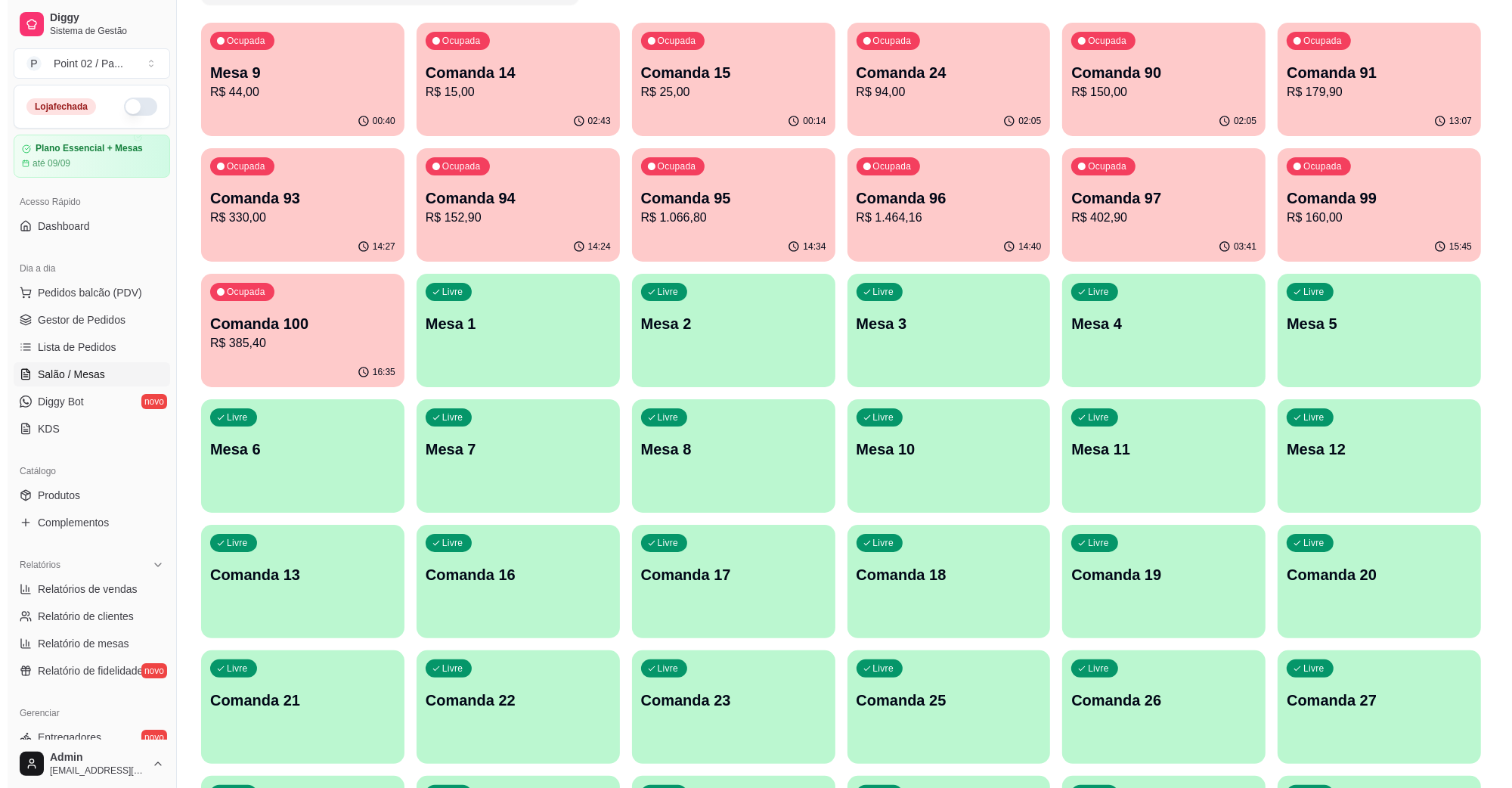
scroll to position [378, 0]
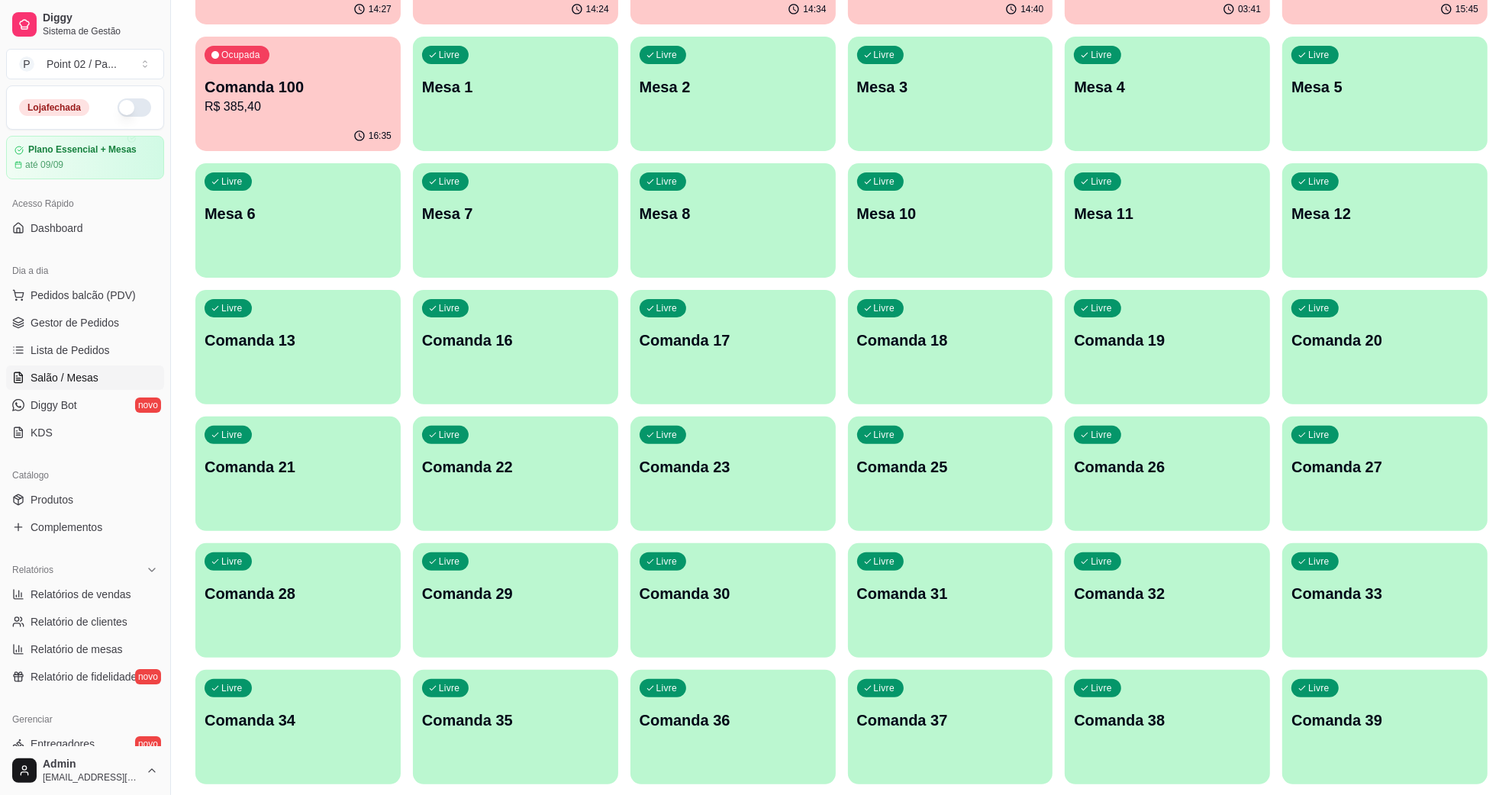
click at [314, 366] on div "Livre Comanda 13" at bounding box center [297, 338] width 205 height 96
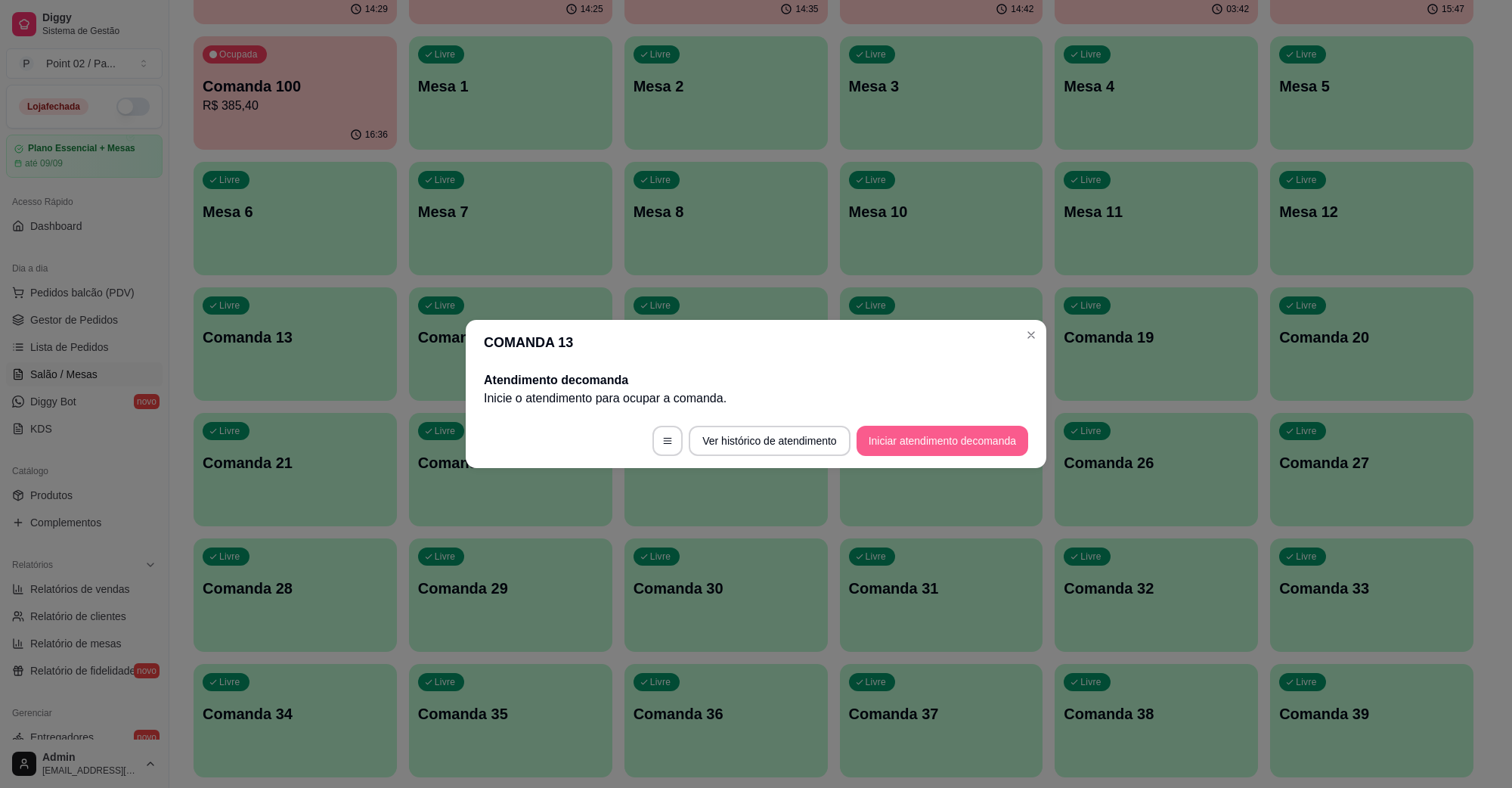
click at [890, 428] on button "Iniciar atendimento de comanda" at bounding box center [942, 441] width 171 height 30
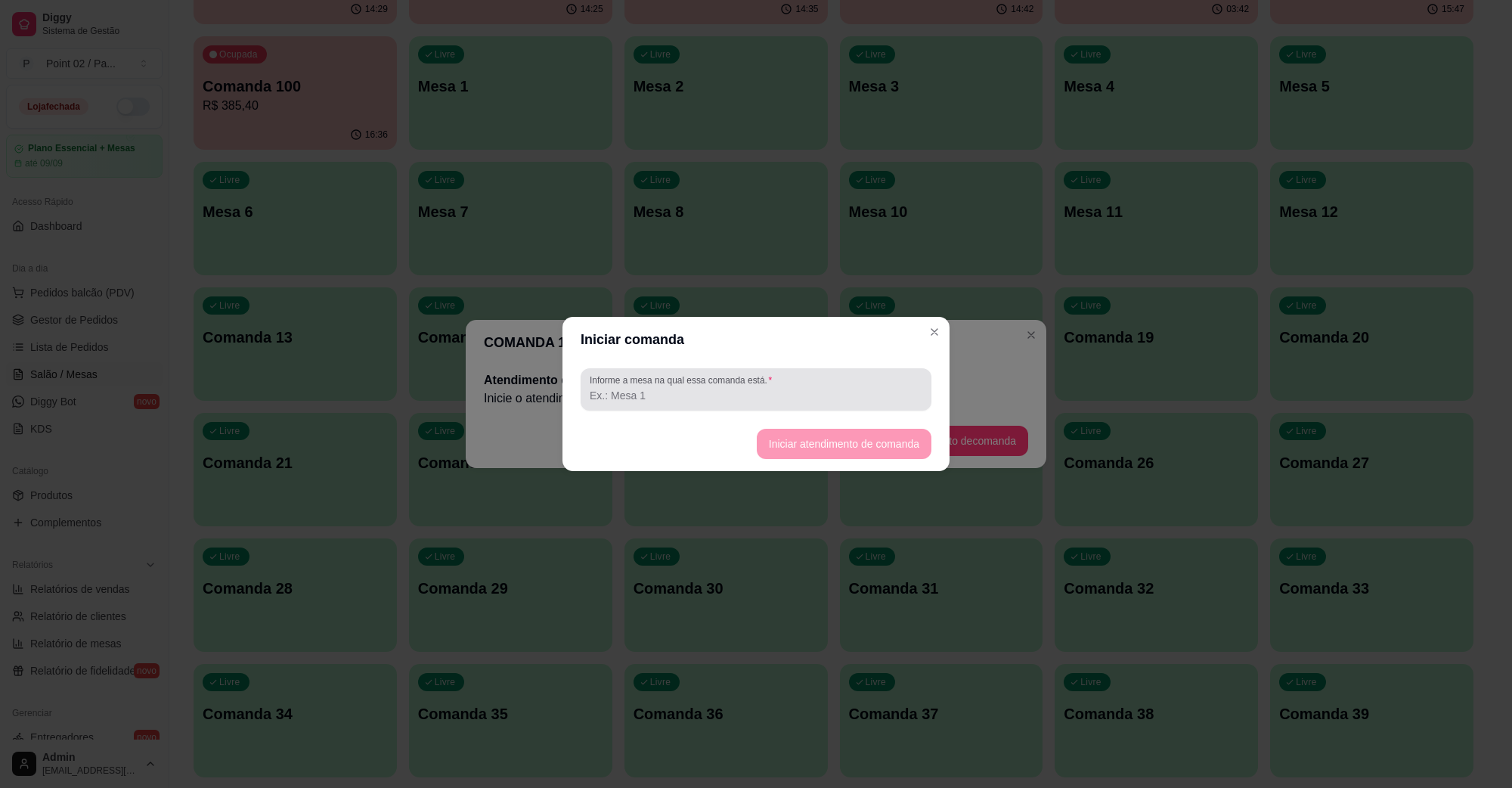
click at [809, 403] on div at bounding box center [756, 390] width 332 height 30
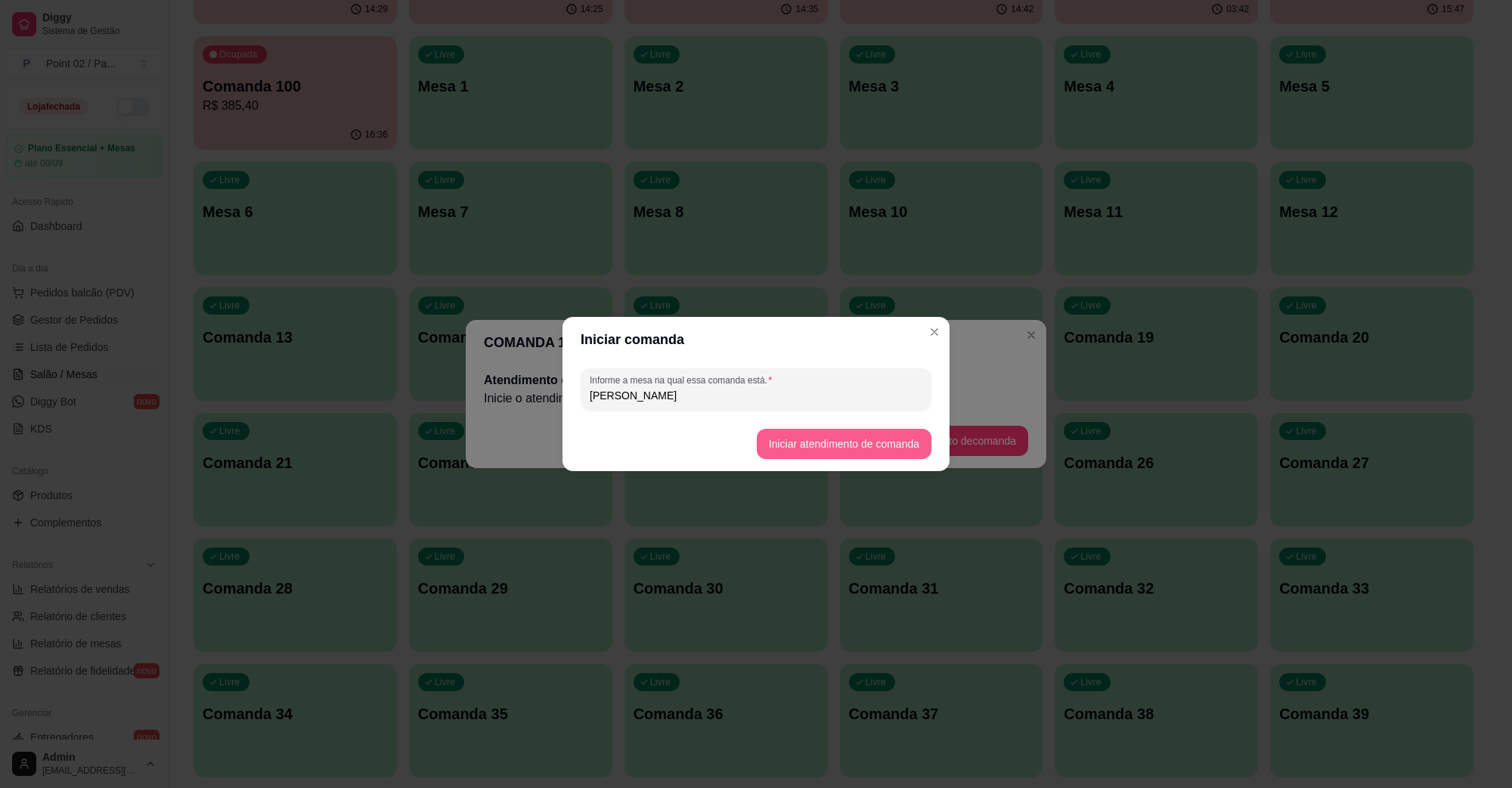
type input "[PERSON_NAME]"
click at [884, 437] on button "Iniciar atendimento de comanda" at bounding box center [844, 444] width 175 height 30
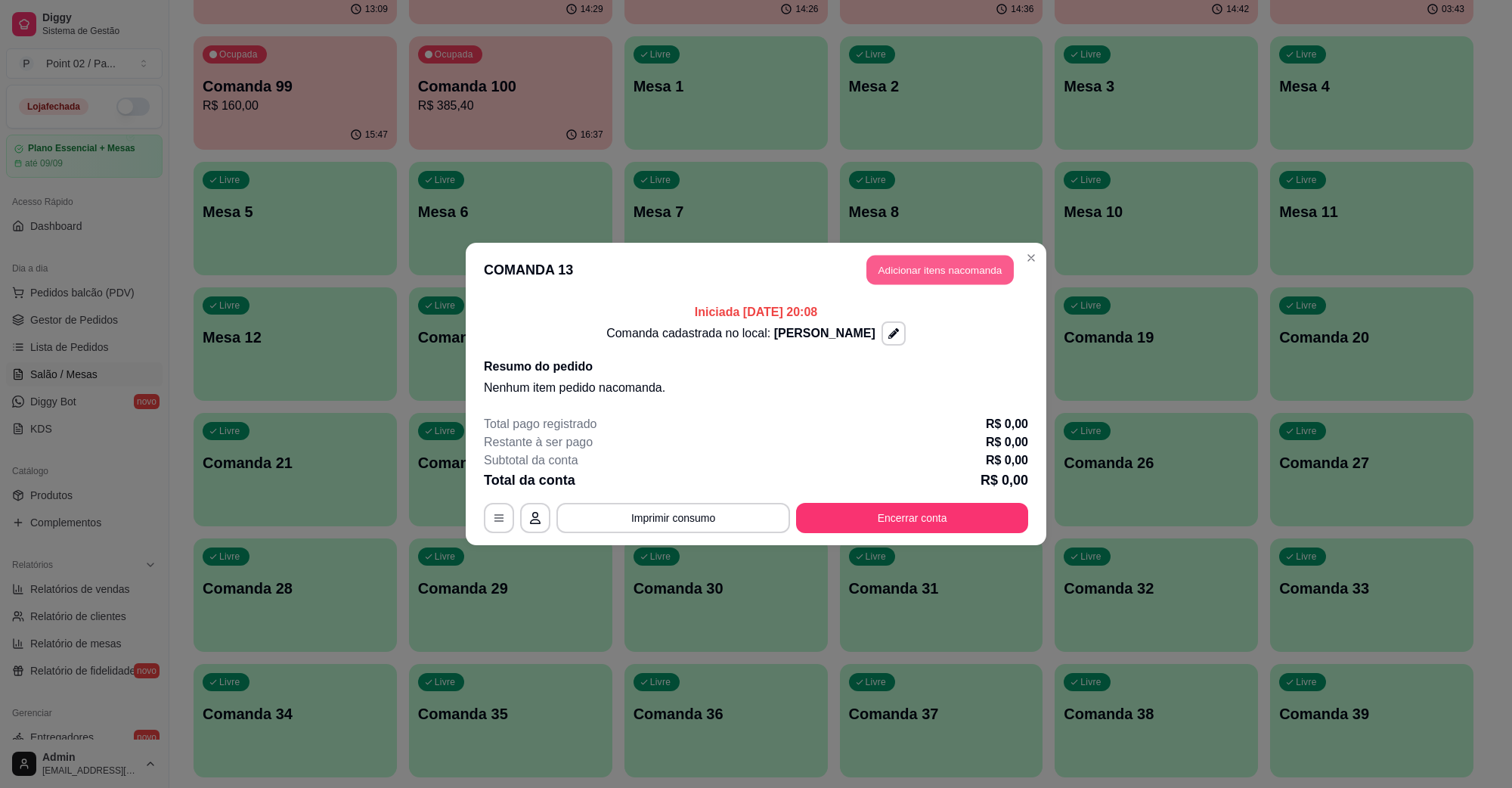
click at [890, 266] on button "Adicionar itens na comanda" at bounding box center [941, 271] width 148 height 30
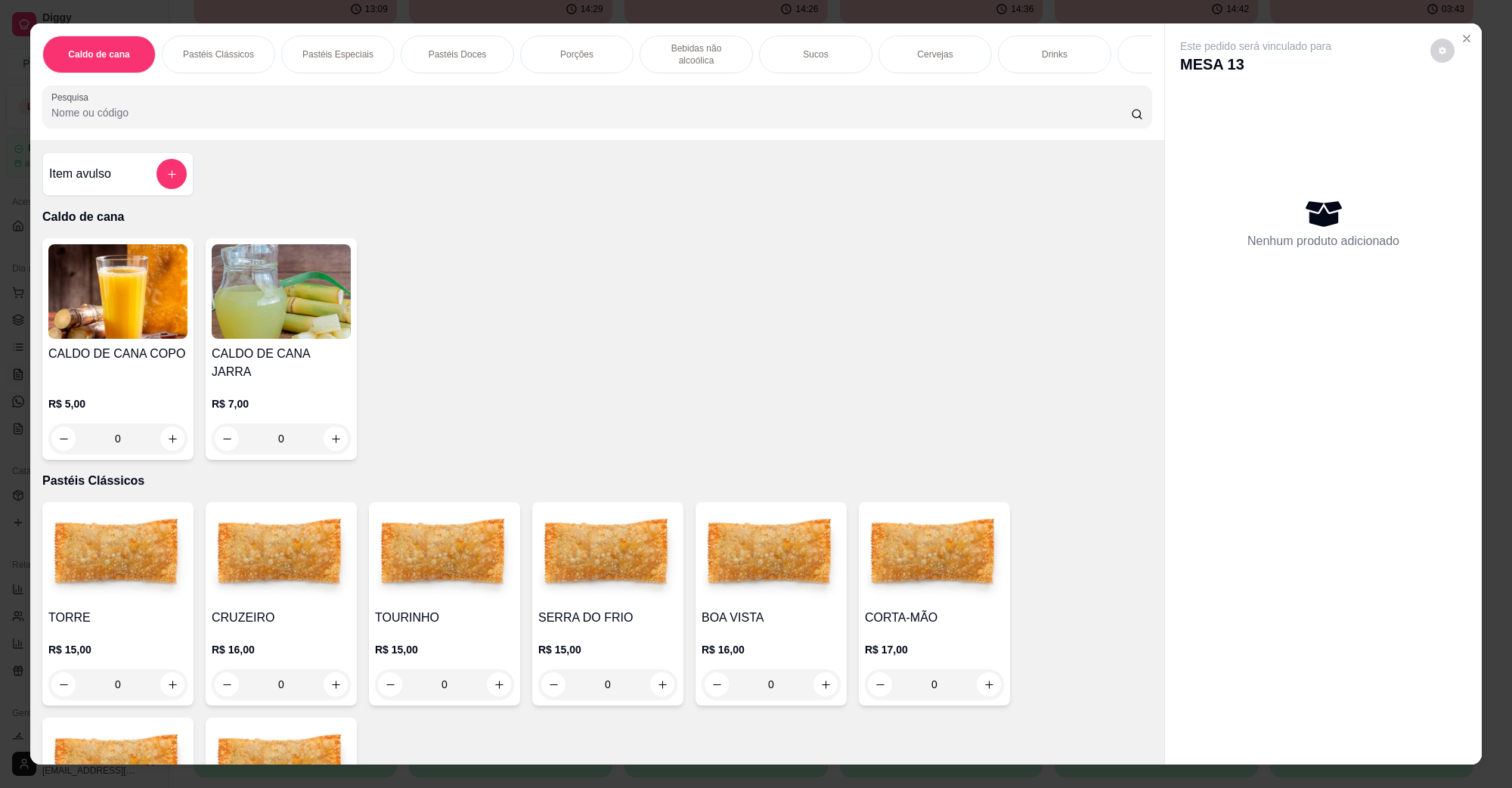
scroll to position [567, 0]
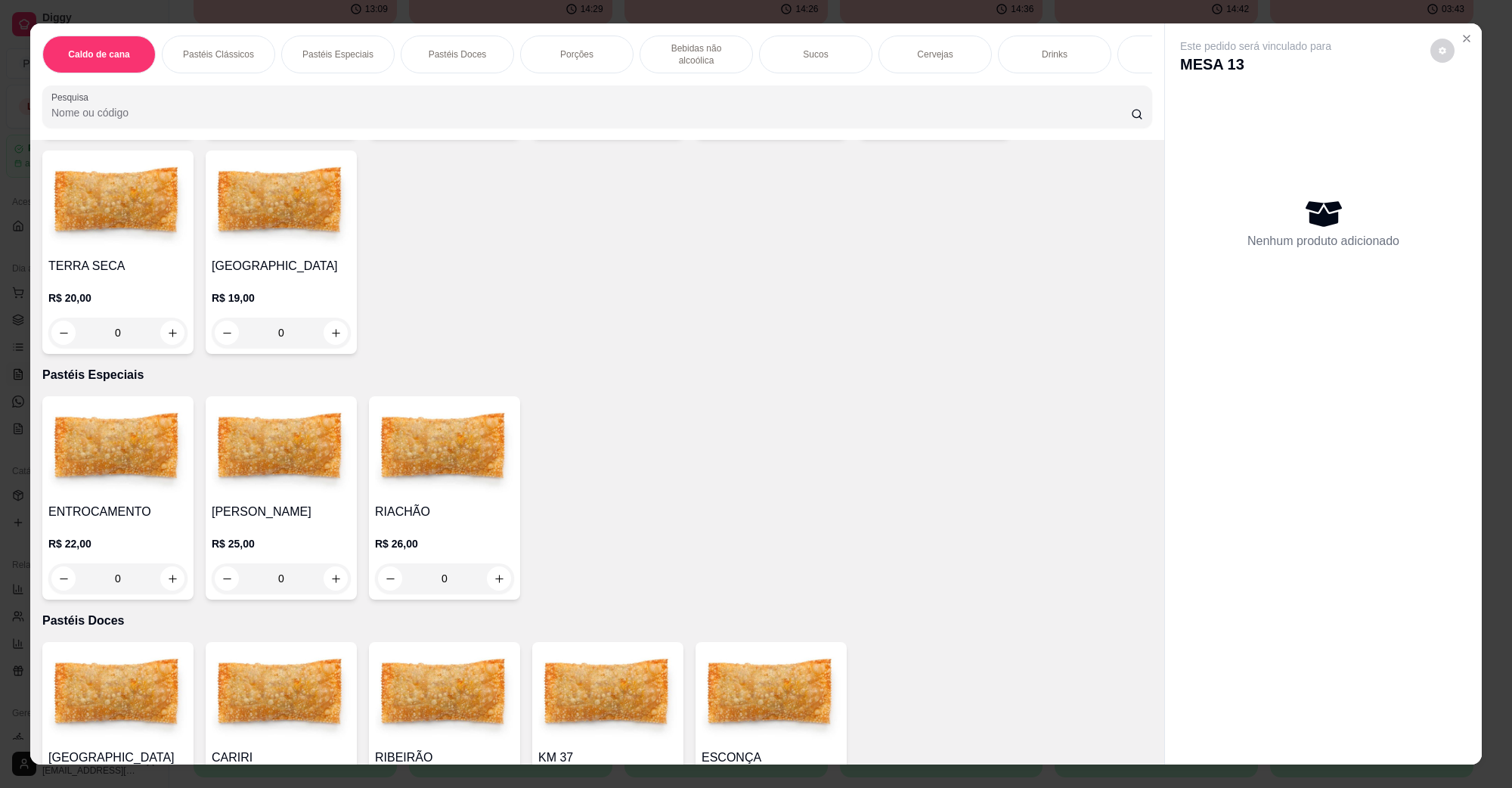
click at [102, 217] on img at bounding box center [118, 204] width 139 height 95
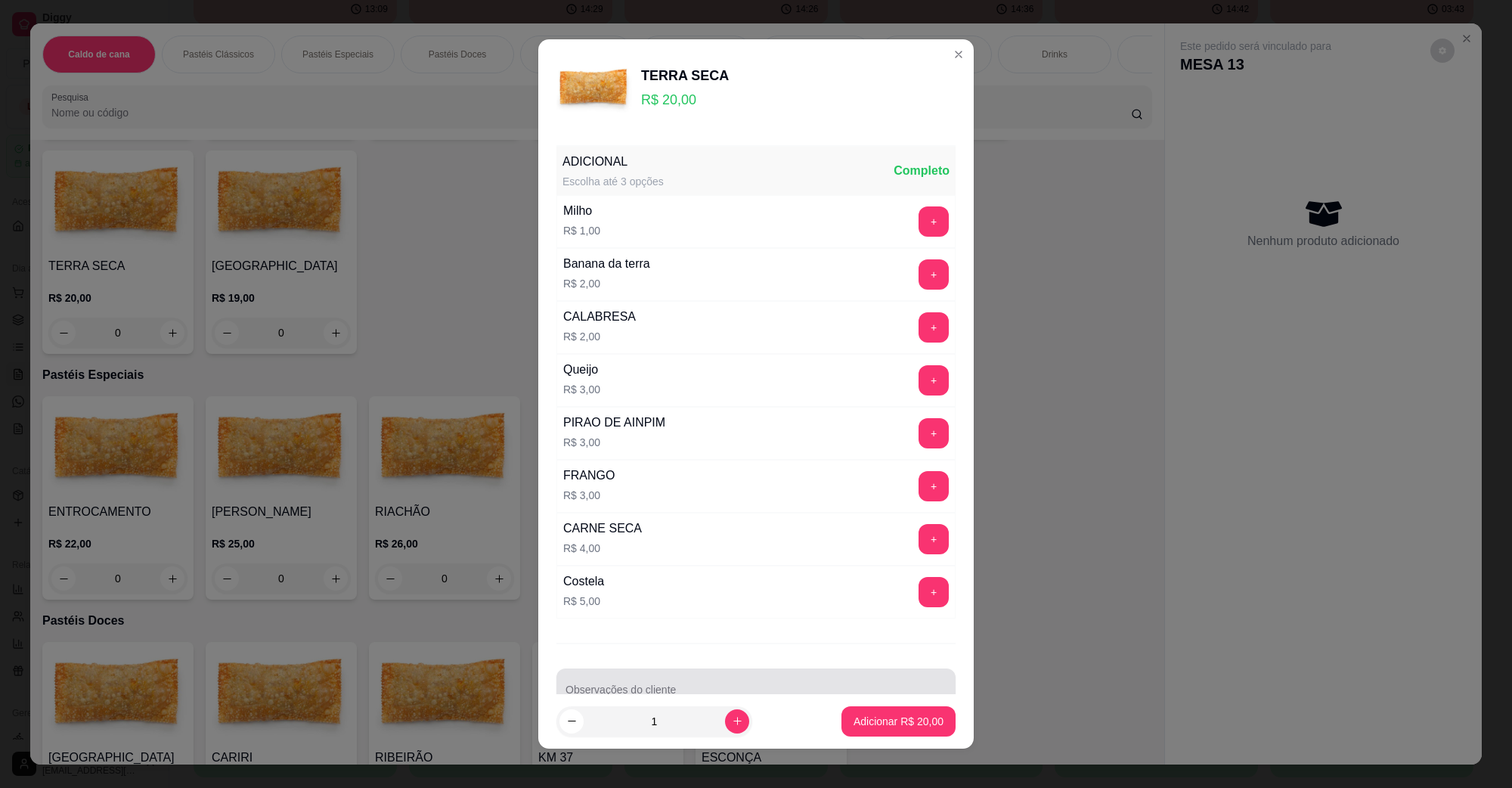
click at [698, 682] on div at bounding box center [756, 690] width 382 height 30
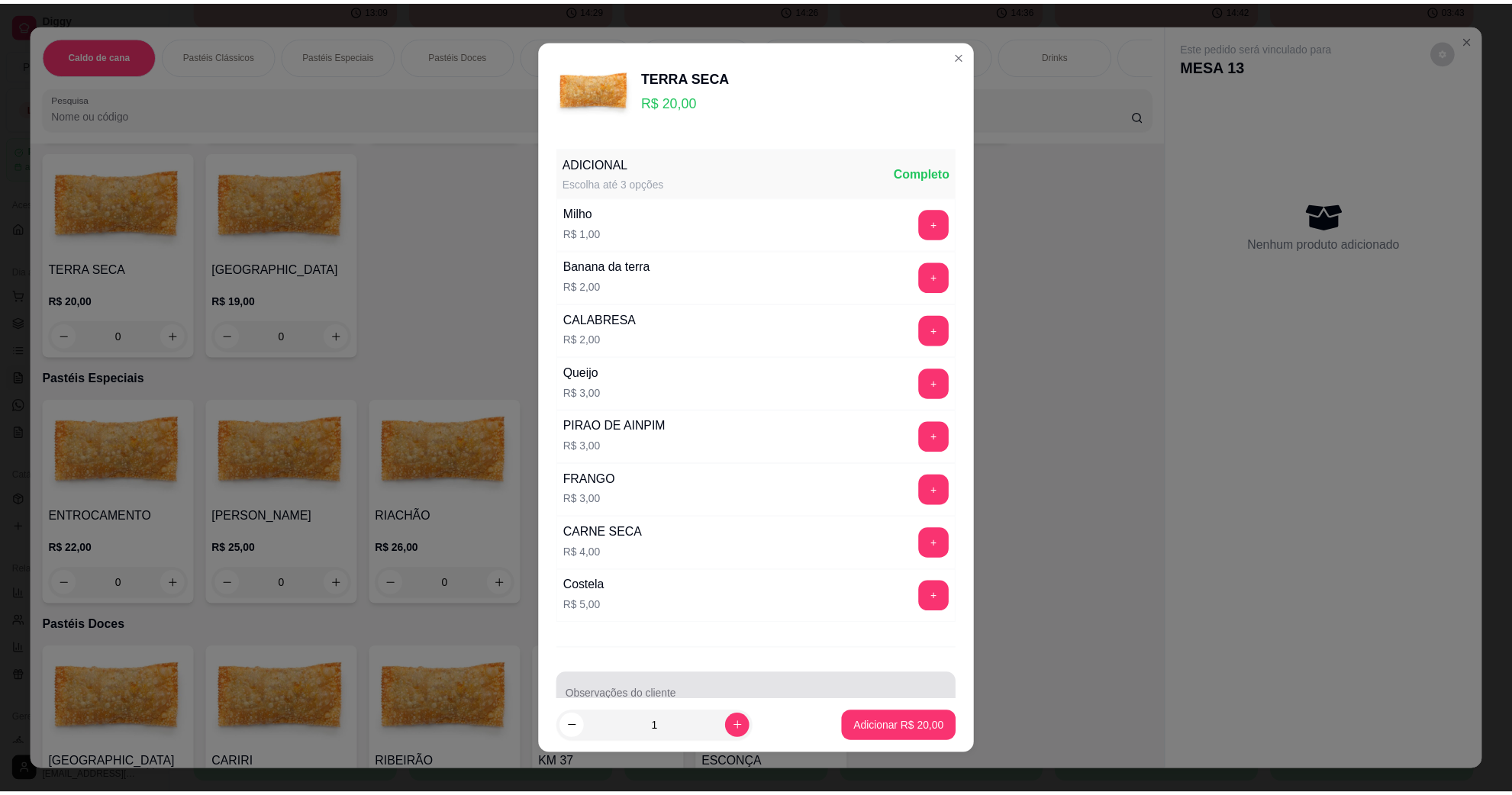
scroll to position [12, 0]
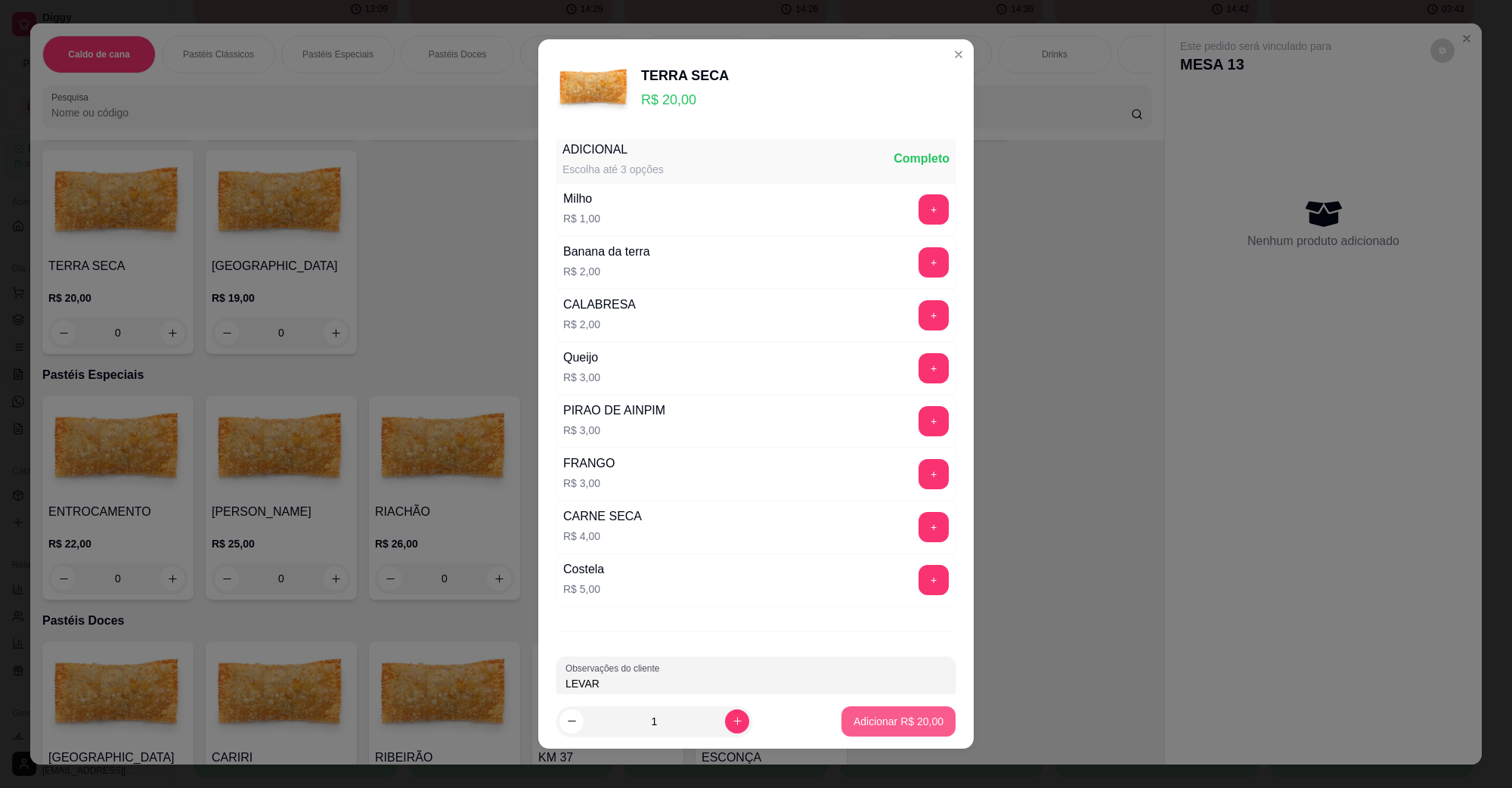
type input "LEVAR"
click at [854, 721] on p "Adicionar R$ 20,00" at bounding box center [898, 721] width 90 height 15
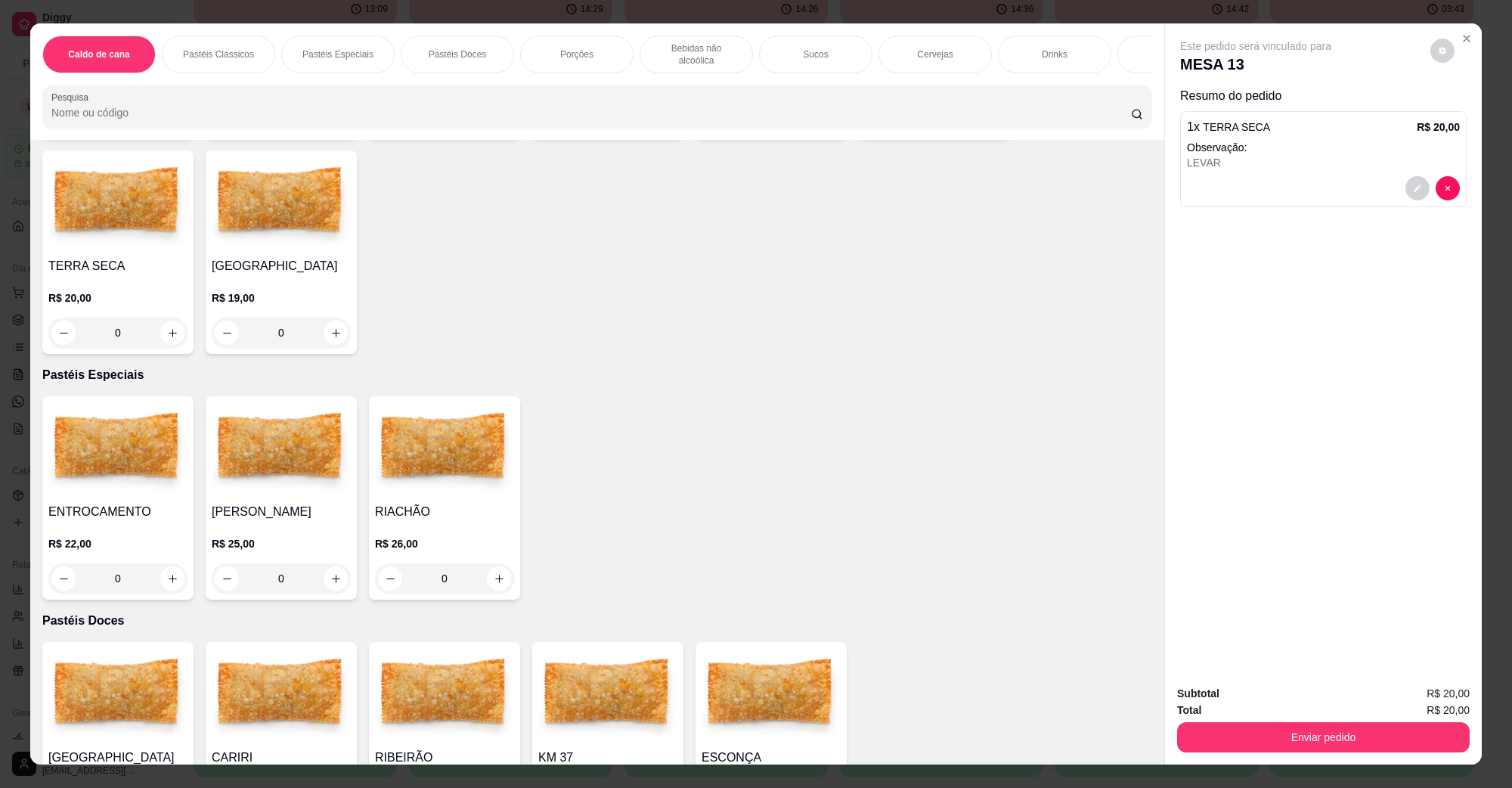
click at [1247, 716] on div "Total R$ 20,00" at bounding box center [1323, 710] width 293 height 17
click at [1256, 764] on div "Subtotal R$ 20,00 Total R$ 20,00 Enviar pedido" at bounding box center [1324, 719] width 316 height 91
click at [1263, 738] on button "Enviar pedido" at bounding box center [1323, 737] width 293 height 30
click at [1253, 705] on button "Não registrar e enviar pedido" at bounding box center [1272, 700] width 157 height 29
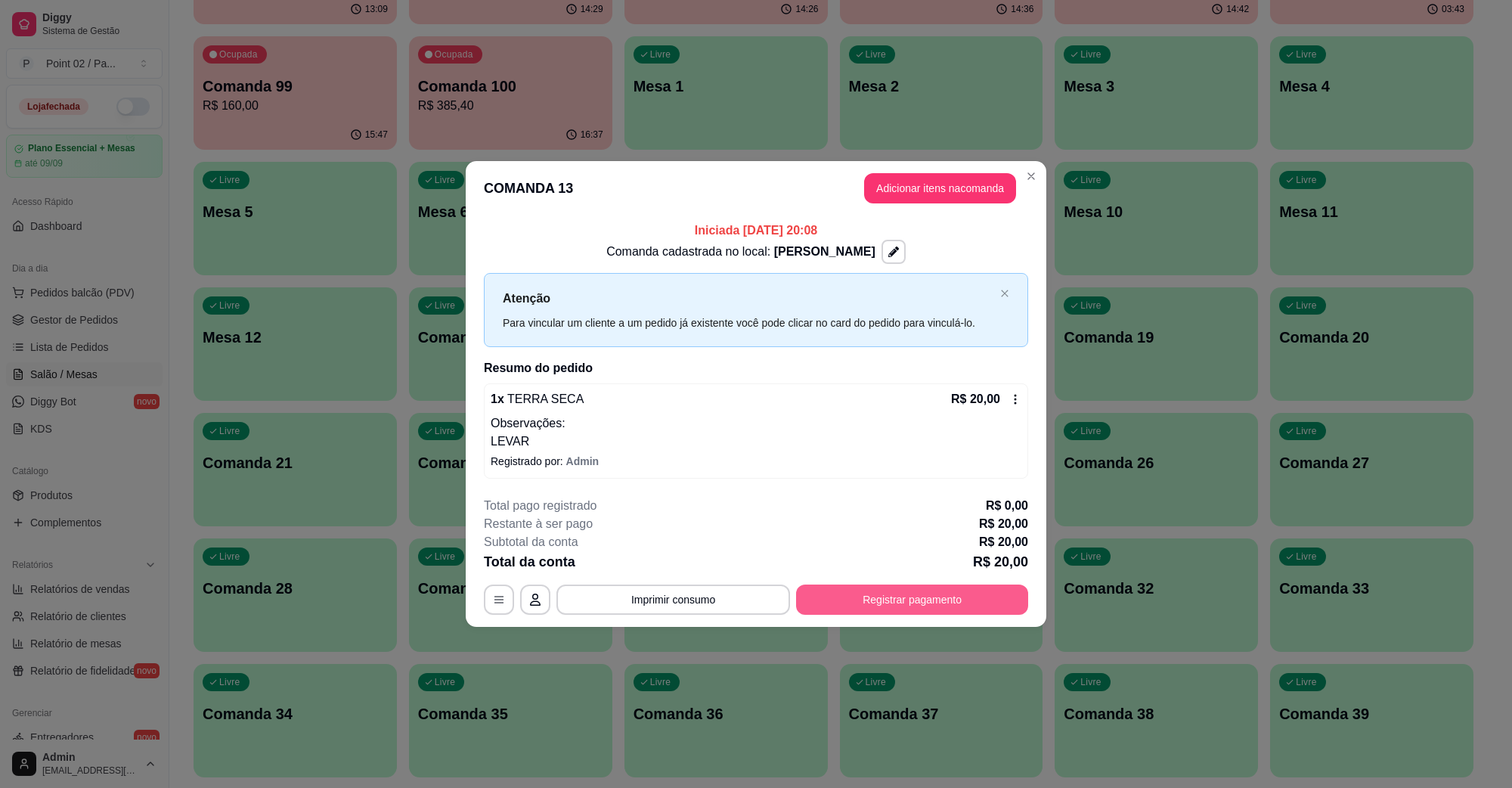
click at [912, 609] on button "Registrar pagamento" at bounding box center [912, 600] width 232 height 30
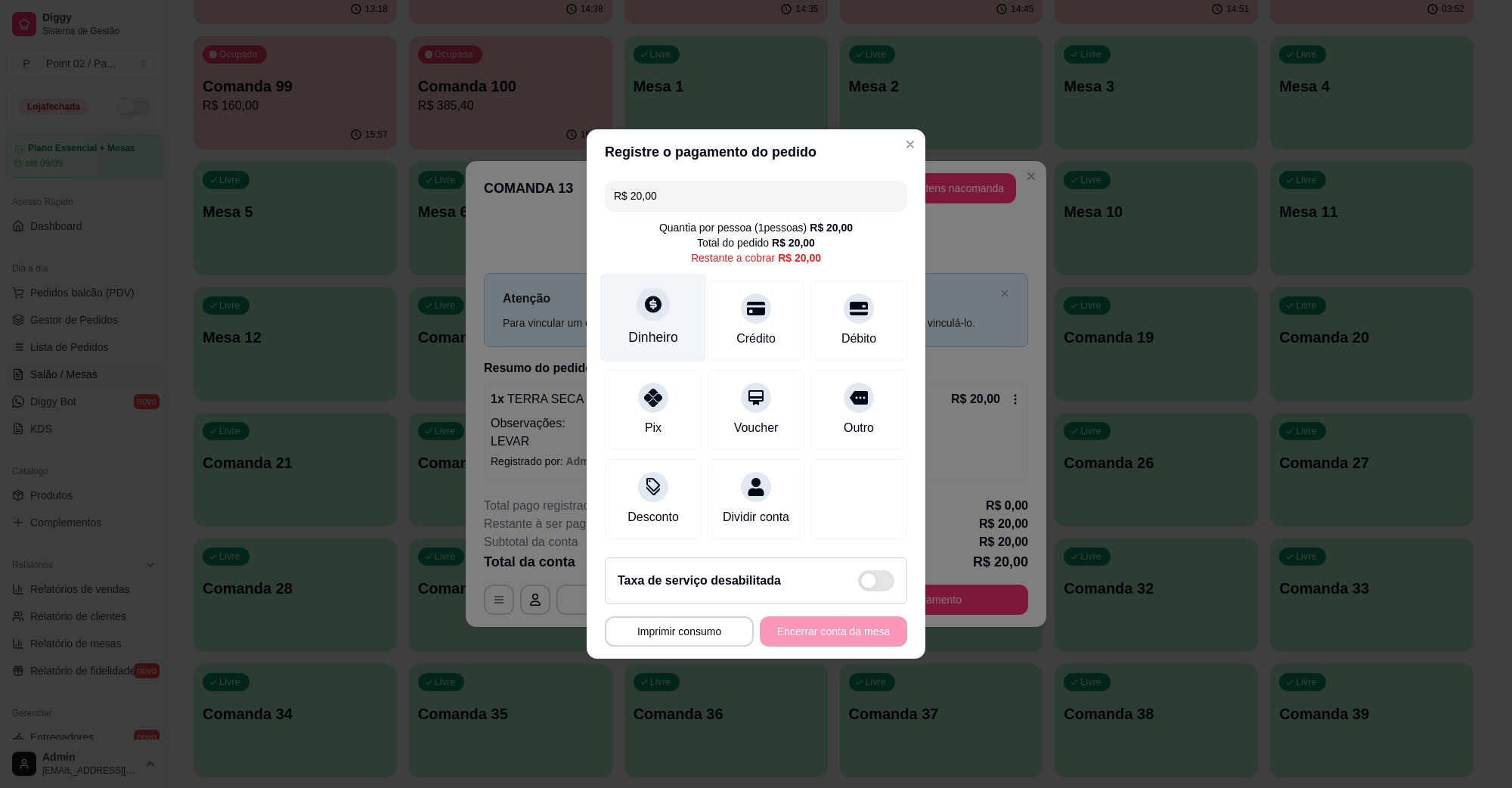
click at [654, 314] on div "Dinheiro" at bounding box center [653, 317] width 106 height 89
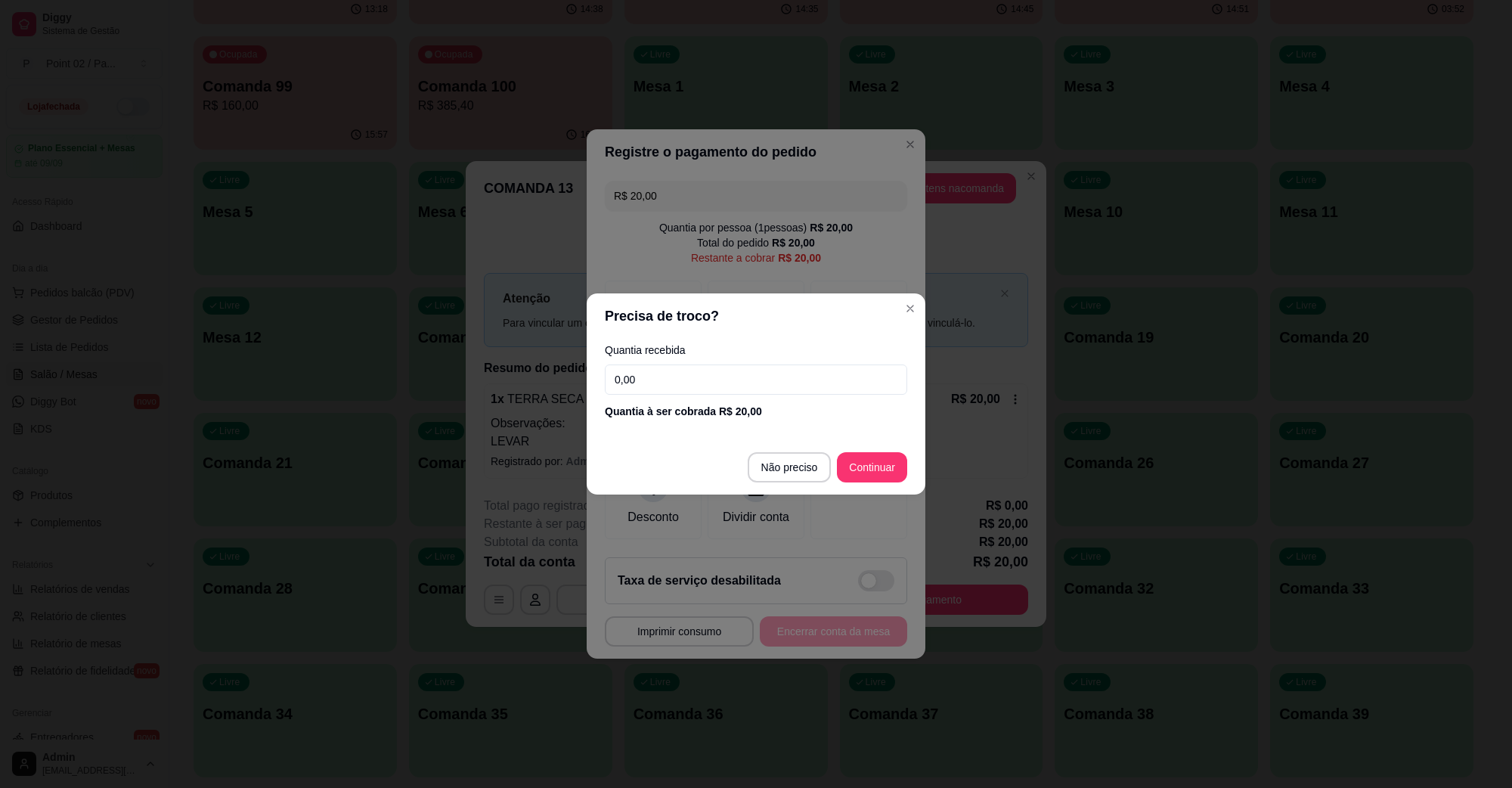
click at [790, 485] on footer "Não preciso Continuar" at bounding box center [756, 468] width 338 height 55
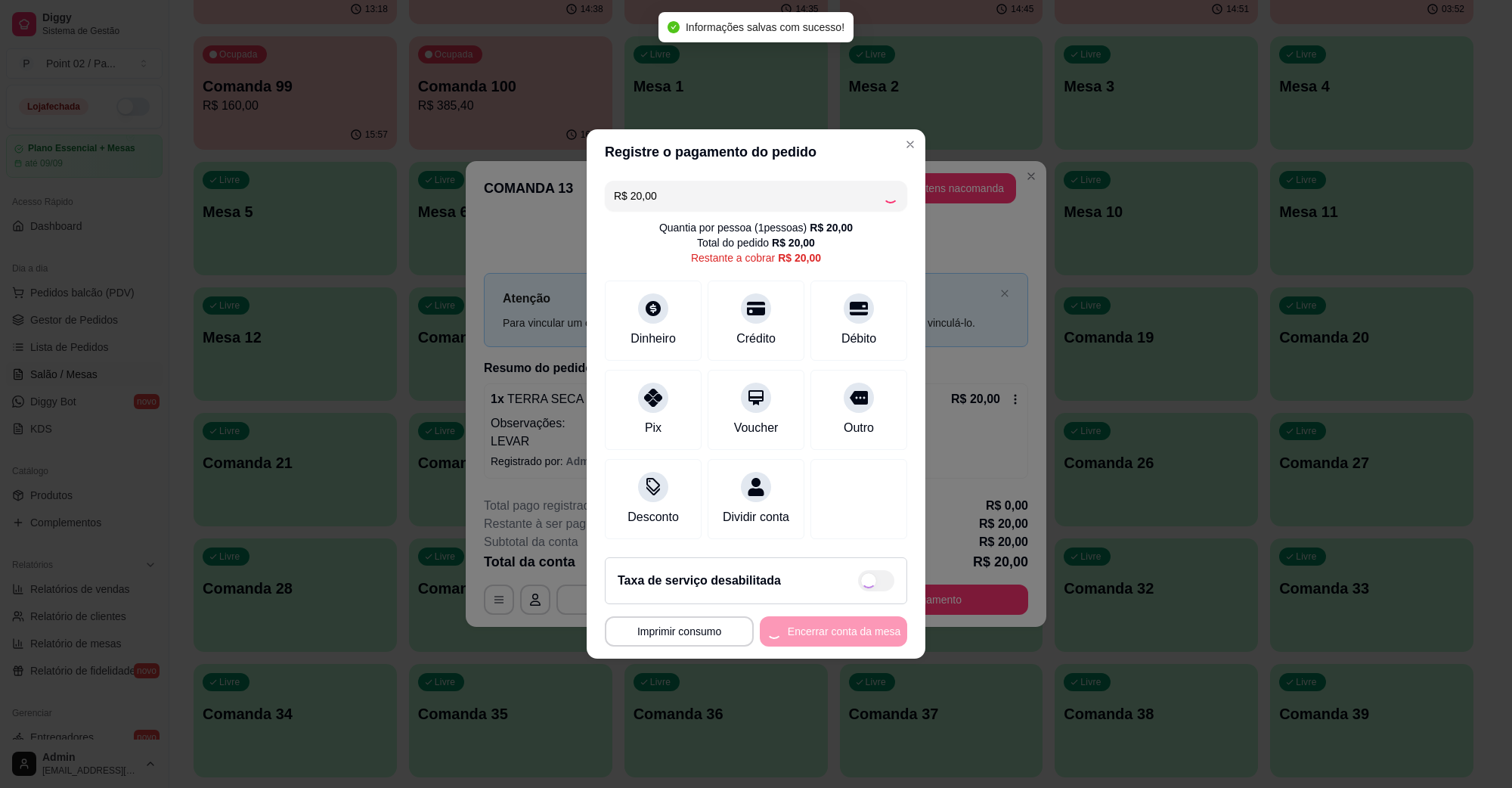
type input "R$ 0,00"
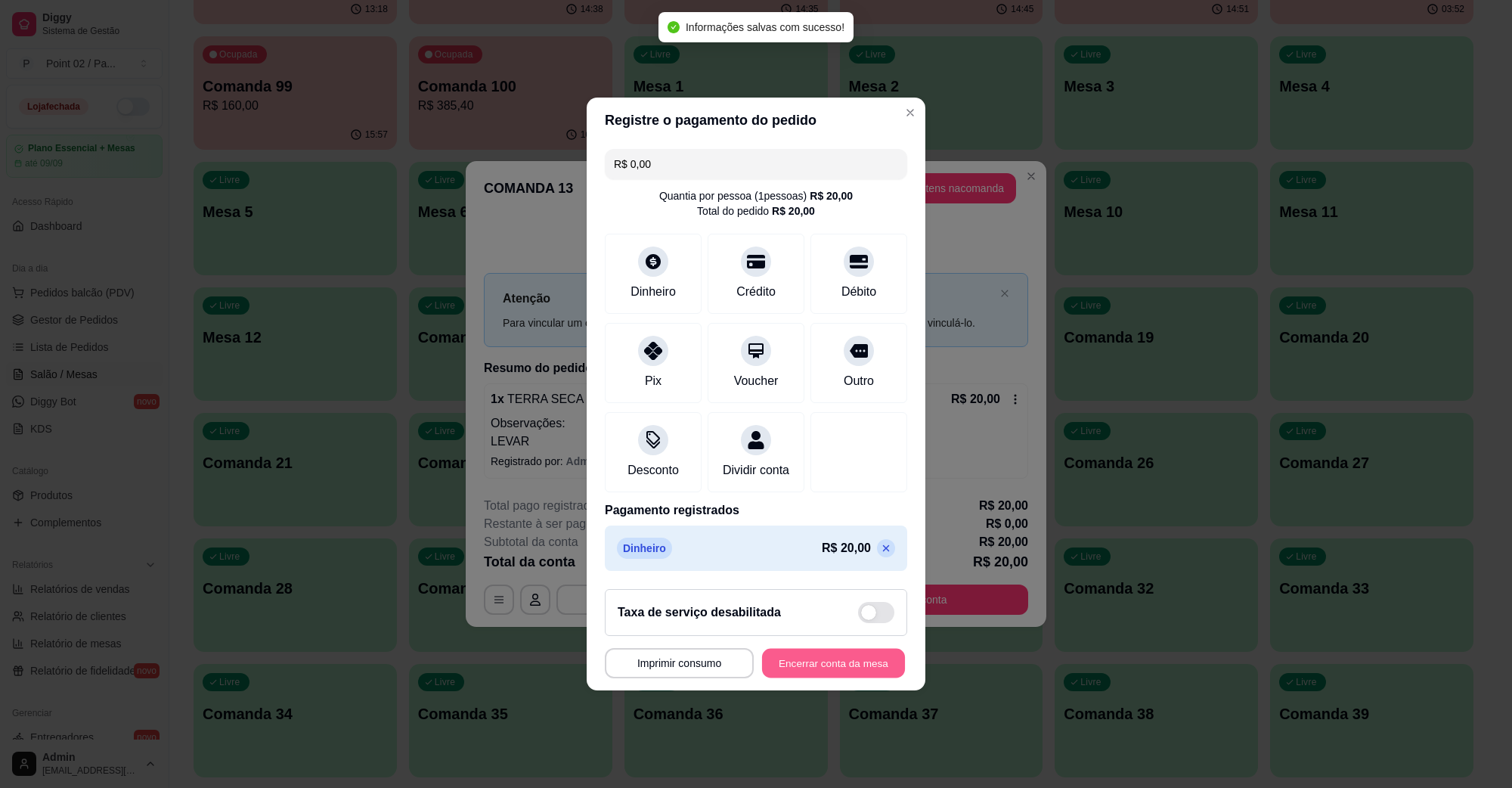
click at [823, 670] on button "Encerrar conta da mesa" at bounding box center [833, 664] width 143 height 30
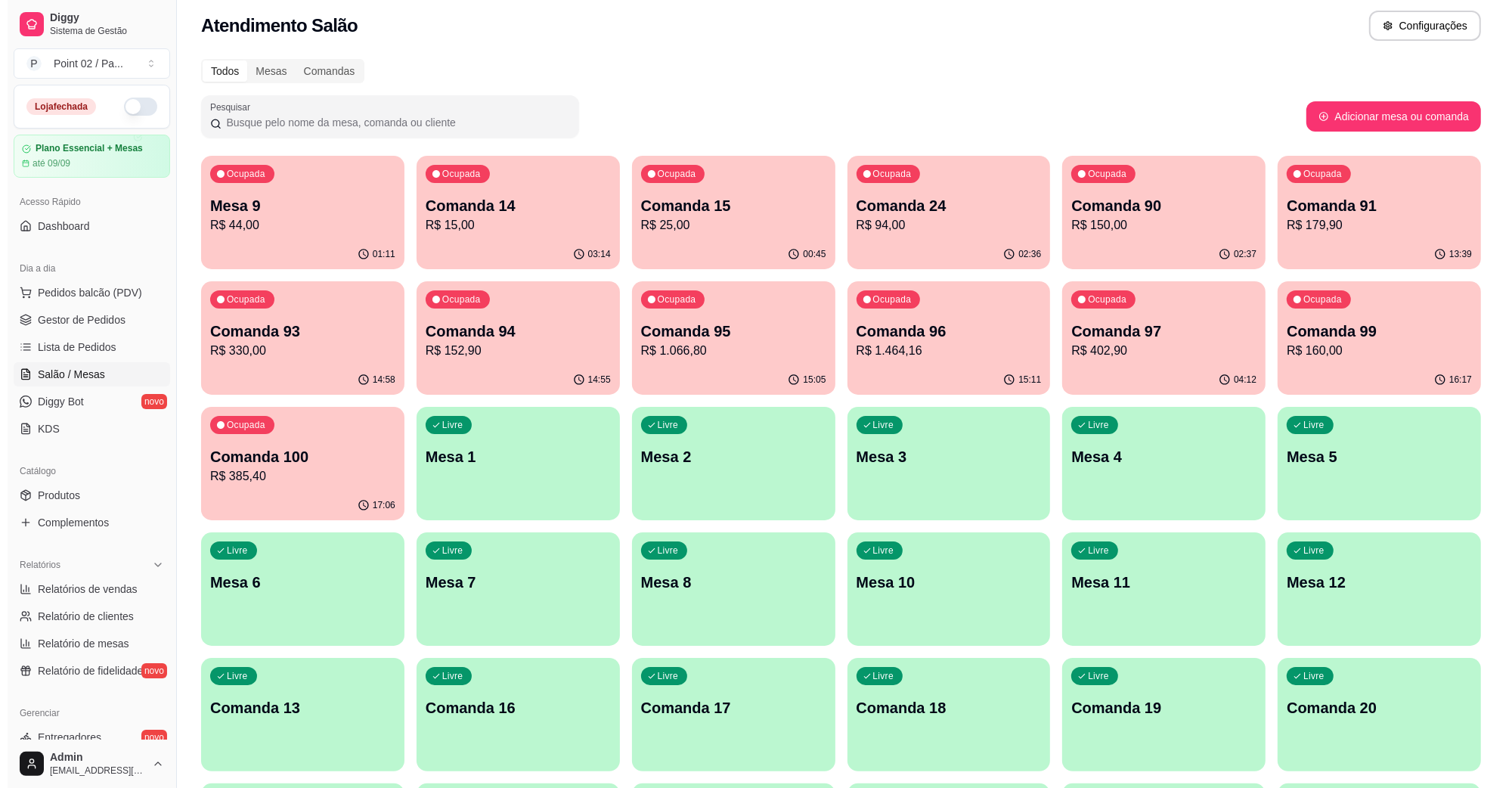
scroll to position [0, 0]
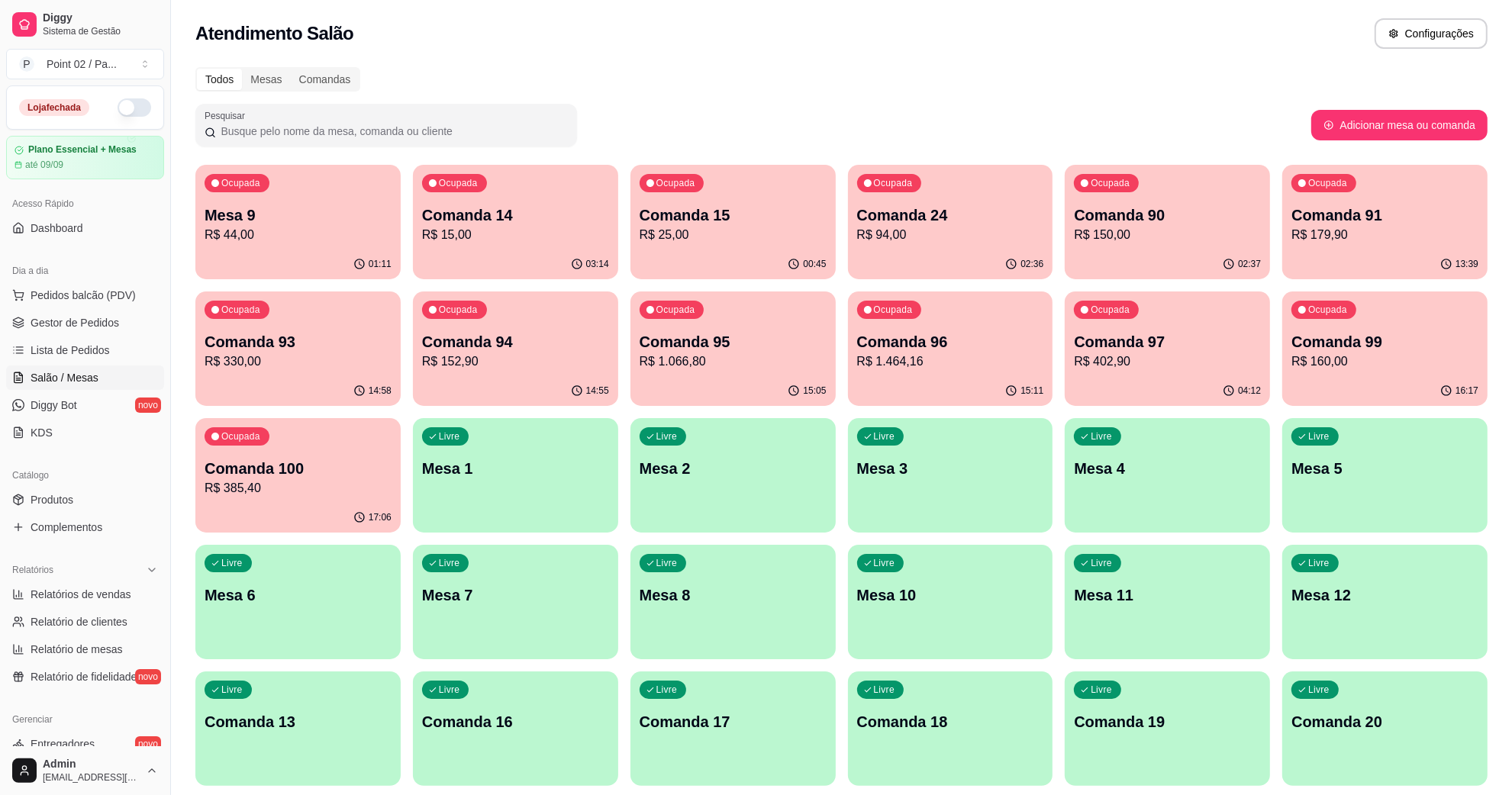
click at [658, 231] on p "R$ 25,00" at bounding box center [733, 235] width 187 height 19
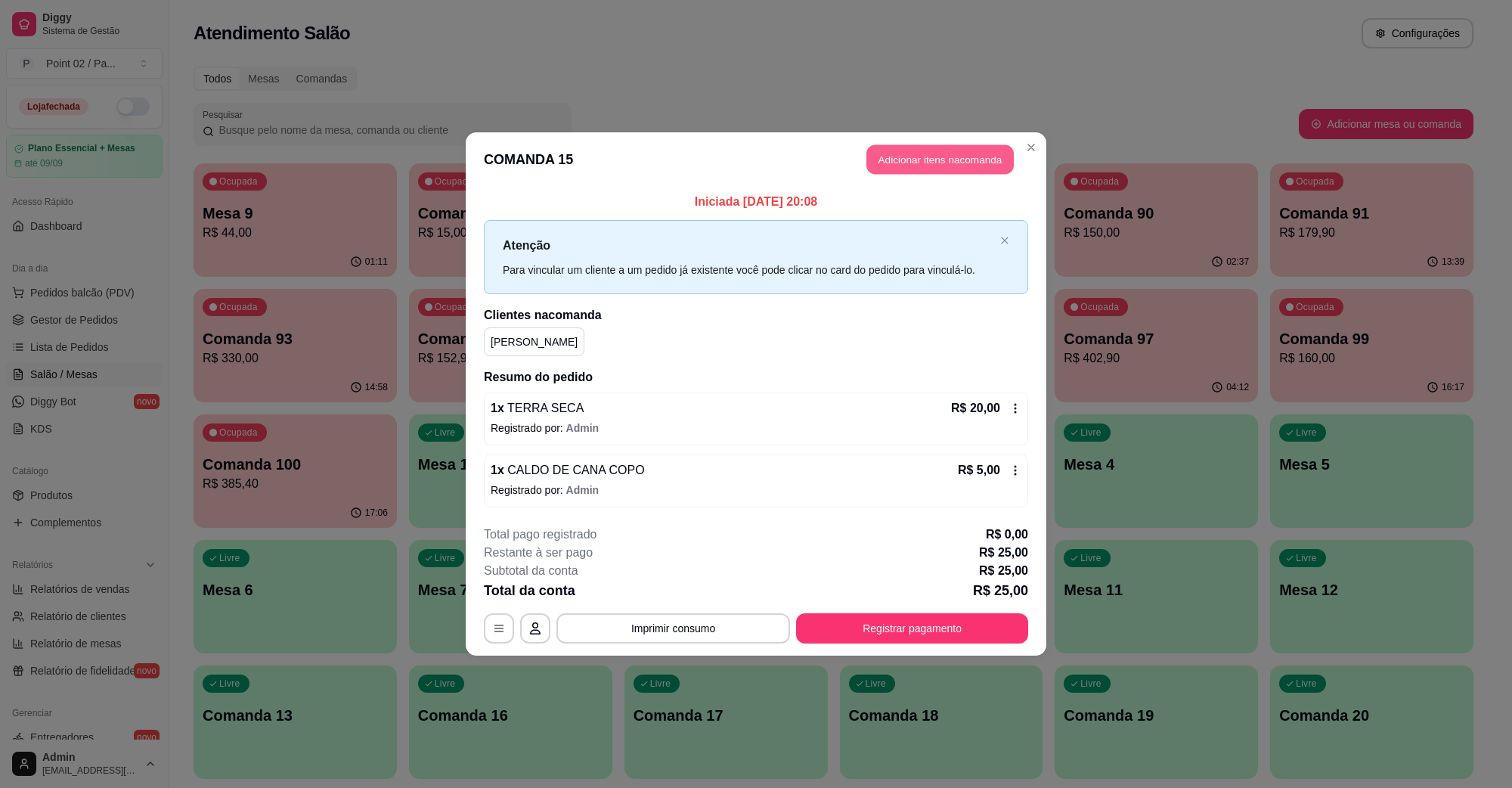
click at [908, 157] on button "Adicionar itens na comanda" at bounding box center [941, 160] width 148 height 30
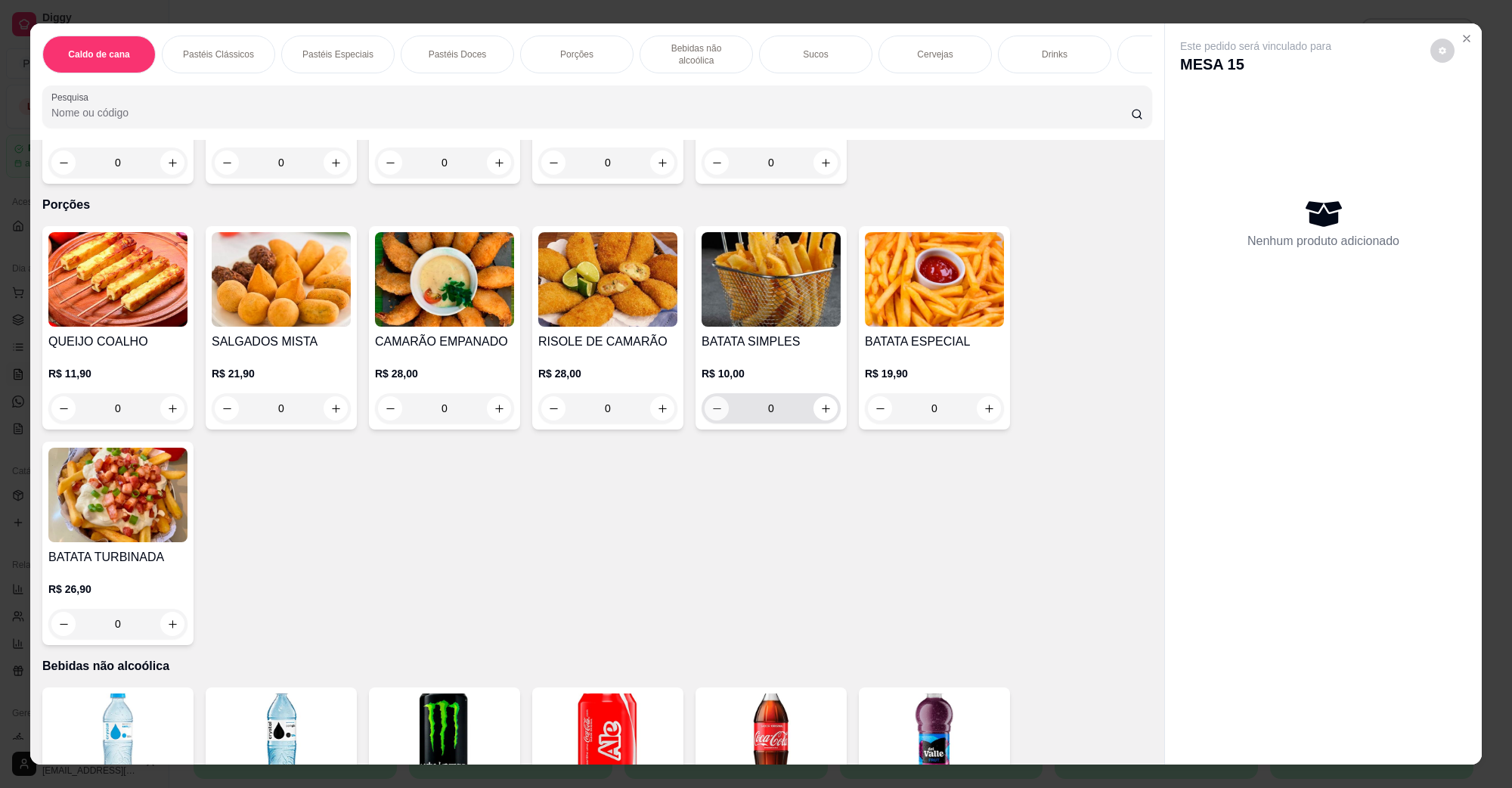
scroll to position [1608, 0]
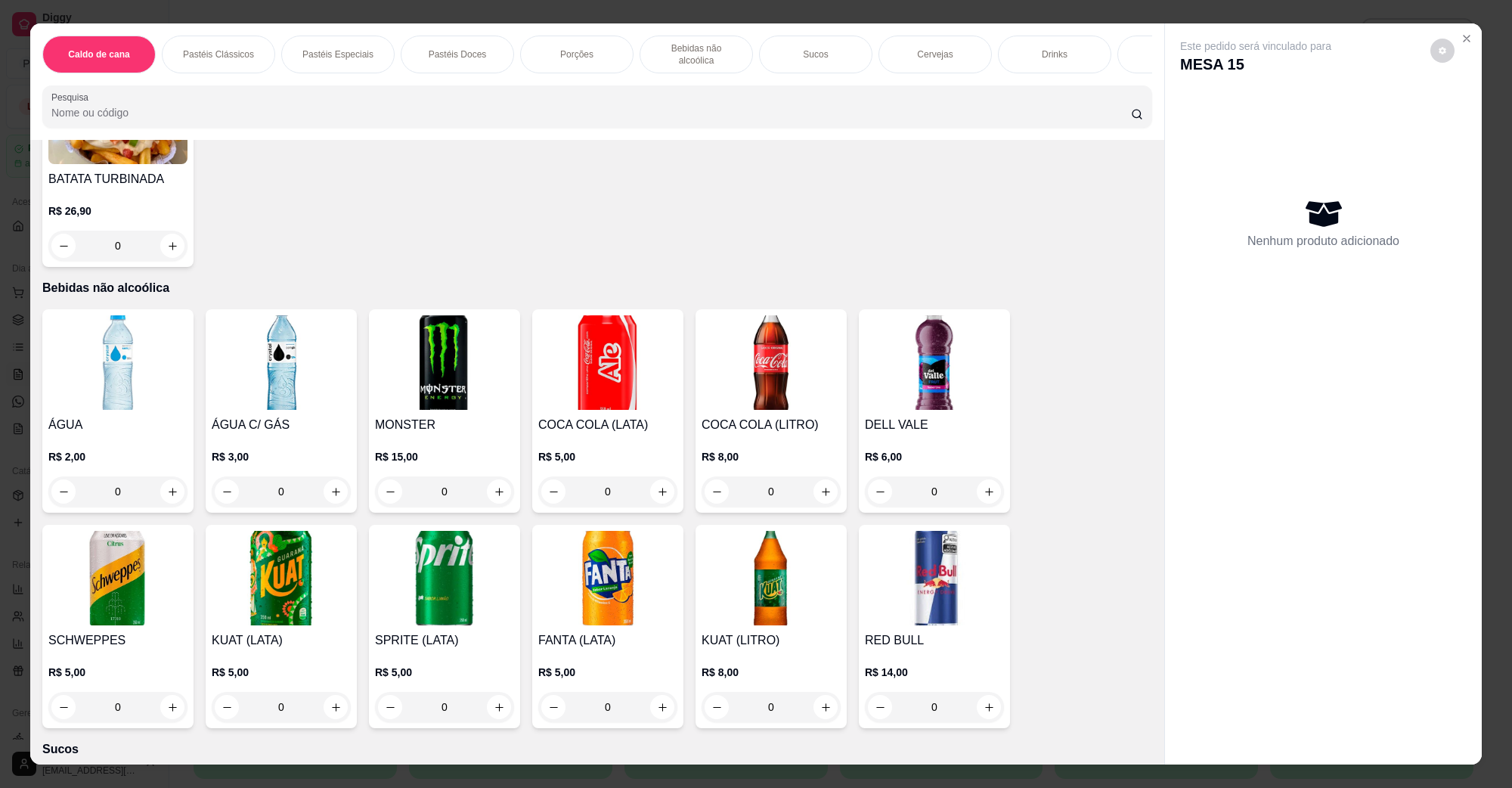
click at [780, 571] on img at bounding box center [771, 579] width 139 height 95
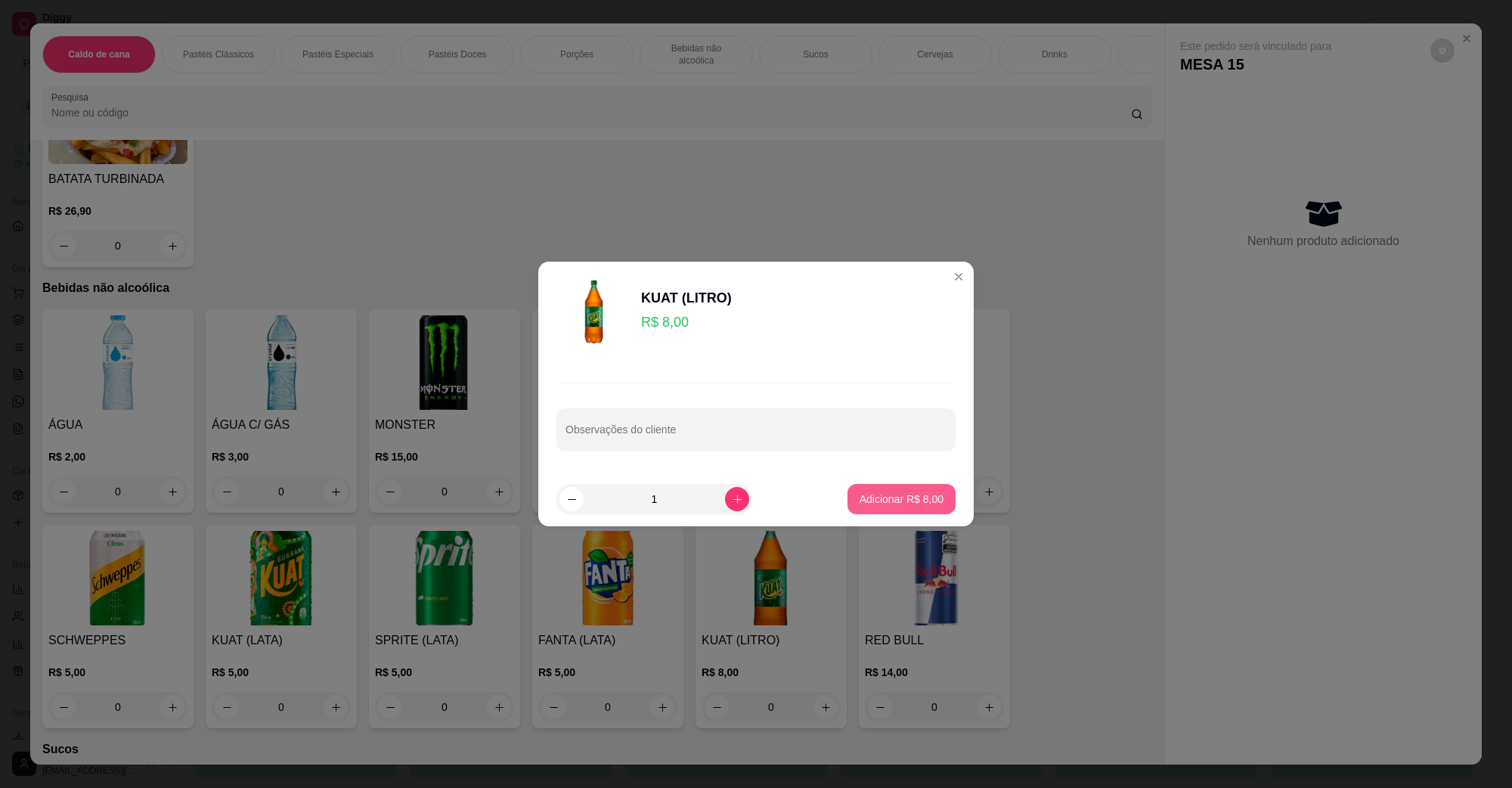
click at [927, 500] on p "Adicionar R$ 8,00" at bounding box center [901, 499] width 84 height 15
type input "1"
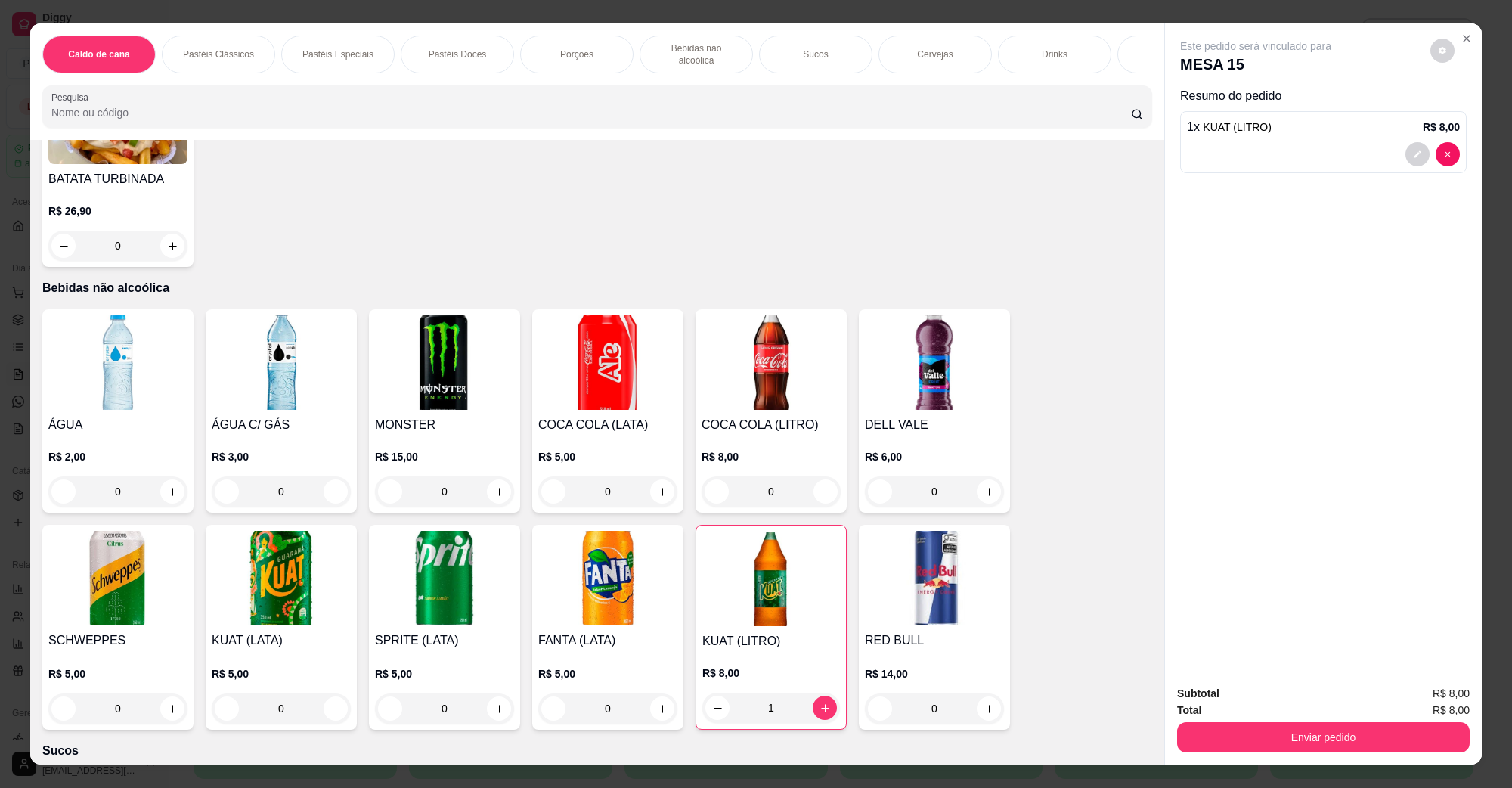
drag, startPoint x: 1293, startPoint y: 717, endPoint x: 1287, endPoint y: 742, distance: 25.7
click at [1290, 719] on div "Subtotal R$ 8,00 Total R$ 8,00 Enviar pedido" at bounding box center [1323, 719] width 293 height 68
click at [1287, 742] on button "Enviar pedido" at bounding box center [1323, 737] width 293 height 30
click at [1283, 698] on button "Não registrar e enviar pedido" at bounding box center [1273, 700] width 153 height 28
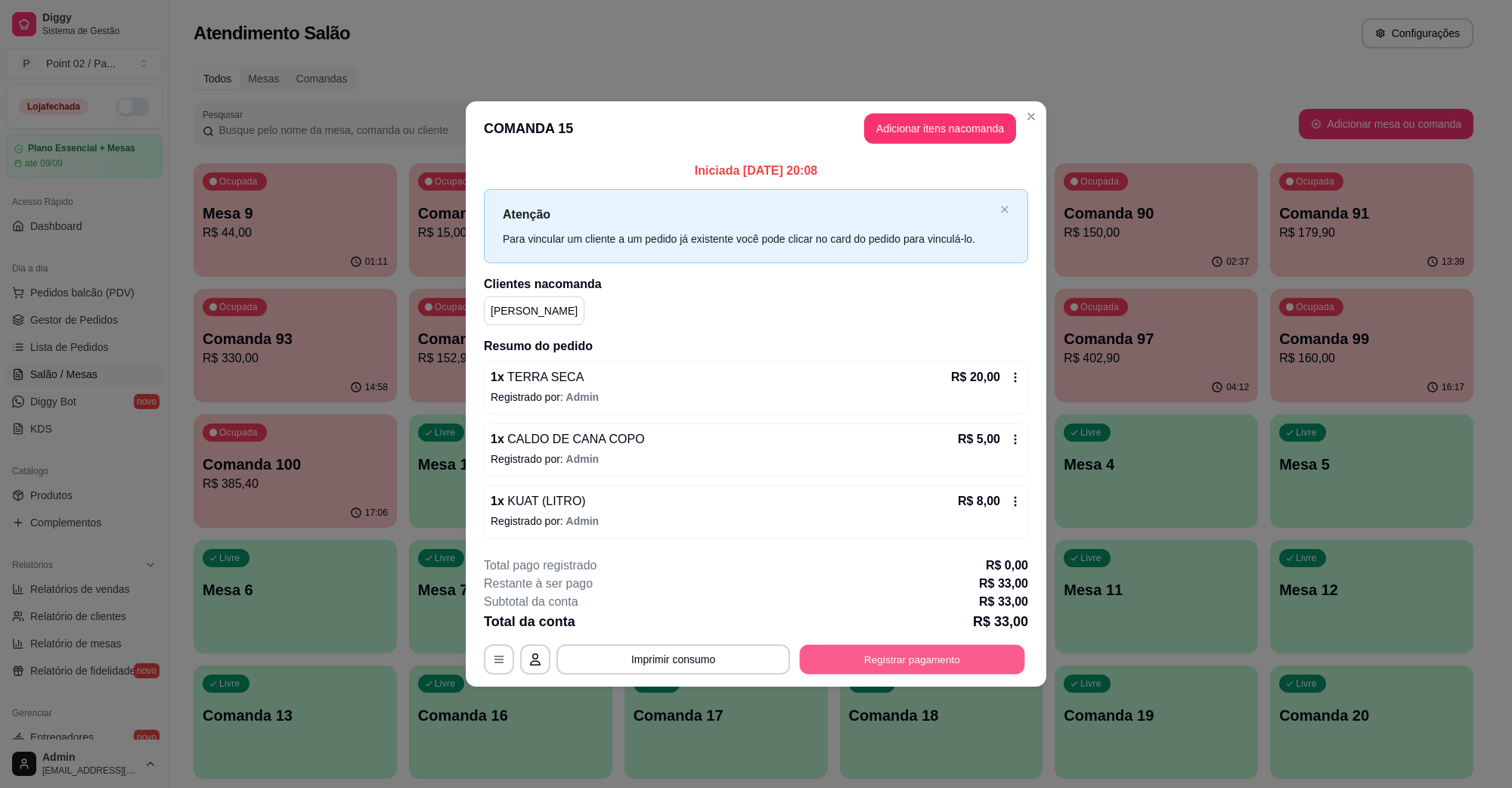
click at [868, 666] on button "Registrar pagamento" at bounding box center [912, 660] width 225 height 30
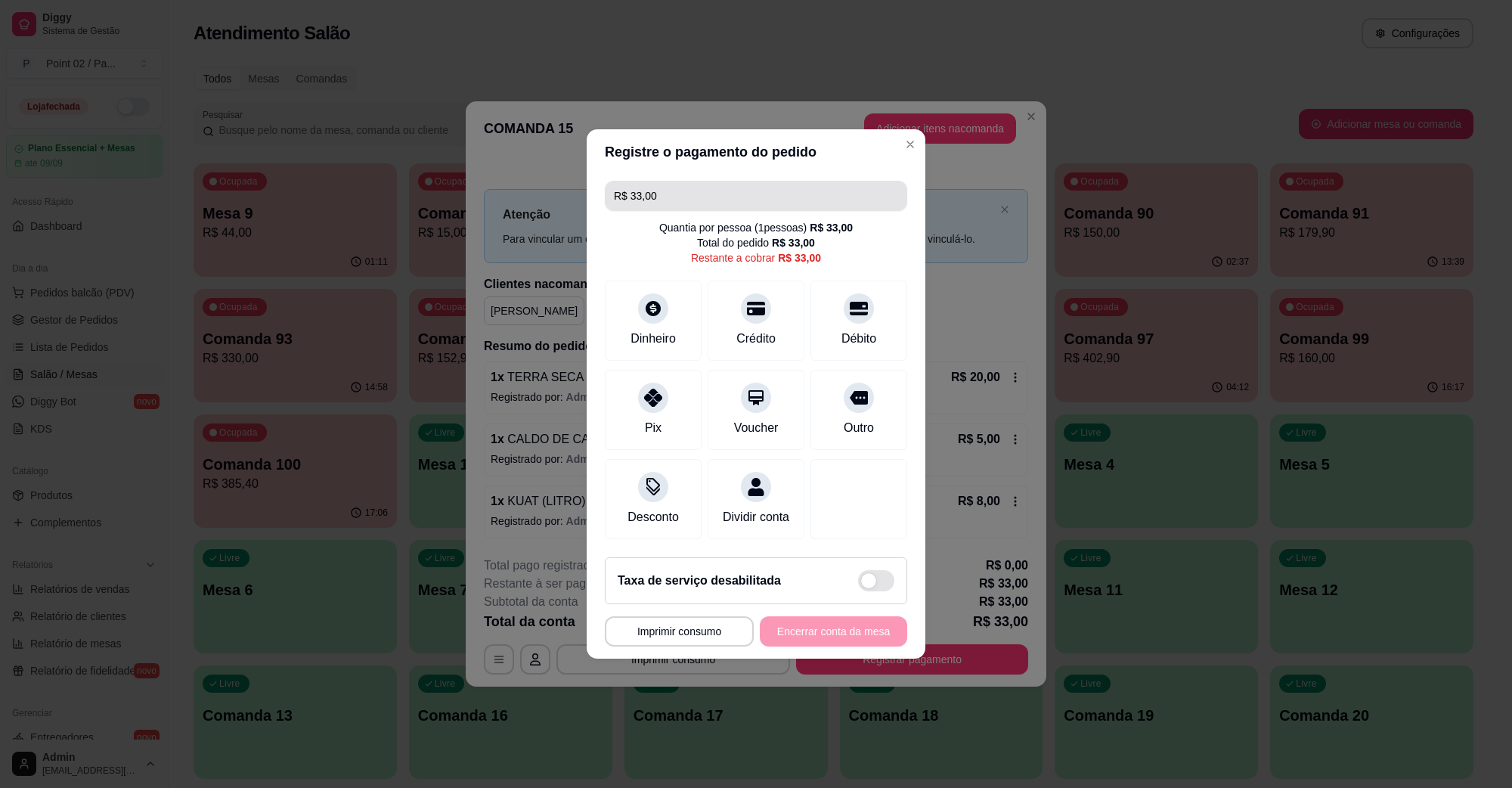
click at [712, 186] on input "R$ 33,00" at bounding box center [755, 196] width 284 height 30
click at [832, 316] on div "Débito" at bounding box center [859, 317] width 106 height 89
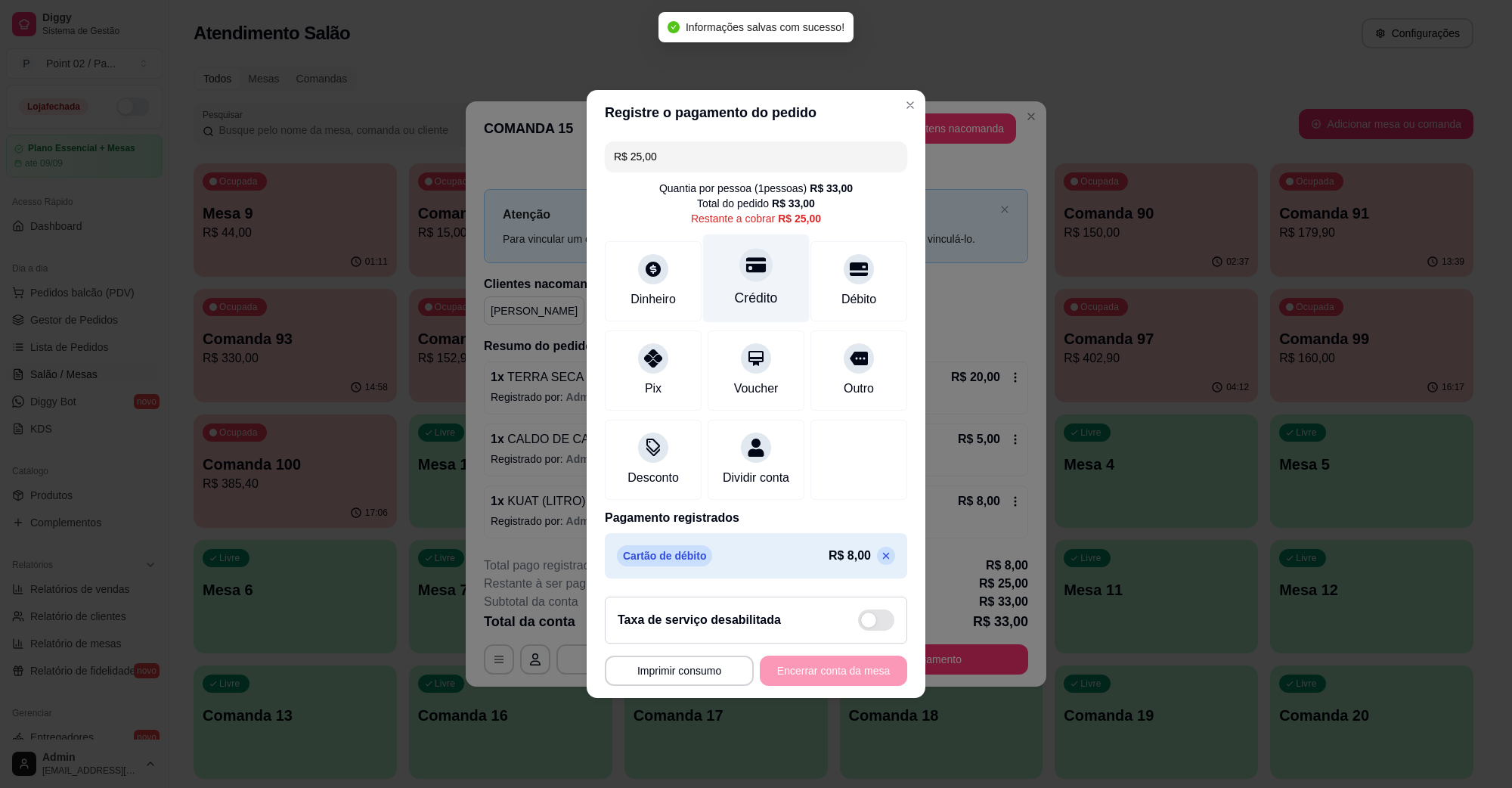
click at [754, 288] on div "Crédito" at bounding box center [756, 298] width 43 height 19
type input "R$ 0,00"
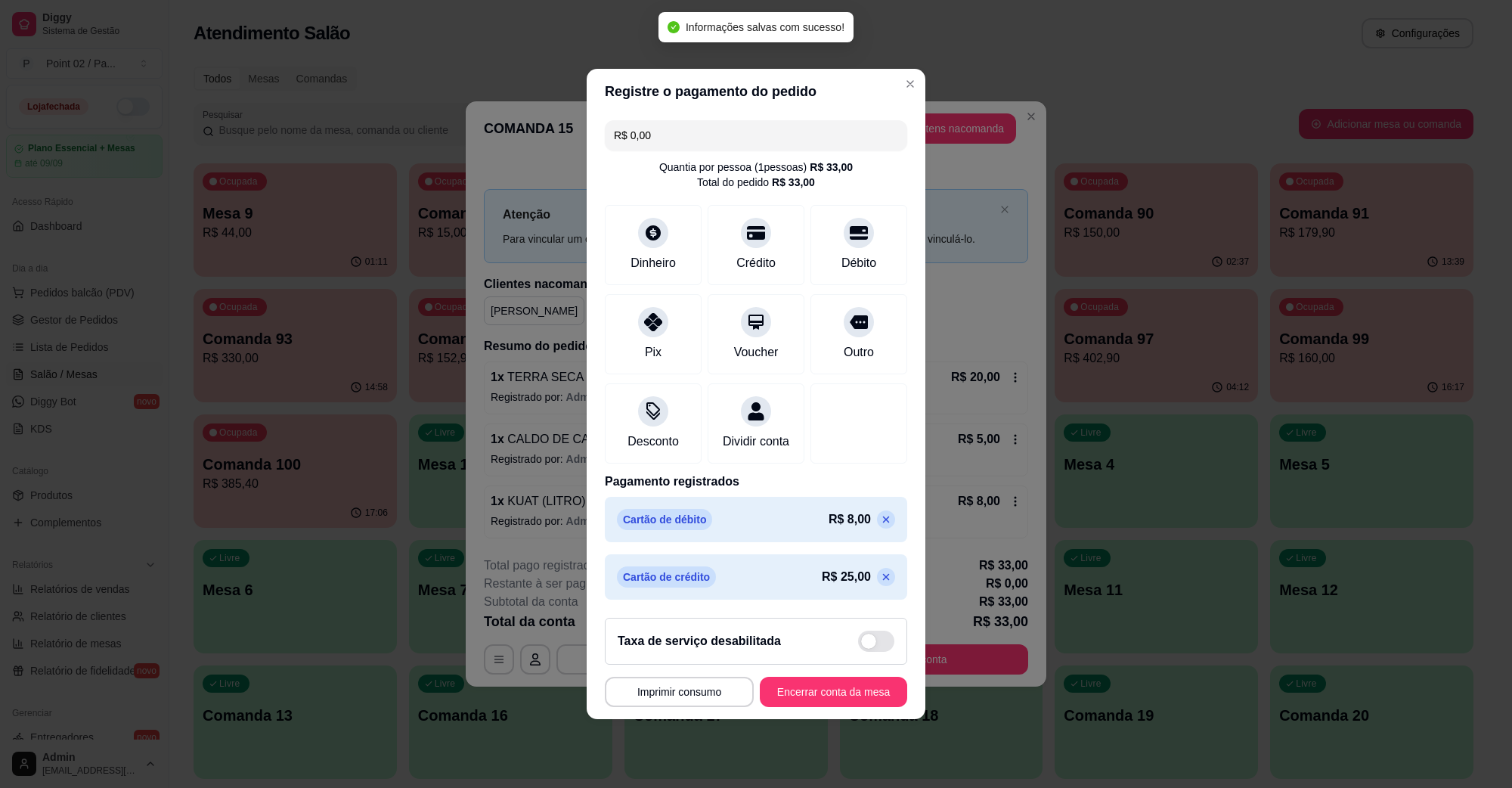
click at [819, 719] on footer "**********" at bounding box center [756, 662] width 338 height 113
click at [825, 704] on button "Encerrar conta da mesa" at bounding box center [834, 692] width 148 height 30
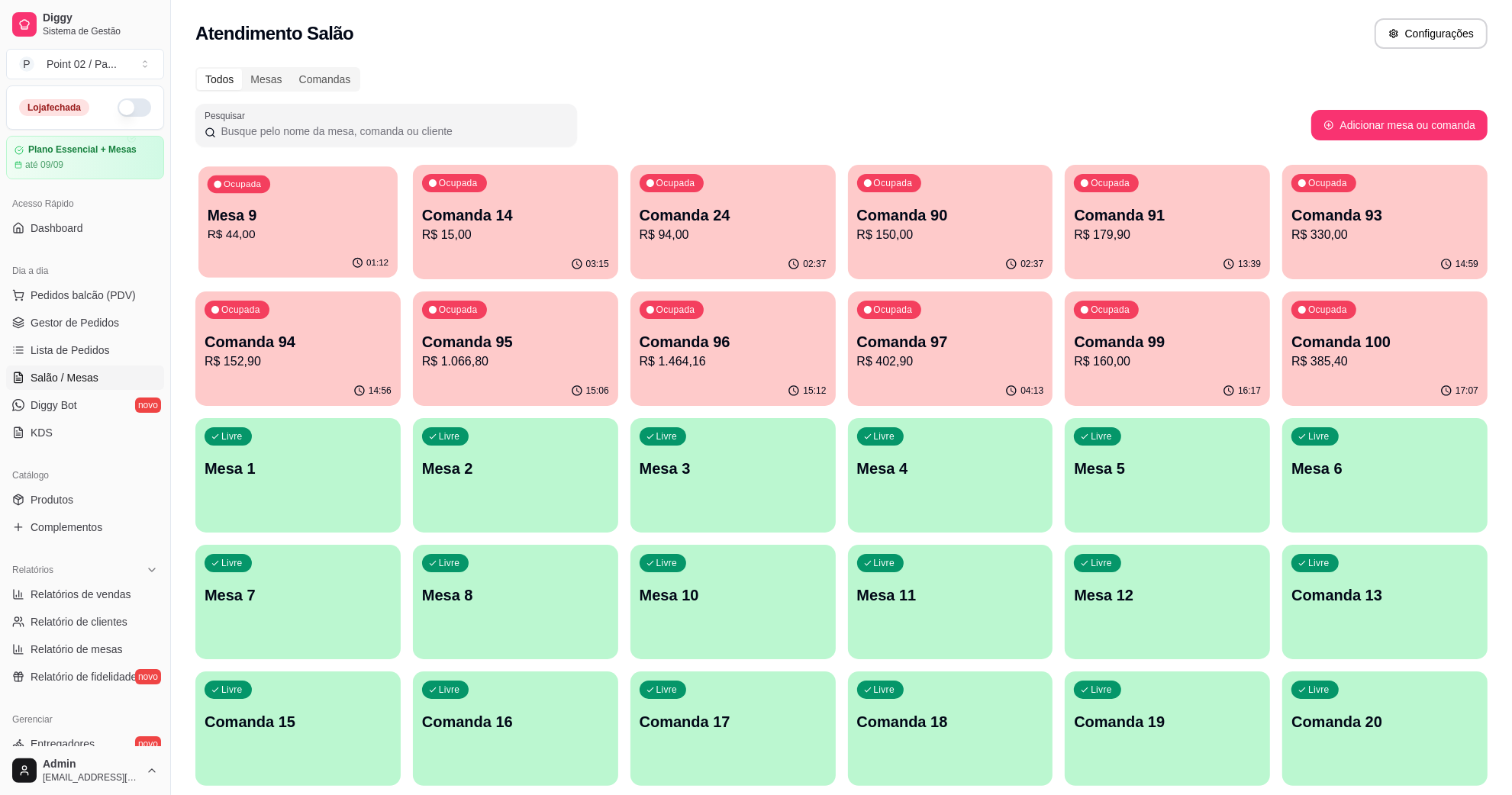
click at [238, 217] on p "Mesa 9" at bounding box center [298, 215] width 181 height 20
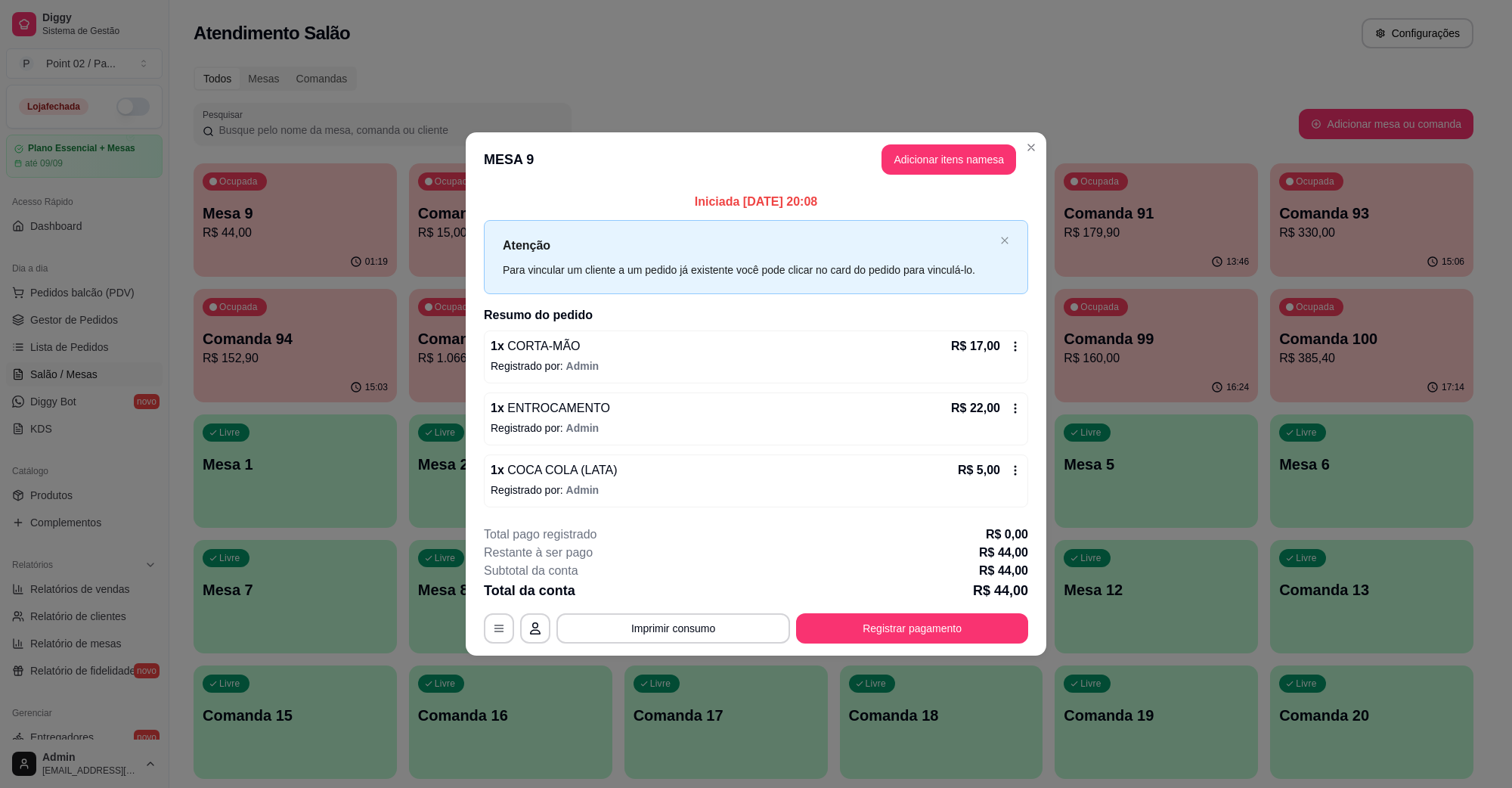
click at [849, 652] on footer "**********" at bounding box center [756, 585] width 581 height 142
click at [855, 631] on button "Registrar pagamento" at bounding box center [912, 629] width 232 height 30
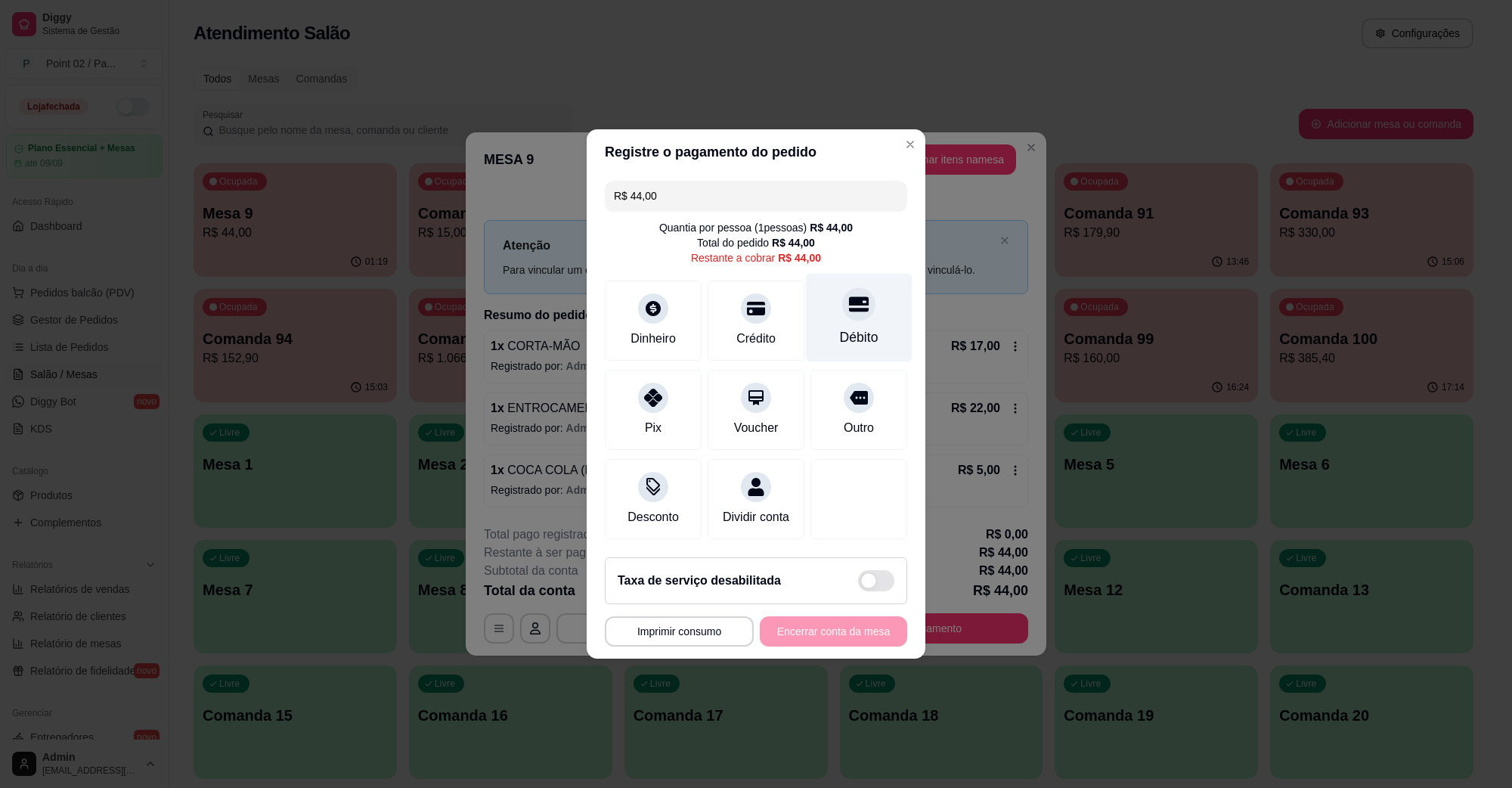
click at [849, 297] on icon at bounding box center [859, 304] width 19 height 15
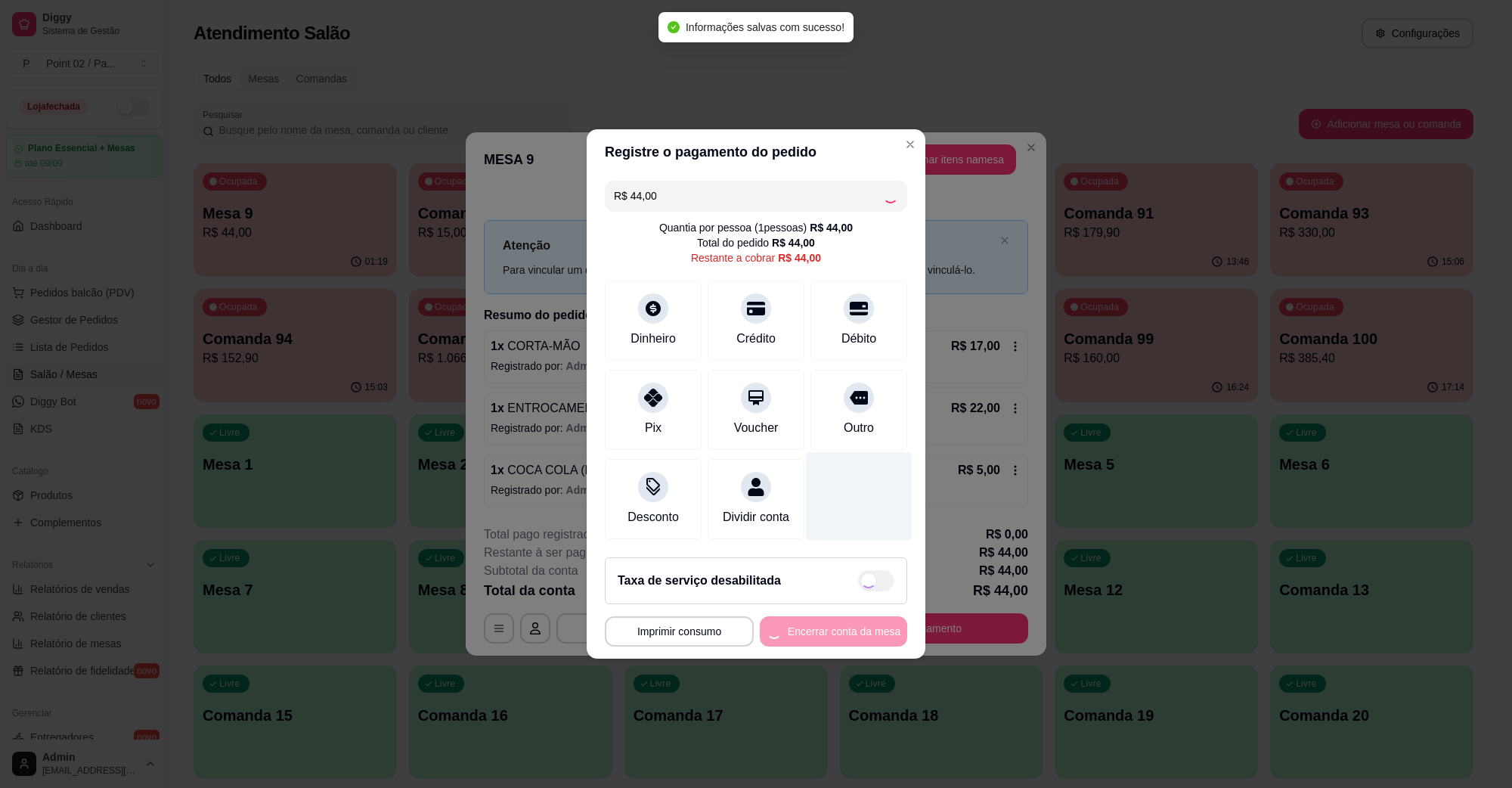
type input "R$ 0,00"
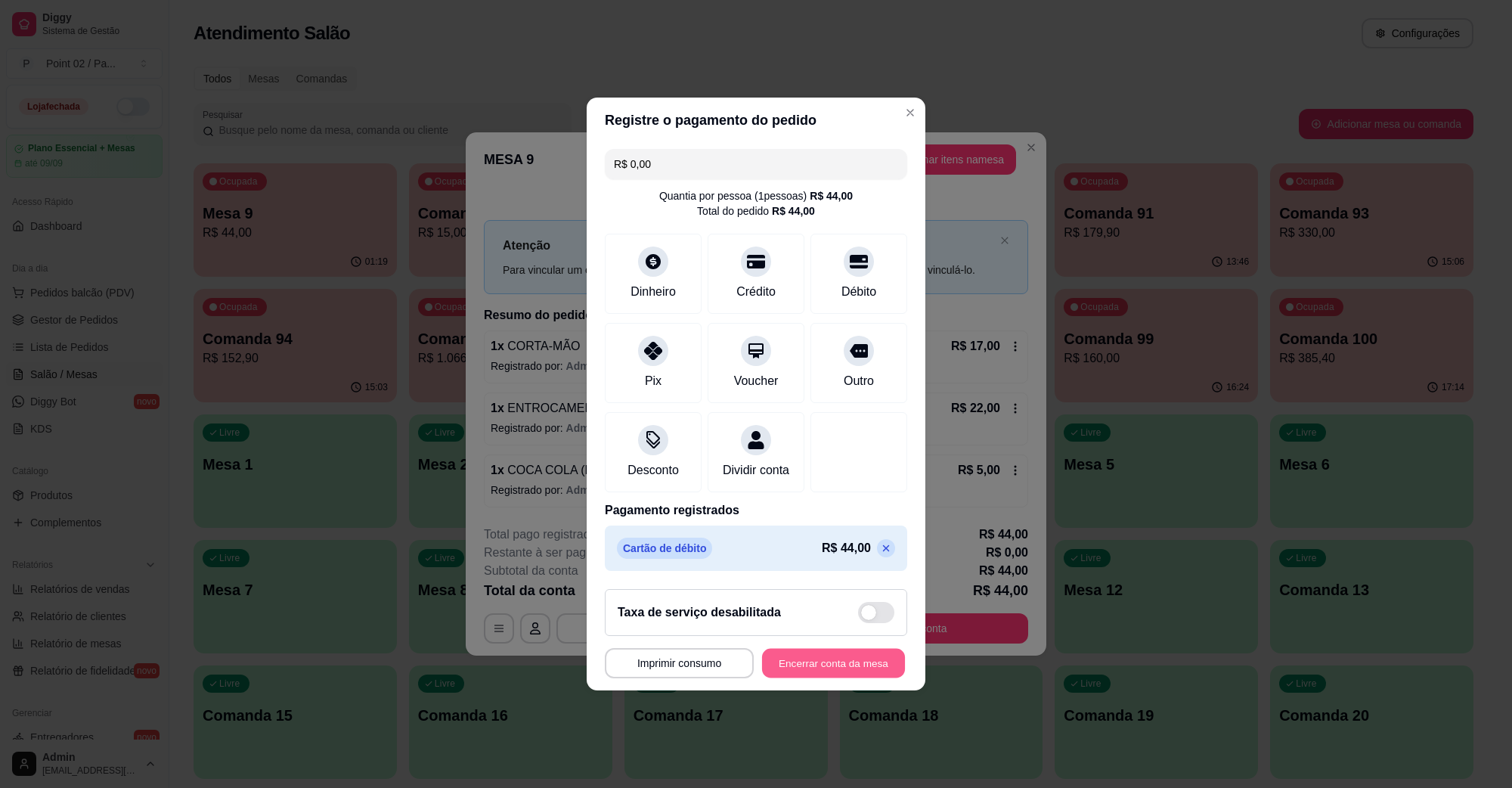
click at [825, 674] on button "Encerrar conta da mesa" at bounding box center [833, 664] width 143 height 30
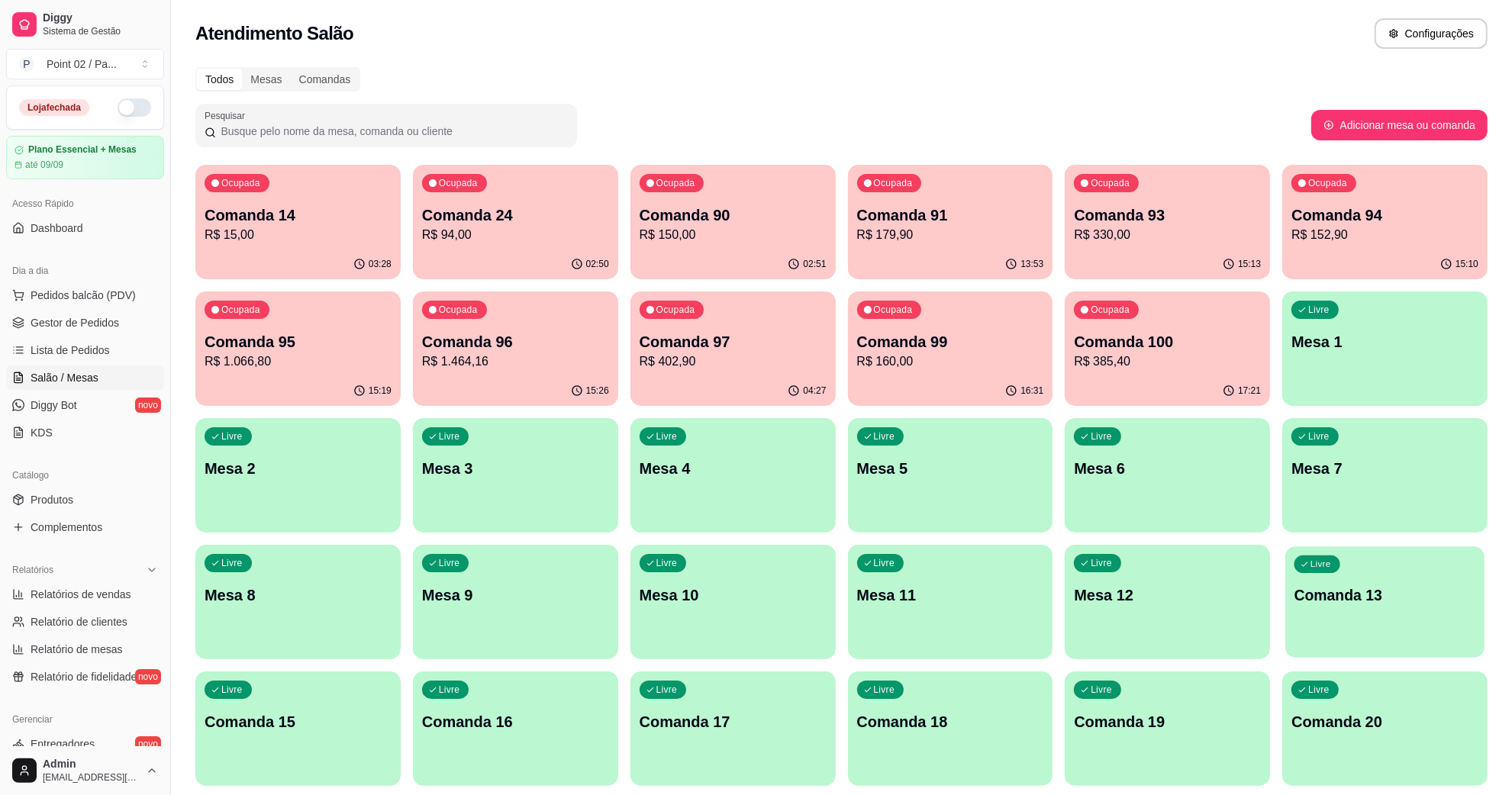
click at [1315, 577] on div "Livre Comanda 13" at bounding box center [1385, 593] width 200 height 93
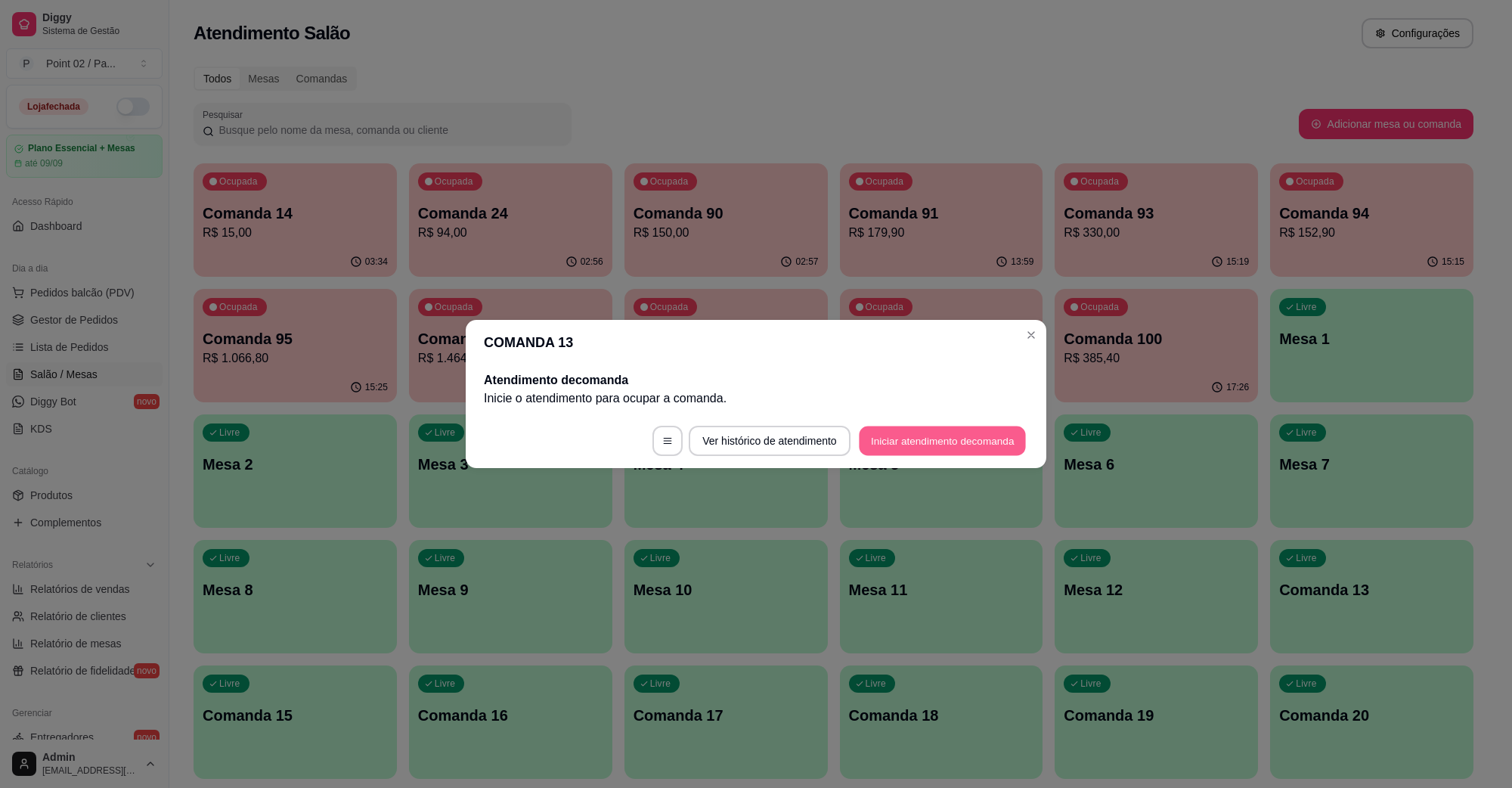
click at [925, 441] on button "Iniciar atendimento de comanda" at bounding box center [942, 441] width 167 height 30
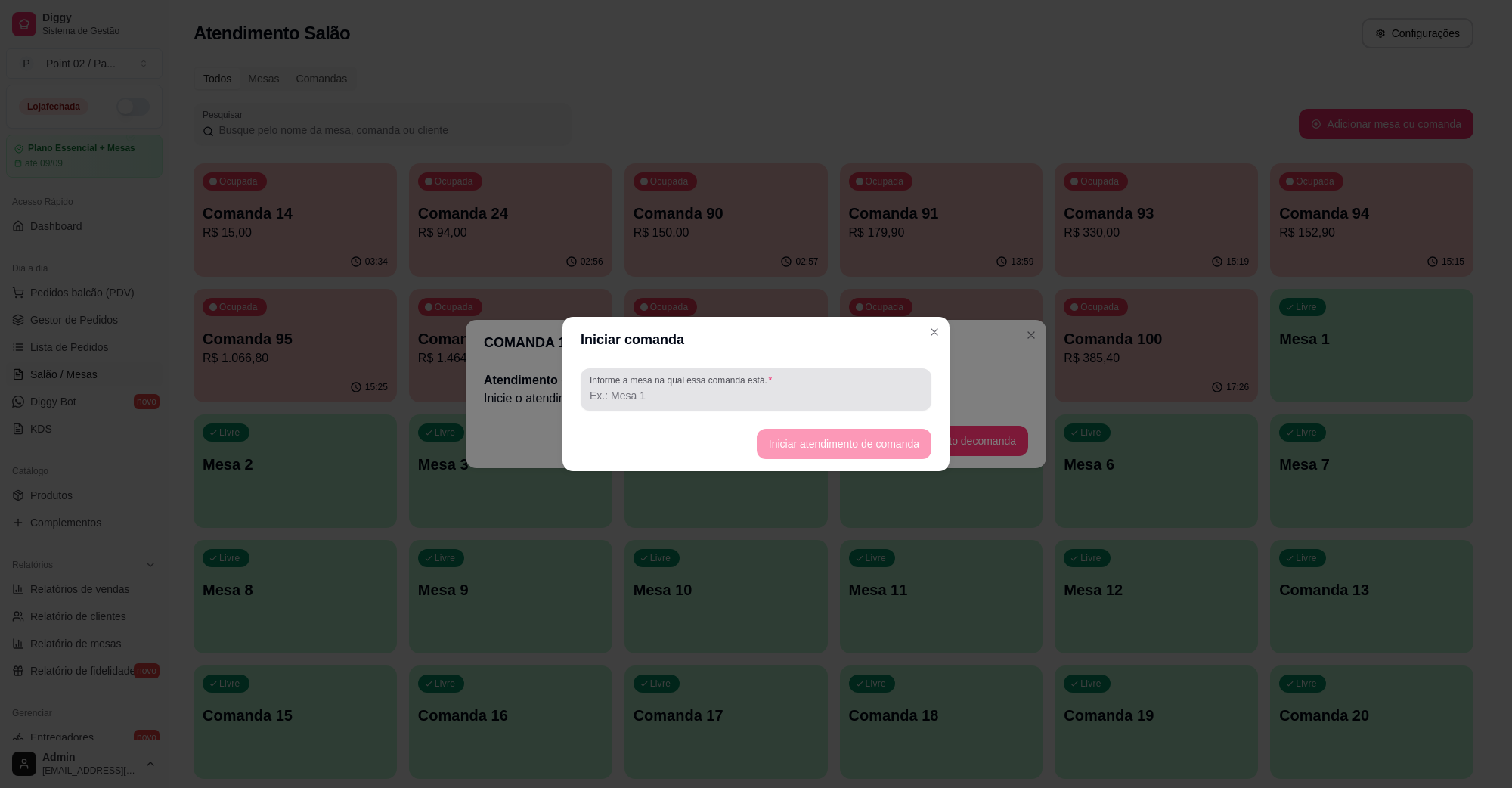
click at [840, 388] on input "Informe a mesa na qual essa comanda está." at bounding box center [756, 395] width 332 height 15
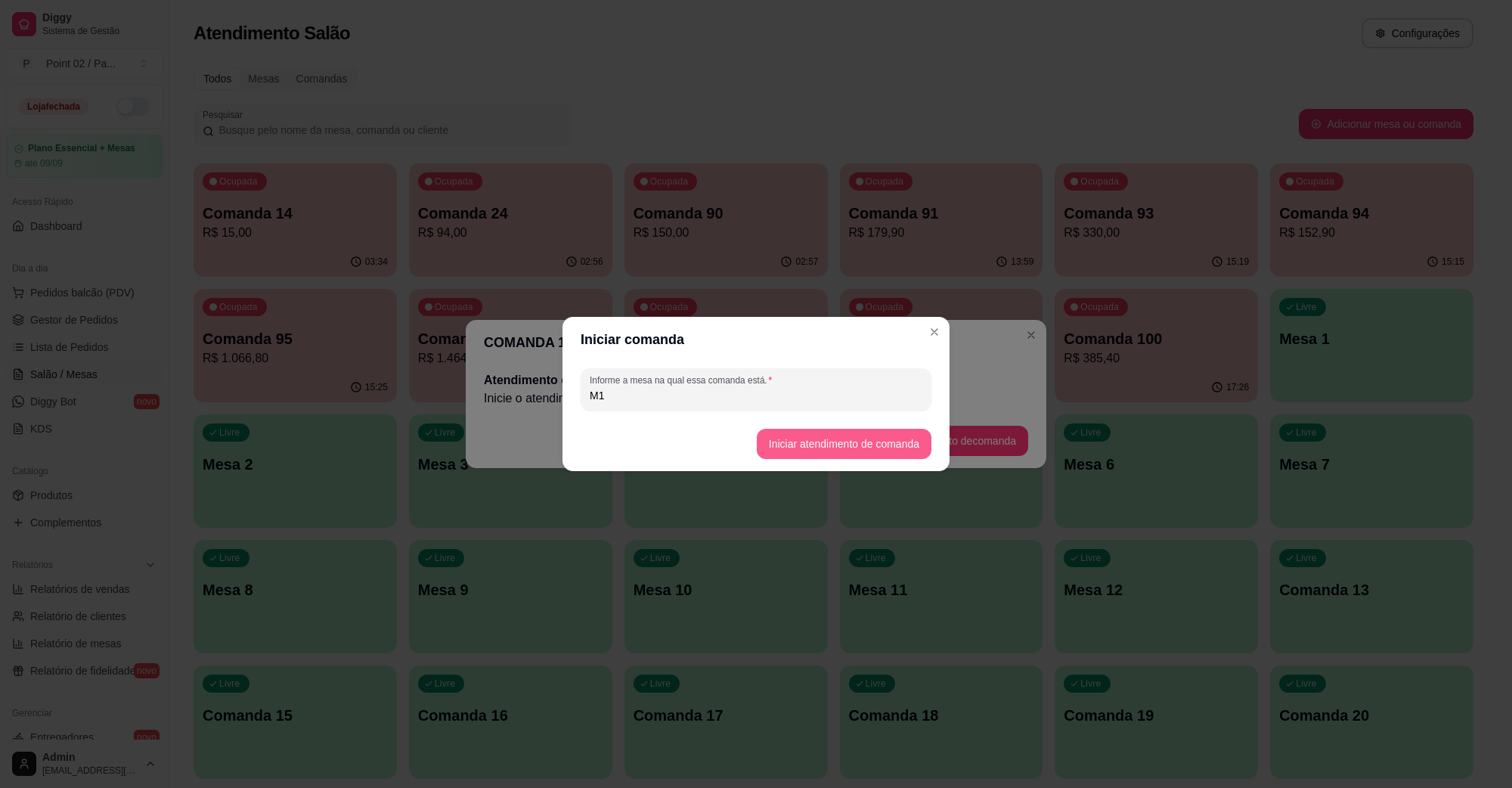
type input "M"
type input "K1"
click at [795, 427] on footer "Iniciar atendimento de comanda" at bounding box center [756, 444] width 387 height 55
click at [791, 435] on button "Iniciar atendimento de comanda" at bounding box center [844, 445] width 170 height 30
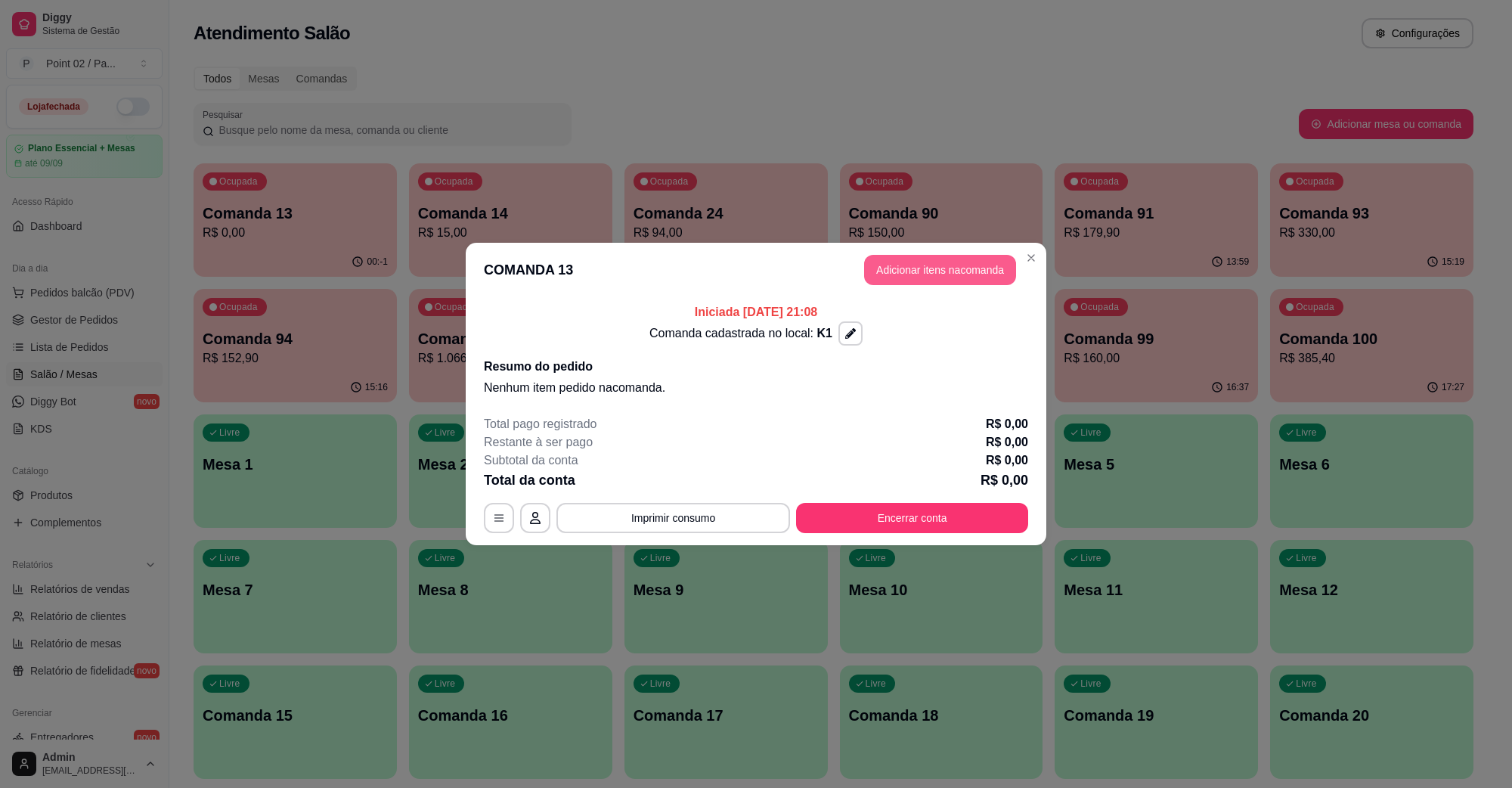
click at [951, 282] on button "Adicionar itens na comanda" at bounding box center [940, 270] width 152 height 30
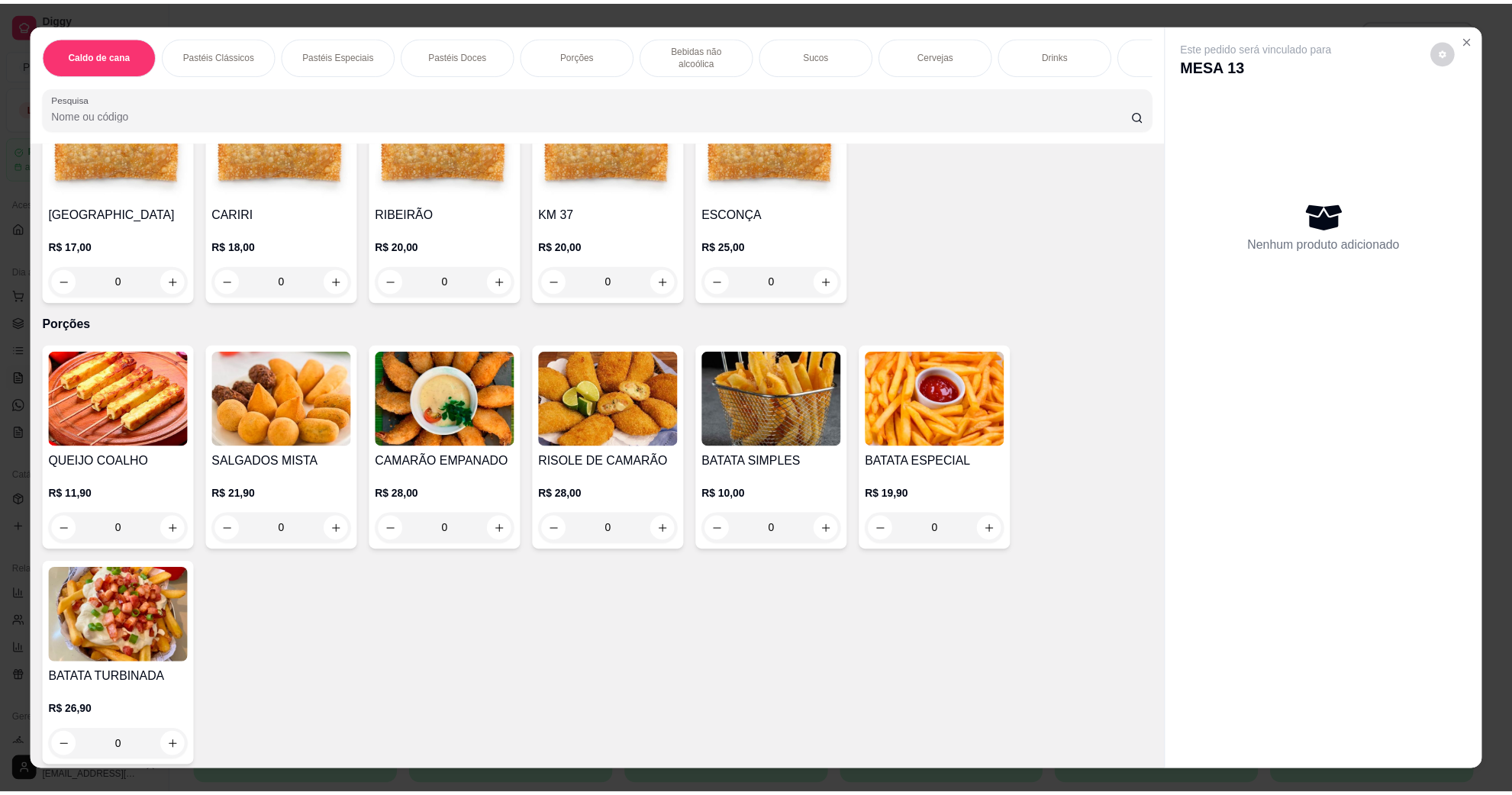
scroll to position [1145, 0]
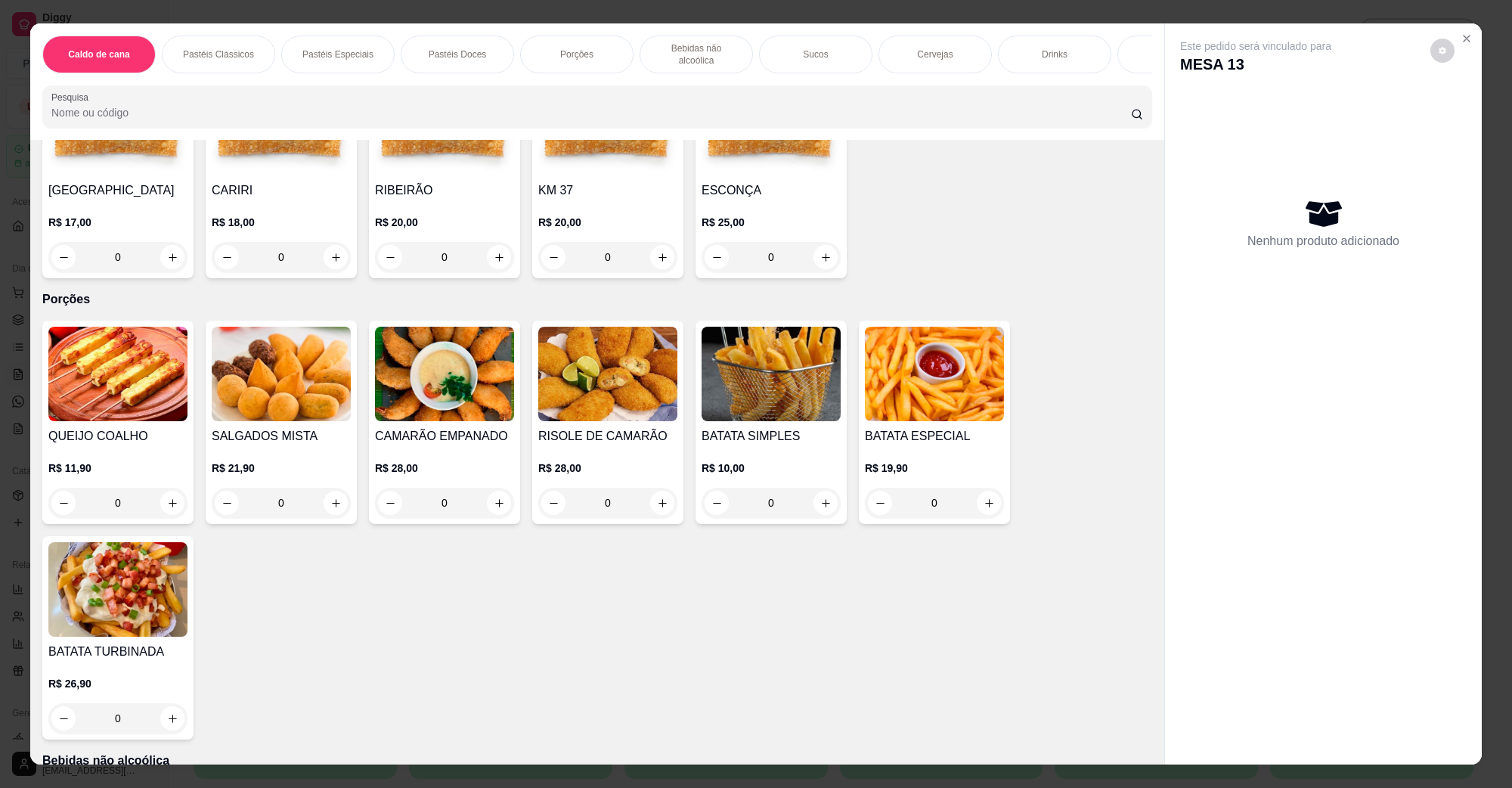
click at [293, 390] on img at bounding box center [281, 375] width 139 height 95
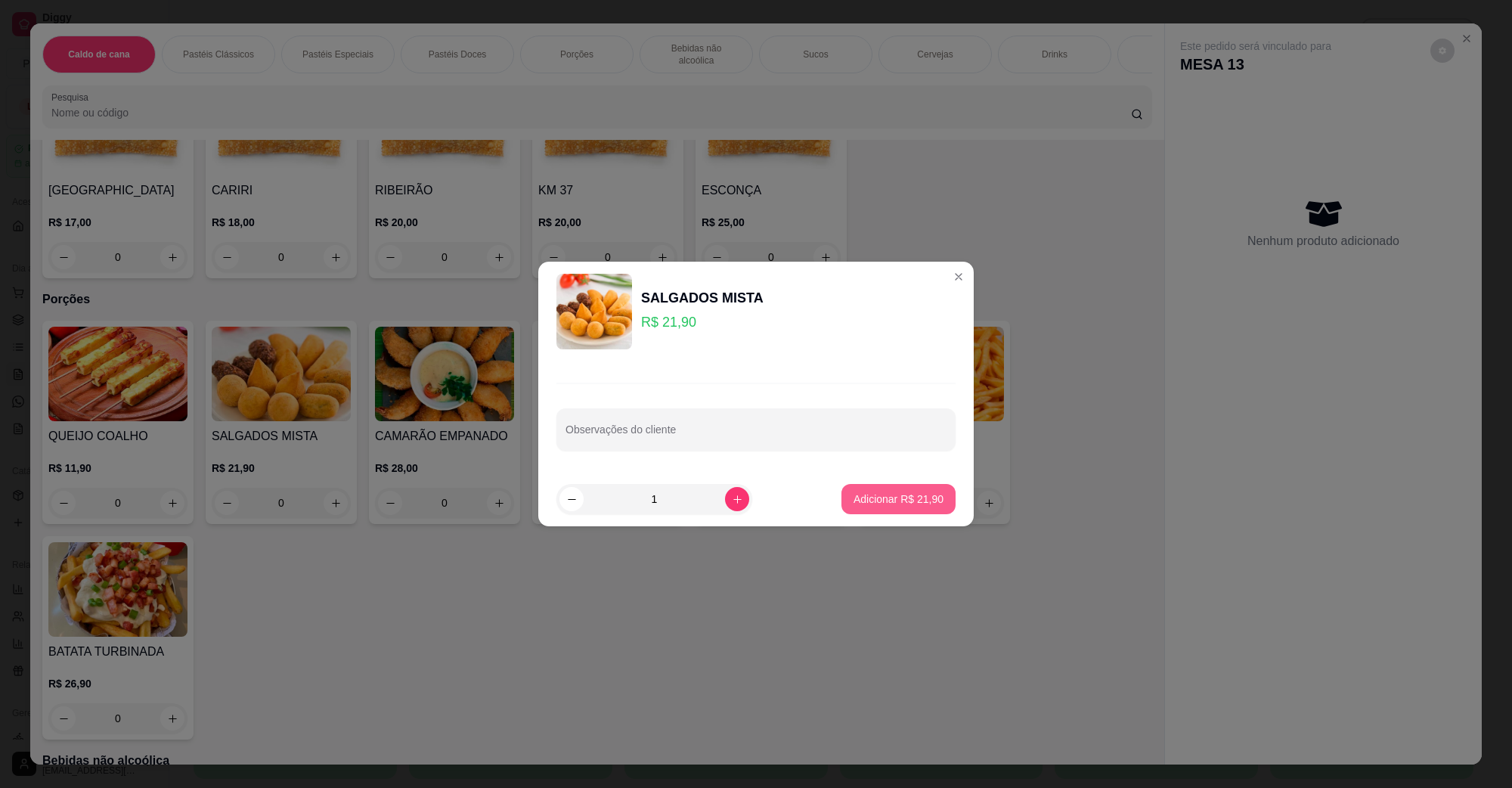
click at [909, 490] on button "Adicionar R$ 21,90" at bounding box center [898, 500] width 114 height 30
type input "1"
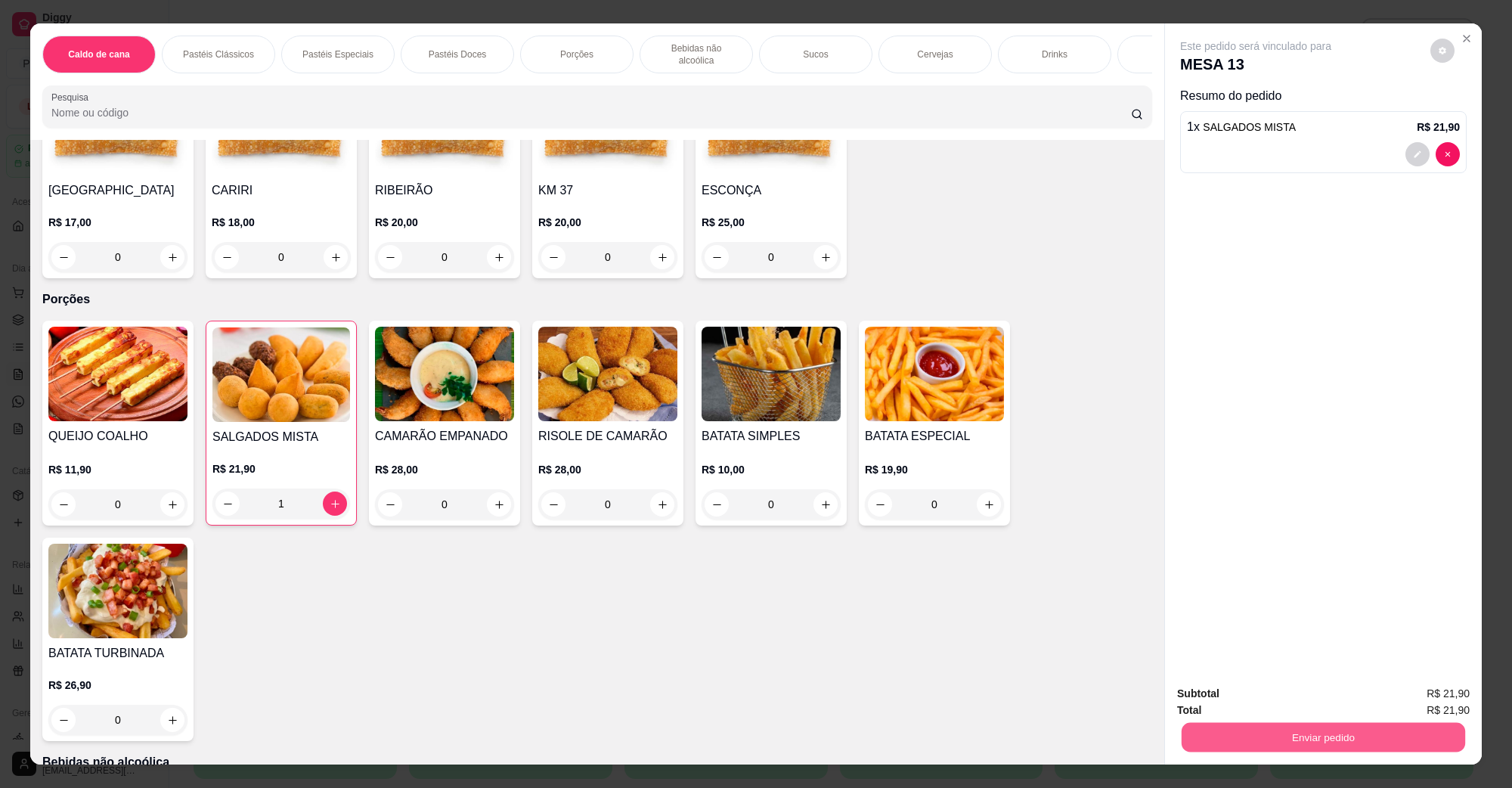
click at [1276, 728] on button "Enviar pedido" at bounding box center [1323, 737] width 284 height 30
click at [1261, 701] on button "Não registrar e enviar pedido" at bounding box center [1273, 700] width 153 height 28
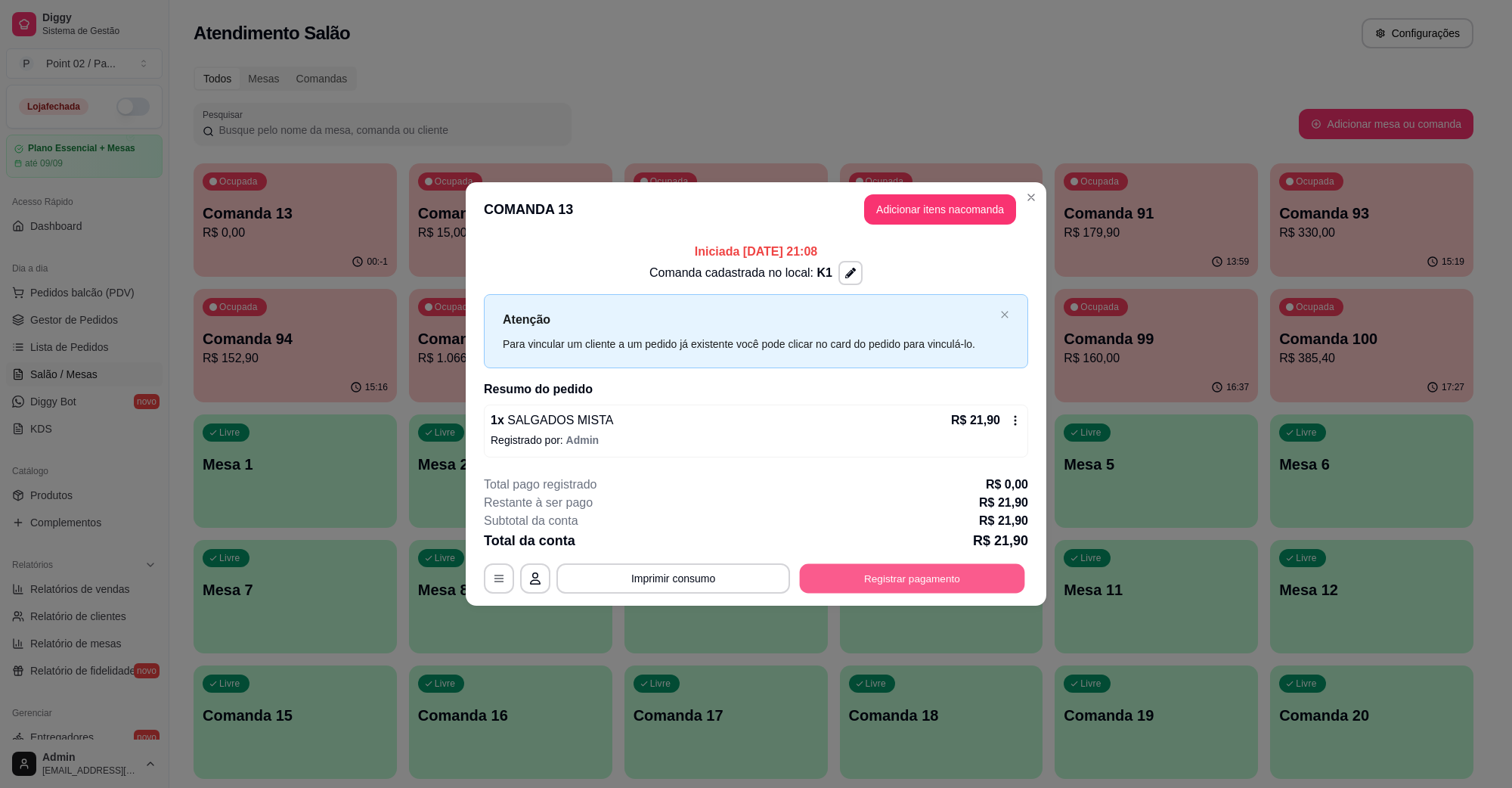
click at [870, 585] on button "Registrar pagamento" at bounding box center [912, 579] width 225 height 30
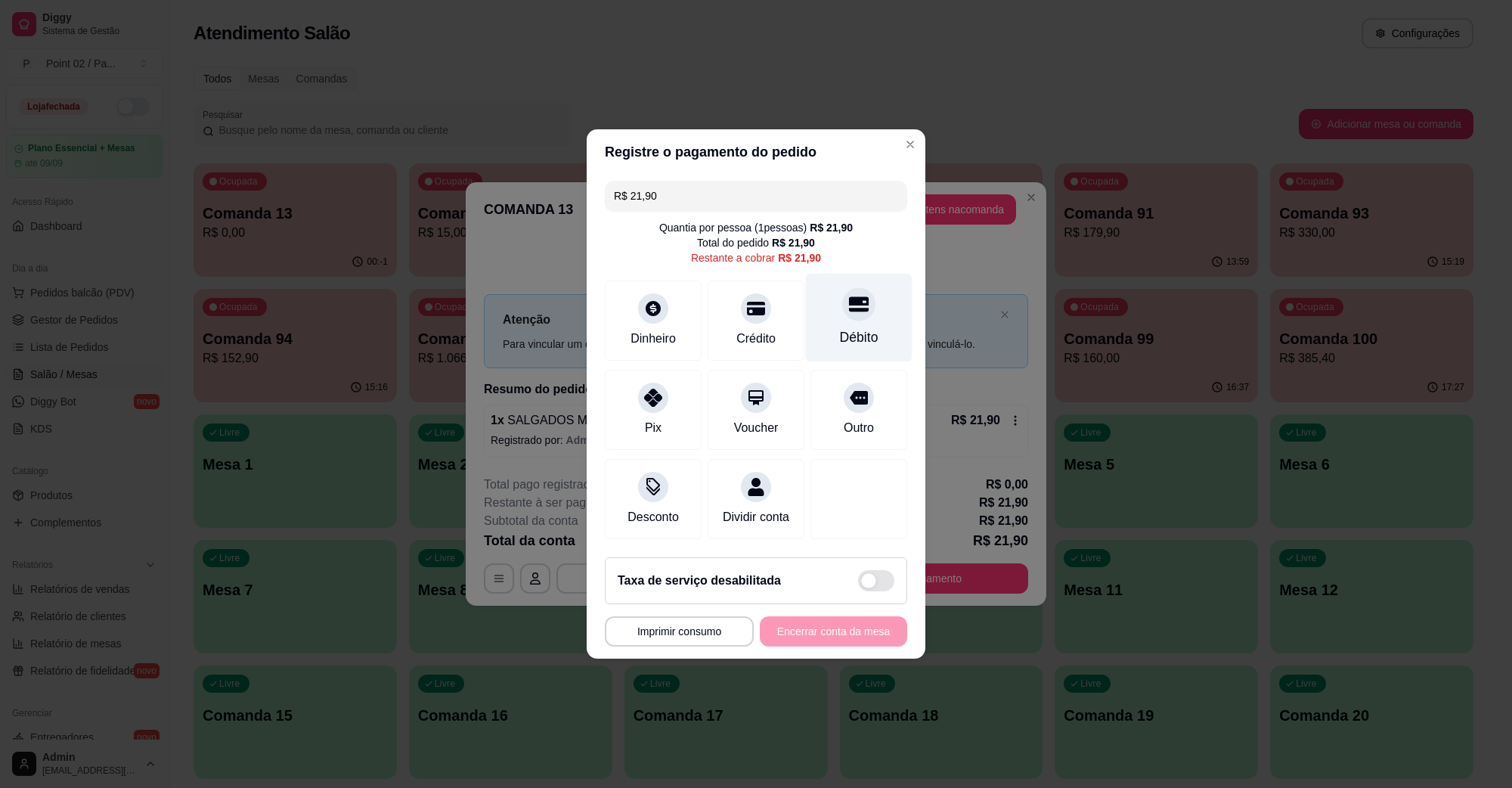
click at [849, 301] on icon at bounding box center [859, 304] width 19 height 15
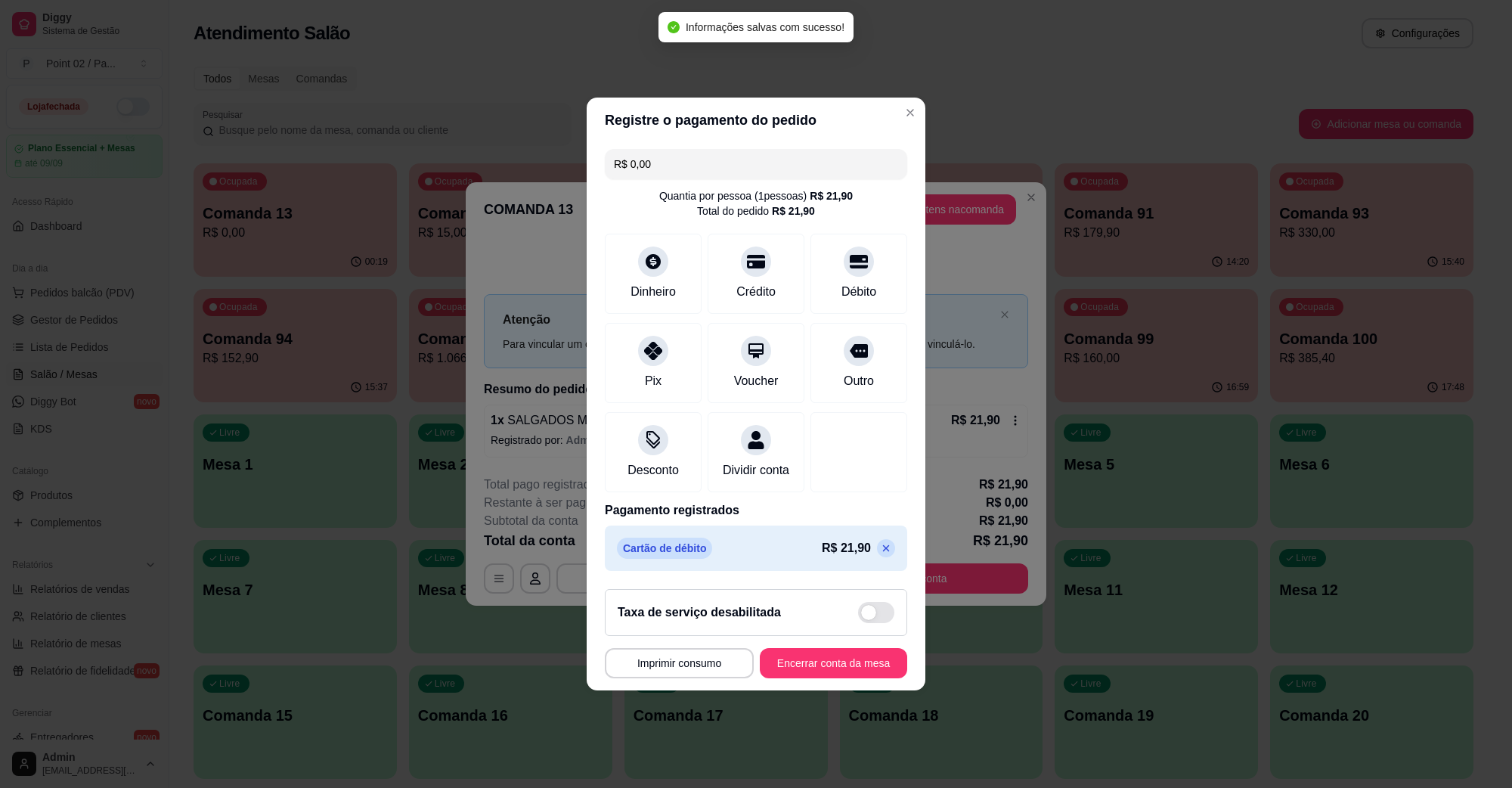
type input "R$ 0,00"
click at [819, 678] on button "Encerrar conta da mesa" at bounding box center [833, 664] width 143 height 30
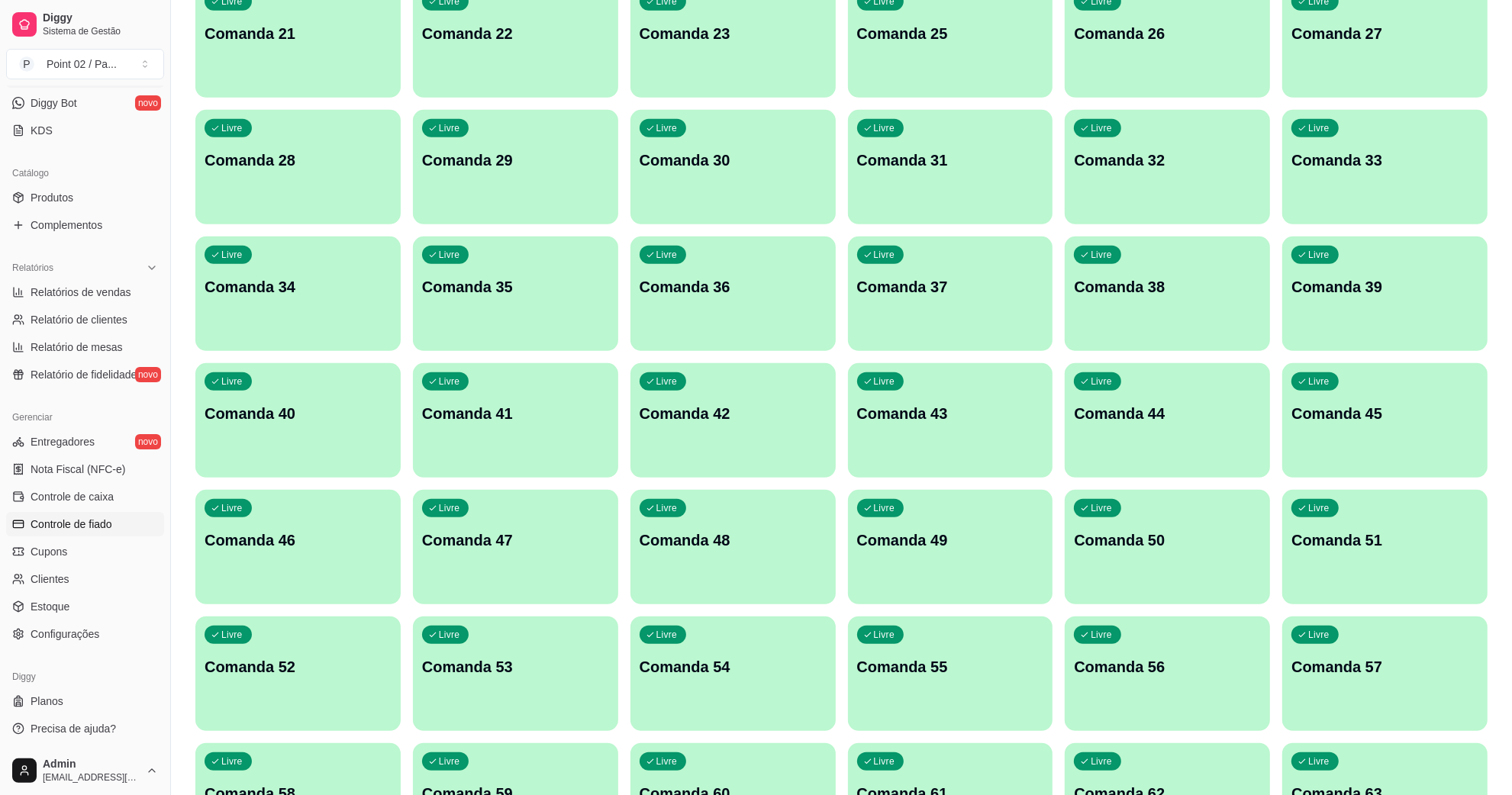
scroll to position [859, 0]
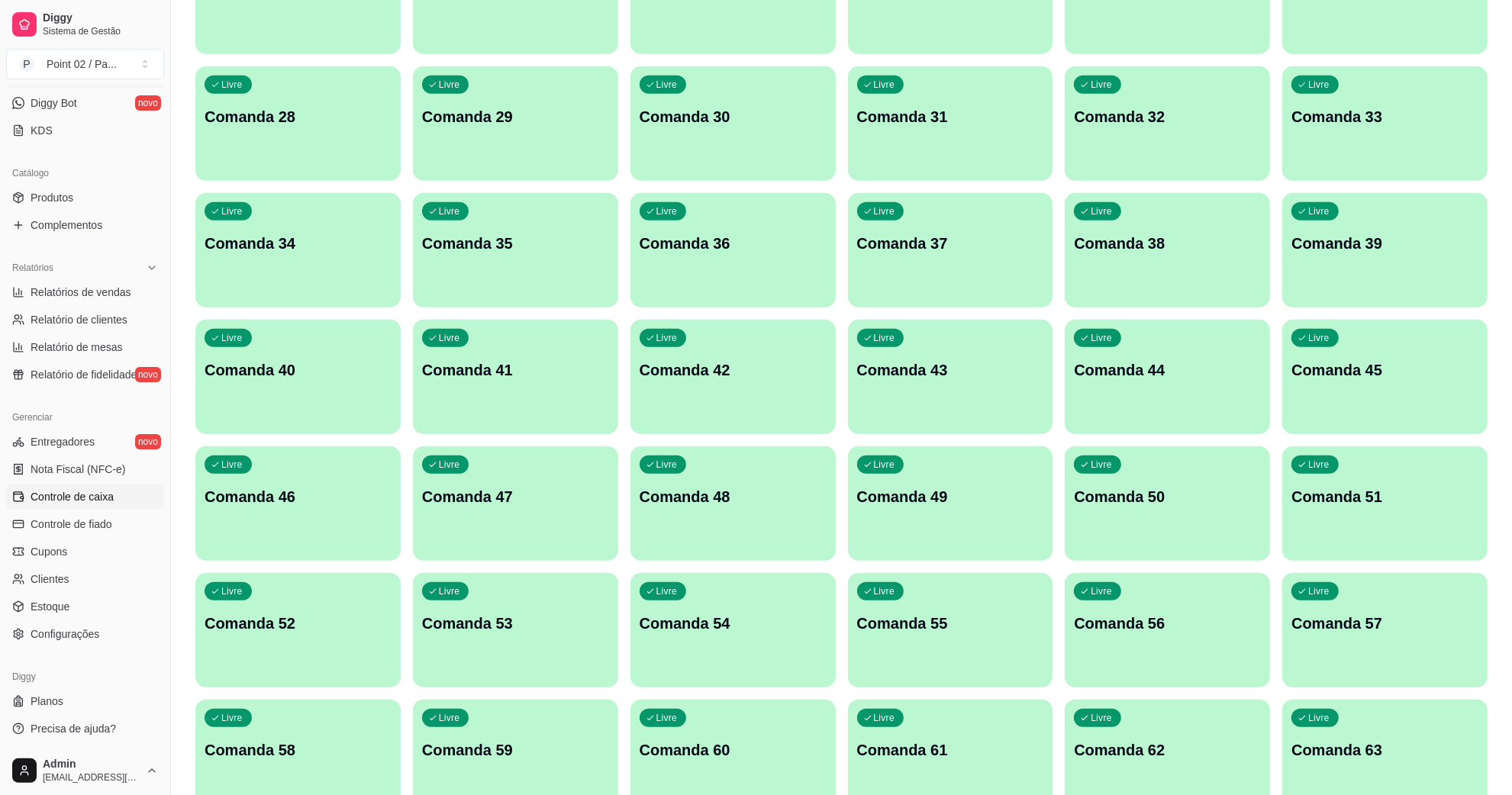
click at [99, 489] on span "Controle de caixa" at bounding box center [72, 496] width 83 height 15
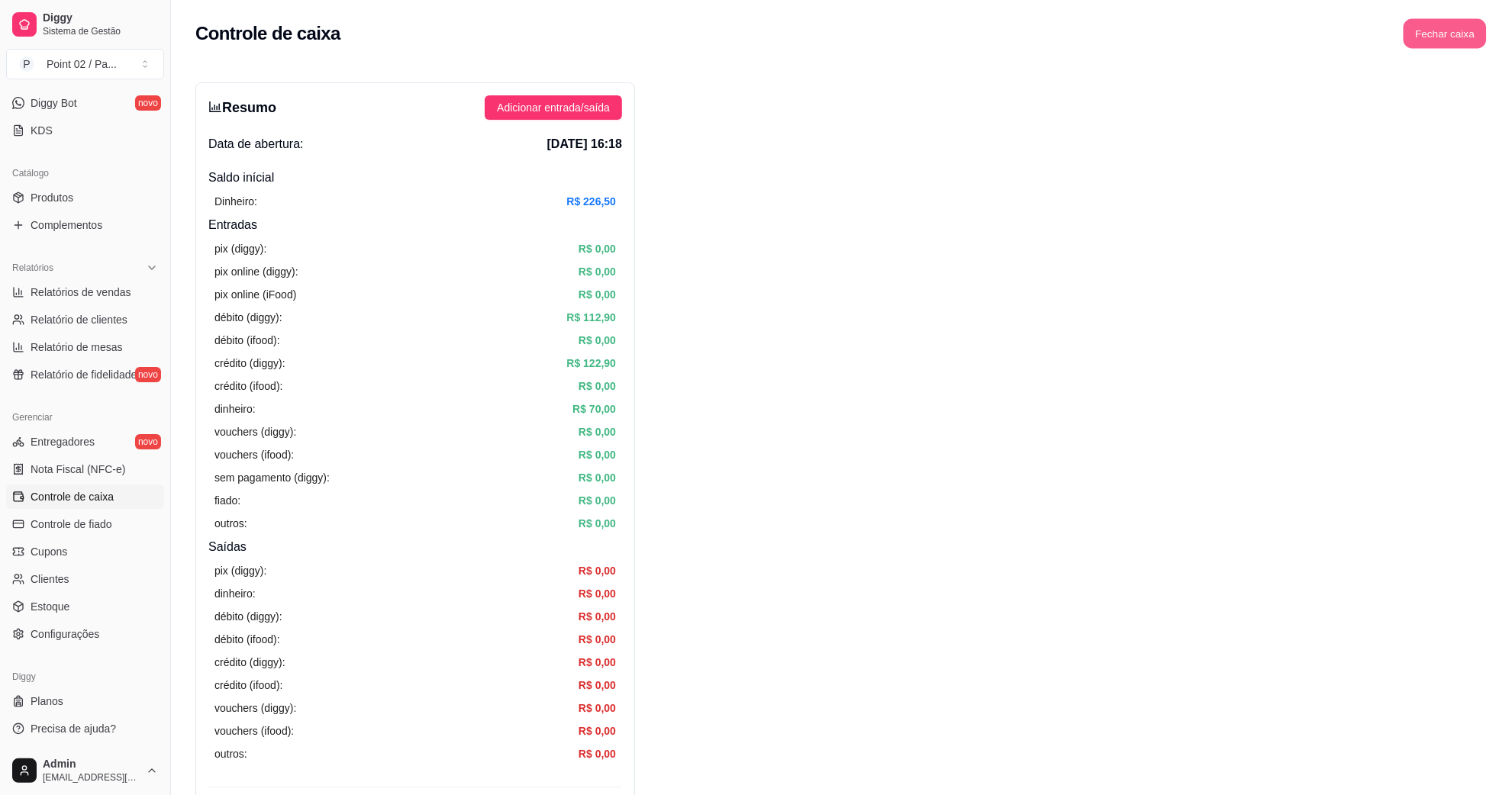
click at [1421, 42] on button "Fechar caixa" at bounding box center [1445, 35] width 83 height 30
click at [1477, 127] on button "Sim" at bounding box center [1487, 136] width 30 height 19
